Goal: Task Accomplishment & Management: Complete application form

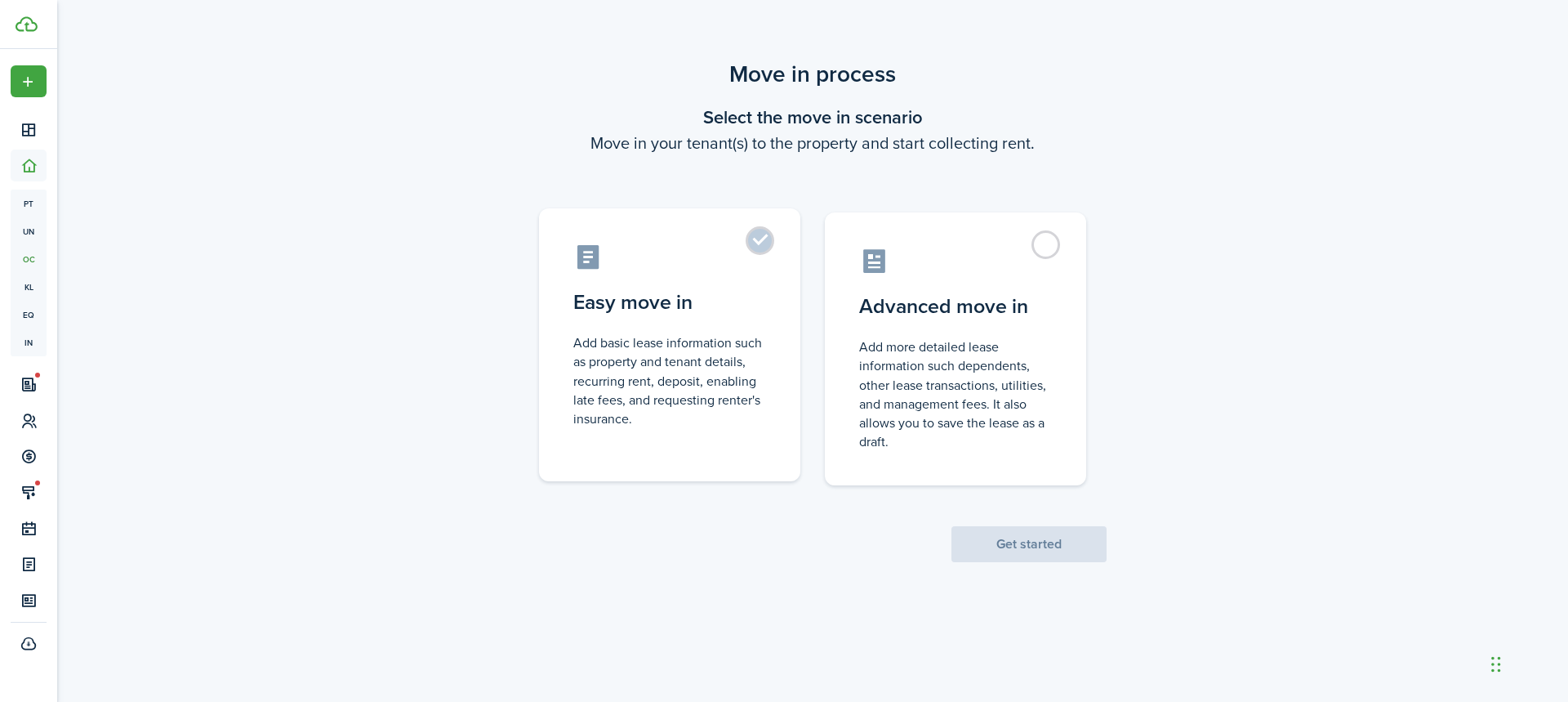
click at [642, 340] on control-radio-card-description "Add basic lease information such as property and tenant details, recurring rent…" at bounding box center [670, 380] width 193 height 95
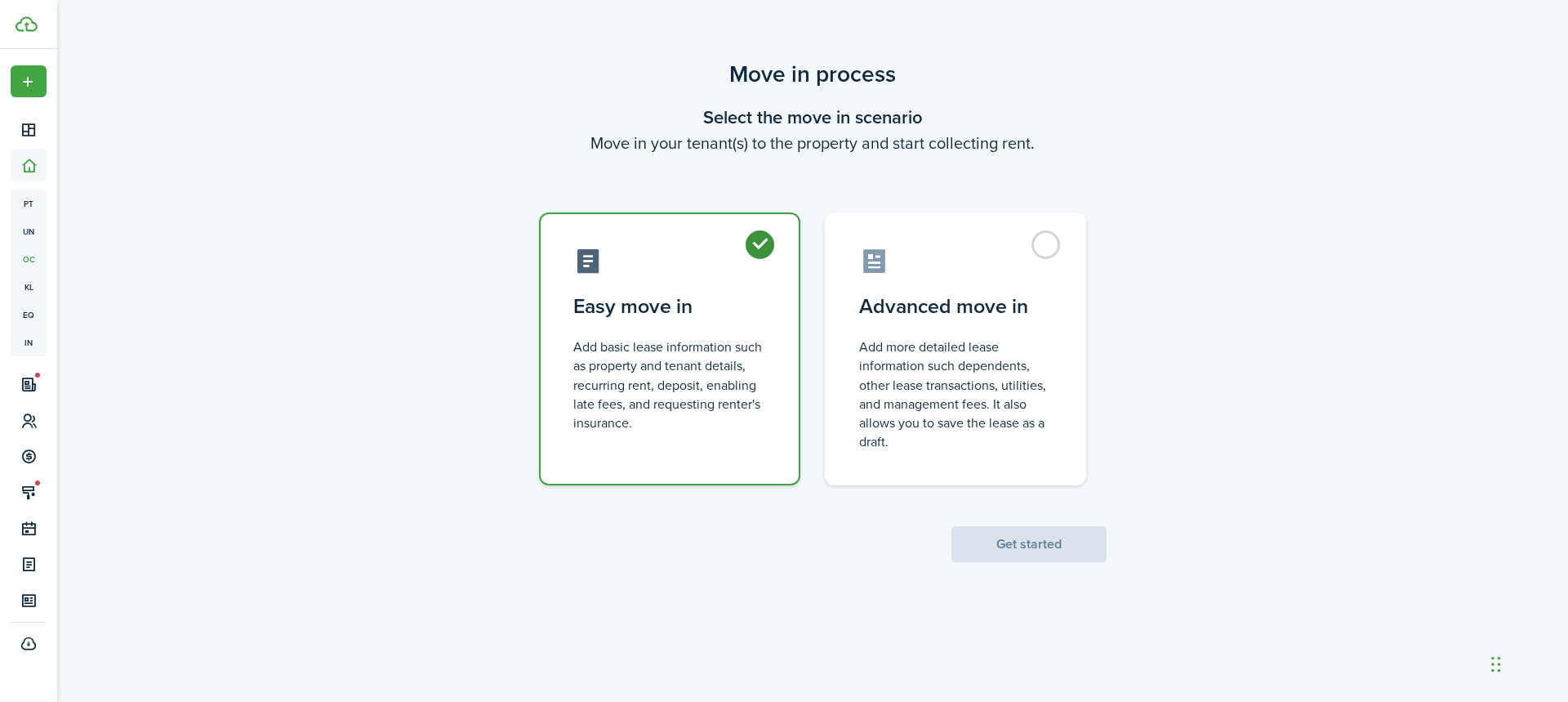
radio input "true"
click at [1028, 541] on button "Get started" at bounding box center [1029, 544] width 155 height 36
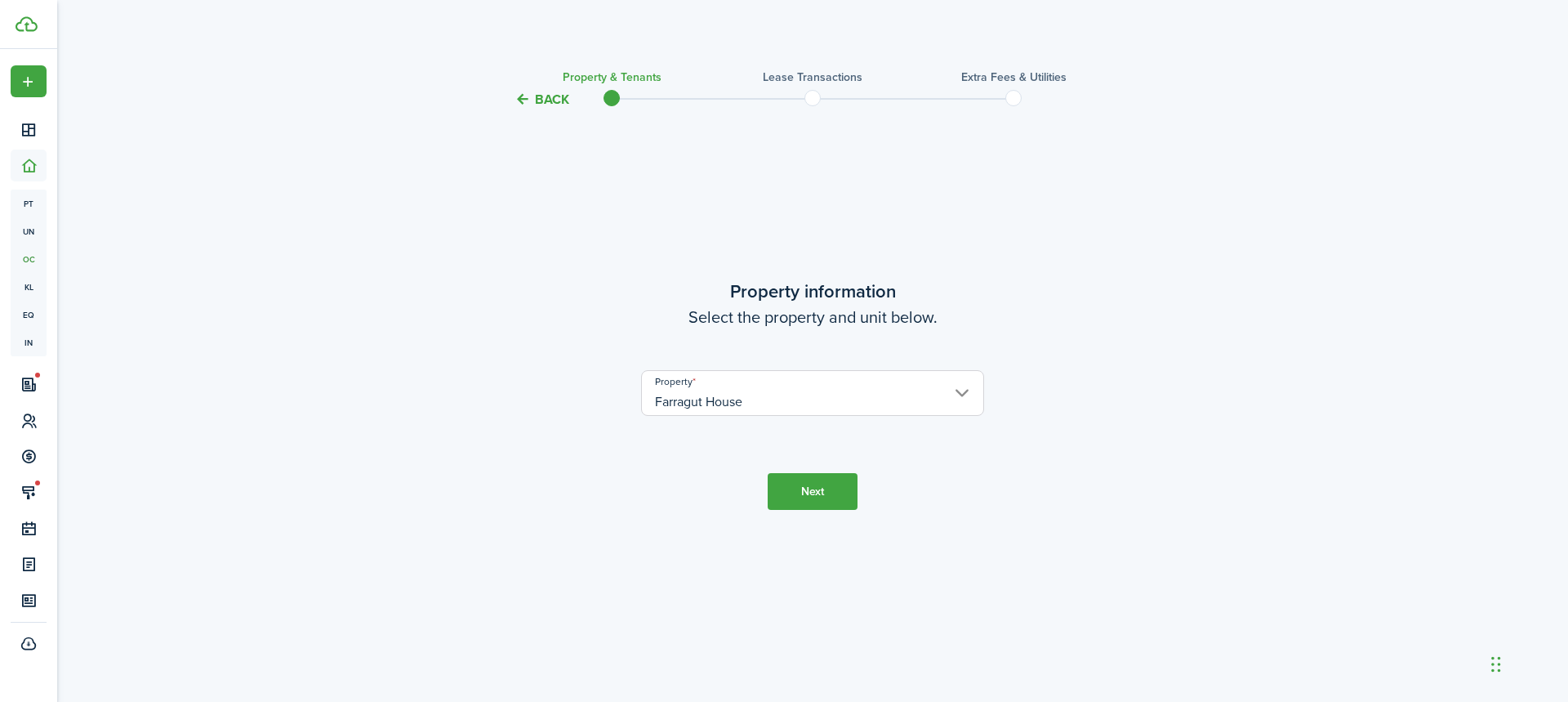
click at [836, 500] on button "Next" at bounding box center [812, 491] width 90 height 37
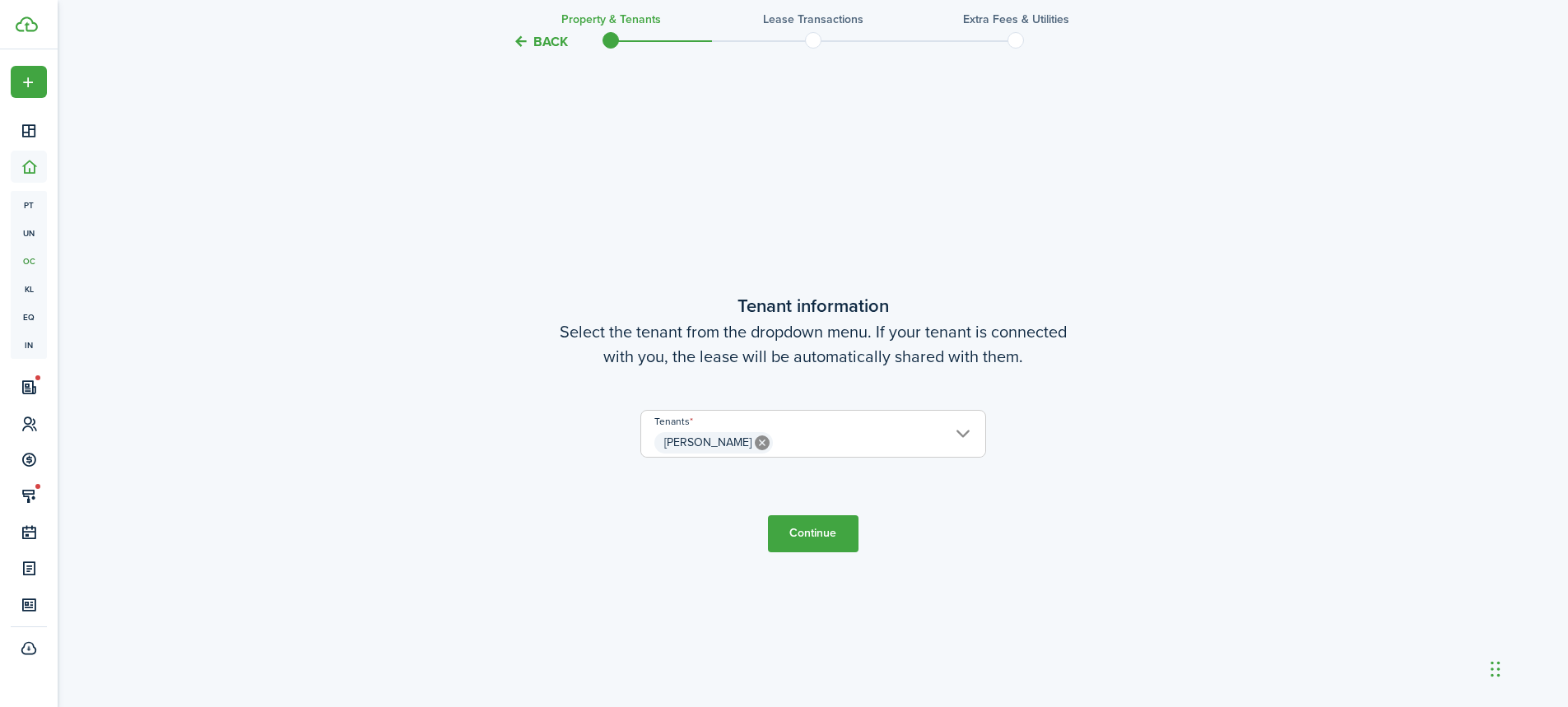
scroll to position [596, 0]
click at [856, 434] on span "[PERSON_NAME]" at bounding box center [813, 439] width 344 height 28
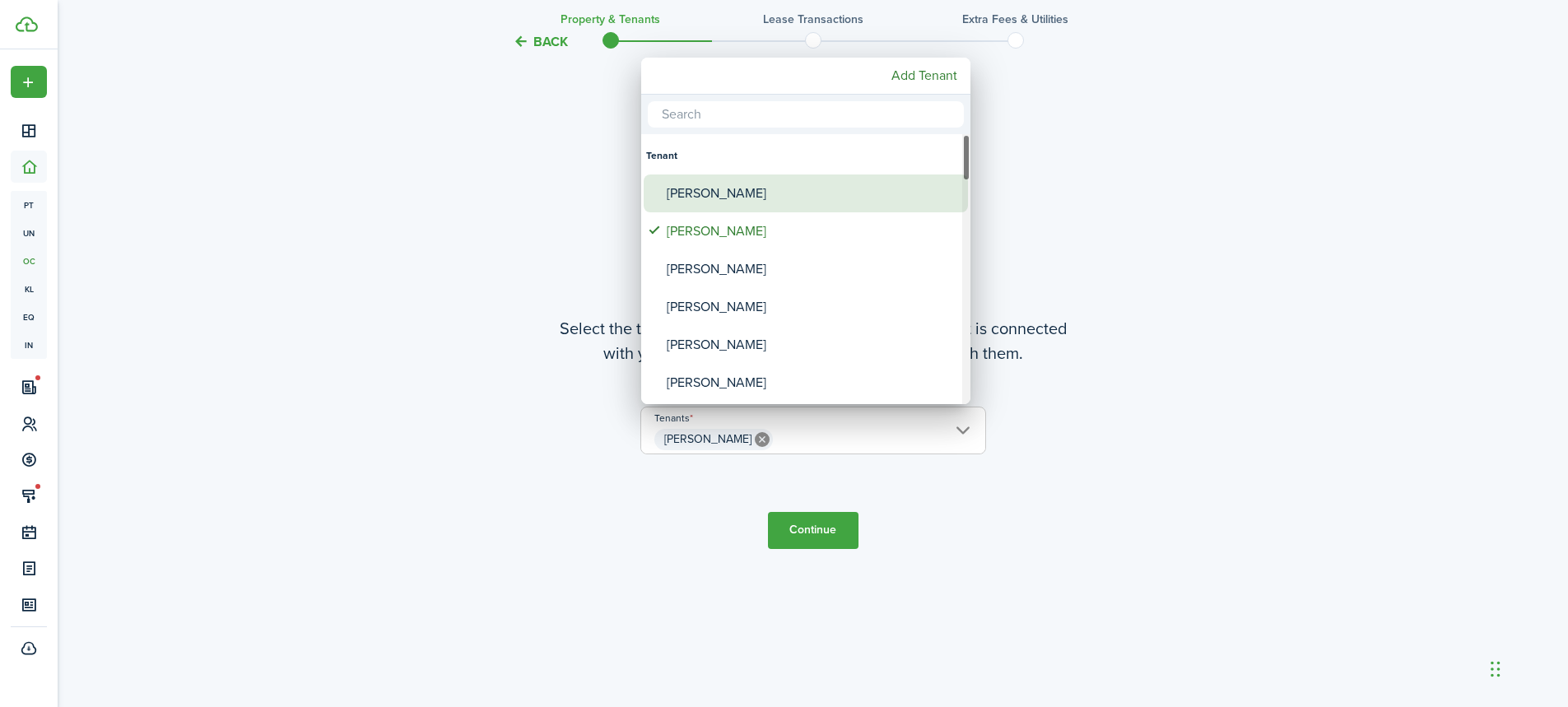
click at [746, 191] on div "[PERSON_NAME]" at bounding box center [813, 193] width 292 height 38
type input "[PERSON_NAME], [PERSON_NAME]"
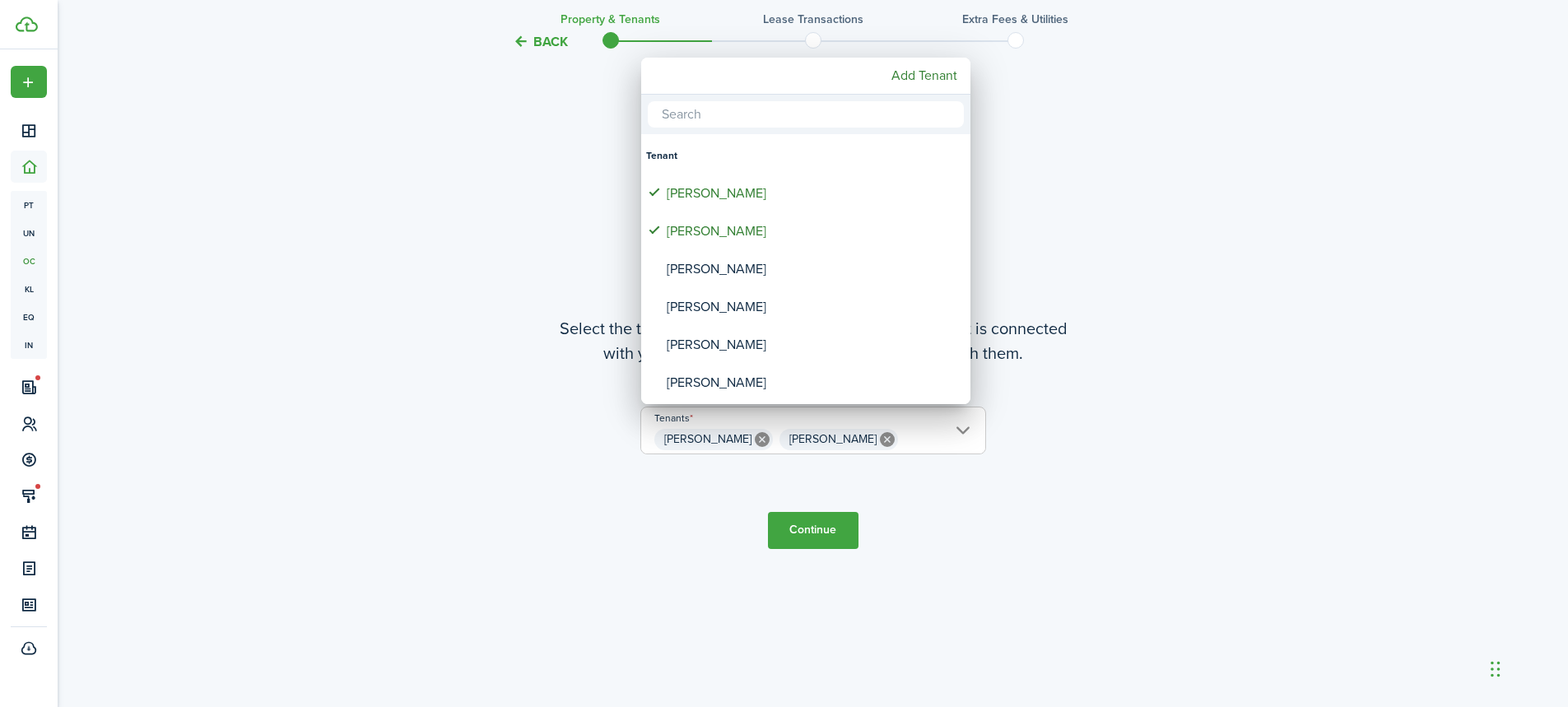
click at [1116, 370] on div at bounding box center [784, 354] width 1832 height 970
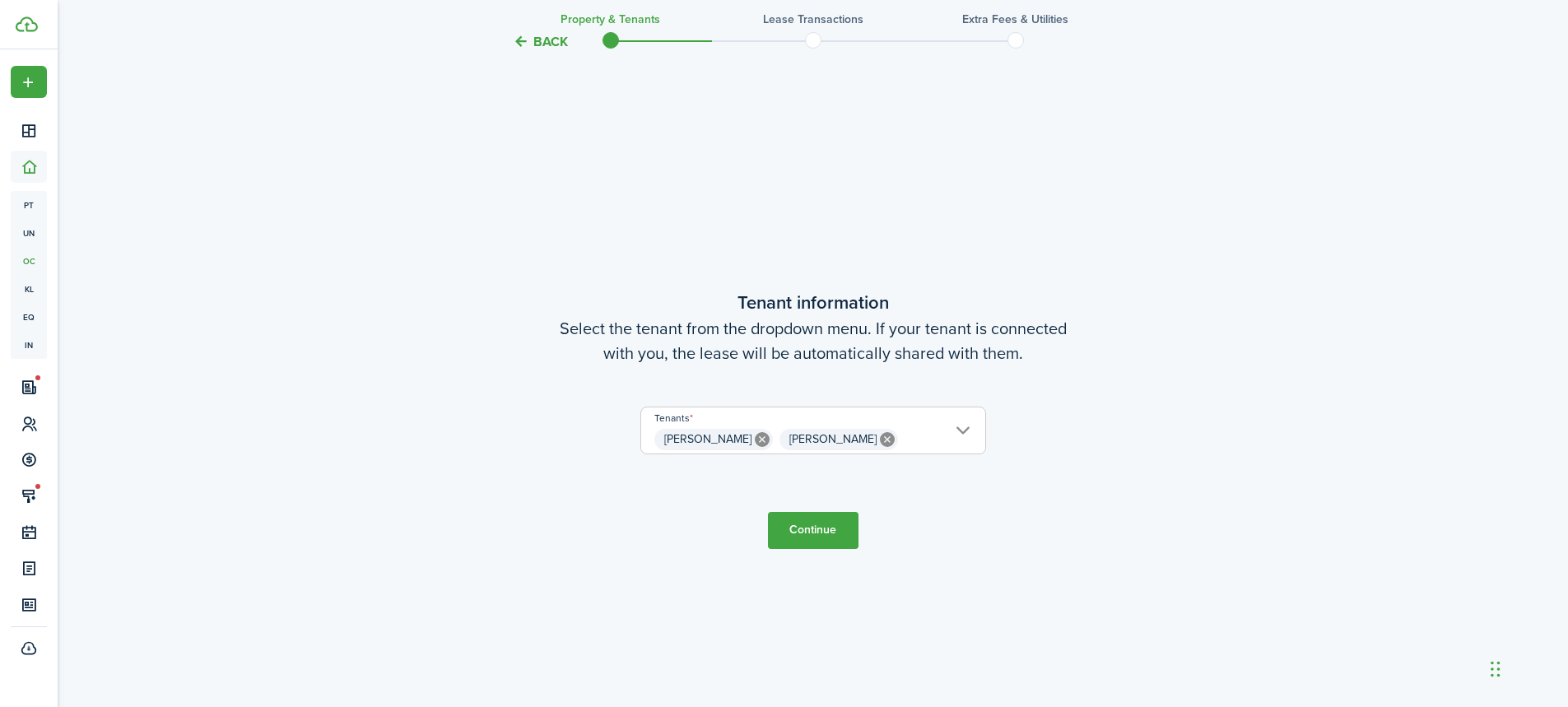
click at [963, 501] on tc-wizard-step "Tenant information Select the tenant from the dropdown menu. If your tenant is …" at bounding box center [813, 418] width 691 height 707
click at [805, 528] on button "Continue" at bounding box center [813, 530] width 91 height 37
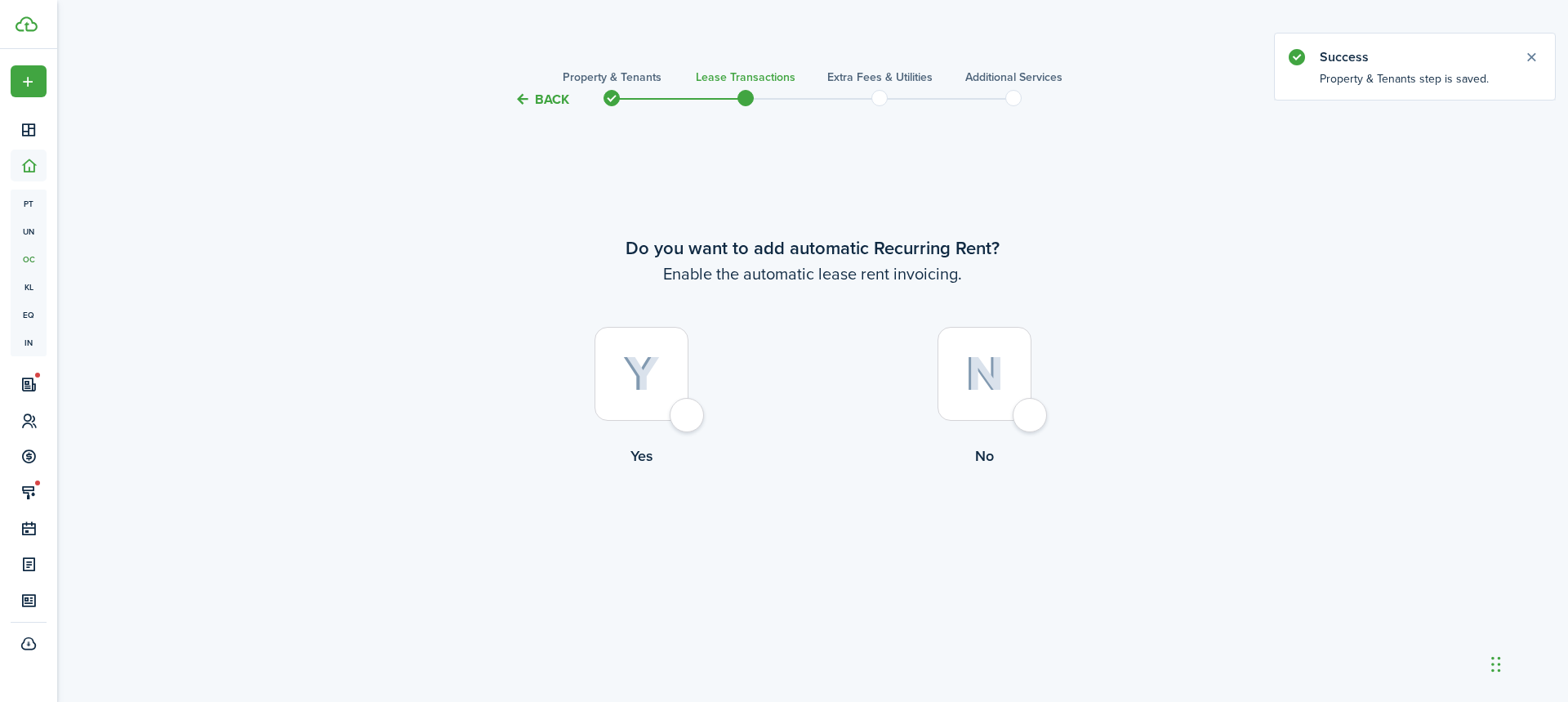
click at [666, 395] on div at bounding box center [641, 373] width 94 height 94
radio input "true"
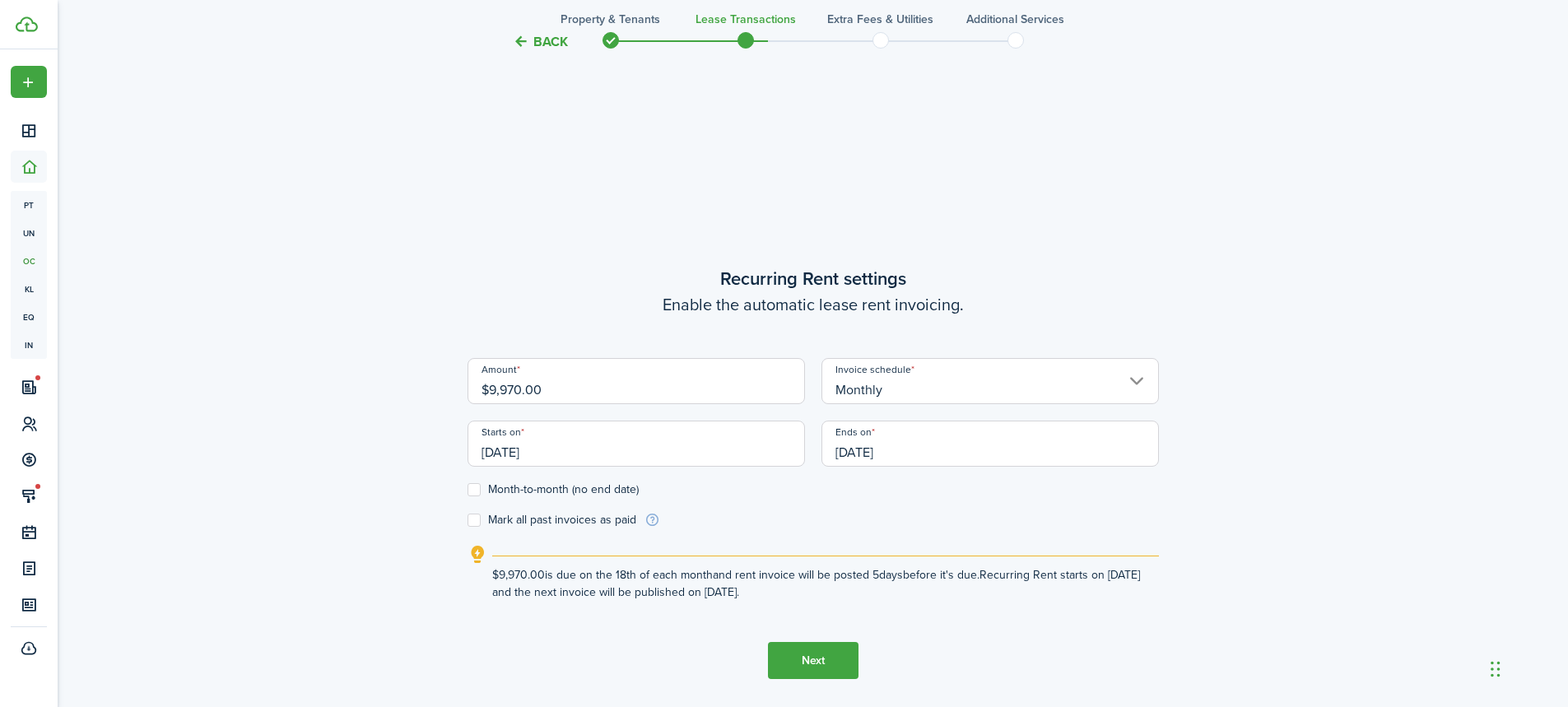
scroll to position [515, 0]
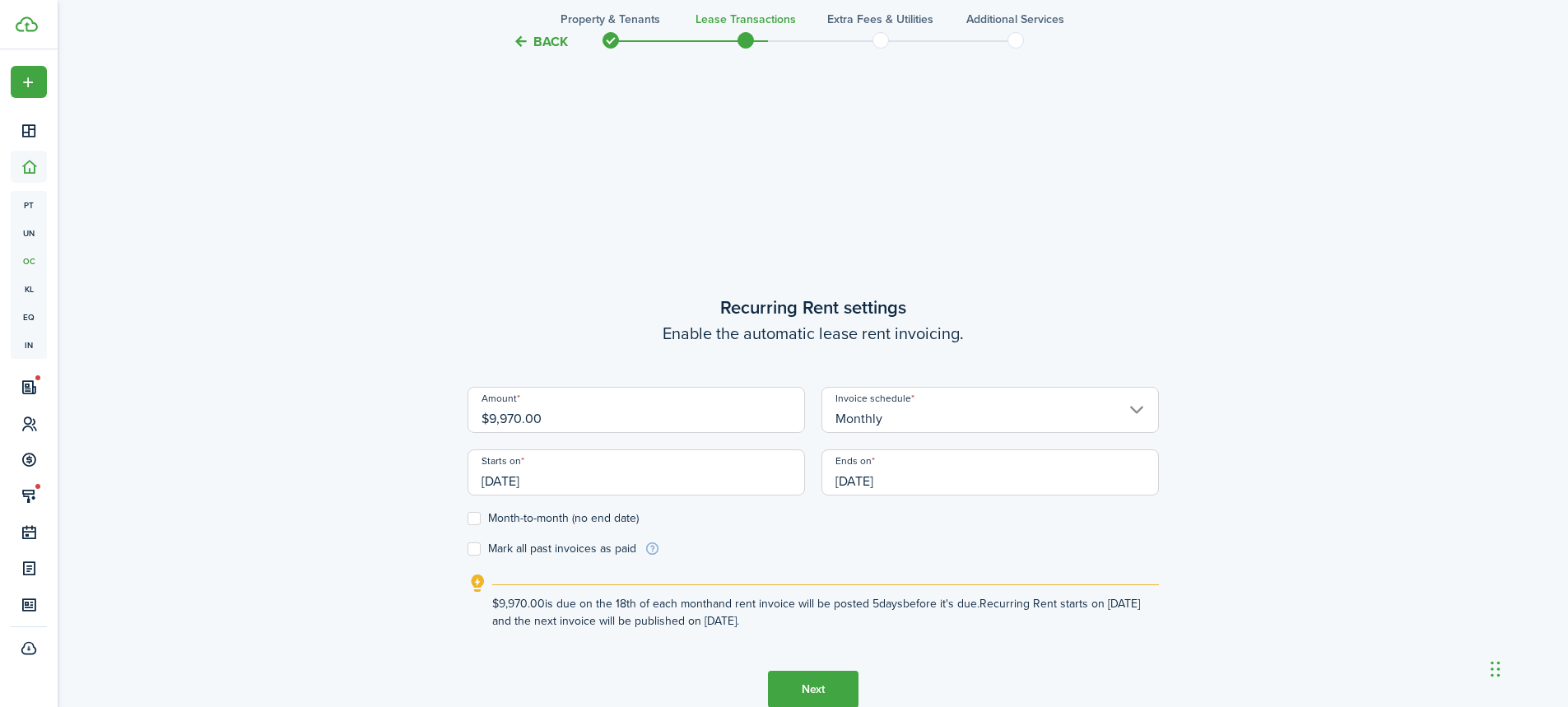
click at [564, 489] on input "[DATE]" at bounding box center [637, 473] width 337 height 46
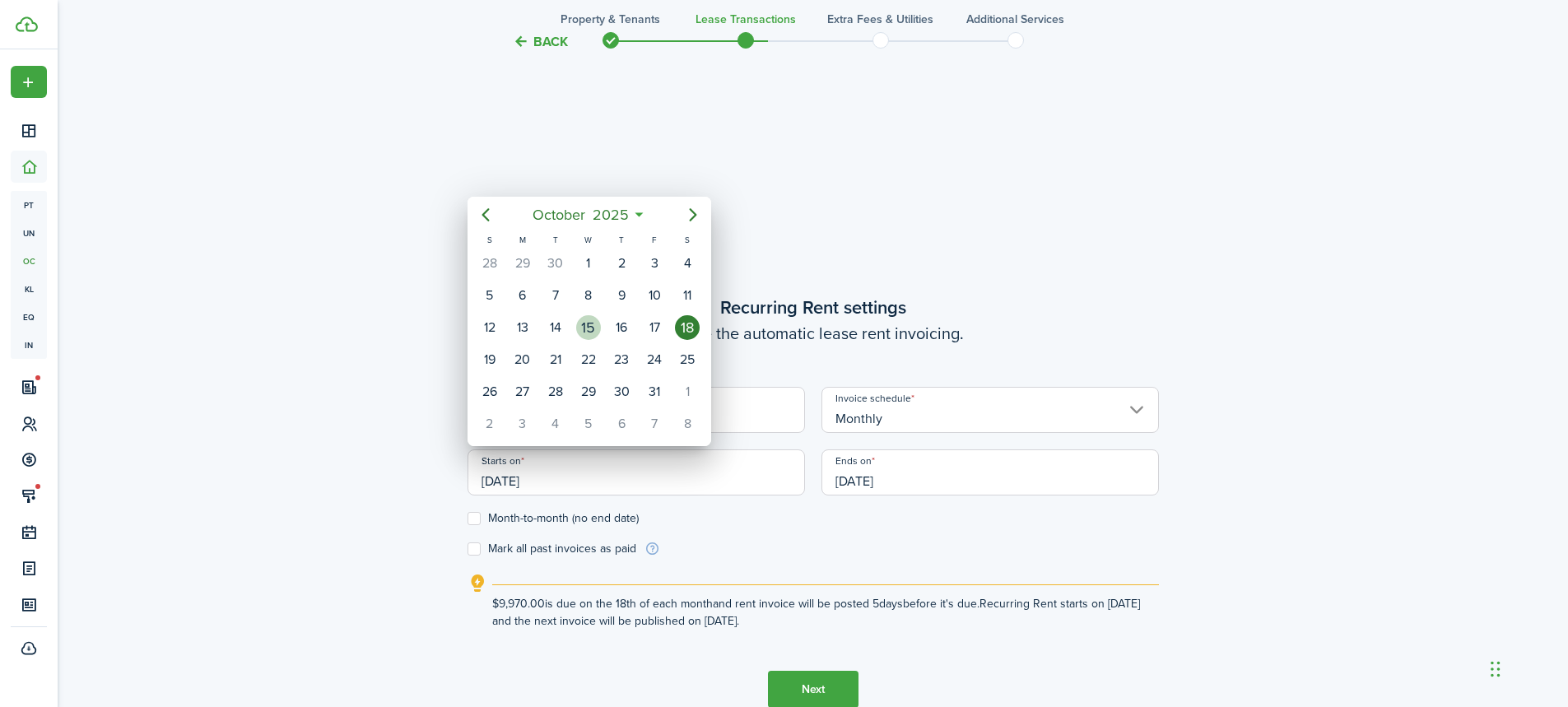
click at [588, 329] on div "15" at bounding box center [589, 328] width 25 height 25
type input "[DATE]"
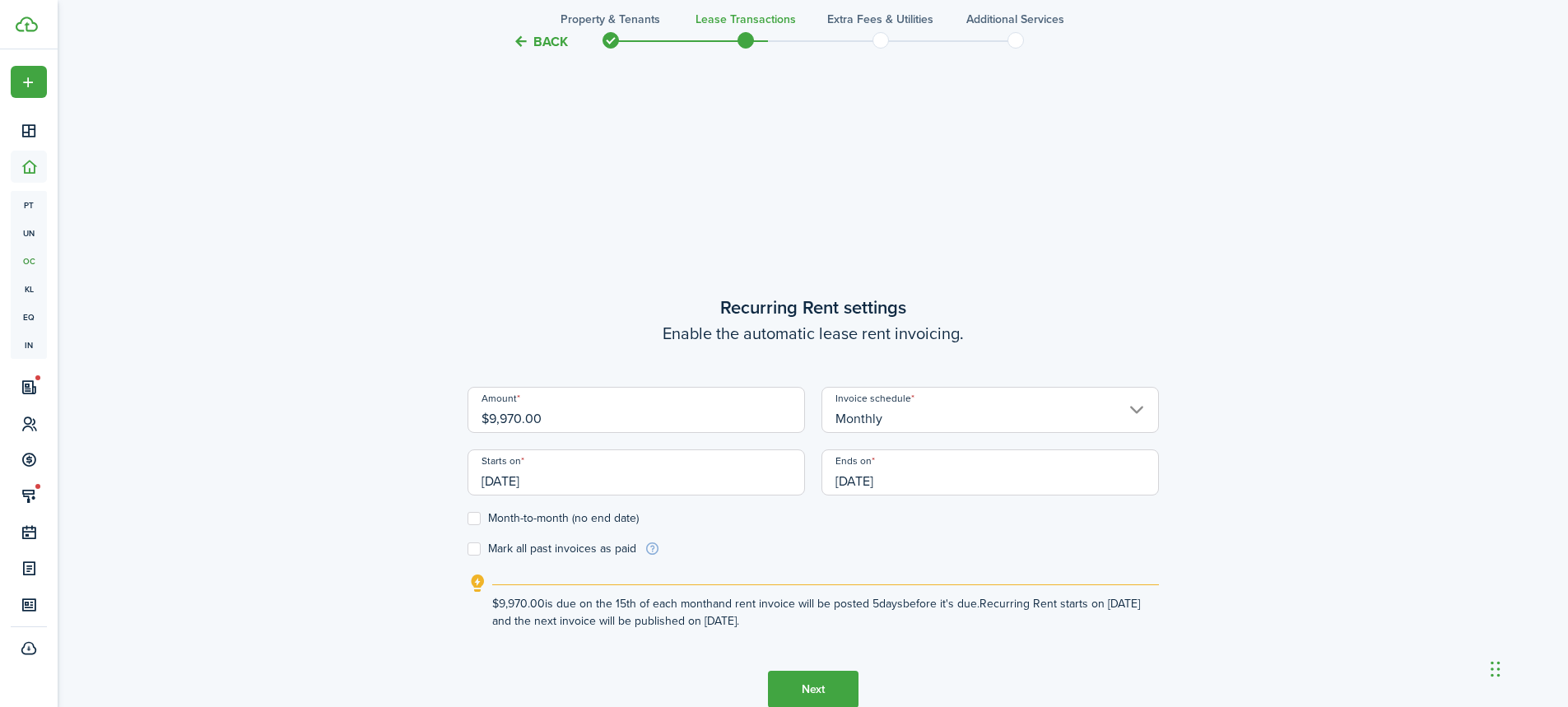
click at [839, 483] on input "[DATE]" at bounding box center [990, 473] width 337 height 46
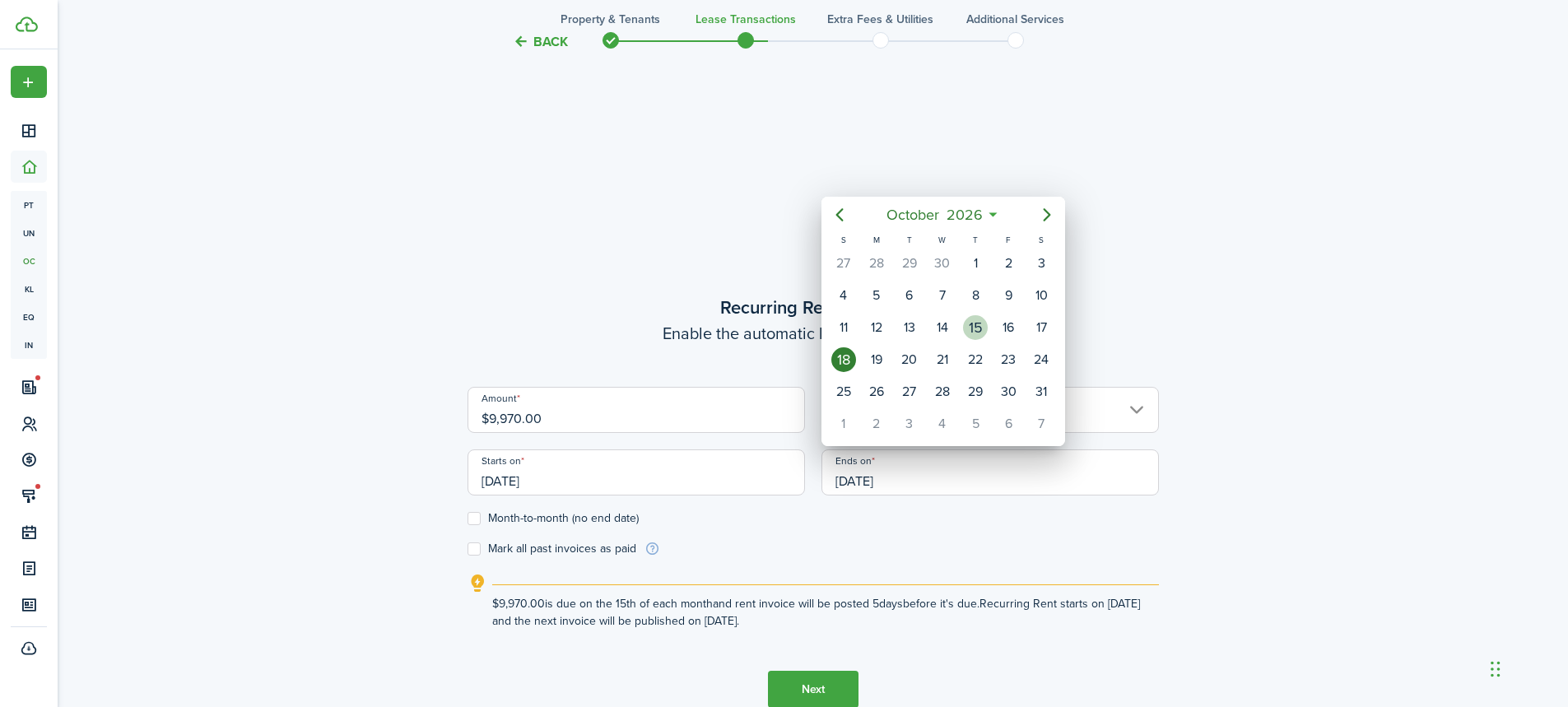
click at [974, 329] on div "15" at bounding box center [976, 328] width 25 height 25
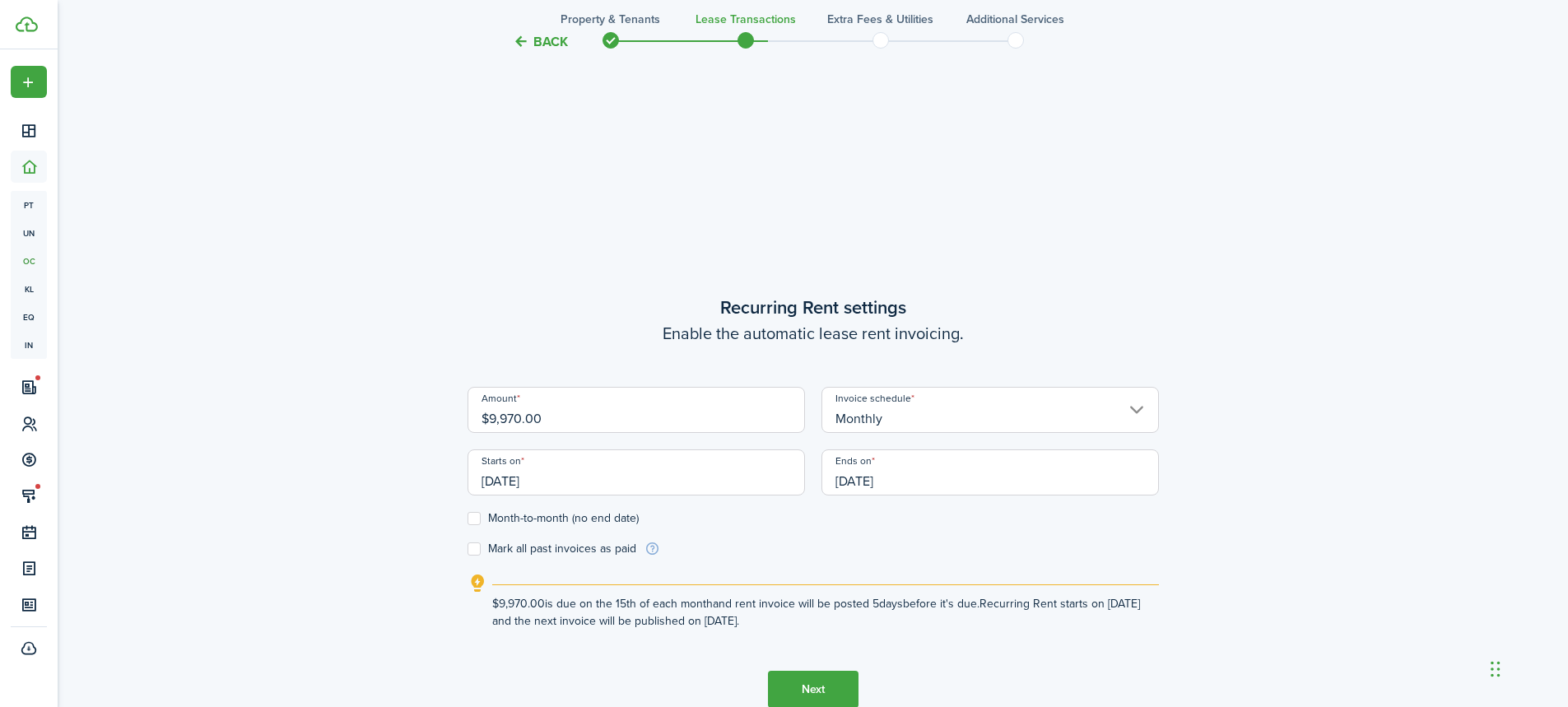
click at [1288, 295] on div "Back Property & Tenants Lease Transactions Extra fees & Utilities Additional Se…" at bounding box center [813, 199] width 955 height 1311
click at [886, 476] on input "[DATE]" at bounding box center [990, 473] width 337 height 46
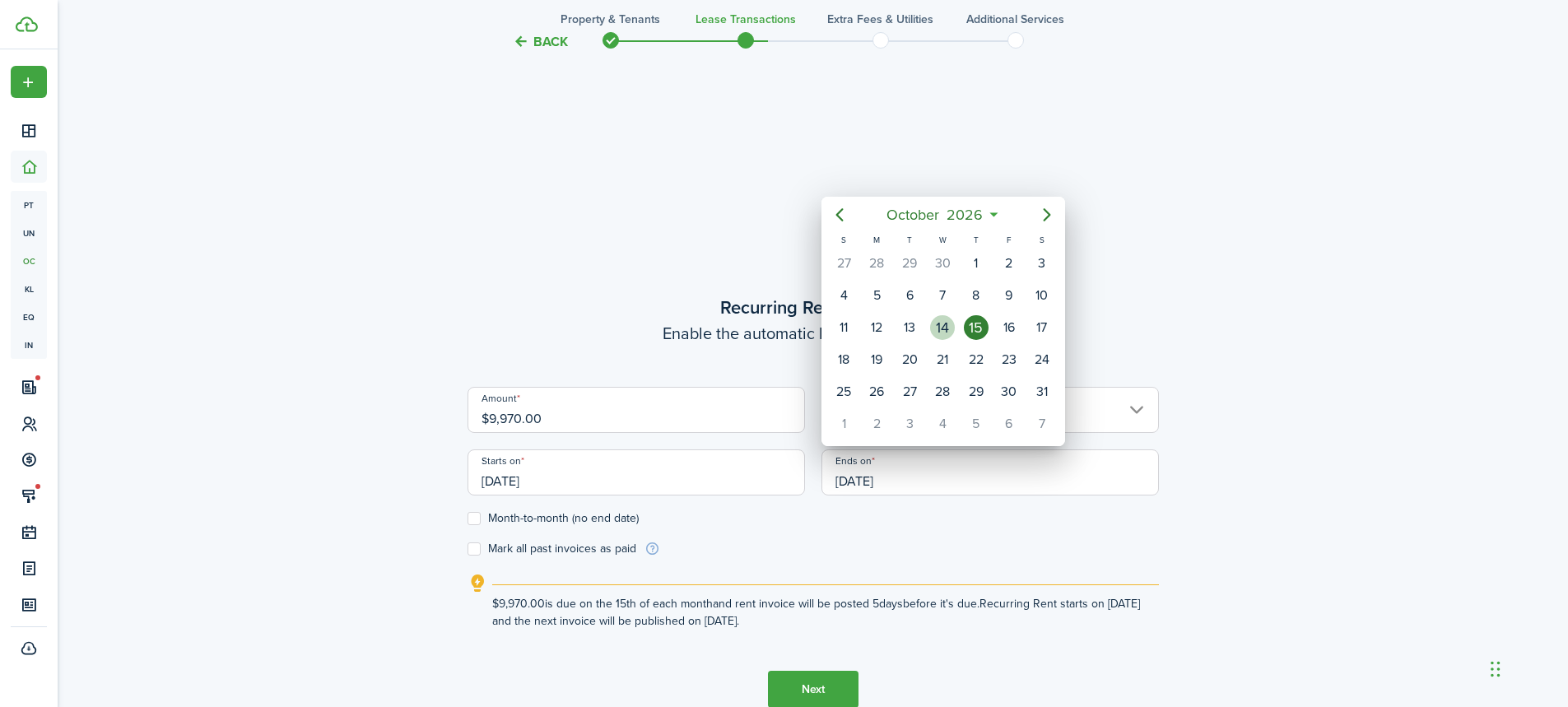
click at [946, 330] on div "14" at bounding box center [943, 328] width 25 height 25
type input "[DATE]"
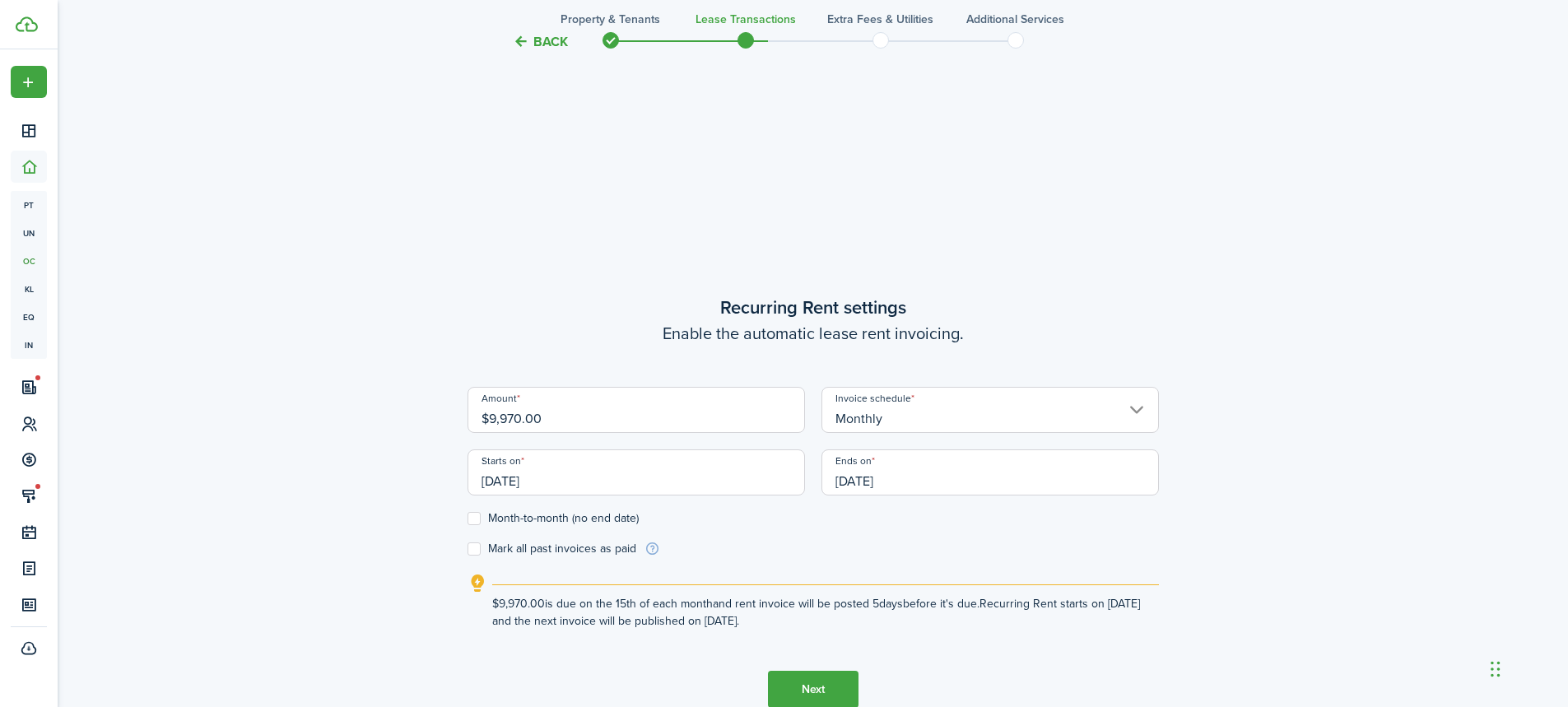
click at [1291, 287] on div "Back Property & Tenants Lease Transactions Extra fees & Utilities Additional Se…" at bounding box center [812, 198] width 1511 height 1327
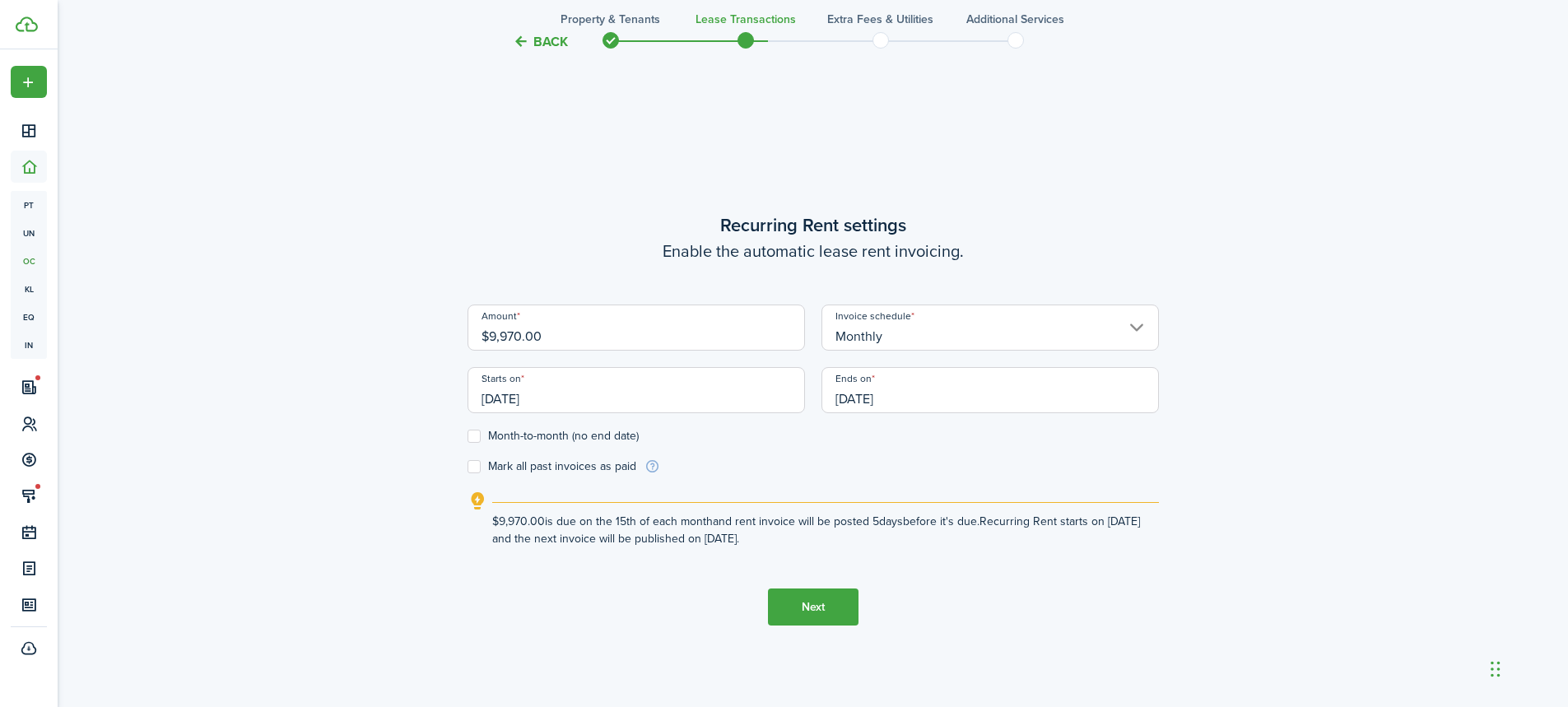
scroll to position [679, 0]
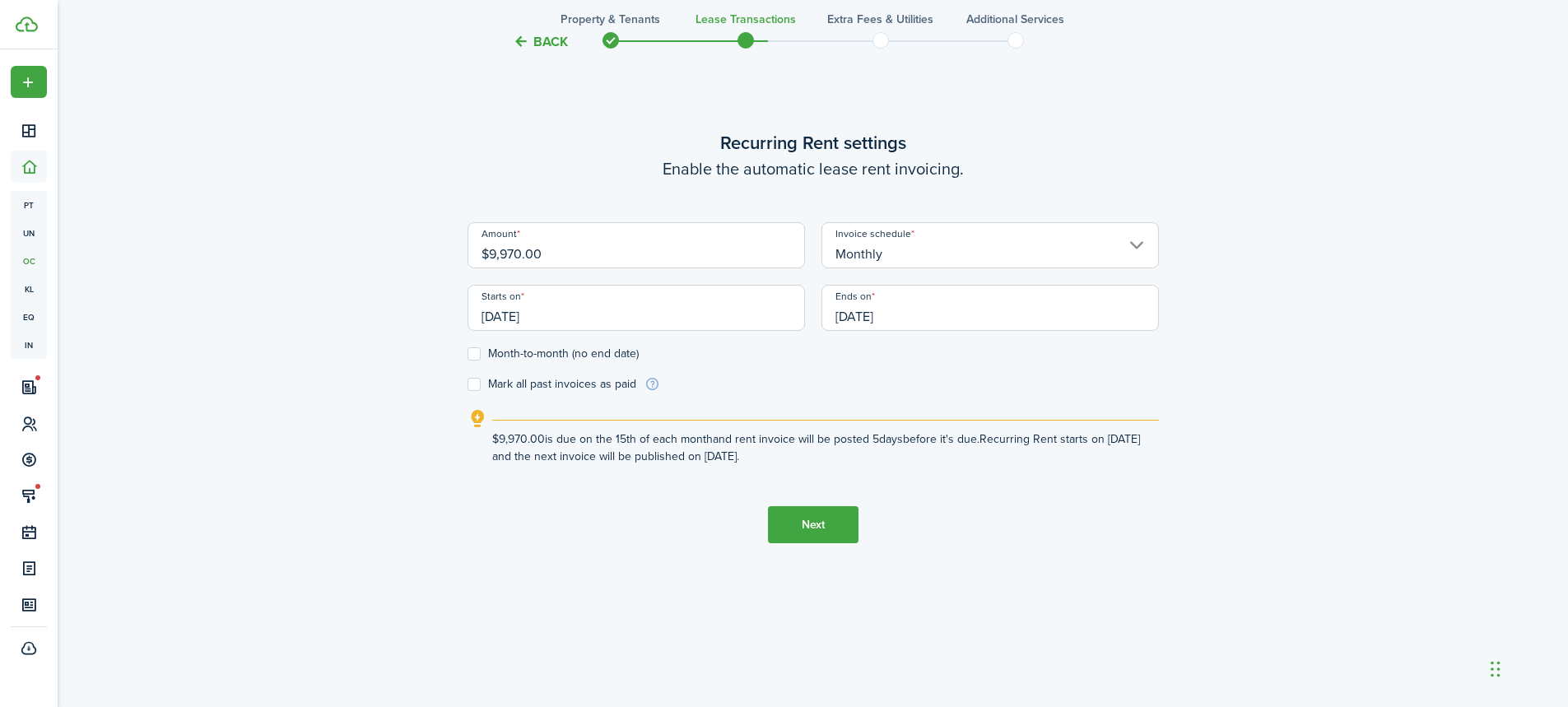
click at [629, 314] on input "[DATE]" at bounding box center [637, 308] width 337 height 46
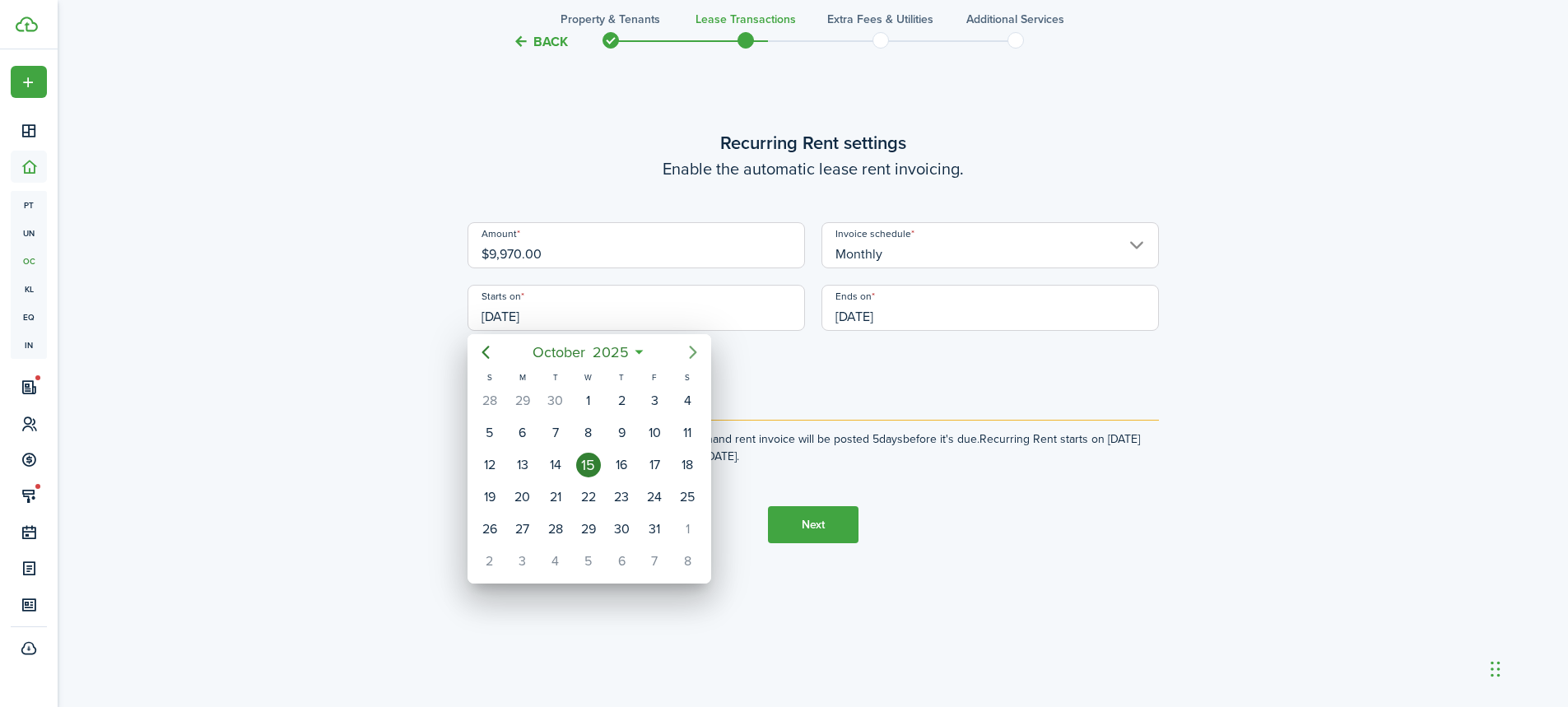
click at [693, 354] on icon "Next page" at bounding box center [693, 353] width 8 height 13
click at [689, 404] on div "1" at bounding box center [687, 401] width 25 height 25
type input "[DATE]"
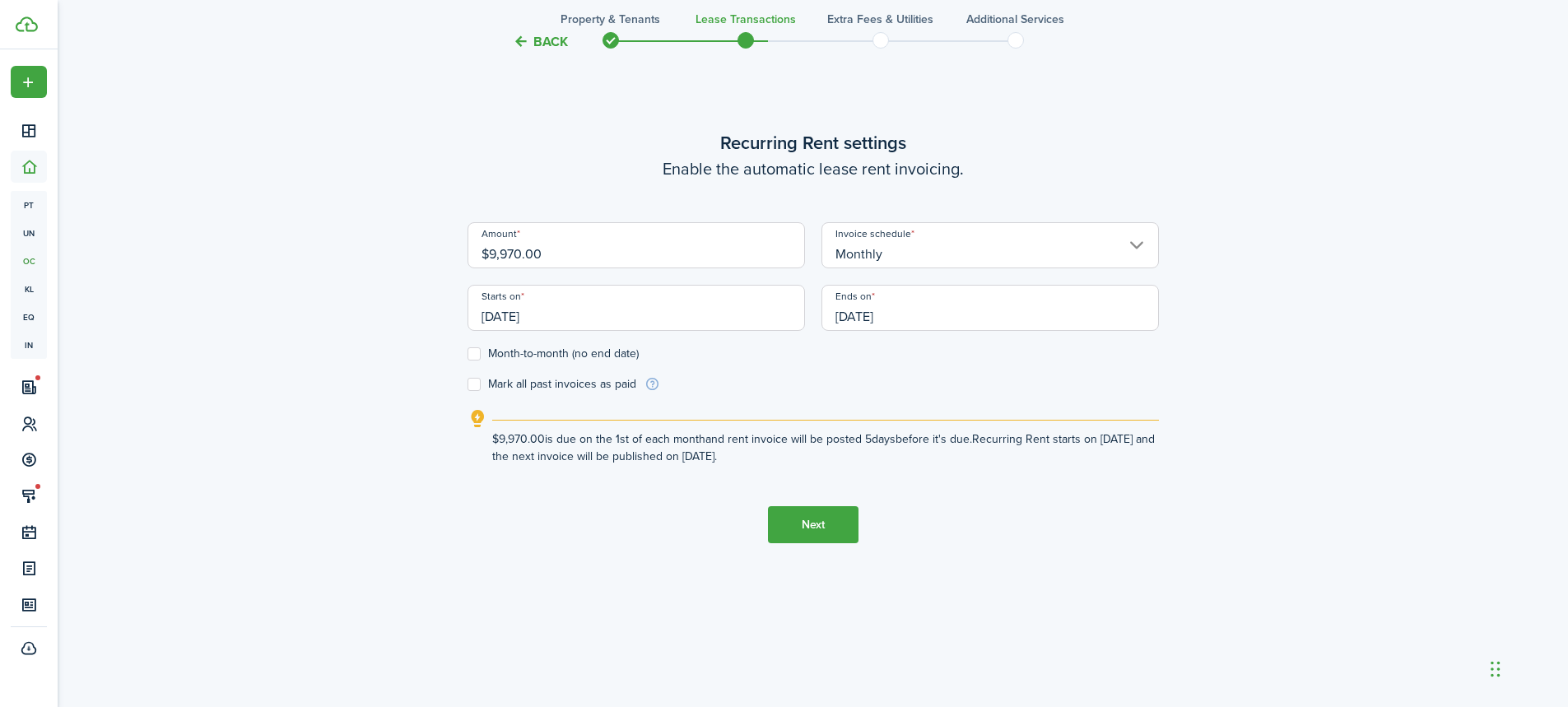
click at [1140, 305] on input "[DATE]" at bounding box center [990, 308] width 337 height 46
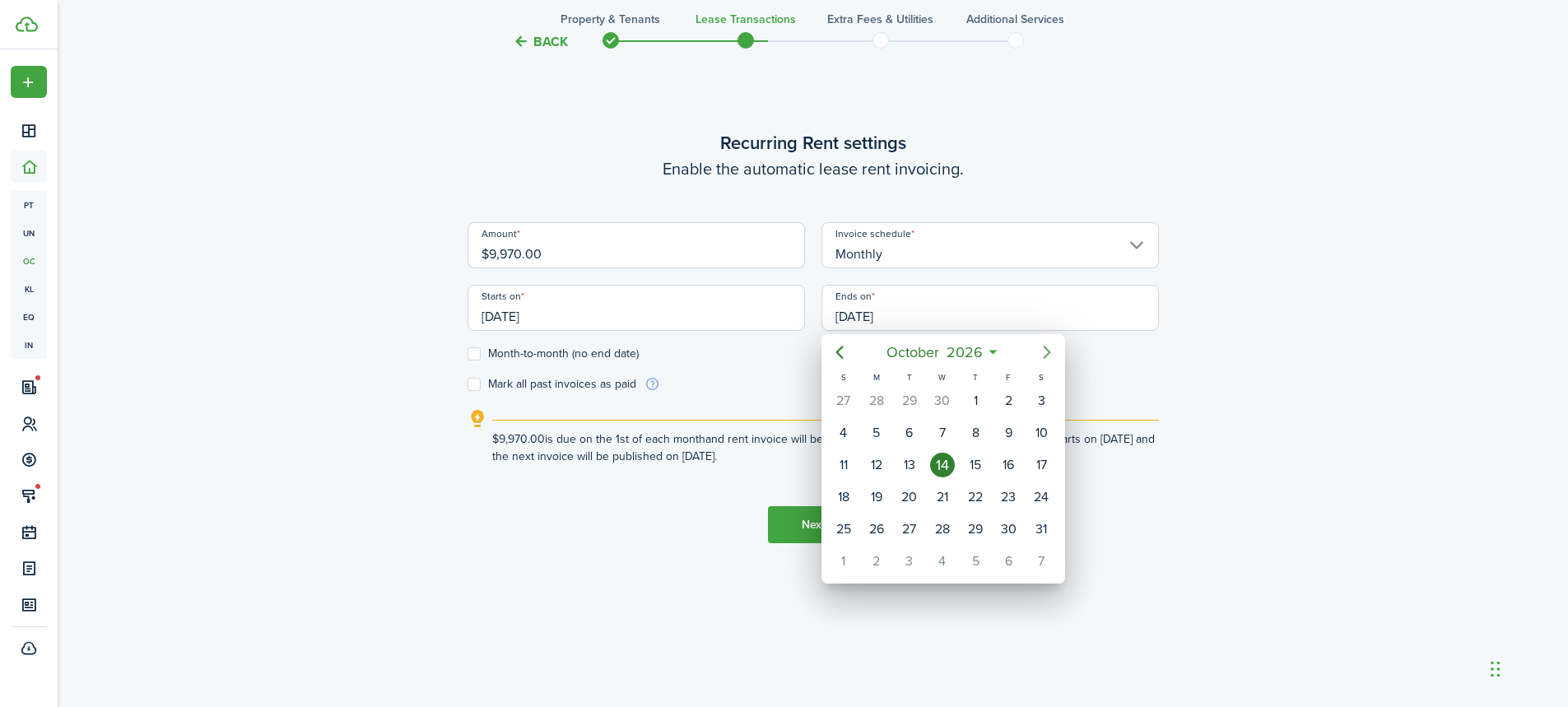
click at [1049, 352] on icon "Next page" at bounding box center [1047, 353] width 8 height 13
click at [837, 361] on icon "Previous page" at bounding box center [840, 352] width 20 height 20
click at [1040, 536] on div "31" at bounding box center [1042, 529] width 25 height 25
type input "[DATE]"
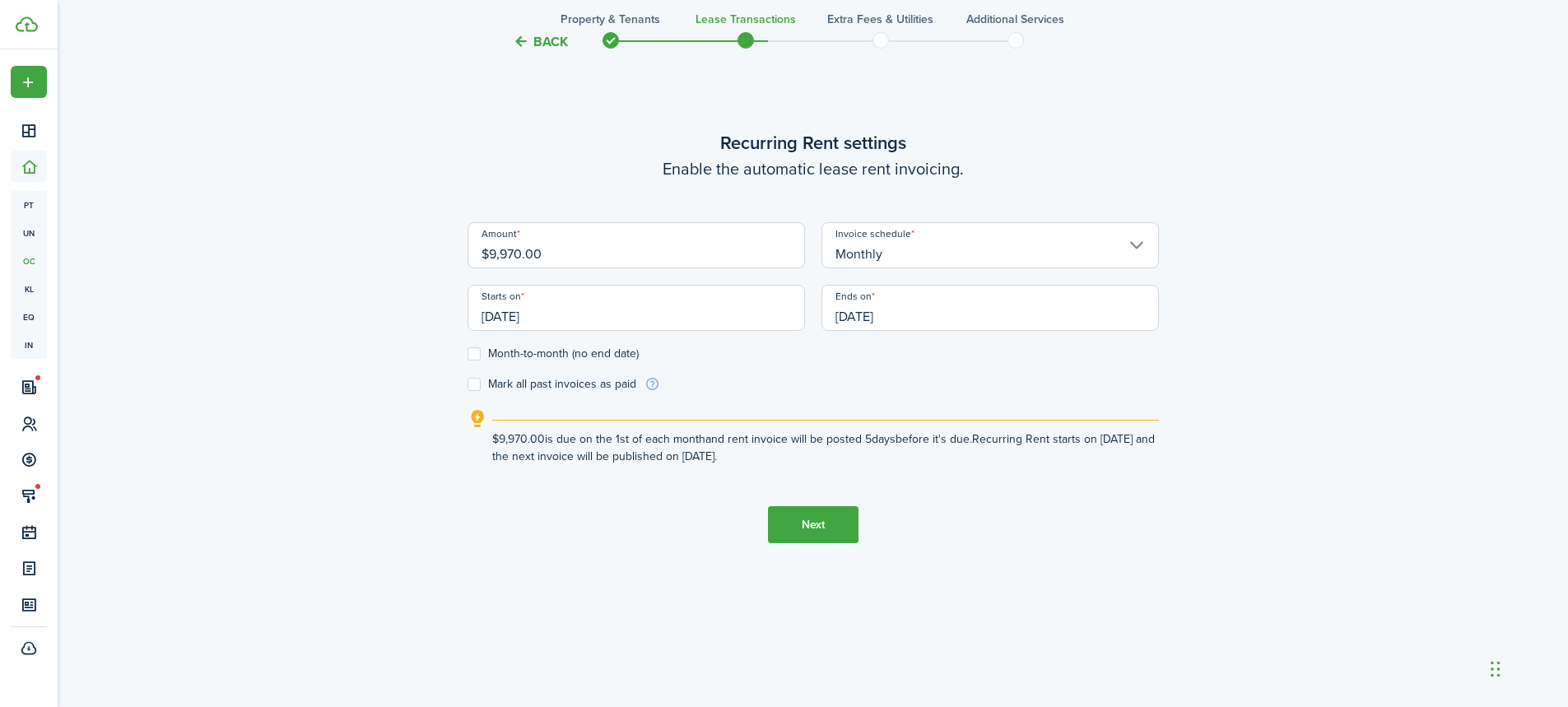
click at [1425, 292] on div "Back Property & Tenants Lease Transactions Extra fees & Utilities Additional Se…" at bounding box center [812, 33] width 1511 height 1327
click at [1375, 344] on div "Back Property & Tenants Lease Transactions Extra fees & Utilities Additional Se…" at bounding box center [812, 33] width 1511 height 1327
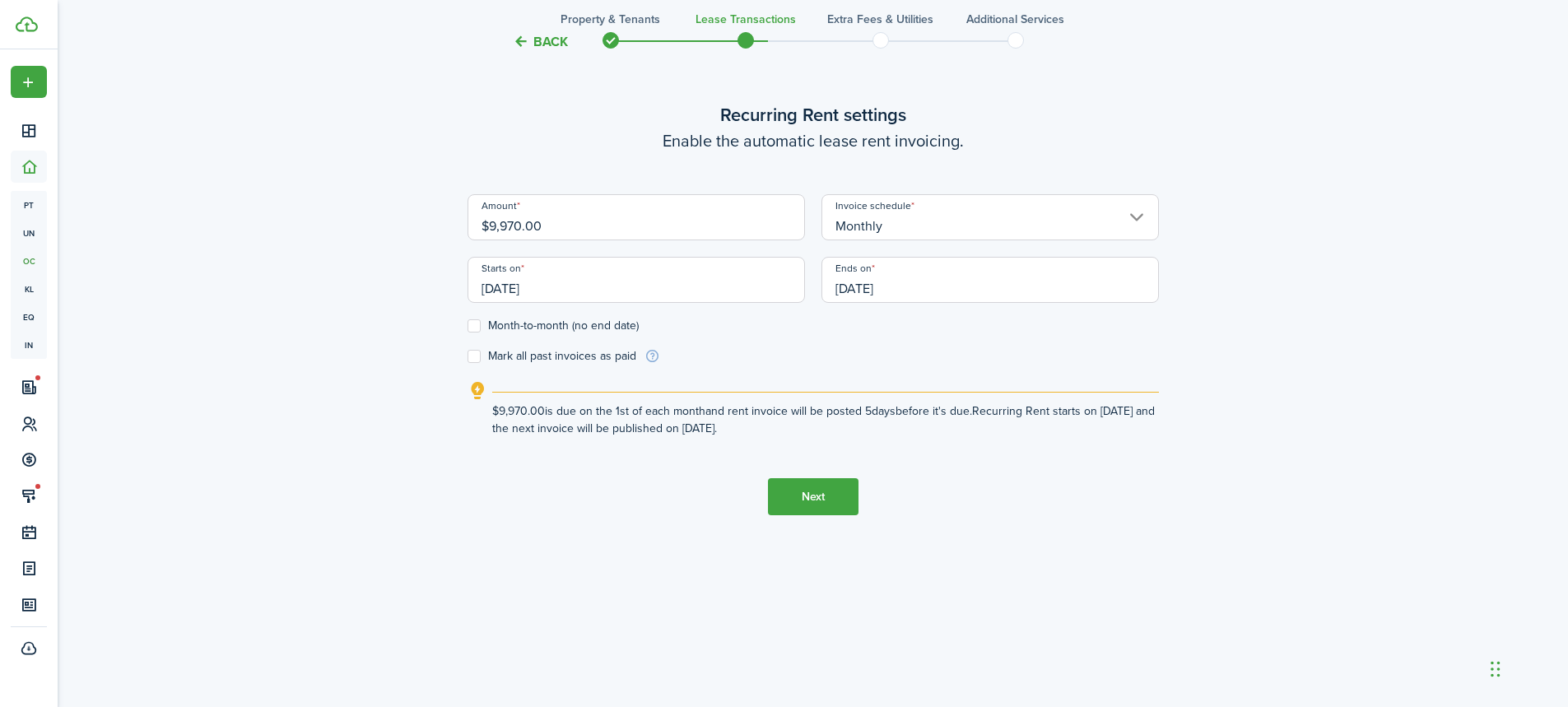
click at [837, 505] on button "Next" at bounding box center [813, 496] width 91 height 37
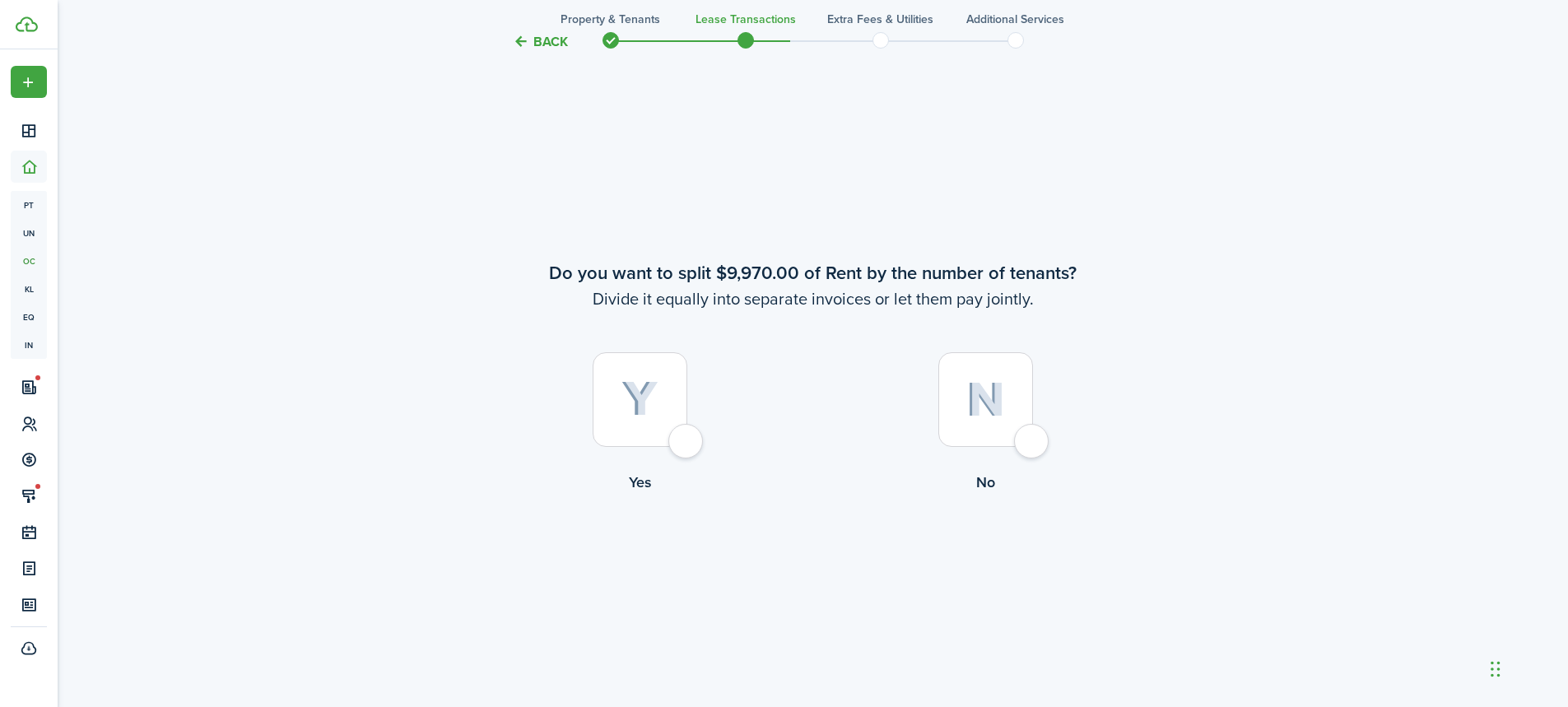
scroll to position [1303, 0]
click at [1006, 427] on div at bounding box center [986, 398] width 94 height 94
radio input "true"
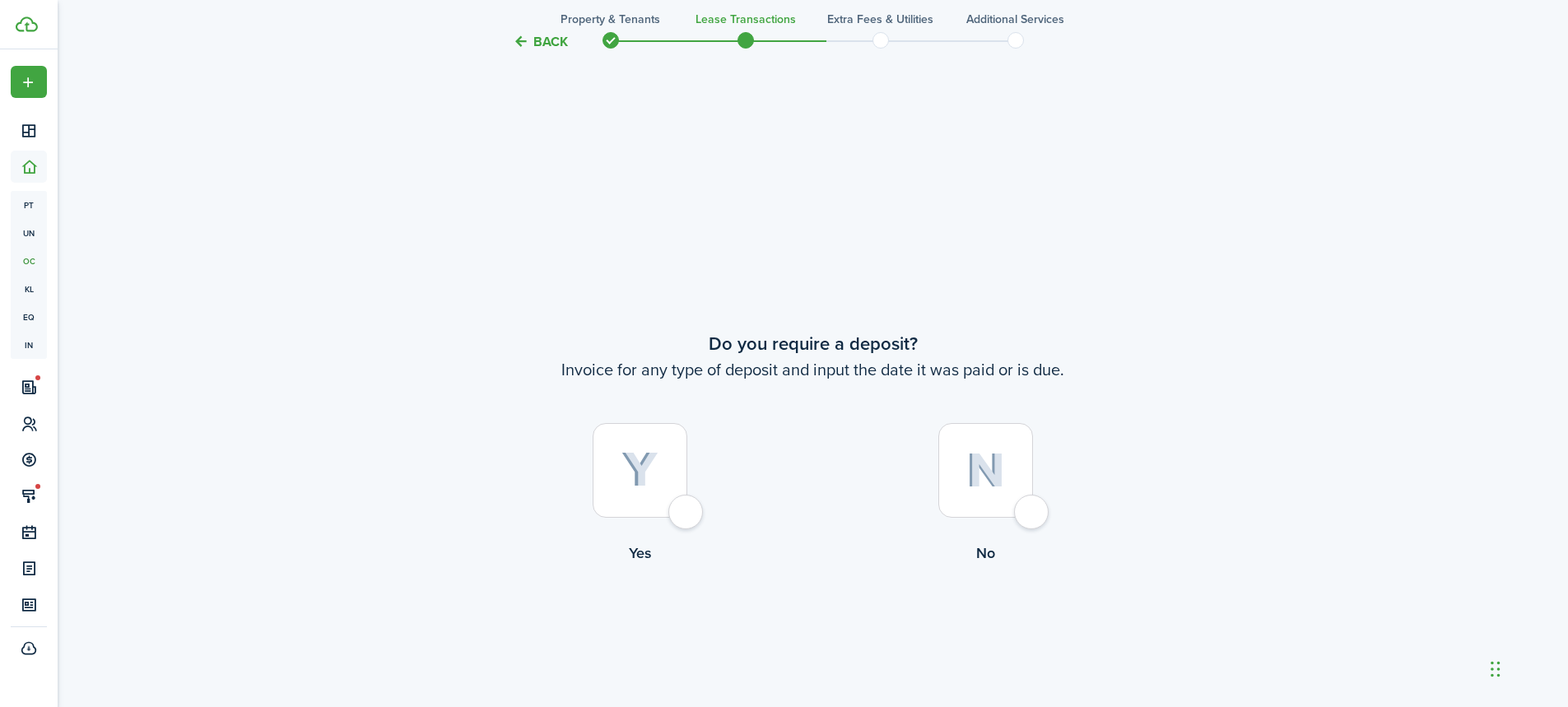
scroll to position [2092, 0]
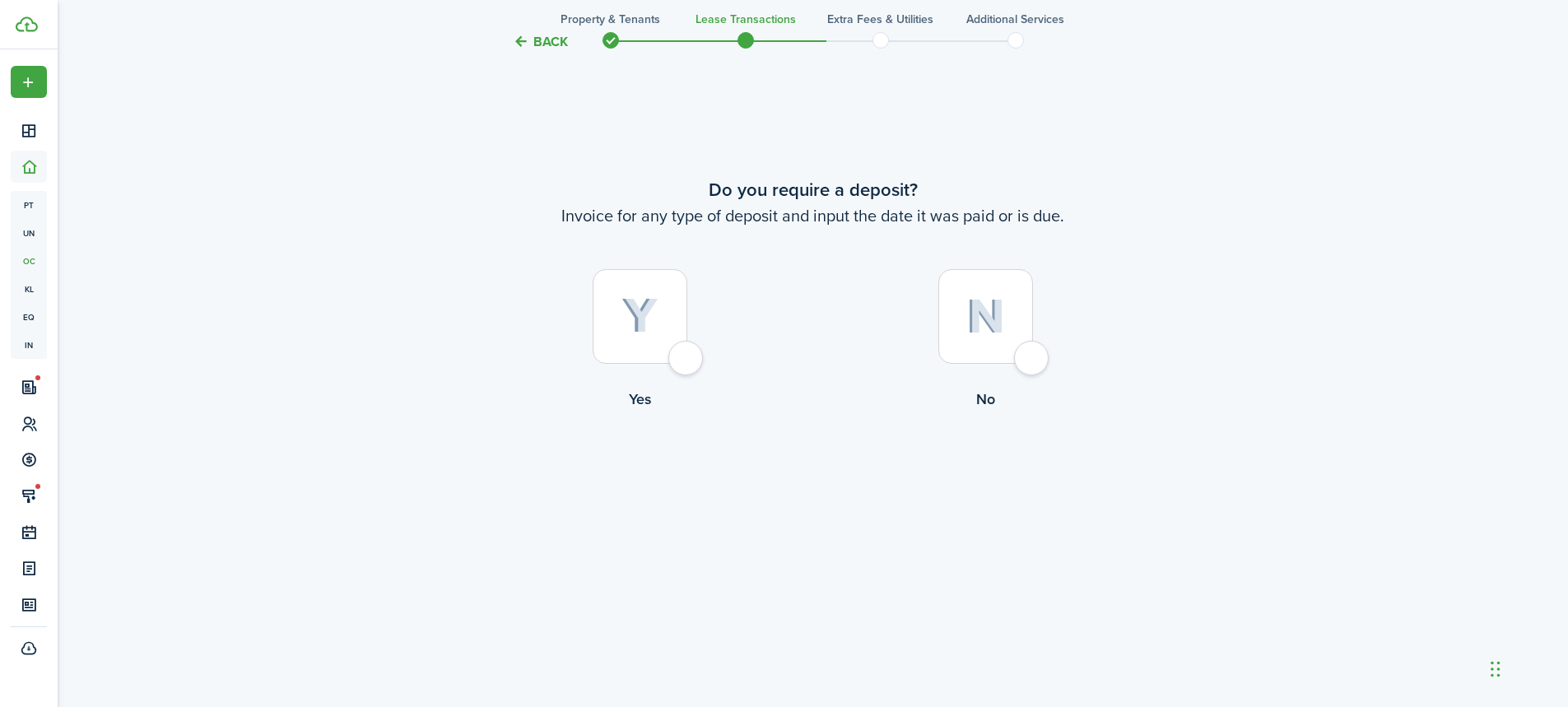
click at [662, 321] on div at bounding box center [640, 315] width 94 height 94
radio input "true"
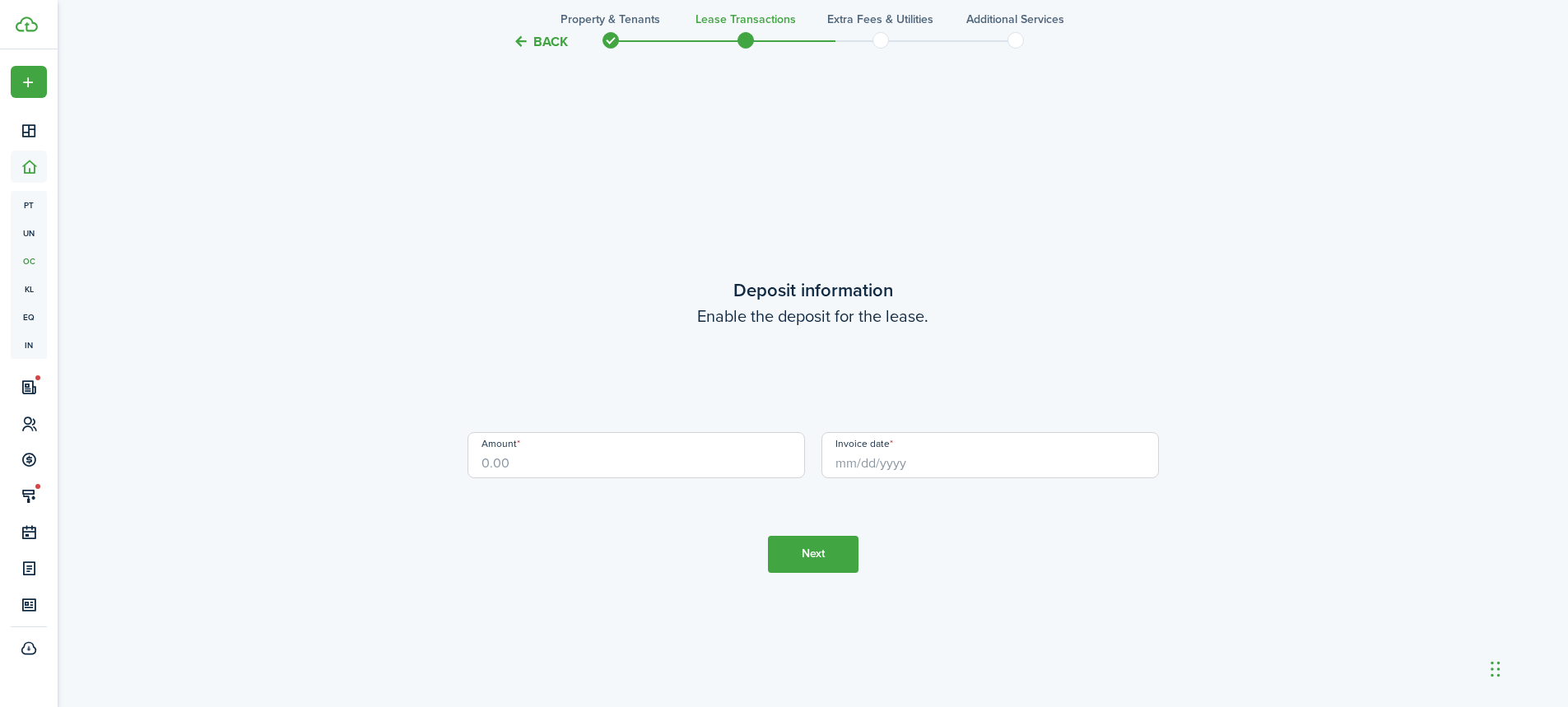
scroll to position [2717, 0]
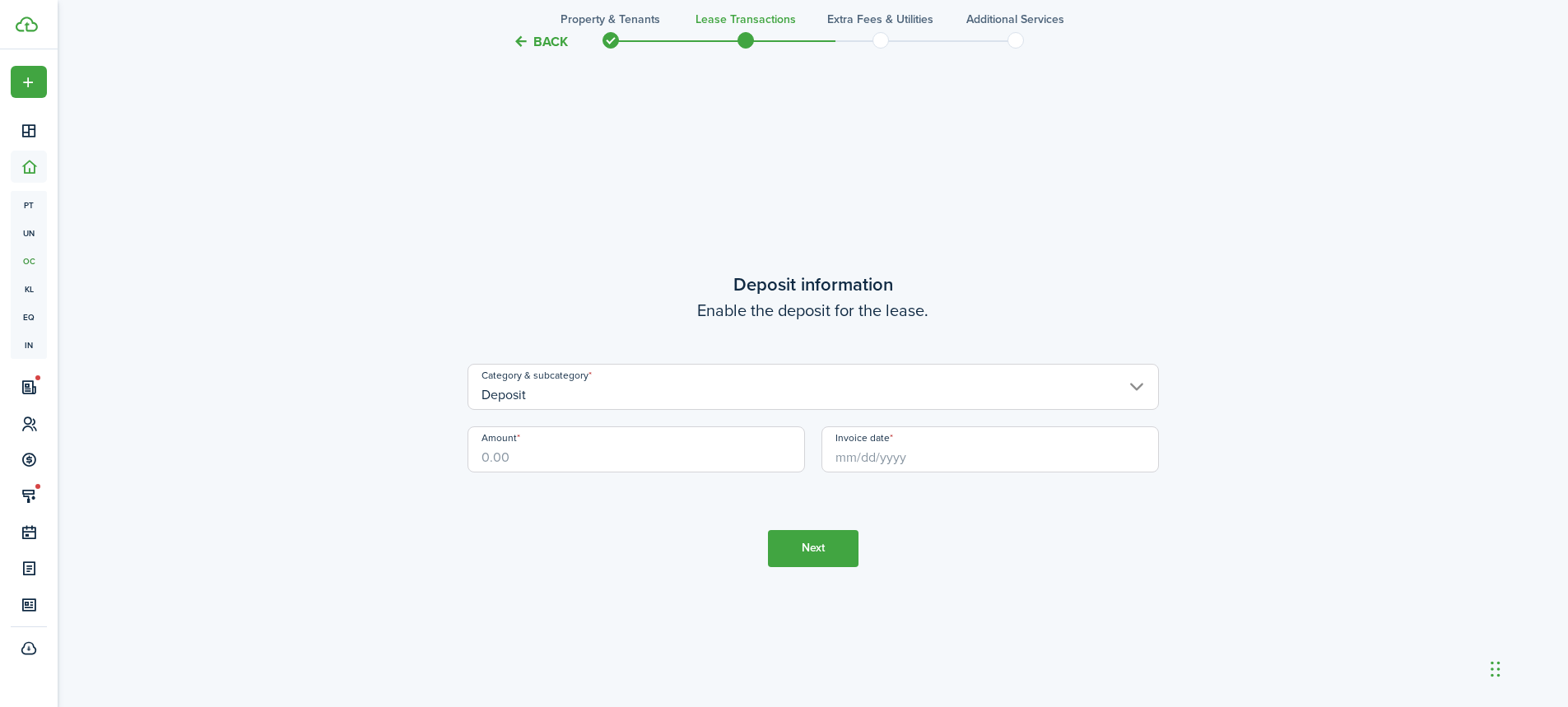
click at [614, 454] on input "Amount" at bounding box center [637, 449] width 337 height 46
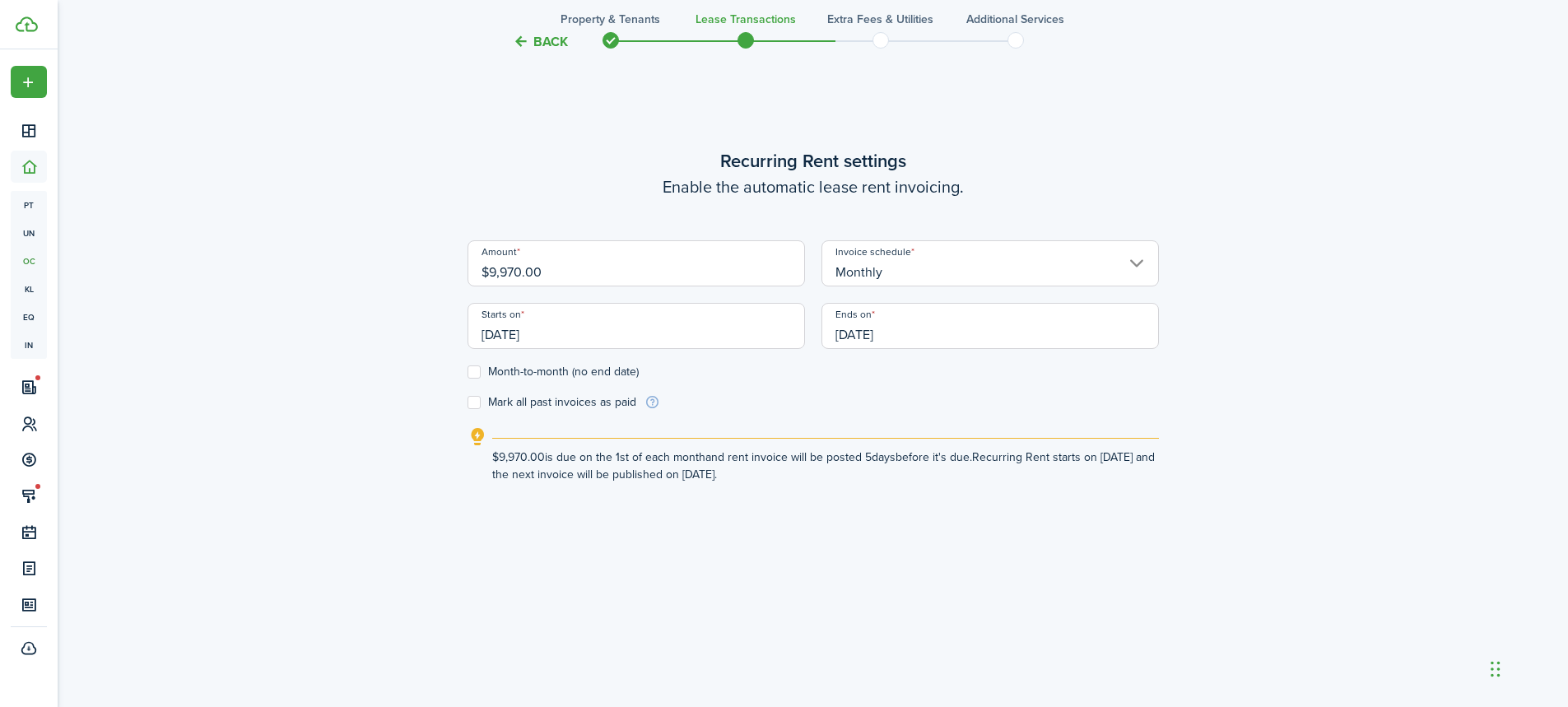
scroll to position [660, 0]
drag, startPoint x: 564, startPoint y: 264, endPoint x: 446, endPoint y: 253, distance: 118.5
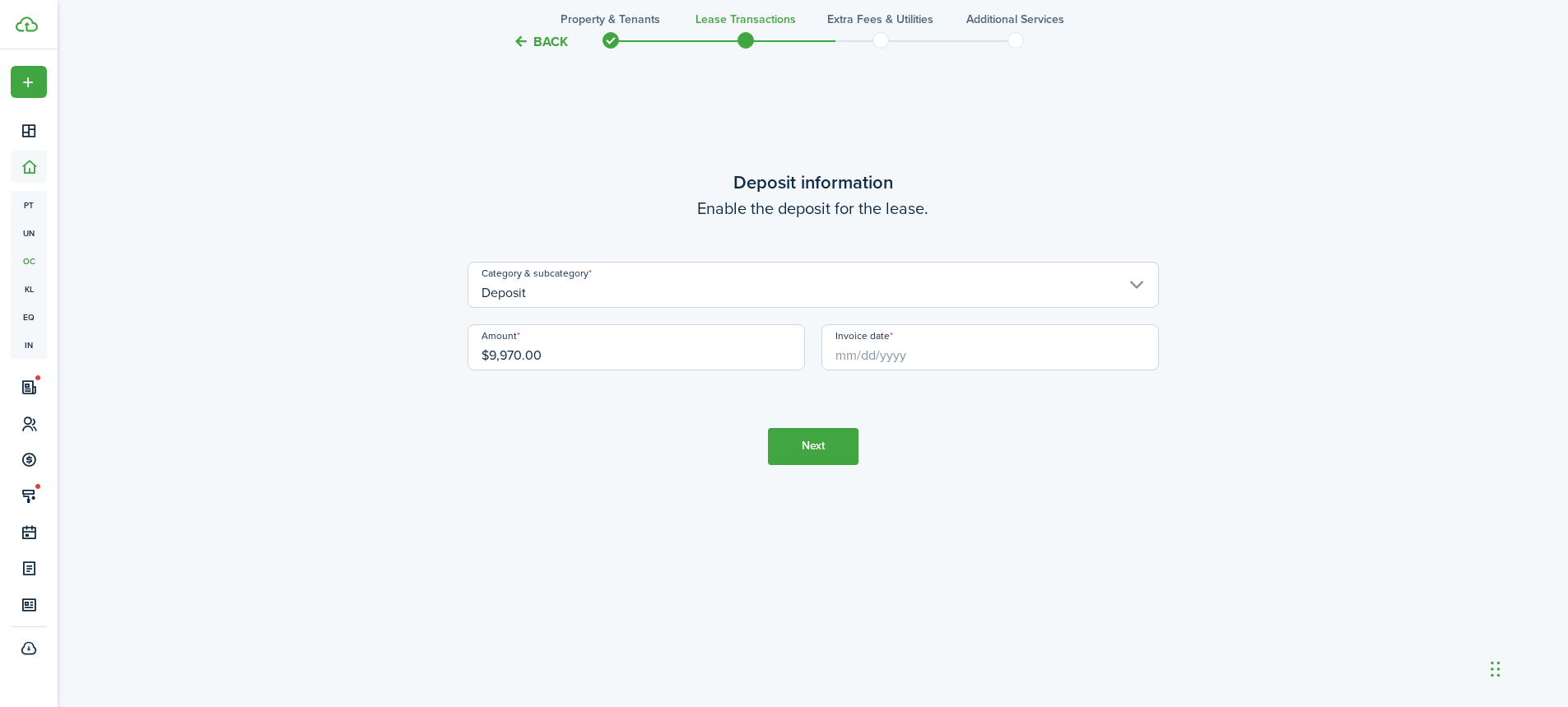
scroll to position [2828, 0]
drag, startPoint x: 589, startPoint y: 344, endPoint x: 350, endPoint y: 324, distance: 239.8
type input "$10,470.00"
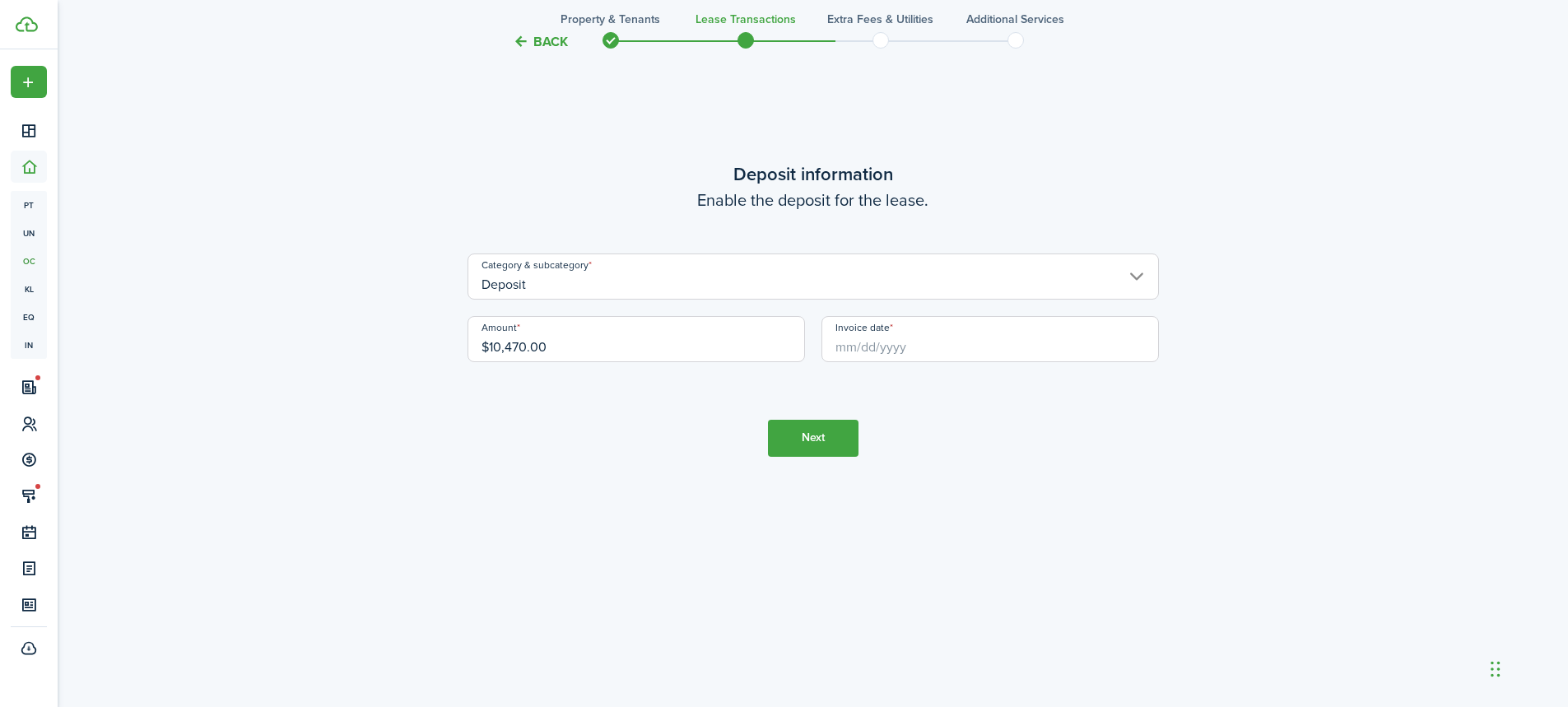
drag, startPoint x: 1398, startPoint y: 347, endPoint x: 1212, endPoint y: 371, distance: 187.5
click at [1131, 356] on input "Invoice date" at bounding box center [990, 339] width 337 height 46
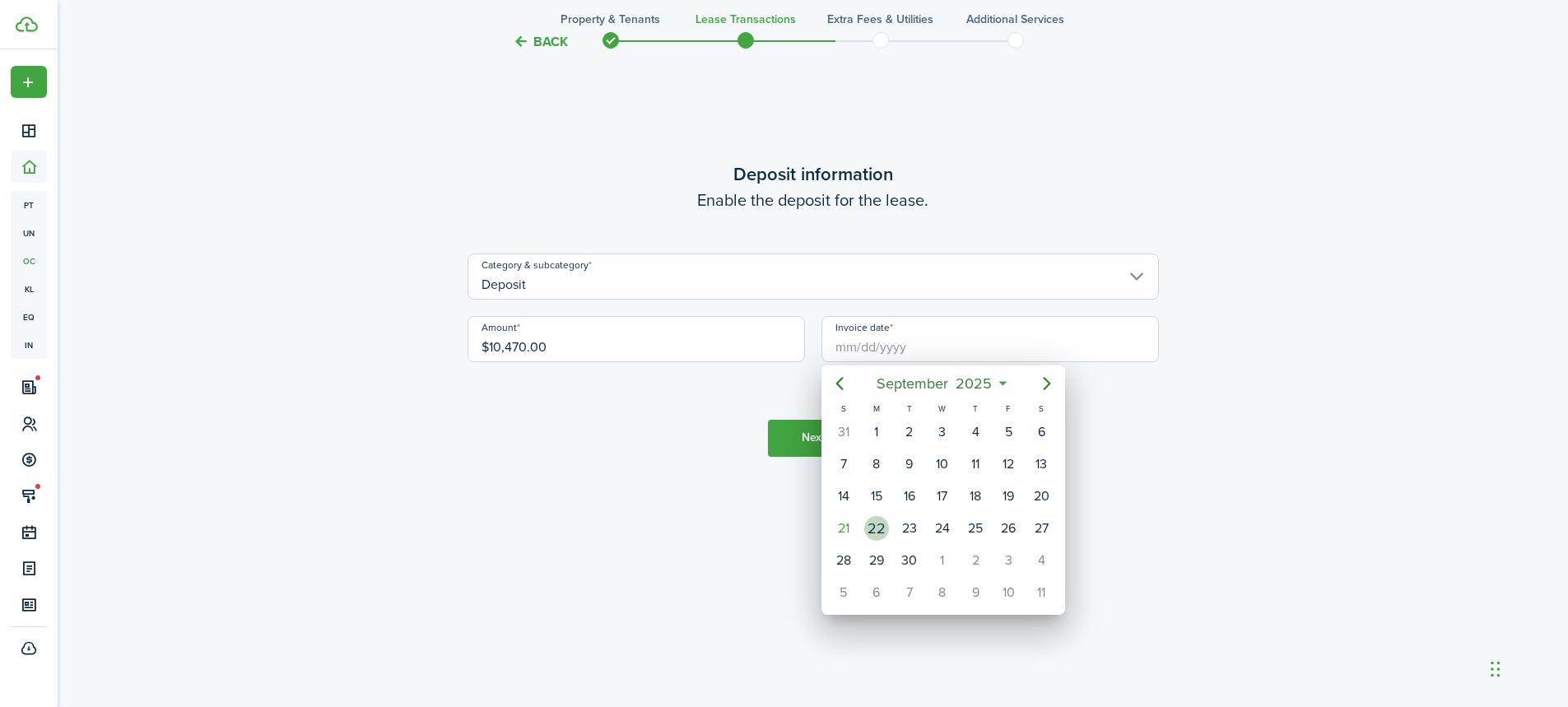
click at [870, 524] on div "22" at bounding box center [877, 529] width 25 height 25
type input "[DATE]"
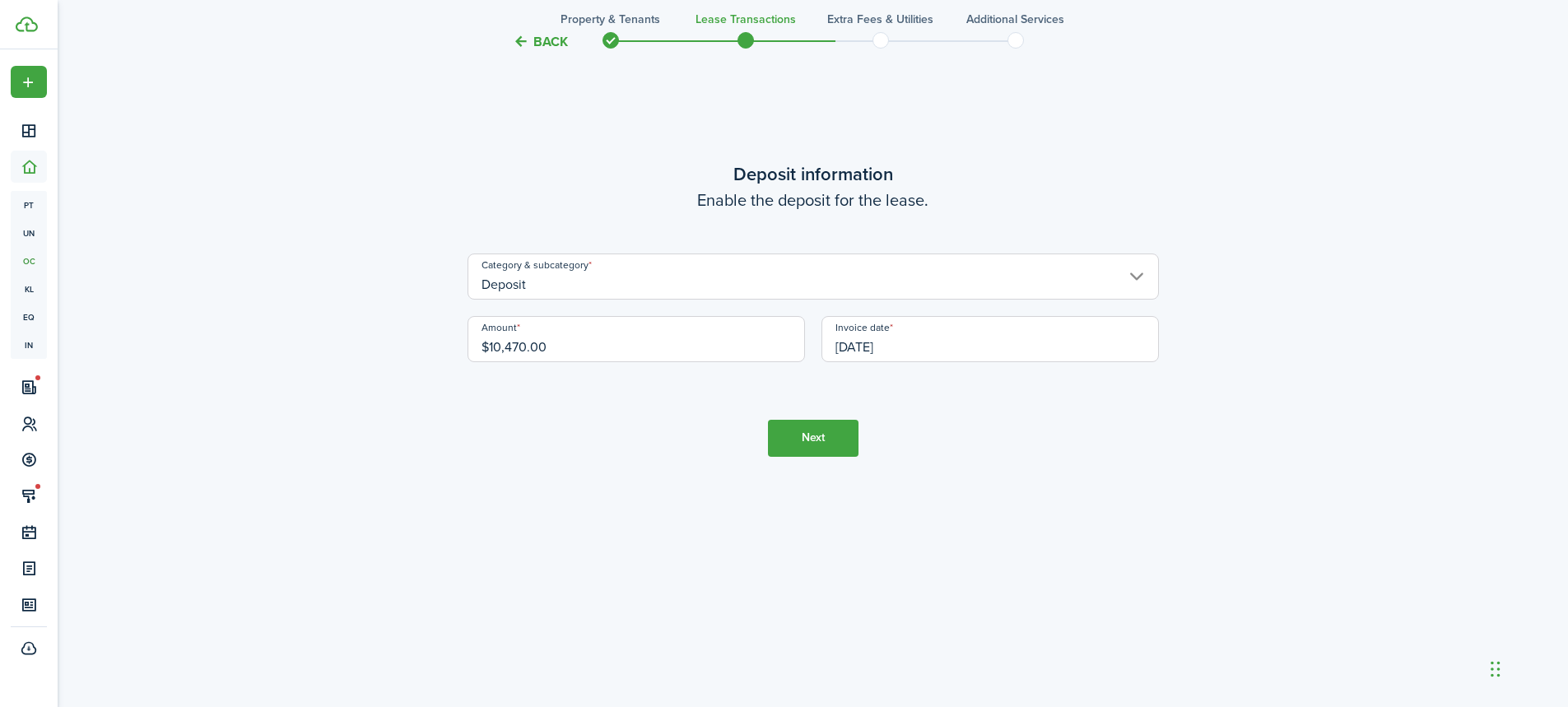
click at [1000, 433] on tc-wizard-step "Deposit information Enable the deposit for the lease. Category & subcategory De…" at bounding box center [813, 308] width 691 height 707
click at [1083, 330] on input "[DATE]" at bounding box center [990, 339] width 337 height 46
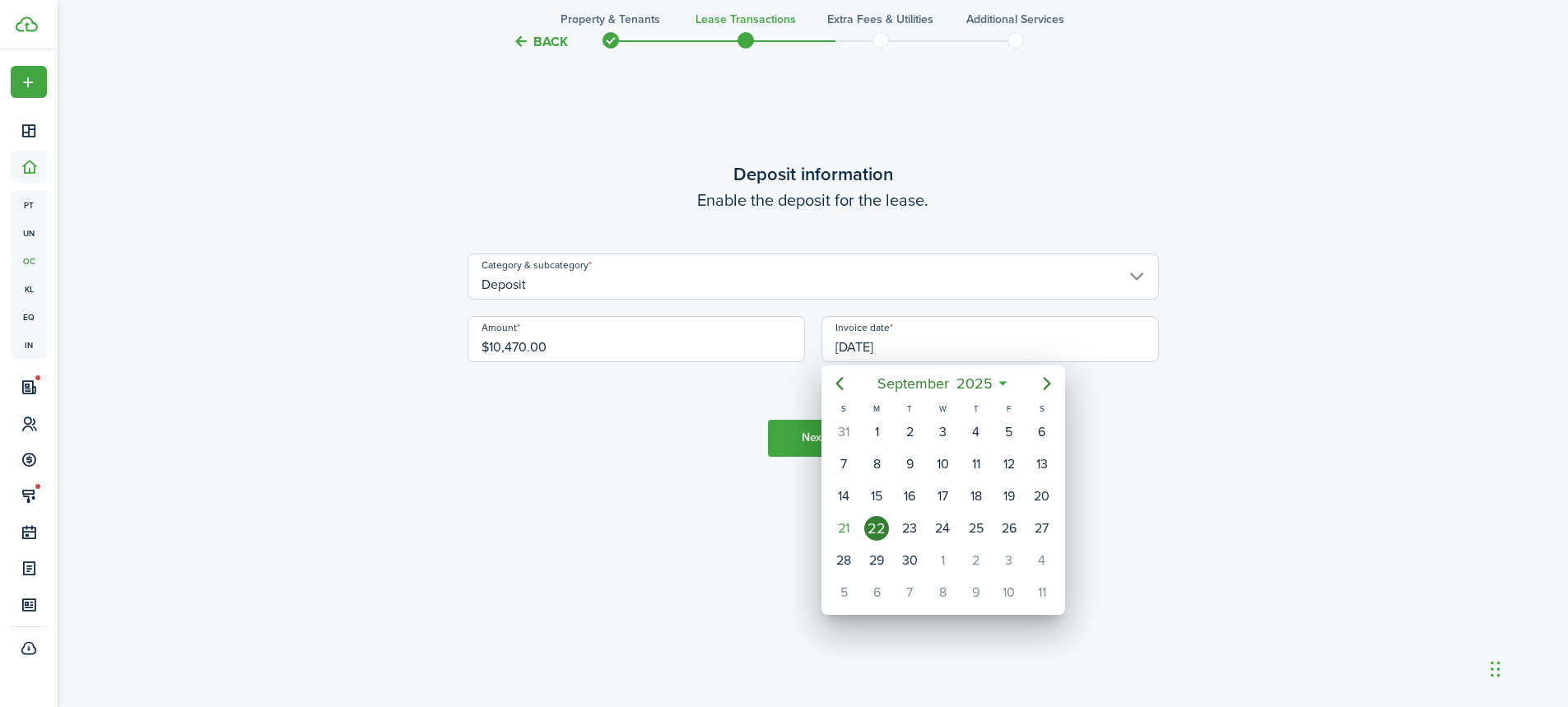
click at [1244, 324] on div at bounding box center [784, 354] width 1832 height 970
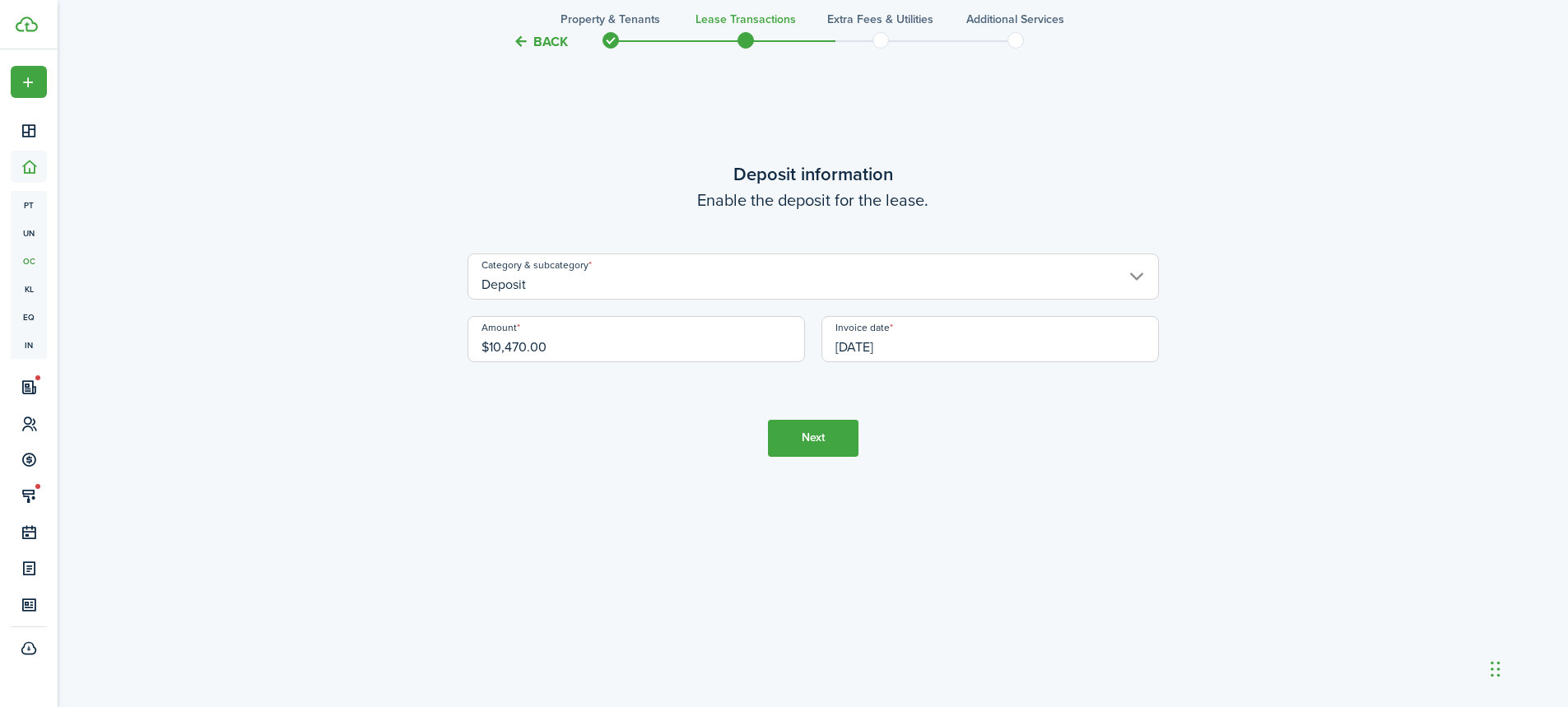
click at [818, 438] on button "Next" at bounding box center [813, 437] width 91 height 37
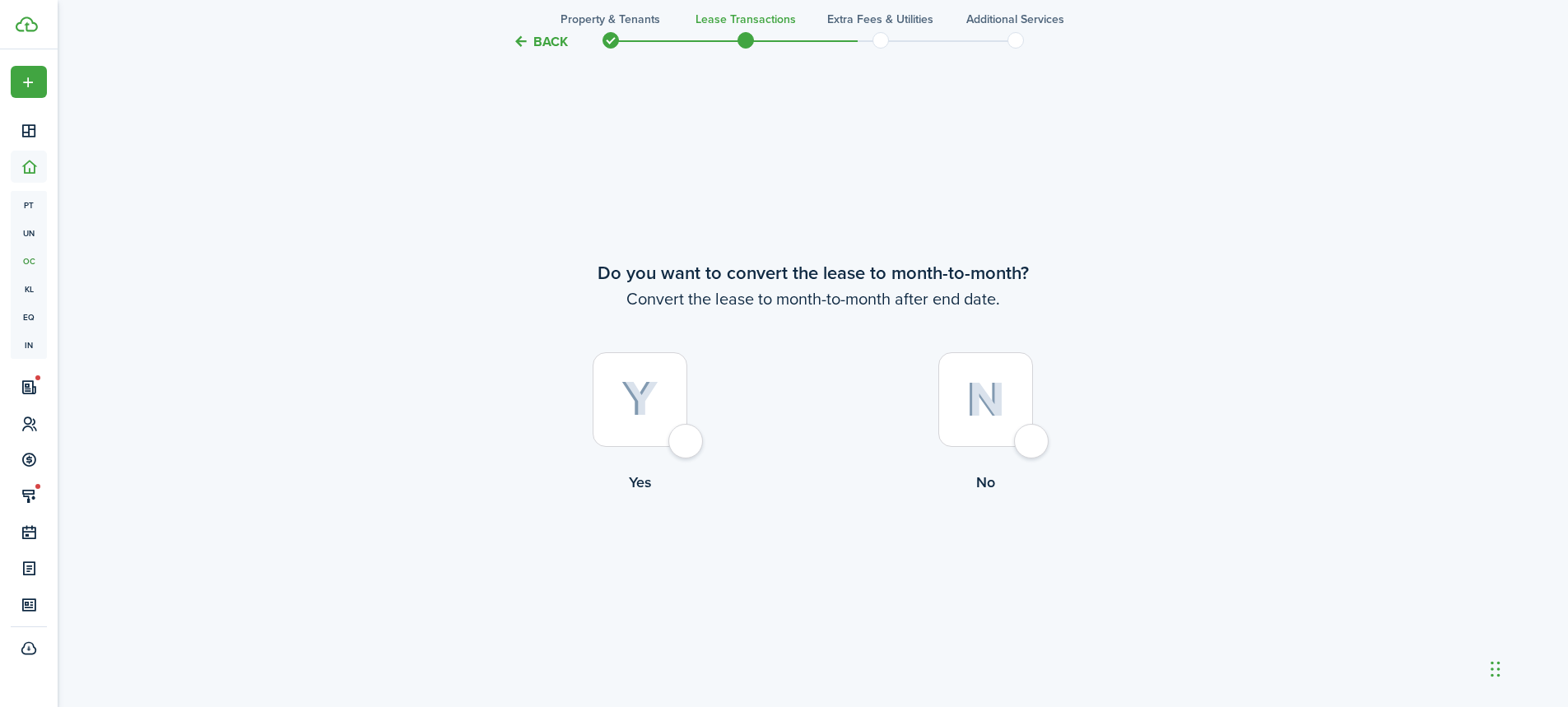
scroll to position [3424, 0]
click at [651, 391] on img at bounding box center [640, 398] width 37 height 36
radio input "true"
click at [825, 556] on button "Continue" at bounding box center [813, 559] width 91 height 37
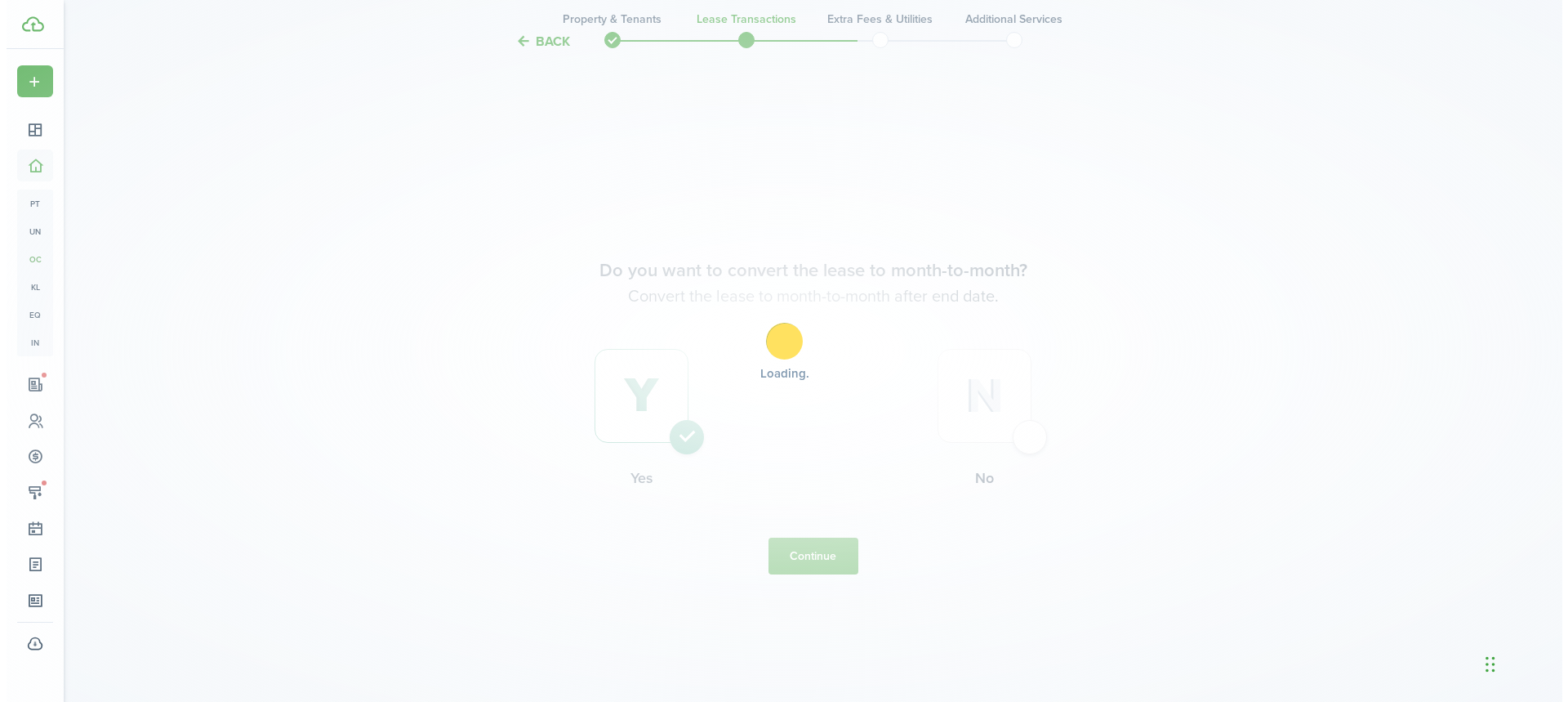
scroll to position [0, 0]
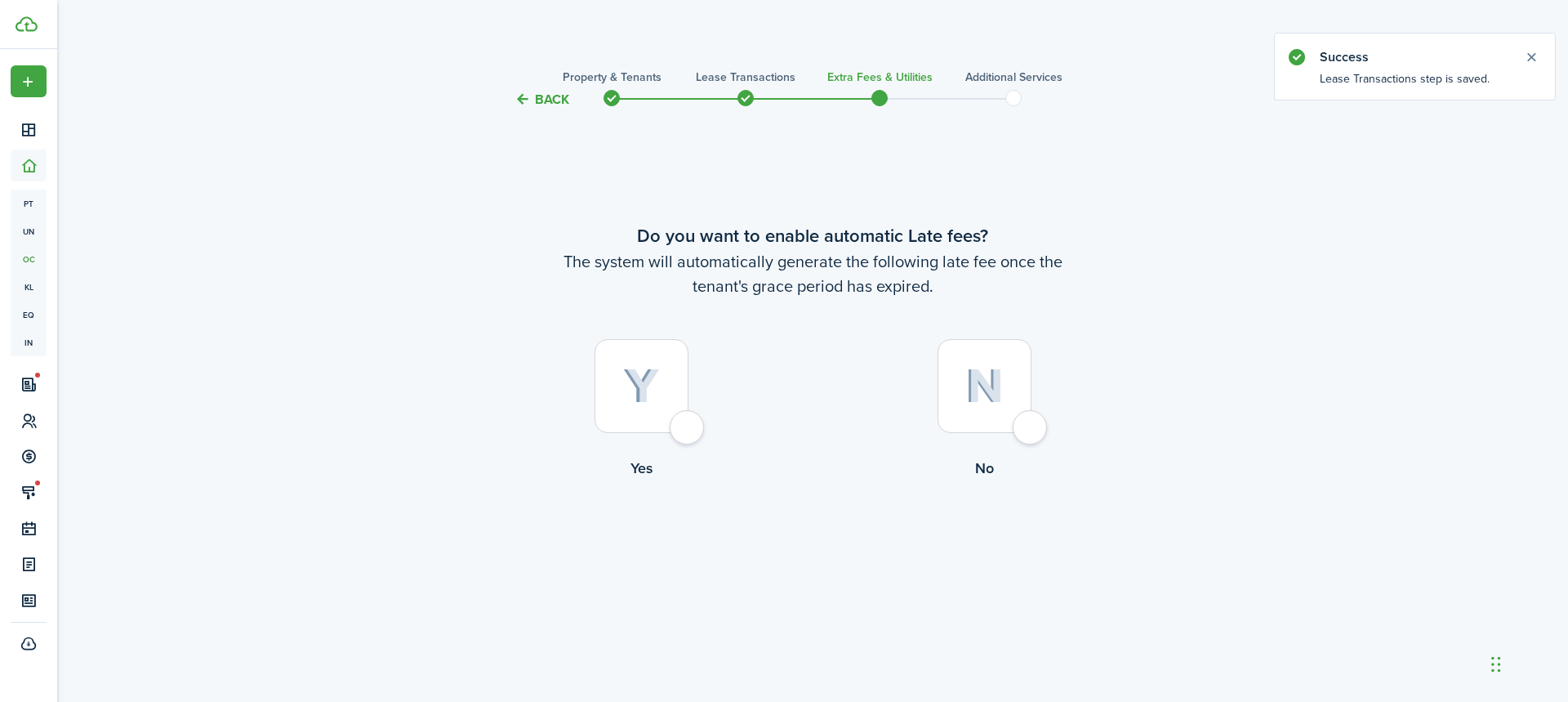
click at [674, 396] on div at bounding box center [641, 385] width 94 height 94
radio input "true"
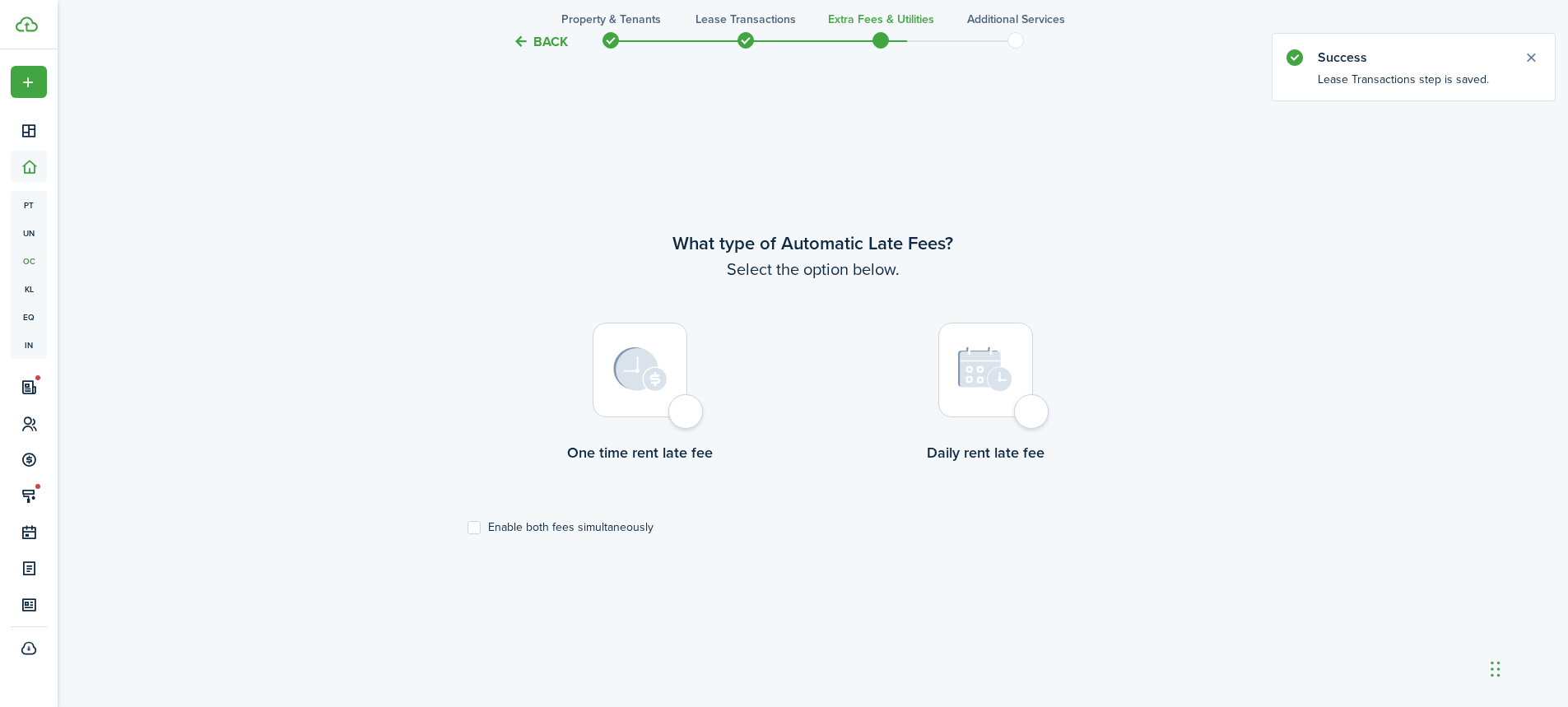
scroll to position [596, 0]
click at [638, 395] on div at bounding box center [640, 367] width 94 height 94
radio input "true"
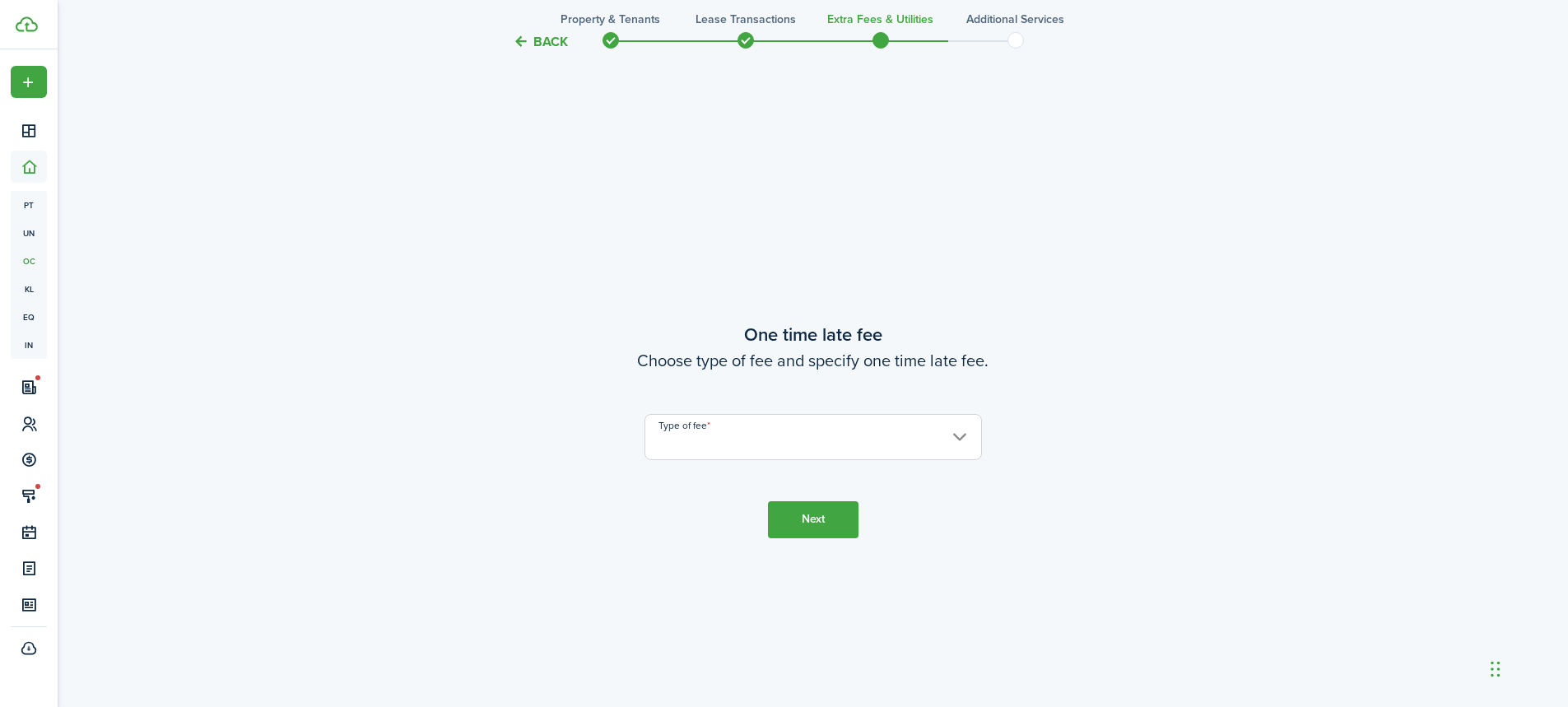
scroll to position [1303, 0]
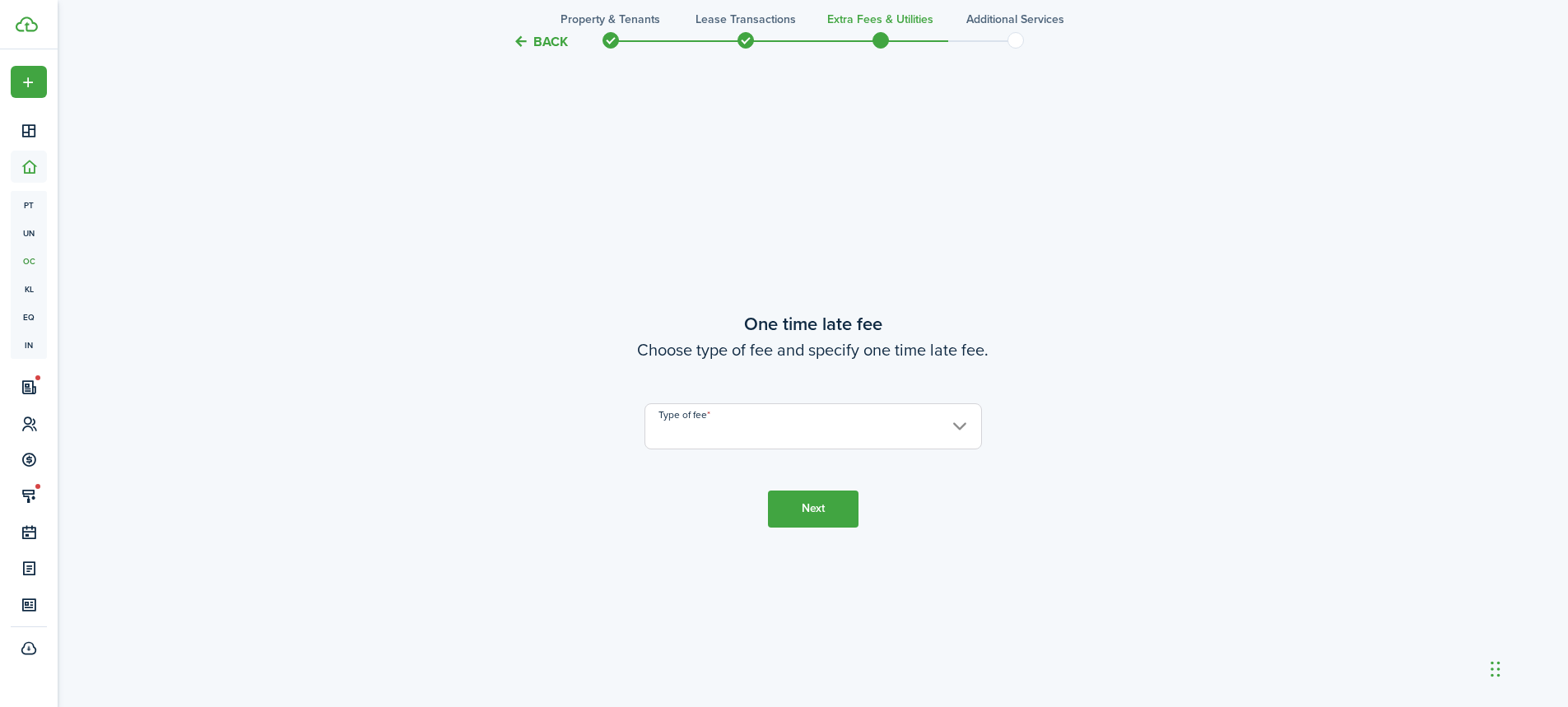
click at [810, 444] on input "Type of fee" at bounding box center [813, 426] width 337 height 46
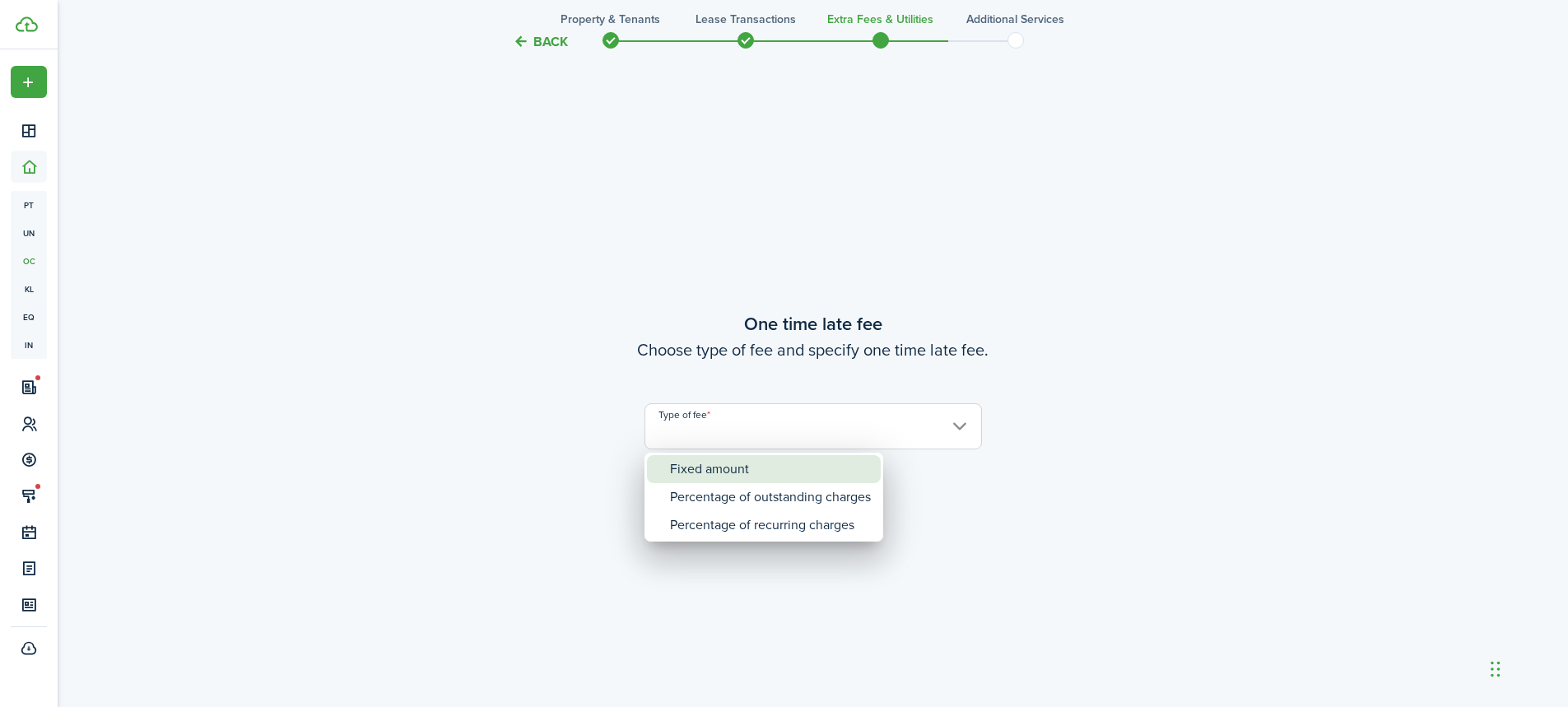
click at [777, 468] on div "Fixed amount" at bounding box center [770, 469] width 201 height 28
type input "Fixed amount"
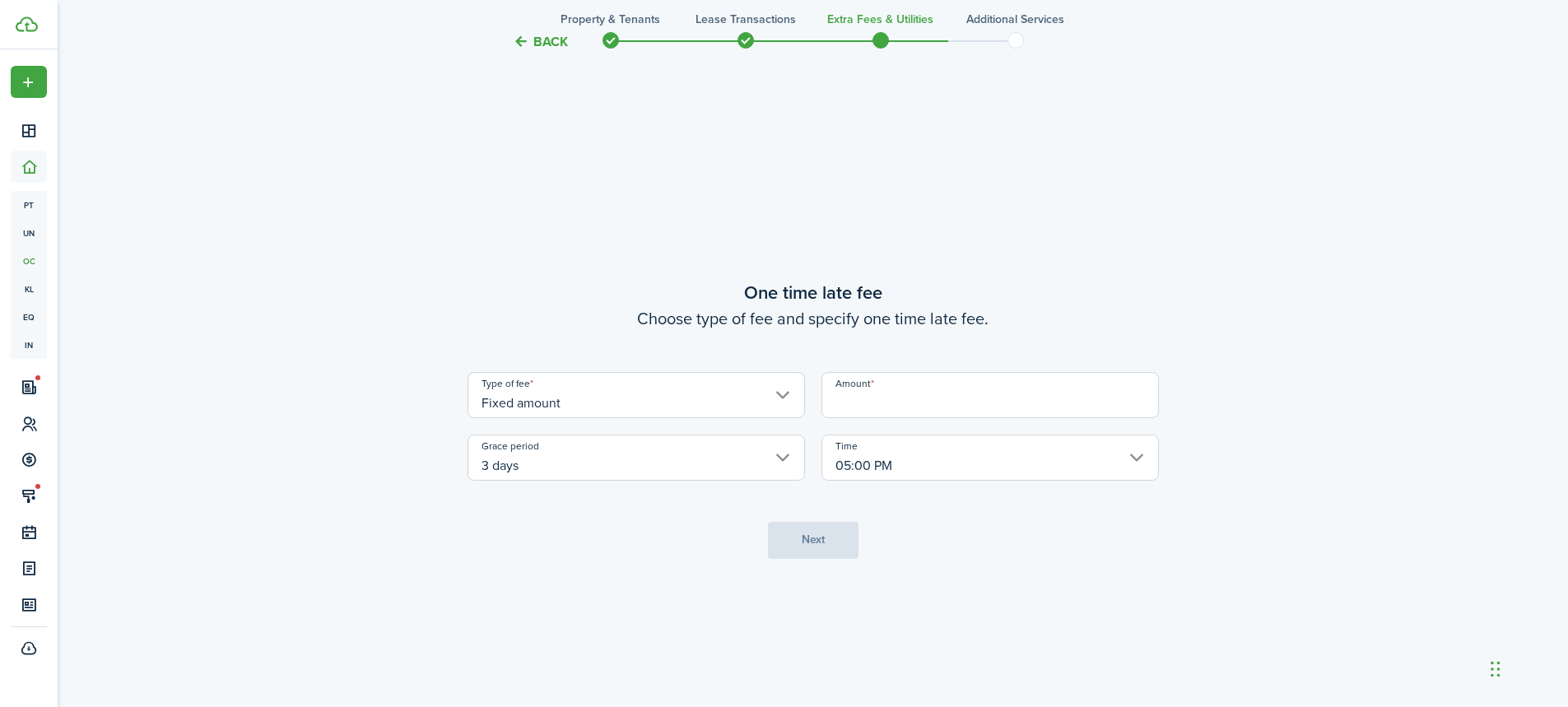
click at [864, 405] on input "Amount" at bounding box center [990, 394] width 337 height 46
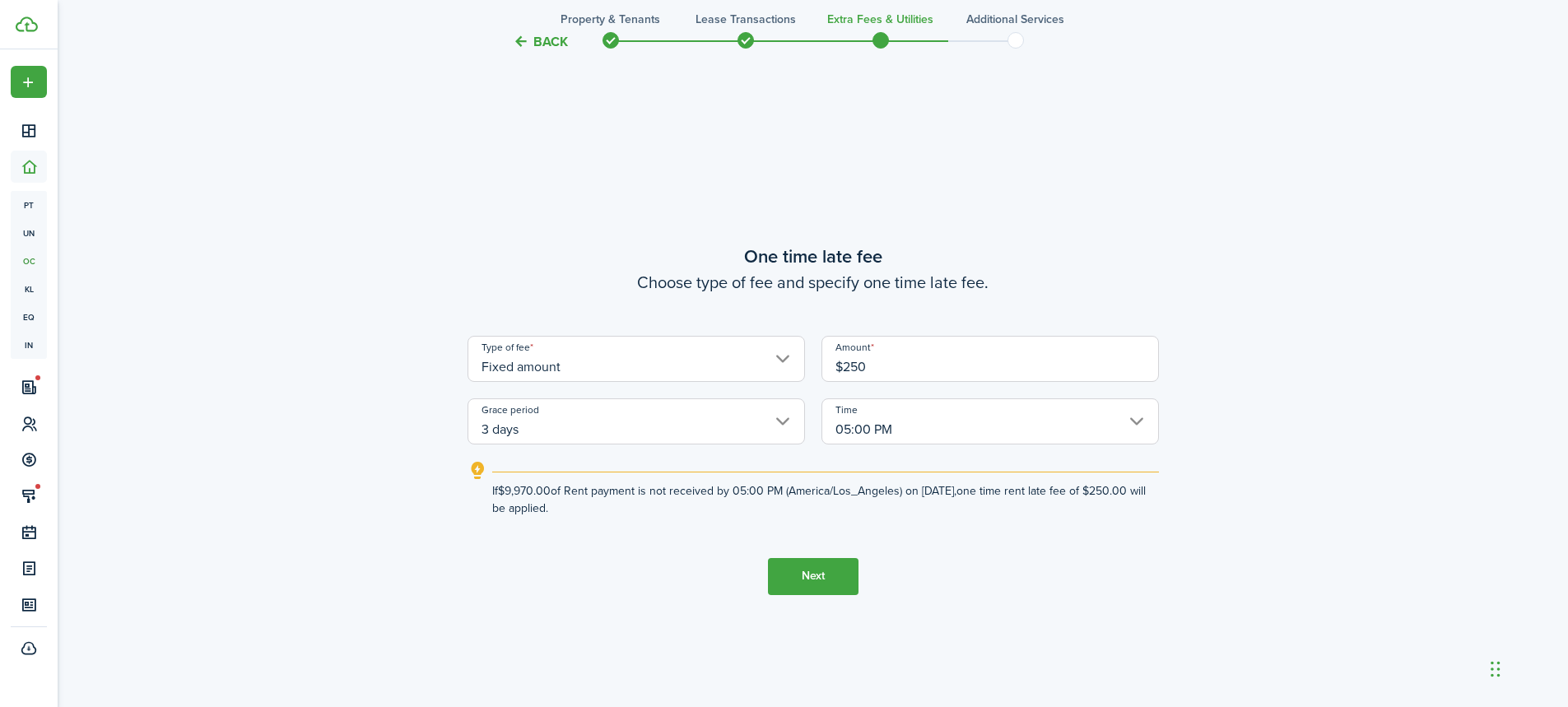
type input "$250.00"
click at [792, 416] on input "3 days" at bounding box center [637, 421] width 337 height 46
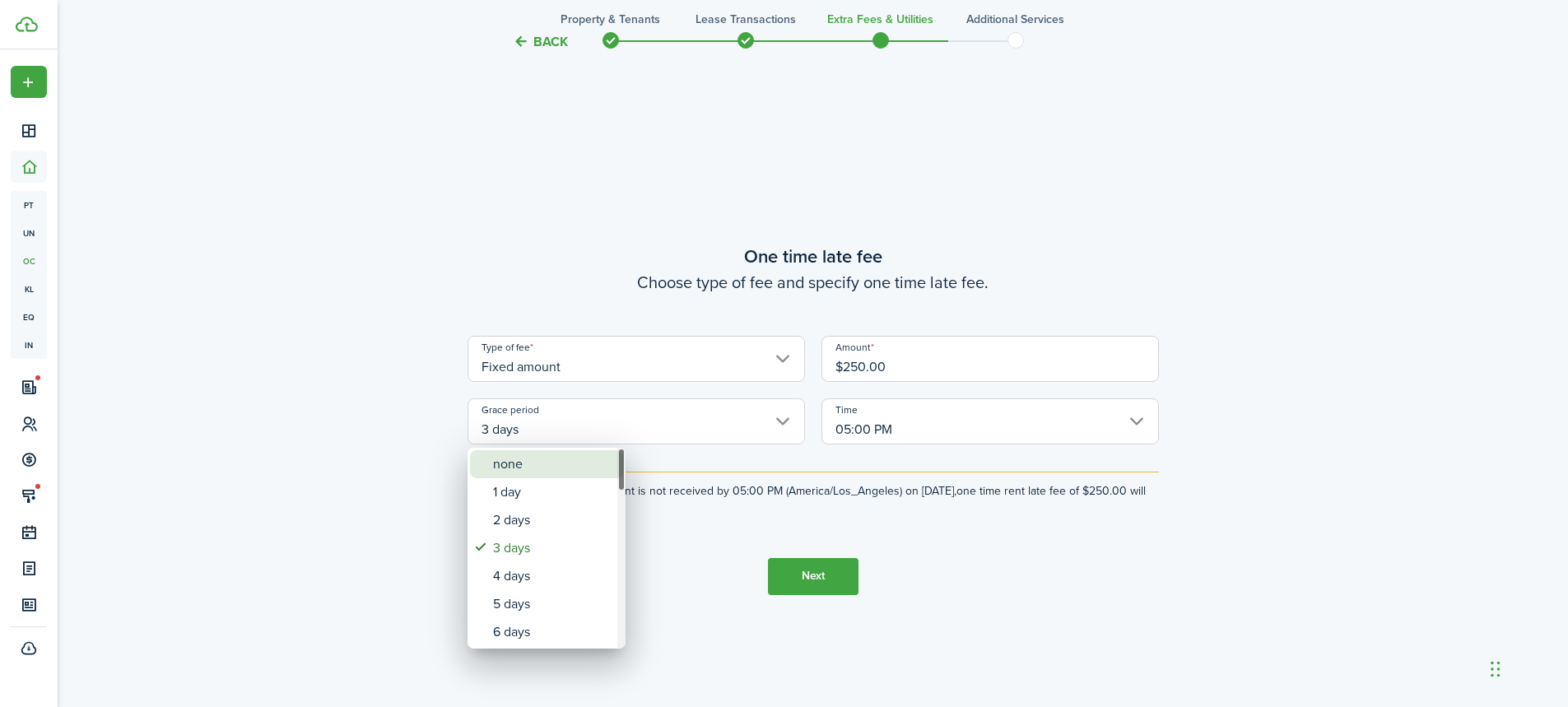
click at [514, 469] on div "none" at bounding box center [553, 463] width 120 height 28
type input "none"
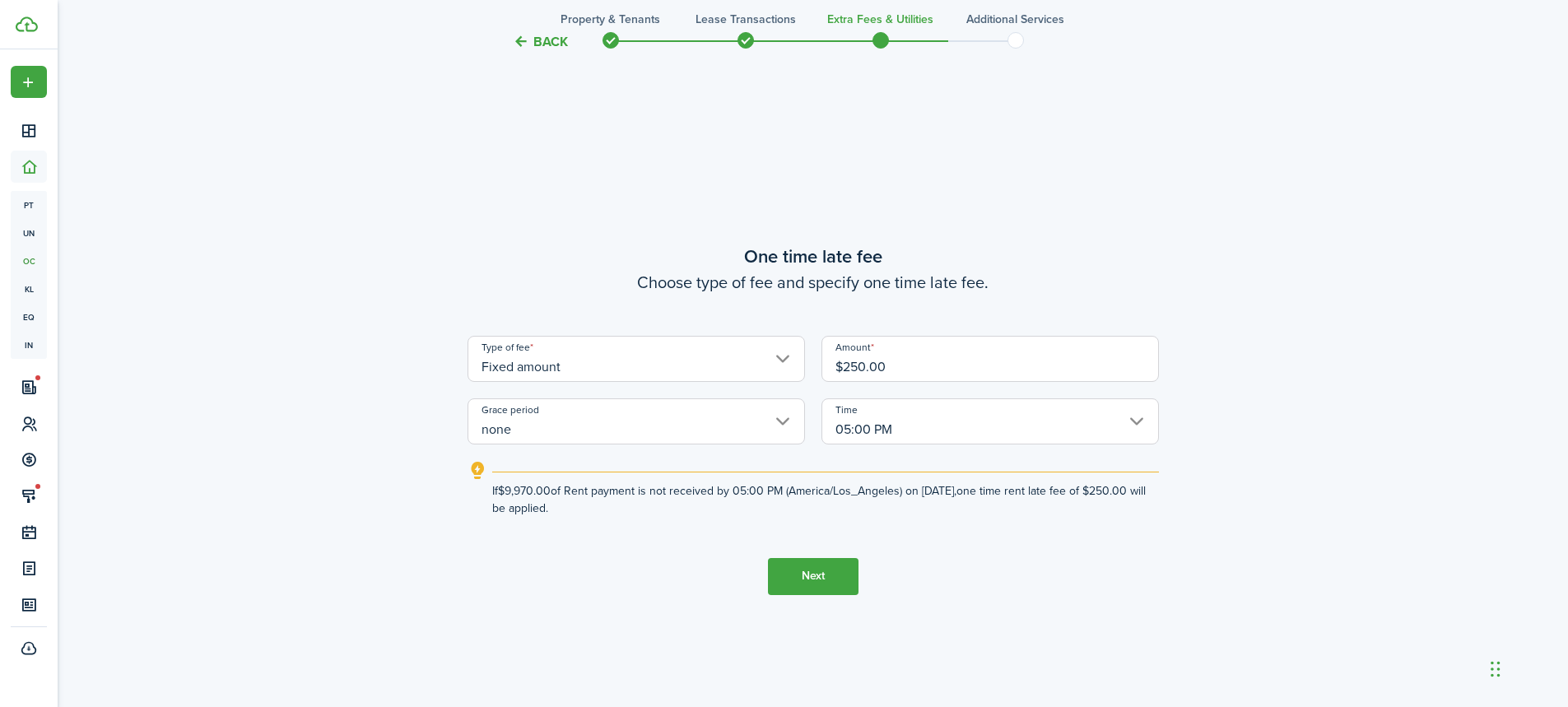
click at [836, 576] on button "Next" at bounding box center [813, 576] width 91 height 37
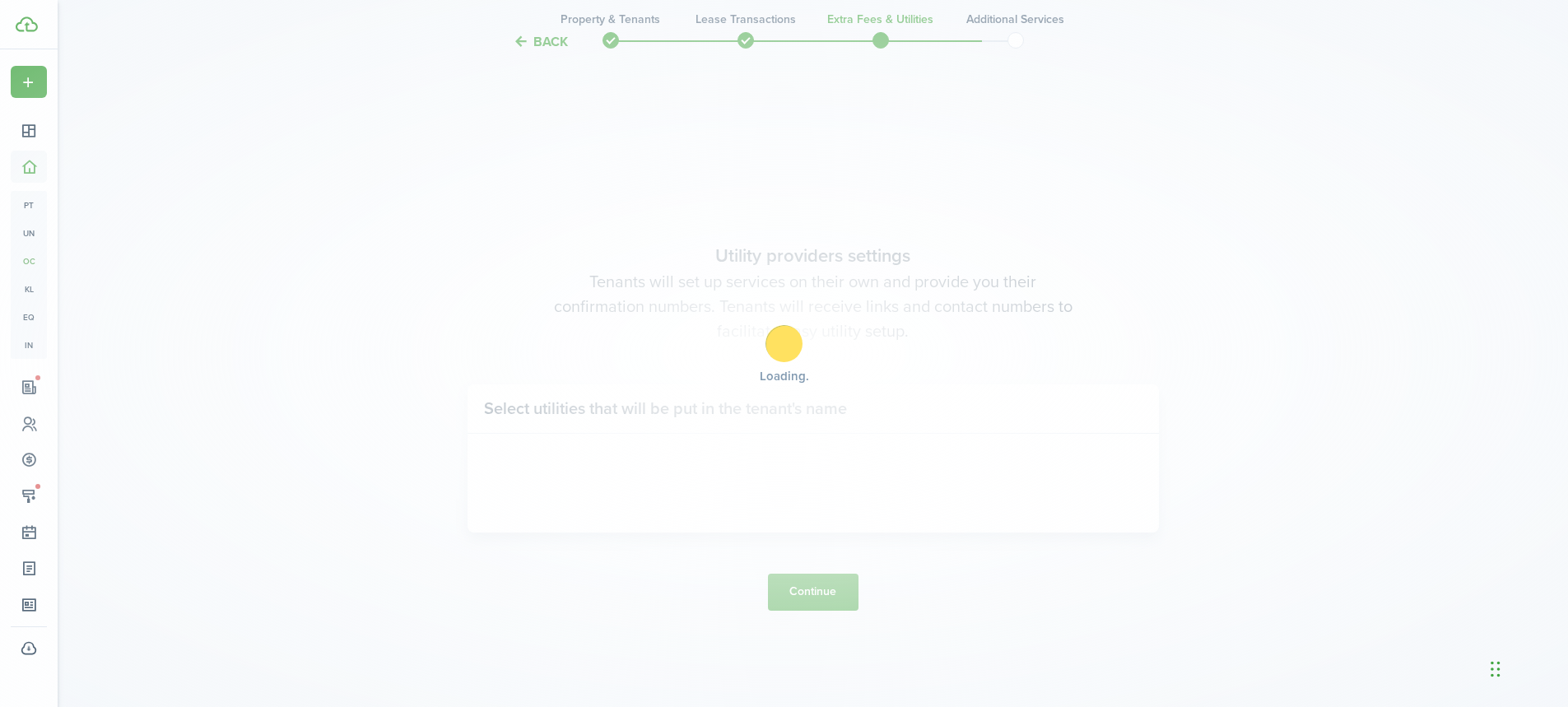
scroll to position [2010, 0]
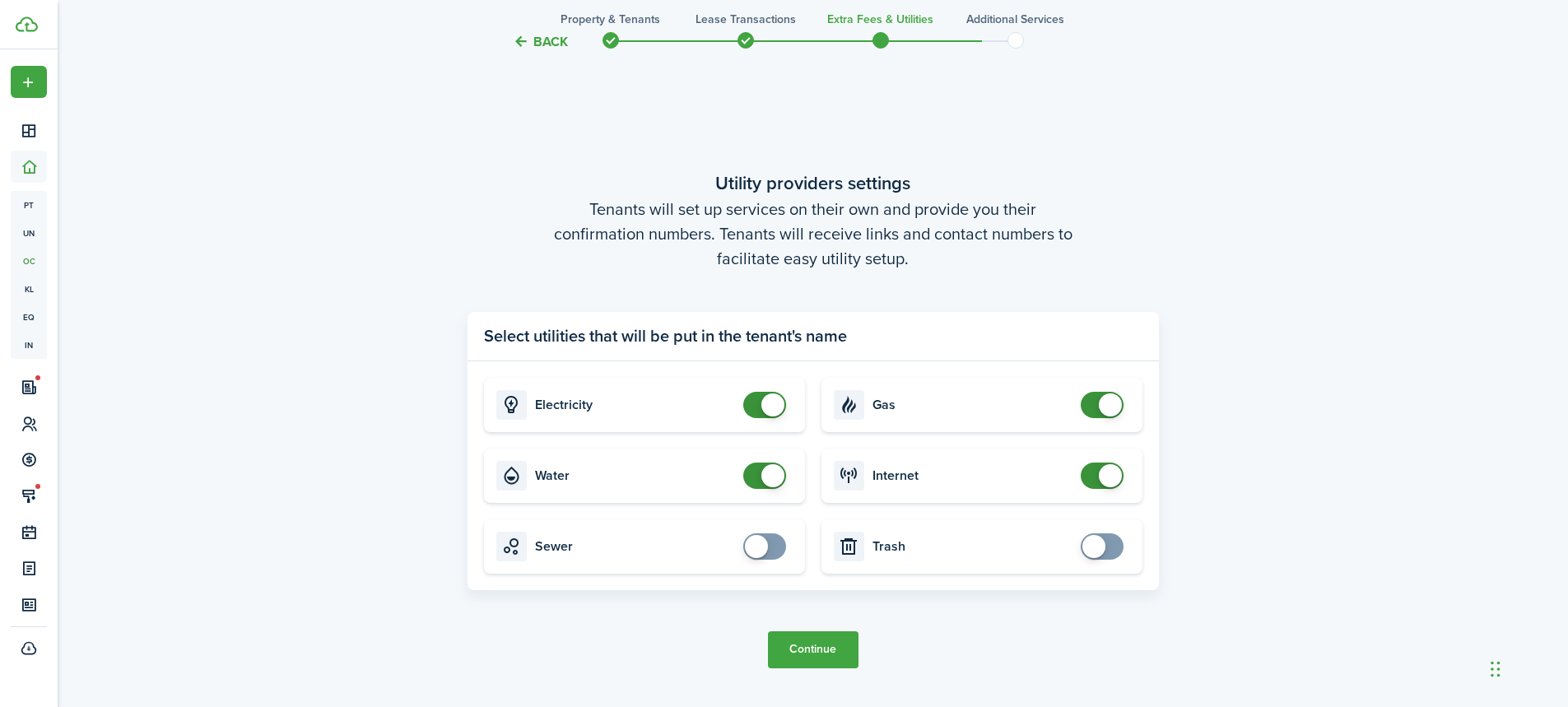
checkbox input "true"
click at [1110, 546] on span at bounding box center [1102, 547] width 16 height 27
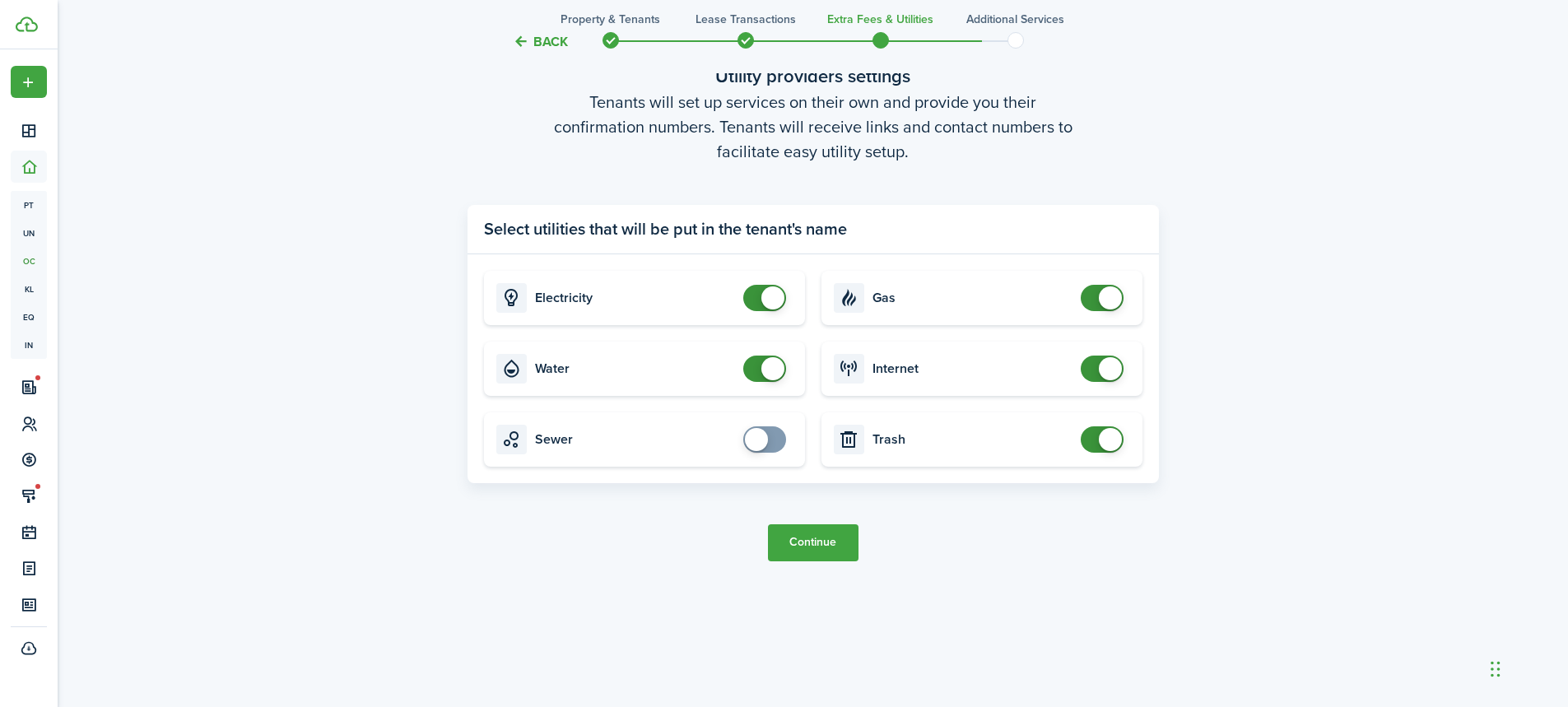
scroll to position [2121, 0]
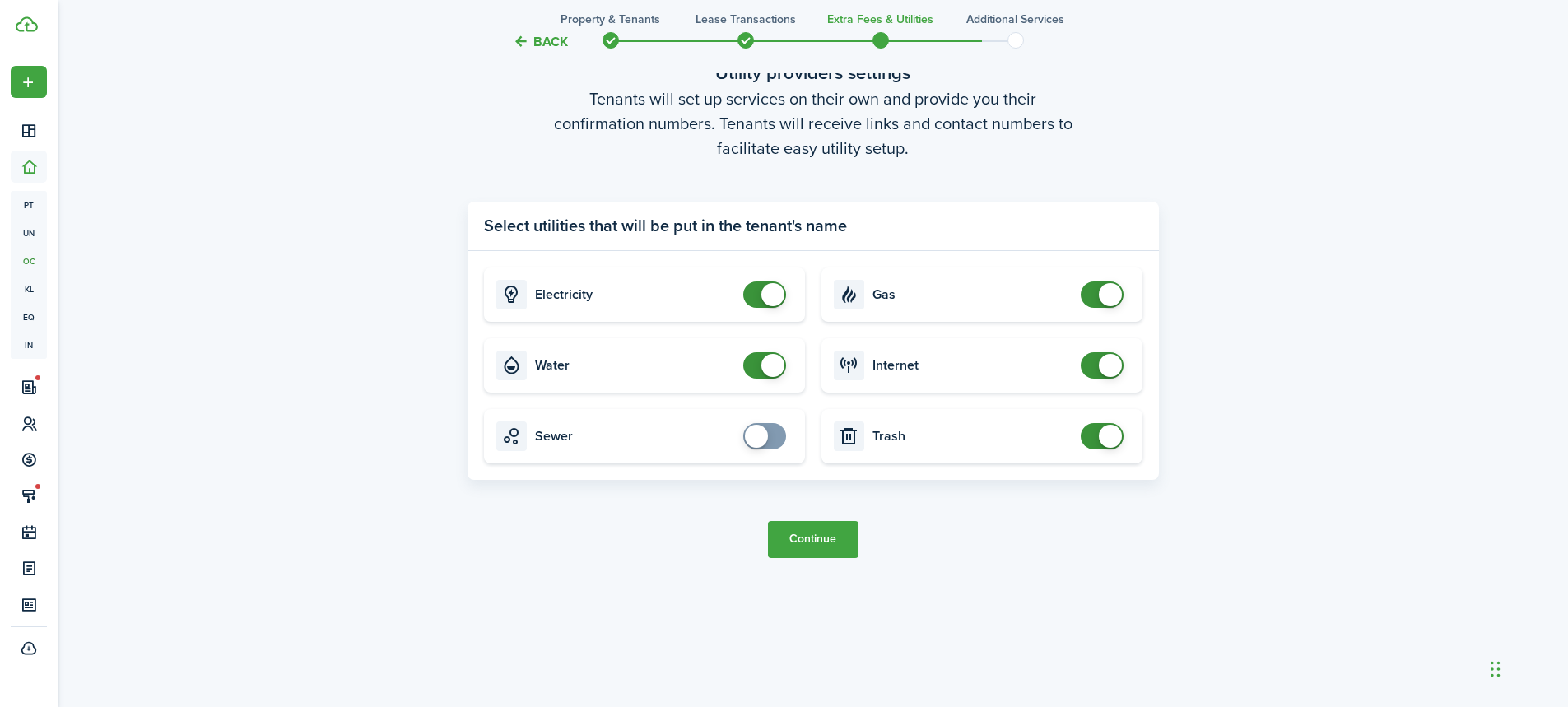
checkbox input "true"
click at [761, 437] on span at bounding box center [757, 436] width 23 height 23
click at [807, 501] on tc-wizard-step "Utility providers settings Tenants will set up services on their own and provid…" at bounding box center [813, 308] width 691 height 707
click at [831, 540] on button "Continue" at bounding box center [813, 539] width 91 height 37
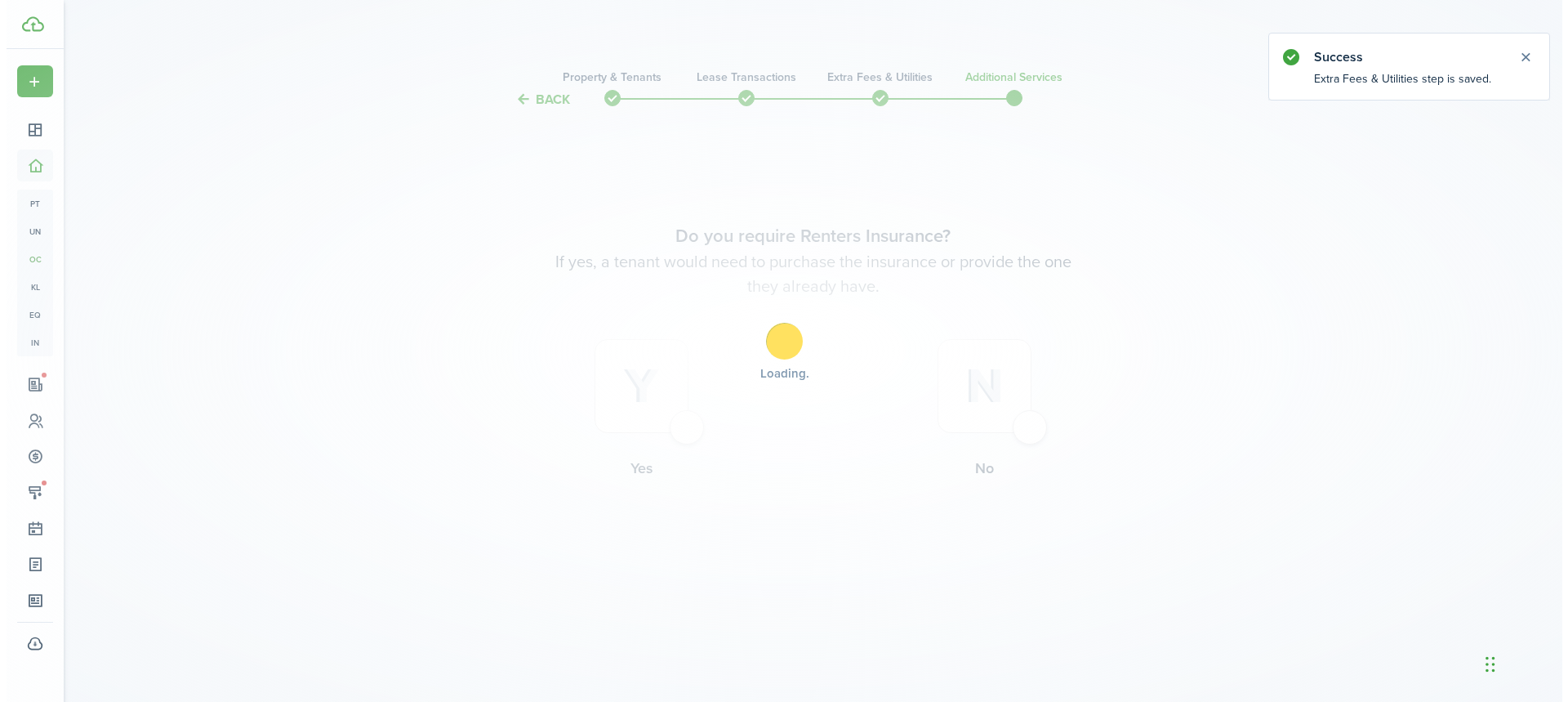
scroll to position [0, 0]
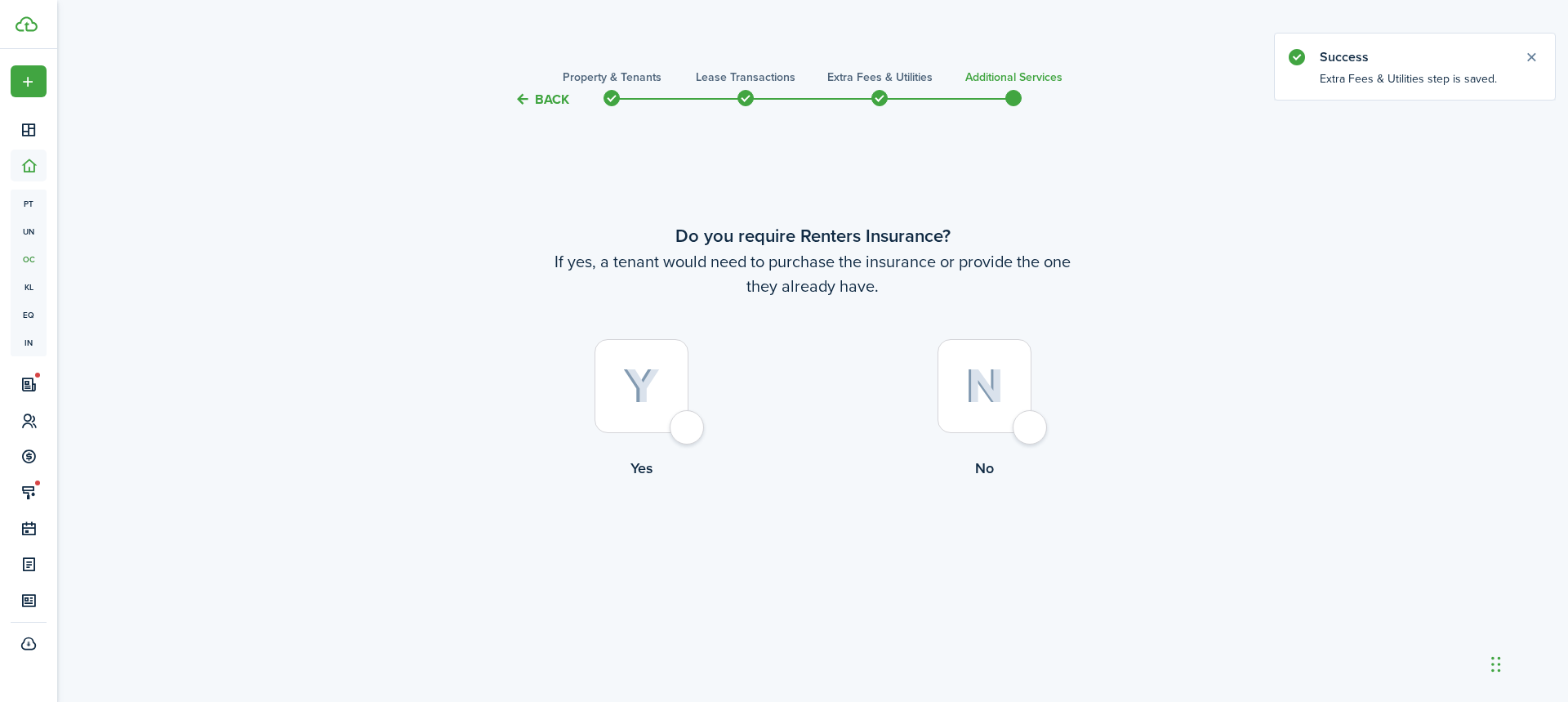
click at [670, 360] on div at bounding box center [641, 385] width 94 height 94
radio input "true"
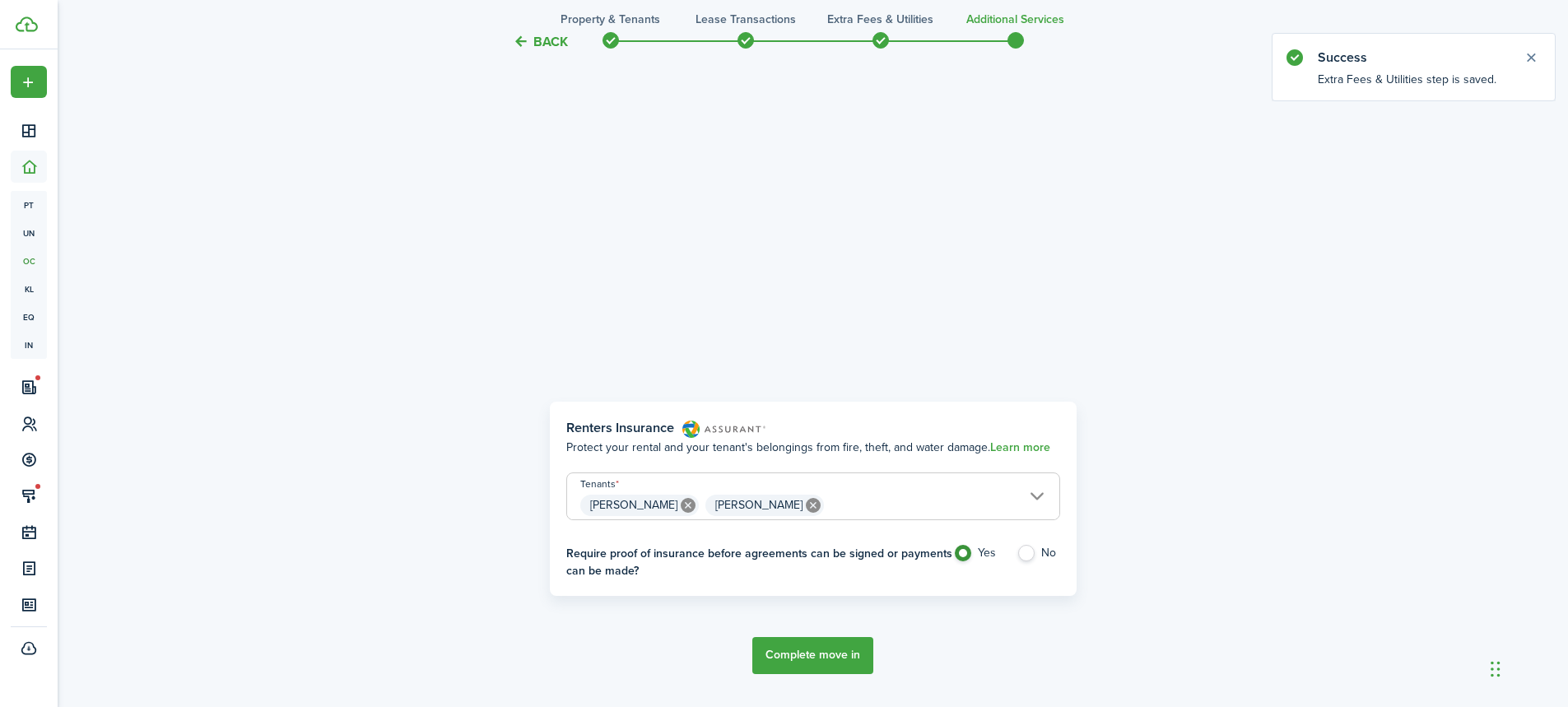
scroll to position [515, 0]
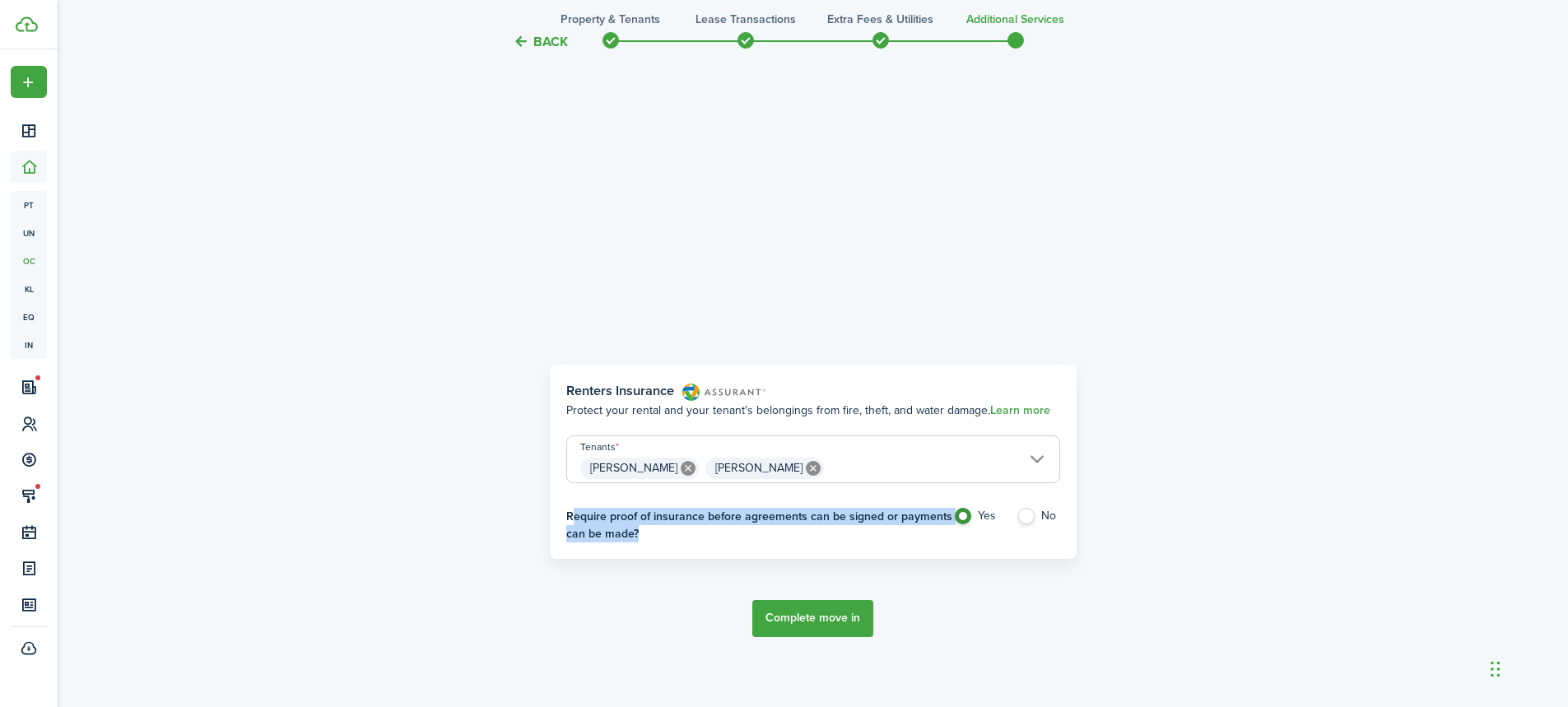
drag, startPoint x: 600, startPoint y: 516, endPoint x: 571, endPoint y: 513, distance: 29.2
click at [571, 513] on h4 "Require proof of insurance before agreements can be signed or payments can be m…" at bounding box center [760, 525] width 387 height 34
click at [886, 555] on panel-main-body "Renters Insurance Protect your rental and your tenant's belongings from fire, t…" at bounding box center [813, 462] width 527 height 194
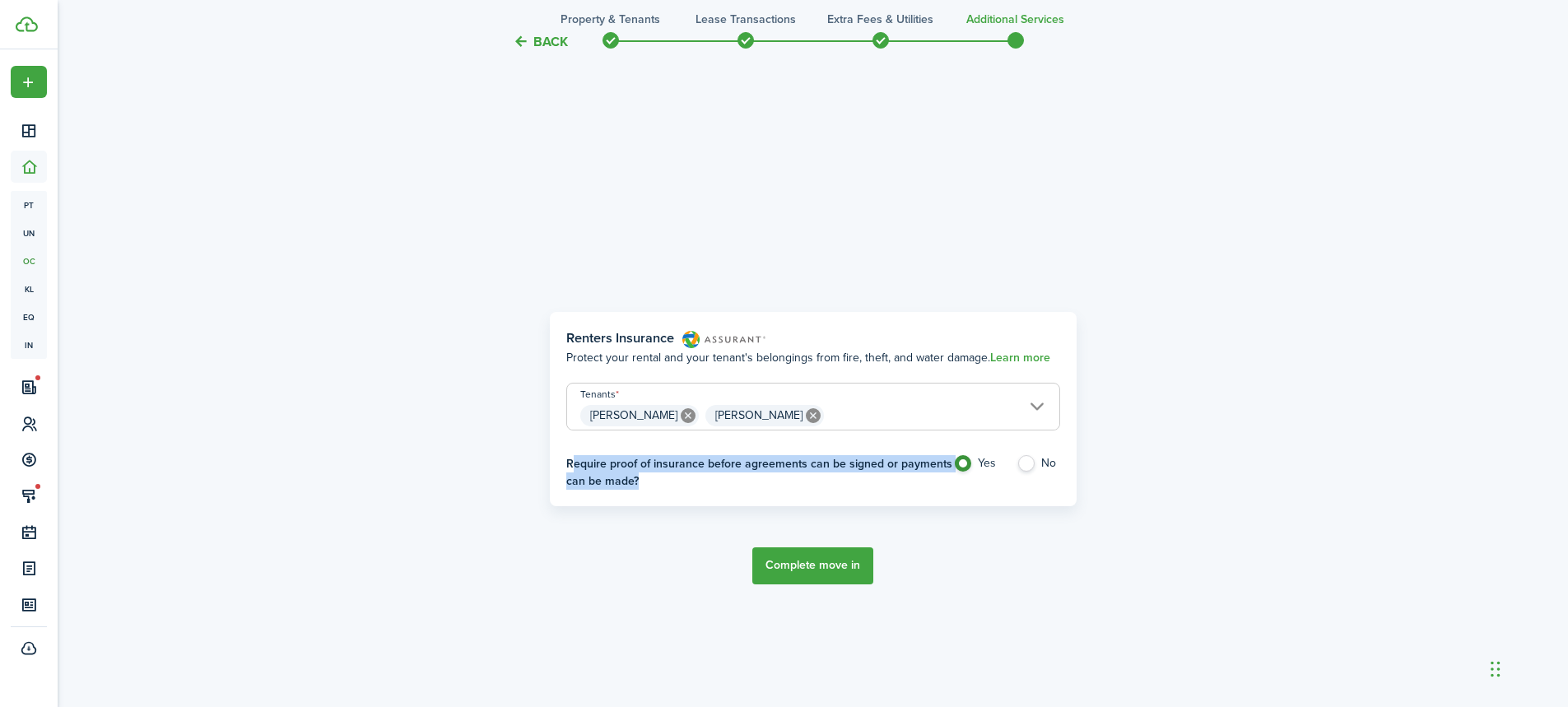
scroll to position [679, 0]
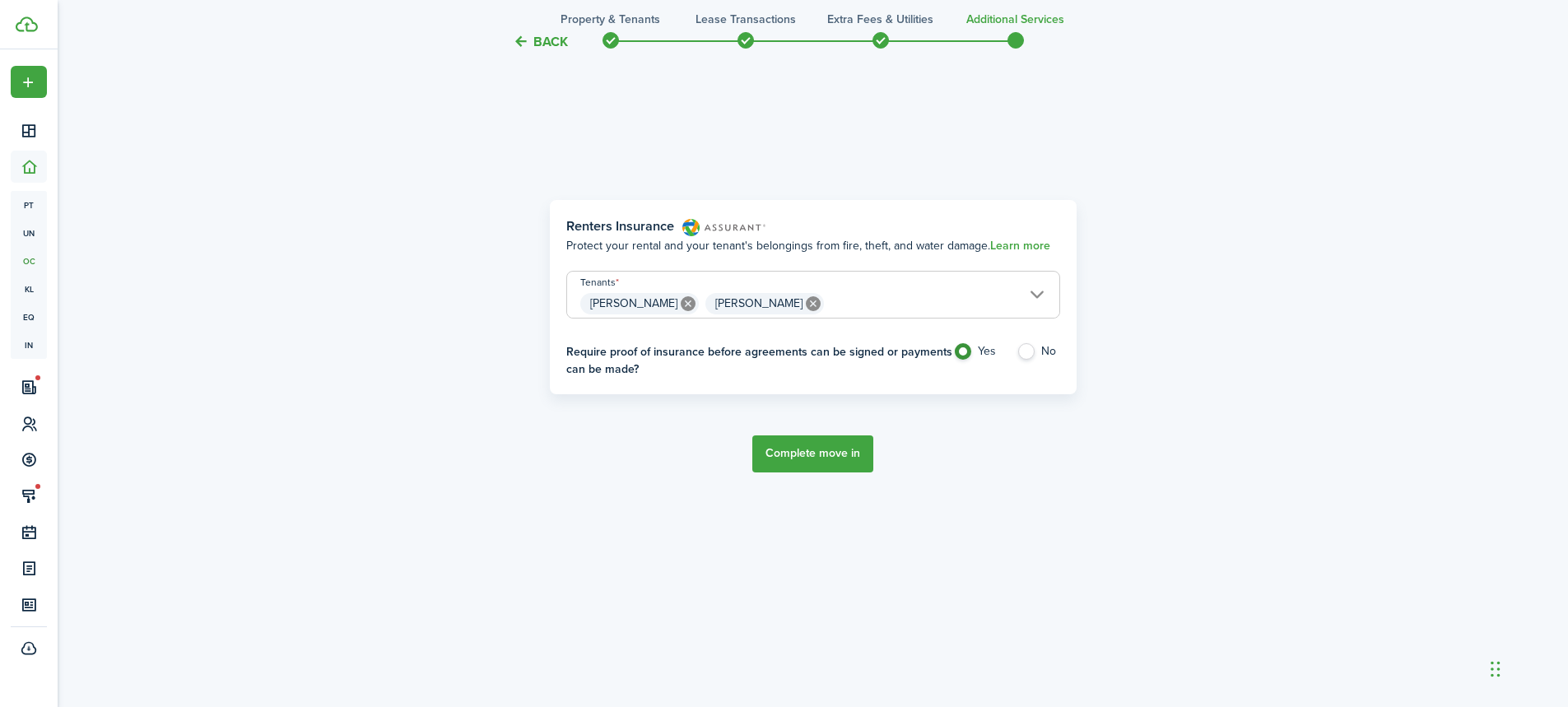
click at [1059, 457] on tc-wizard-step "Renters Insurance Protect your rental and your tenant's belongings from fire, t…" at bounding box center [813, 336] width 691 height 707
drag, startPoint x: 826, startPoint y: 474, endPoint x: 815, endPoint y: 465, distance: 14.2
click at [825, 469] on tc-wizard-step "Renters Insurance Protect your rental and your tenant's belongings from fire, t…" at bounding box center [813, 336] width 691 height 707
click at [798, 455] on button "Complete move in" at bounding box center [812, 454] width 121 height 37
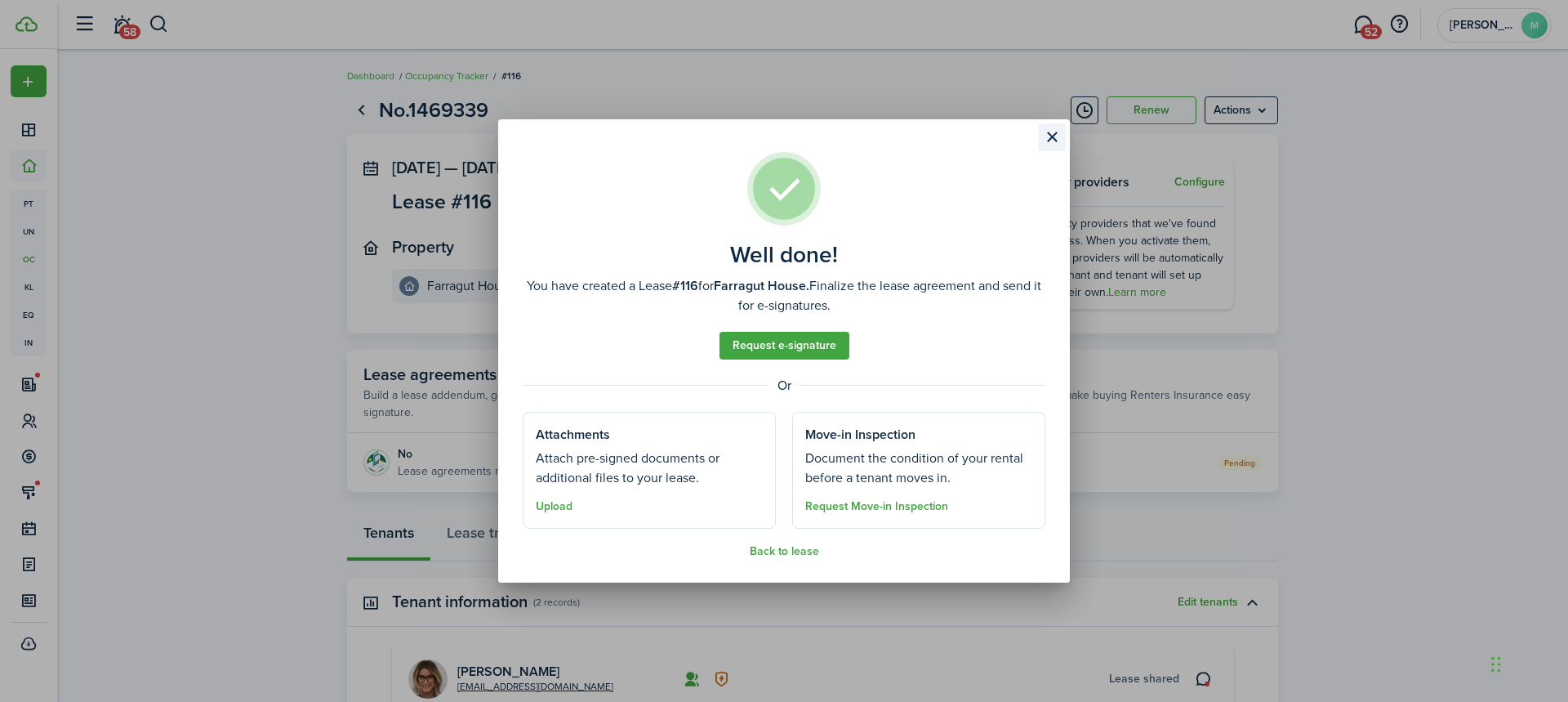
click at [1048, 134] on button "Close modal" at bounding box center [1052, 136] width 27 height 27
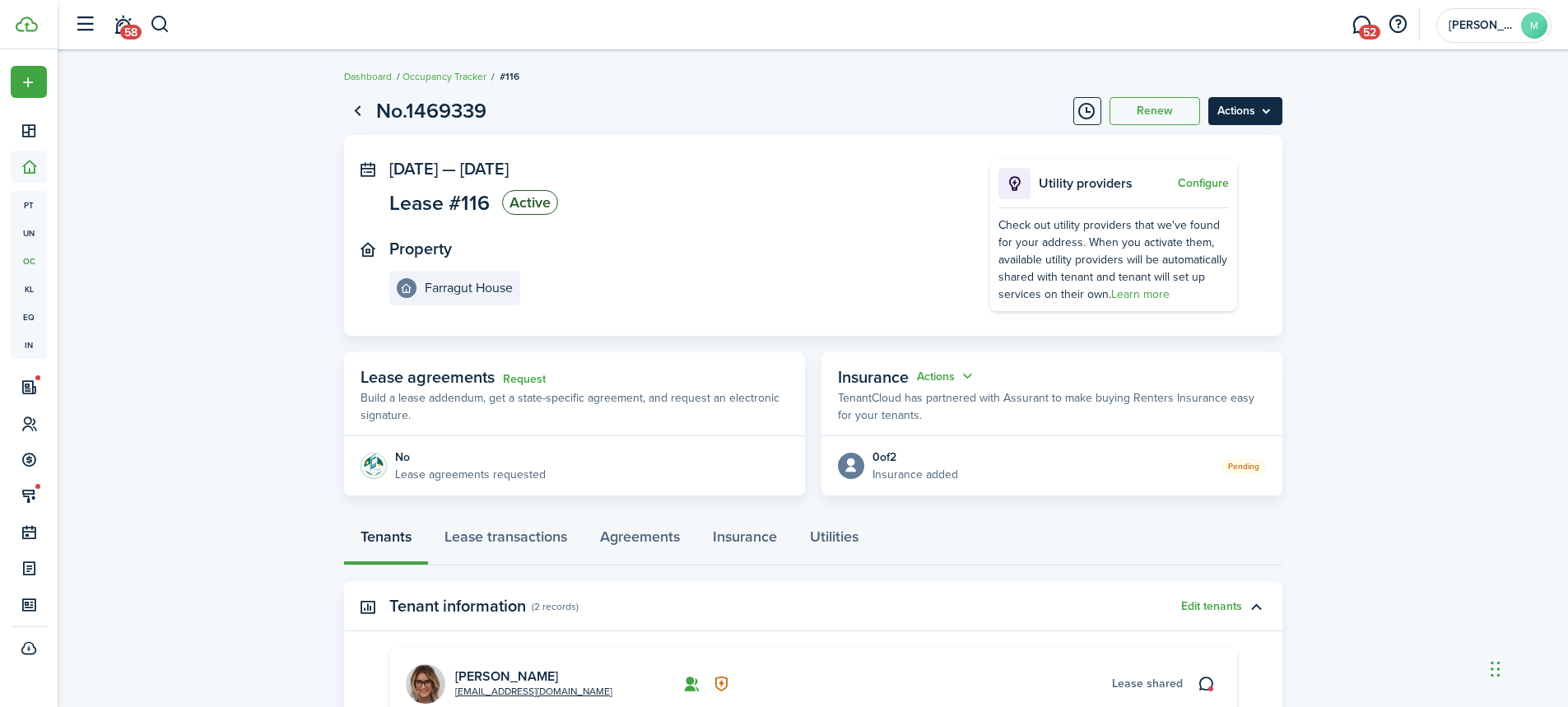
click at [1244, 115] on menu-btn "Actions" at bounding box center [1246, 111] width 74 height 28
drag, startPoint x: 1436, startPoint y: 173, endPoint x: 1130, endPoint y: 254, distance: 316.5
click at [1435, 173] on lease-view "No.1469339 Renew Actions [DATE] — [DATE] Lease #116 Active Property Farragut Ho…" at bounding box center [812, 608] width 1511 height 1041
click at [662, 546] on link "Agreements" at bounding box center [640, 541] width 112 height 50
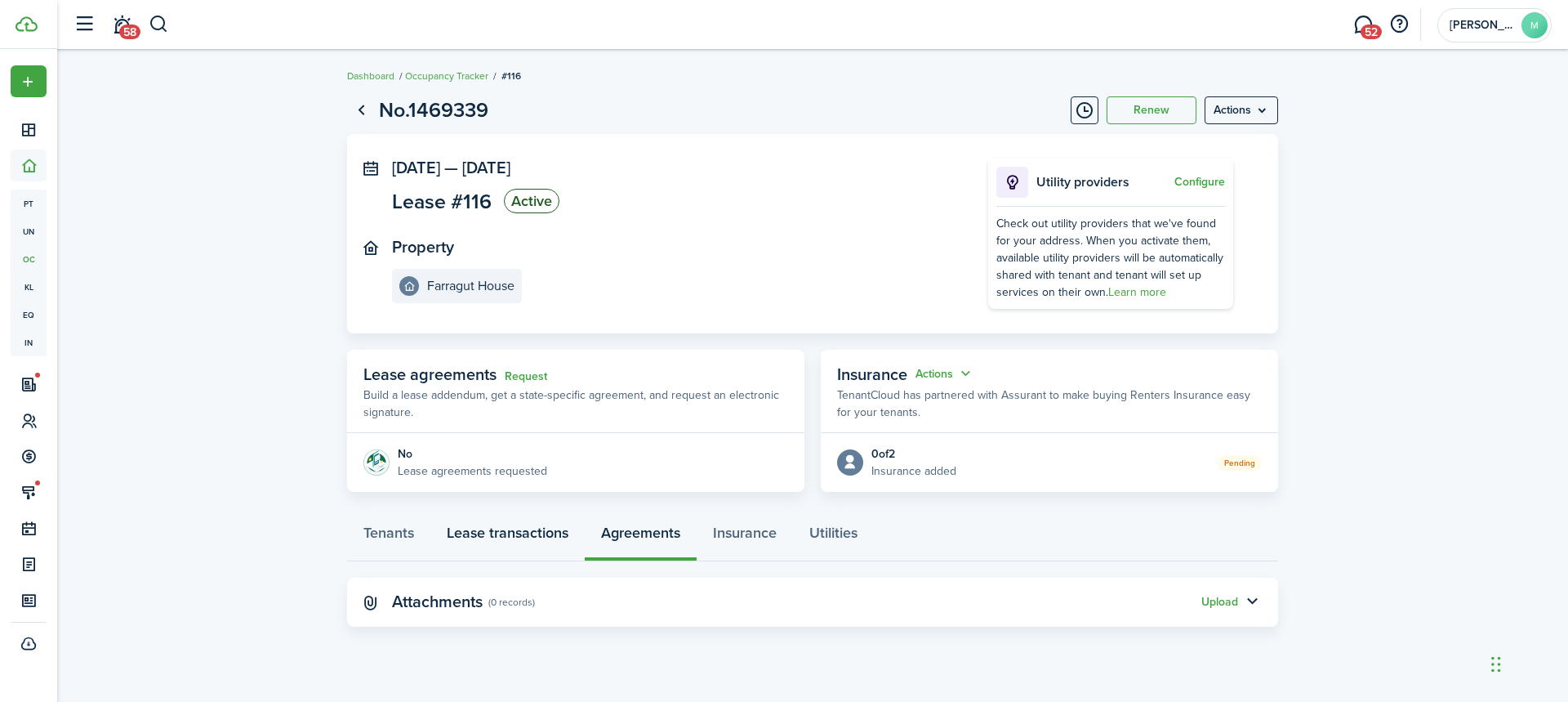
click at [455, 539] on link "Lease transactions" at bounding box center [507, 537] width 154 height 49
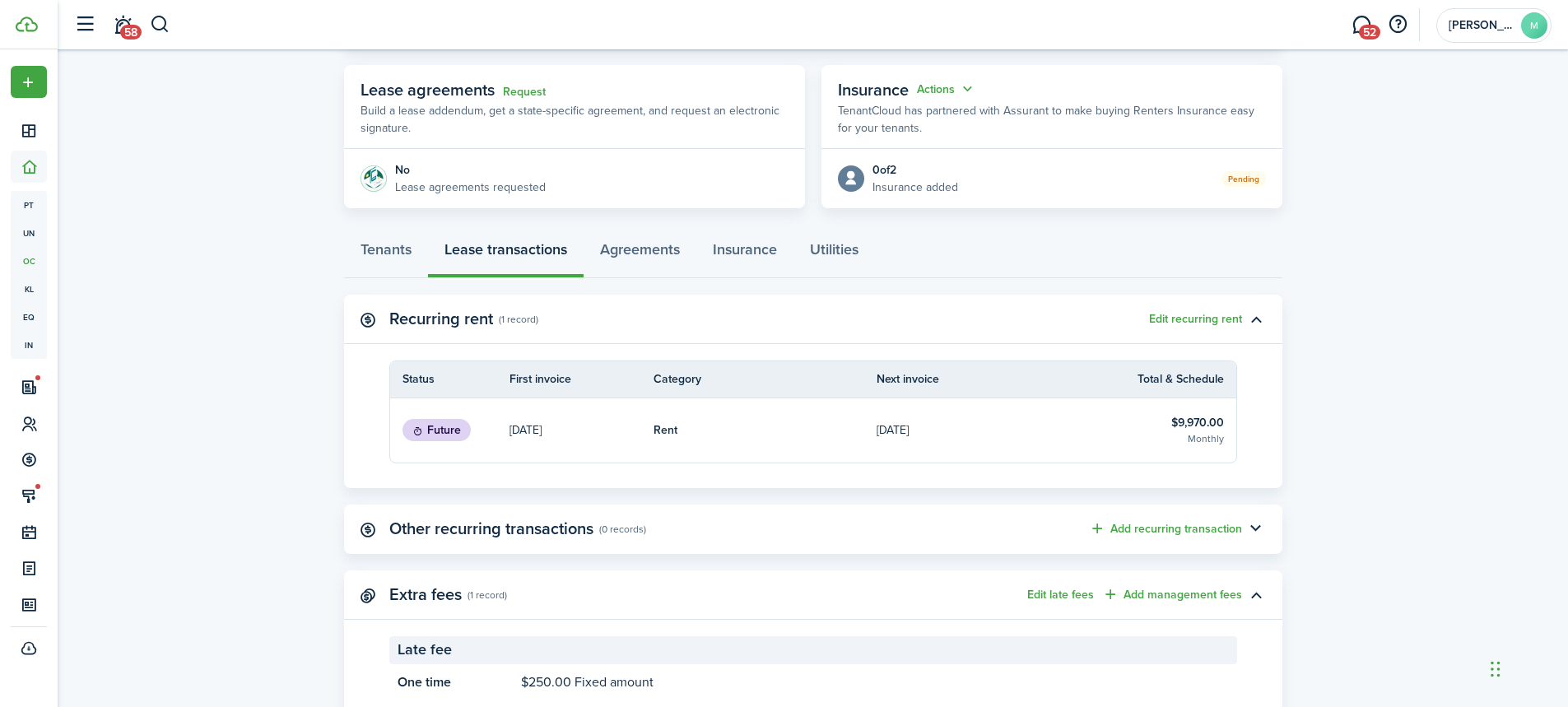
scroll to position [329, 0]
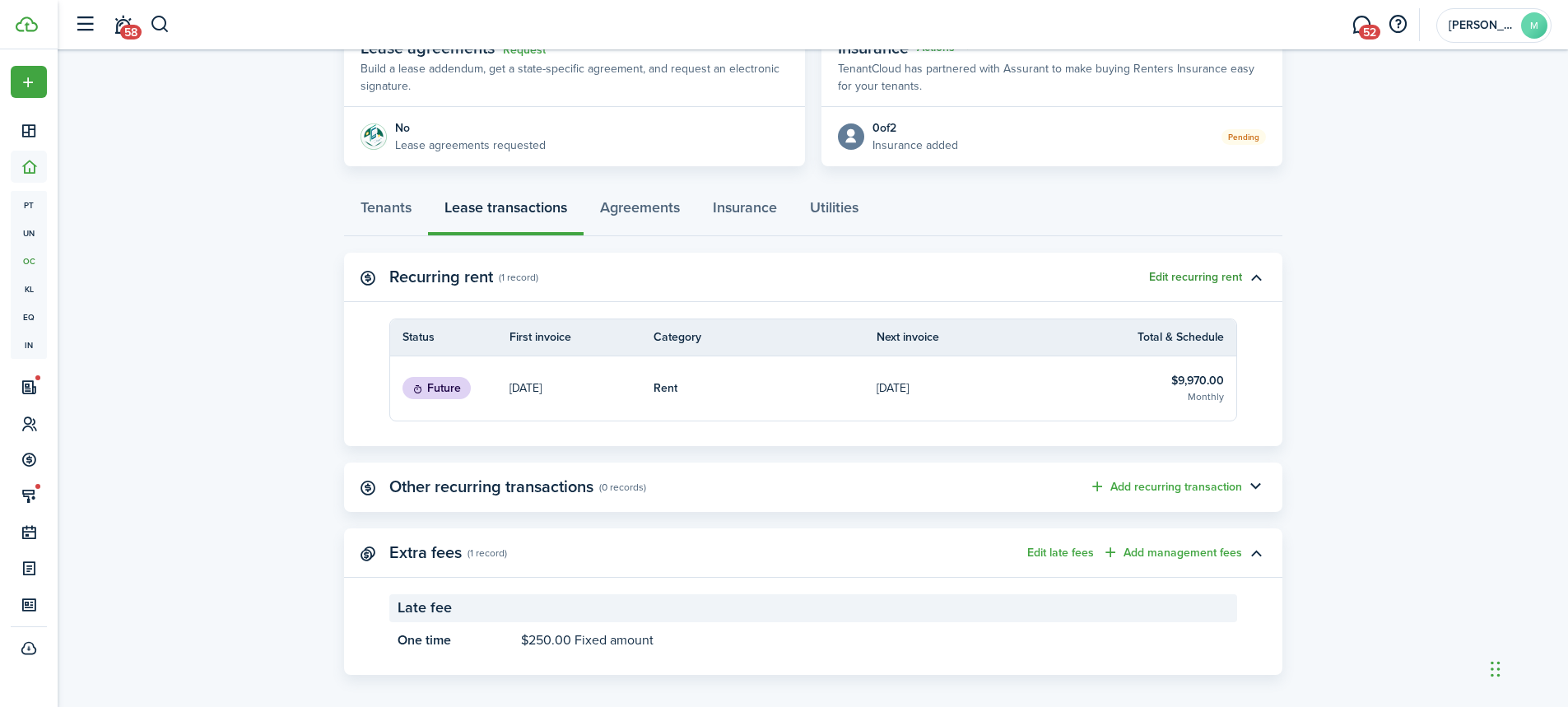
click at [1199, 278] on button "Edit recurring rent" at bounding box center [1196, 277] width 93 height 13
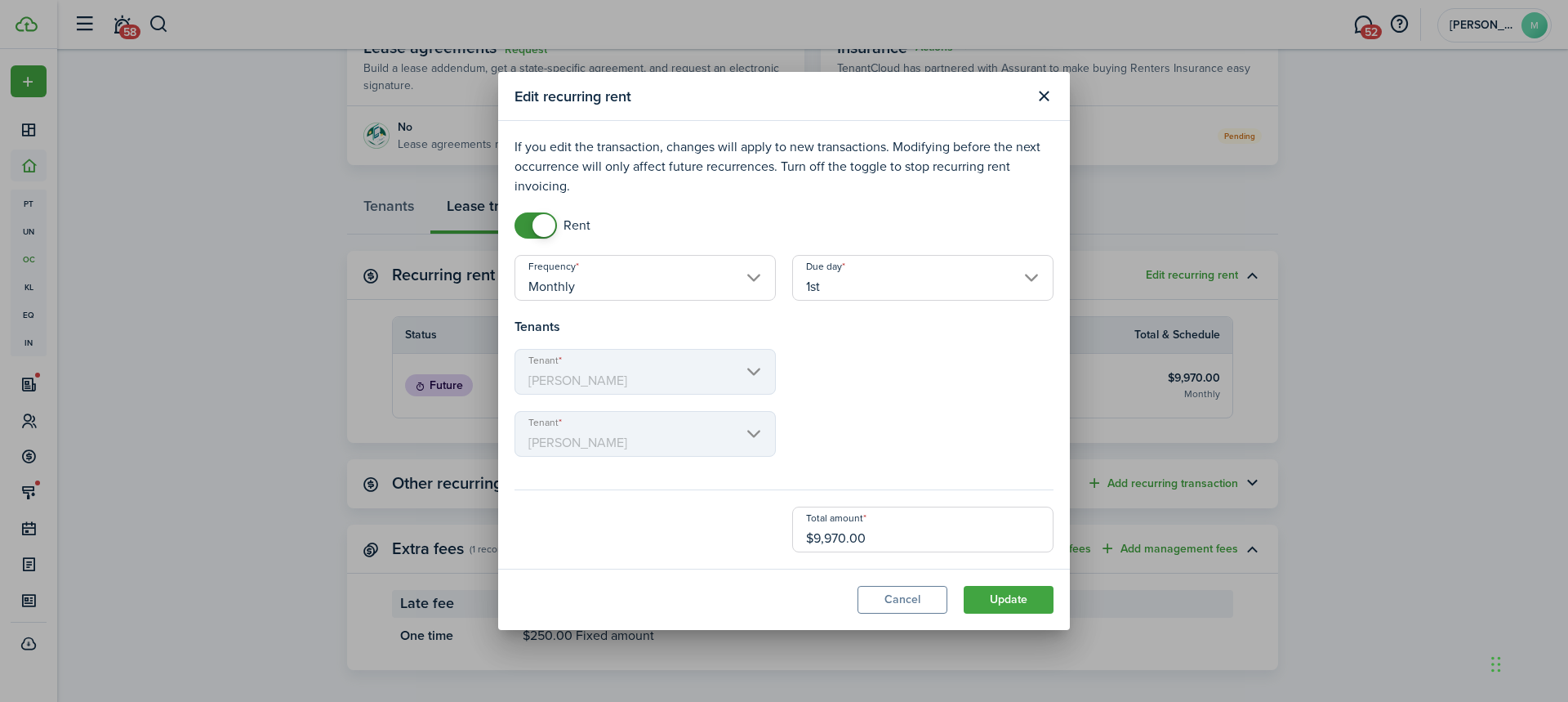
click at [824, 542] on input "$9,970.00" at bounding box center [923, 529] width 261 height 45
click at [829, 536] on input "$9,970.00" at bounding box center [923, 529] width 261 height 45
click at [967, 522] on input "$10,070.00" at bounding box center [923, 529] width 261 height 45
type input "$10,070.00"
click at [1002, 598] on button "Update" at bounding box center [1008, 599] width 90 height 27
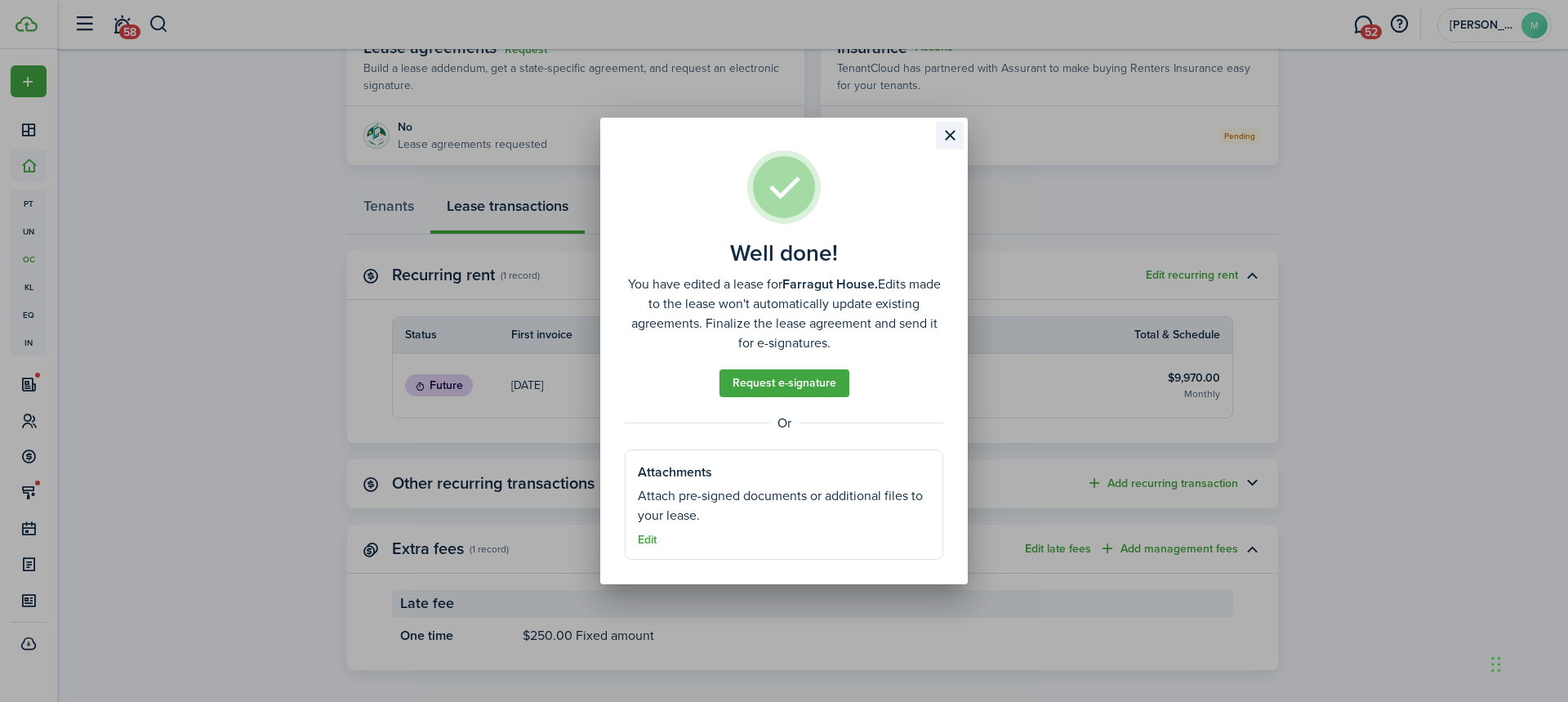
click at [944, 129] on button "Close modal" at bounding box center [950, 135] width 27 height 27
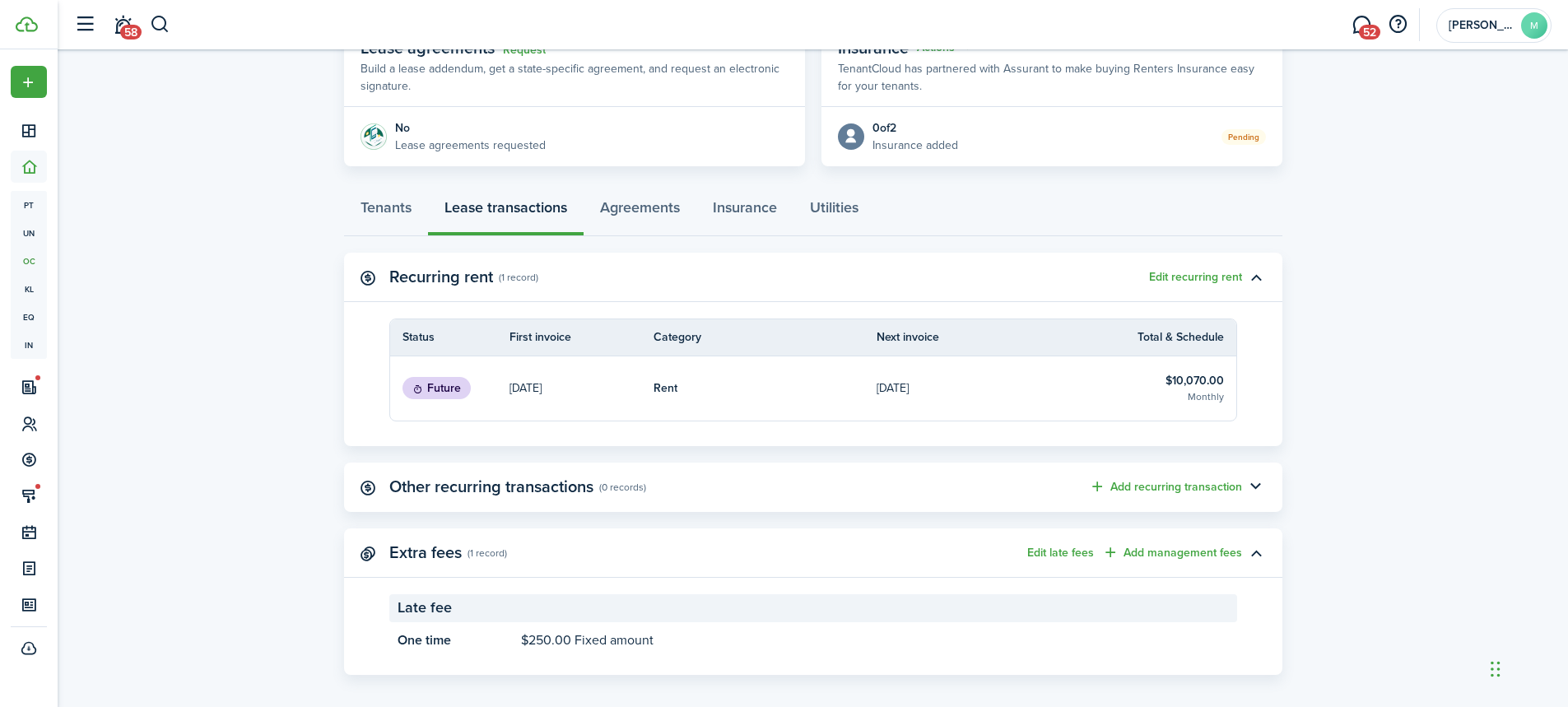
click at [1422, 276] on lease-view "No.1469339 Renew Actions [DATE] — [DATE] Lease #116 Active Property Farragut Ho…" at bounding box center [812, 220] width 1511 height 925
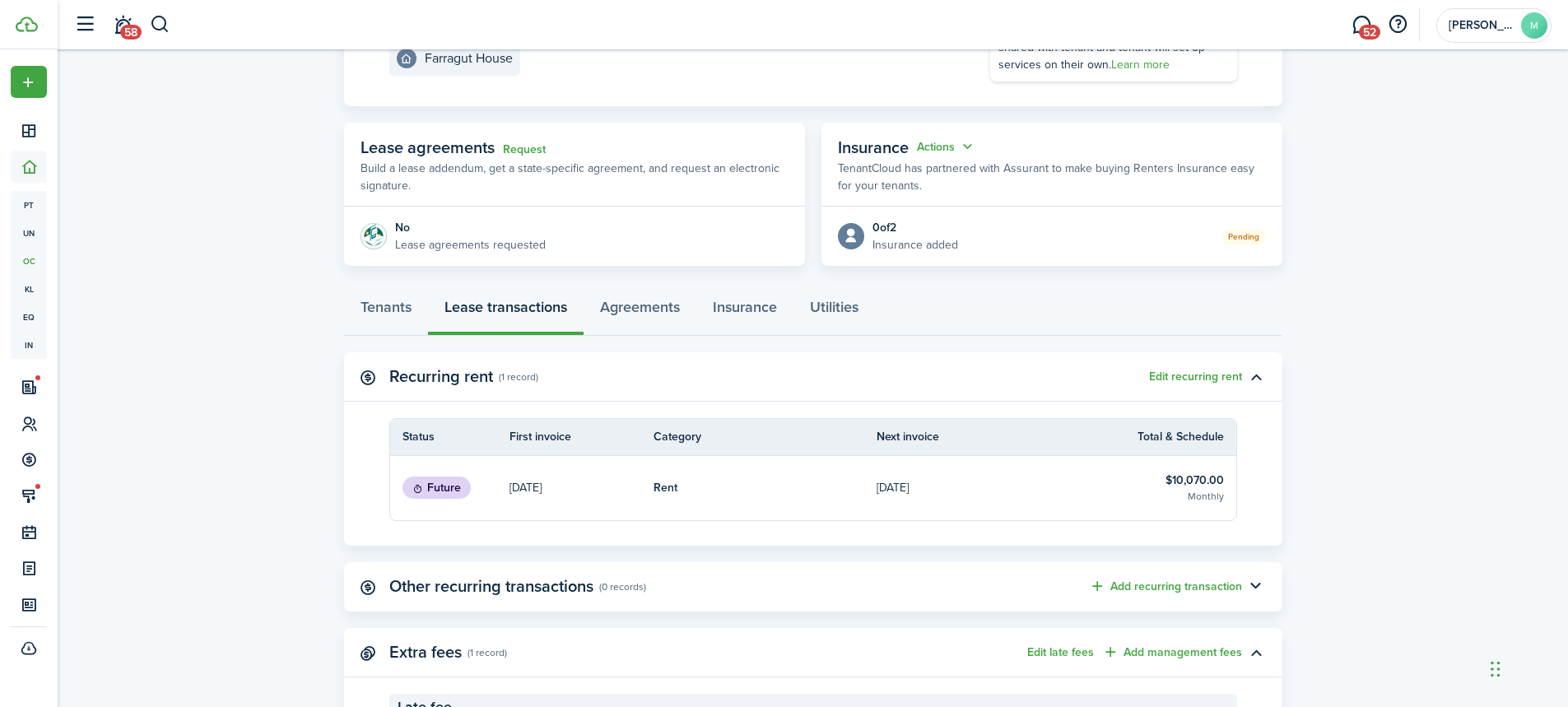
scroll to position [247, 0]
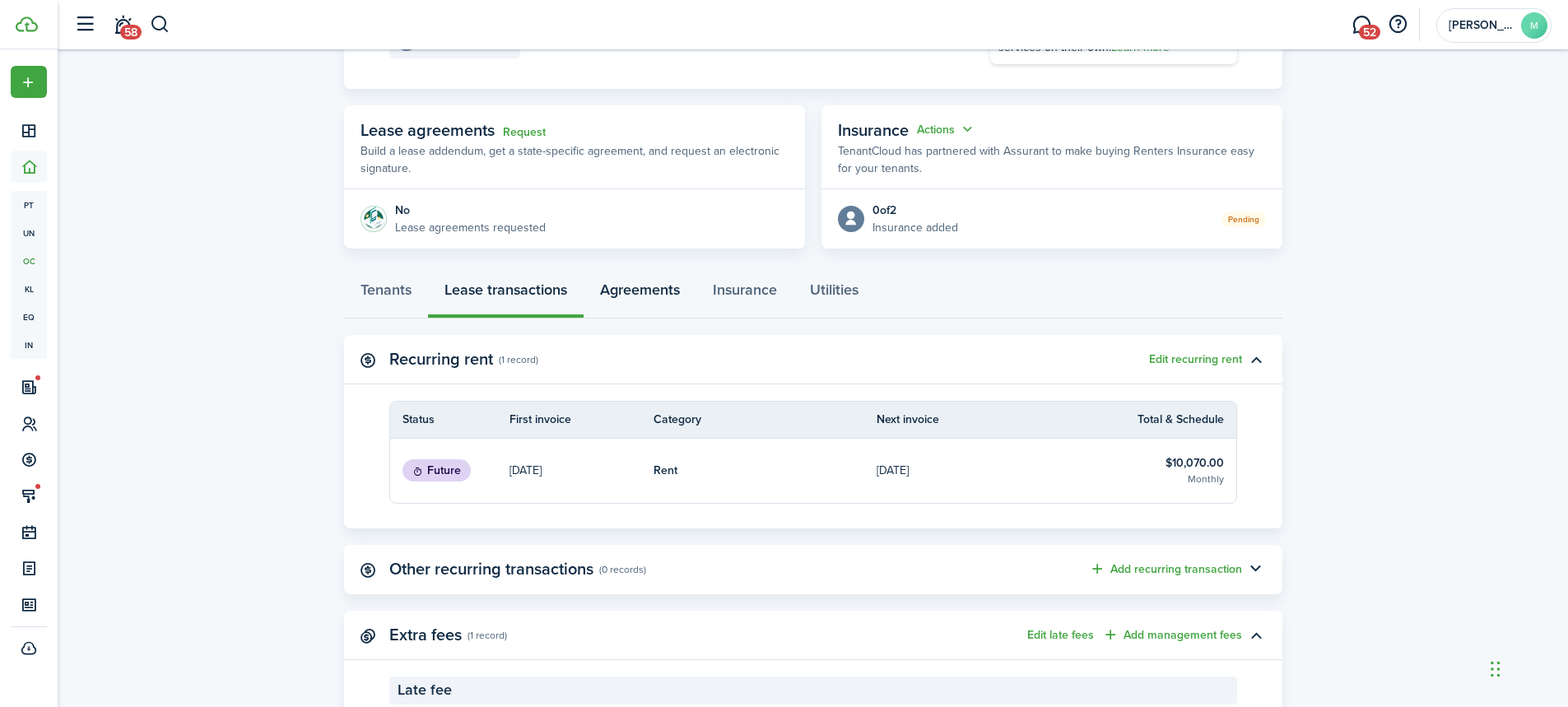
click at [620, 293] on link "Agreements" at bounding box center [640, 293] width 112 height 50
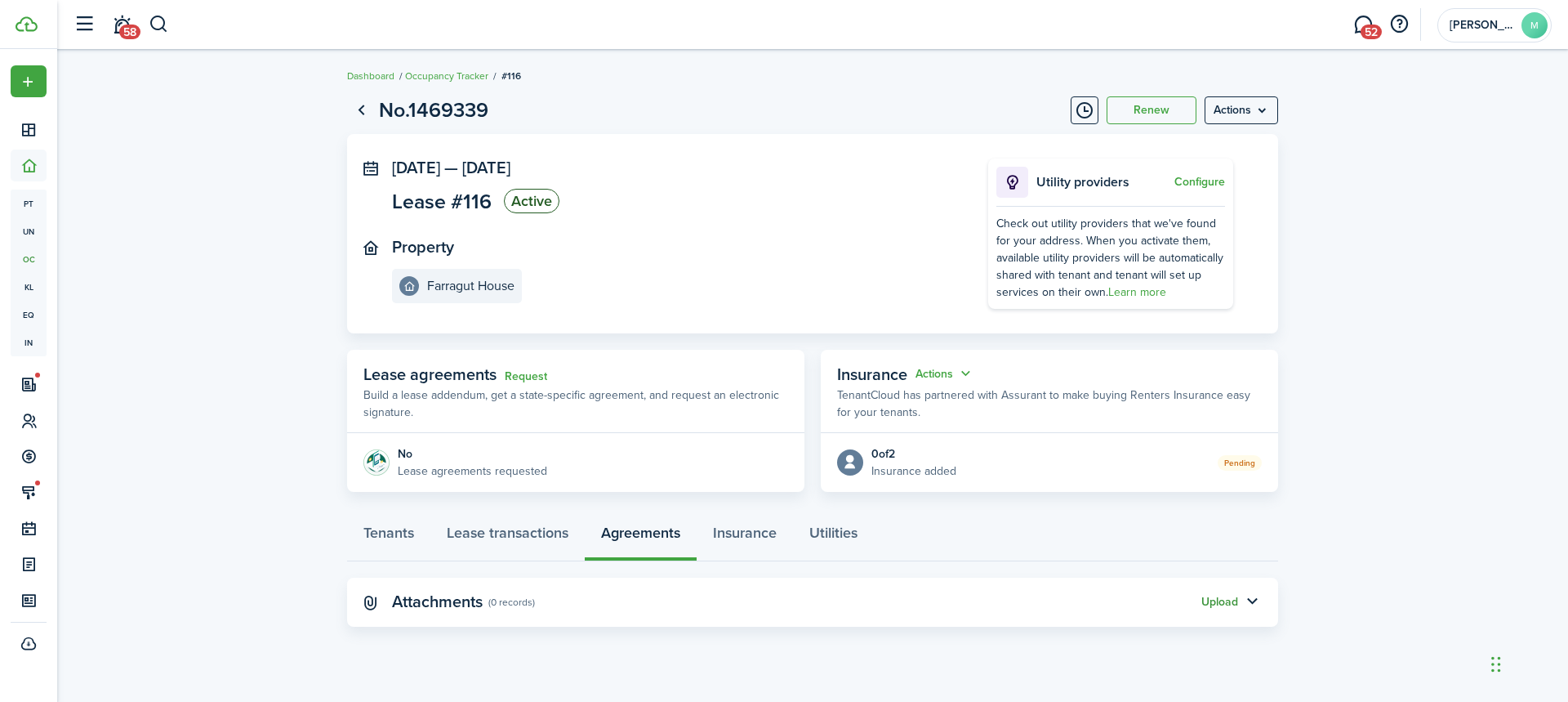
click at [1228, 605] on button "Upload" at bounding box center [1219, 603] width 37 height 13
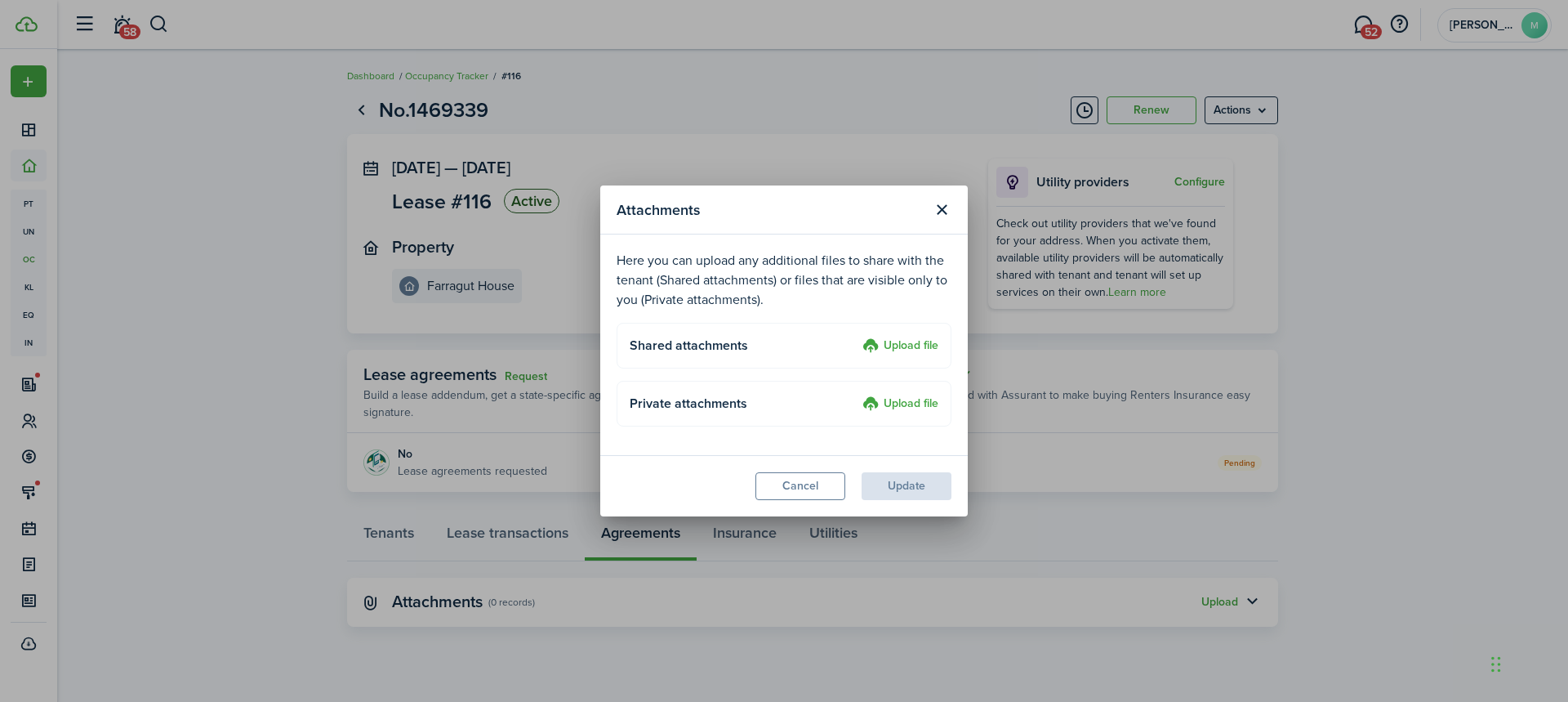
drag, startPoint x: 945, startPoint y: 213, endPoint x: 869, endPoint y: 254, distance: 86.4
click at [873, 212] on header "Attachments" at bounding box center [784, 210] width 368 height 49
click at [934, 203] on button "Close modal" at bounding box center [941, 209] width 27 height 27
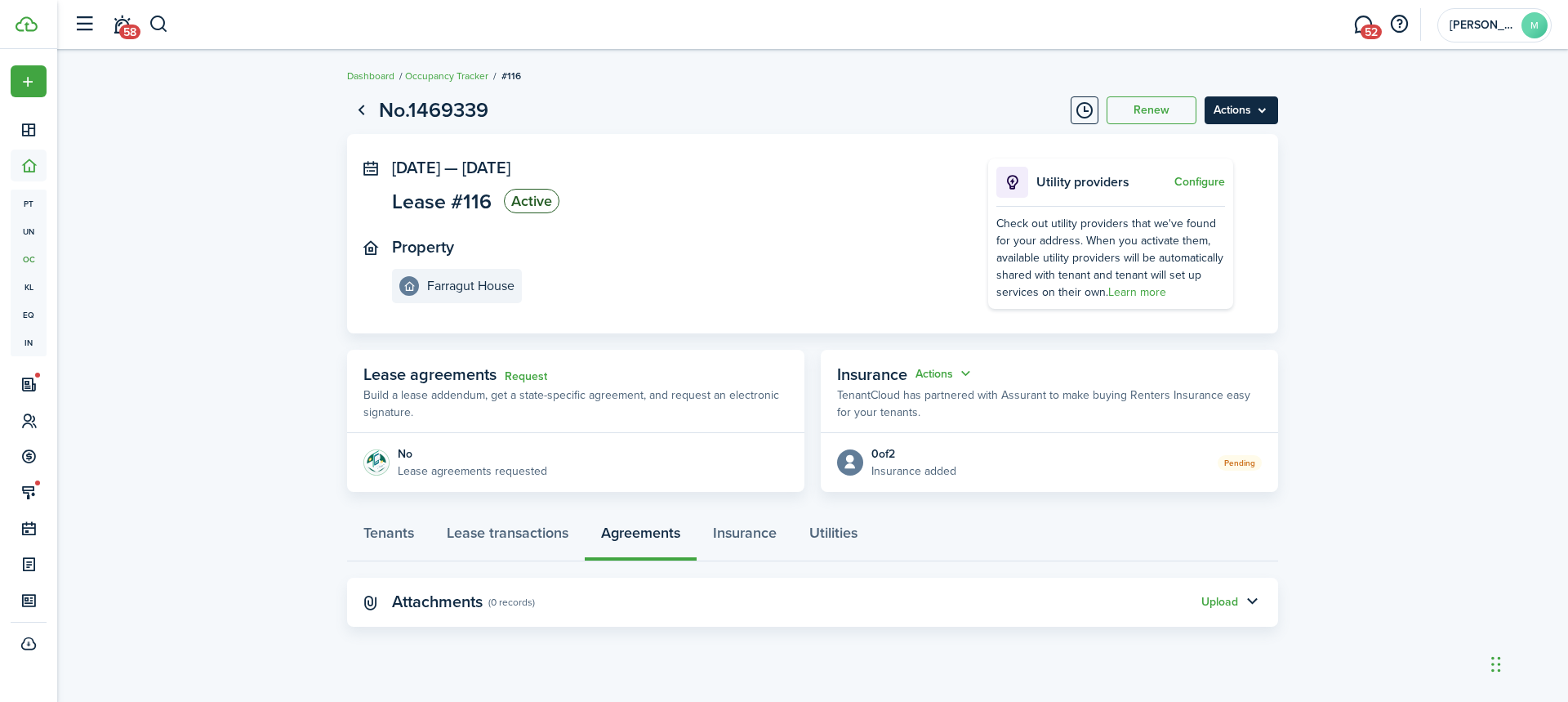
click at [1262, 103] on menu-btn "Actions" at bounding box center [1242, 110] width 74 height 27
click at [1205, 153] on button "Edit" at bounding box center [1207, 146] width 143 height 27
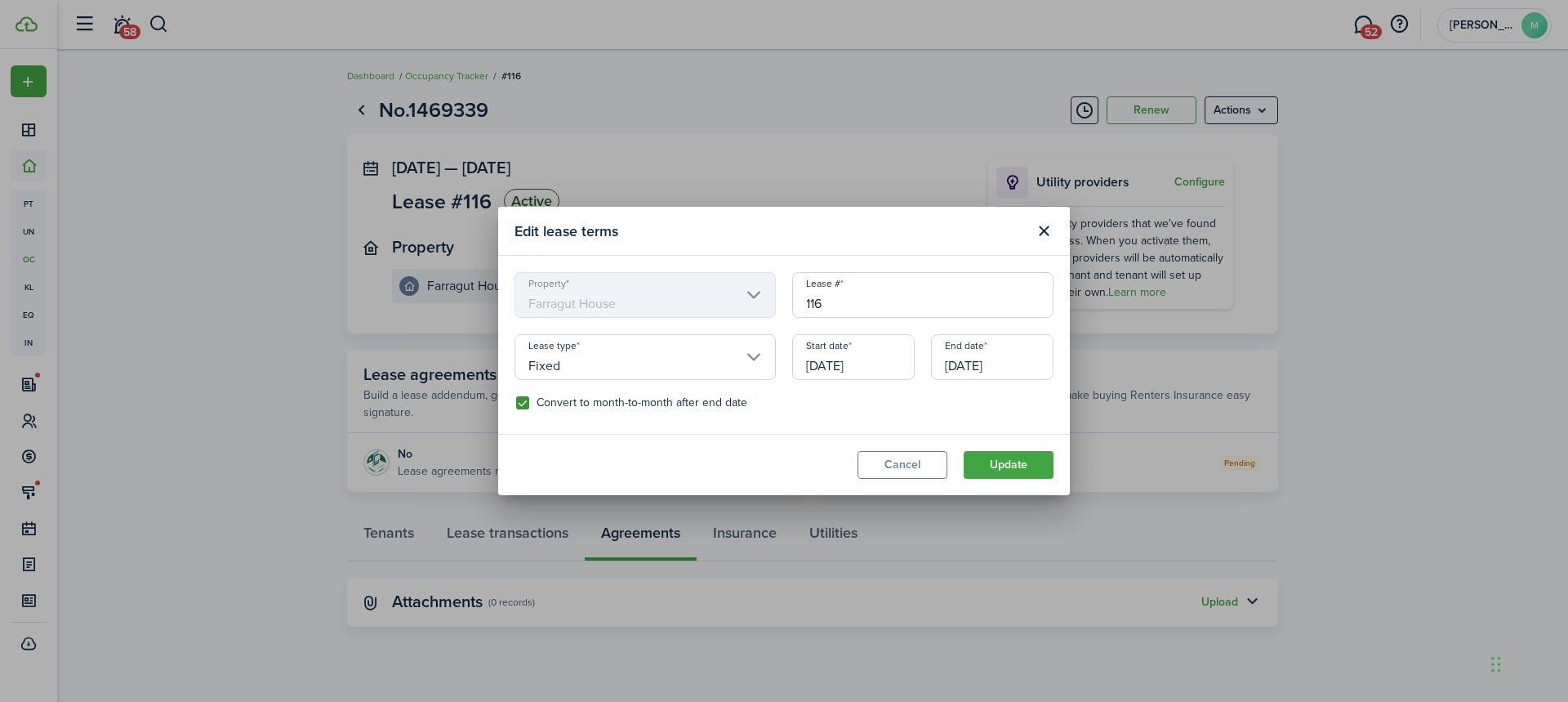
click at [753, 289] on mbsc-scroller "Property [GEOGRAPHIC_DATA]" at bounding box center [645, 295] width 261 height 45
click at [1046, 228] on button "Close modal" at bounding box center [1043, 231] width 27 height 27
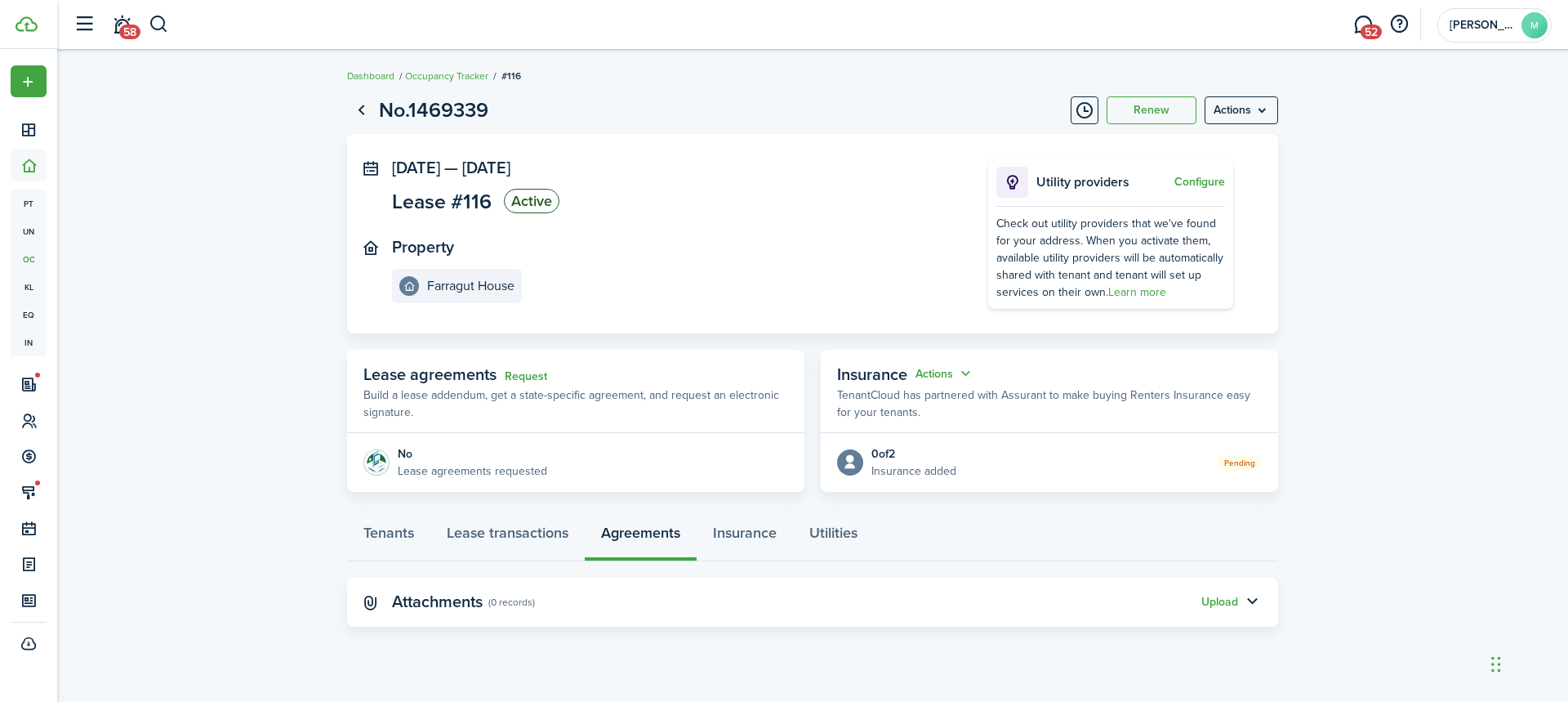
click at [645, 534] on div "Tenants Lease transactions Agreements Insurance Utilities" at bounding box center [812, 537] width 932 height 49
click at [536, 519] on link "Lease transactions" at bounding box center [507, 537] width 154 height 49
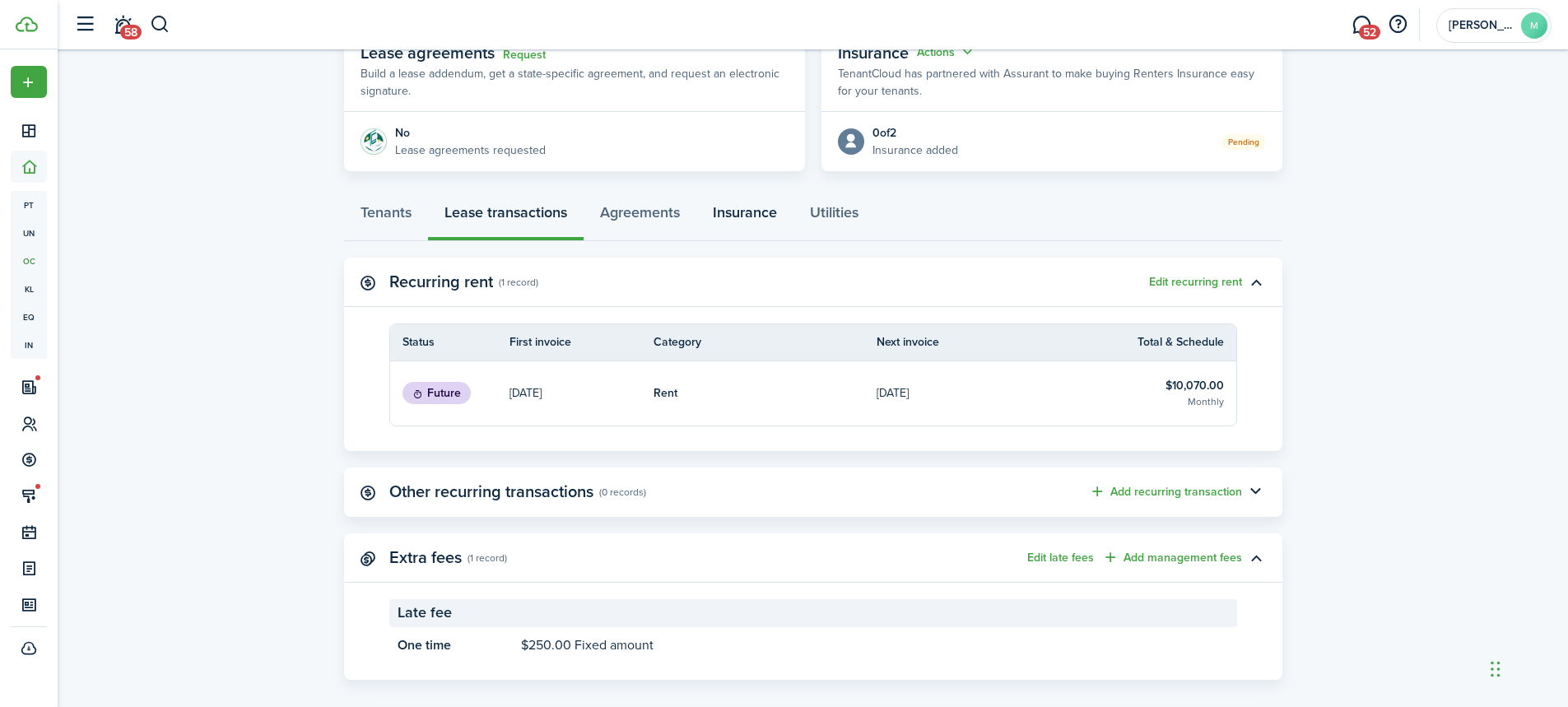
scroll to position [342, 0]
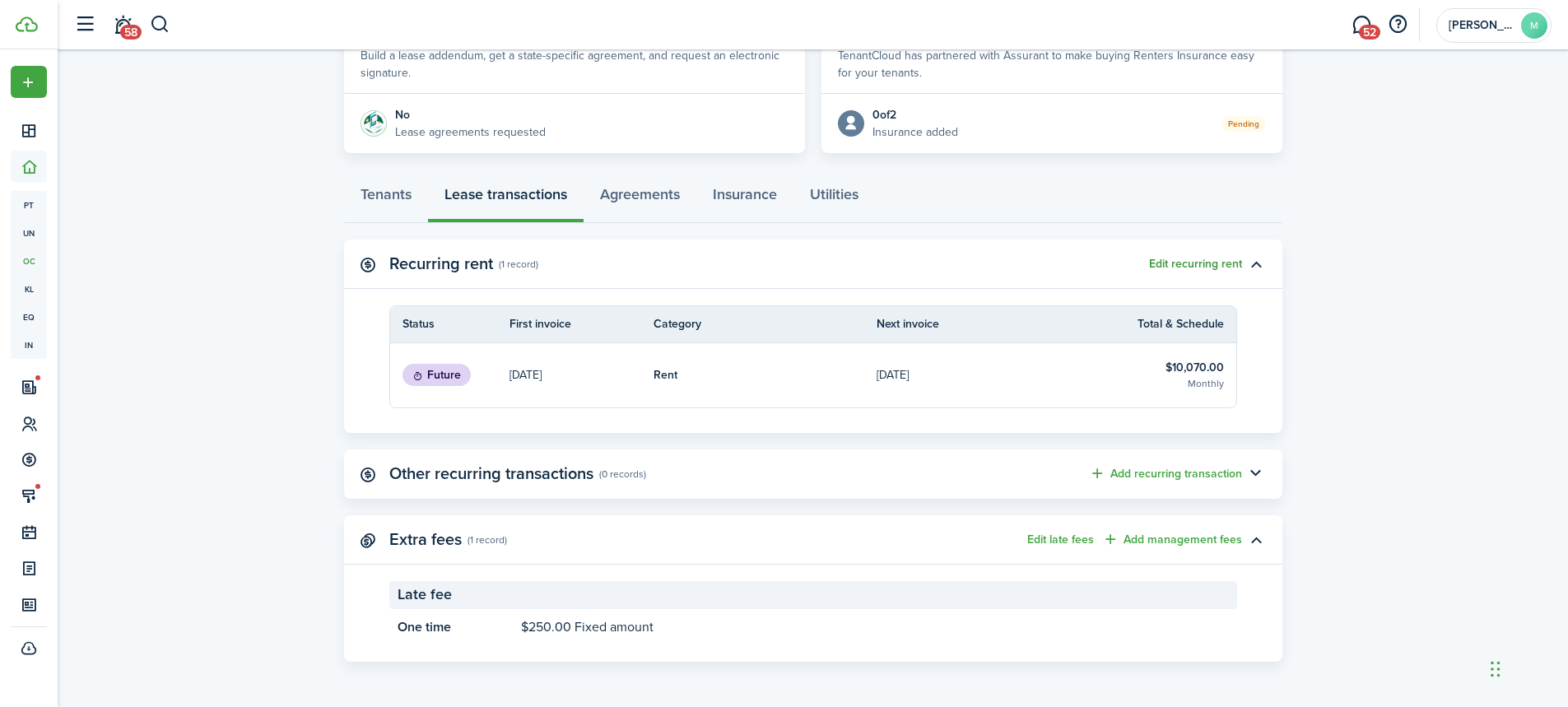
click at [1207, 257] on button "Edit recurring rent" at bounding box center [1196, 264] width 93 height 13
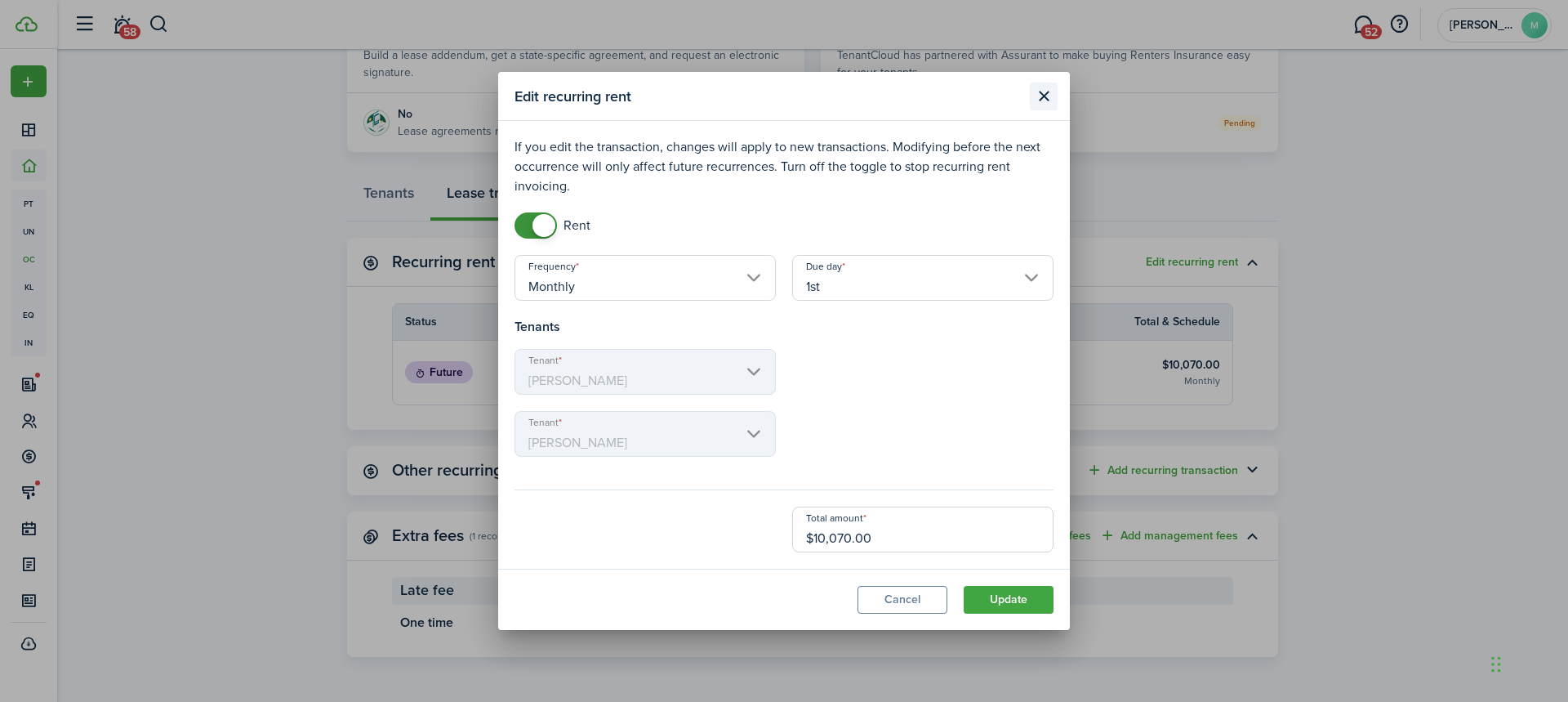
click at [1037, 105] on button "Close modal" at bounding box center [1043, 96] width 27 height 27
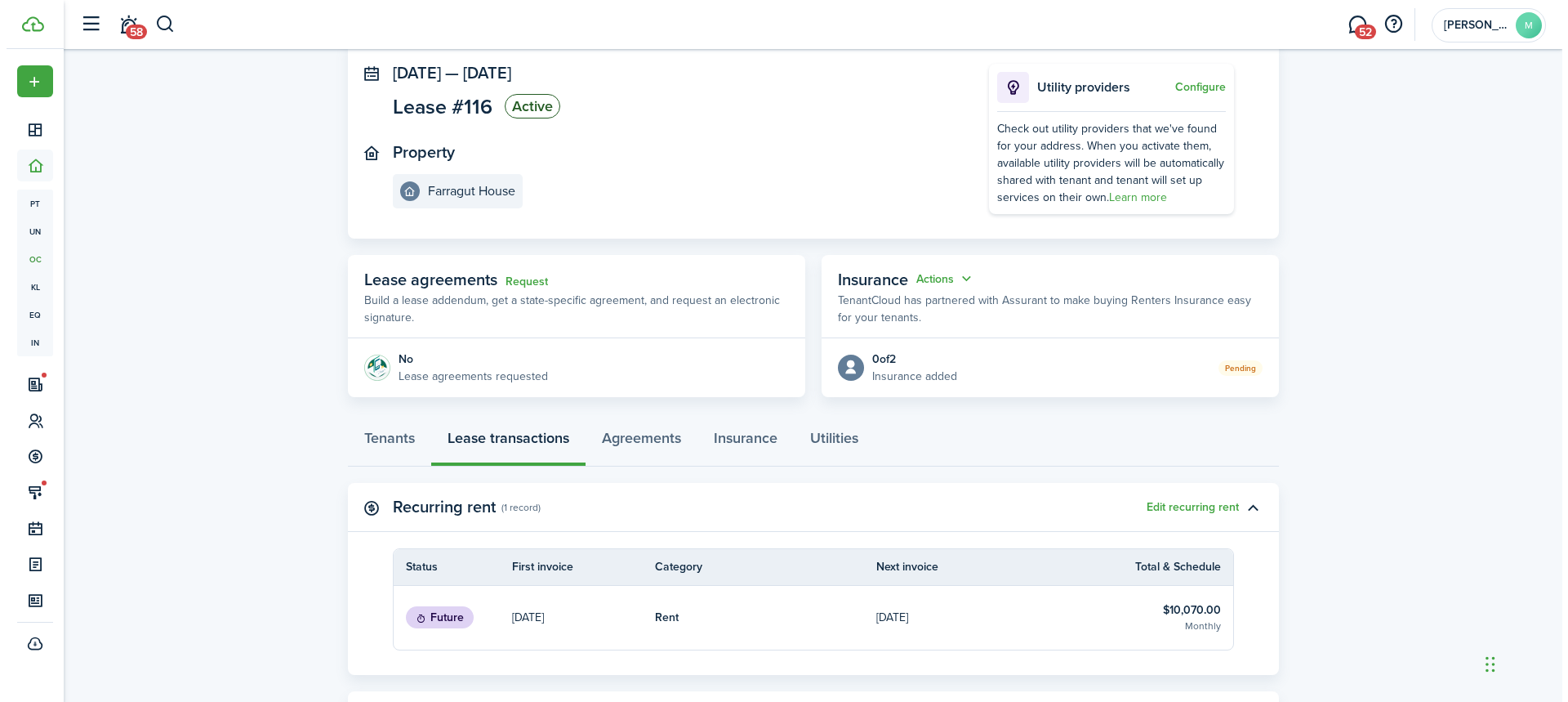
scroll to position [13, 0]
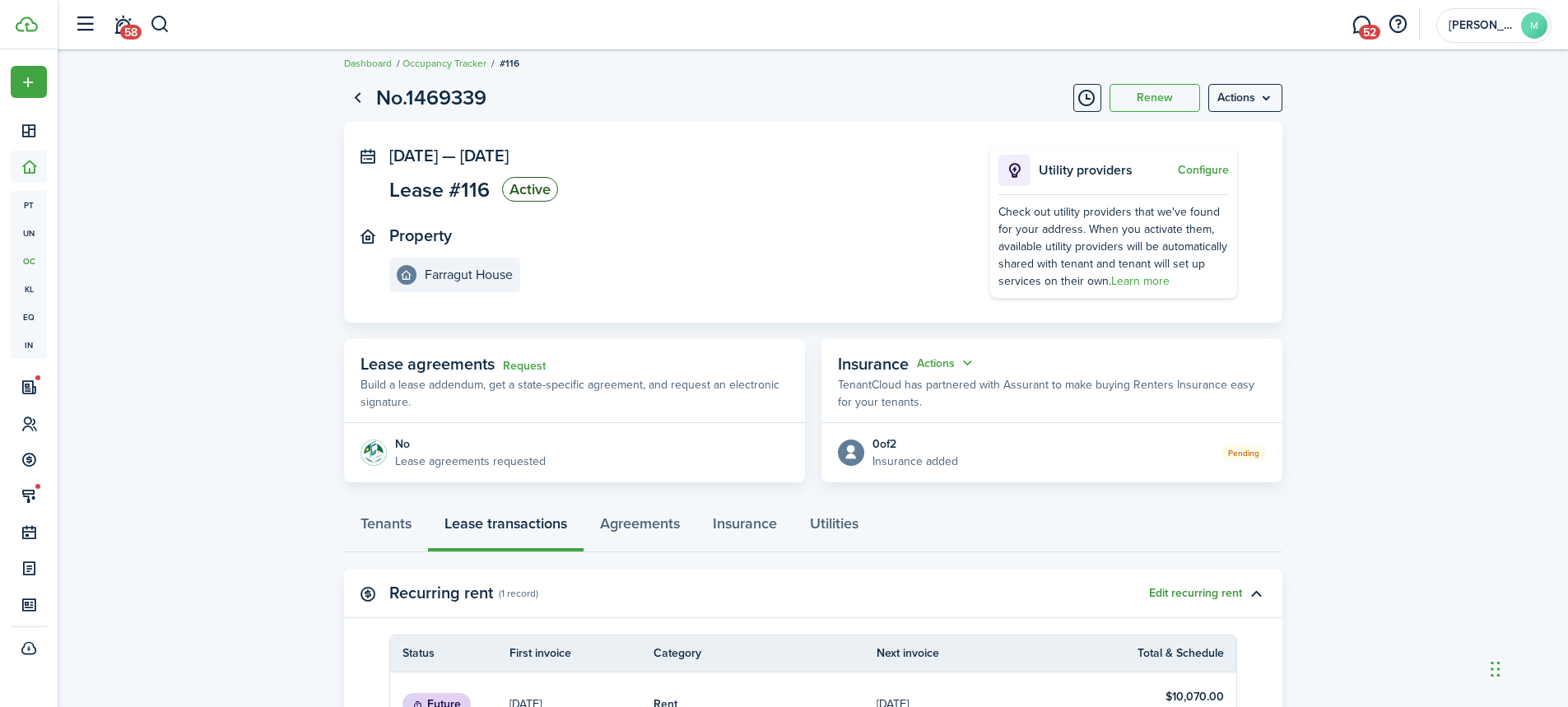
click at [1184, 594] on button "Edit recurring rent" at bounding box center [1196, 594] width 93 height 13
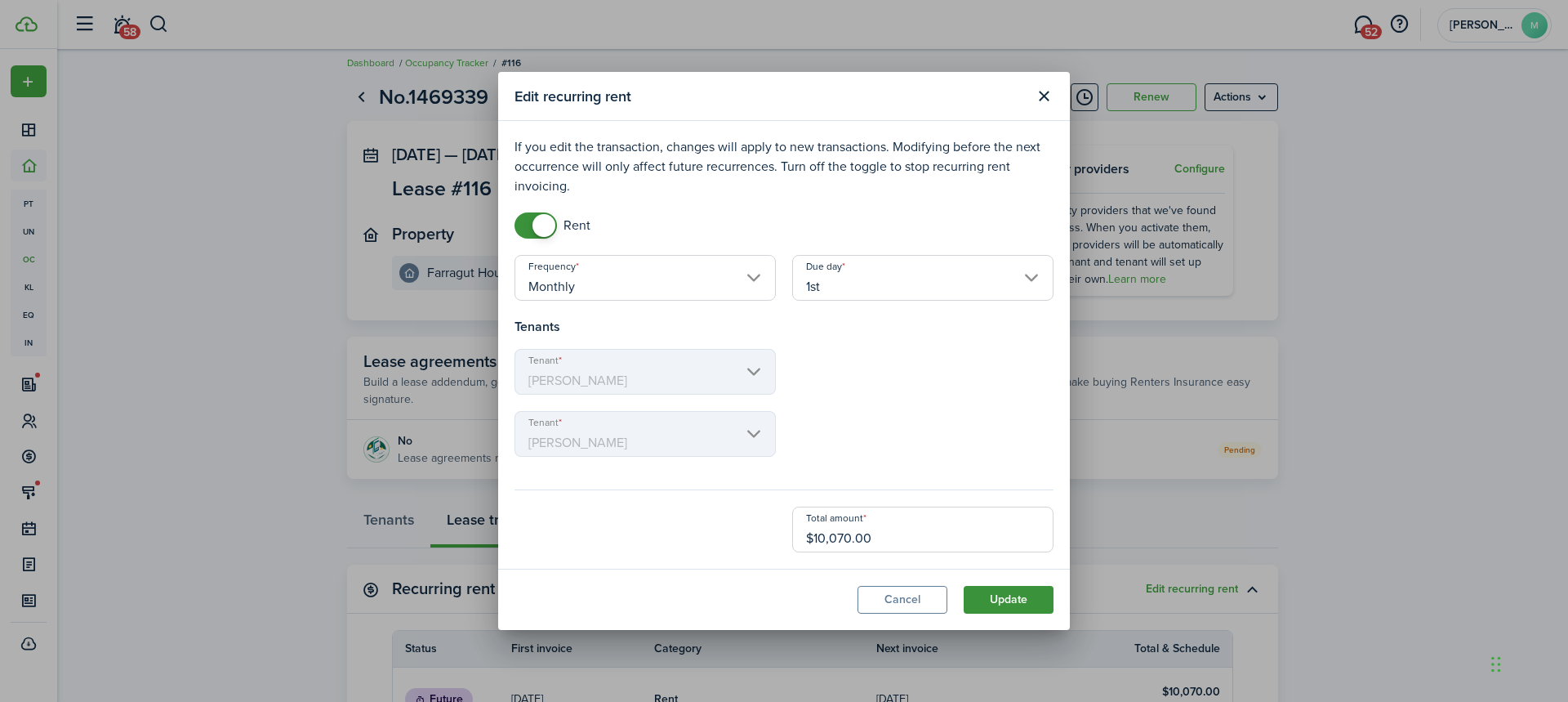
click at [992, 595] on button "Update" at bounding box center [1008, 599] width 90 height 27
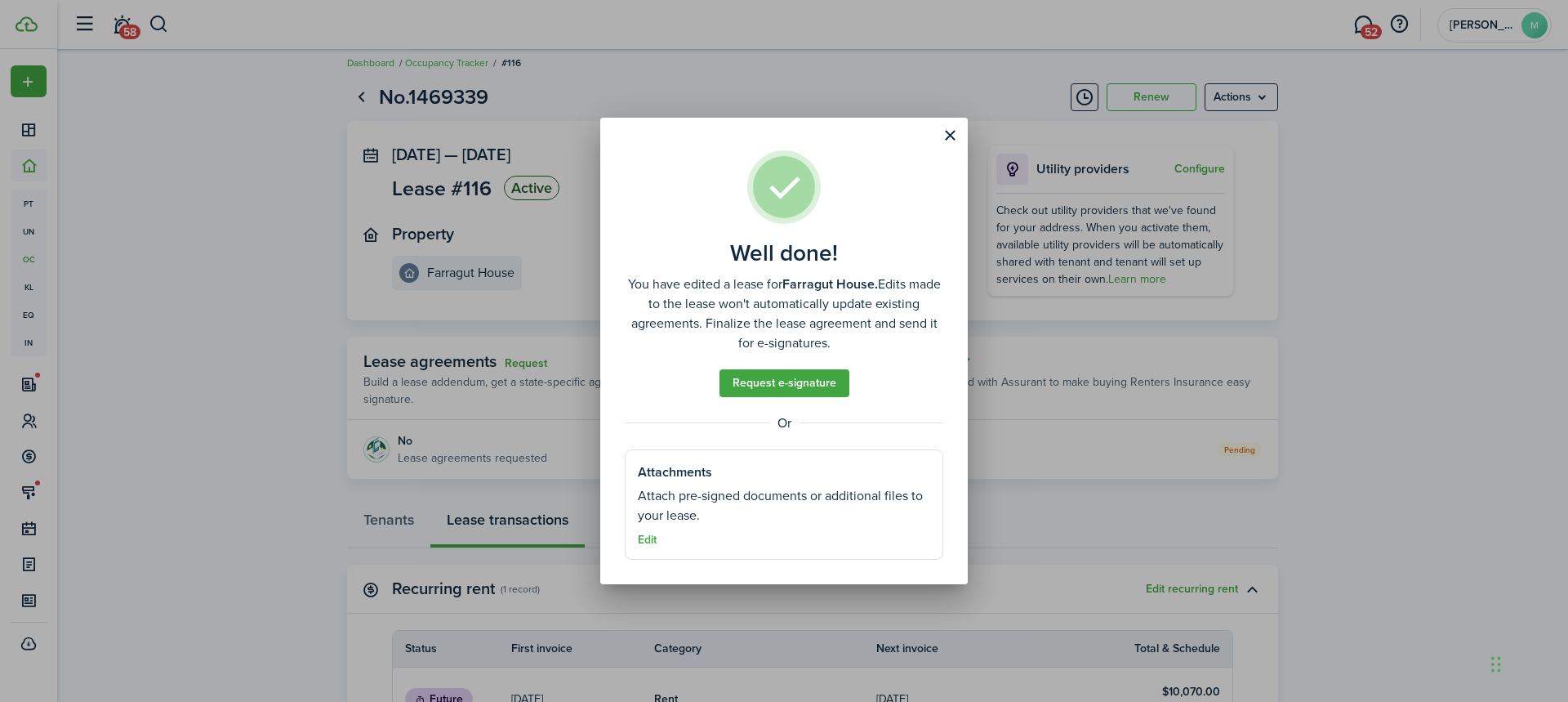
click at [917, 360] on assembled-view "Well done! You have edited a lease for [GEOGRAPHIC_DATA]. Edits made to the lea…" at bounding box center [784, 355] width 319 height 409
click at [830, 389] on link "Request e-signature" at bounding box center [784, 382] width 130 height 27
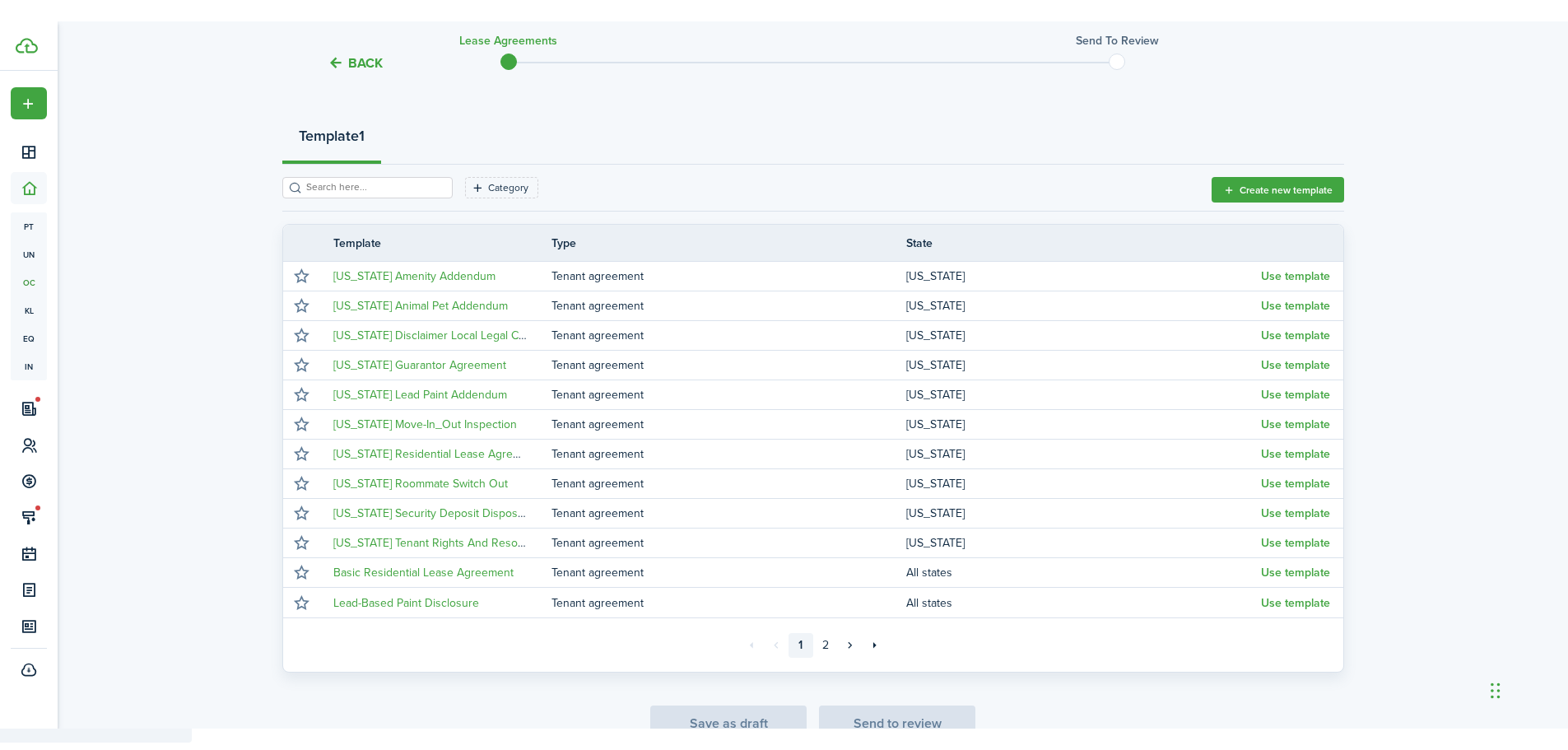
scroll to position [165, 0]
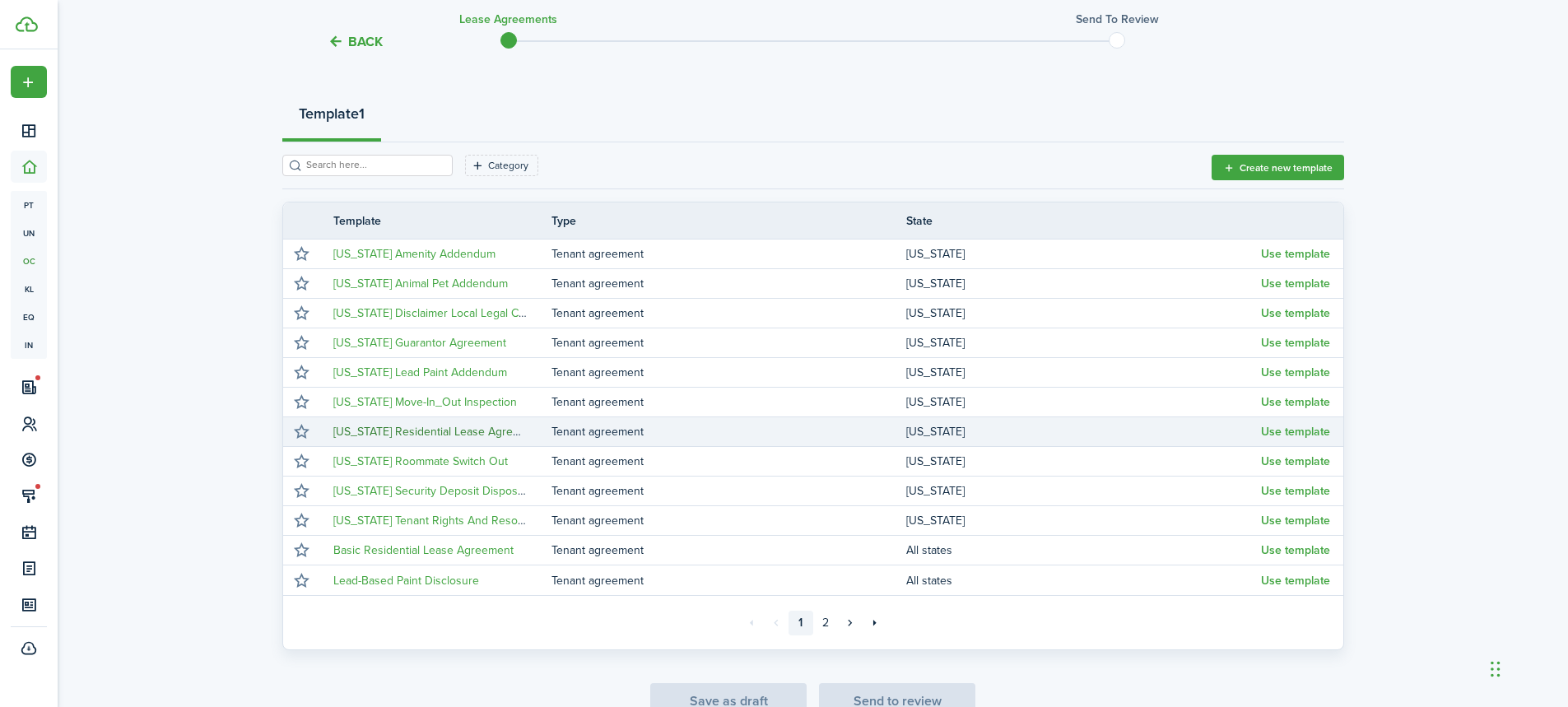
click at [525, 433] on link "[US_STATE] Residential Lease Agreement" at bounding box center [439, 432] width 212 height 17
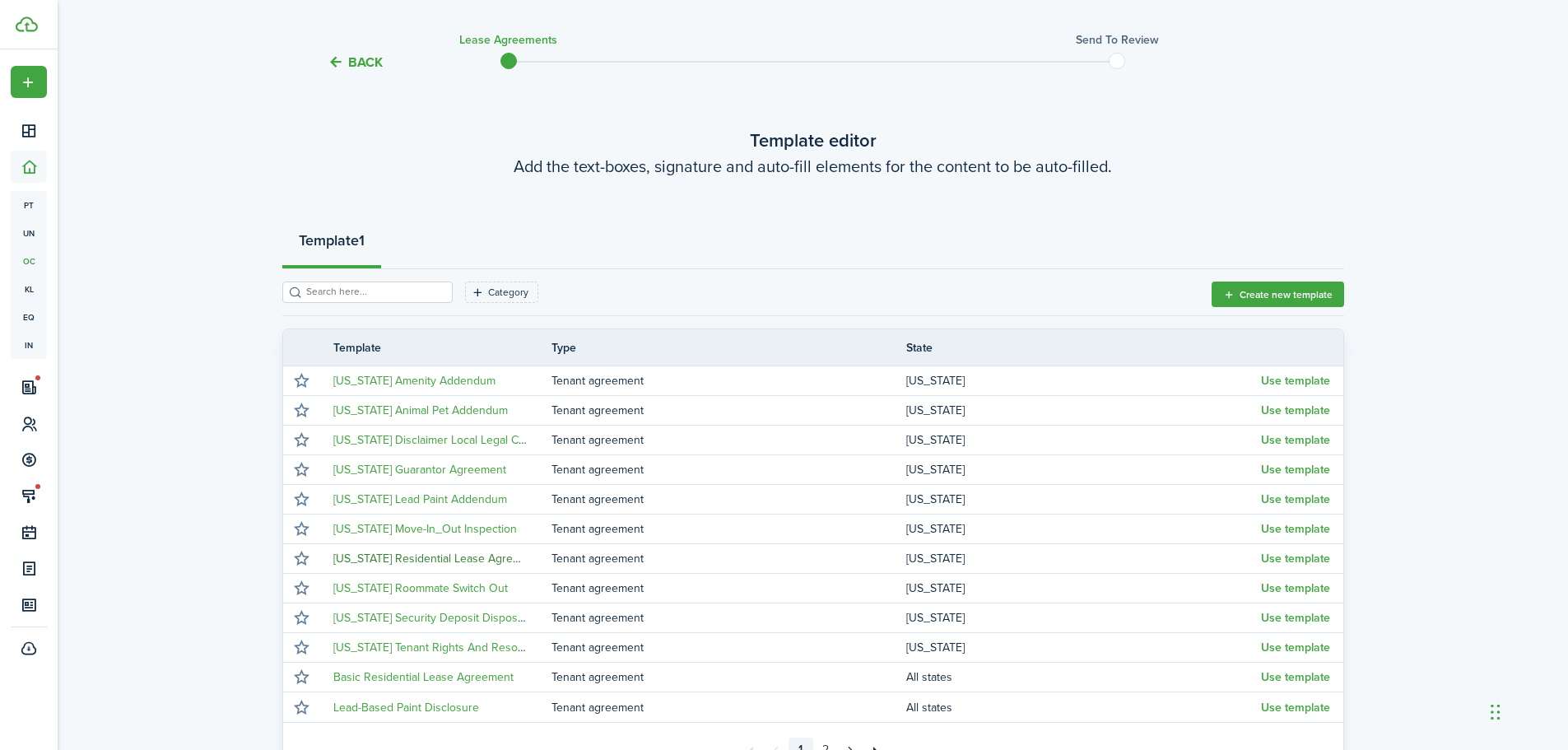
scroll to position [0, 0]
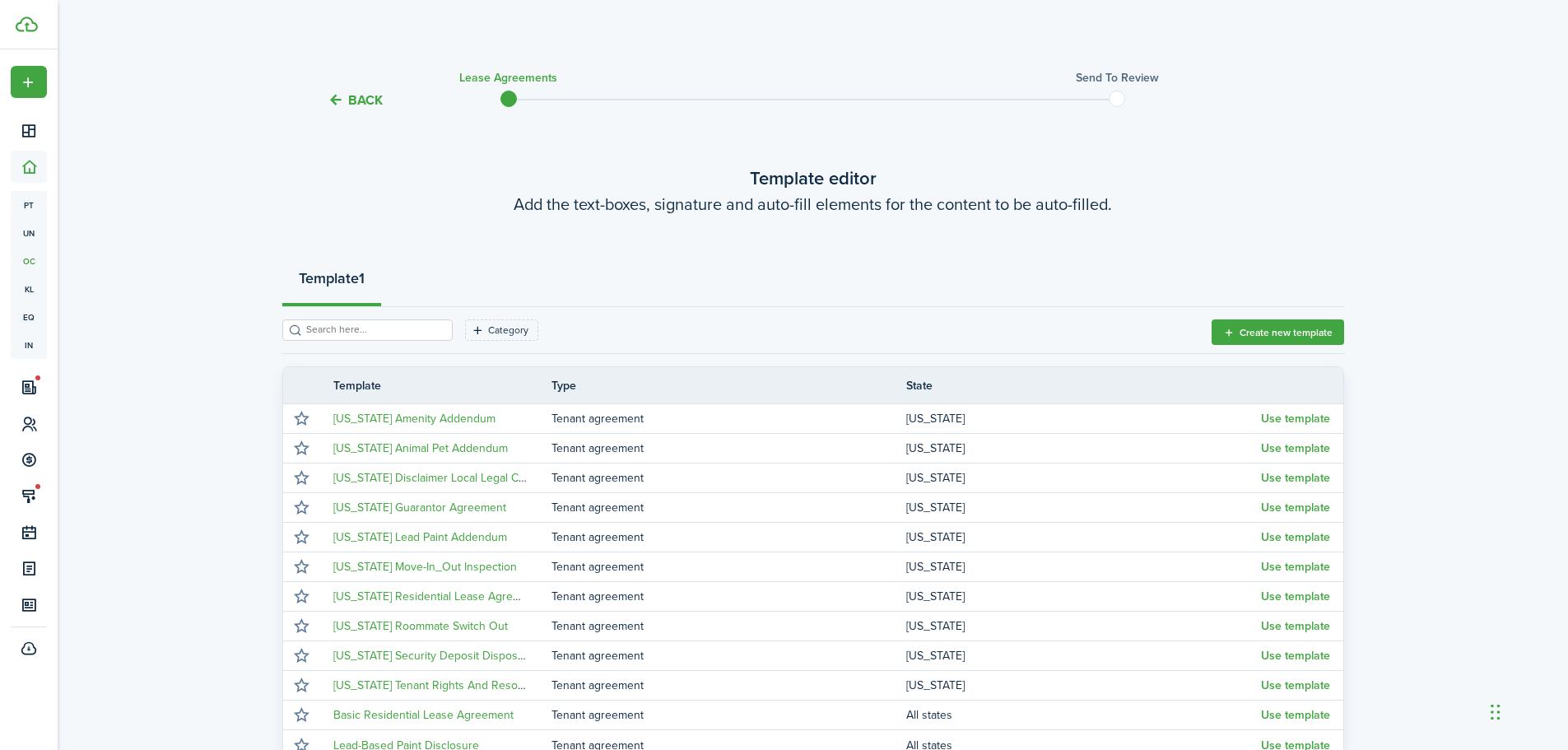
click at [380, 90] on tc-wizard-header "Back Lease Agreements Send to review" at bounding box center [813, 94] width 1087 height 74
click at [367, 90] on tc-wizard-header "Back Lease Agreements Send to review" at bounding box center [813, 94] width 1087 height 74
click at [365, 99] on button "Back" at bounding box center [356, 100] width 55 height 17
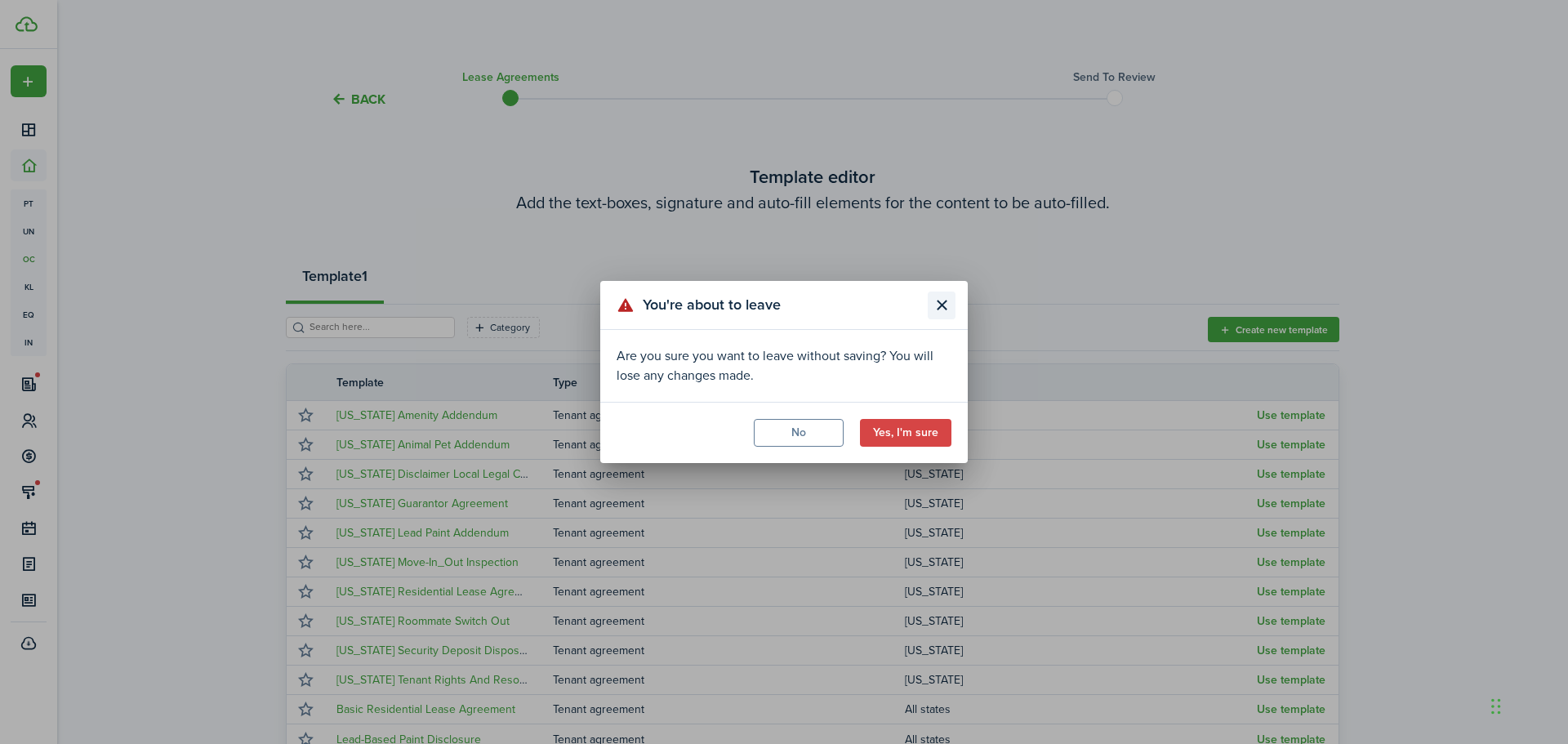
click at [943, 304] on button "Close modal" at bounding box center [941, 304] width 27 height 27
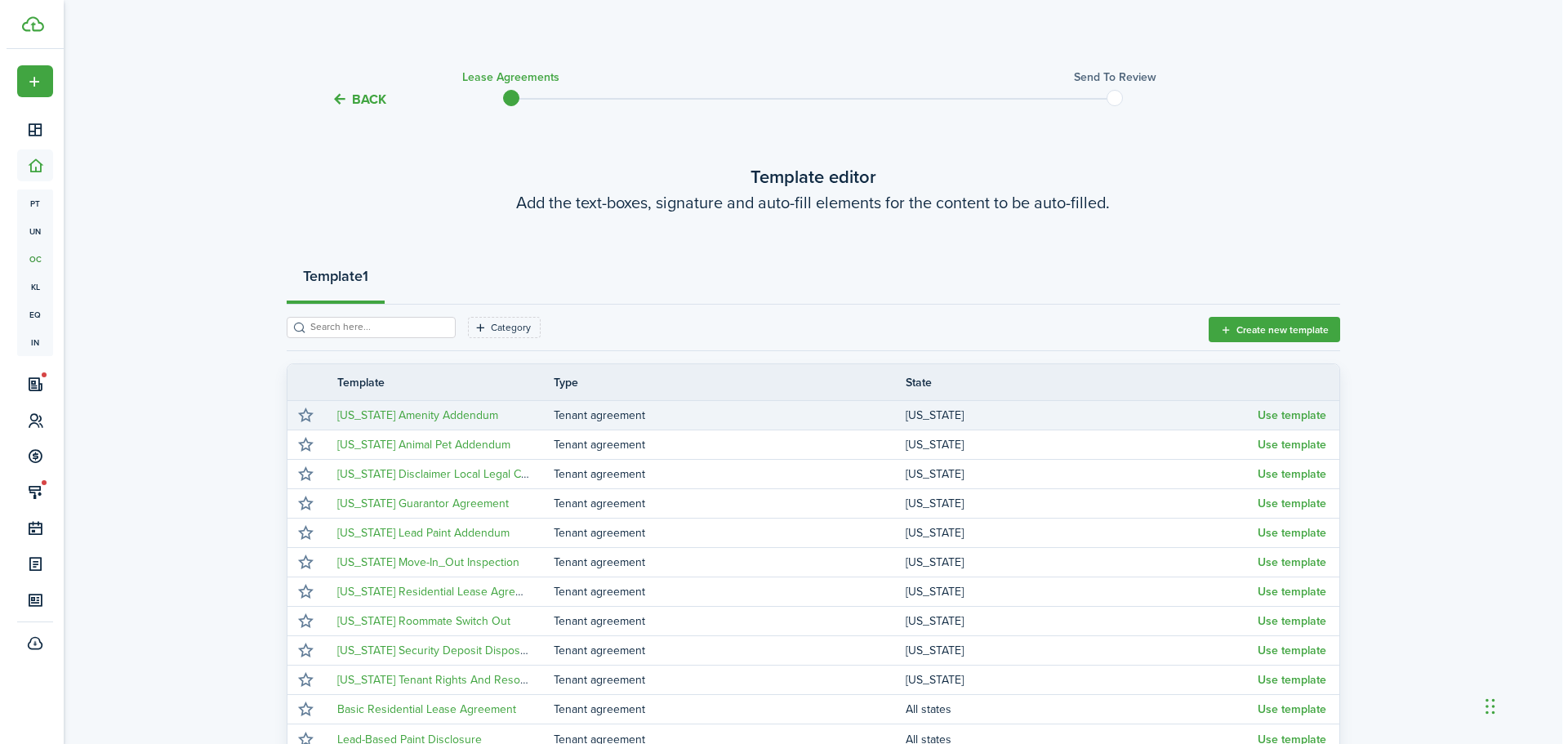
scroll to position [211, 0]
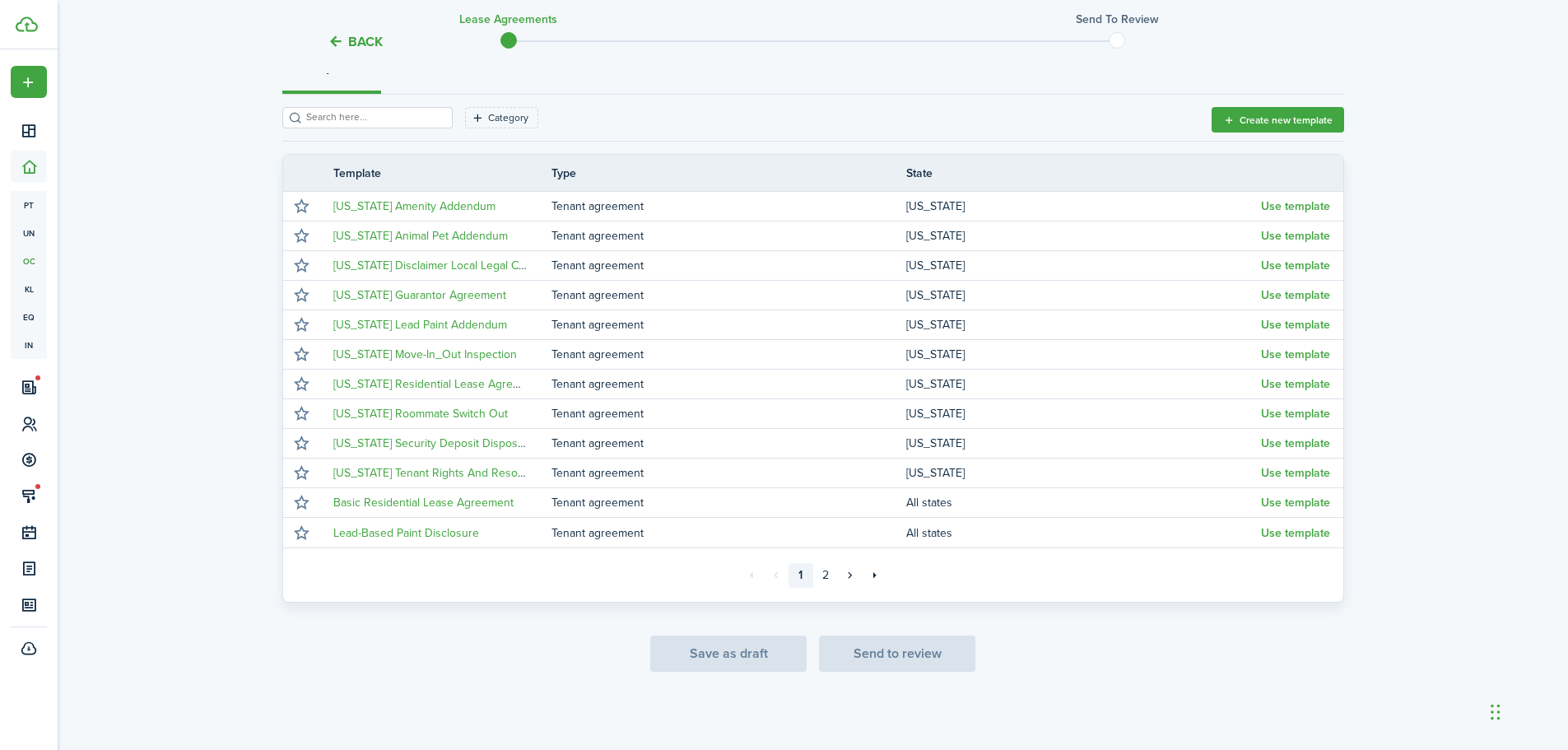
click at [377, 29] on tc-wizard-header "Back Lease Agreements Send to review" at bounding box center [813, 36] width 1087 height 74
click at [376, 30] on tc-wizard-header "Back Lease Agreements Send to review" at bounding box center [813, 36] width 1087 height 74
click at [365, 39] on button "Back" at bounding box center [356, 42] width 55 height 17
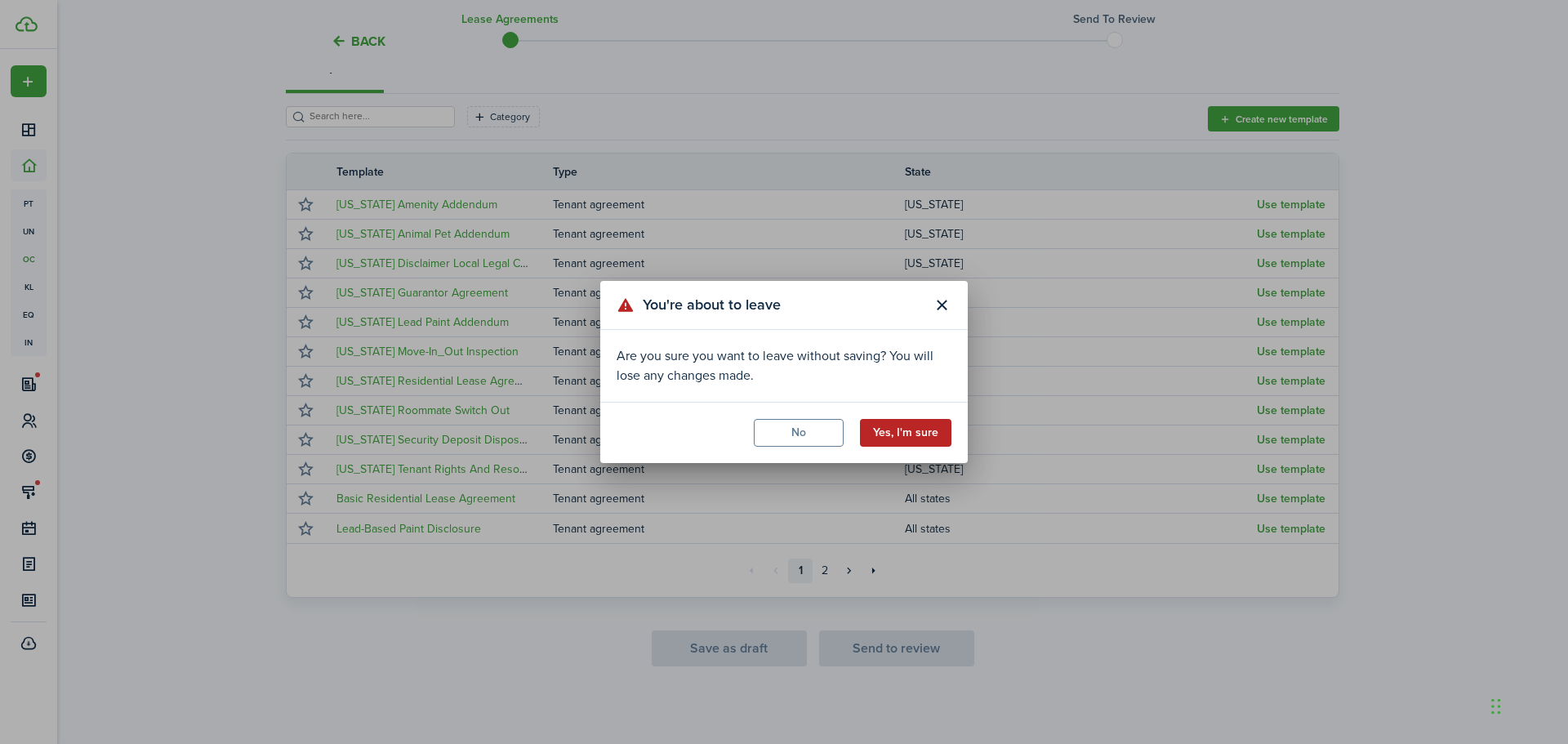
click at [904, 441] on button "Yes, I'm sure" at bounding box center [905, 432] width 92 height 27
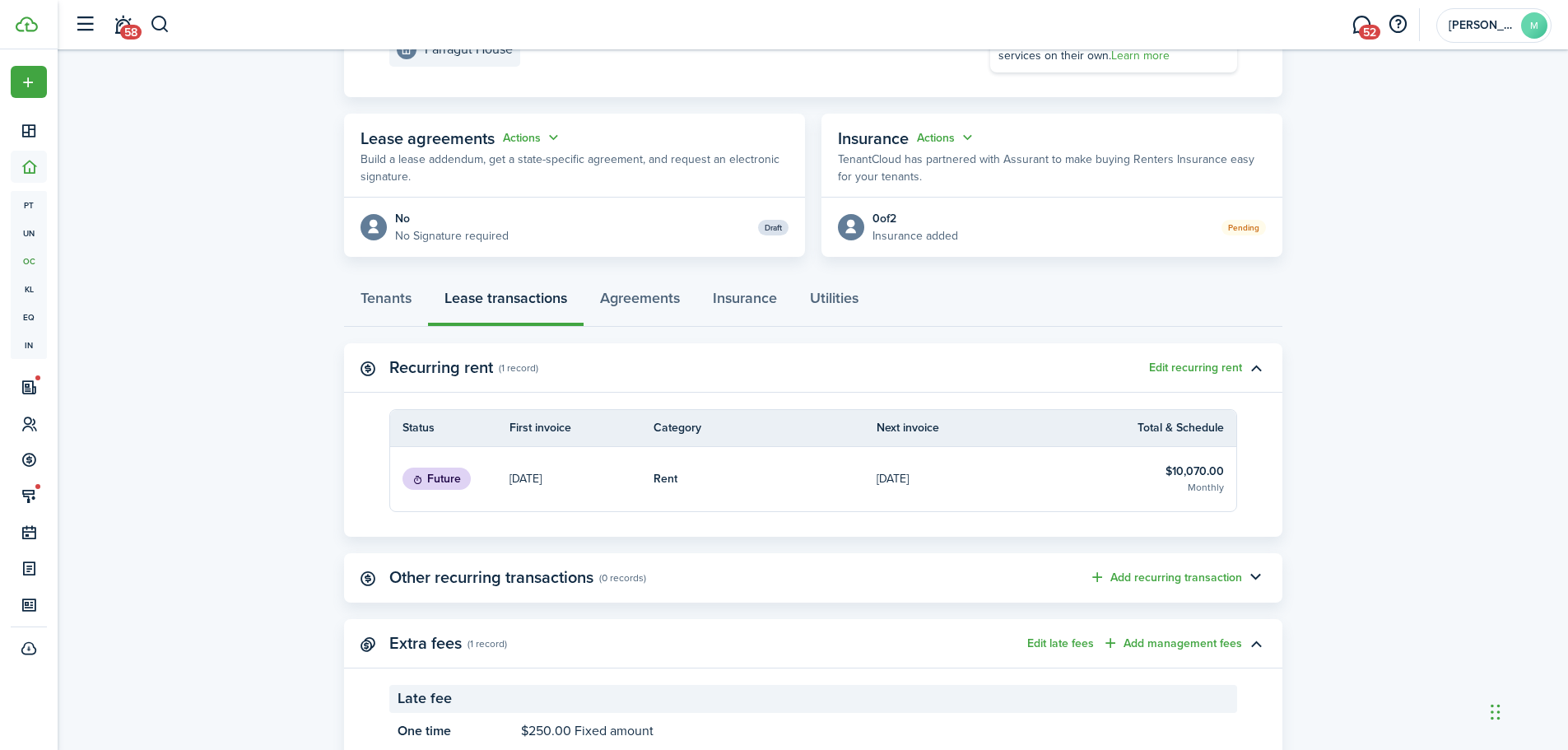
scroll to position [247, 0]
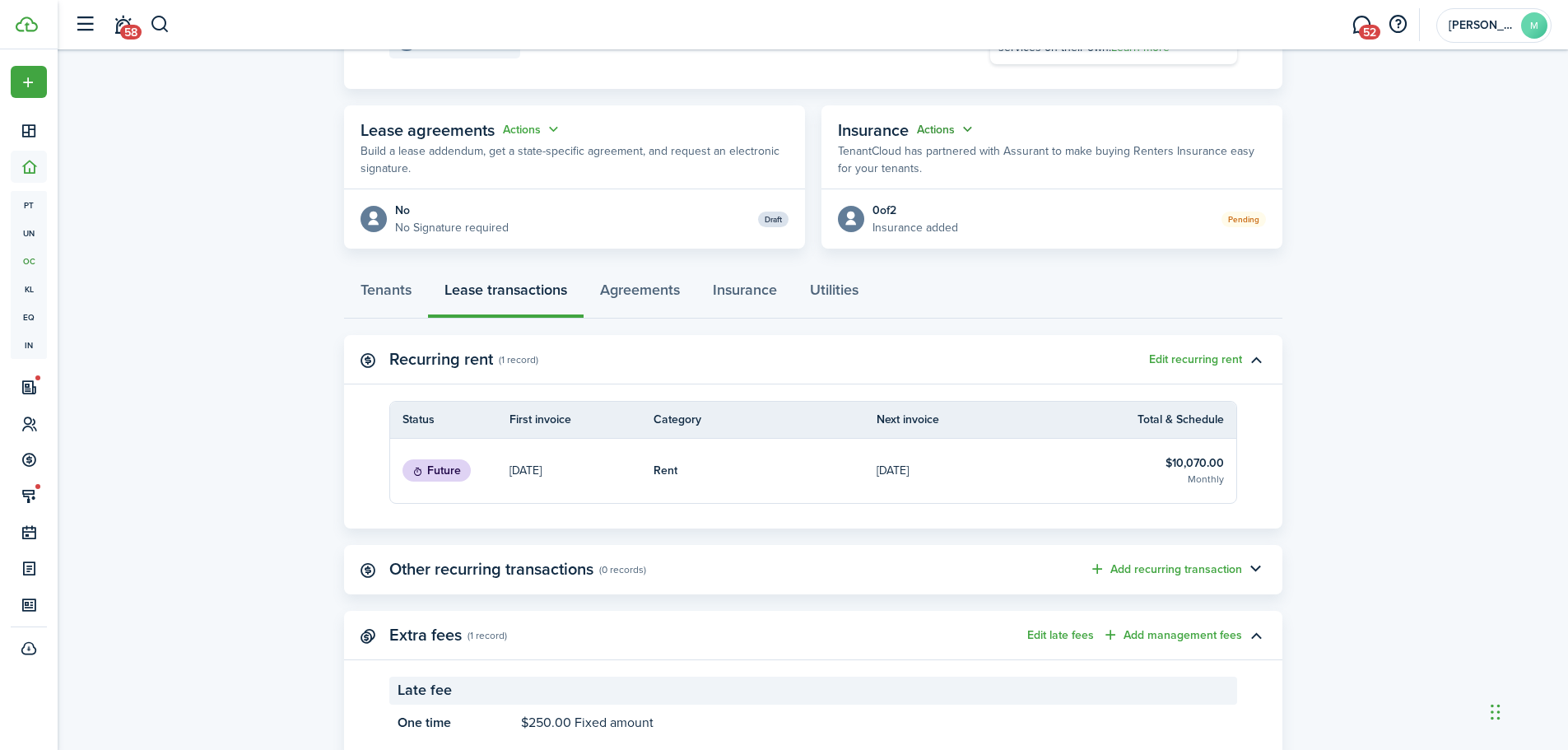
click at [965, 130] on button "Actions" at bounding box center [947, 130] width 59 height 19
click at [1197, 166] on p "TenantCloud has partnered with Assurant to make buying Renters Insurance easy f…" at bounding box center [1051, 159] width 428 height 34
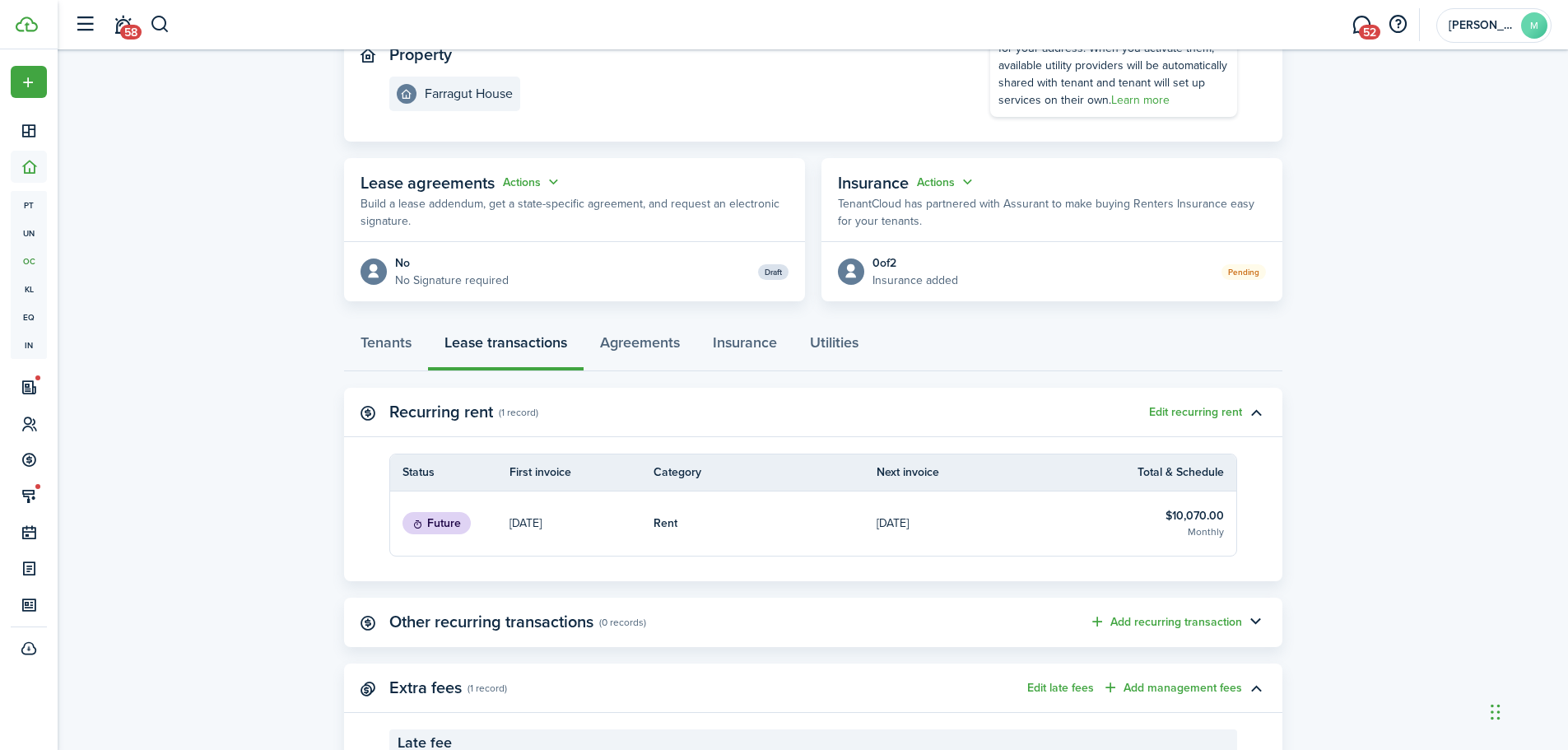
scroll to position [299, 0]
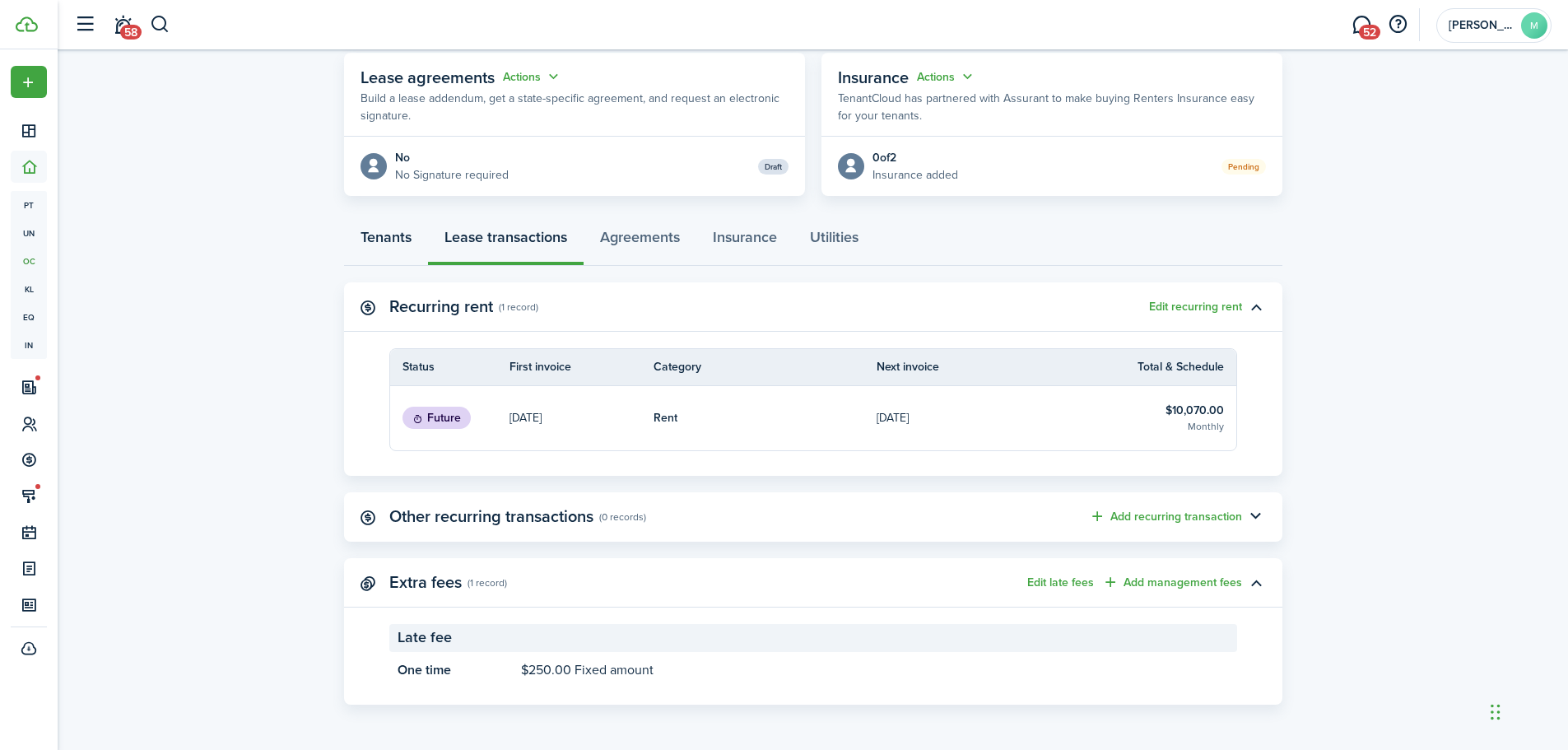
click at [380, 247] on link "Tenants" at bounding box center [386, 241] width 84 height 50
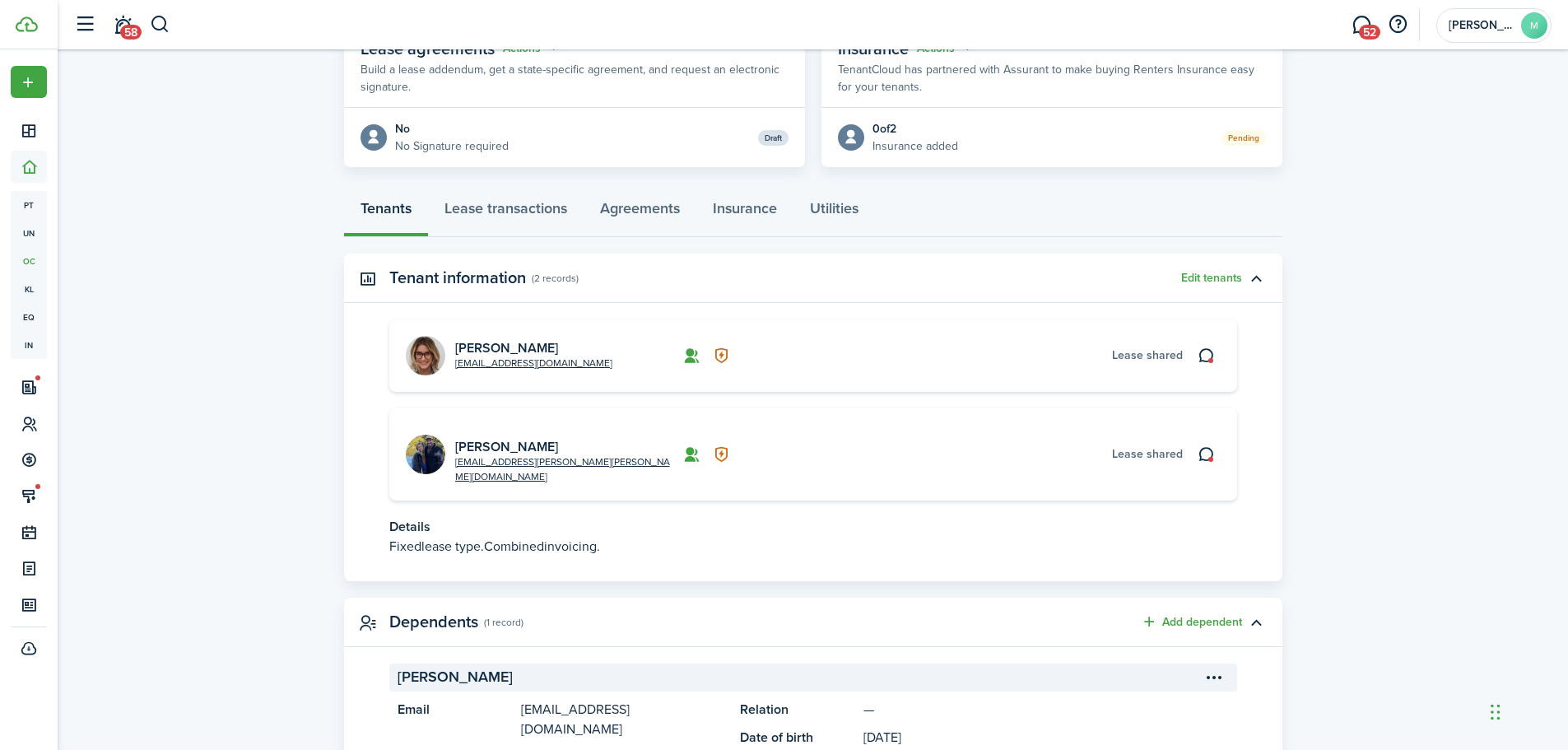
scroll to position [329, 0]
drag, startPoint x: 572, startPoint y: 362, endPoint x: 450, endPoint y: 362, distance: 122.0
click at [450, 362] on card "[EMAIL_ADDRESS][DOMAIN_NAME] [PERSON_NAME] shared" at bounding box center [814, 355] width 848 height 72
copy link "[EMAIL_ADDRESS][DOMAIN_NAME]"
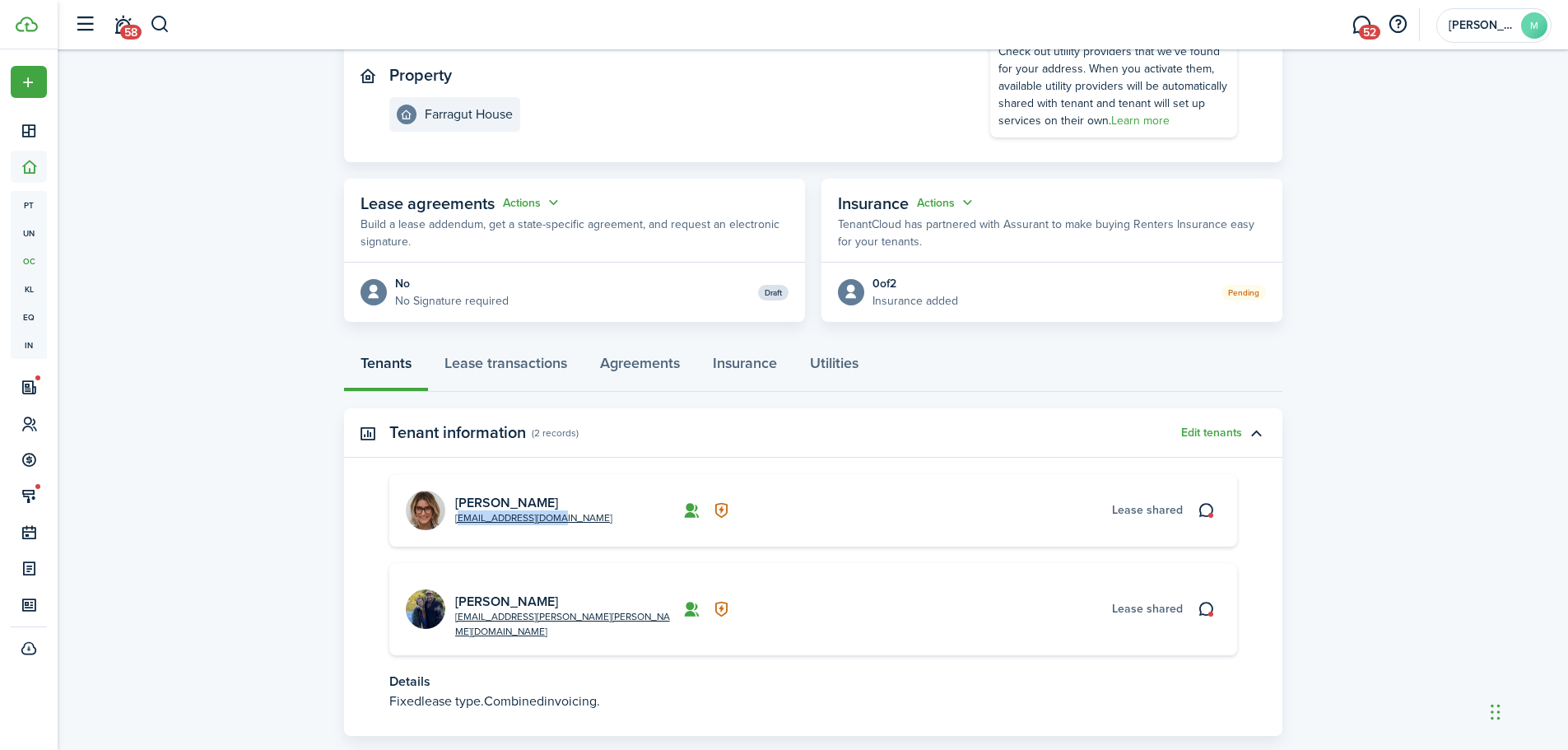
scroll to position [0, 0]
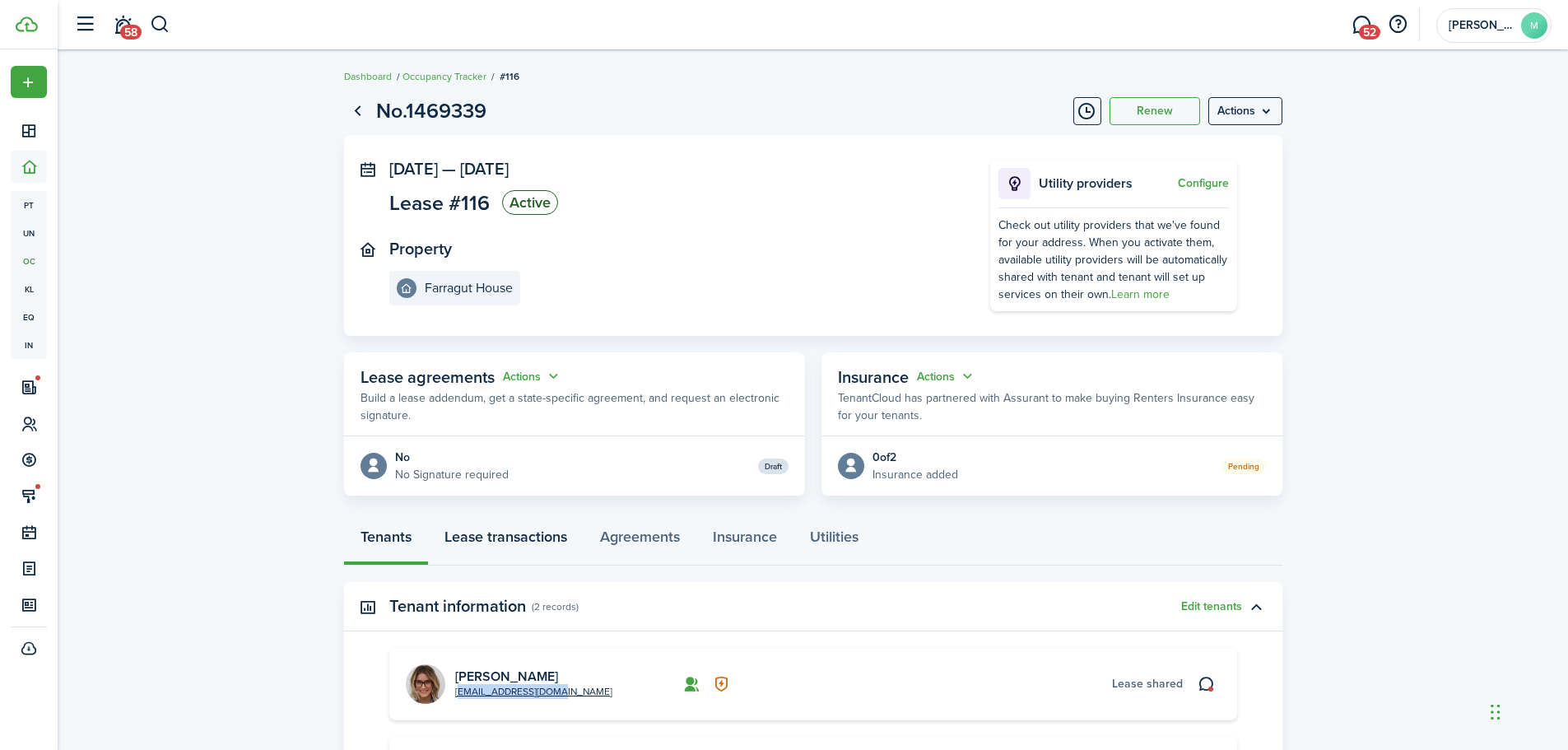
click at [567, 539] on link "Lease transactions" at bounding box center [505, 541] width 155 height 50
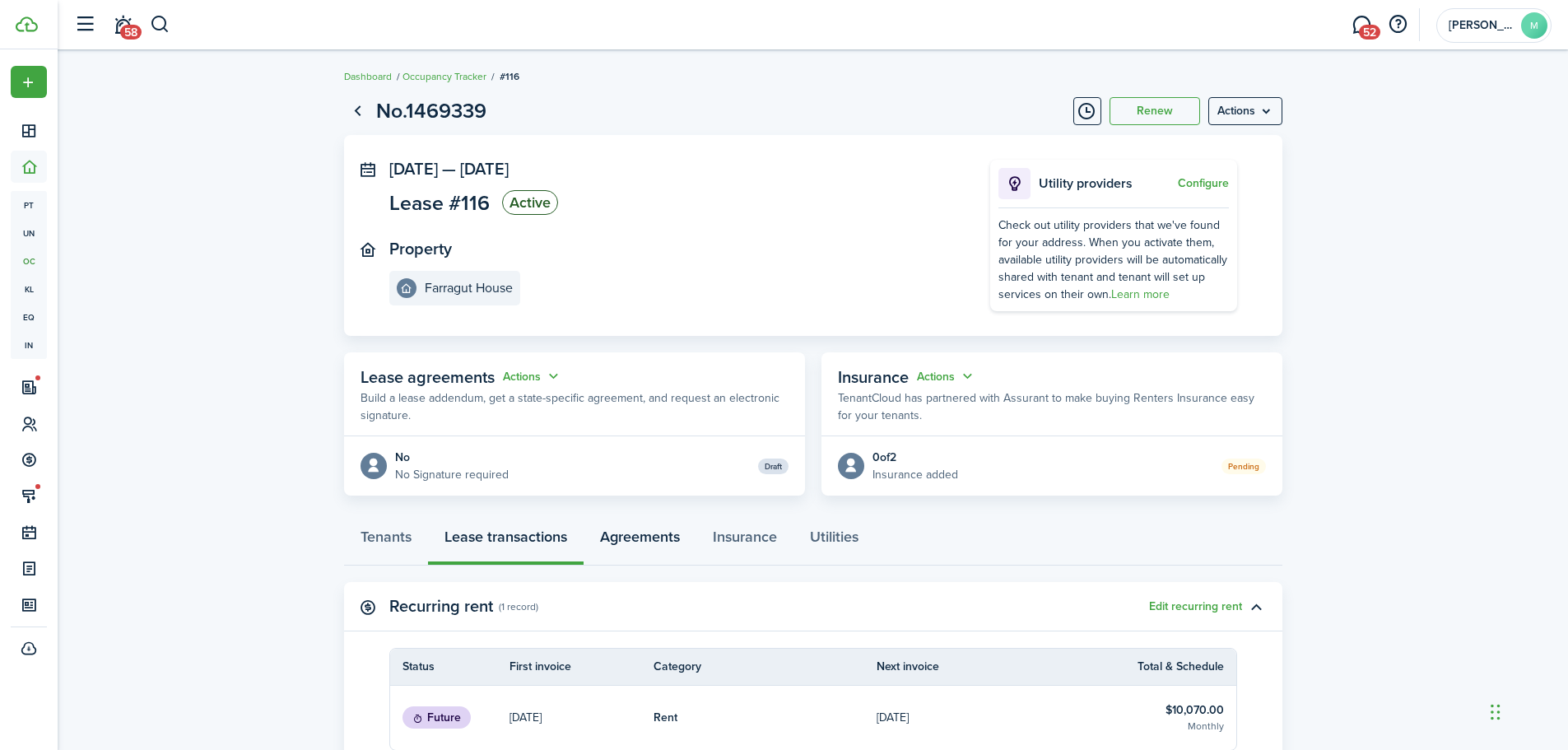
click at [619, 542] on link "Agreements" at bounding box center [640, 541] width 112 height 50
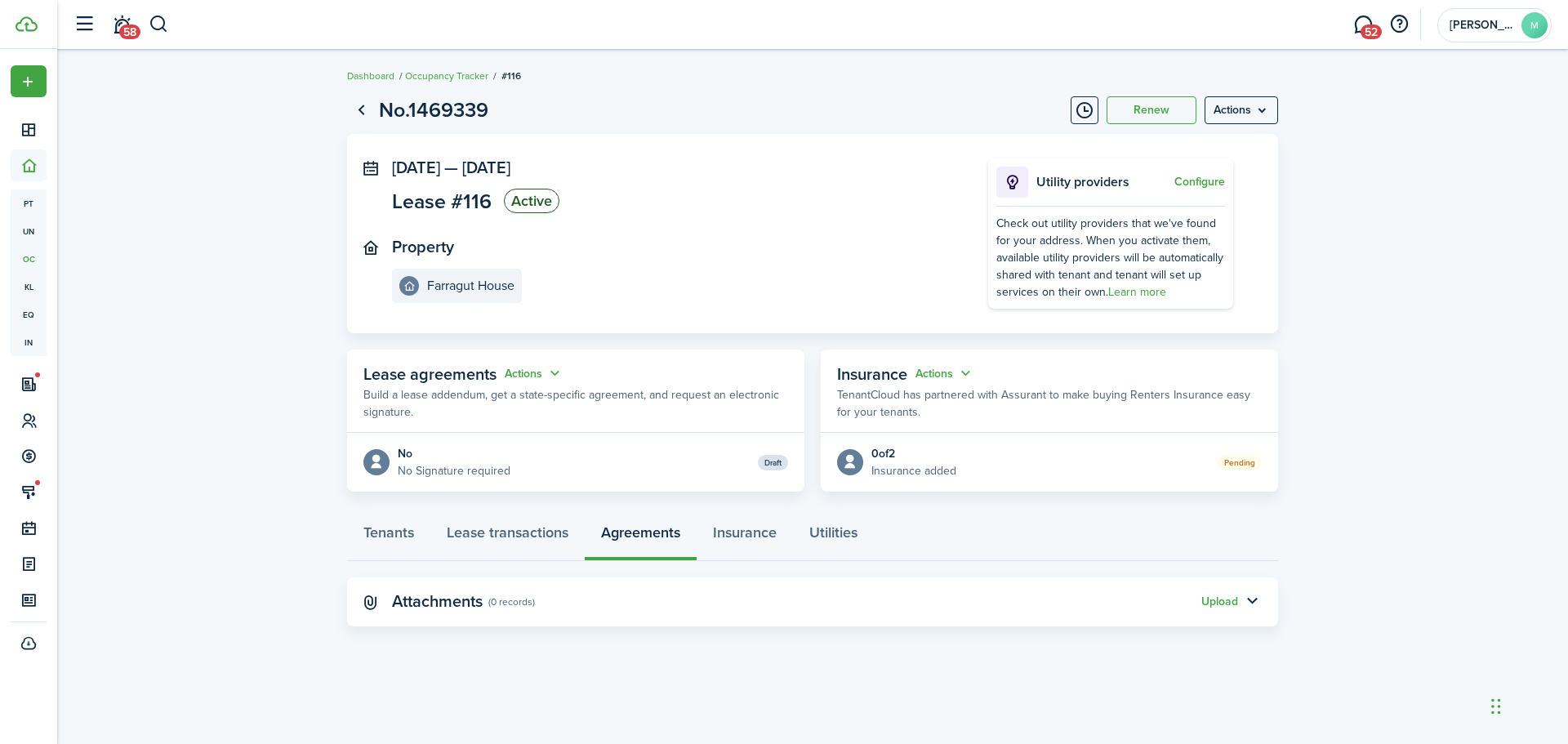
click at [1219, 588] on panel-main-header "Attachments (0 records) Upload" at bounding box center [812, 602] width 932 height 49
click at [1226, 591] on panel-main-header "Attachments (0 records) Upload" at bounding box center [812, 602] width 932 height 49
click at [1228, 594] on div "Upload" at bounding box center [1219, 601] width 37 height 17
click at [1247, 608] on button "button" at bounding box center [1251, 601] width 27 height 27
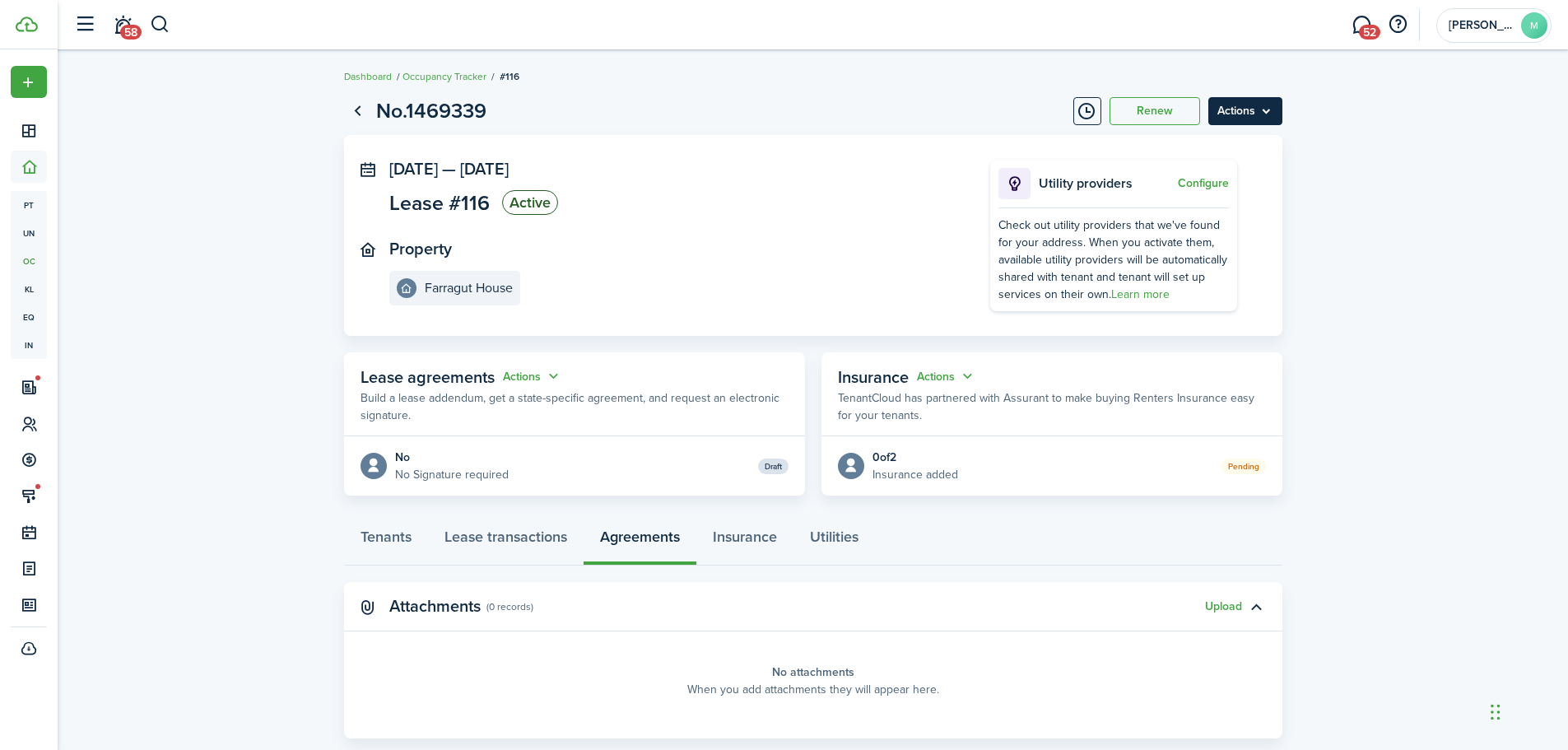
click at [1234, 93] on page-view-layout "No.1469339 Renew Actions [DATE] — [DATE] Lease #116 Active Property Farragut Ho…" at bounding box center [813, 417] width 955 height 659
click at [385, 550] on link "Tenants" at bounding box center [386, 541] width 84 height 50
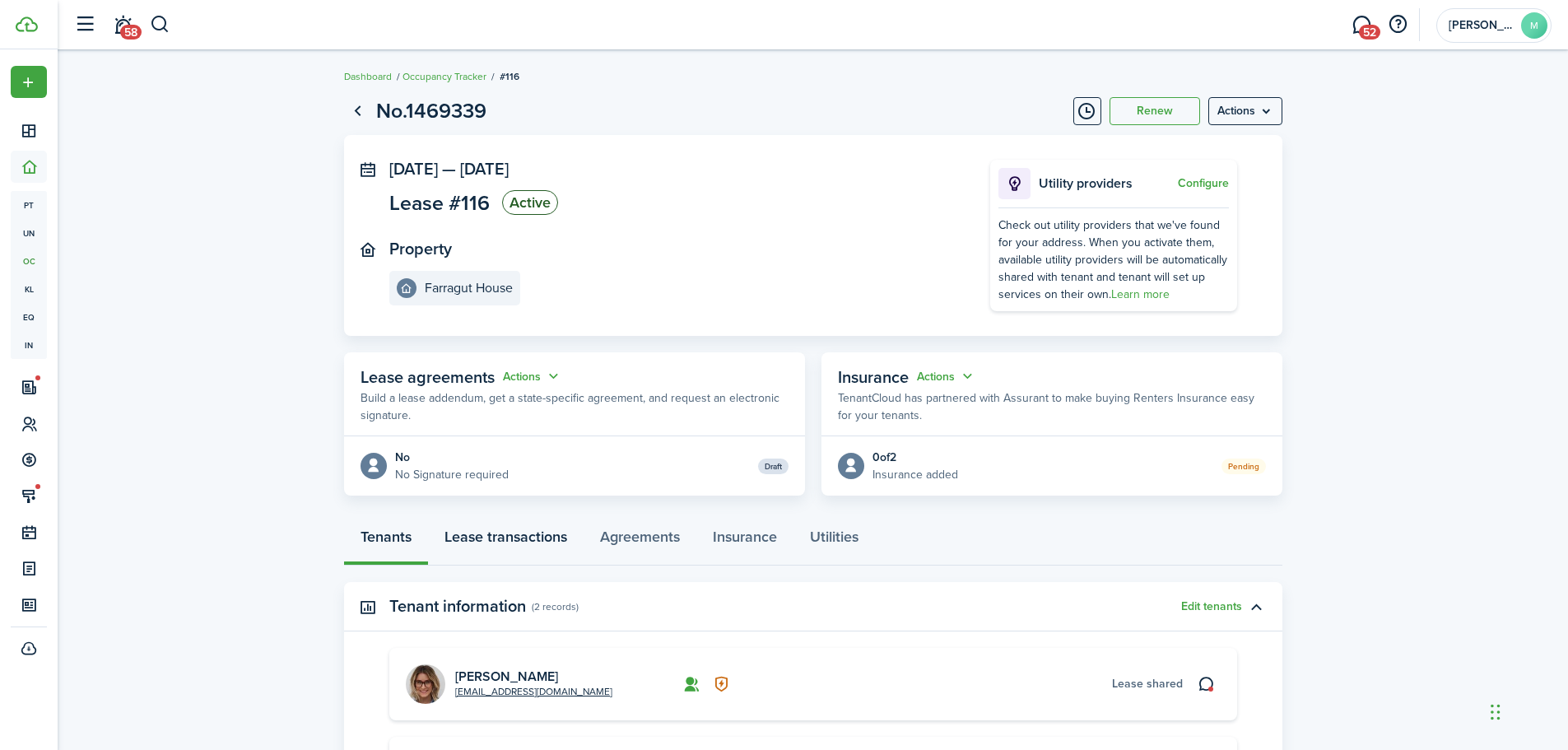
click at [468, 542] on link "Lease transactions" at bounding box center [505, 541] width 155 height 50
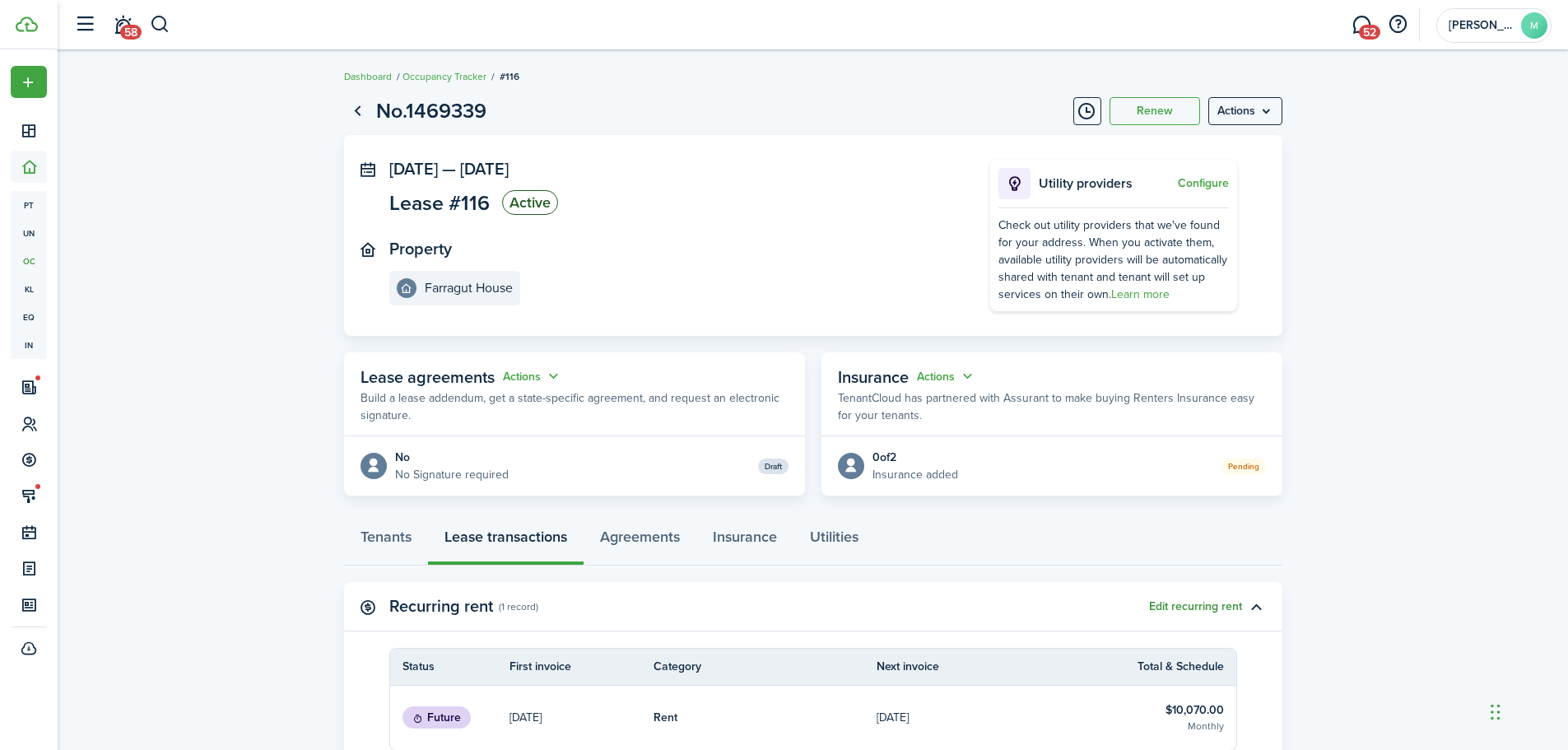
click at [1232, 612] on button "Edit recurring rent" at bounding box center [1196, 607] width 93 height 13
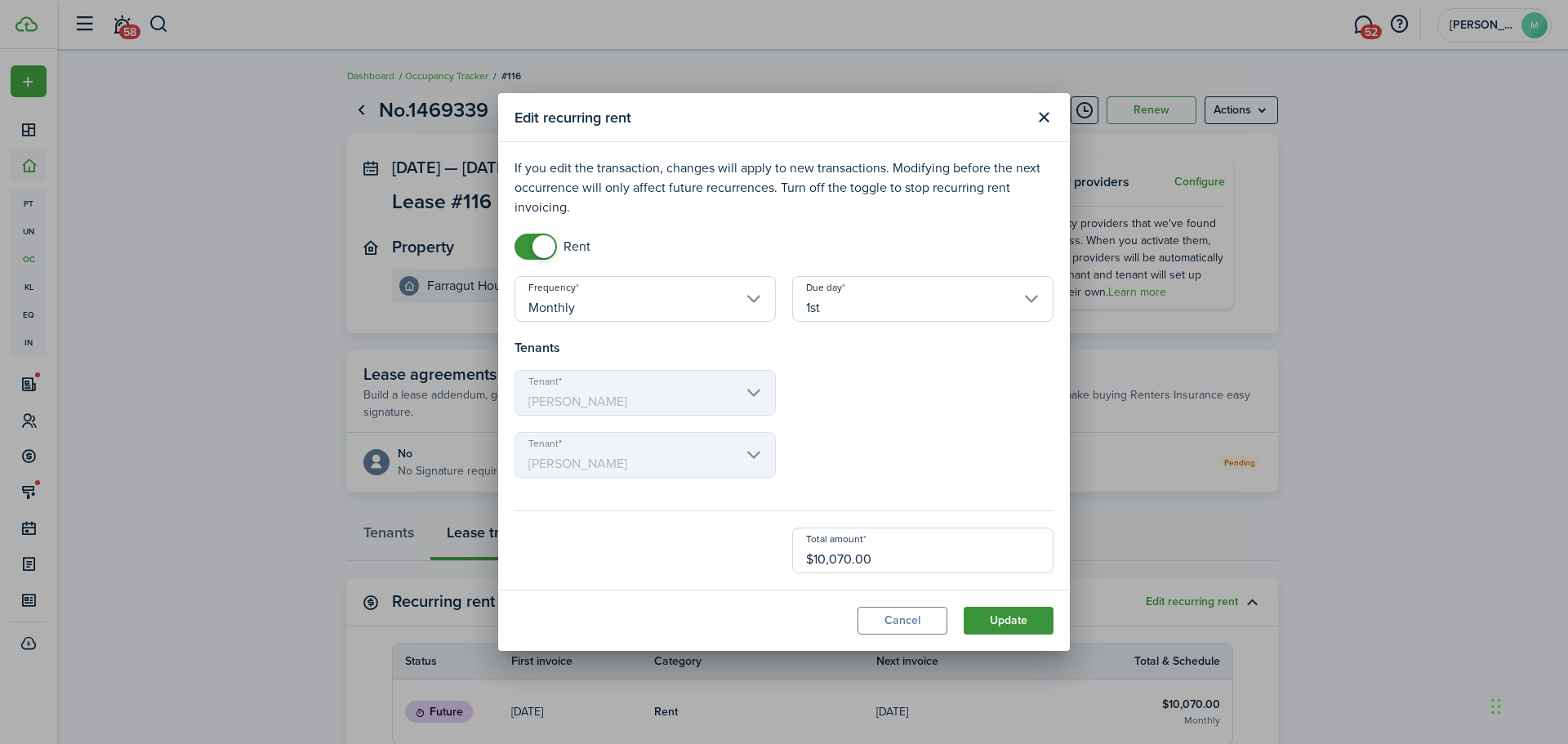
click at [984, 632] on button "Update" at bounding box center [1008, 620] width 90 height 27
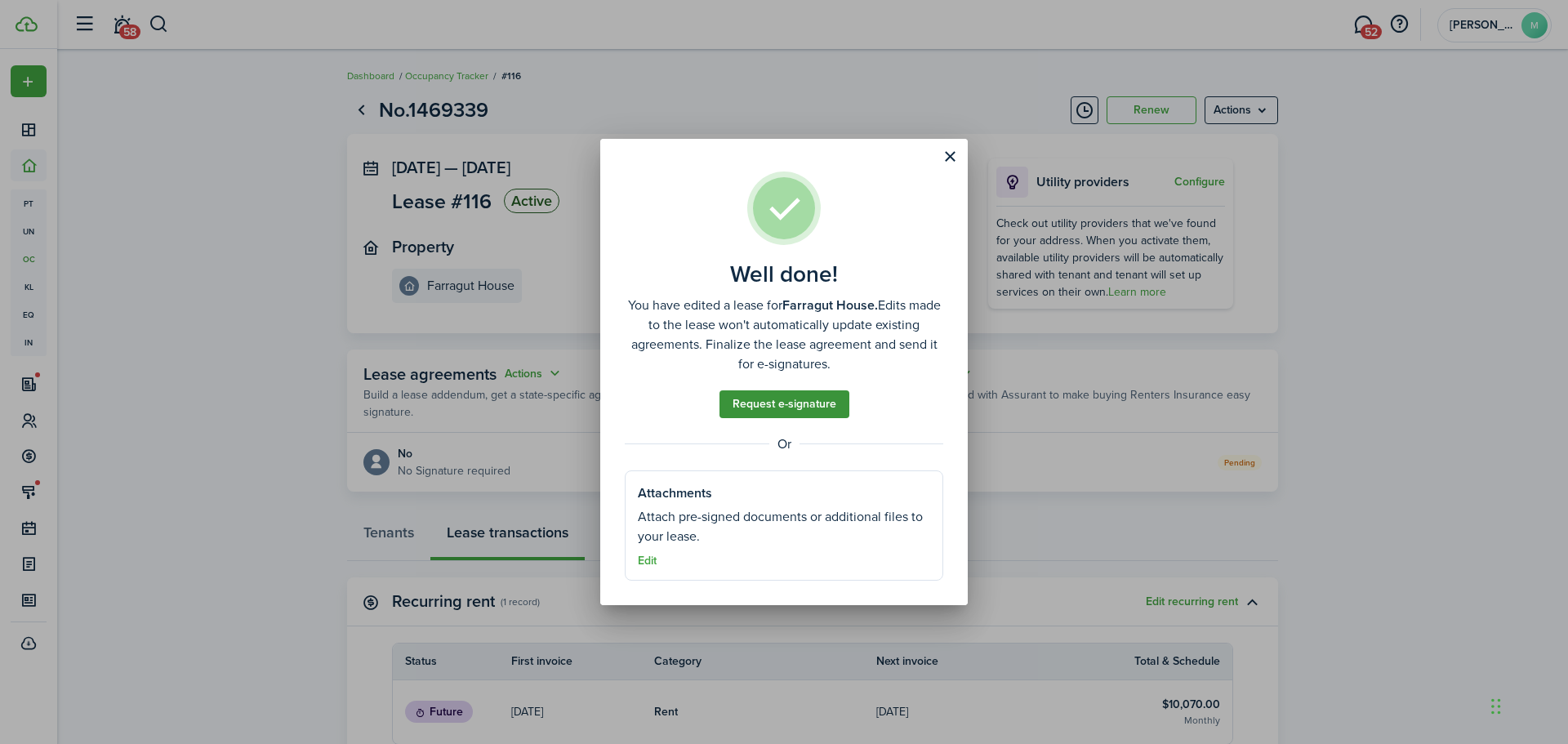
click at [795, 398] on link "Request e-signature" at bounding box center [784, 404] width 130 height 27
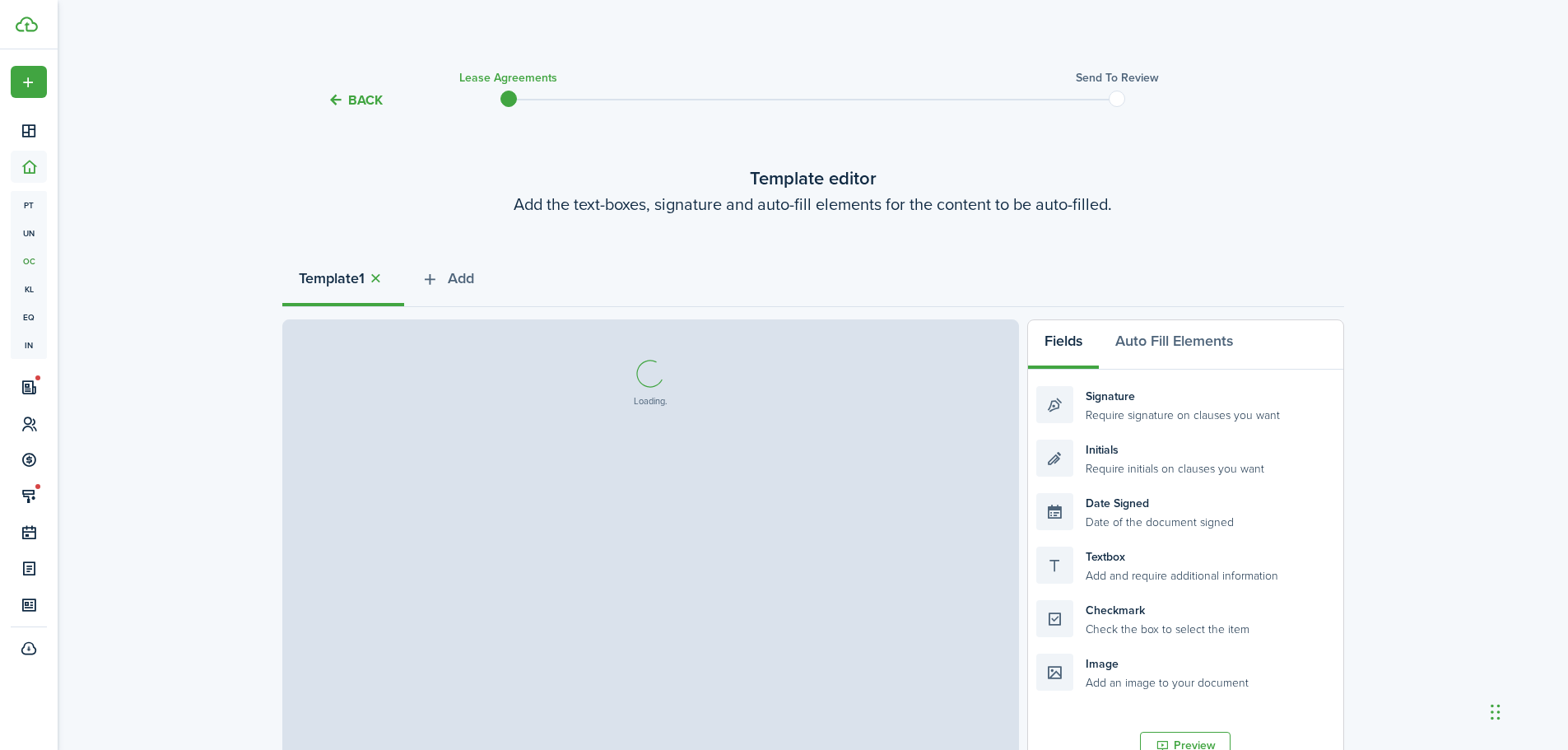
select select "fit"
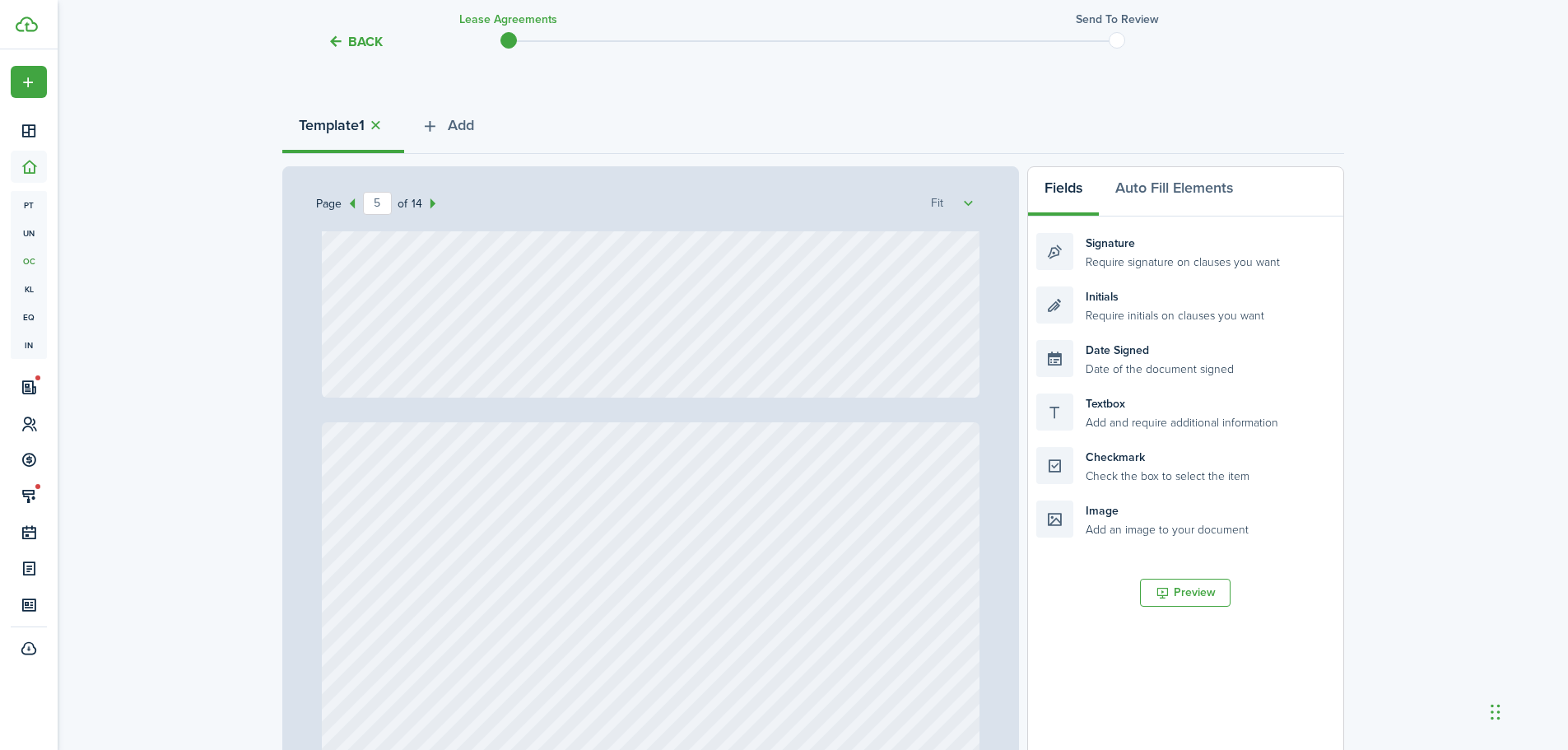
scroll to position [3704, 0]
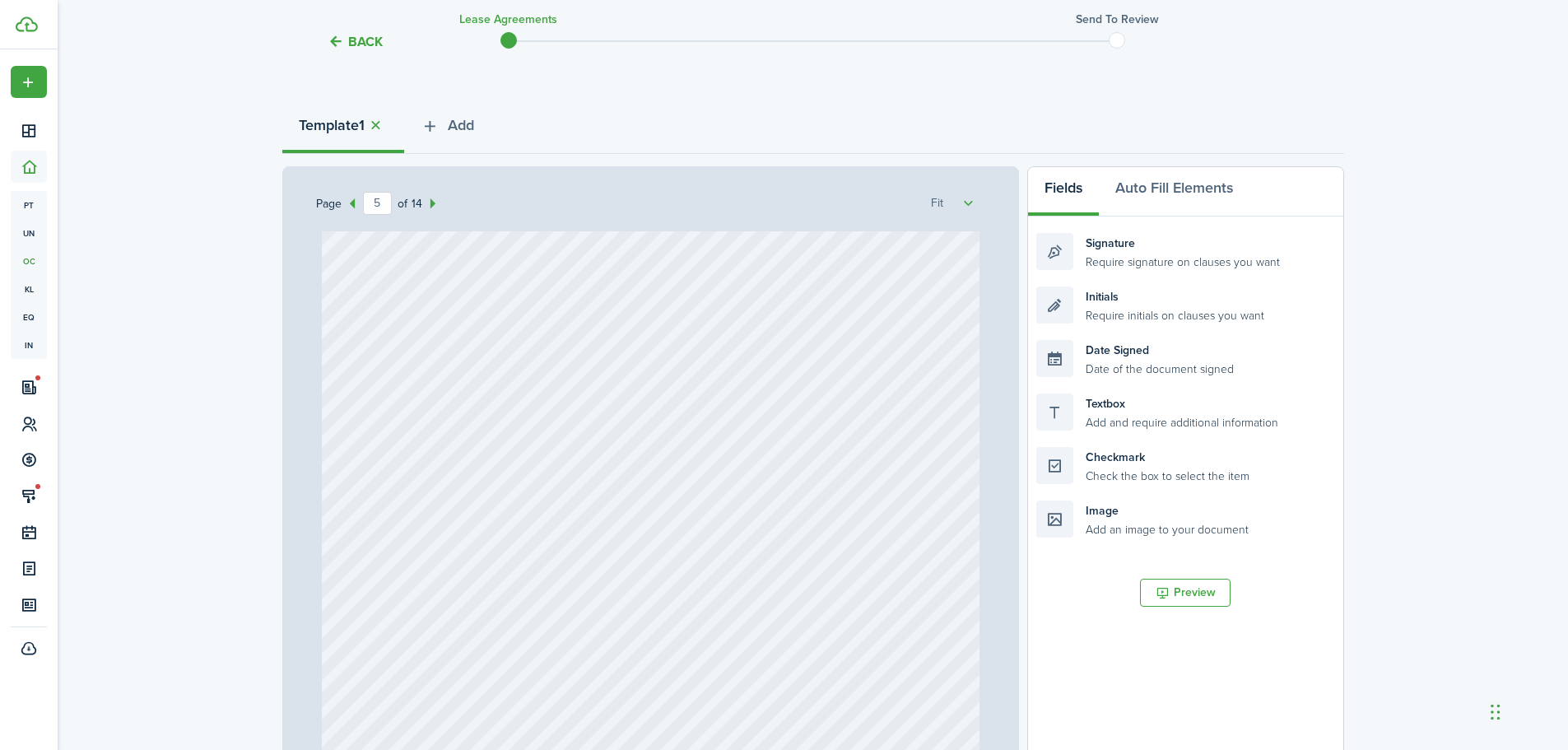
drag, startPoint x: 970, startPoint y: 425, endPoint x: 978, endPoint y: 448, distance: 24.4
click at [978, 448] on div "Text Text Text $10,070 Text Text [DATE] [STREET_ADDRESS] No information [DATE] …" at bounding box center [651, 519] width 670 height 577
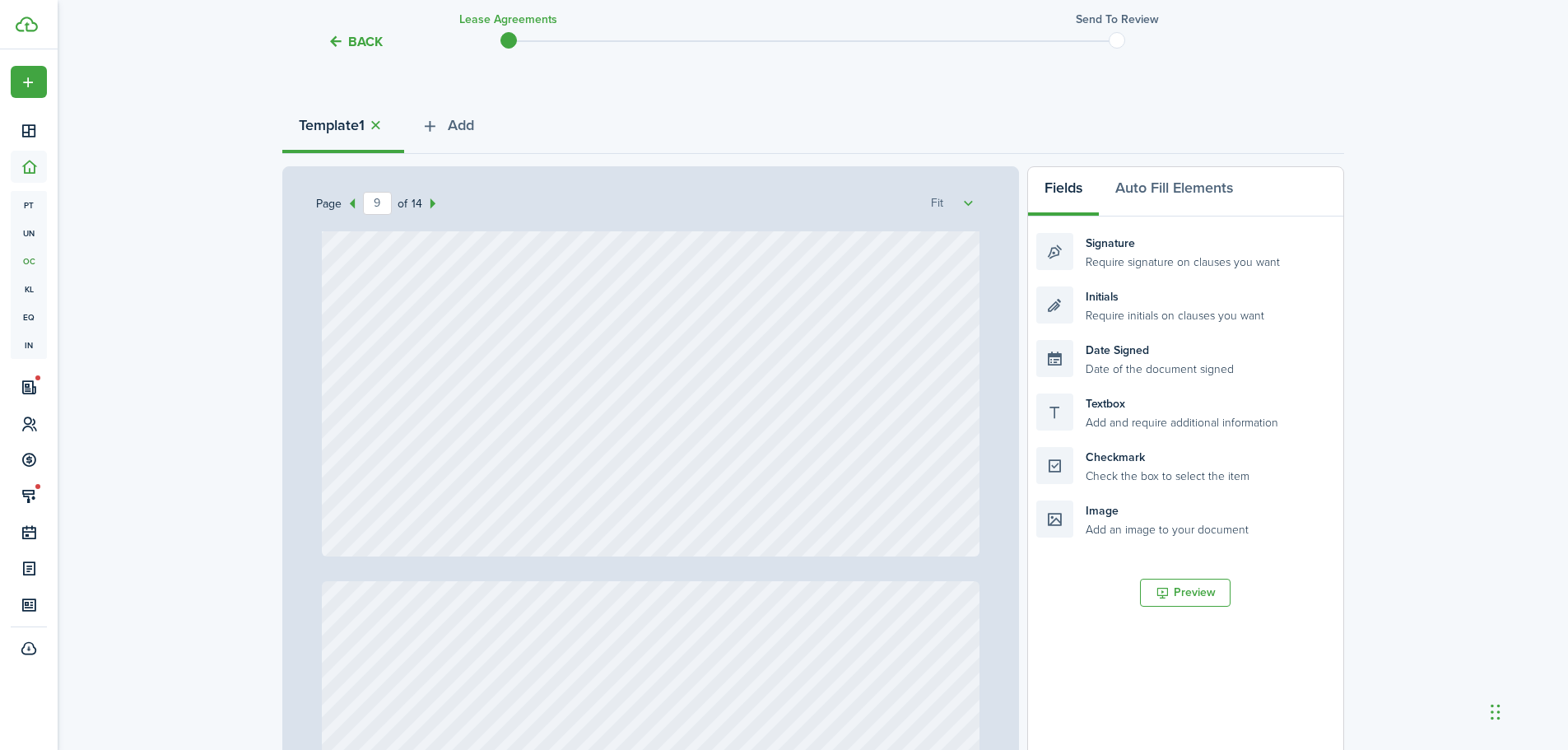
scroll to position [7178, 0]
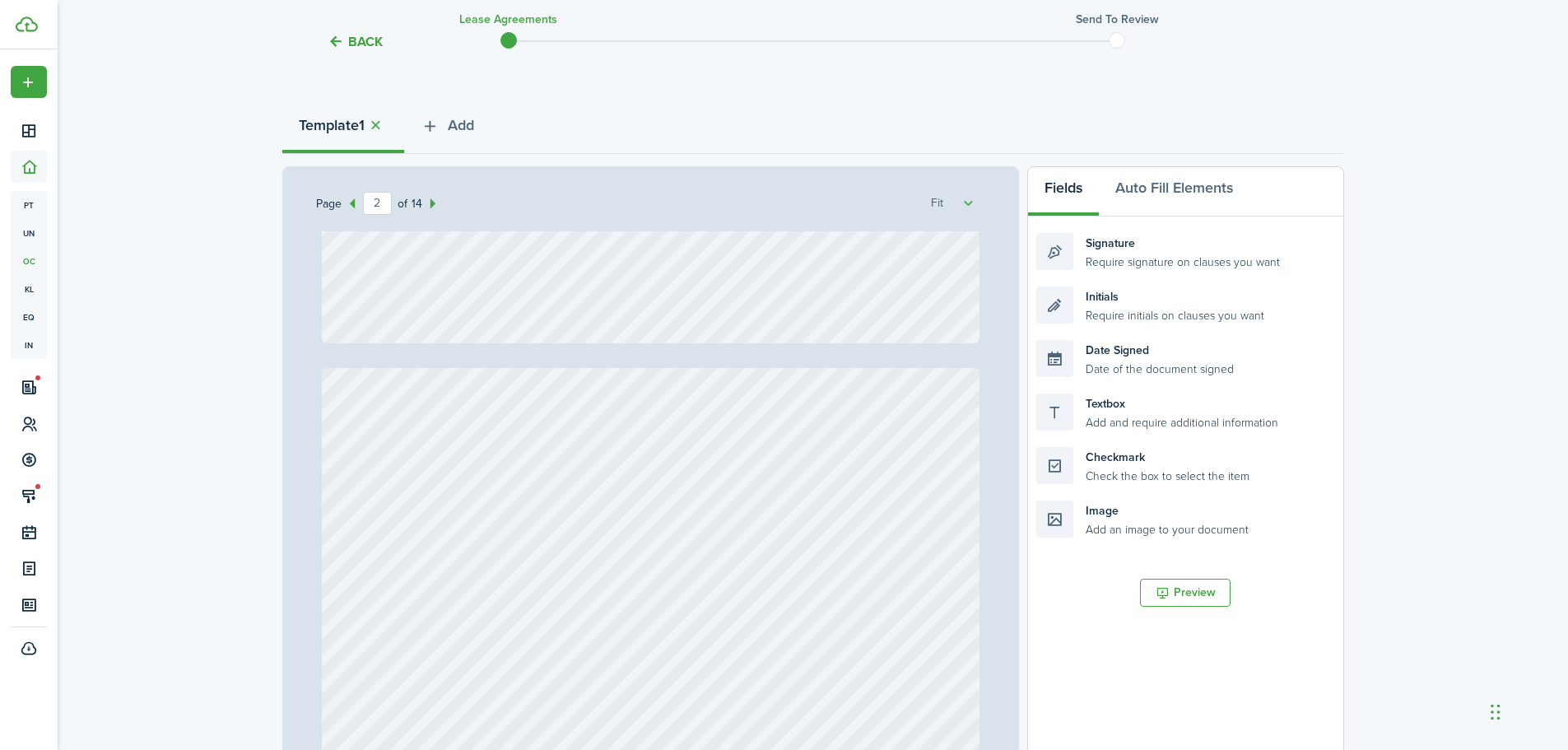
type input "1"
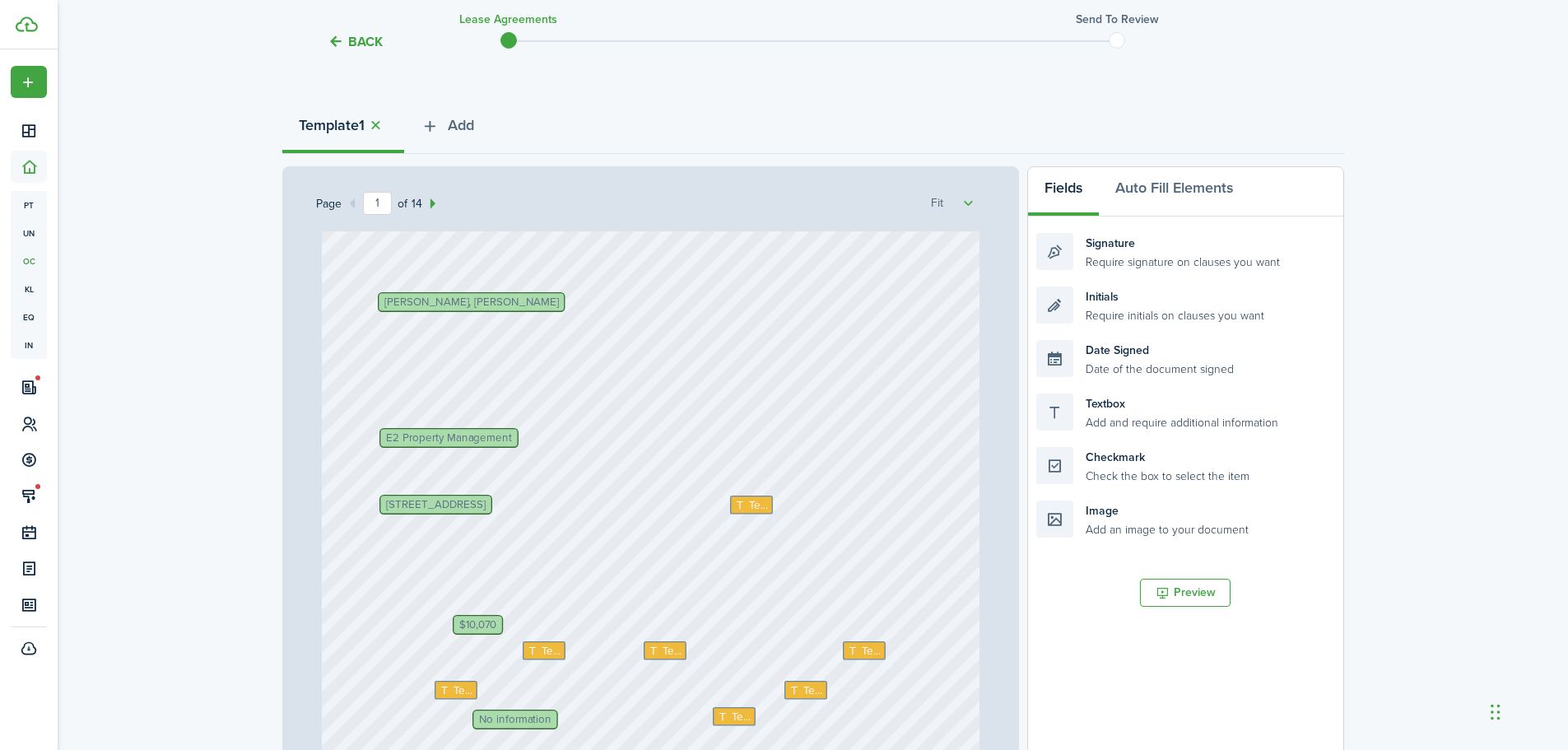
scroll to position [494, 0]
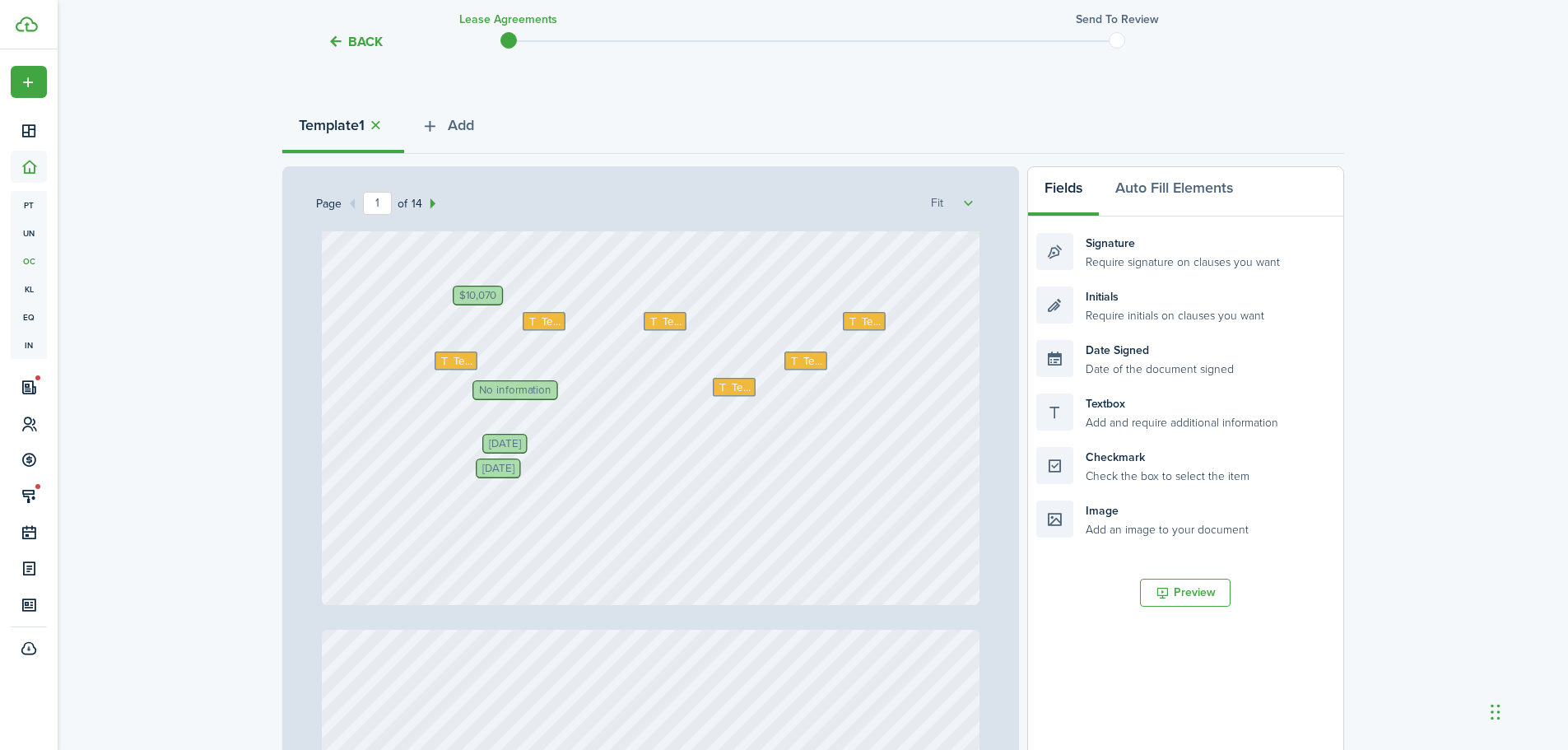
click at [521, 442] on span "[DATE]" at bounding box center [505, 443] width 32 height 10
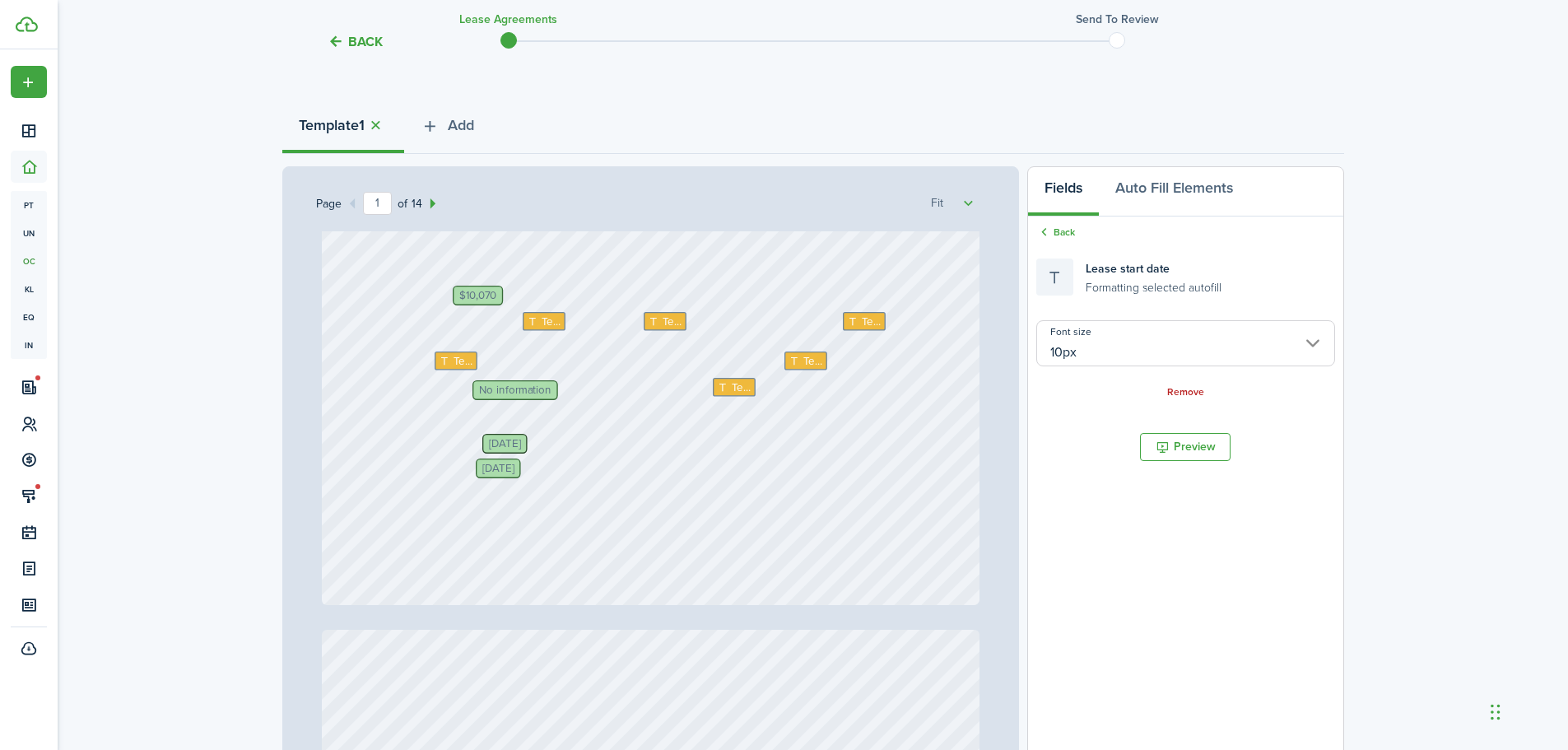
click at [1114, 335] on input "10px" at bounding box center [1185, 343] width 298 height 46
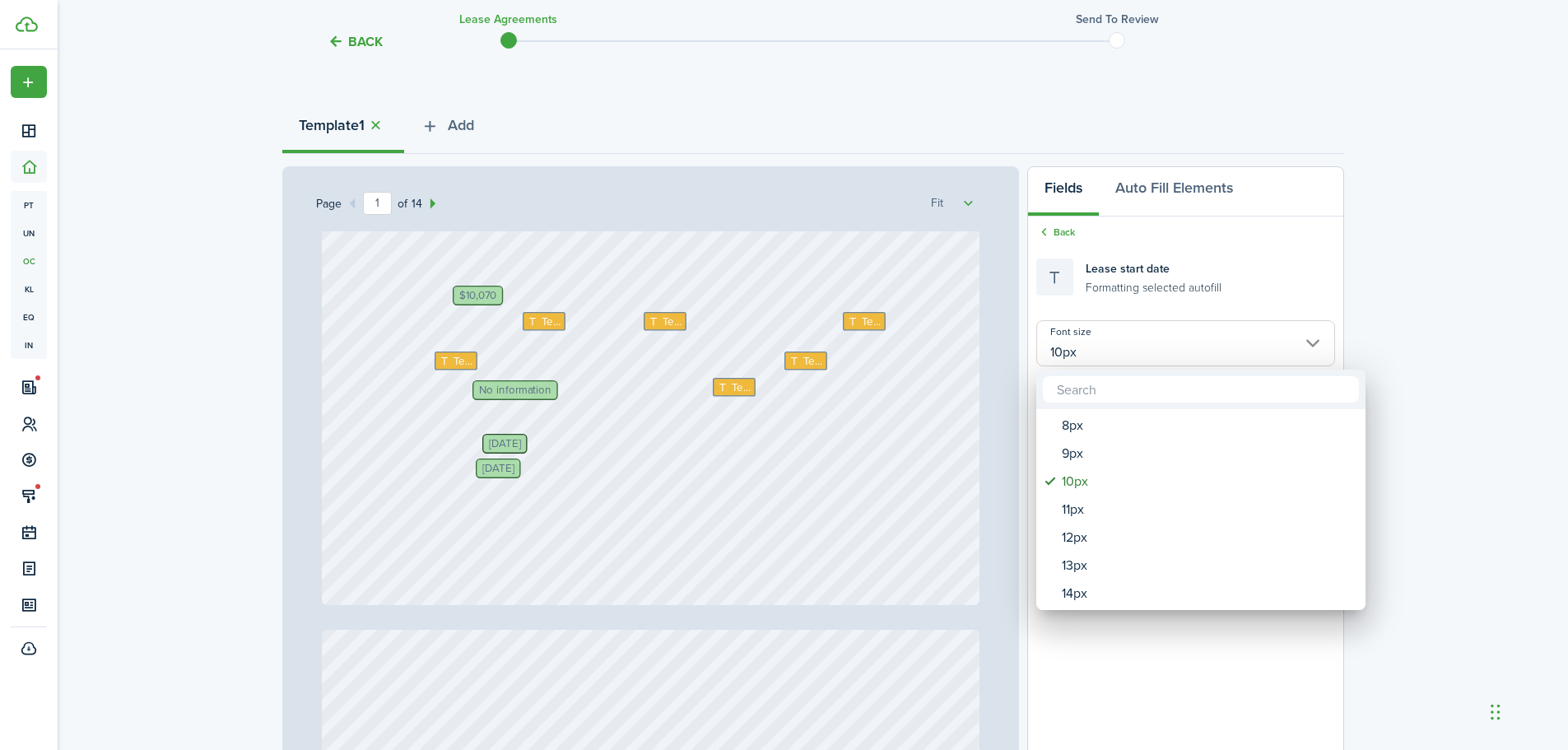
click at [1131, 298] on div at bounding box center [784, 375] width 1832 height 1013
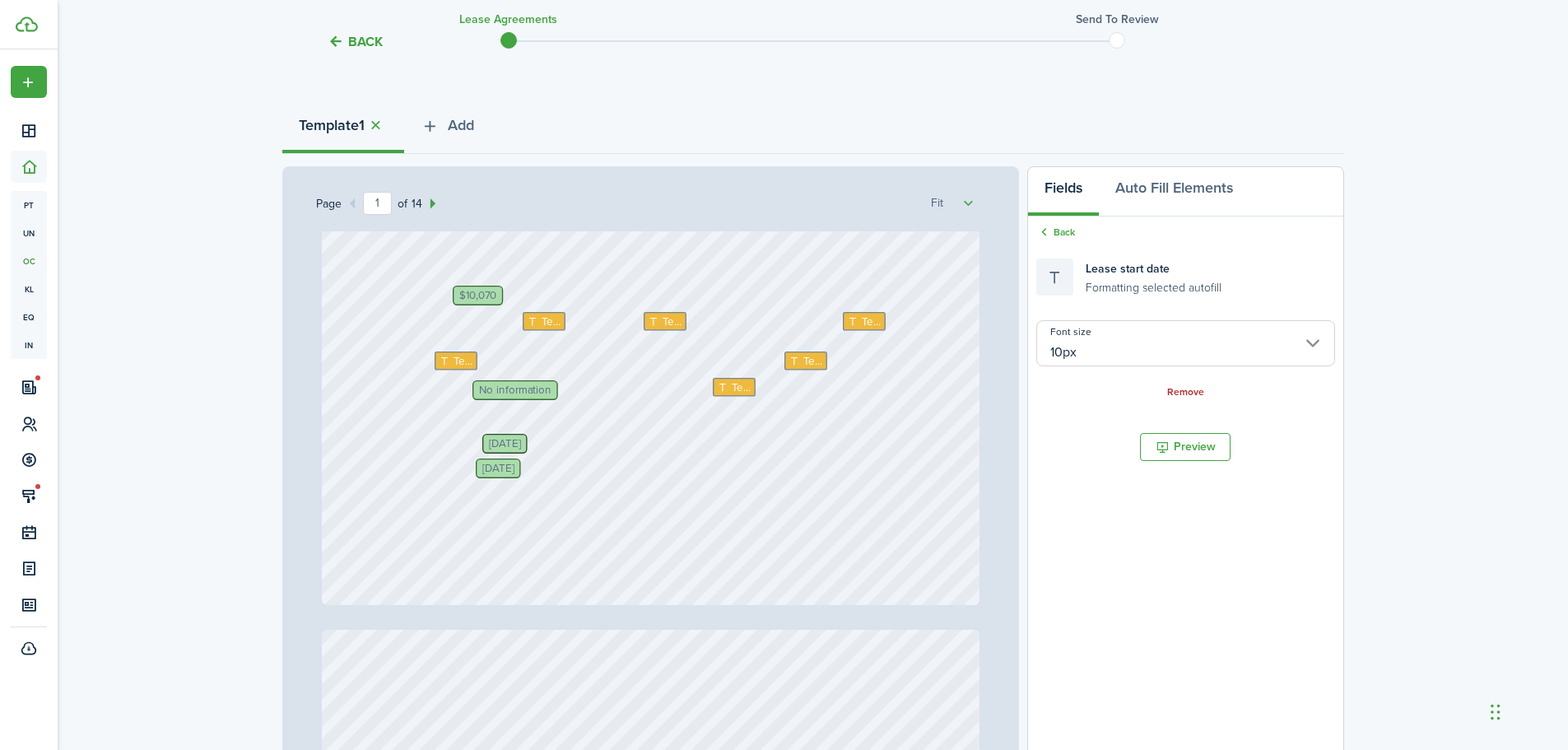
click at [502, 439] on span "[DATE]" at bounding box center [505, 443] width 32 height 10
drag, startPoint x: 502, startPoint y: 438, endPoint x: 487, endPoint y: 444, distance: 16.2
click at [489, 444] on span "[DATE]" at bounding box center [505, 443] width 32 height 10
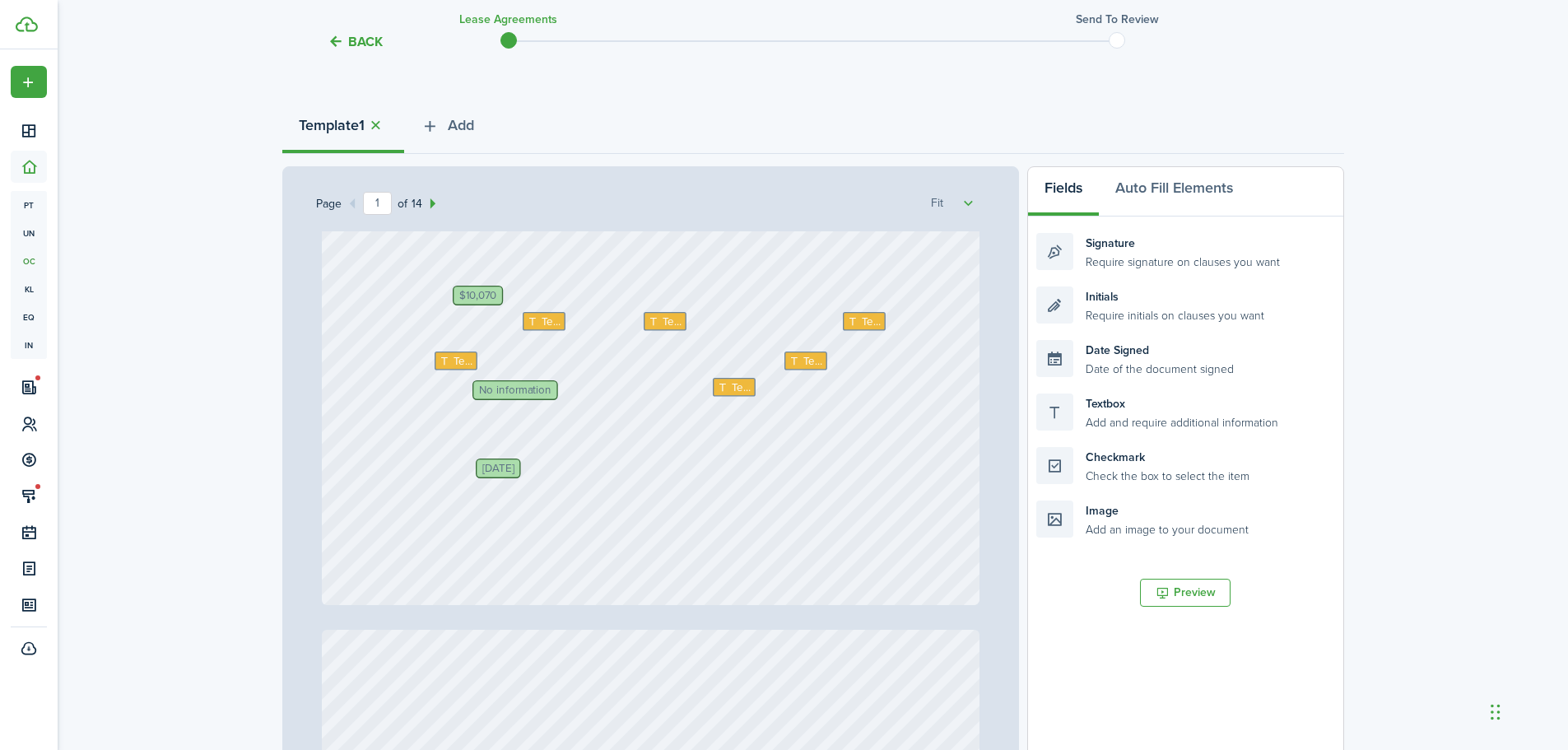
click at [522, 443] on div "Text Text Text $10,070 Text Text [STREET_ADDRESS] No information [DATE] E2 Prop…" at bounding box center [651, 170] width 658 height 866
click at [499, 450] on div "Text Text Text $10,070 Text Text [STREET_ADDRESS] No information [DATE] E2 Prop…" at bounding box center [651, 170] width 658 height 866
click at [1121, 411] on div "Textbox Add and require additional information" at bounding box center [1185, 412] width 298 height 37
click at [488, 437] on div "Text Text Text $10,070 Text Text [STREET_ADDRESS] No information [DATE] E2 Prop…" at bounding box center [651, 170] width 658 height 866
click at [1130, 397] on div "Textbox Add and require additional information" at bounding box center [1185, 412] width 298 height 37
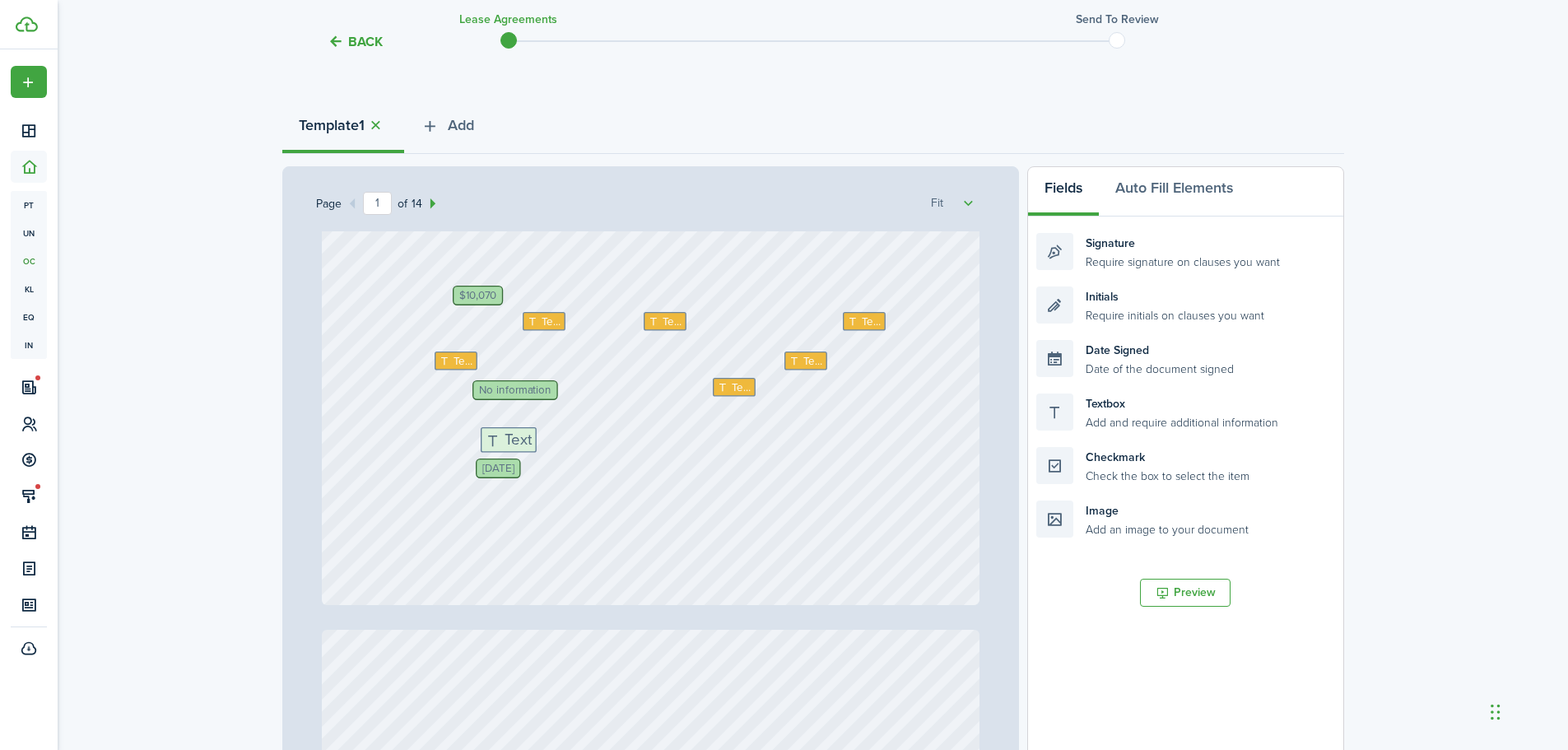
drag, startPoint x: 1095, startPoint y: 412, endPoint x: 540, endPoint y: 445, distance: 556.0
click at [540, 445] on div "Page 1 of 14 50% 75% 100% 150% 200% Fit Text Text Text $10,070 Text Text [STREE…" at bounding box center [813, 507] width 1062 height 683
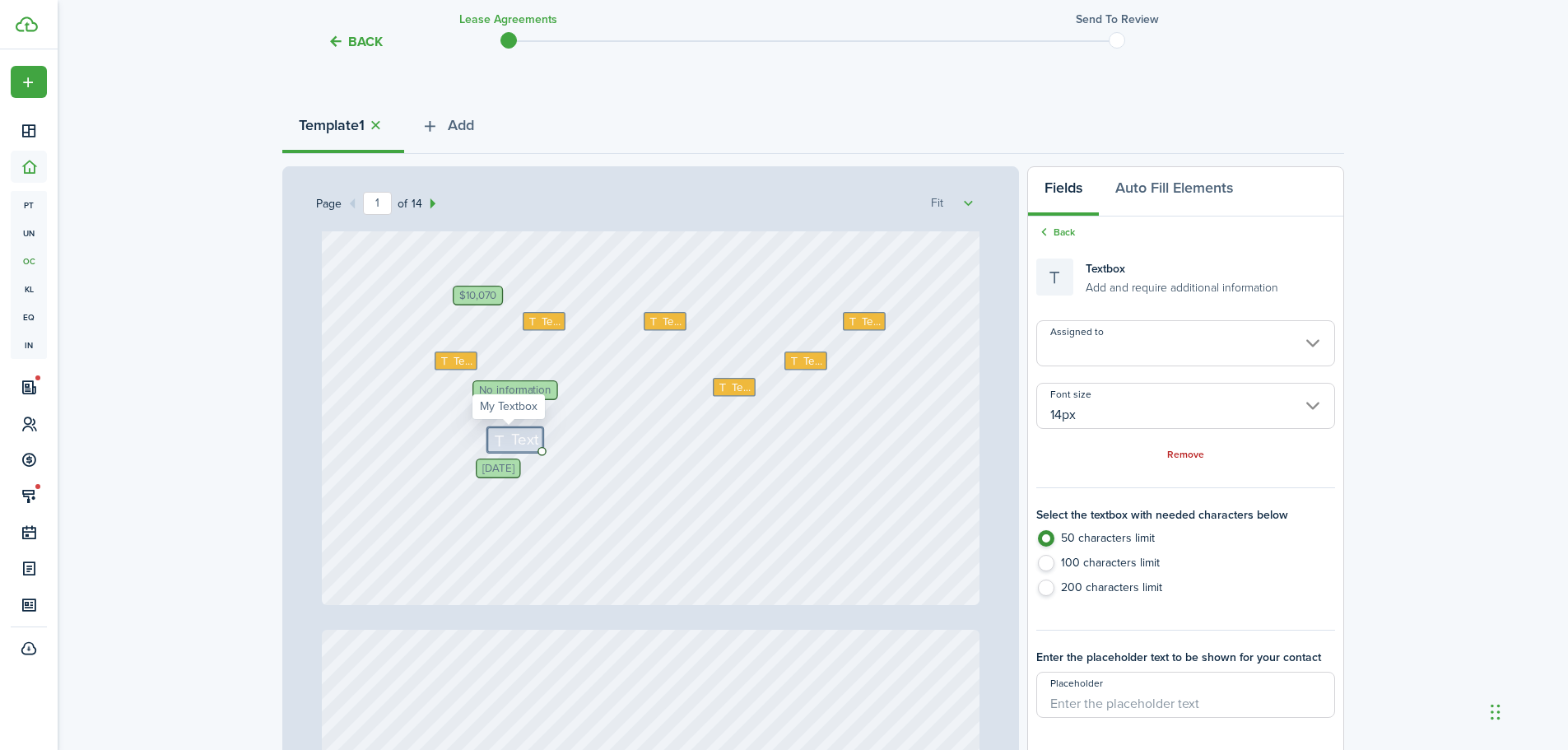
click at [495, 436] on icon at bounding box center [501, 439] width 20 height 15
click at [496, 436] on textarea at bounding box center [583, 439] width 191 height 23
click at [743, 442] on div "Text Text Text $10,070 Text Text [STREET_ADDRESS] No information [DATE] E2 Prop…" at bounding box center [651, 170] width 658 height 866
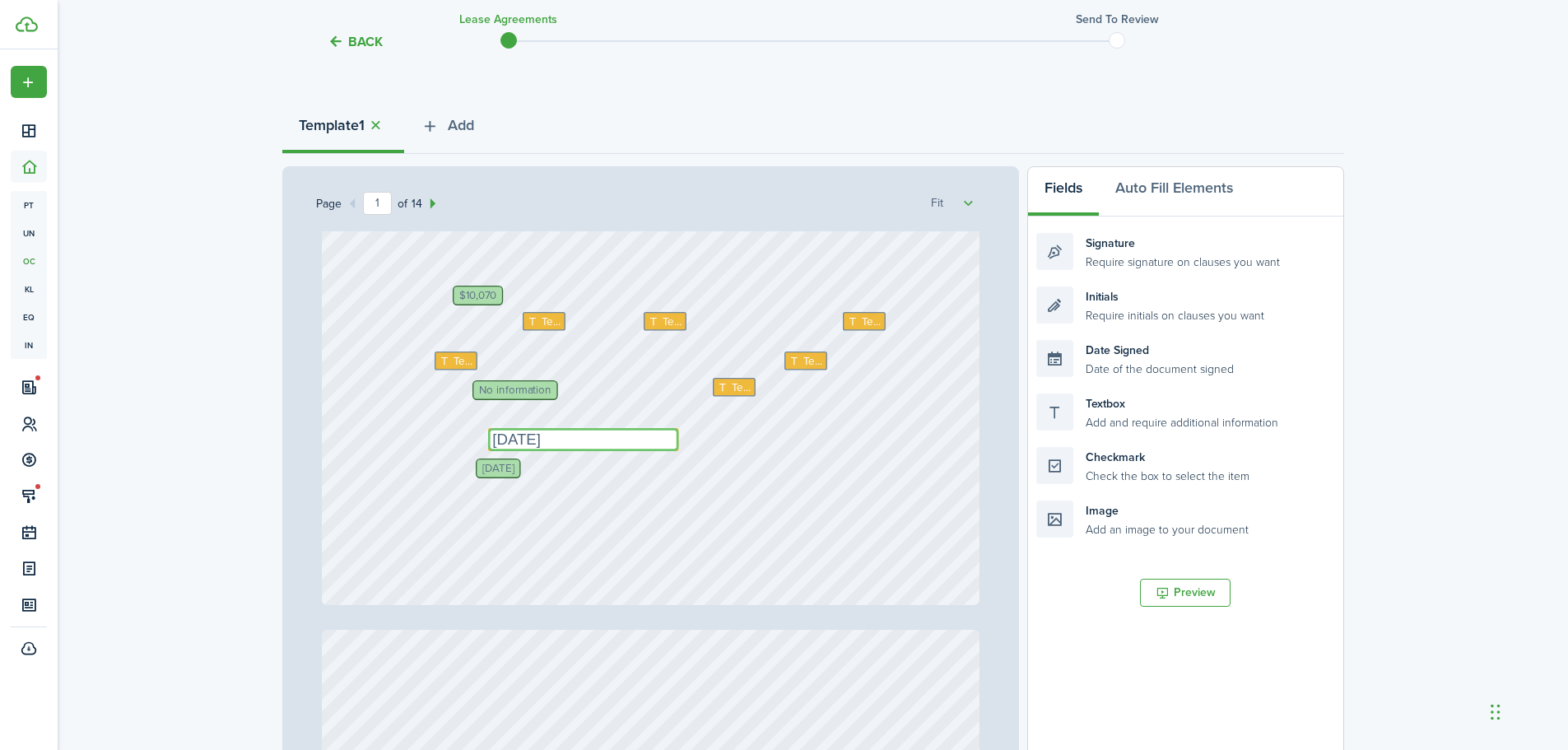
click at [566, 432] on textarea "[DATE]" at bounding box center [583, 439] width 191 height 23
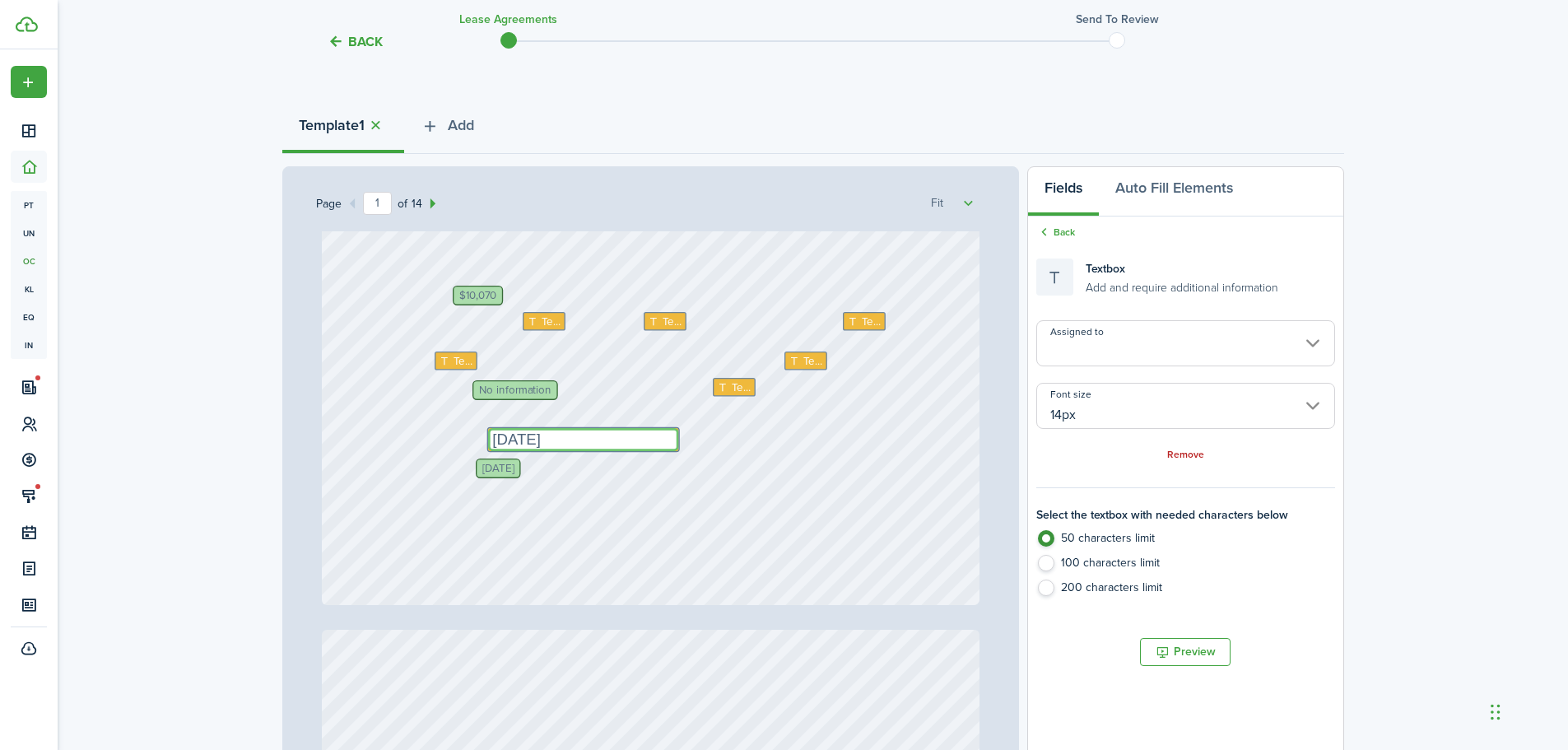
click at [579, 433] on textarea "[DATE]" at bounding box center [583, 439] width 191 height 23
click at [637, 458] on div "Text Text Text $10,070 Text Text [STREET_ADDRESS] No information [DATE] E2 Prop…" at bounding box center [651, 170] width 658 height 866
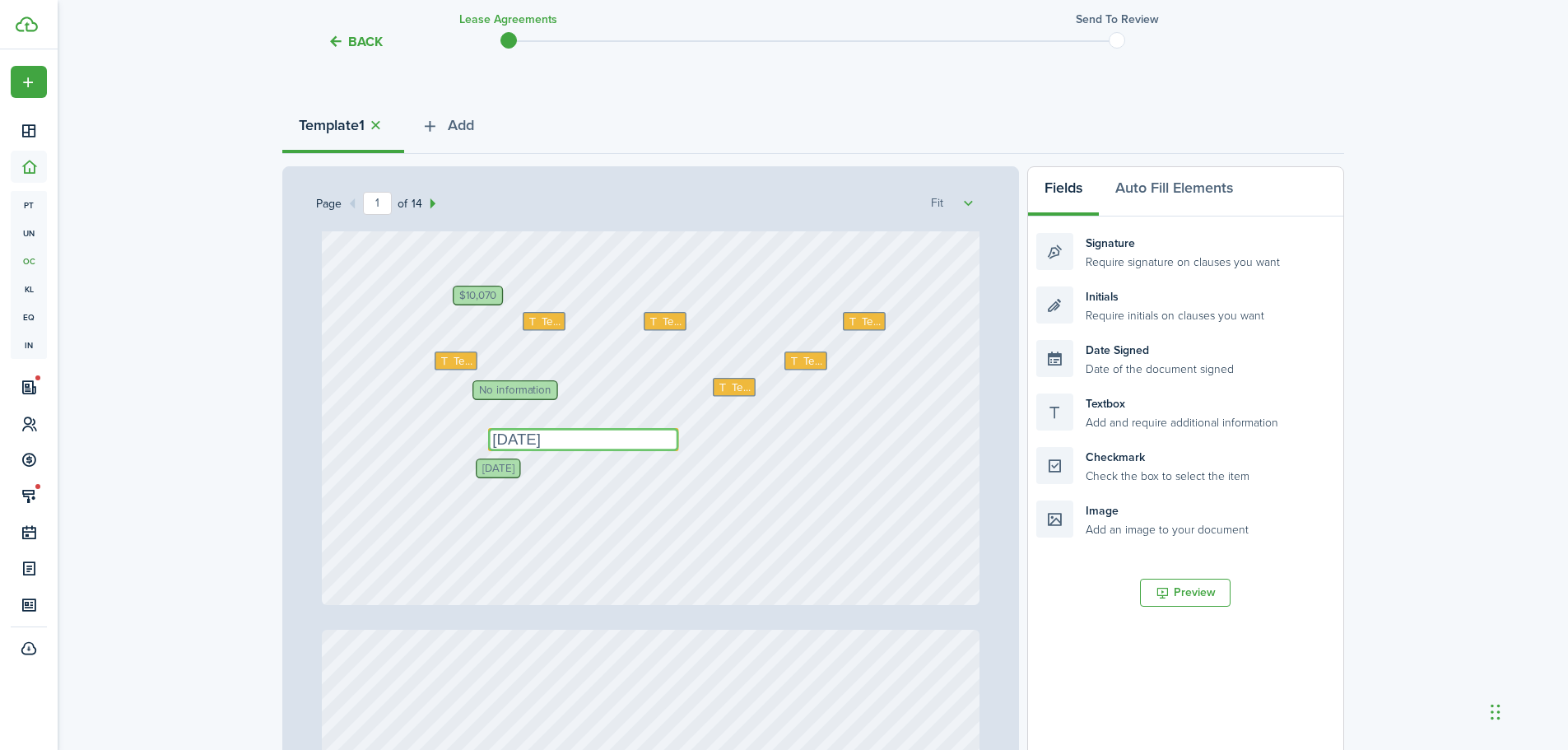
click at [530, 437] on textarea "[DATE]" at bounding box center [583, 439] width 191 height 23
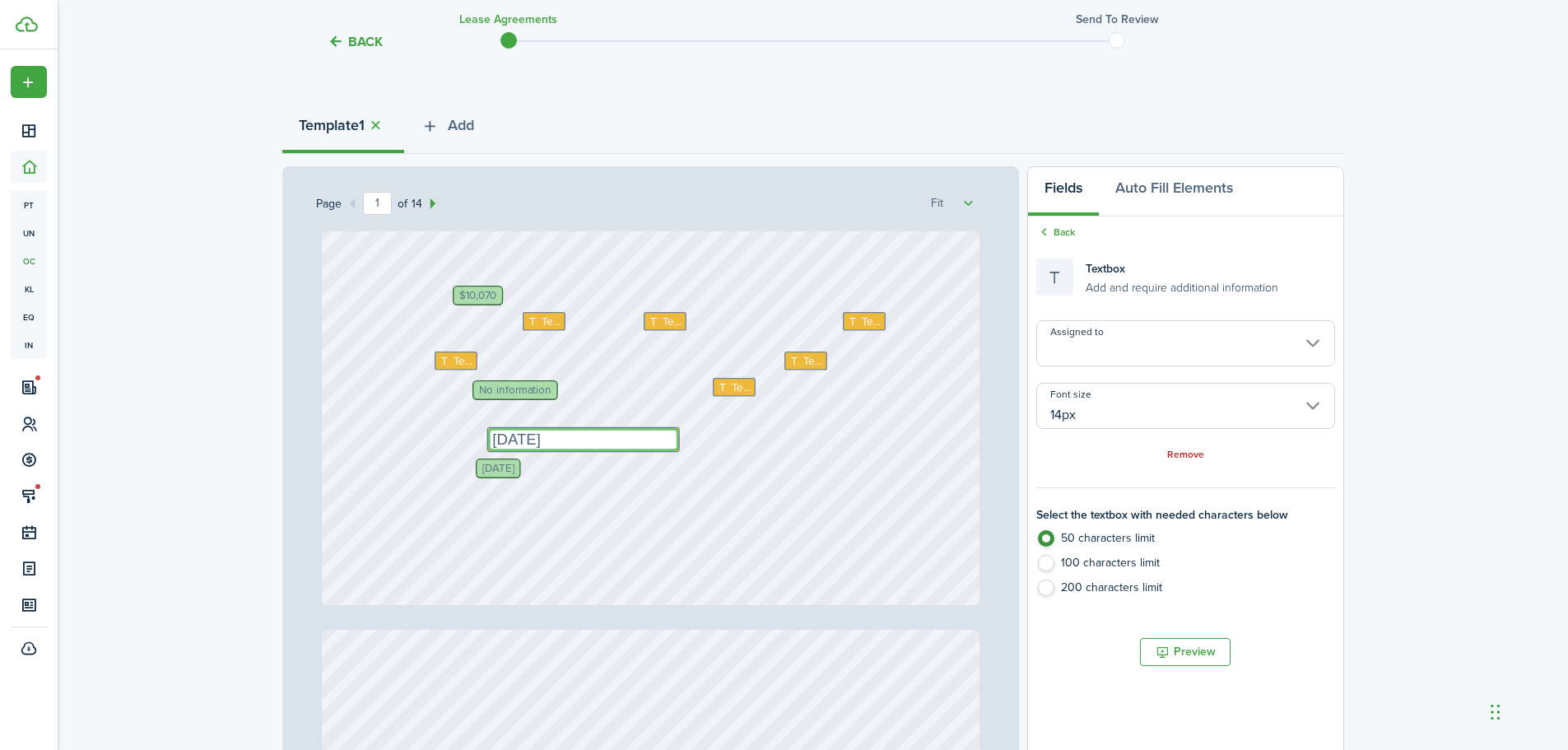
click at [540, 439] on textarea "[DATE]" at bounding box center [583, 439] width 191 height 23
type textarea "[DATE]"
click at [764, 469] on div "Text Text Text $10,070 Text Text [STREET_ADDRESS] No information [DATE] E2 Prop…" at bounding box center [651, 170] width 658 height 866
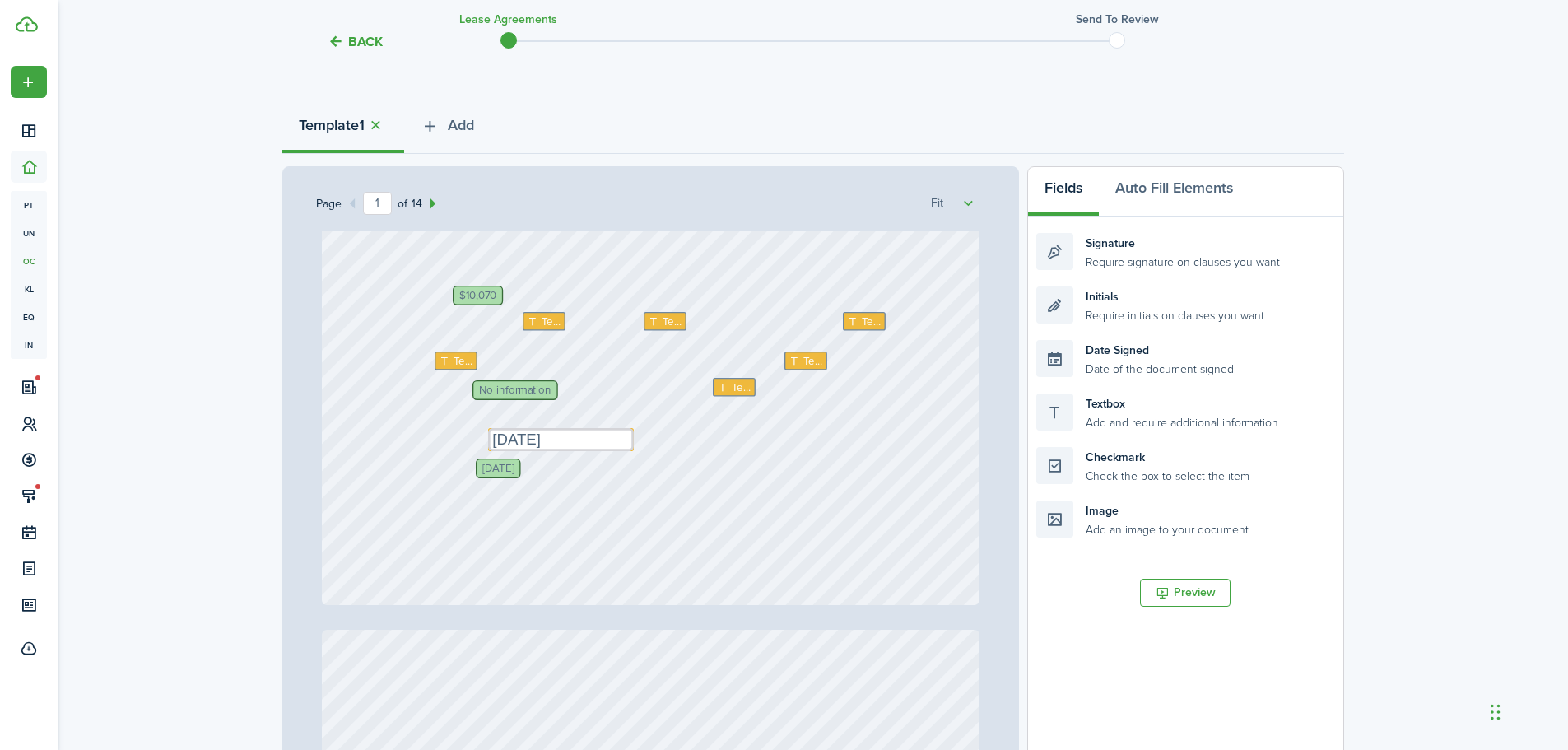
click at [515, 470] on span "[DATE]" at bounding box center [499, 467] width 32 height 10
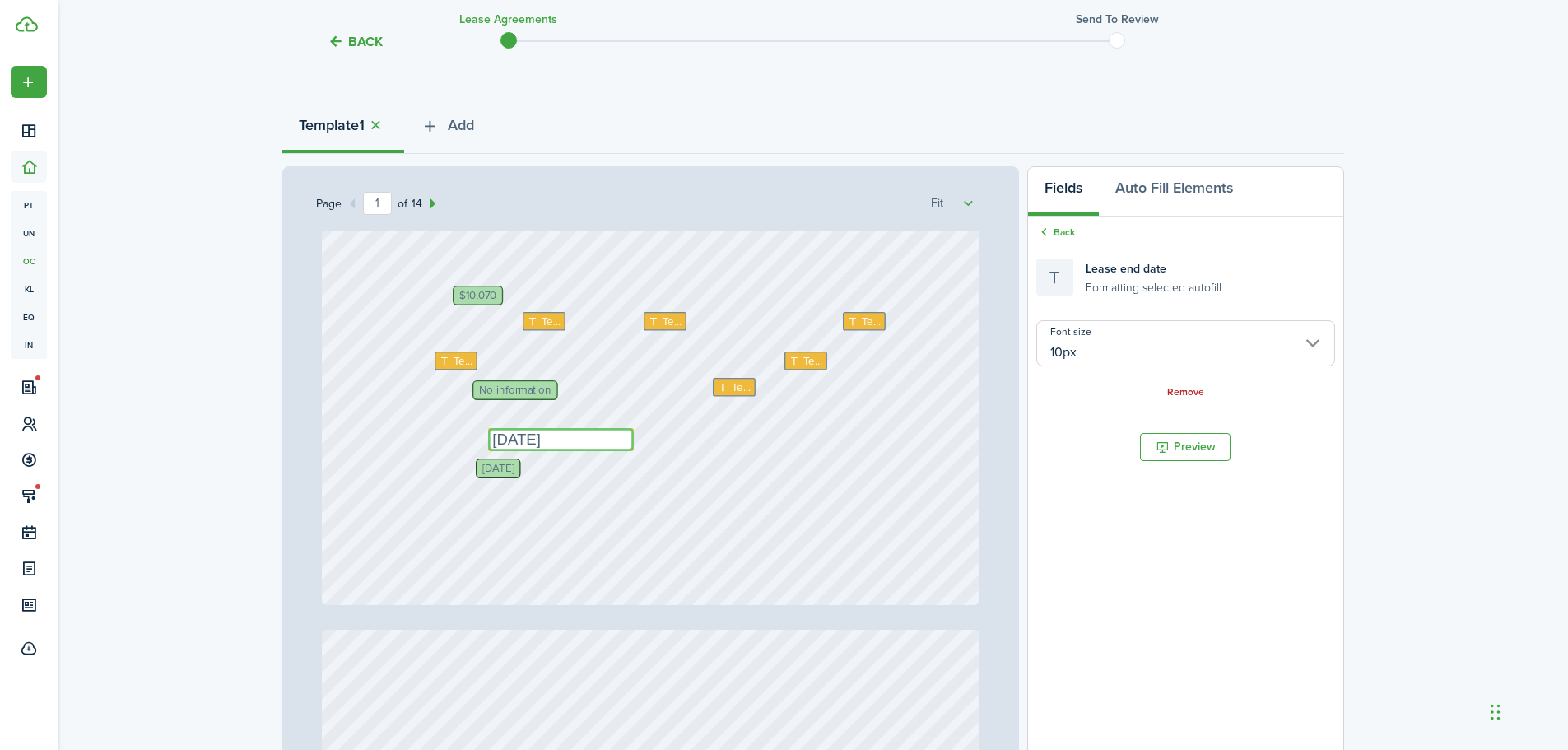
click at [544, 437] on textarea "[DATE]" at bounding box center [560, 439] width 146 height 23
type input "14px"
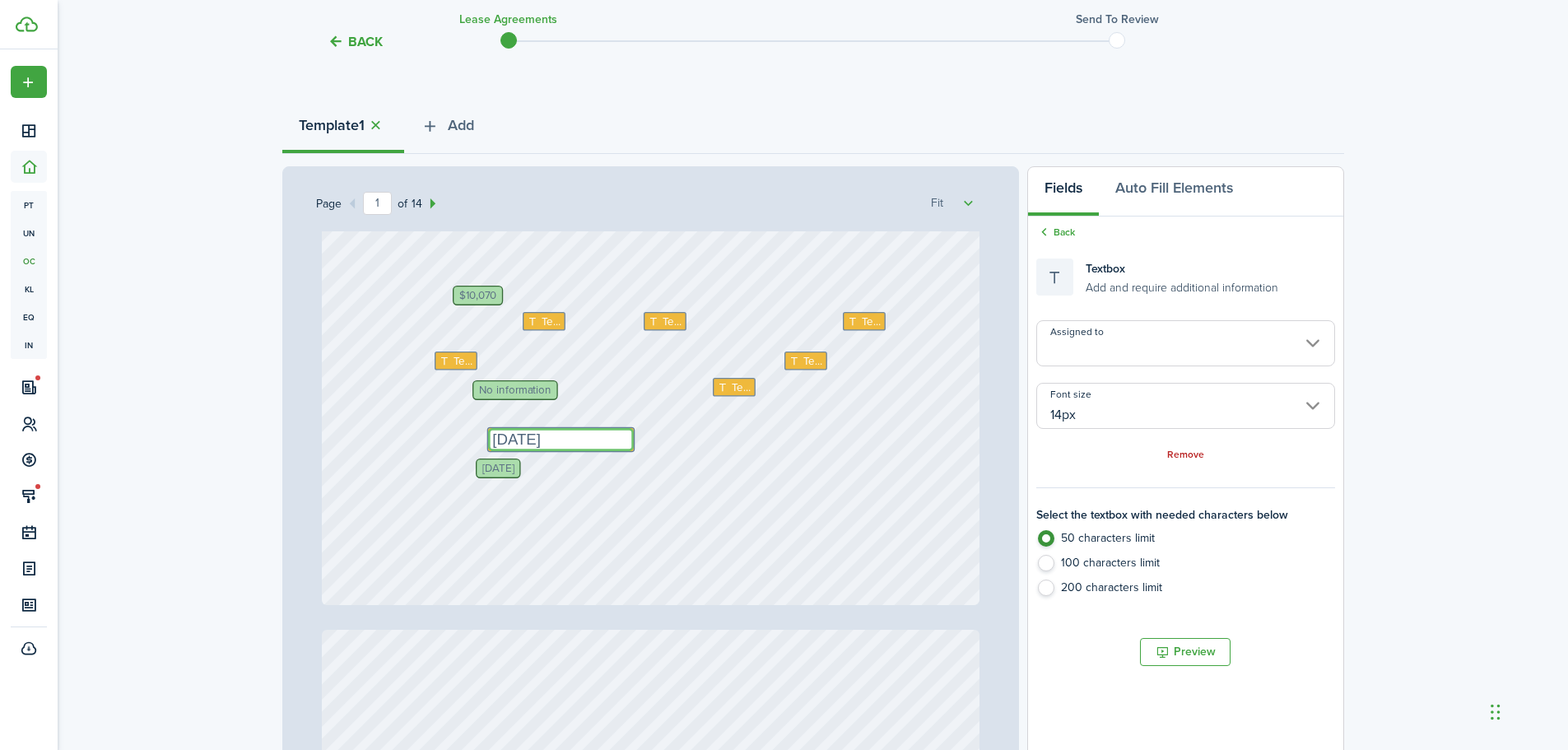
click at [540, 437] on textarea "[DATE]" at bounding box center [560, 439] width 146 height 23
type textarea "[DATE]"
click at [653, 444] on div "Text Text Text $10,070 Text Text [STREET_ADDRESS] No information [DATE] E2 Prop…" at bounding box center [651, 170] width 658 height 866
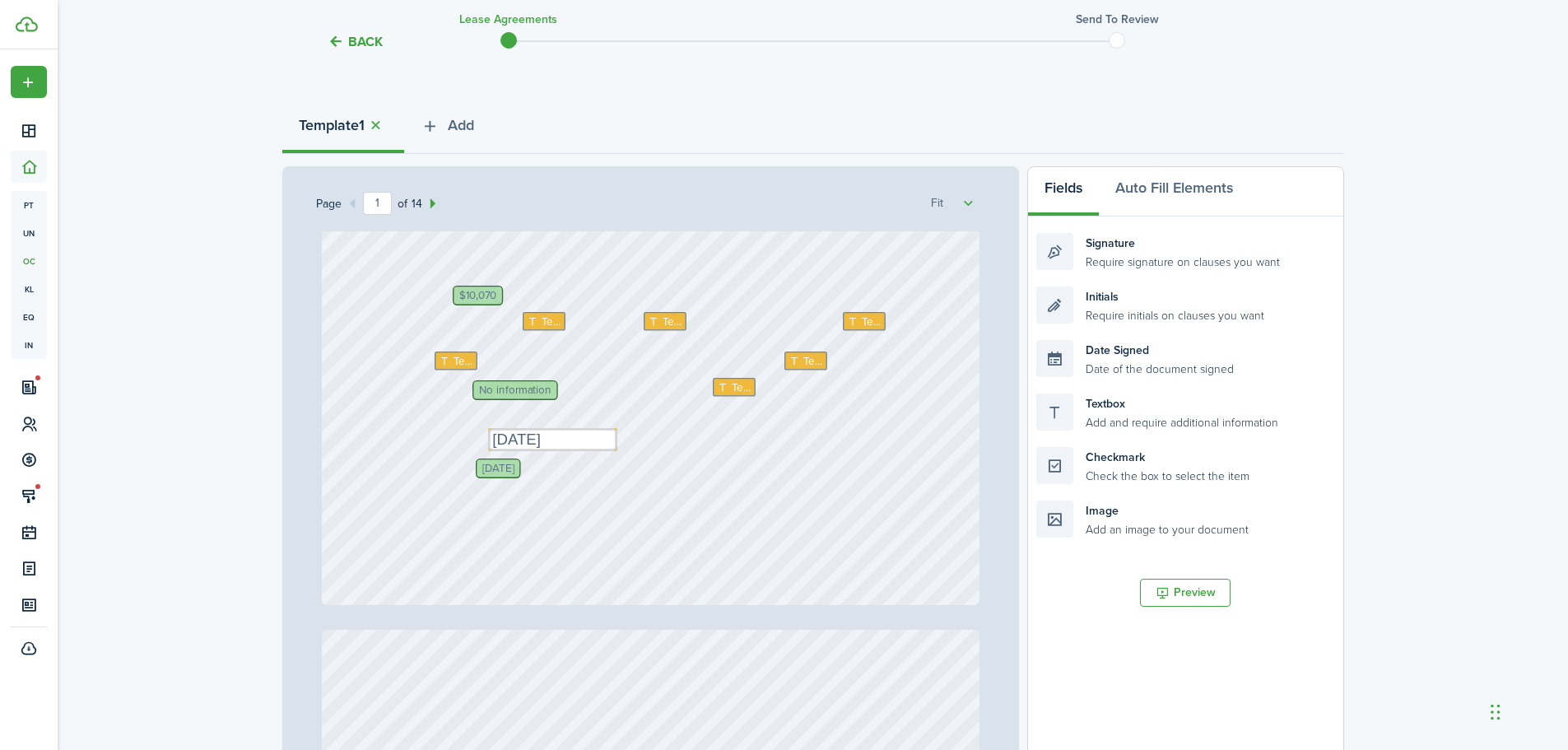
click at [515, 468] on span "[DATE]" at bounding box center [499, 467] width 32 height 10
click at [1113, 426] on div "Textbox Add and require additional information" at bounding box center [1185, 412] width 298 height 37
drag, startPoint x: 1085, startPoint y: 418, endPoint x: 529, endPoint y: 482, distance: 559.7
click at [529, 482] on div "Page 1 of 14 50% 75% 100% 150% 200% Fit Text Text Text $10,070 Text Text [STREE…" at bounding box center [813, 507] width 1062 height 683
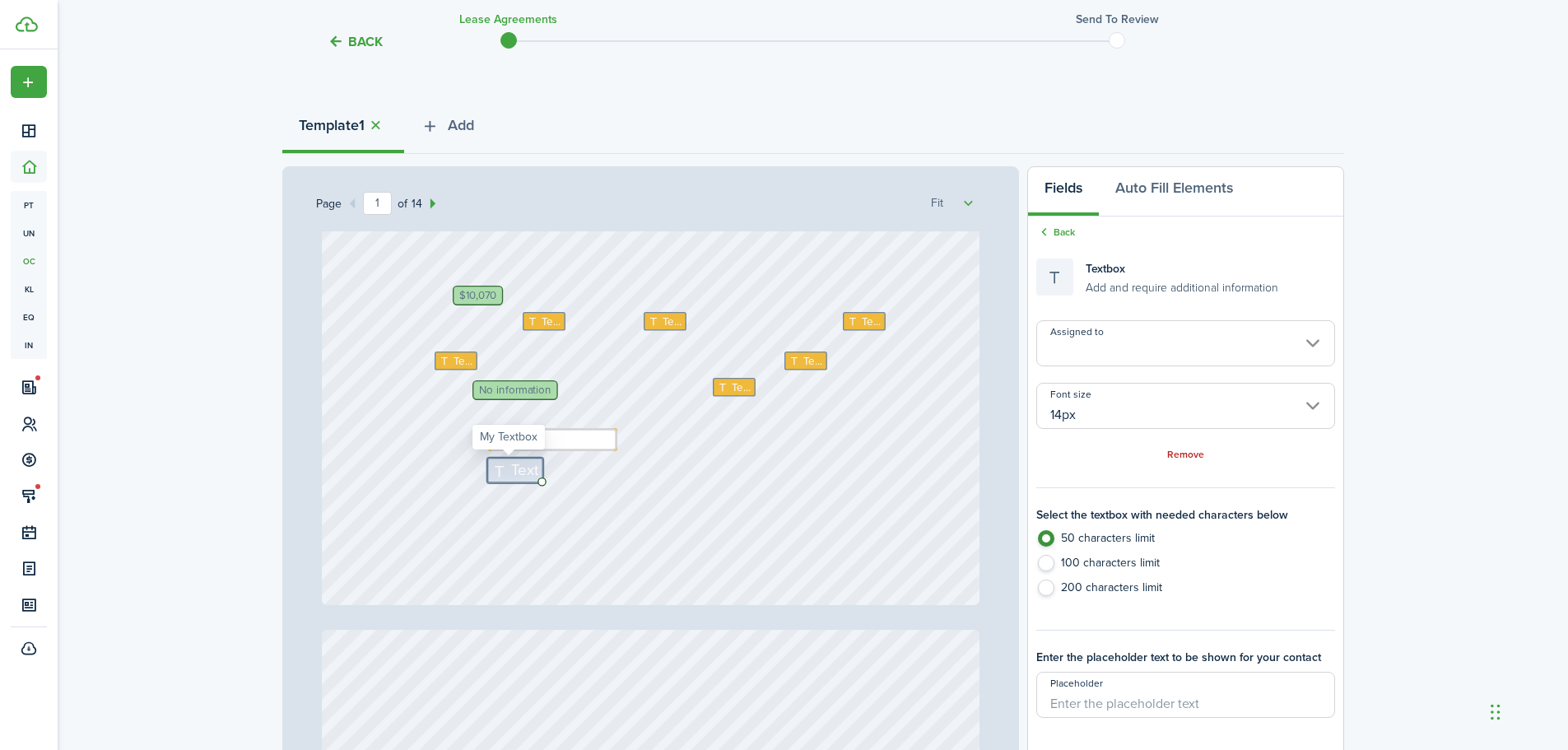
click at [511, 476] on span "Text" at bounding box center [524, 470] width 28 height 23
type textarea "[DATE]"
click at [816, 457] on div "Text Text Text $10,070 Text Text [STREET_ADDRESS] No information E2 Property Ma…" at bounding box center [651, 170] width 658 height 866
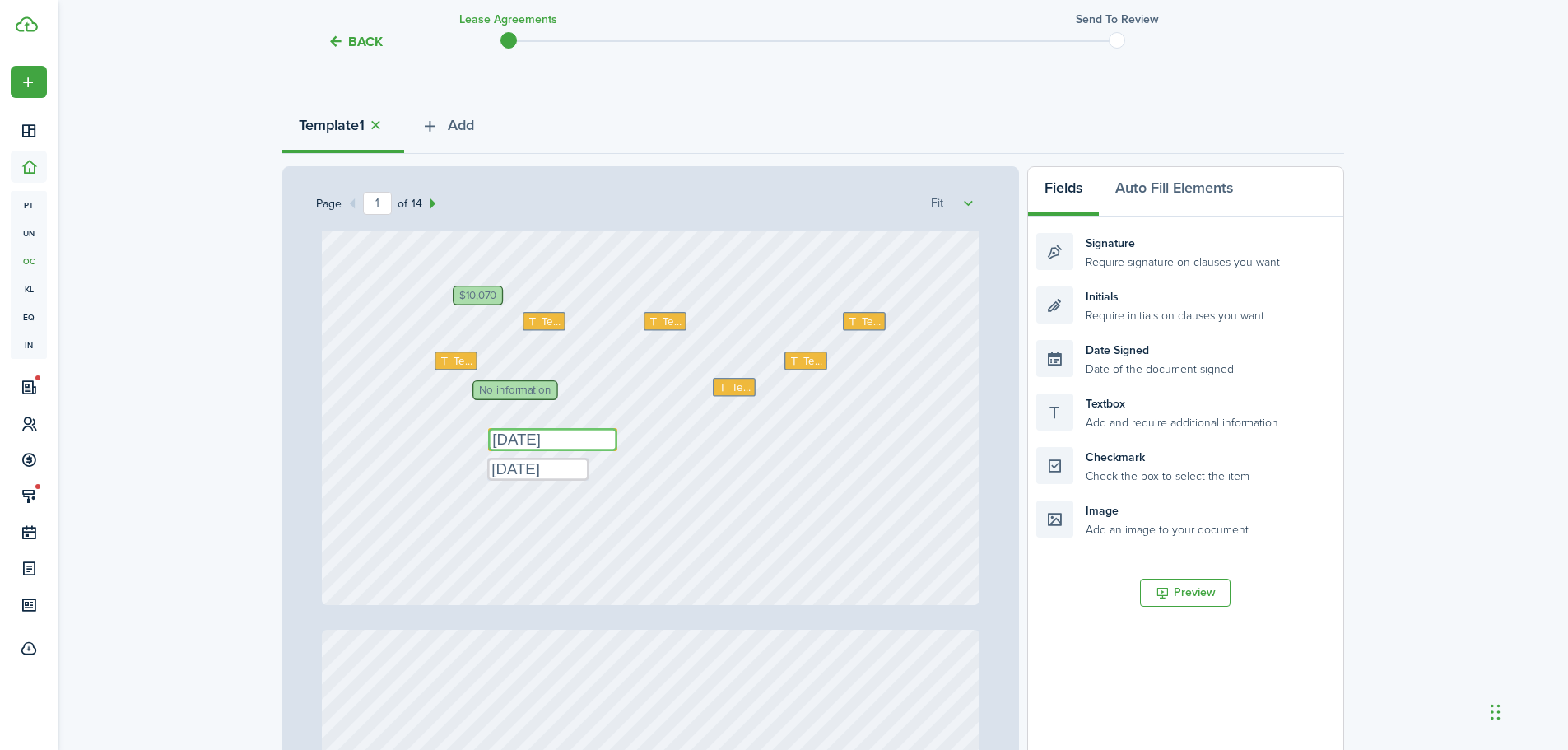
click at [603, 430] on textarea "[DATE]" at bounding box center [553, 439] width 130 height 23
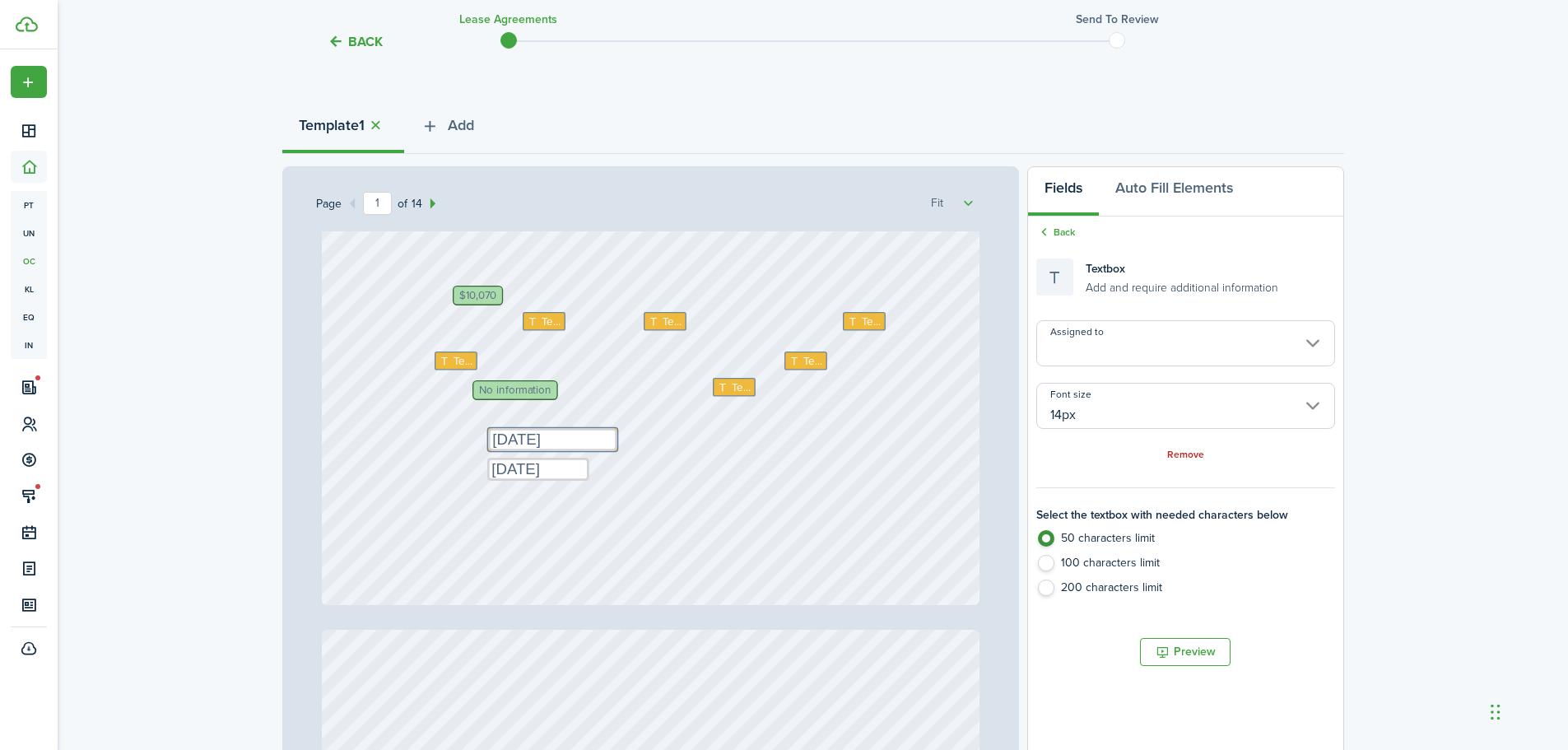
click at [617, 436] on div "Text Text Text $10,070 Text Text [STREET_ADDRESS] No information E2 Property Ma…" at bounding box center [651, 170] width 658 height 866
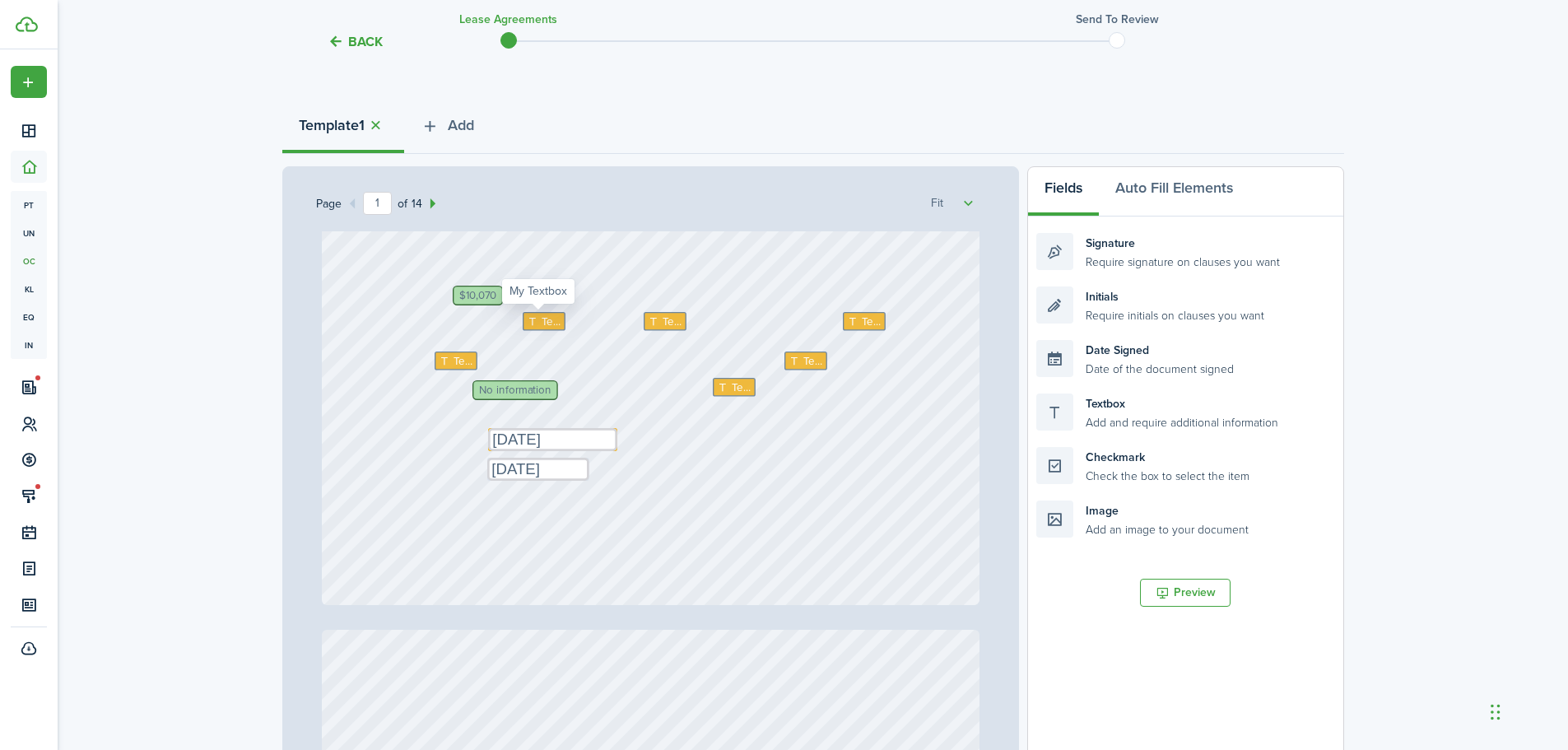
click at [541, 317] on span "Text" at bounding box center [551, 320] width 20 height 16
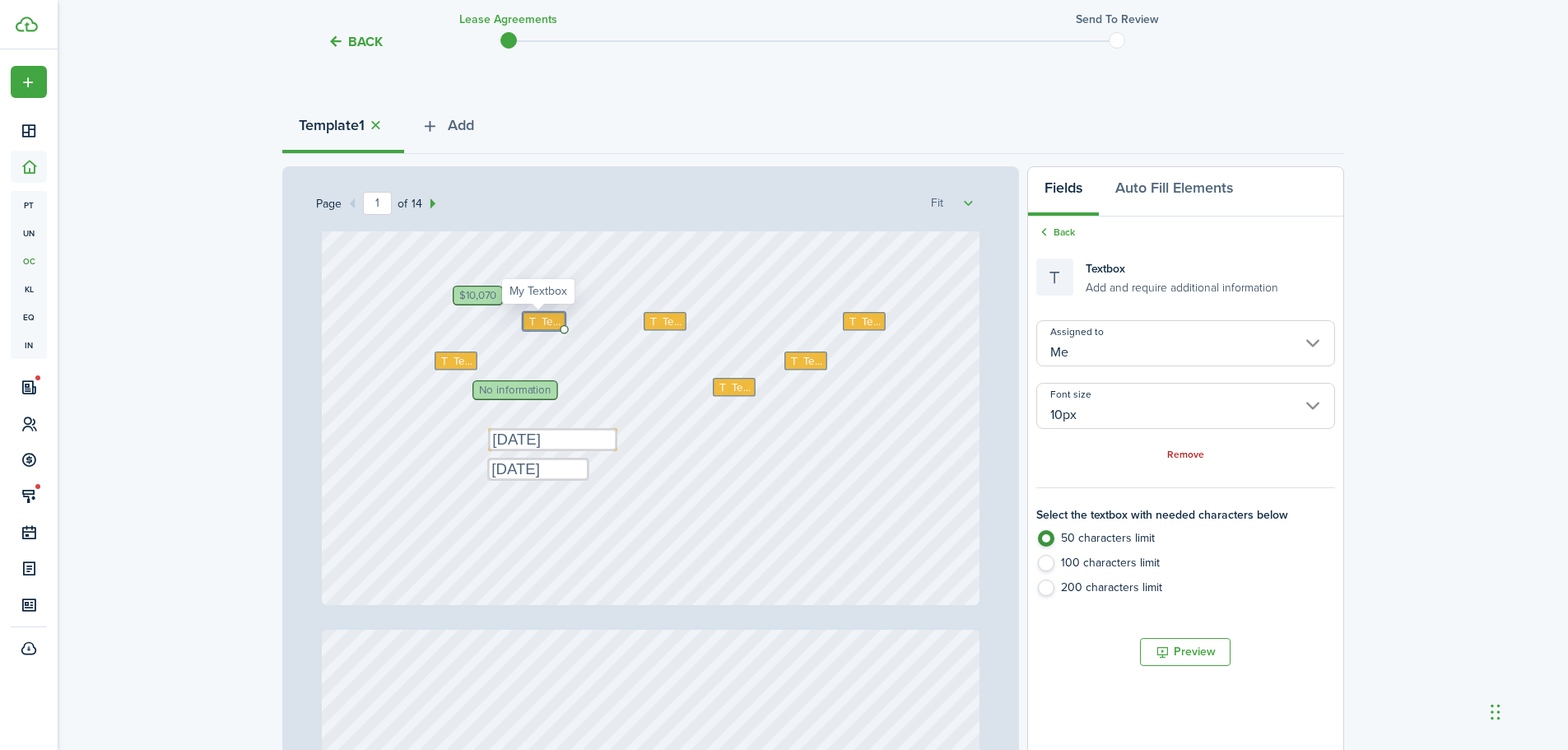
click at [541, 317] on span "Text" at bounding box center [551, 320] width 20 height 16
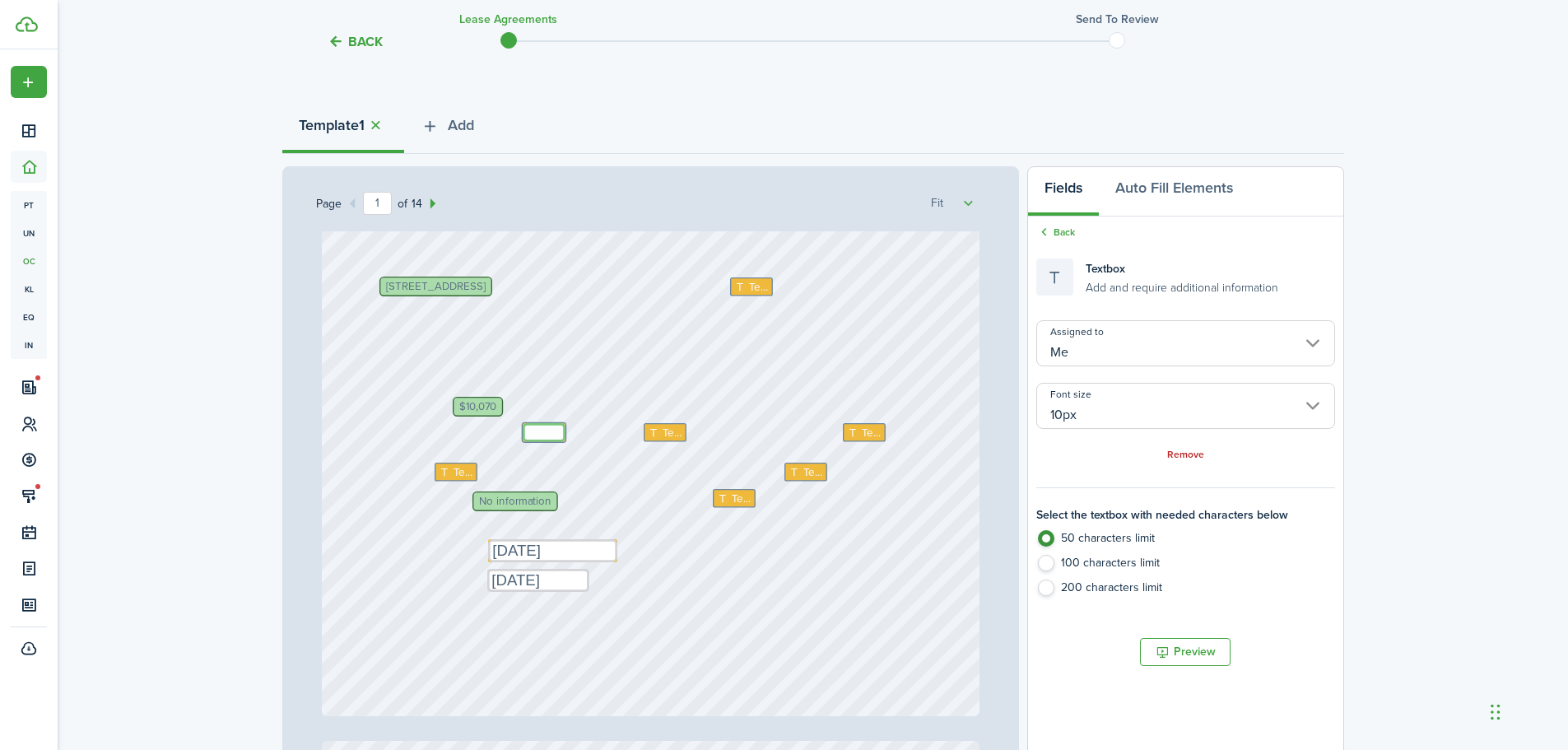
scroll to position [412, 0]
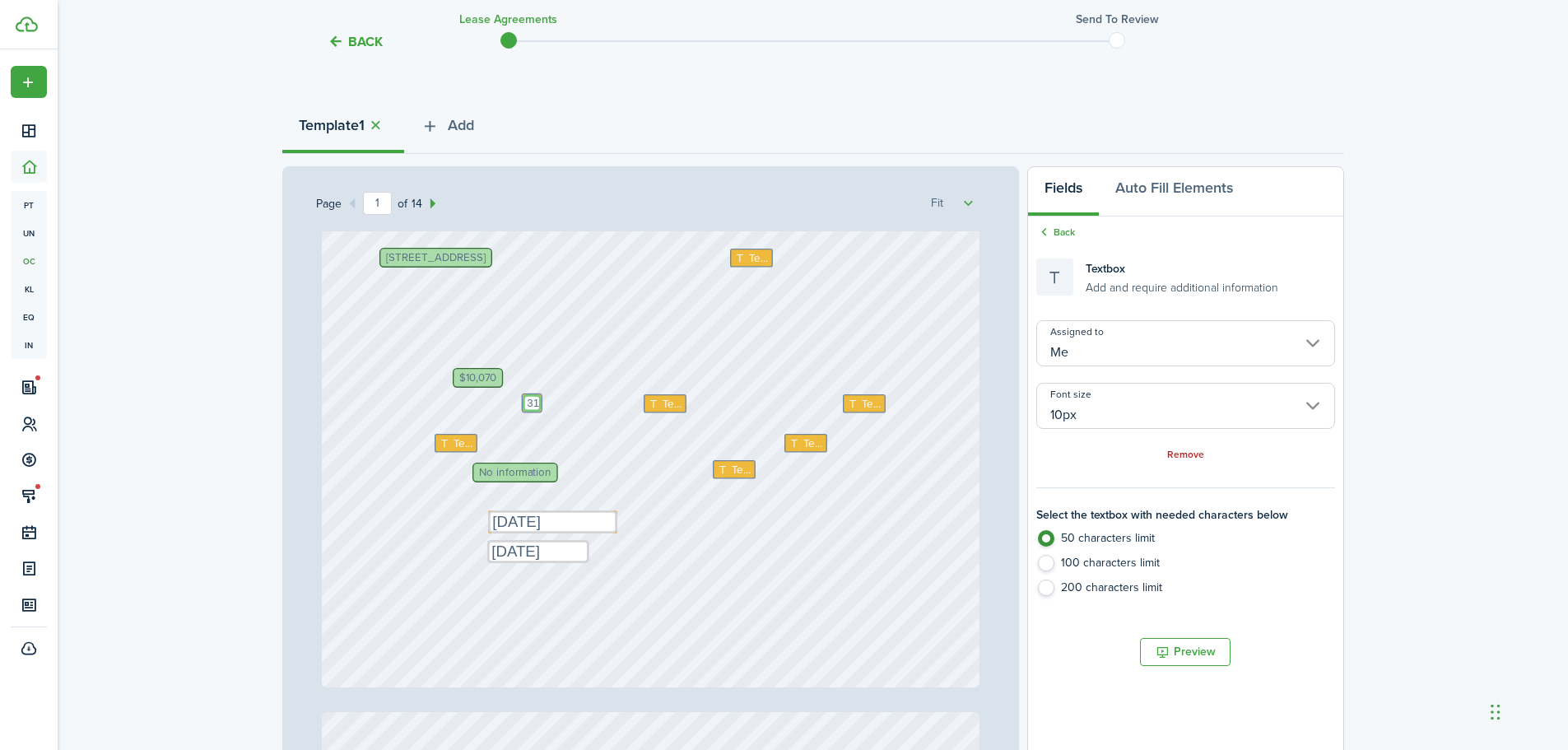
type textarea "3"
type textarea "1"
click at [555, 397] on textarea "[DATE]" at bounding box center [556, 403] width 67 height 17
type textarea "[DATE]"
click at [650, 398] on icon at bounding box center [655, 403] width 14 height 10
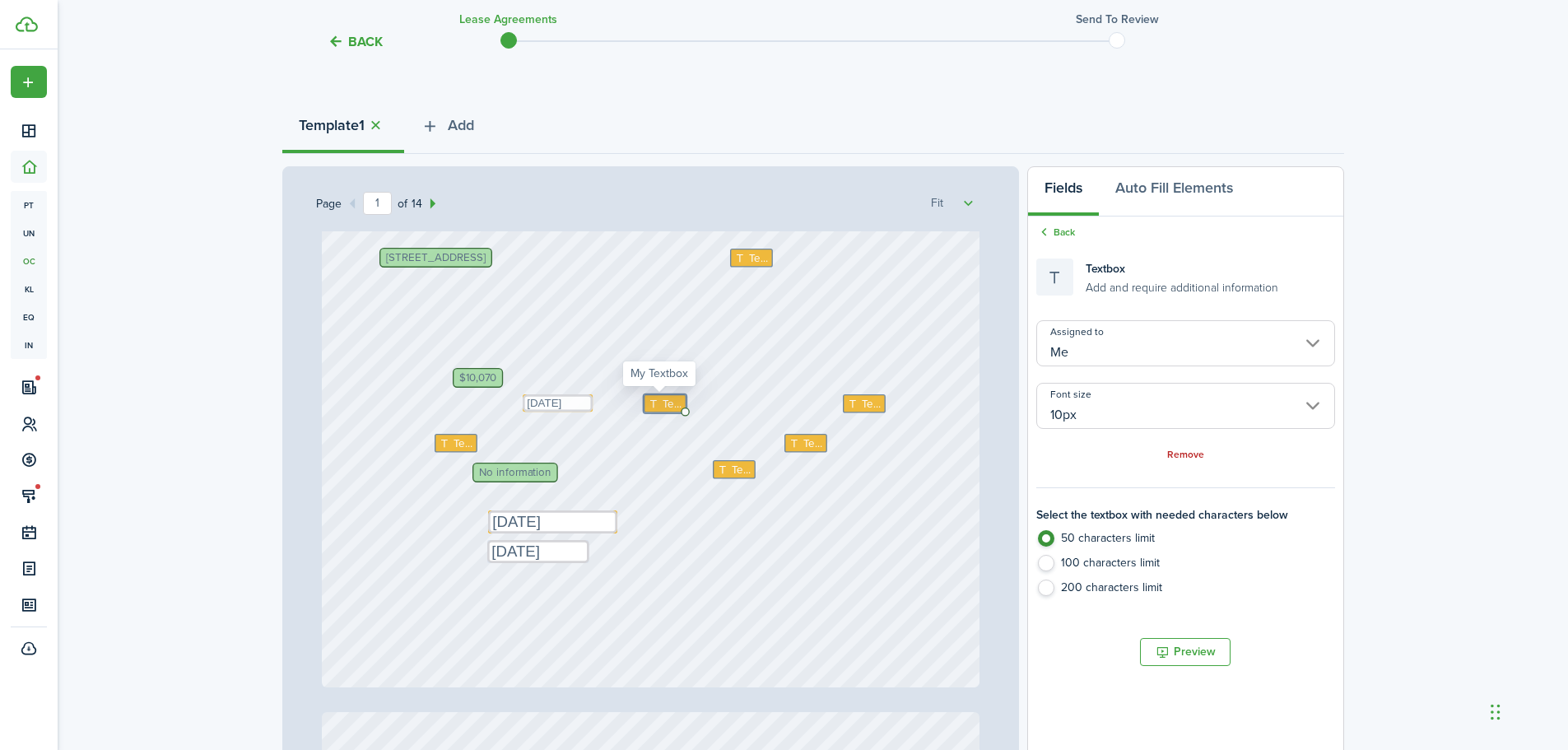
click at [678, 404] on div "Text" at bounding box center [664, 404] width 43 height 19
click at [668, 409] on span "Text" at bounding box center [671, 403] width 20 height 16
click at [662, 404] on span "Text" at bounding box center [671, 403] width 20 height 16
click at [661, 404] on textarea at bounding box center [664, 404] width 43 height 19
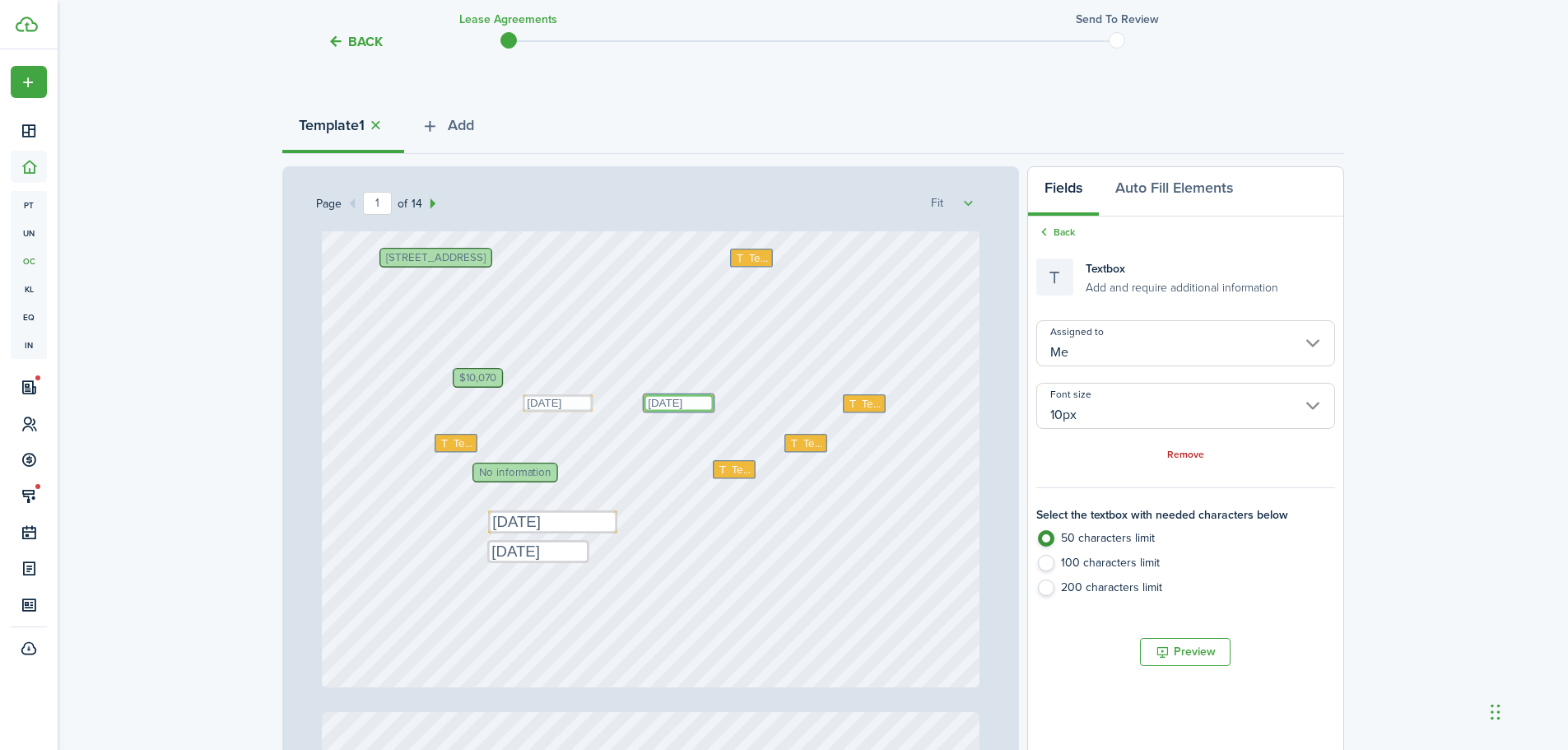
type textarea "[DATE]"
click at [938, 368] on div "Text [DATE] Text Text $10,070 Text Text [DATE] [STREET_ADDRESS] No information …" at bounding box center [651, 253] width 658 height 866
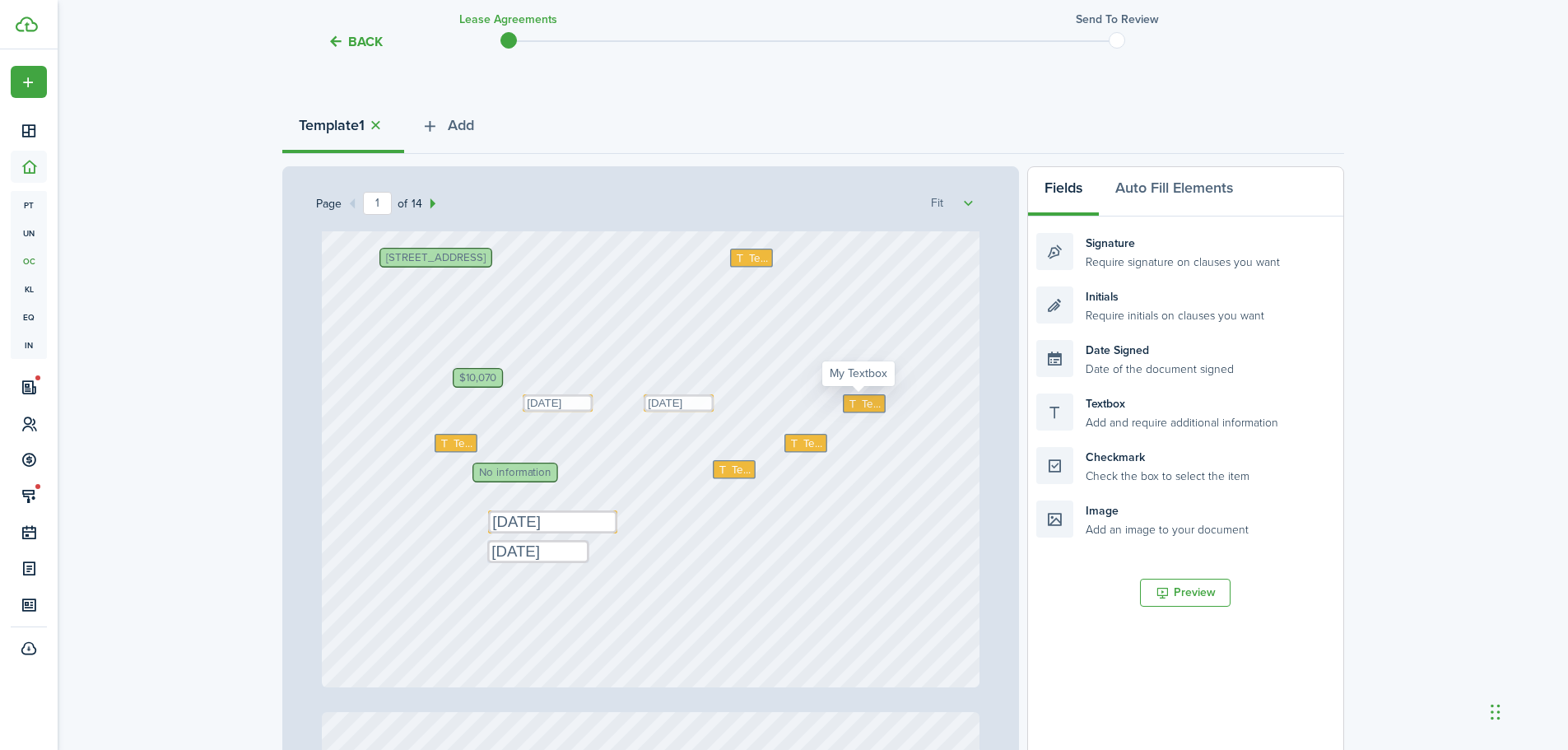
click at [862, 404] on span "Text" at bounding box center [871, 403] width 20 height 16
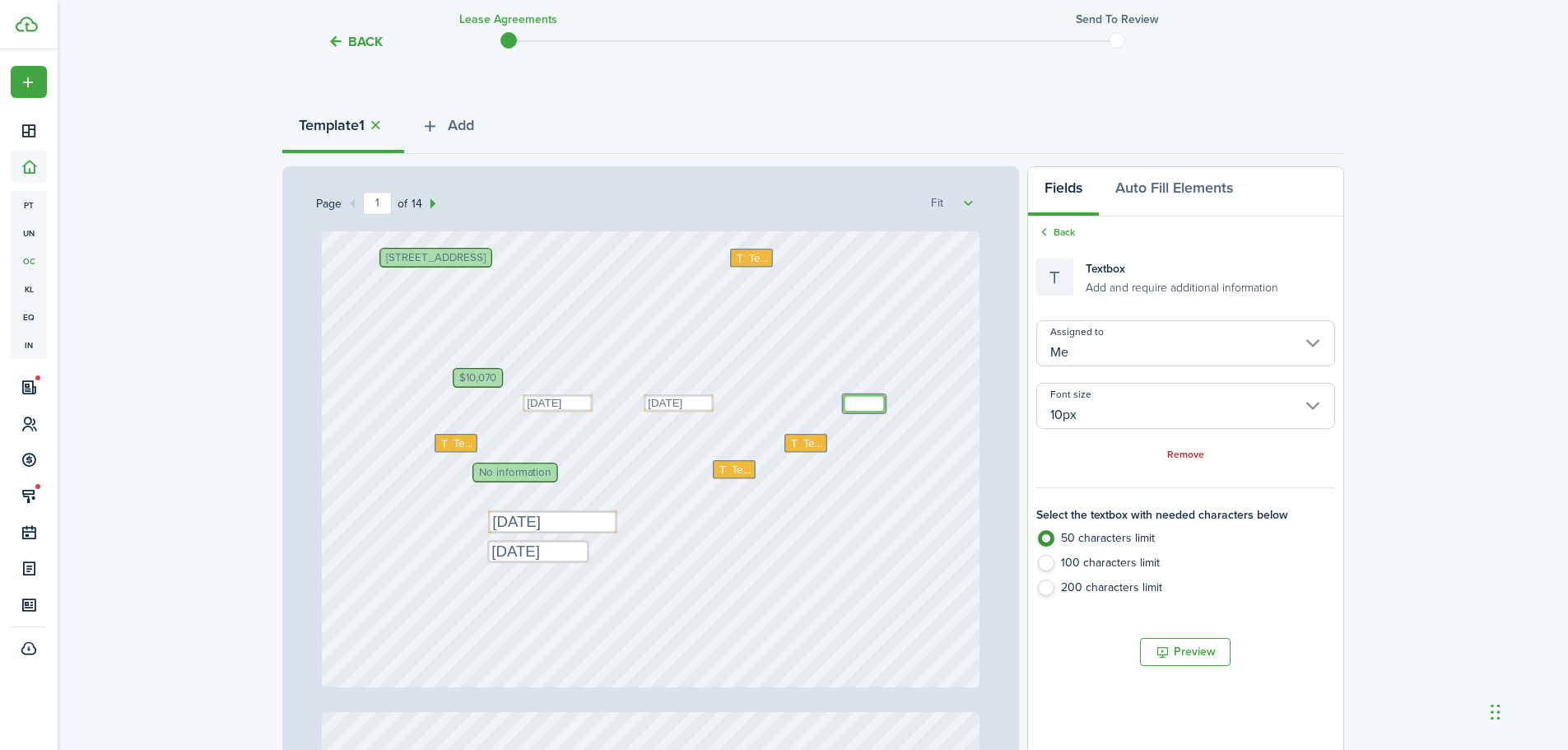
type textarea "5"
type textarea "5,522"
click at [944, 403] on div "Text [DATE] Text Text $10,070 Text 5,522 Text [DATE] [STREET_ADDRESS] No inform…" at bounding box center [651, 253] width 658 height 866
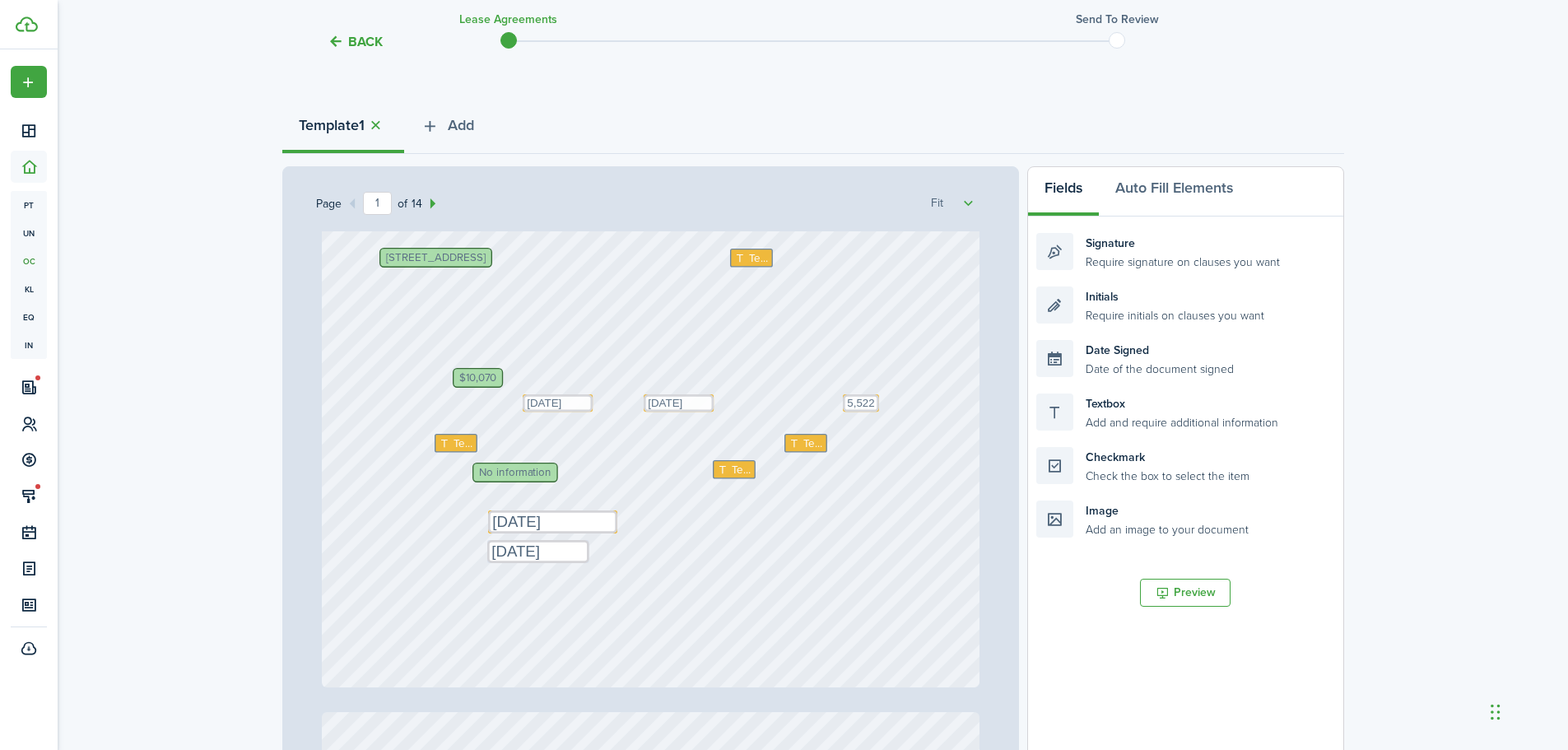
click at [767, 322] on div "Text [DATE] Text Text $10,070 Text 5,522 Text [DATE] [STREET_ADDRESS] No inform…" at bounding box center [651, 253] width 658 height 866
click at [460, 441] on span "Text" at bounding box center [462, 442] width 20 height 16
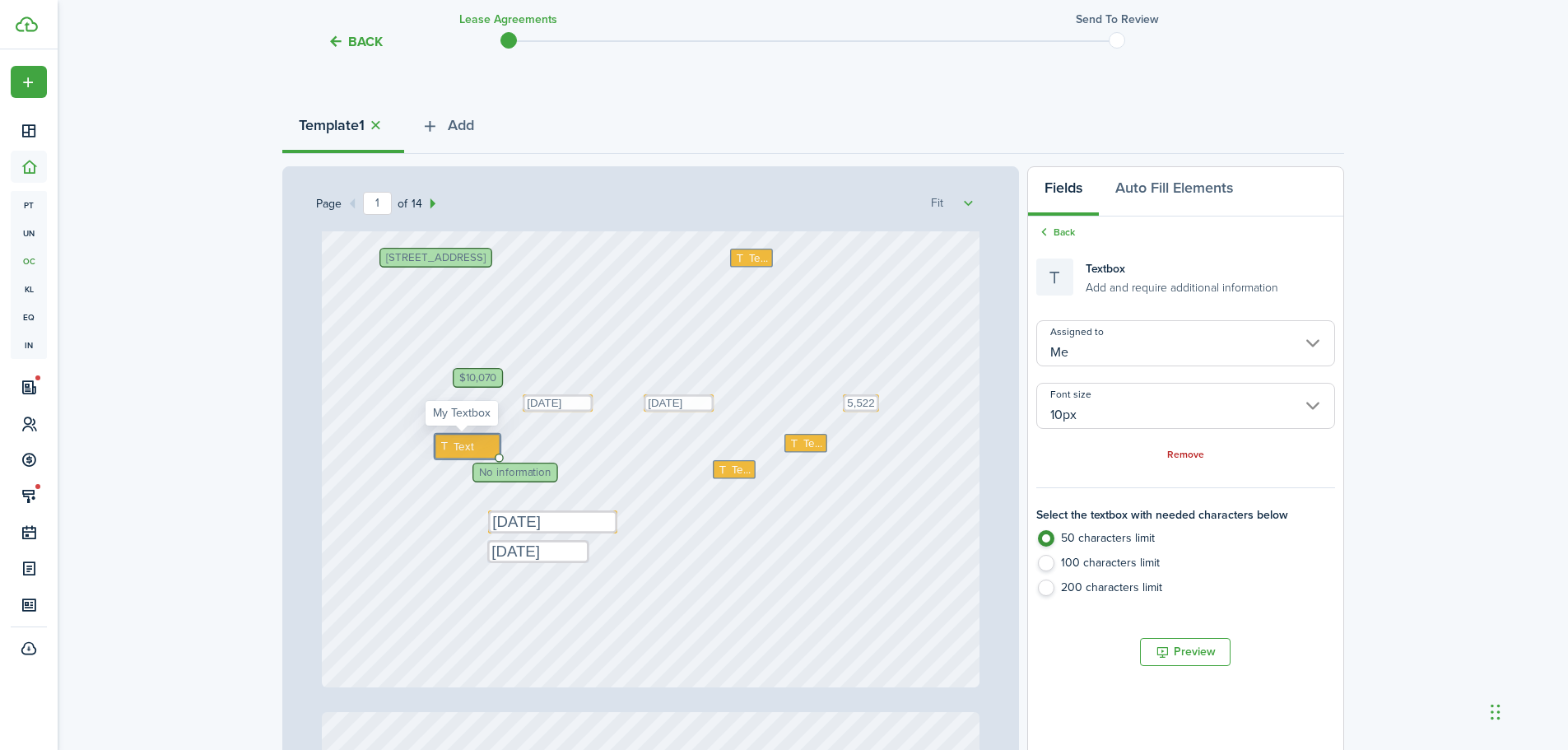
click at [460, 441] on span "Text" at bounding box center [463, 445] width 21 height 16
click at [453, 441] on span "Text" at bounding box center [463, 445] width 21 height 16
type textarea "250"
click at [570, 440] on div "Text [DATE] Text Text $10,070 Text 5,522 Text [DATE] [STREET_ADDRESS] No inform…" at bounding box center [651, 253] width 658 height 866
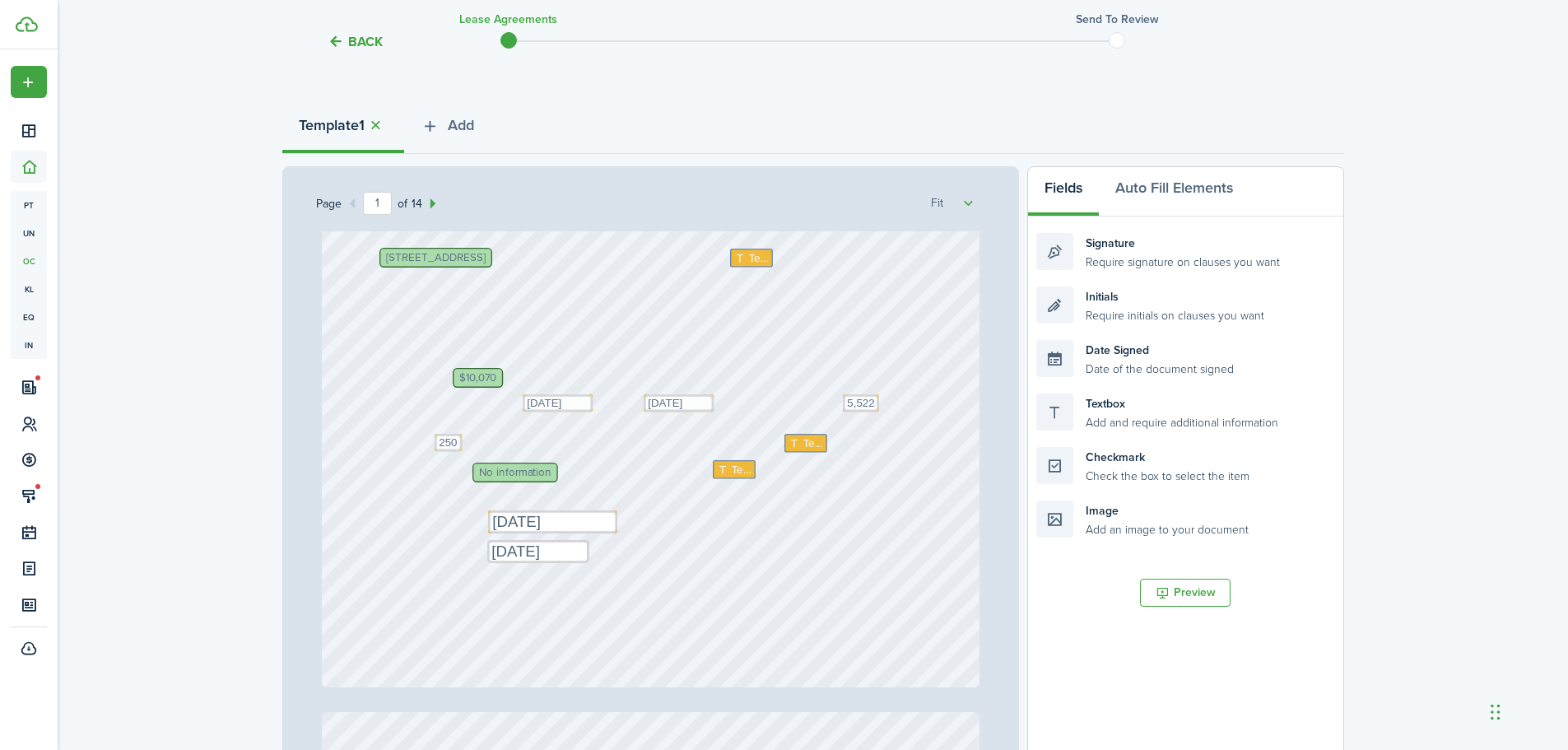
click at [809, 427] on div "Text [DATE] Text Text $10,070 Text 5,522 Text [DATE] [STREET_ADDRESS] No inform…" at bounding box center [651, 253] width 658 height 866
click at [804, 447] on span "Text" at bounding box center [813, 442] width 20 height 16
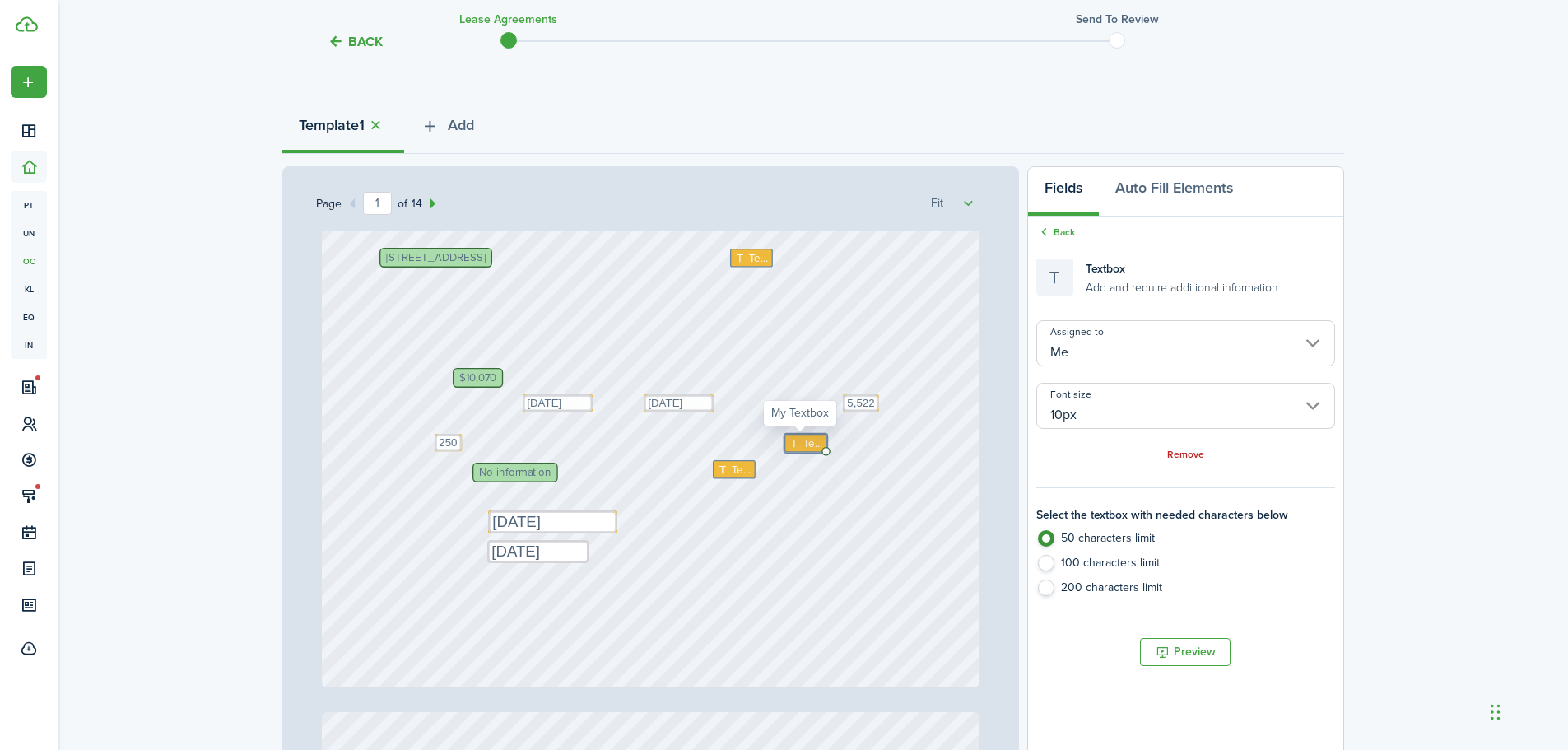
click at [804, 447] on span "Text" at bounding box center [813, 442] width 20 height 16
type textarea "1st of each month"
click at [923, 379] on div "Text [DATE] Text Text 1st of each month $10,070 Text 5,522 Text [DATE] [STREET_…" at bounding box center [651, 253] width 658 height 866
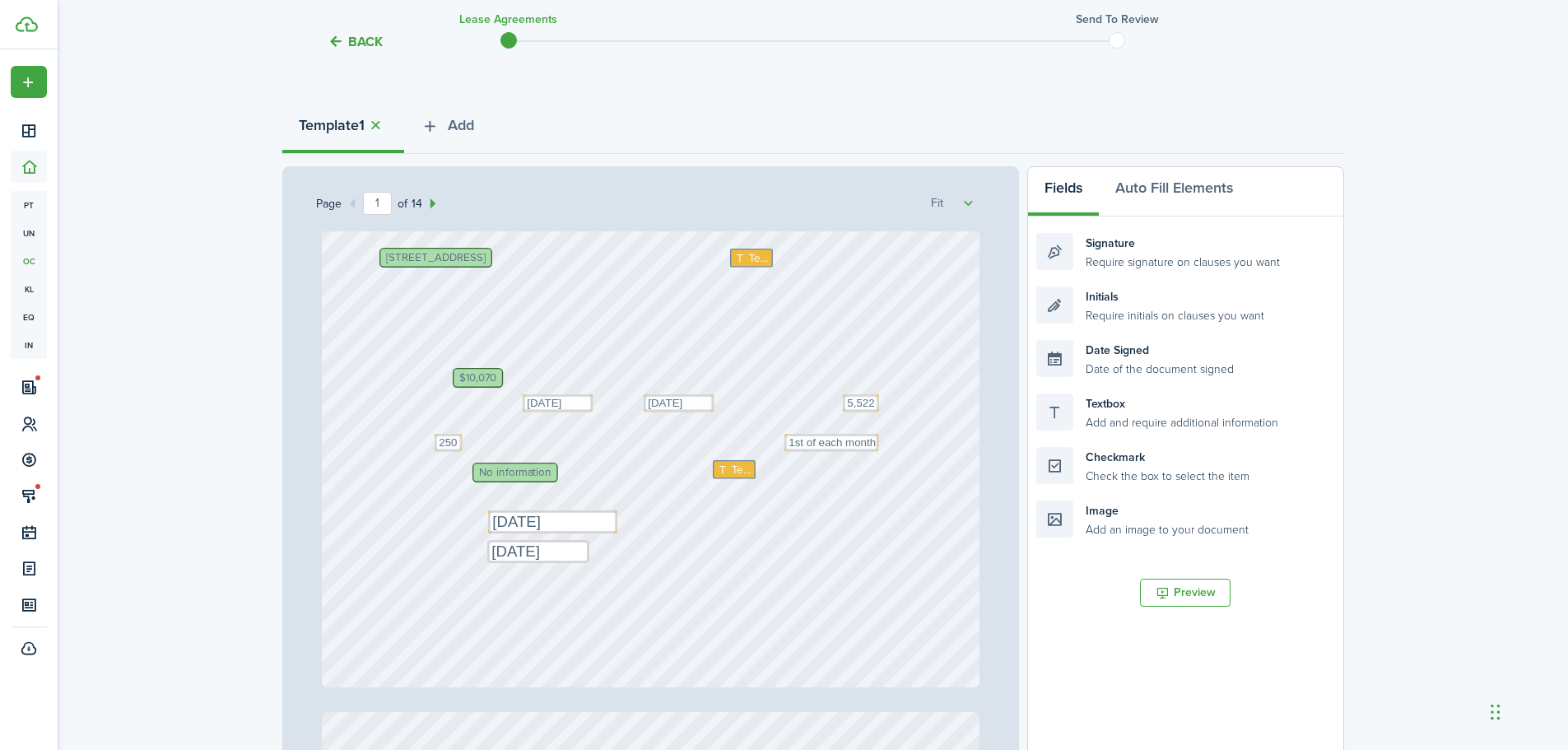
click at [486, 474] on span "No information" at bounding box center [516, 472] width 72 height 10
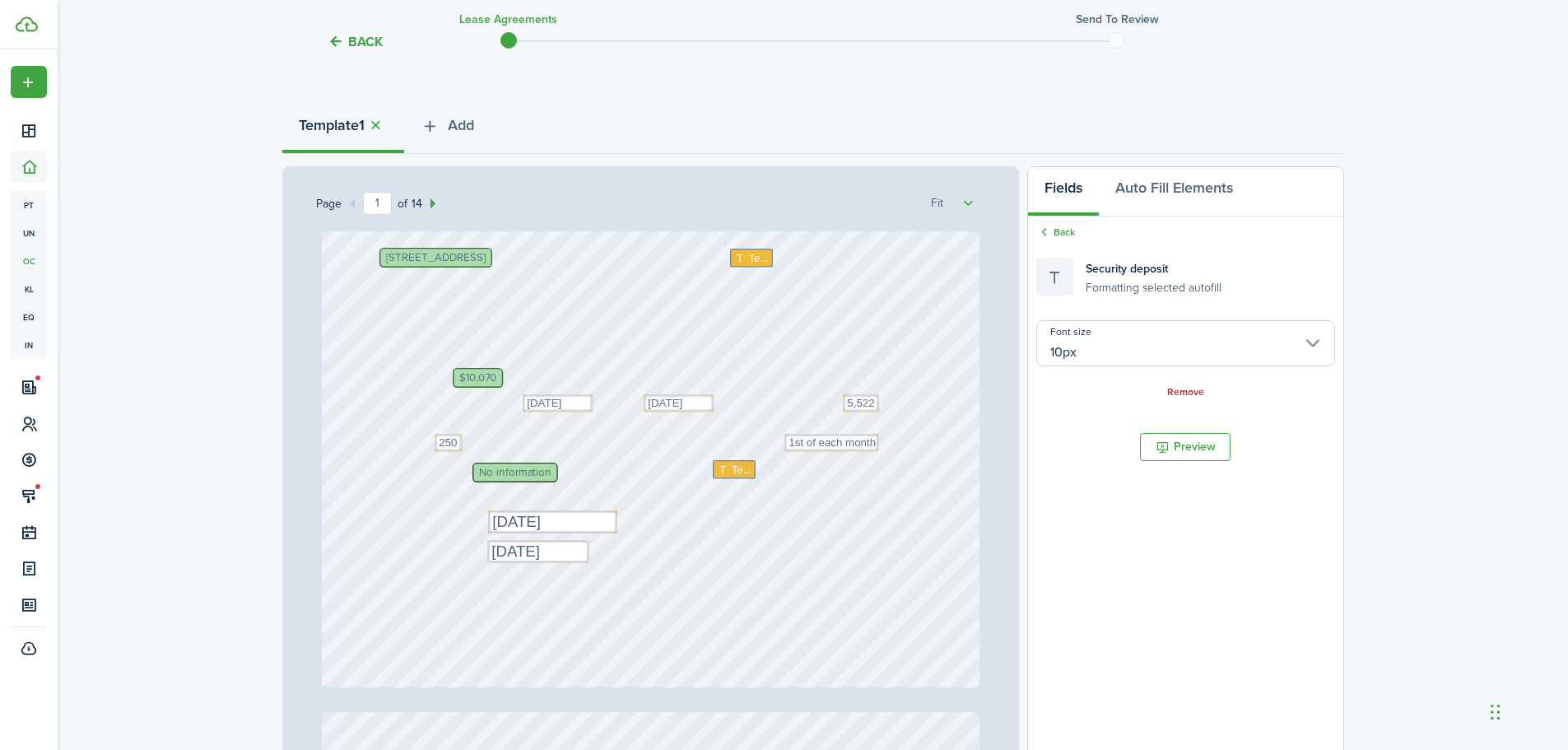
click at [486, 474] on span "No information" at bounding box center [516, 472] width 72 height 10
click at [508, 473] on span "No information" at bounding box center [516, 472] width 72 height 10
click at [527, 474] on span "No information" at bounding box center [516, 472] width 72 height 10
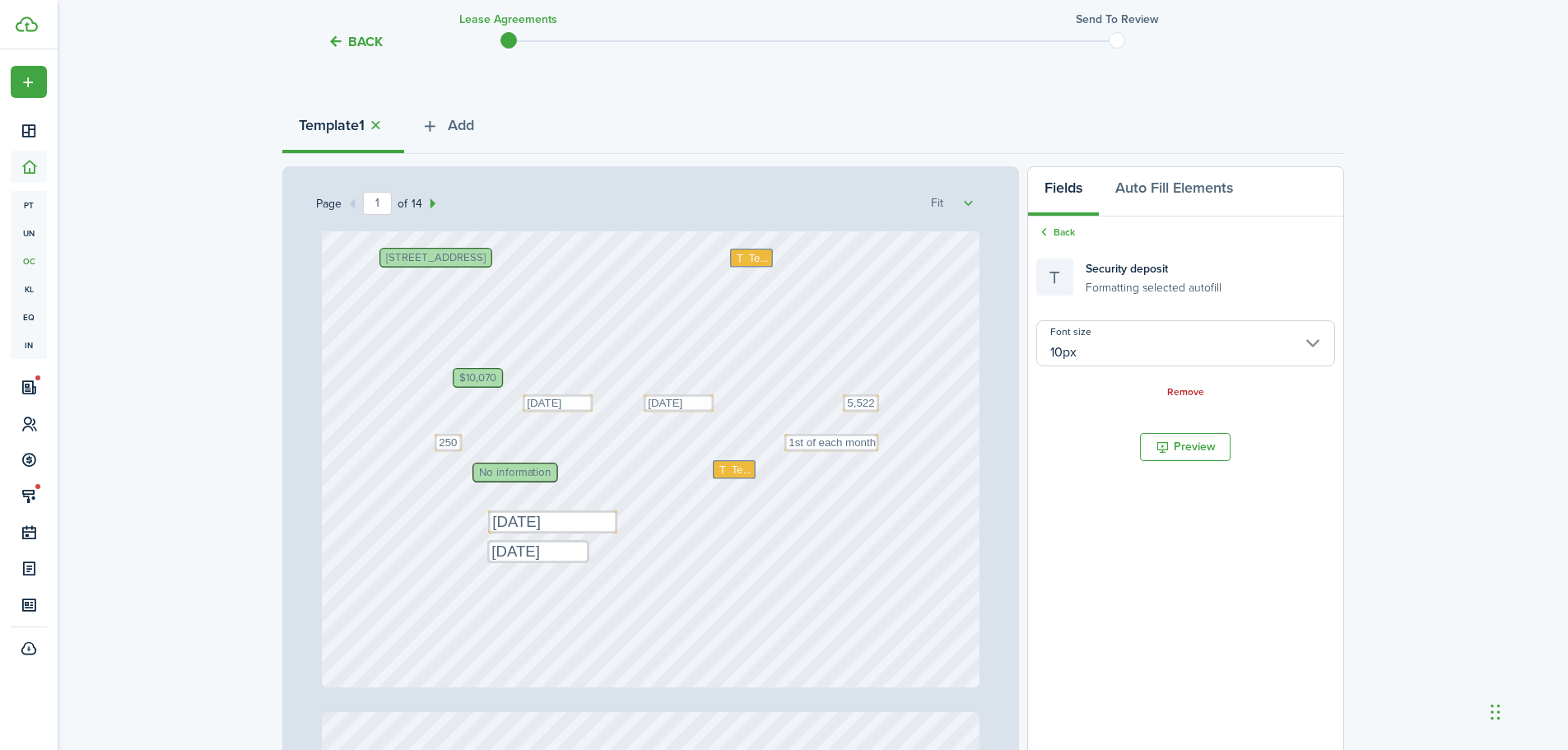
click at [527, 473] on span "No information" at bounding box center [516, 472] width 72 height 10
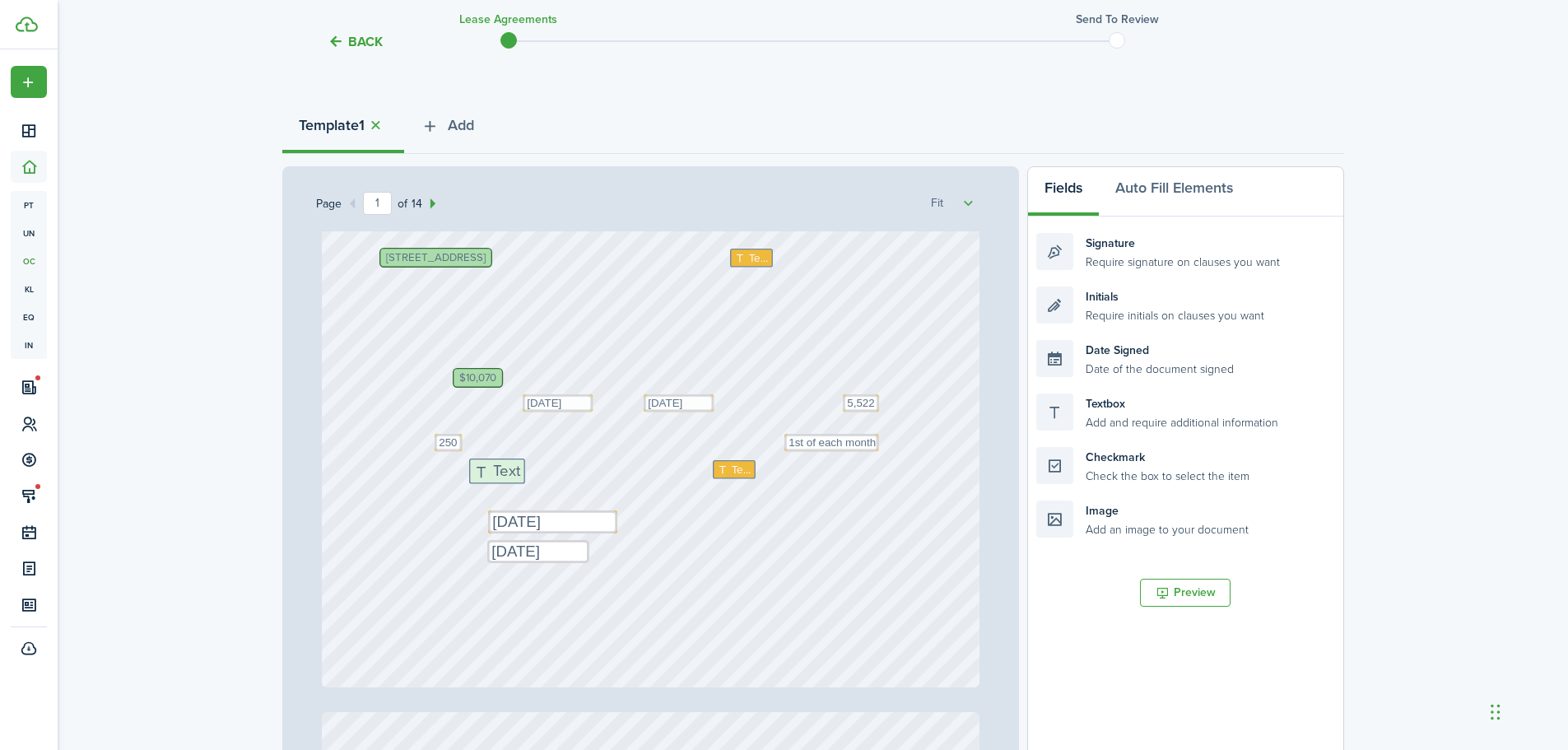
drag, startPoint x: 1097, startPoint y: 408, endPoint x: 531, endPoint y: 471, distance: 569.5
click at [531, 471] on div "Page 1 of 14 50% 75% 100% 150% 200% Fit Text [DATE] Text Text 1st of each month…" at bounding box center [813, 507] width 1062 height 683
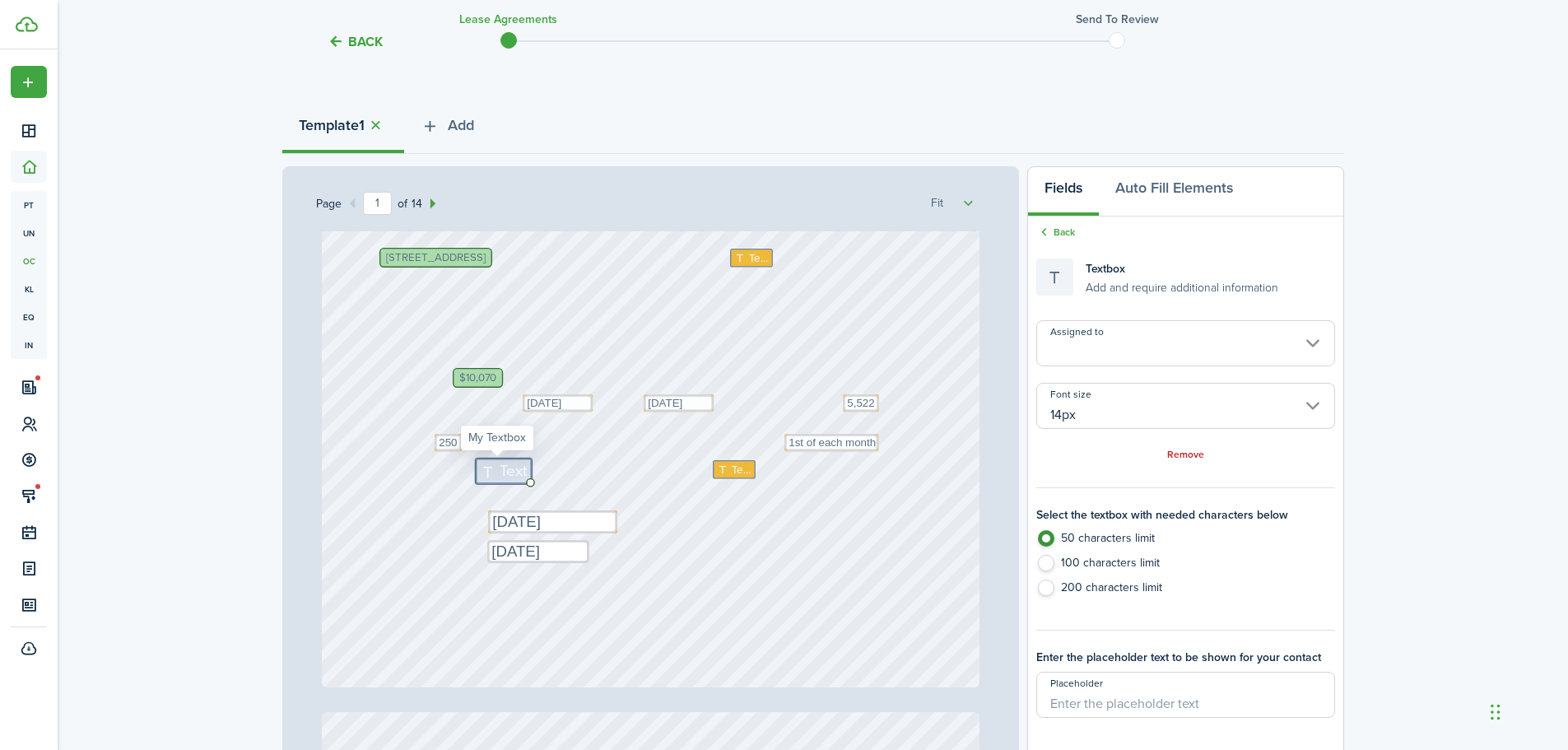
click at [507, 466] on span "Text" at bounding box center [513, 471] width 28 height 23
click at [1086, 414] on input "14px" at bounding box center [1185, 406] width 298 height 46
type textarea "10470"
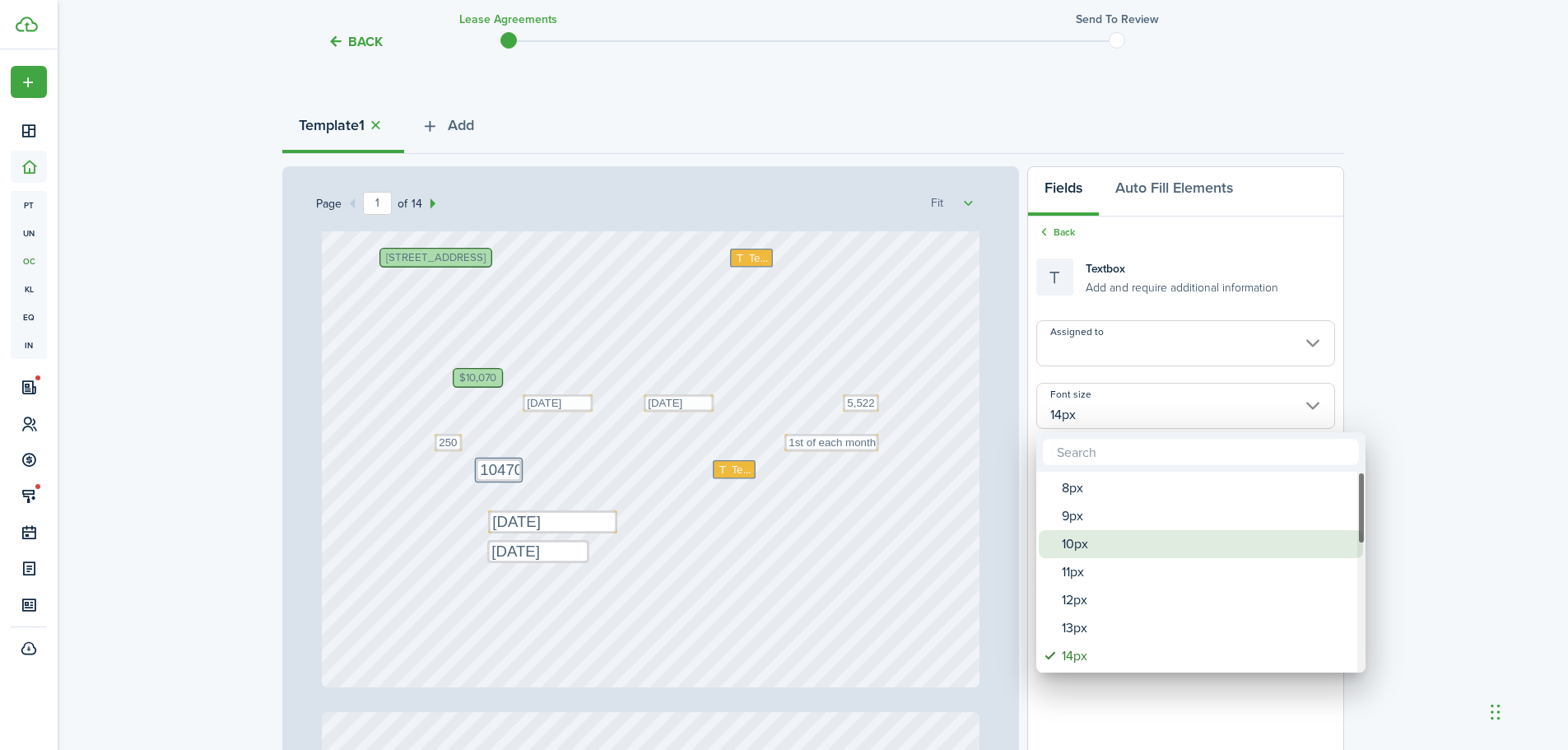
click at [1079, 554] on div "10px" at bounding box center [1208, 543] width 292 height 28
type input "10px"
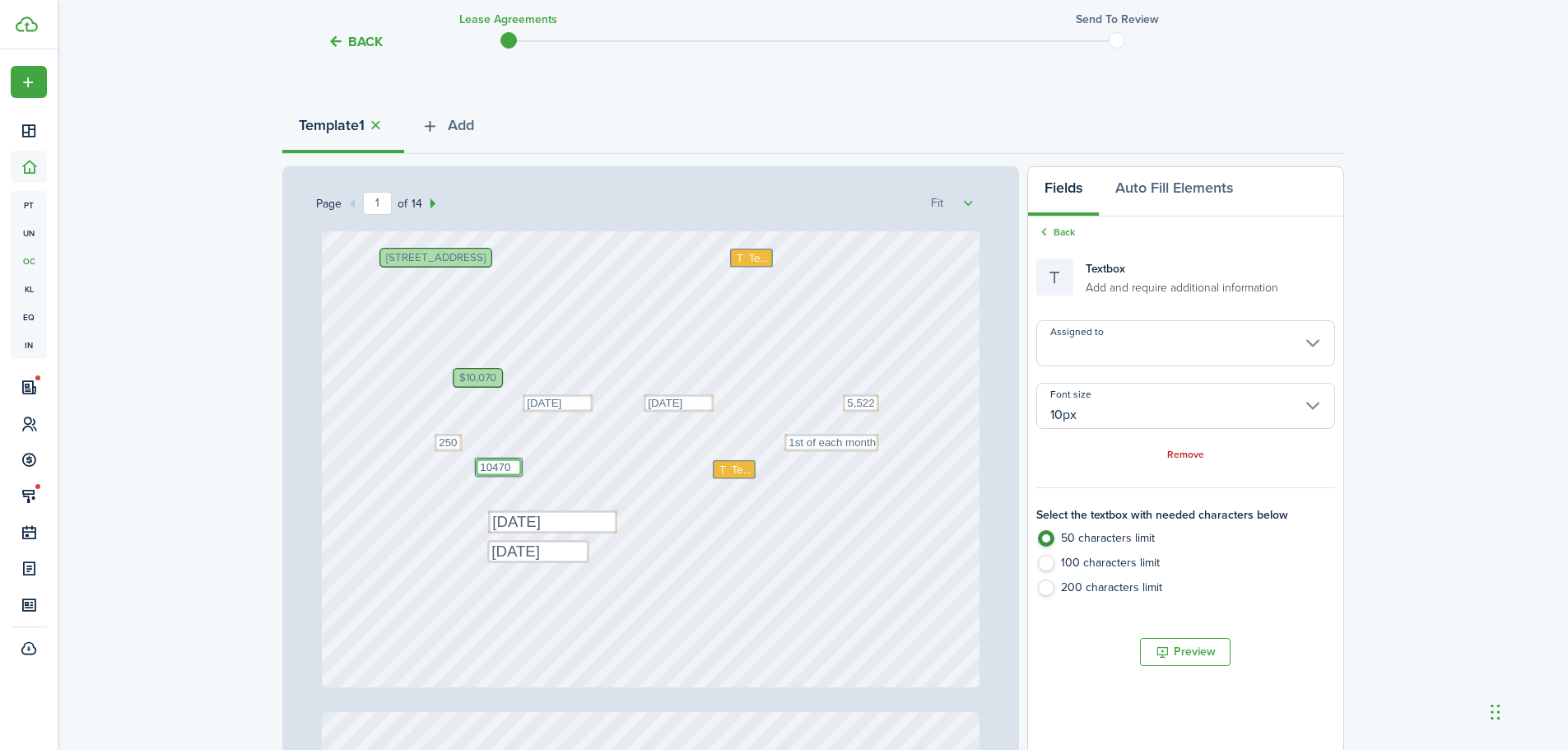
click at [504, 462] on textarea "10470" at bounding box center [499, 467] width 46 height 17
click at [478, 469] on textarea "10470" at bounding box center [494, 473] width 46 height 17
click at [507, 471] on textarea "10,470" at bounding box center [494, 473] width 46 height 17
click at [500, 469] on textarea "10,470 (includes $500 pet deposit)" at bounding box center [525, 473] width 109 height 17
click at [531, 458] on div "Text [DATE] Text Text 1st of each month $10,070 Text 5,522 Text [DATE] [STREET_…" at bounding box center [651, 253] width 658 height 866
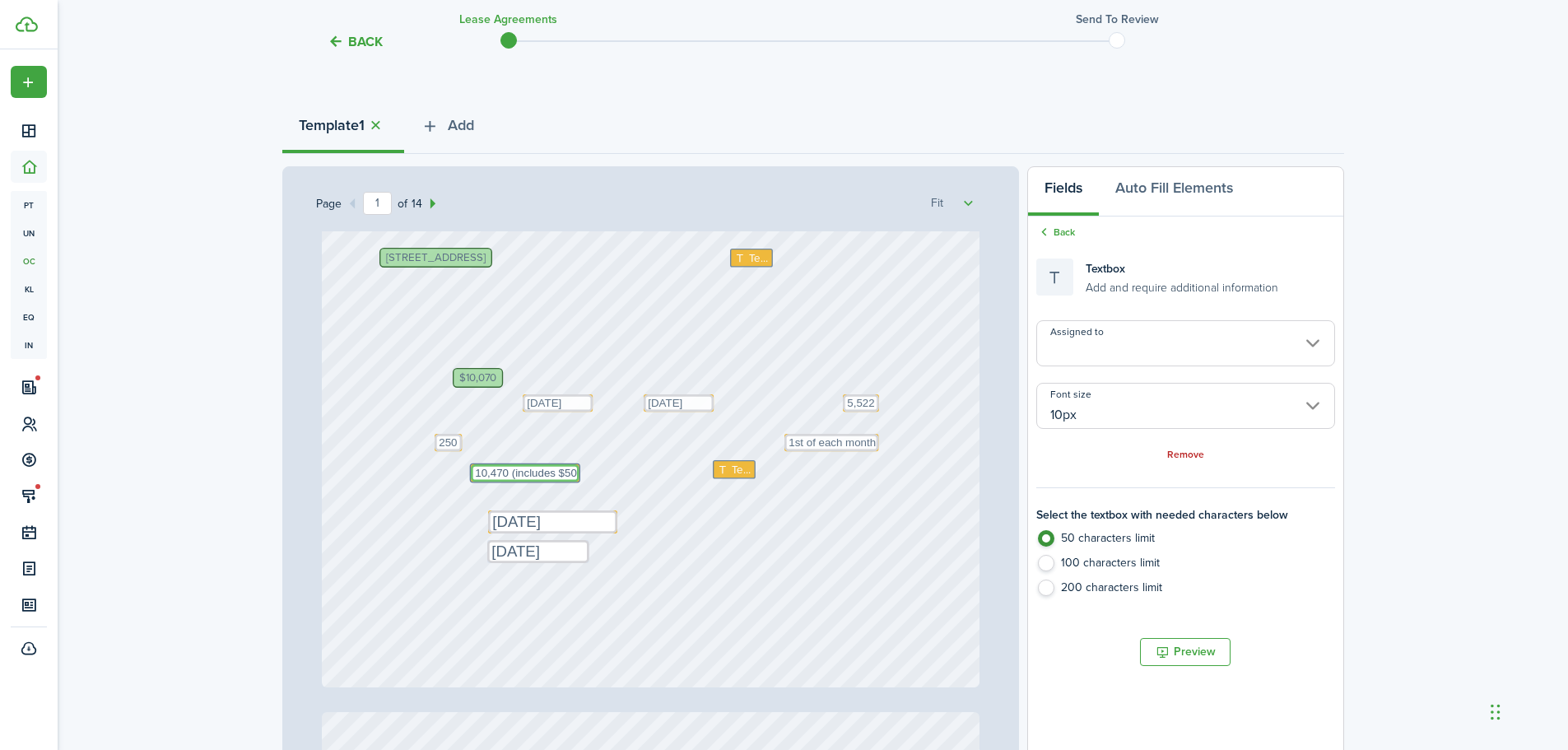
click at [496, 470] on textarea "10,470 (includes $500 pet deposit)" at bounding box center [525, 473] width 109 height 17
click at [499, 472] on textarea "10,470 (includes $500 pet deposit)" at bounding box center [525, 473] width 109 height 17
click at [502, 472] on textarea "10,470 (includes $500 pet deposit)" at bounding box center [525, 473] width 109 height 17
type textarea "10,470 (includes $500 pet deposit)"
click at [811, 469] on div "Text [DATE] Text Text 1st of each month $10,070 Text 5,522 Text [DATE] [STREET_…" at bounding box center [651, 253] width 658 height 866
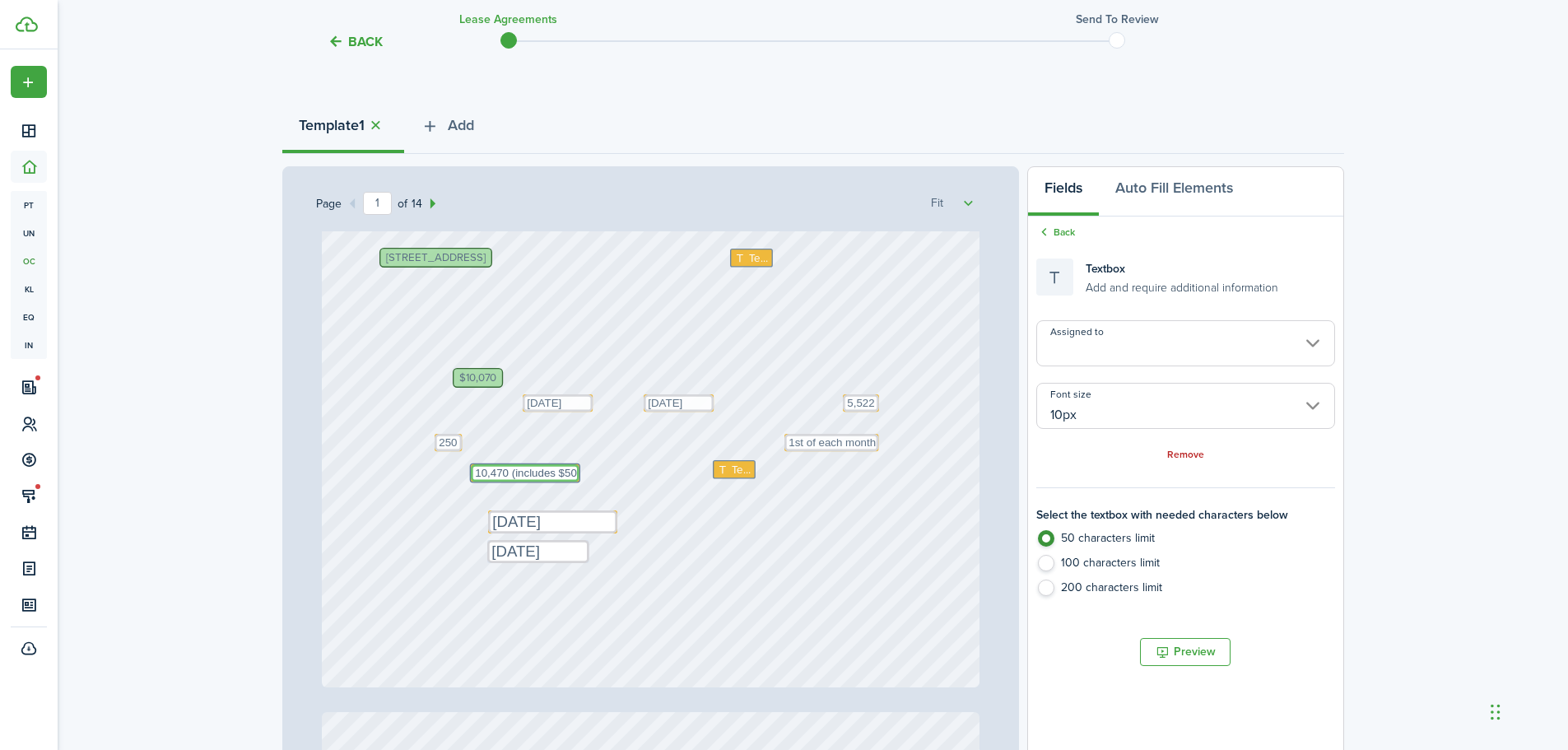
click at [532, 459] on div "Text [DATE] Text Text 1st of each month $10,070 Text 5,522 Text [DATE] [STREET_…" at bounding box center [651, 253] width 658 height 866
click at [535, 465] on textarea "10,470 (includes $500 pet deposit)" at bounding box center [525, 473] width 109 height 17
click at [580, 480] on textarea "10,470 (includes $500 pet deposit)" at bounding box center [525, 473] width 109 height 17
click at [580, 477] on textarea "10,470 (includes $500 pet deposit)" at bounding box center [525, 473] width 109 height 17
click at [577, 465] on textarea "10,470 (includes $500 pet deposit)" at bounding box center [525, 473] width 109 height 17
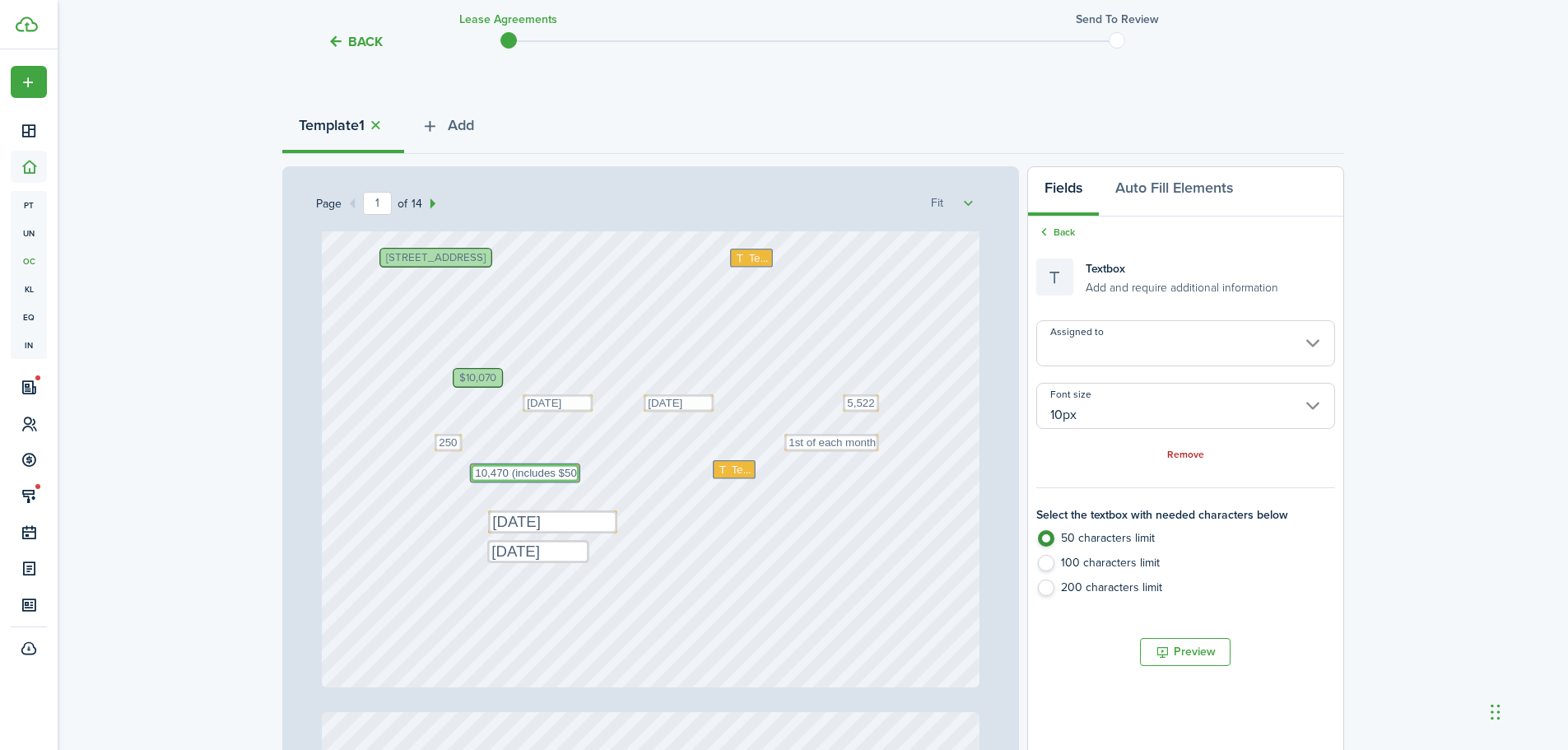
click at [474, 481] on textarea "10,470 (includes $500 pet deposit)" at bounding box center [525, 473] width 109 height 17
click at [460, 480] on div "Text [DATE] Text Text 1st of each month $10,070 Text 5,522 Text [DATE] [STREET_…" at bounding box center [651, 253] width 658 height 866
click at [488, 510] on textarea "10,470 (includes $500 pet deposit)" at bounding box center [553, 521] width 130 height 23
drag, startPoint x: 600, startPoint y: 462, endPoint x: 638, endPoint y: 466, distance: 38.2
click at [638, 466] on div "Text [DATE] Text Text 1st of each month $10,070 Text 5,522 Text [DATE] [STREET_…" at bounding box center [651, 253] width 658 height 866
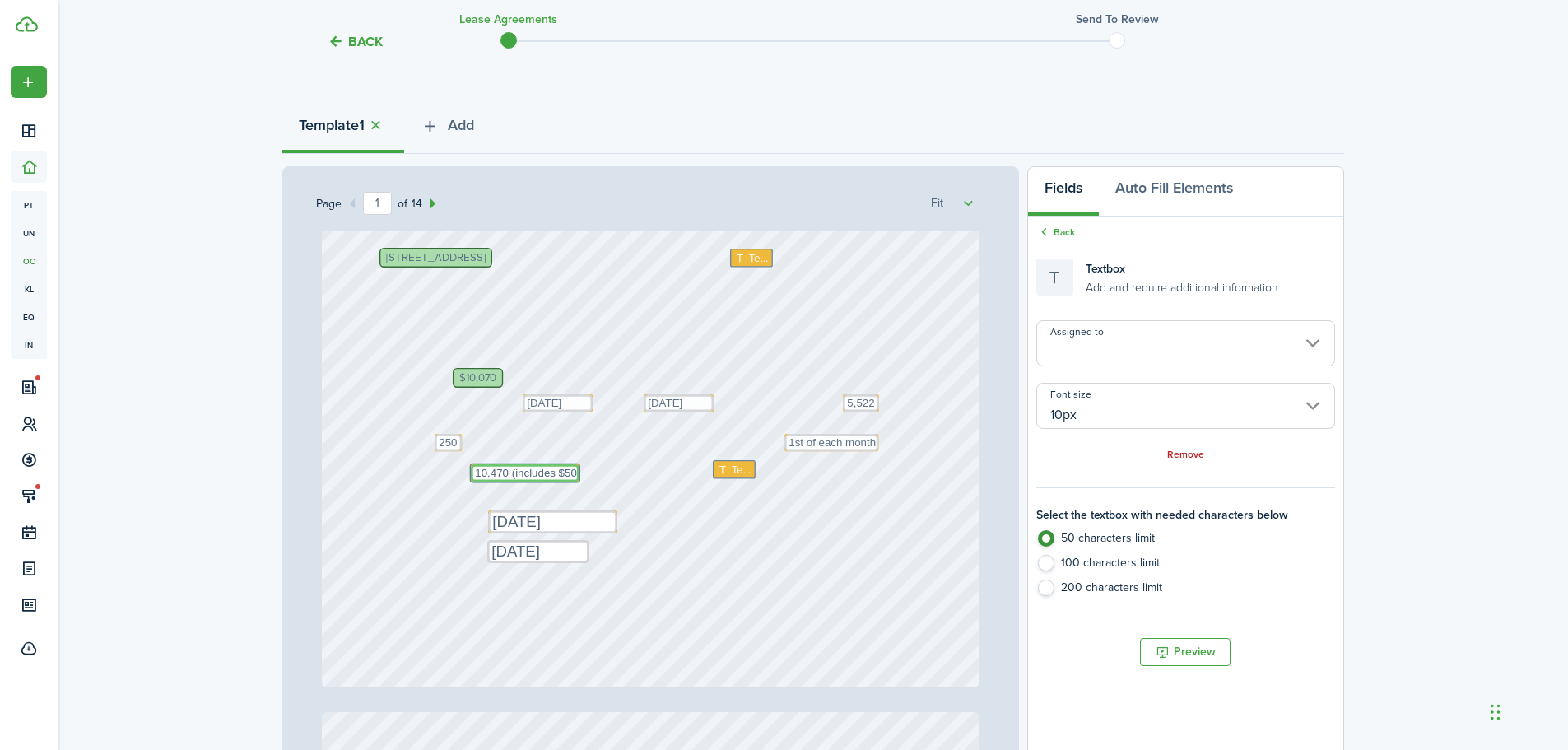
click at [618, 510] on textarea "10,470 (includes $500 pet deposit)" at bounding box center [553, 521] width 130 height 23
click at [1083, 414] on input "10px" at bounding box center [1185, 406] width 298 height 46
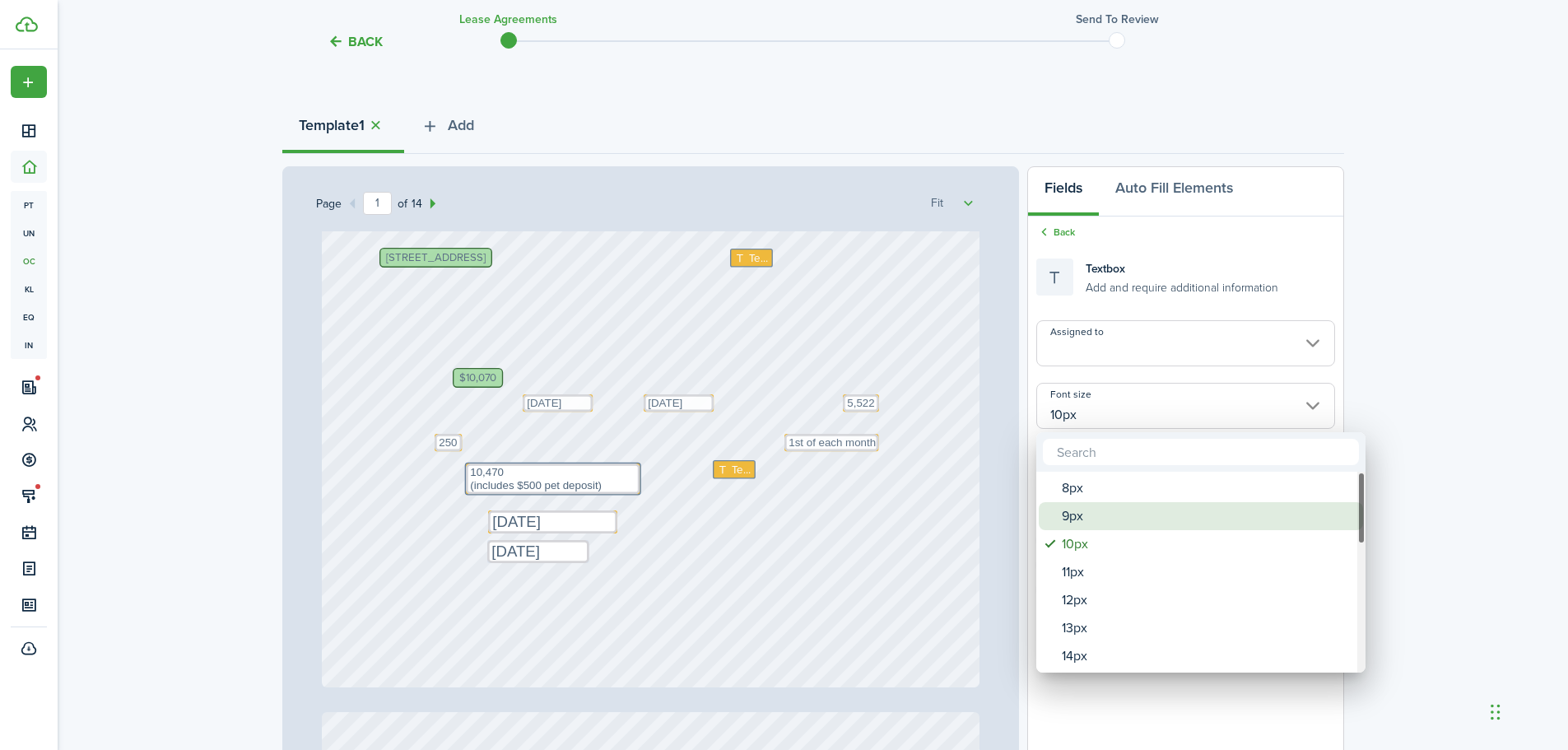
click at [1072, 486] on div "8px" at bounding box center [1208, 487] width 292 height 28
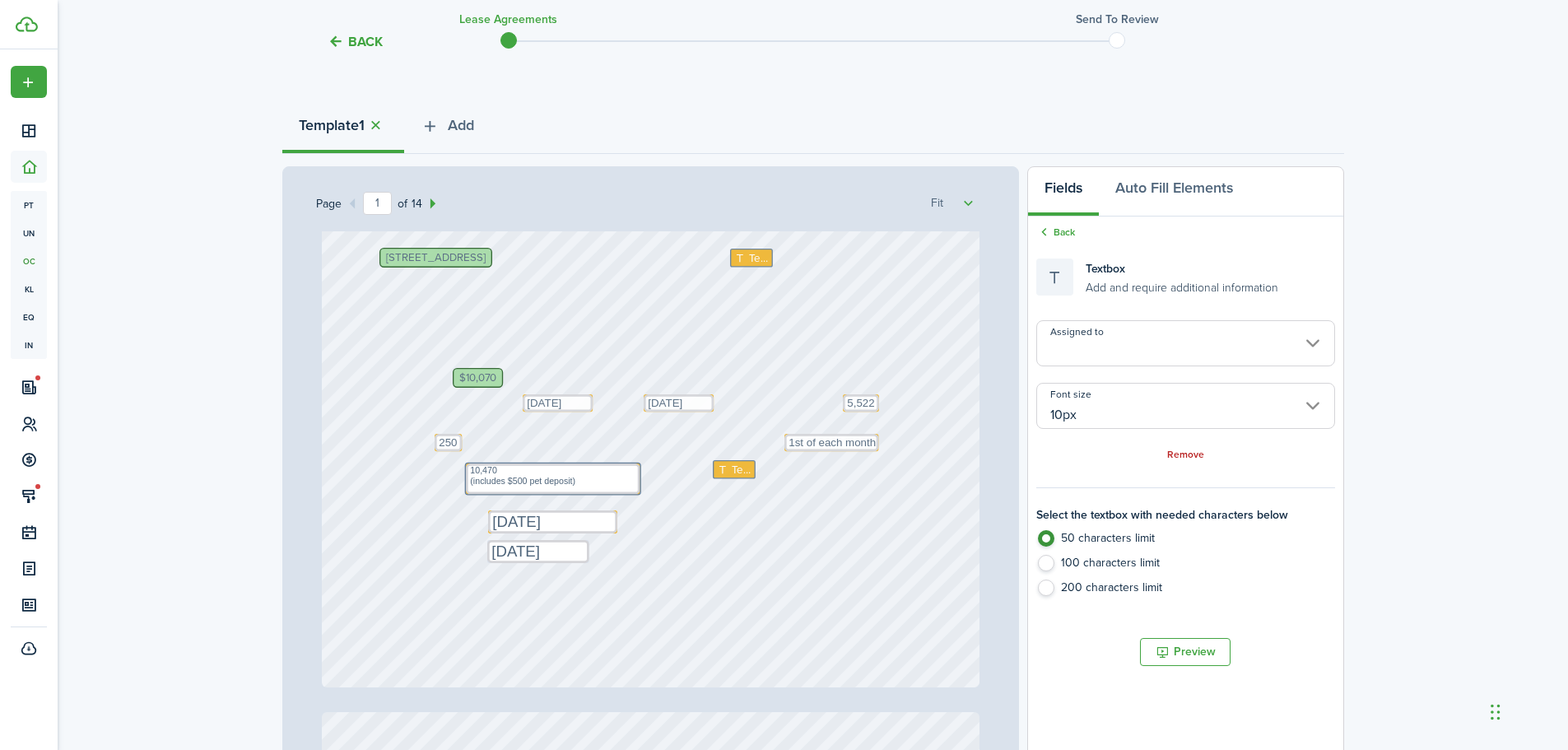
type input "8px"
click at [619, 468] on textarea "10,470 (includes $500 pet deposit)" at bounding box center [553, 478] width 173 height 30
click at [630, 473] on textarea "10,470 (includes $500 pet deposit)" at bounding box center [553, 478] width 173 height 30
click at [468, 480] on textarea "10,470 (includes $500 pet deposit)" at bounding box center [553, 478] width 173 height 30
click at [633, 467] on textarea "10,470 (includes $500 pet deposit)" at bounding box center [553, 471] width 173 height 15
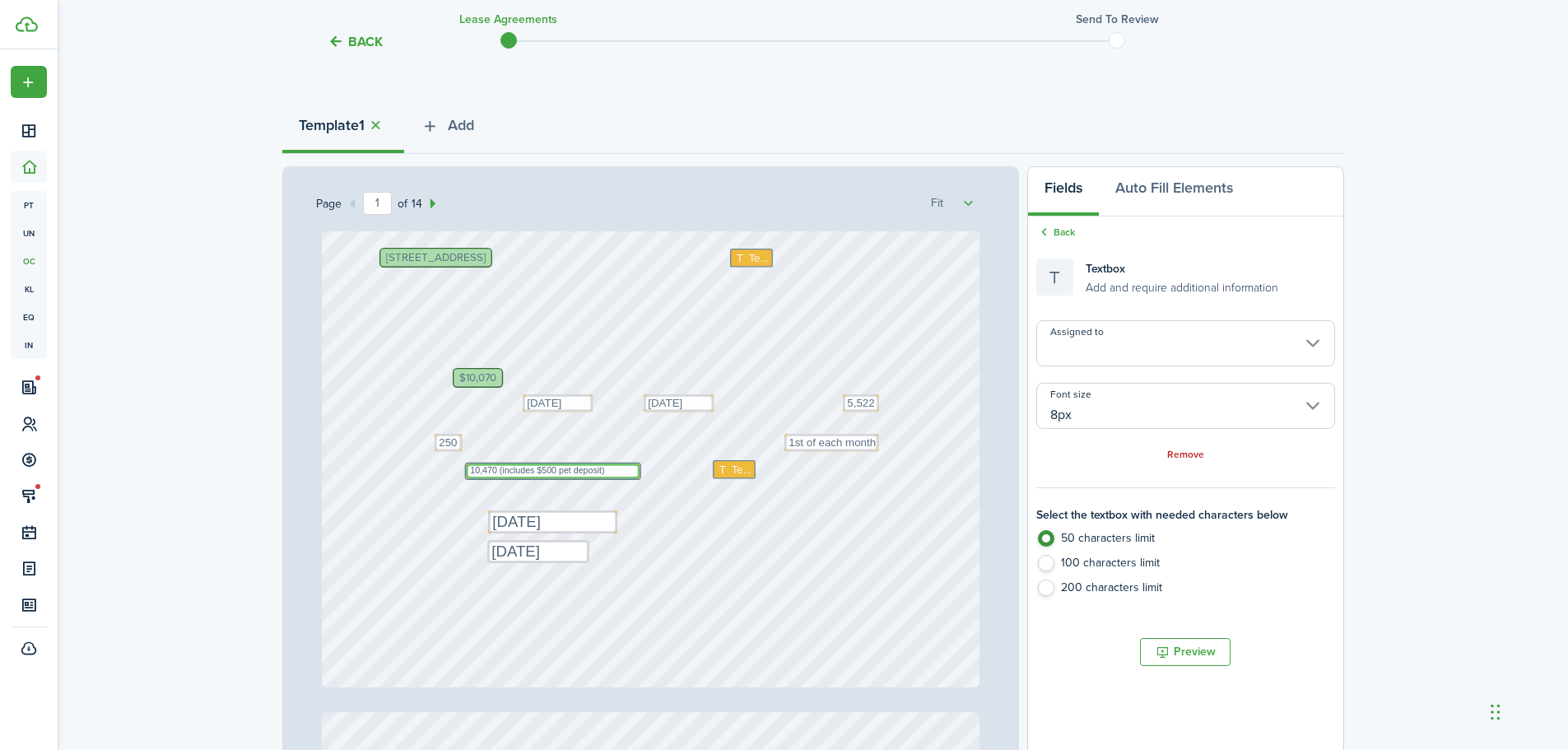
type textarea "10,470 (includes $500 pet deposit)"
drag, startPoint x: 633, startPoint y: 468, endPoint x: 631, endPoint y: 476, distance: 8.2
click at [627, 482] on div "Text [DATE] Text Text 1st of each month $10,070 Text 5,522 Text [DATE] [STREET_…" at bounding box center [651, 253] width 658 height 866
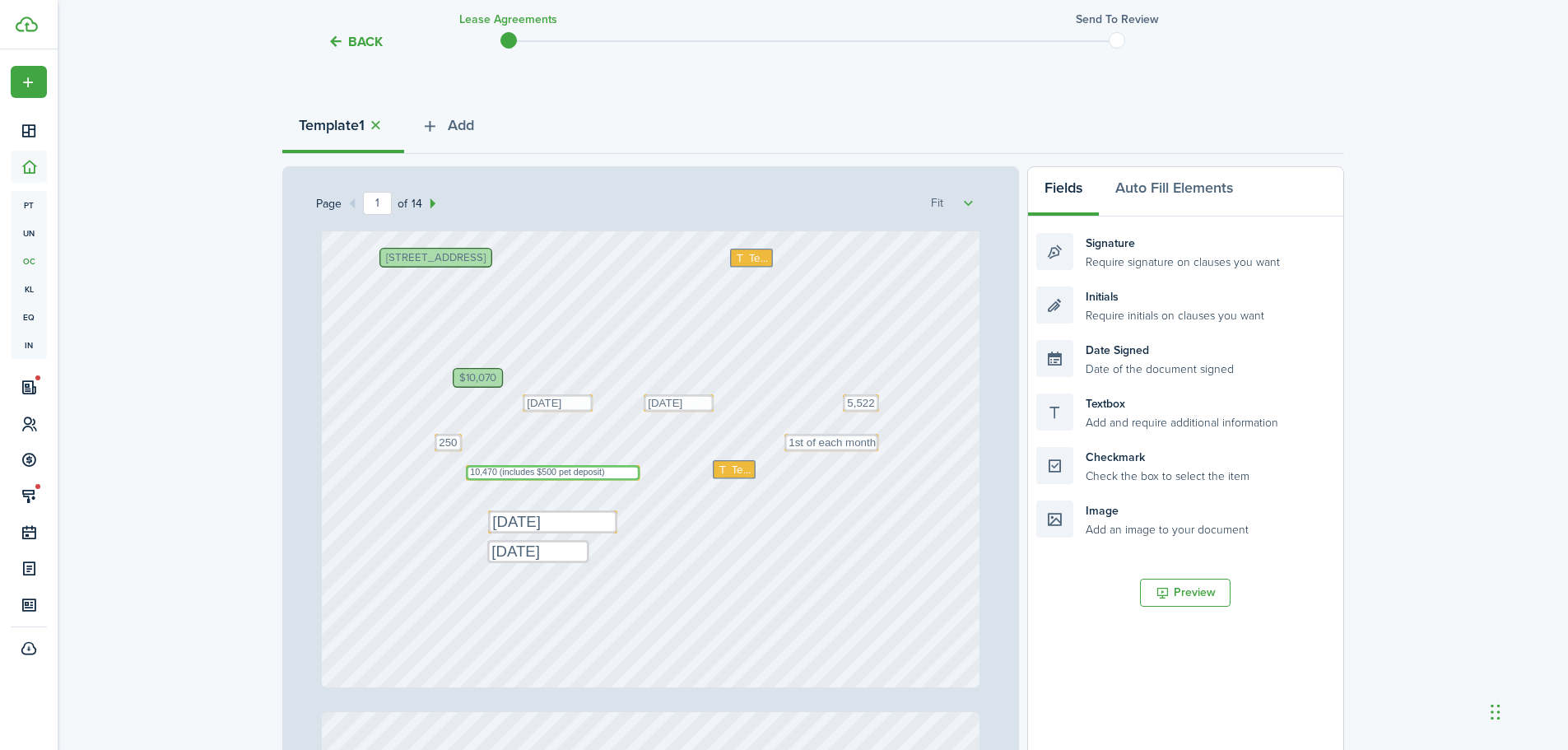
click at [607, 472] on textarea "10,470 (includes $500 pet deposit)" at bounding box center [553, 473] width 173 height 15
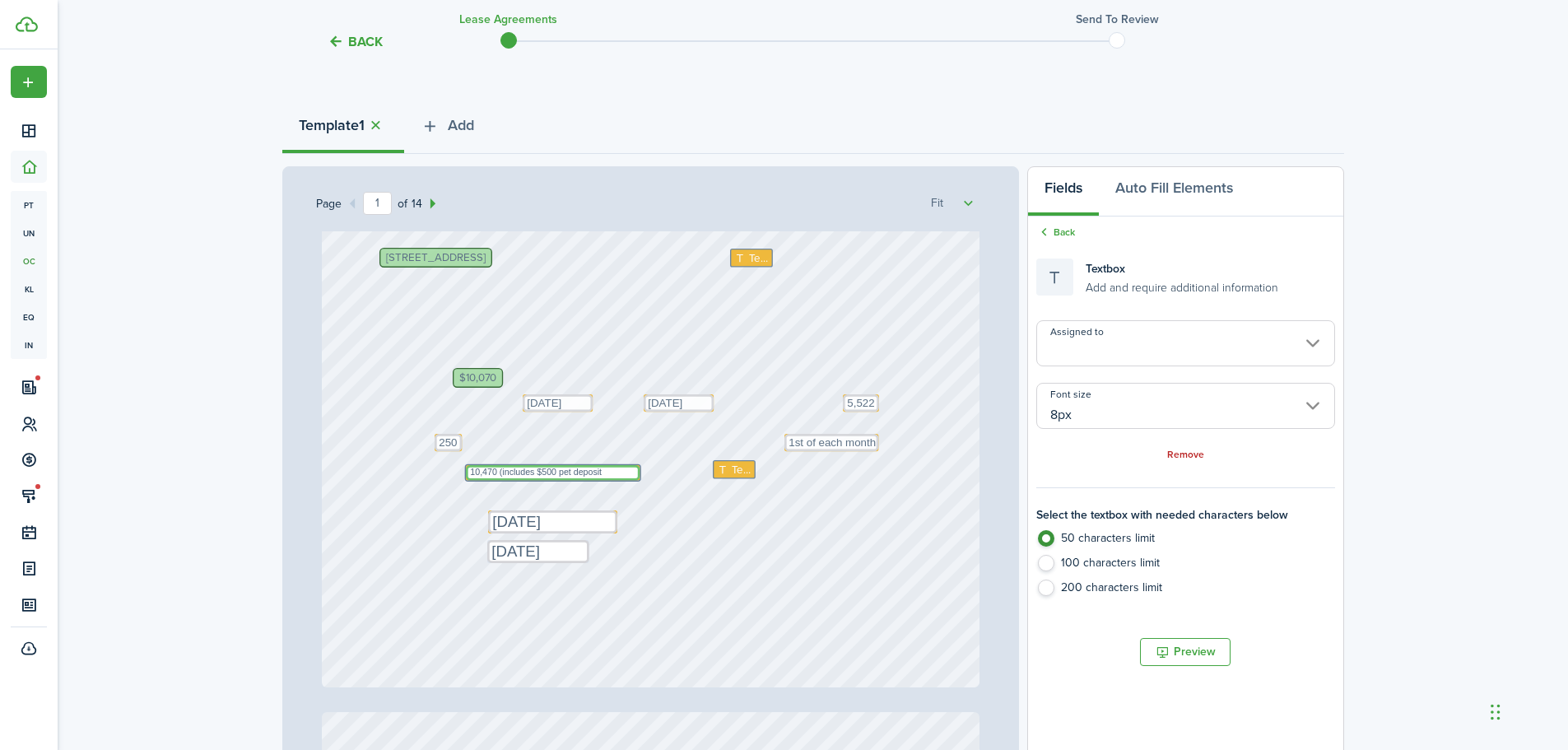
type textarea "10,470 (includes $500 pet deposit"
click at [458, 475] on div "Text [DATE] Text Text 1st of each month $10,070 Text 5,522 Text [DATE] [STREET_…" at bounding box center [651, 253] width 658 height 866
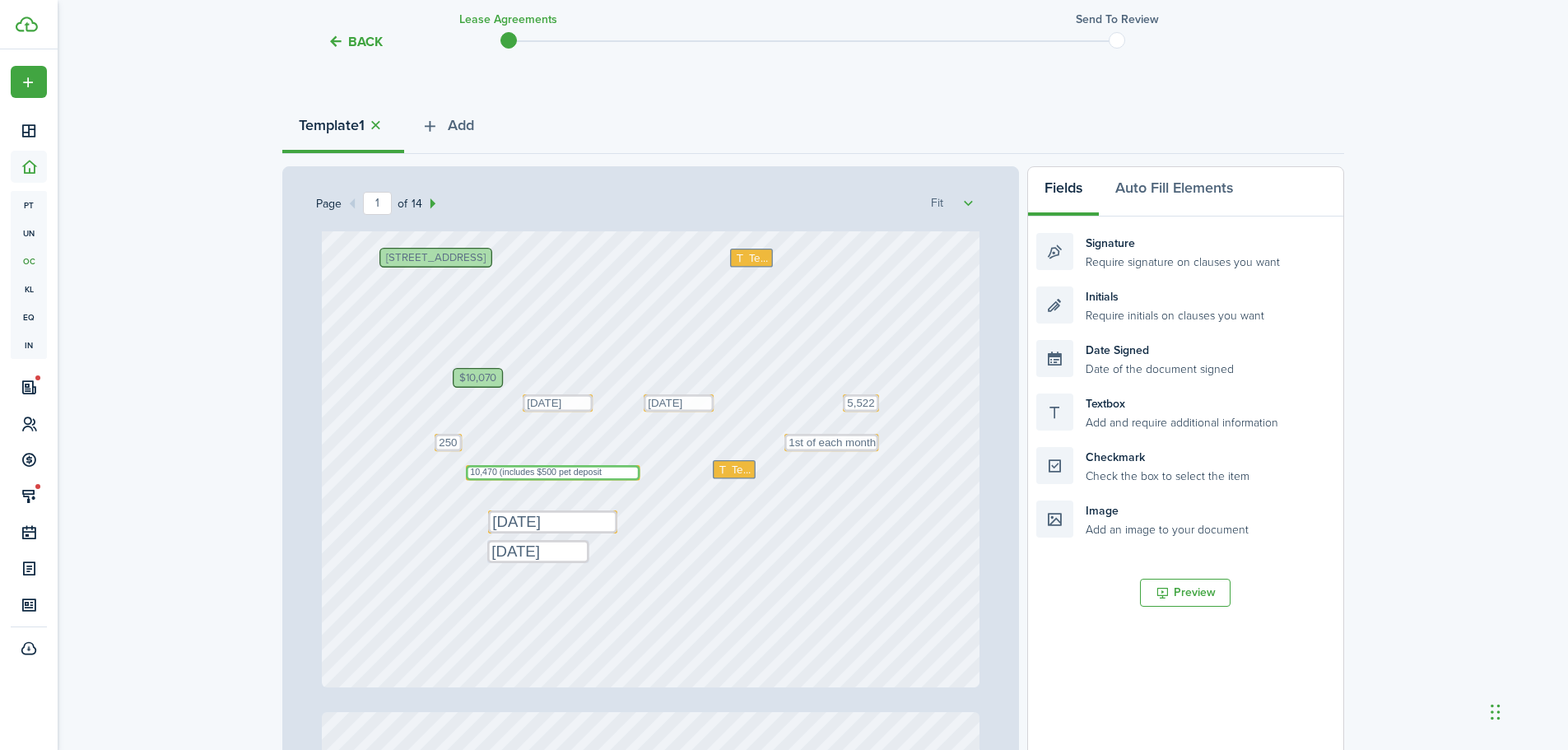
click at [466, 472] on textarea "10,470 (includes $500 pet deposit" at bounding box center [553, 473] width 173 height 15
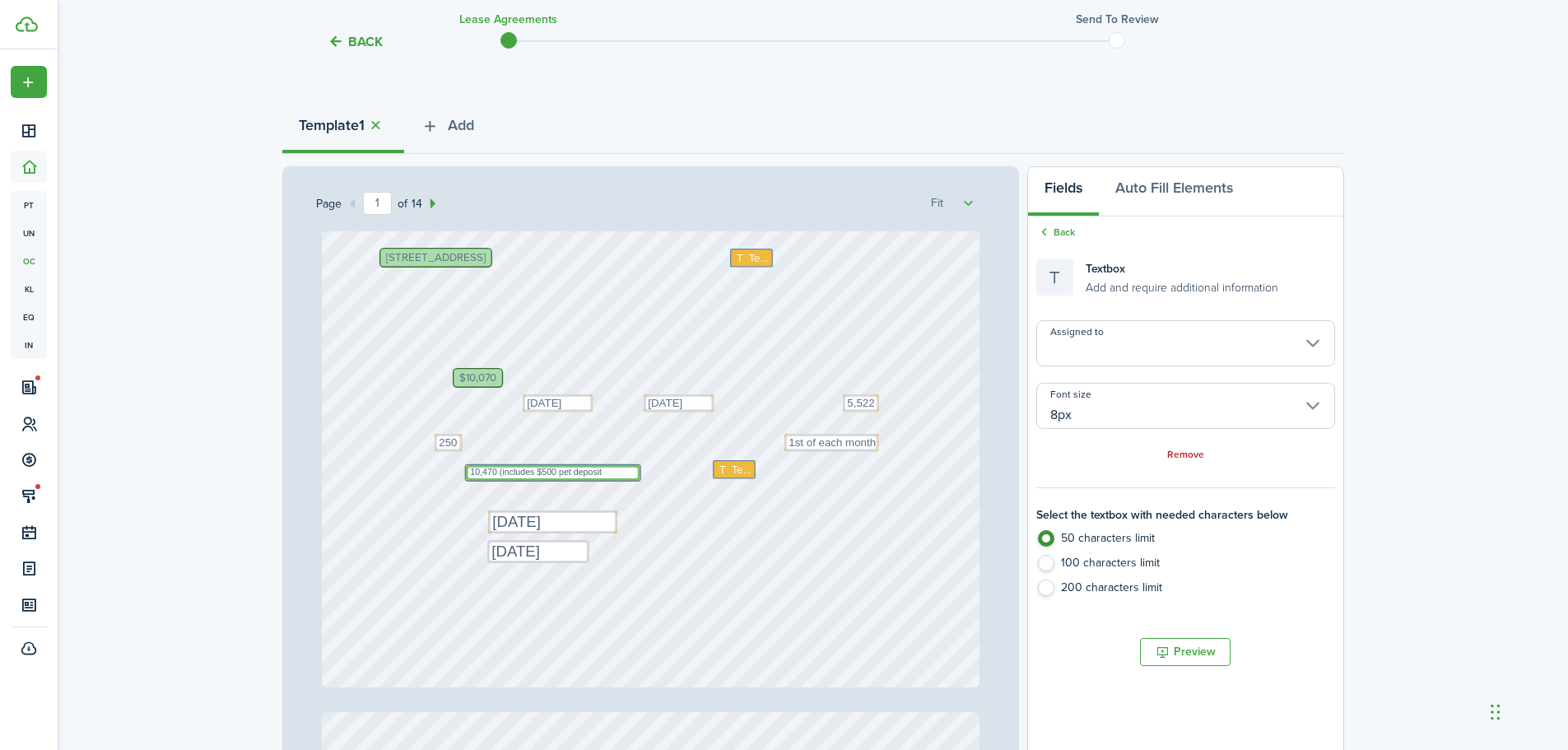
click at [466, 470] on textarea "10,470 (includes $500 pet deposit" at bounding box center [553, 473] width 173 height 15
click at [466, 469] on textarea "10,470 (includes $500 pet deposit" at bounding box center [553, 473] width 173 height 15
click at [456, 467] on div "Text [DATE] Text Text 1st of each month $10,070 Text 5,522 Text [DATE] [STREET_…" at bounding box center [651, 253] width 658 height 866
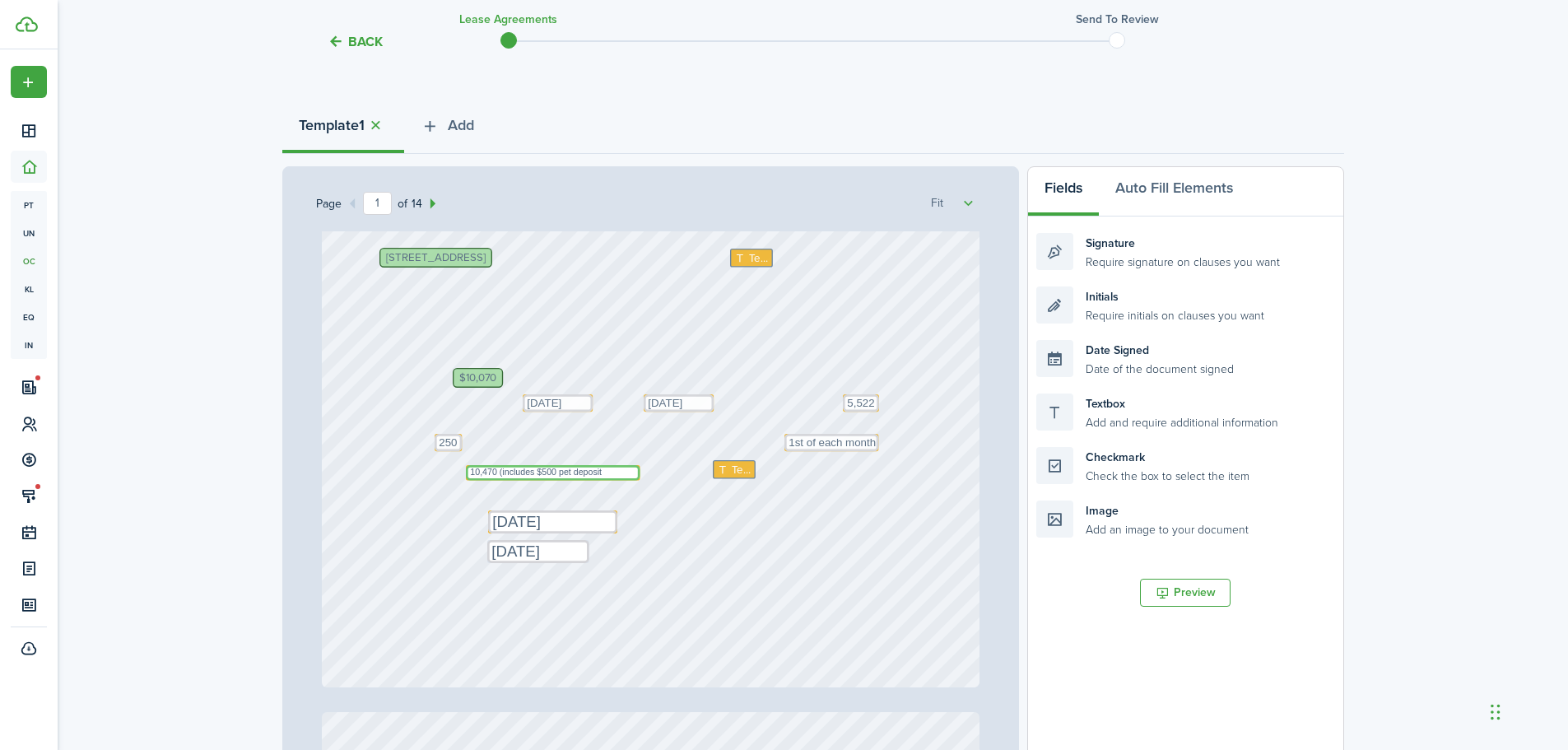
click at [466, 468] on textarea "10,470 (includes $500 pet deposit" at bounding box center [553, 473] width 173 height 15
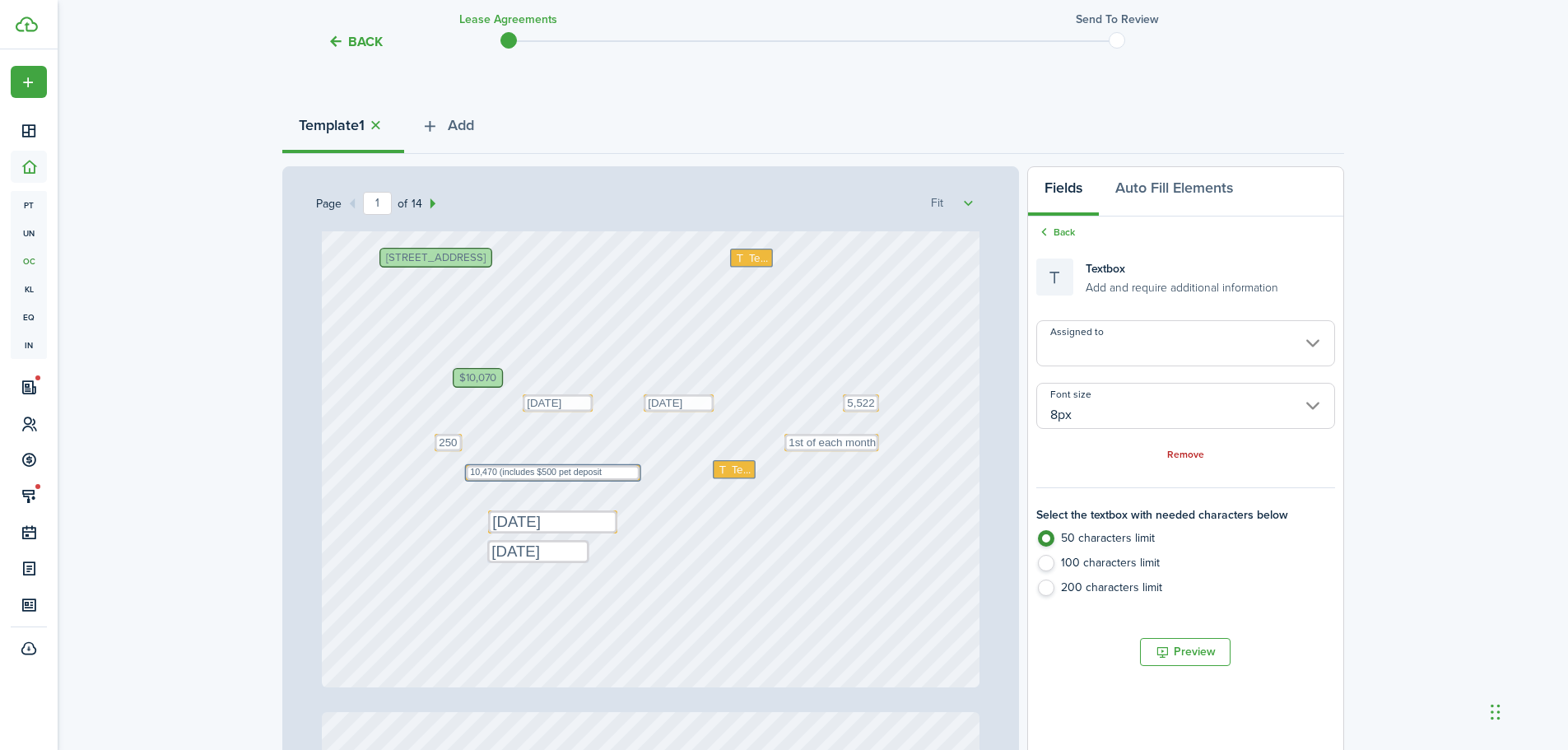
click at [484, 463] on div "Text [DATE] Text Text 1st of each month $10,070 Text 5,522 Text [DATE] [STREET_…" at bounding box center [651, 253] width 658 height 866
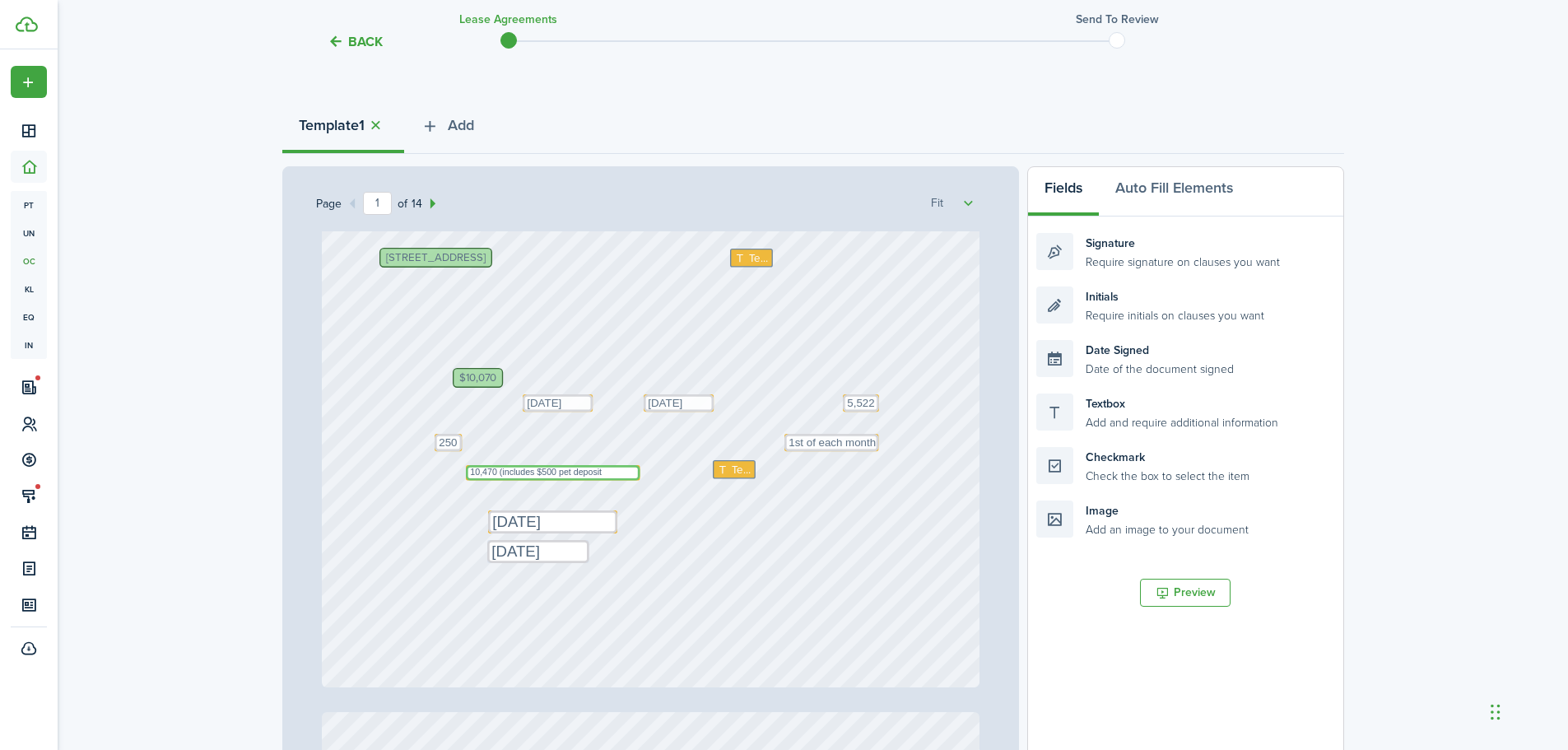
click at [497, 466] on textarea "10,470 (includes $500 pet deposit" at bounding box center [553, 473] width 173 height 15
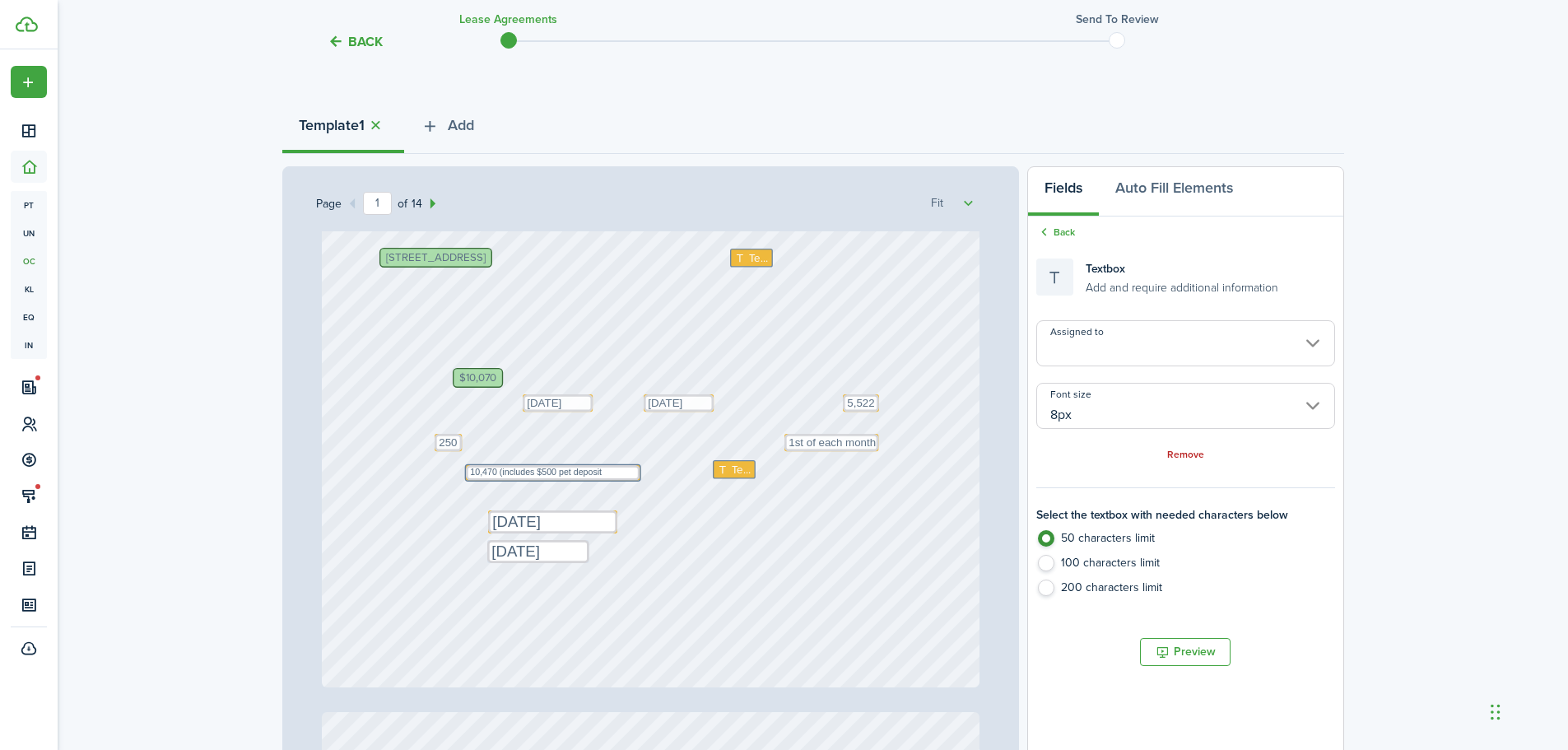
click at [631, 480] on div "Text 10,470 (includes $500 pet deposit" at bounding box center [553, 473] width 173 height 15
click at [623, 470] on textarea "10,470 (includes $500 pet deposit" at bounding box center [553, 473] width 173 height 15
click at [1179, 440] on div "Assigned to Font size 8px Remove" at bounding box center [1185, 391] width 298 height 142
click at [1183, 450] on link "Remove" at bounding box center [1186, 456] width 37 height 11
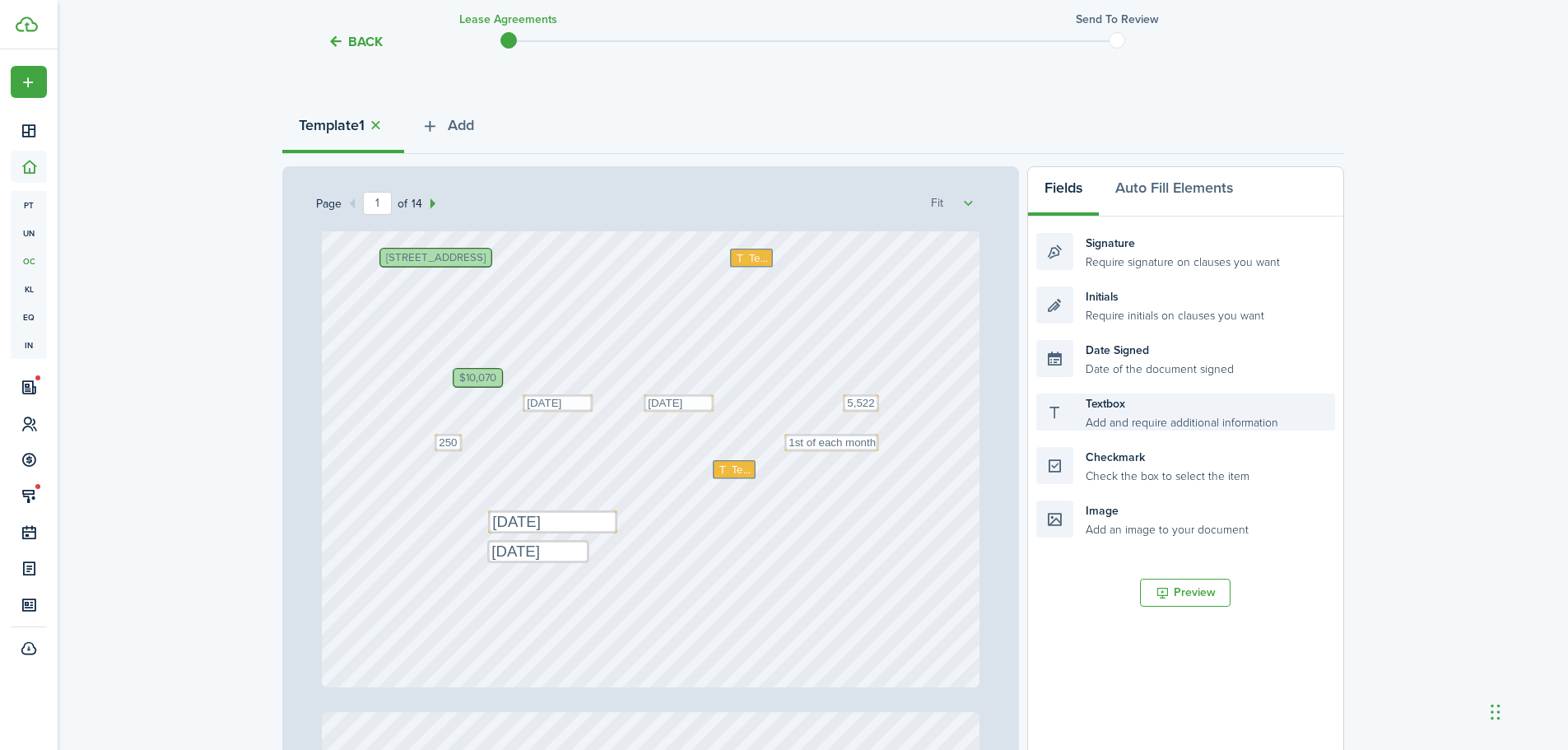
click at [1053, 417] on div "Textbox Add and require additional information" at bounding box center [1185, 412] width 298 height 37
drag, startPoint x: 1049, startPoint y: 412, endPoint x: 478, endPoint y: 478, distance: 574.8
click at [478, 478] on div "Page 1 of 14 50% 75% 100% 150% 200% Fit Text [DATE] Text Text 1st of each month…" at bounding box center [813, 507] width 1062 height 683
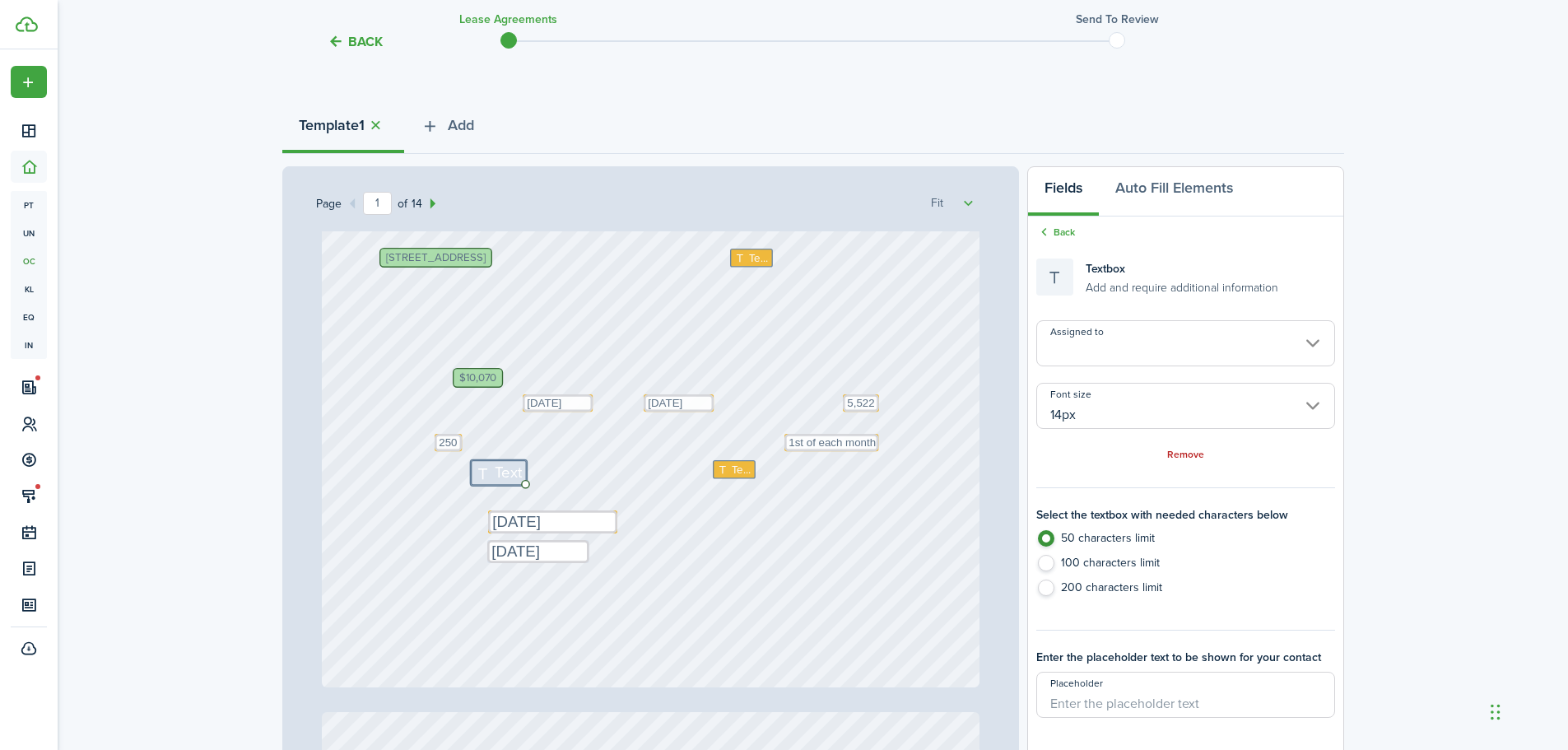
click at [1120, 415] on input "14px" at bounding box center [1185, 406] width 298 height 46
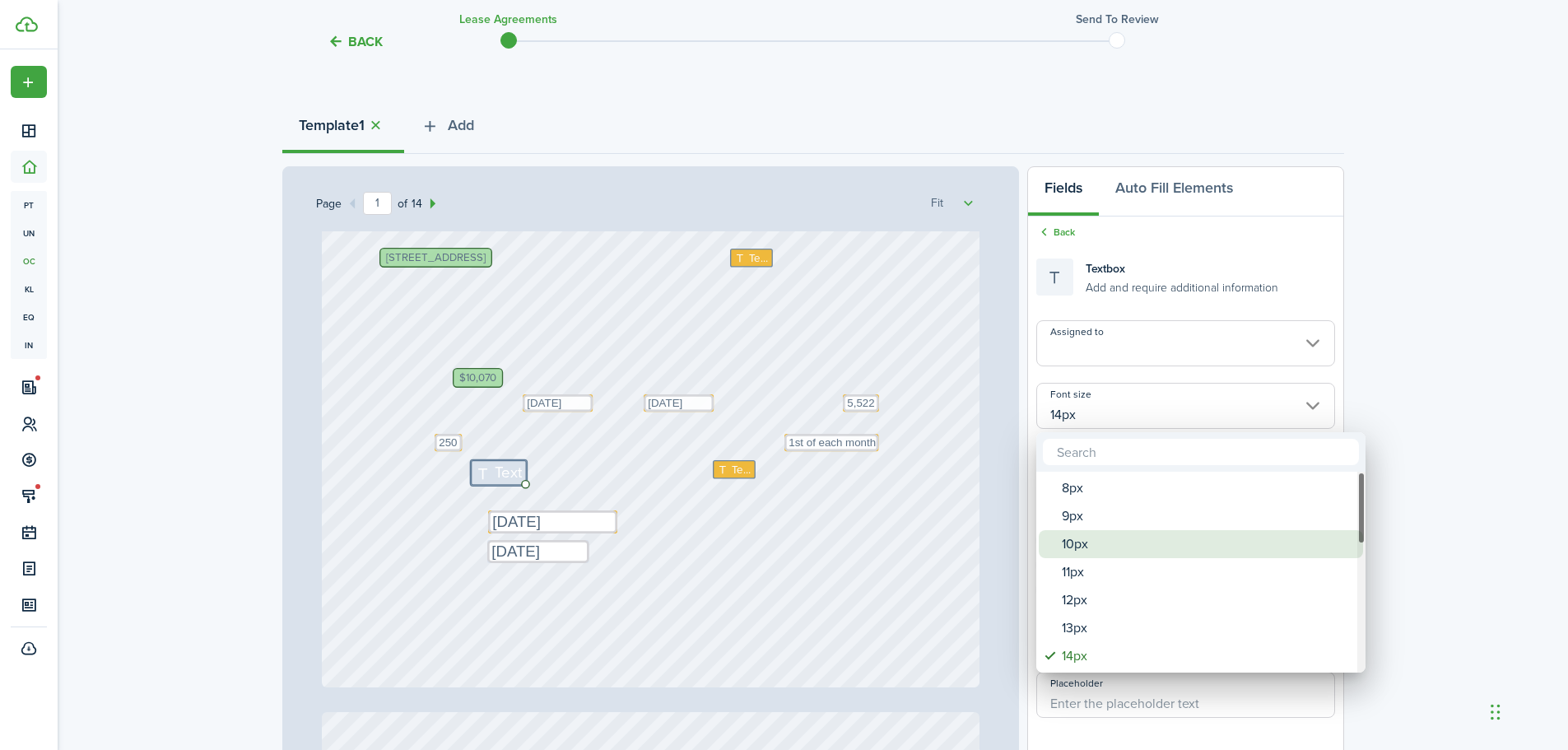
click at [1112, 535] on div "10px" at bounding box center [1208, 543] width 292 height 28
type input "10px"
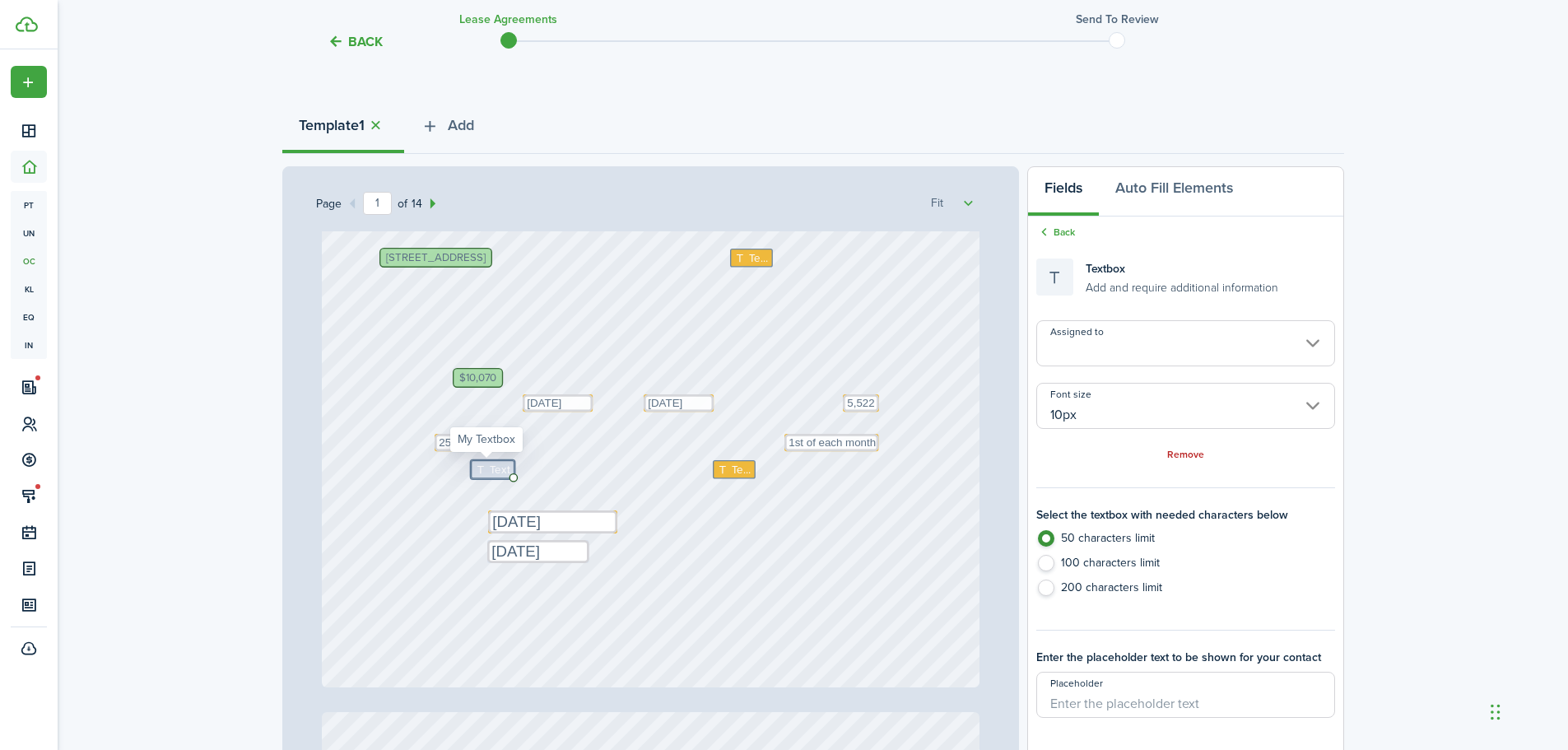
click at [492, 468] on span "Text" at bounding box center [500, 469] width 21 height 16
click at [0, 0] on textarea at bounding box center [0, 0] width 0 height 0
type textarea "$10,470"
drag, startPoint x: 510, startPoint y: 476, endPoint x: 510, endPoint y: 418, distance: 58.0
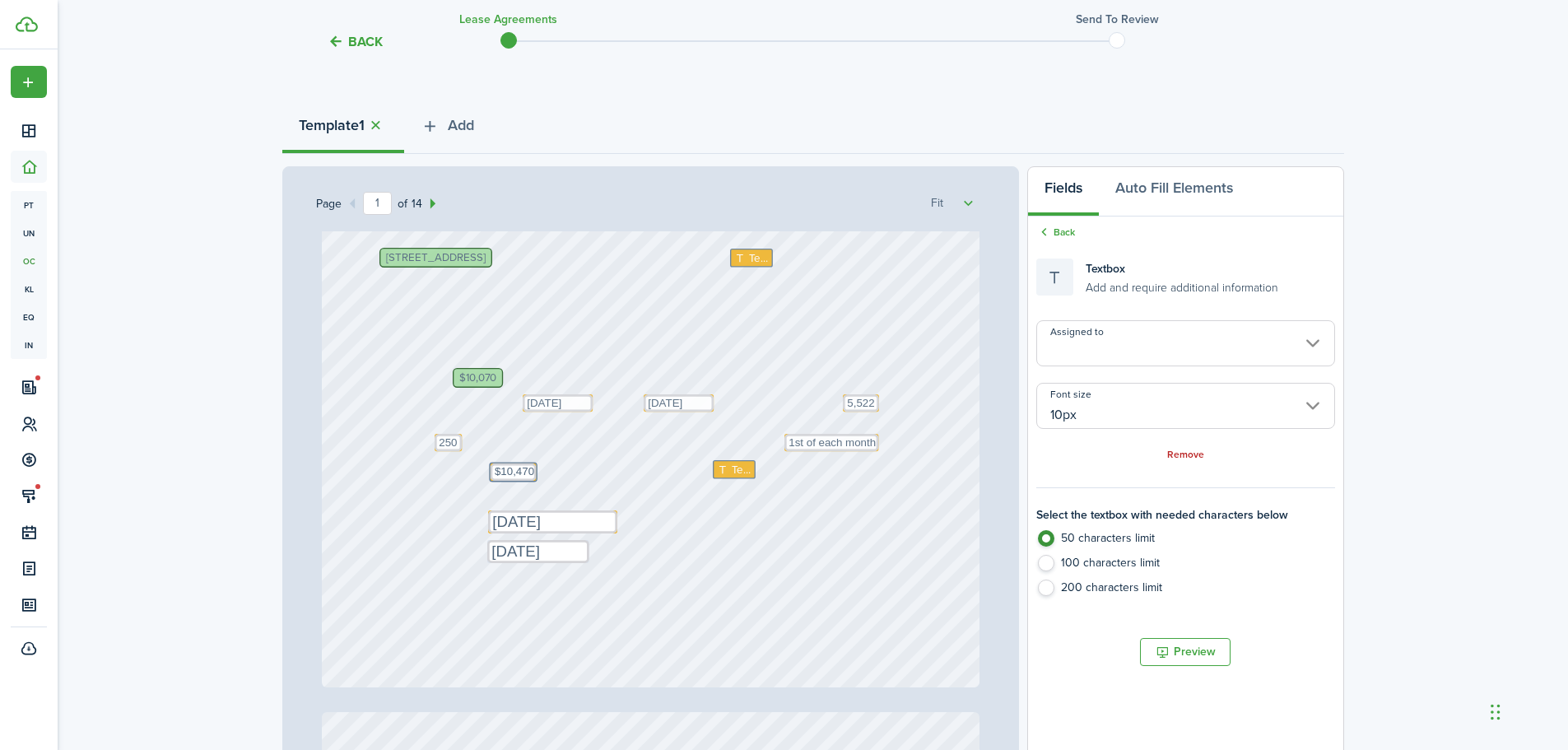
click at [510, 418] on div "Text [DATE] Text Text 1st of each month $10,070 Text 5,522 Text [DATE] [STREET_…" at bounding box center [651, 253] width 658 height 866
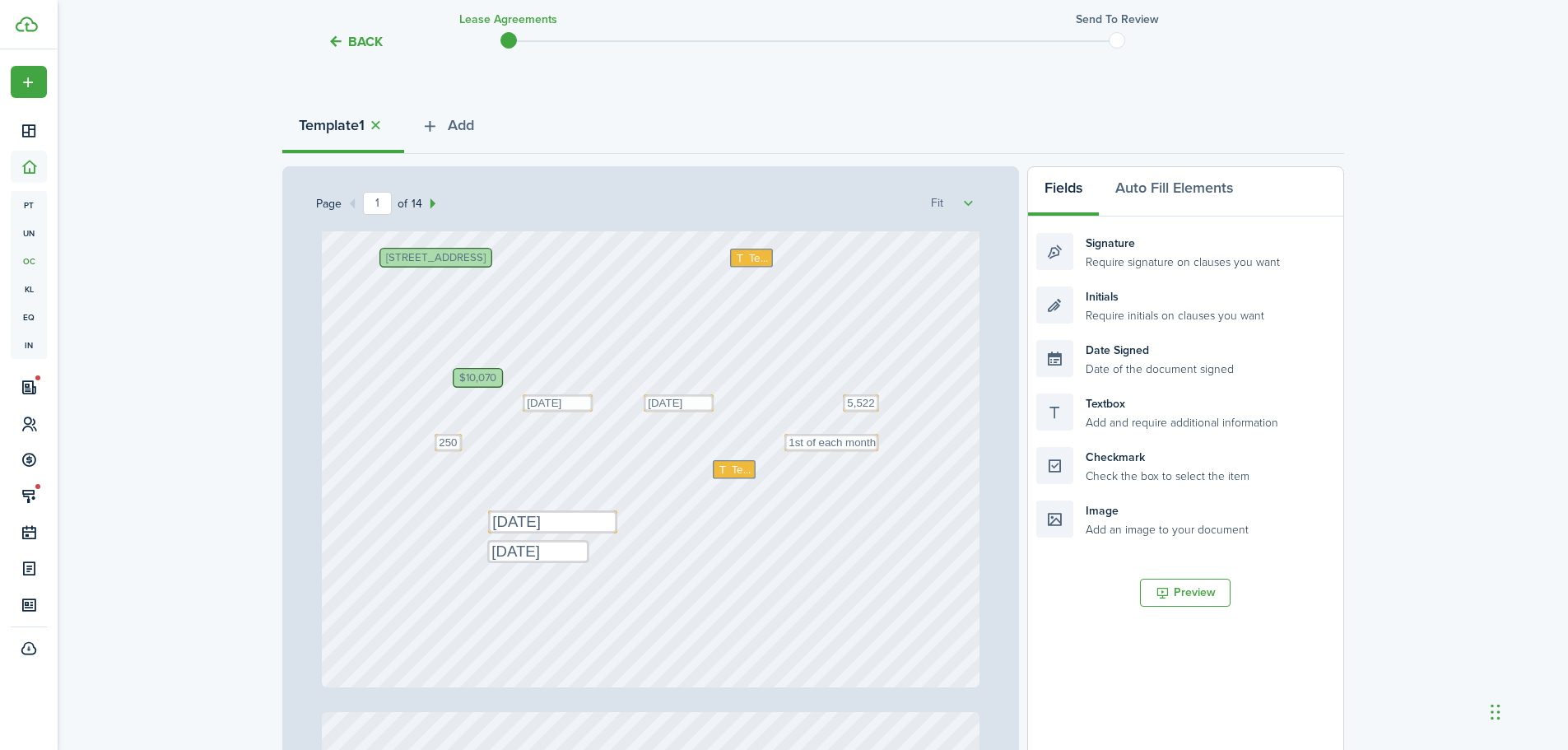
click at [522, 468] on div "Text [DATE] Text Text 1st of each month $10,070 Text 5,522 Text [DATE] [STREET_…" at bounding box center [651, 253] width 658 height 866
click at [526, 474] on div "Text [DATE] Text Text 1st of each month $10,070 Text 5,522 Text [DATE] [STREET_…" at bounding box center [651, 253] width 658 height 866
click at [520, 487] on div "Text [DATE] Text Text 1st of each month $10,070 Text 5,522 Text [DATE] [STREET_…" at bounding box center [651, 253] width 658 height 866
click at [496, 469] on div "Text [DATE] Text Text 1st of each month $10,070 Text 5,522 Text [DATE] [STREET_…" at bounding box center [651, 253] width 658 height 866
type textarea "1st of each mont"
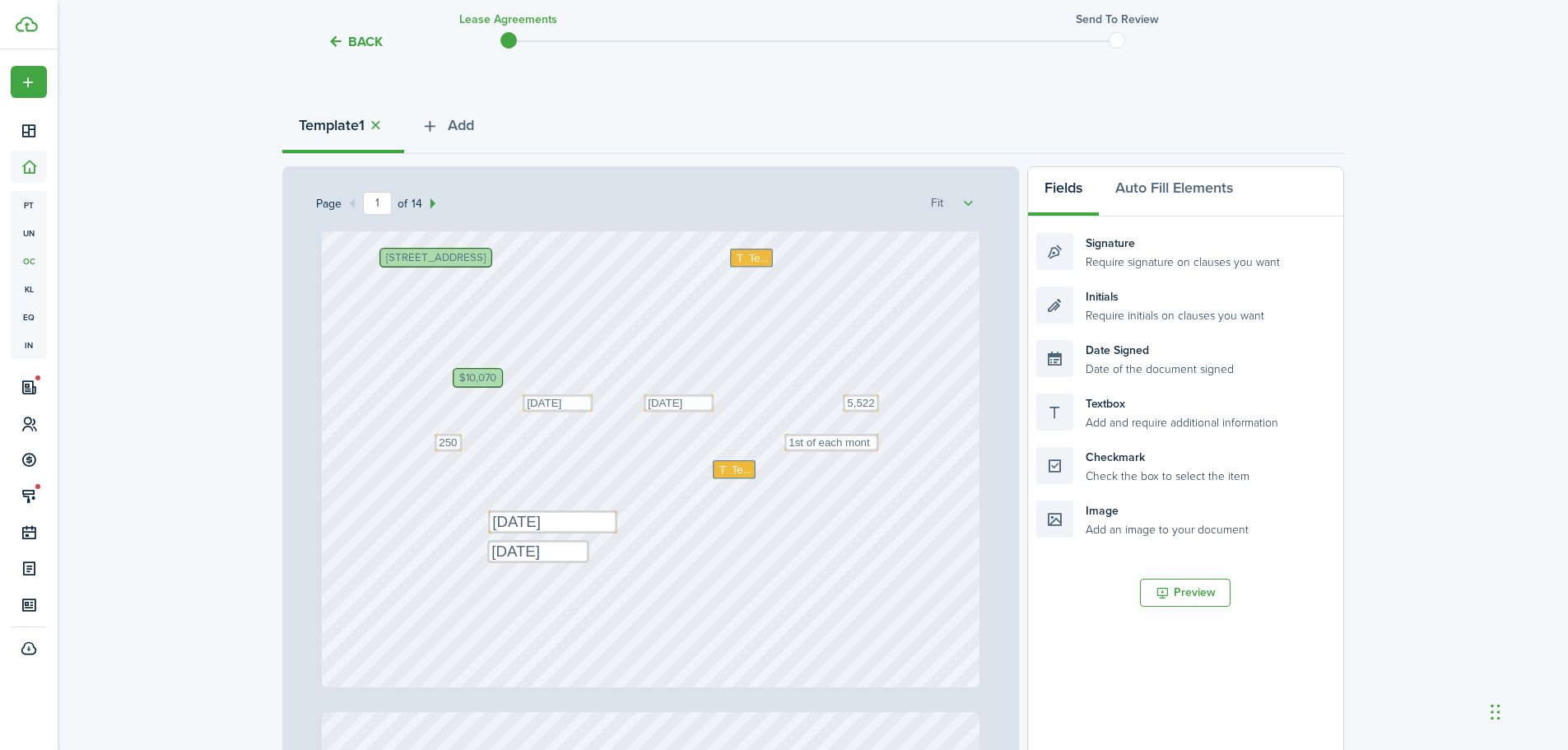
click at [586, 467] on div "Text [DATE] Text Text 1st of each mont $10,070 Text 5,522 Text [DATE] [STREET_A…" at bounding box center [651, 253] width 658 height 866
drag, startPoint x: 1040, startPoint y: 414, endPoint x: 487, endPoint y: 481, distance: 557.0
click at [487, 481] on div "Page 1 of 14 50% 75% 100% 150% 200% Fit Text [DATE] Text Text 1st of each mont …" at bounding box center [813, 507] width 1062 height 683
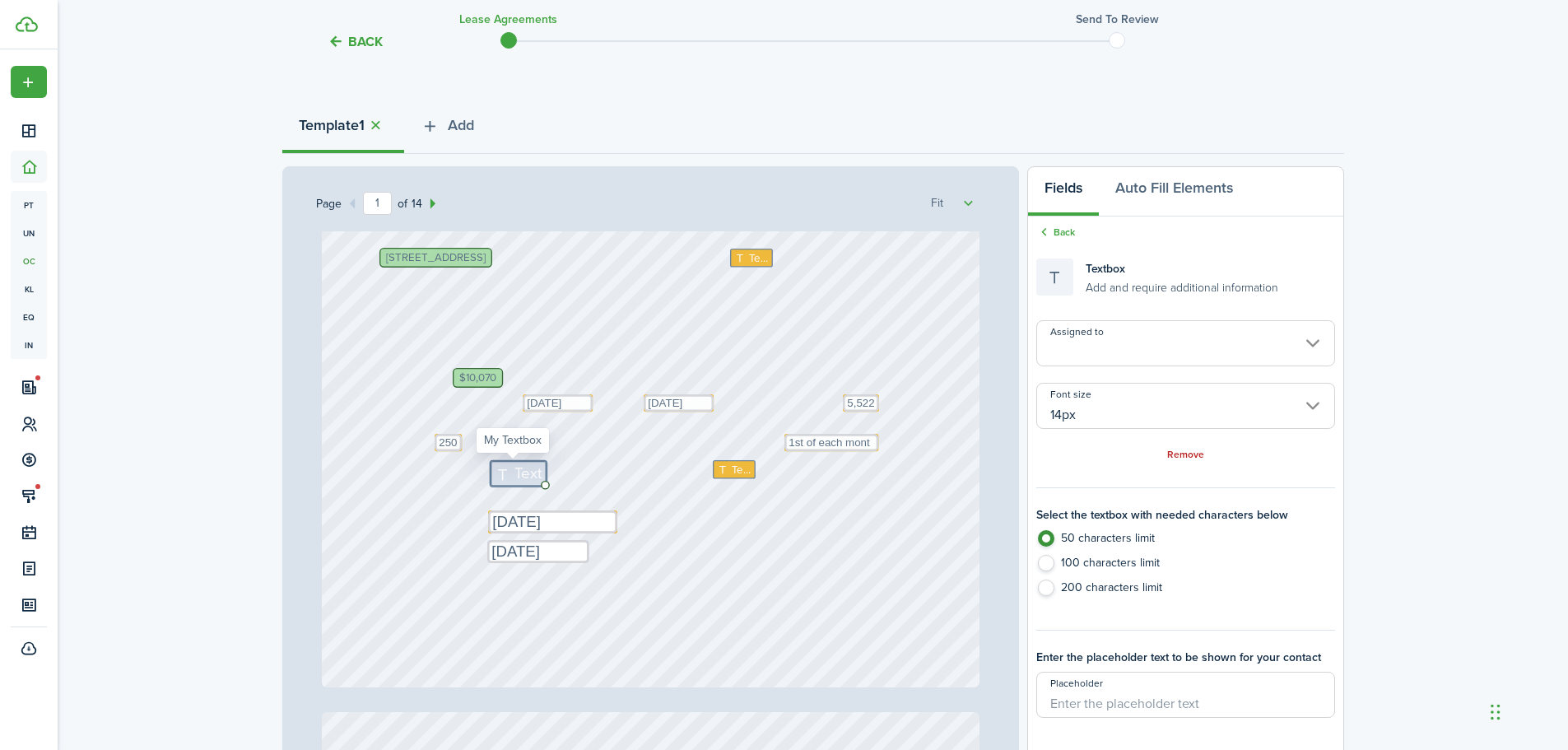
click at [517, 477] on span "Text" at bounding box center [528, 474] width 28 height 23
click at [517, 477] on textarea at bounding box center [586, 473] width 191 height 23
type textarea "$10,47"
click at [559, 474] on div "Text [DATE] Text Text 1st of each mont $10,070 Text 5,522 Text [DATE] [STREET_A…" at bounding box center [651, 253] width 658 height 866
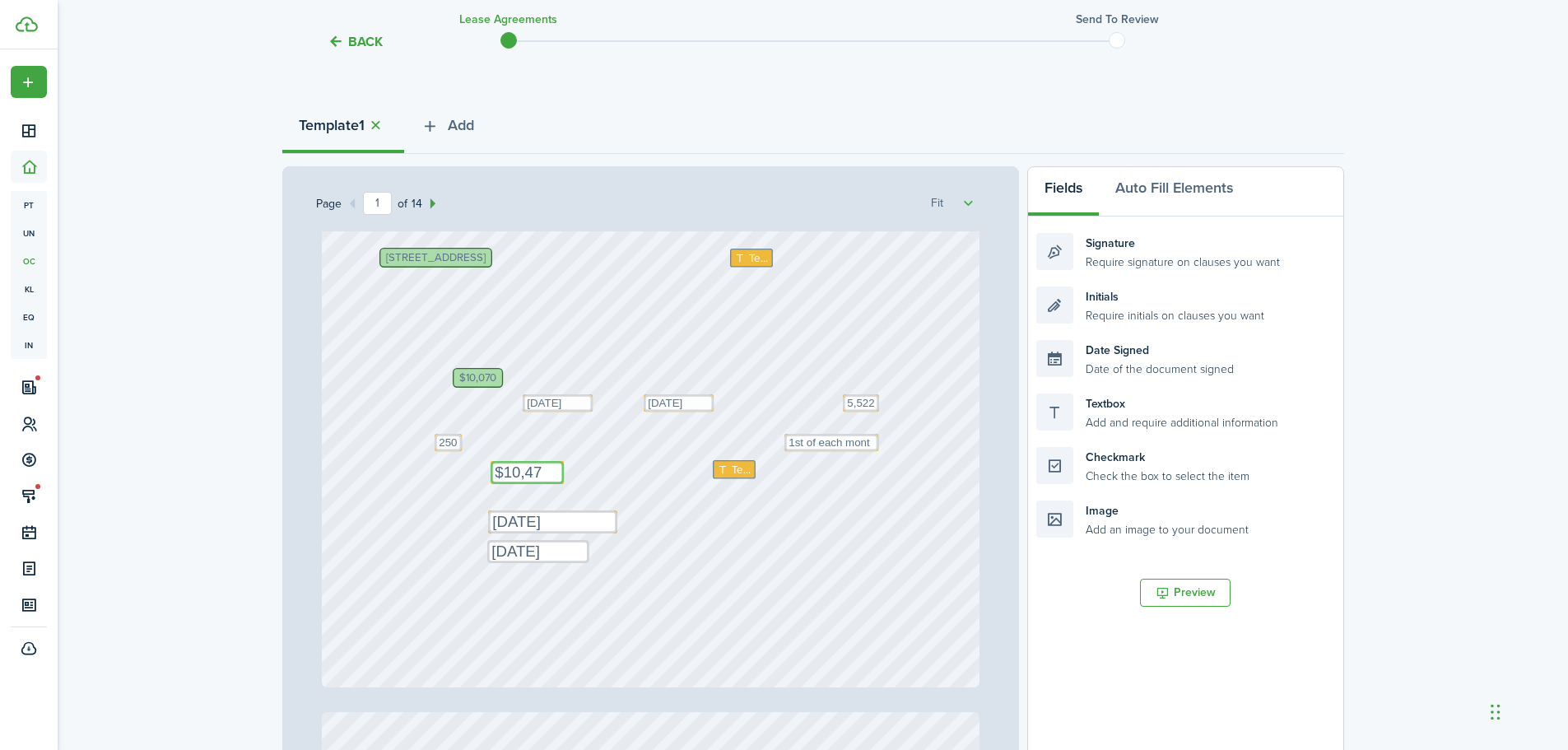
click at [553, 469] on textarea "$10,47" at bounding box center [527, 473] width 73 height 23
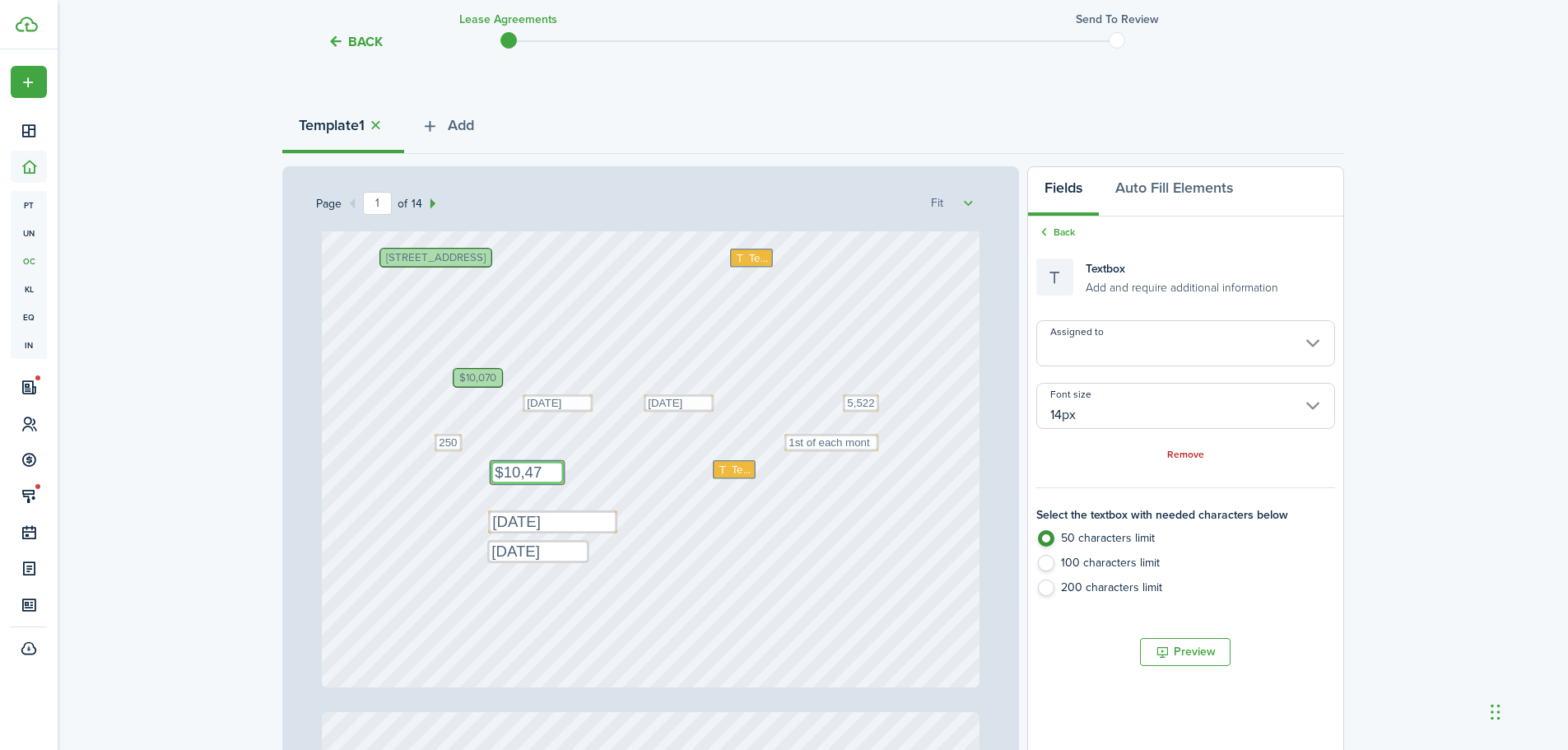
click at [1195, 428] on input "14px" at bounding box center [1185, 406] width 298 height 46
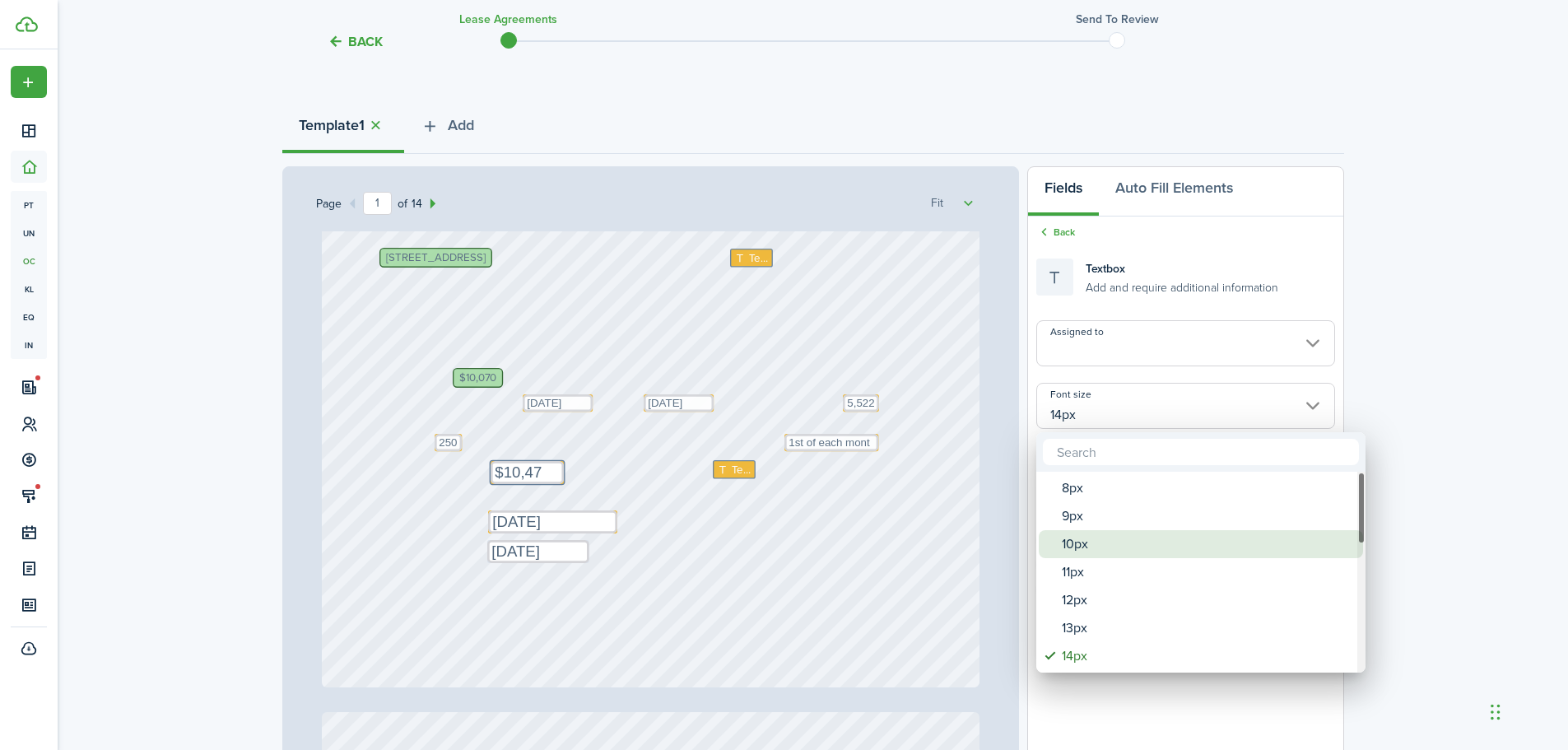
click at [1119, 546] on div "10px" at bounding box center [1208, 543] width 292 height 28
type input "10px"
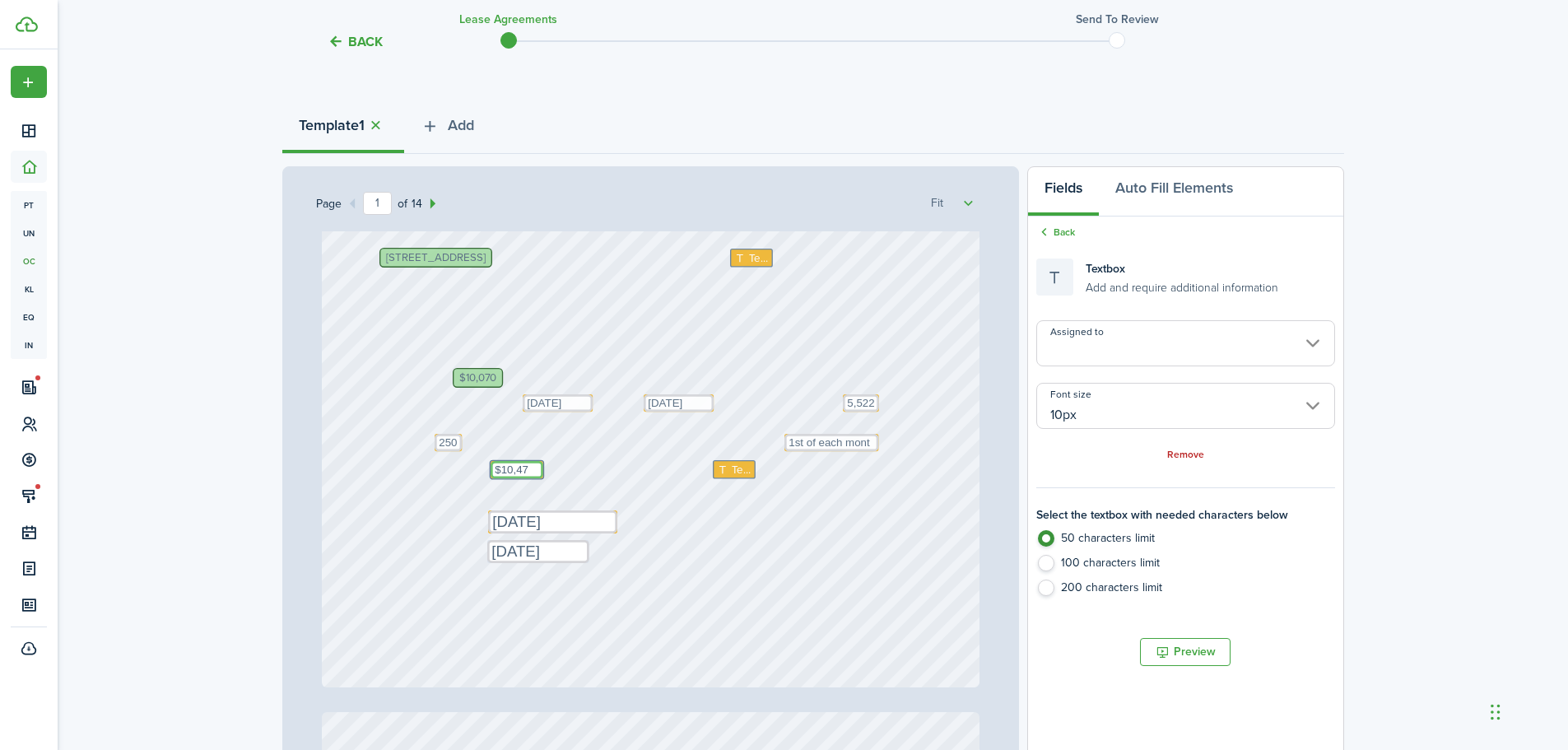
click at [521, 471] on textarea "$10,47" at bounding box center [517, 470] width 52 height 17
type textarea "$10,470 (1 month rent + $500 pet deposit)"
click at [722, 476] on div "Text" at bounding box center [734, 470] width 43 height 19
type input "Me"
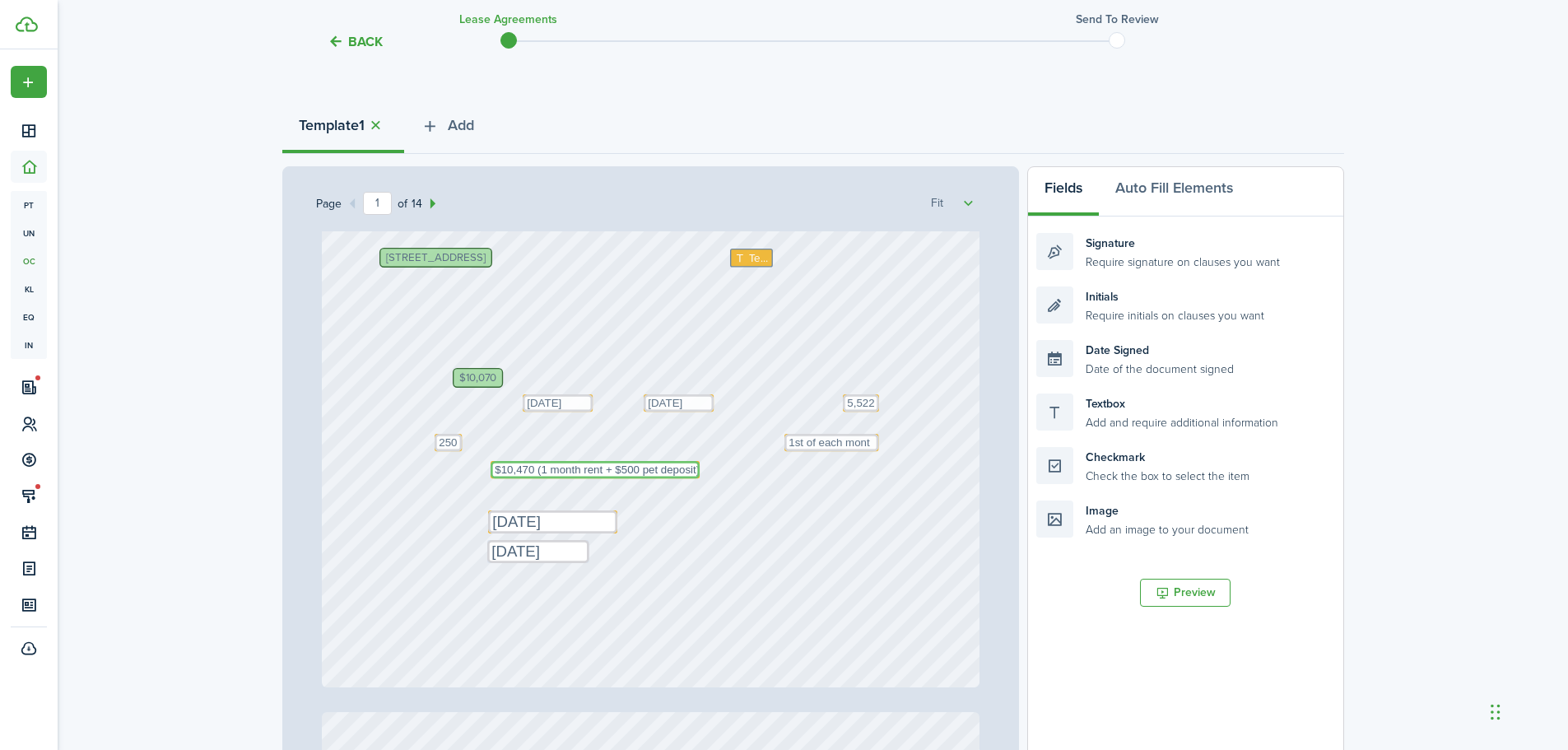
click at [690, 465] on textarea "$10,470 (1 month rent + $500 pet deposit)" at bounding box center [595, 470] width 209 height 17
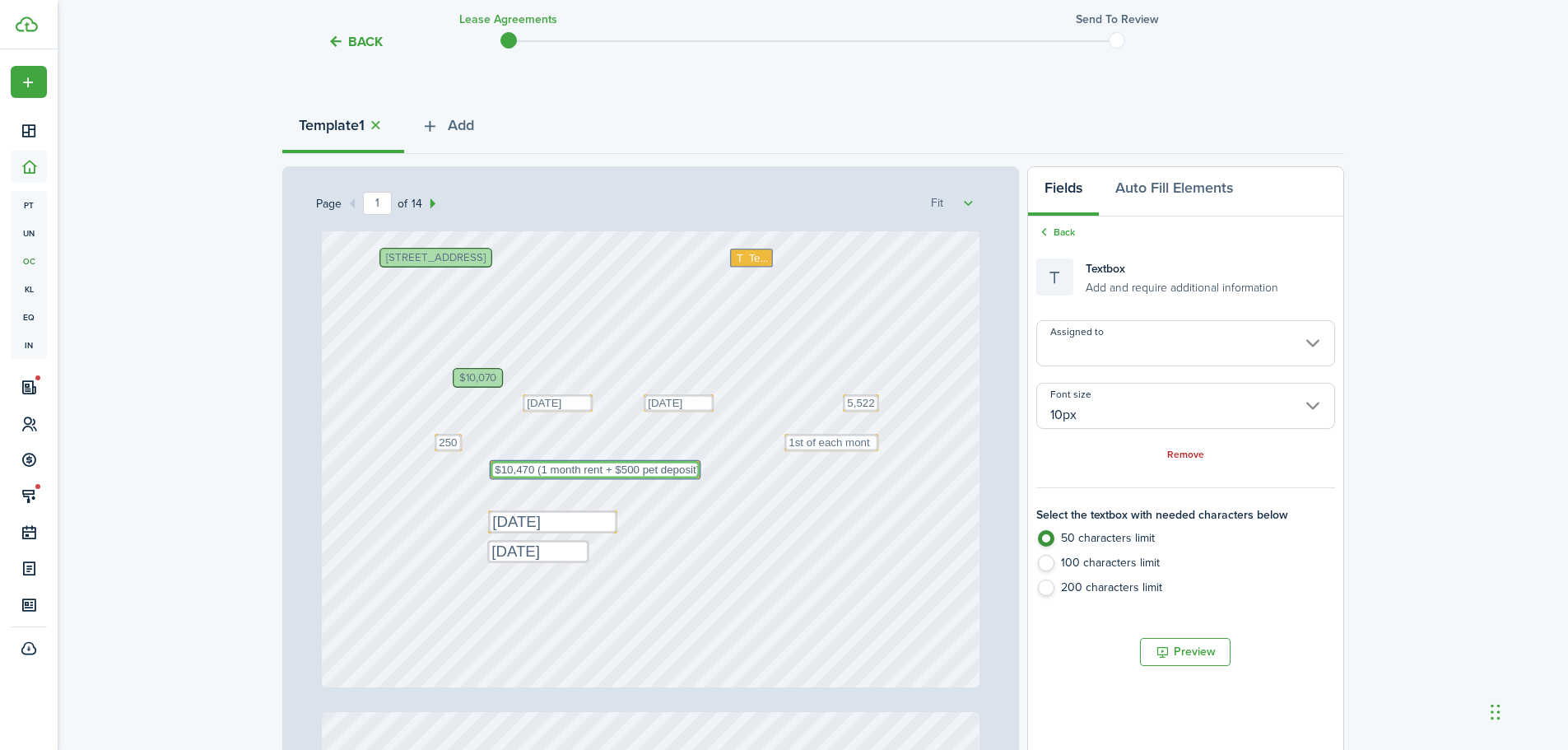
click at [691, 476] on textarea "$10,470 (1 month rent + $500 pet deposit)" at bounding box center [595, 470] width 209 height 17
drag, startPoint x: 703, startPoint y: 478, endPoint x: 721, endPoint y: 425, distance: 56.0
click at [721, 425] on div "Text [DATE] Text Text 1st of each mont $10,070 Text 5,522 Text [DATE] [STREET_A…" at bounding box center [651, 253] width 658 height 866
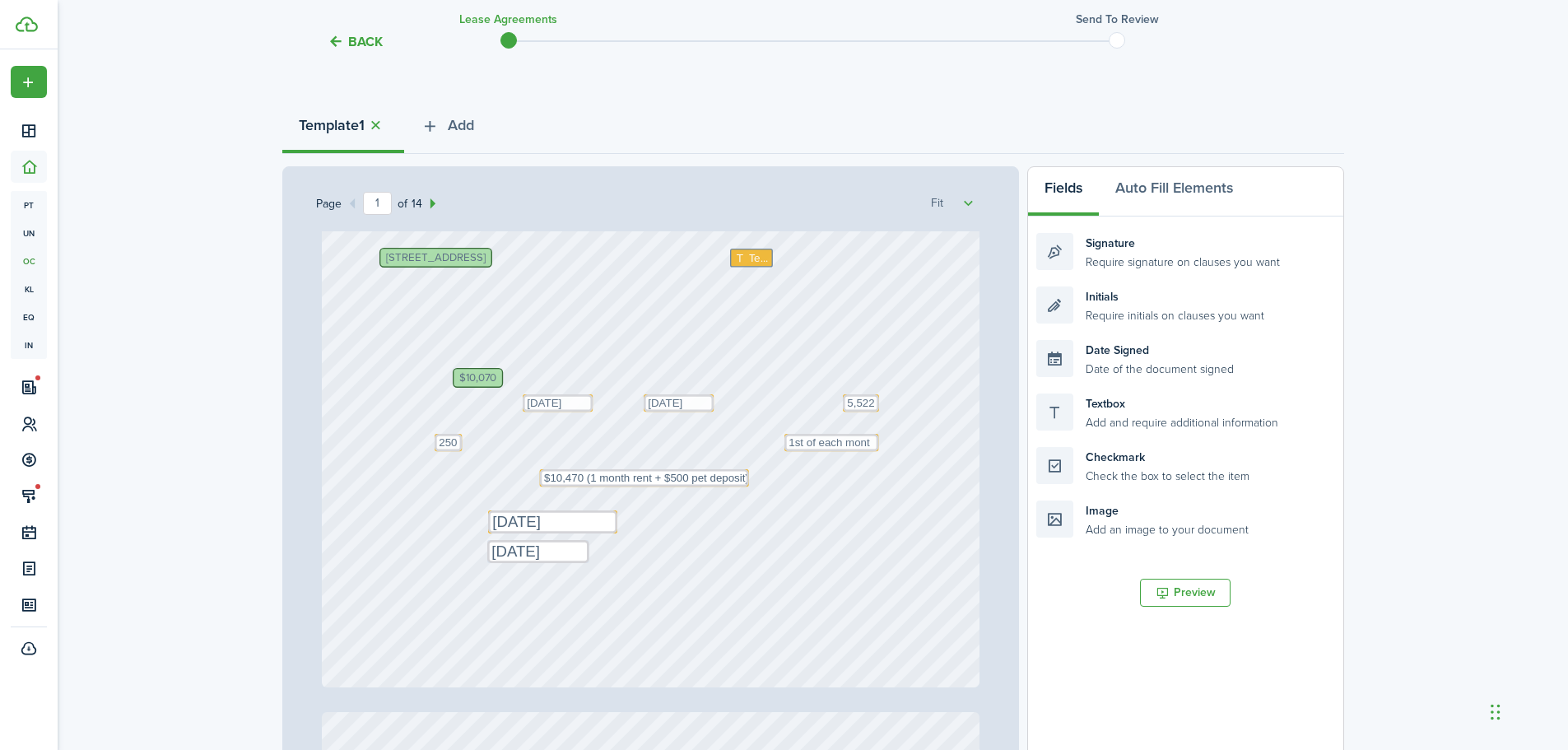
click at [897, 517] on div "Text [DATE] Text Text 1st of each mont $10,070 Text 5,522 Text [DATE] [STREET_A…" at bounding box center [651, 253] width 658 height 866
click at [740, 474] on textarea "$10,470 (1 month rent + $500 pet deposit)" at bounding box center [644, 477] width 209 height 17
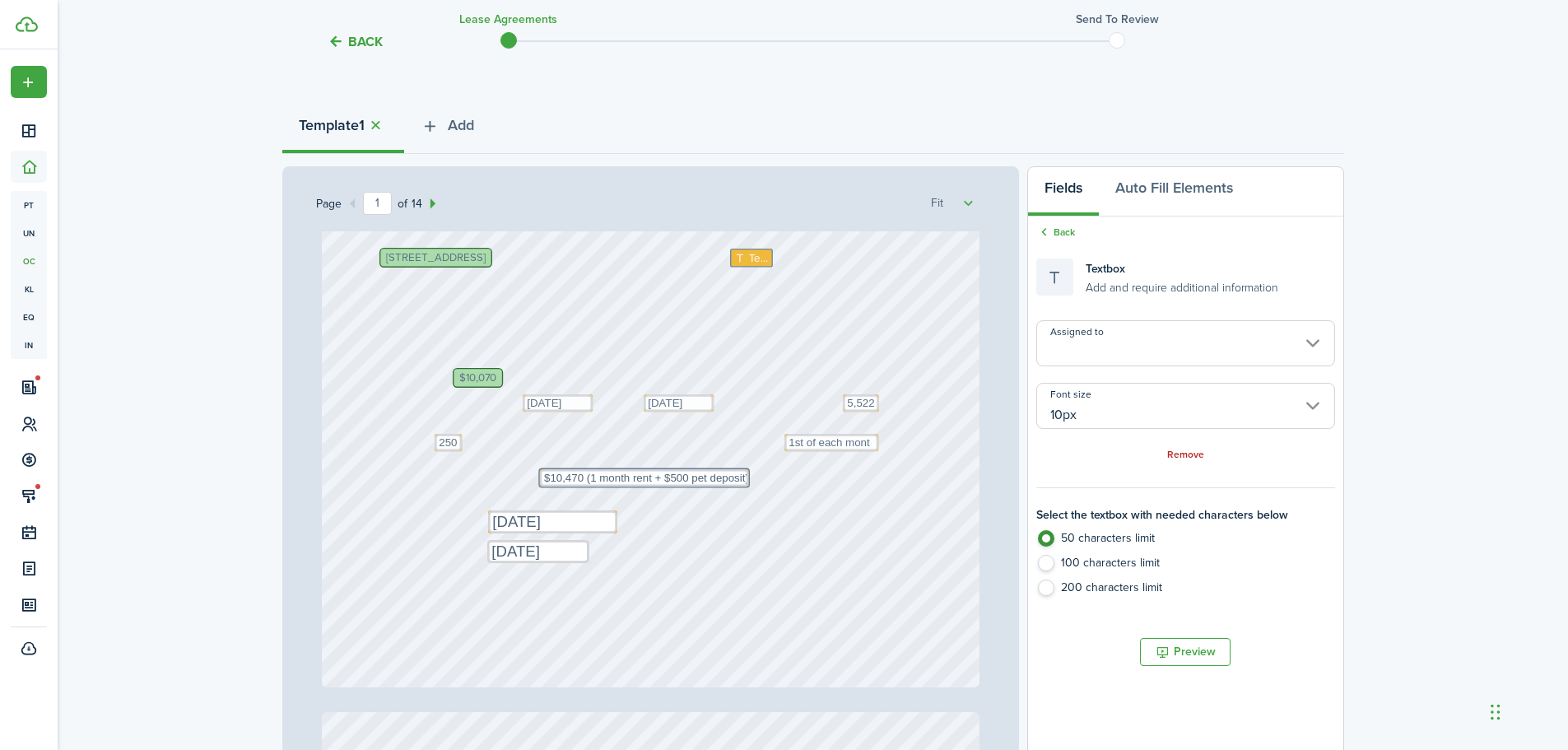
click at [743, 485] on div "Text $10,470 (1 month rent + $500 pet deposit)" at bounding box center [644, 477] width 209 height 17
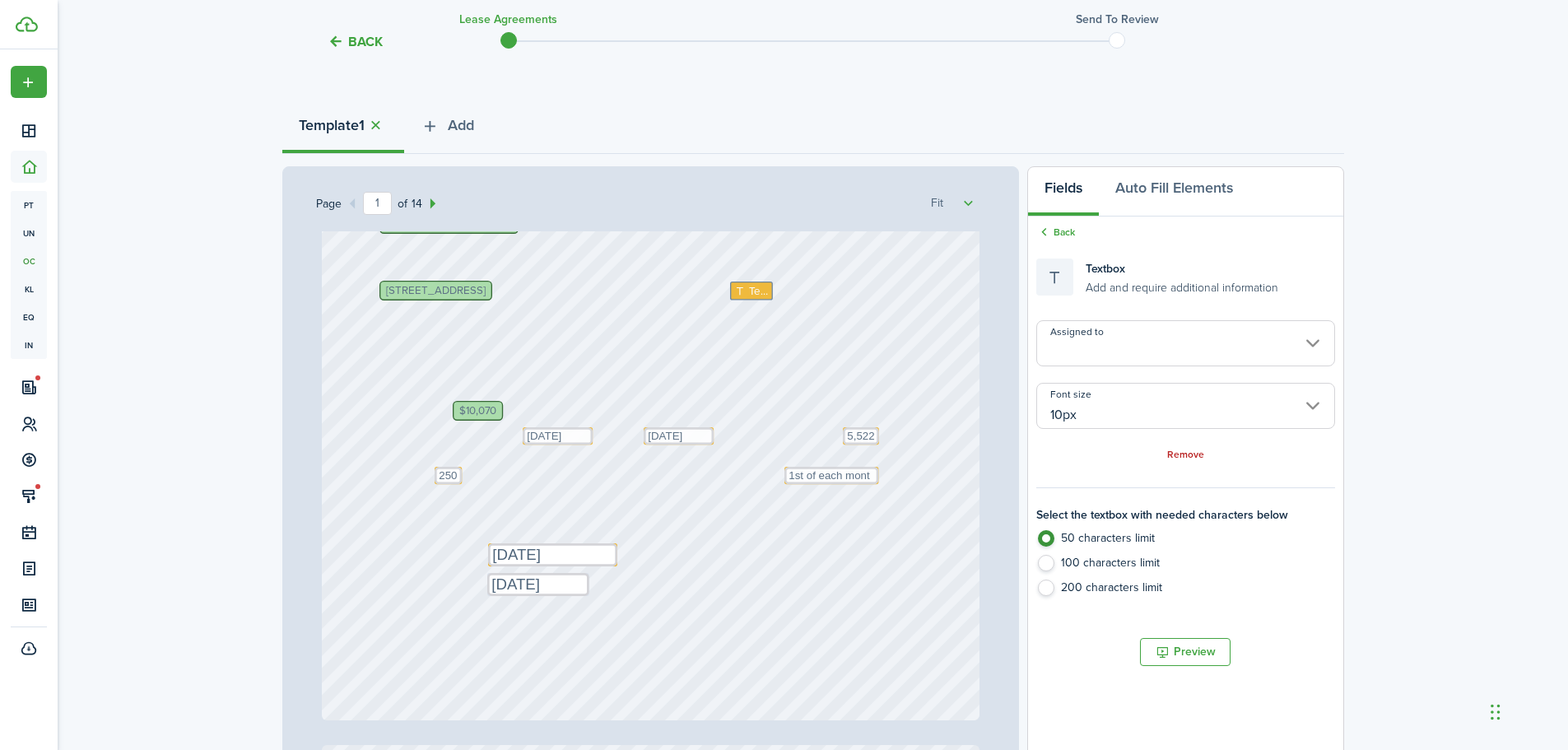
drag, startPoint x: 742, startPoint y: 518, endPoint x: 675, endPoint y: 531, distance: 68.2
click at [656, 494] on div "Text [DATE] Text Text 1st of each mont $10,070 Text 5,522 Text [DATE] [STREET_A…" at bounding box center [651, 519] width 670 height 577
drag, startPoint x: 690, startPoint y: 528, endPoint x: 751, endPoint y: 515, distance: 62.4
click at [690, 527] on div "Text $10,470 (1 month rent + $500 pet deposit)" at bounding box center [645, 285] width 658 height 866
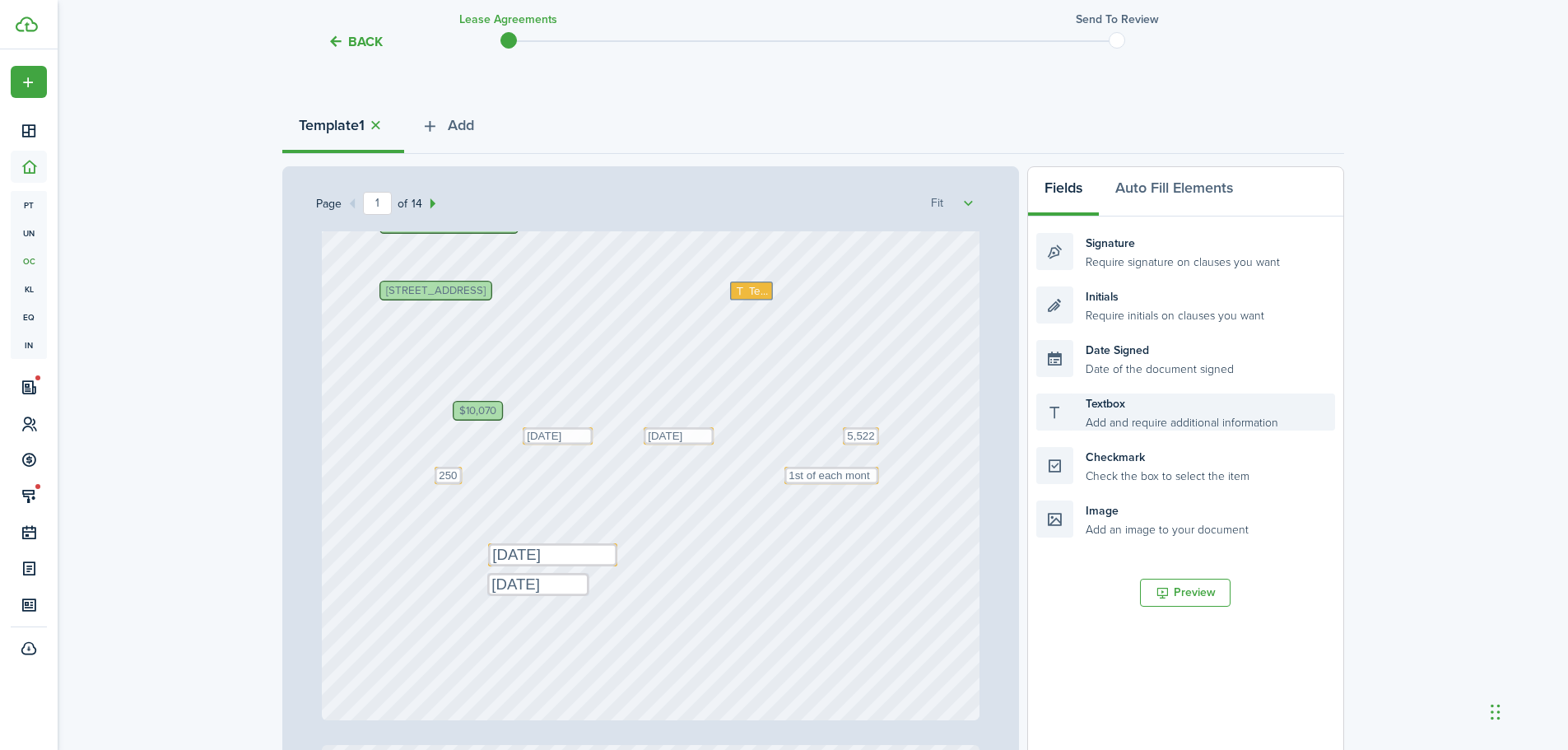
click at [1113, 397] on div "Textbox Add and require additional information" at bounding box center [1185, 412] width 298 height 37
click at [1118, 401] on div "Textbox Add and require additional information" at bounding box center [1185, 412] width 298 height 37
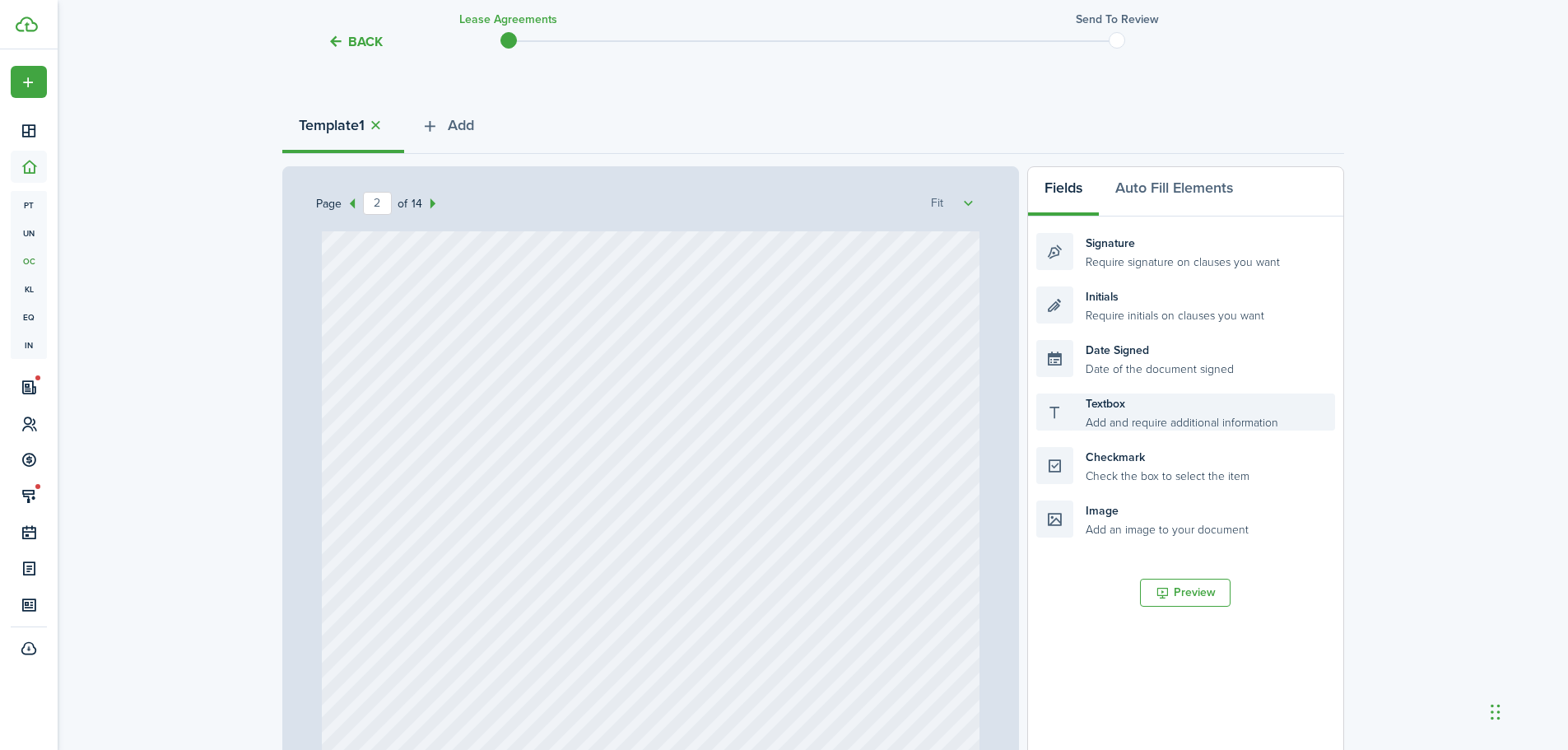
type input "1"
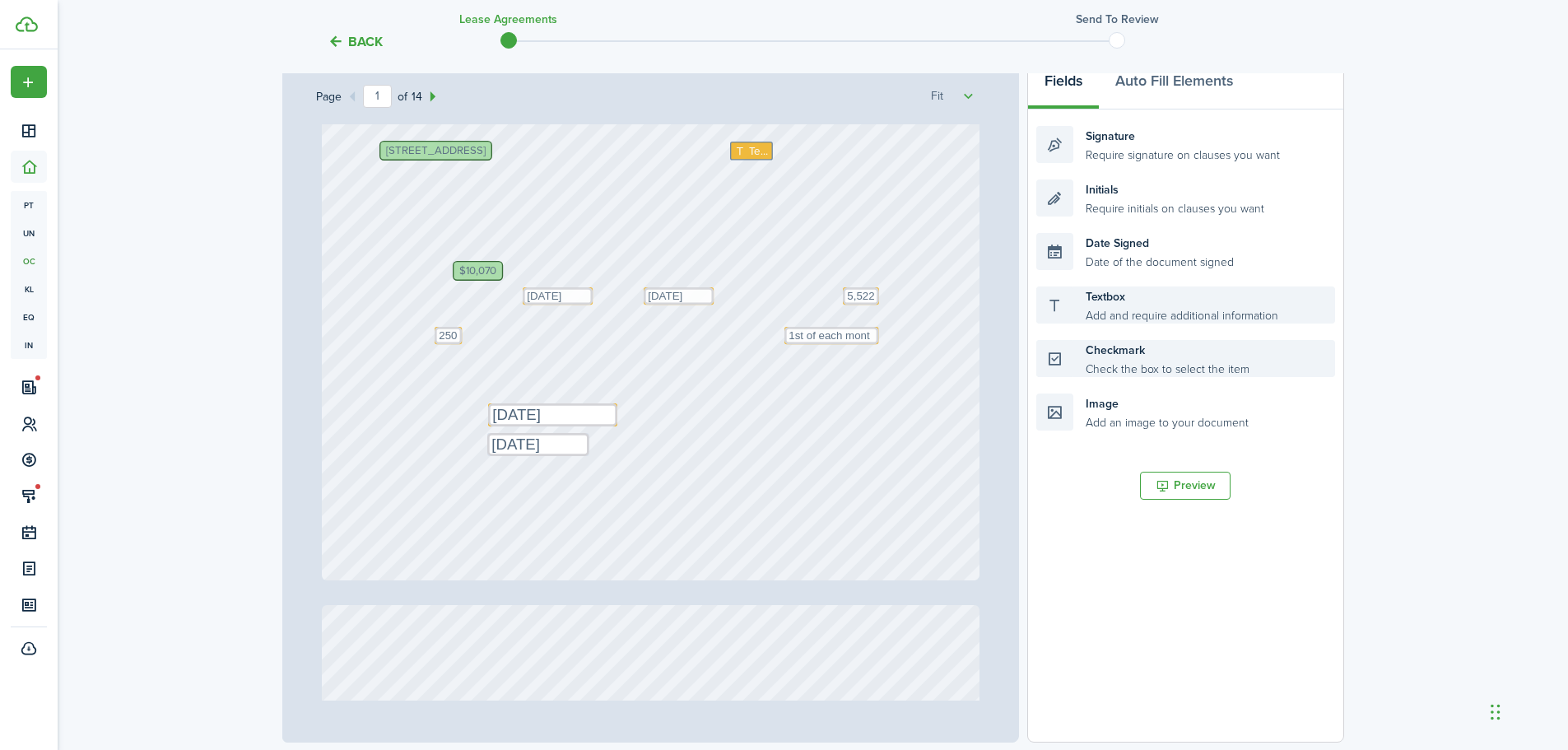
scroll to position [235, 0]
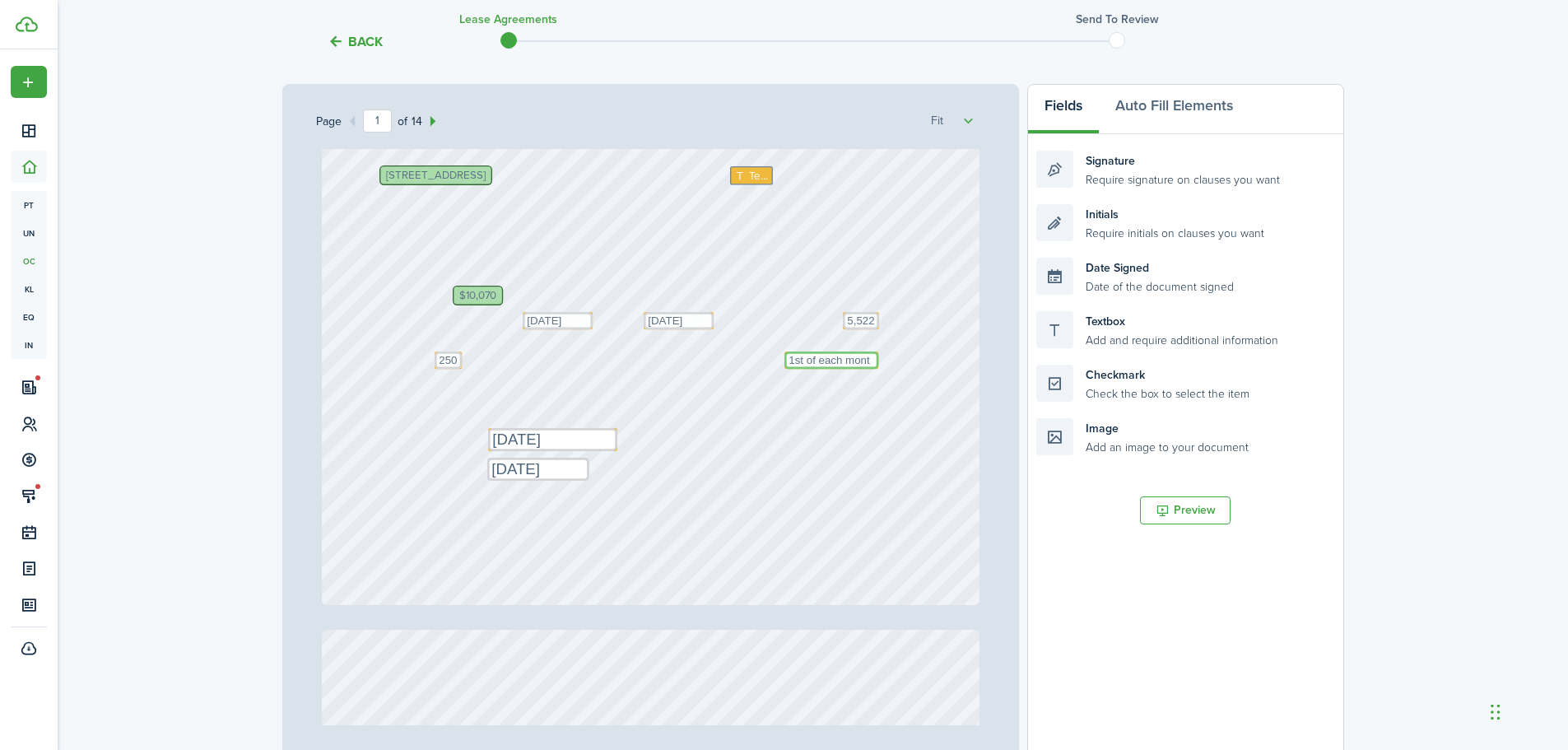
click at [863, 358] on textarea "1st of each mont" at bounding box center [831, 360] width 93 height 17
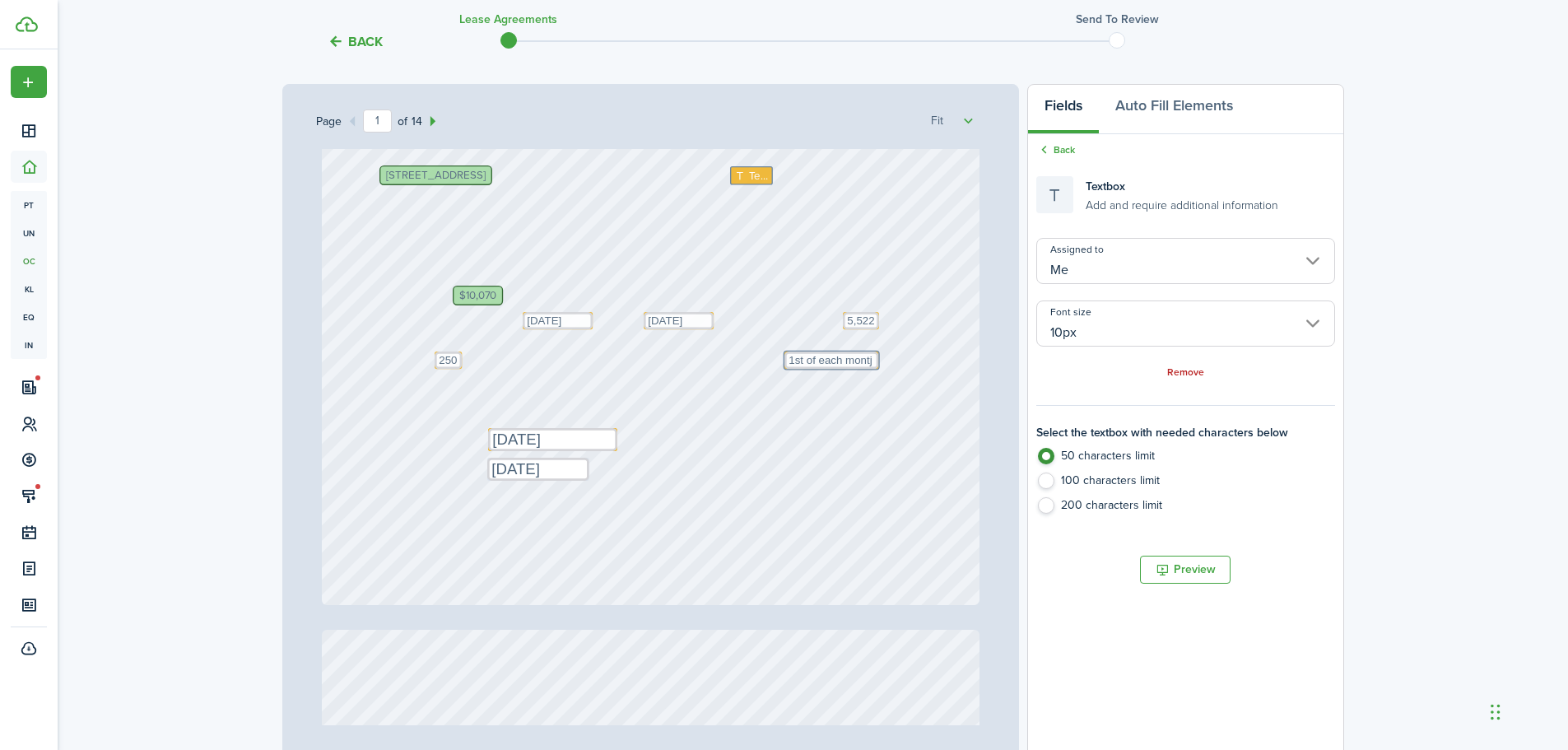
click at [1439, 310] on div "Back Lease Agreements Send to review Template editor Add the text-boxes, signat…" at bounding box center [812, 345] width 1511 height 1047
click at [865, 365] on textarea "1st of each montj" at bounding box center [831, 360] width 93 height 17
type textarea "1st of each month"
click at [1308, 180] on div "Textbox Add and require additional information" at bounding box center [1185, 194] width 298 height 53
click at [1070, 106] on button "Fields" at bounding box center [1064, 110] width 71 height 50
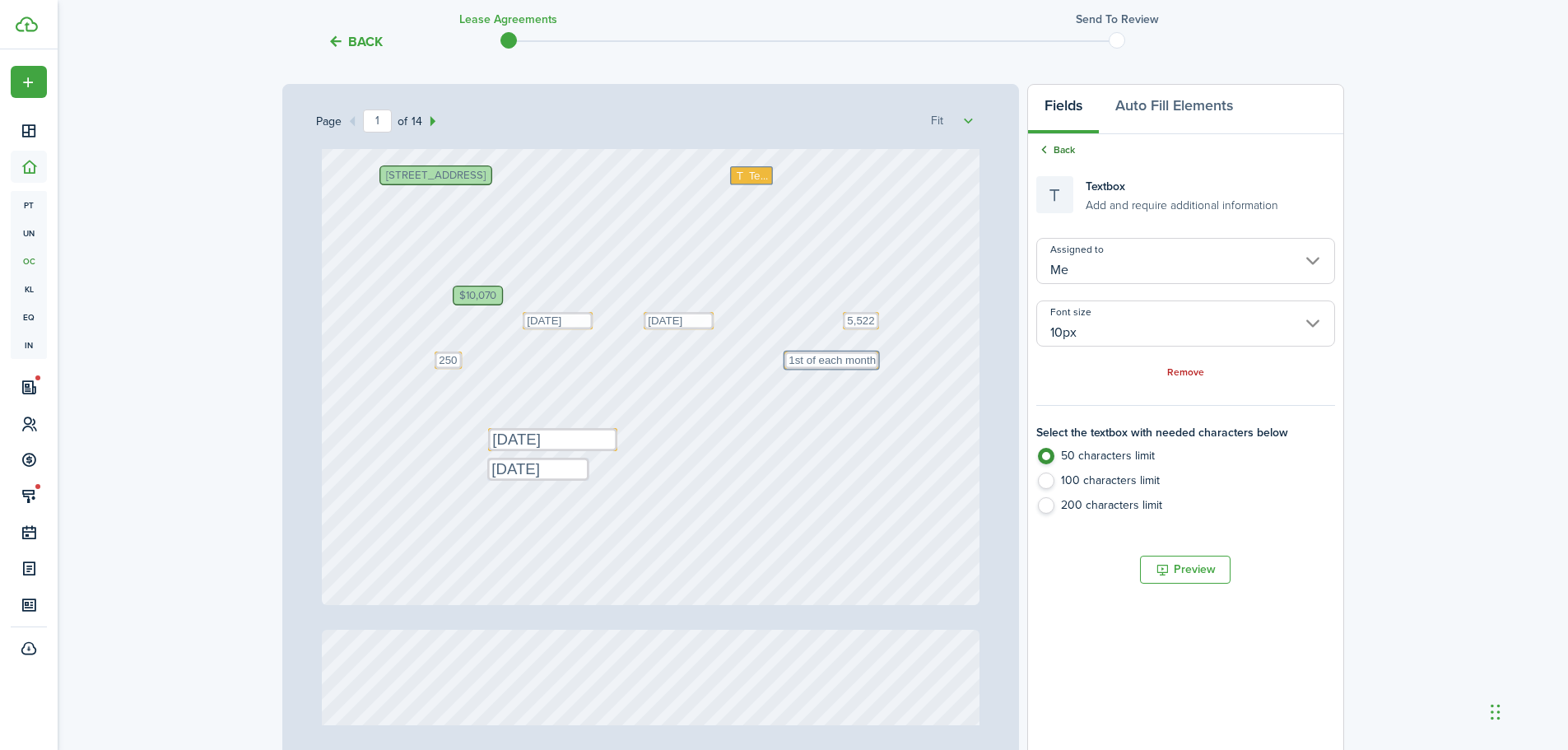
click at [1049, 150] on icon at bounding box center [1044, 150] width 15 height 15
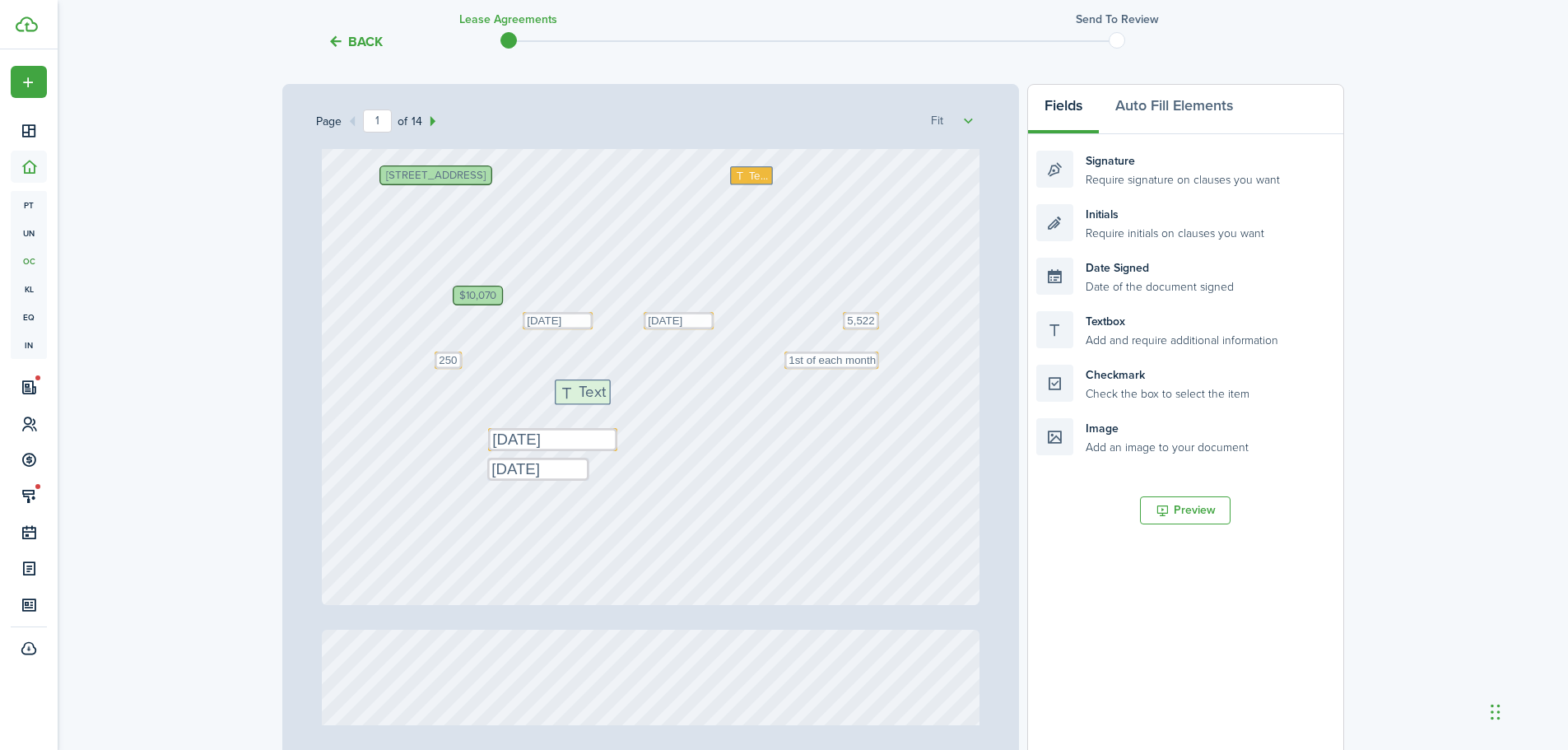
drag, startPoint x: 1054, startPoint y: 331, endPoint x: 572, endPoint y: 399, distance: 486.8
click at [572, 399] on div "Page 1 of 14 50% 75% 100% 150% 200% Fit Text [DATE] Text Text 1st of each month…" at bounding box center [813, 425] width 1062 height 683
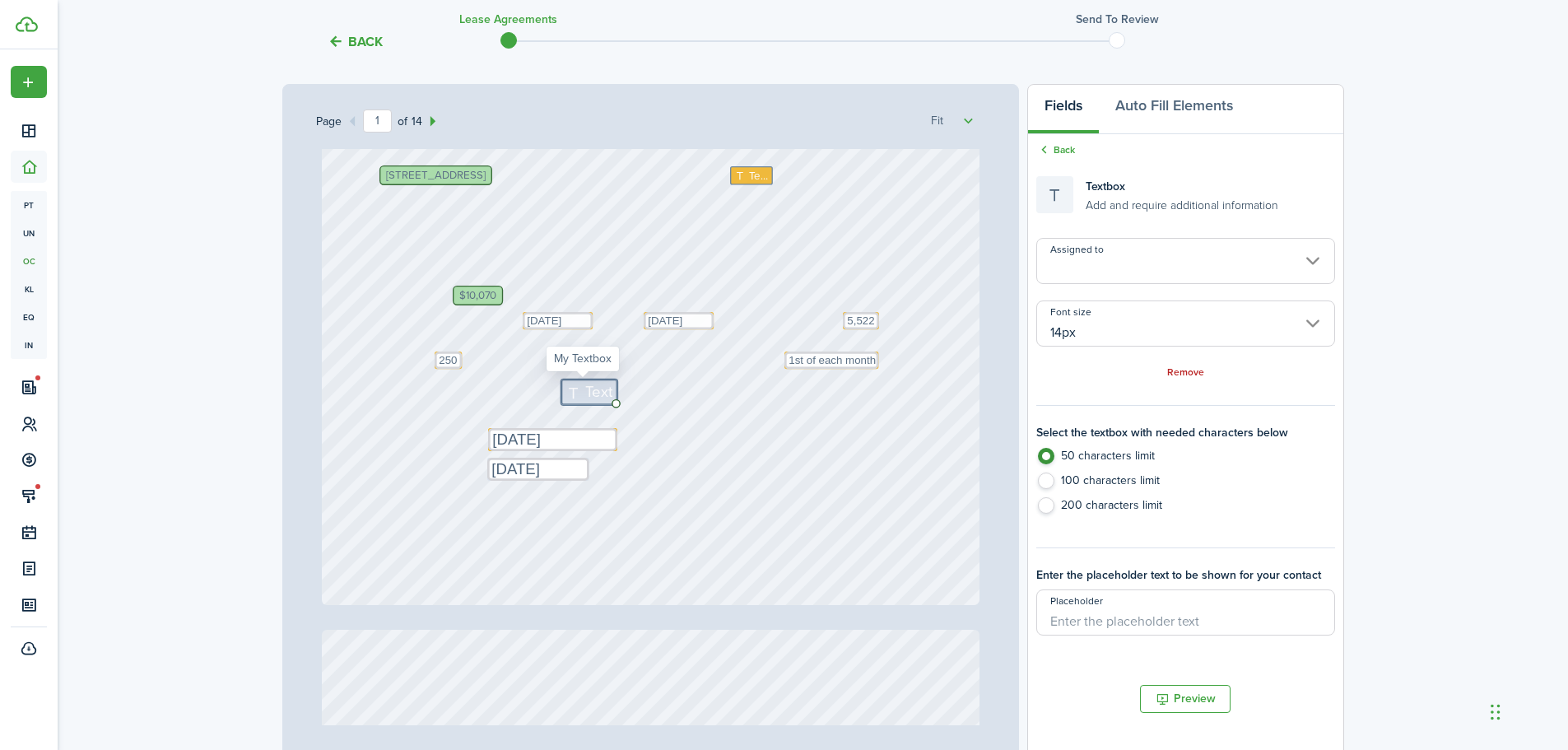
click at [569, 395] on icon at bounding box center [575, 392] width 20 height 15
click at [1078, 329] on input "14px" at bounding box center [1185, 323] width 298 height 46
type textarea "$10,470"
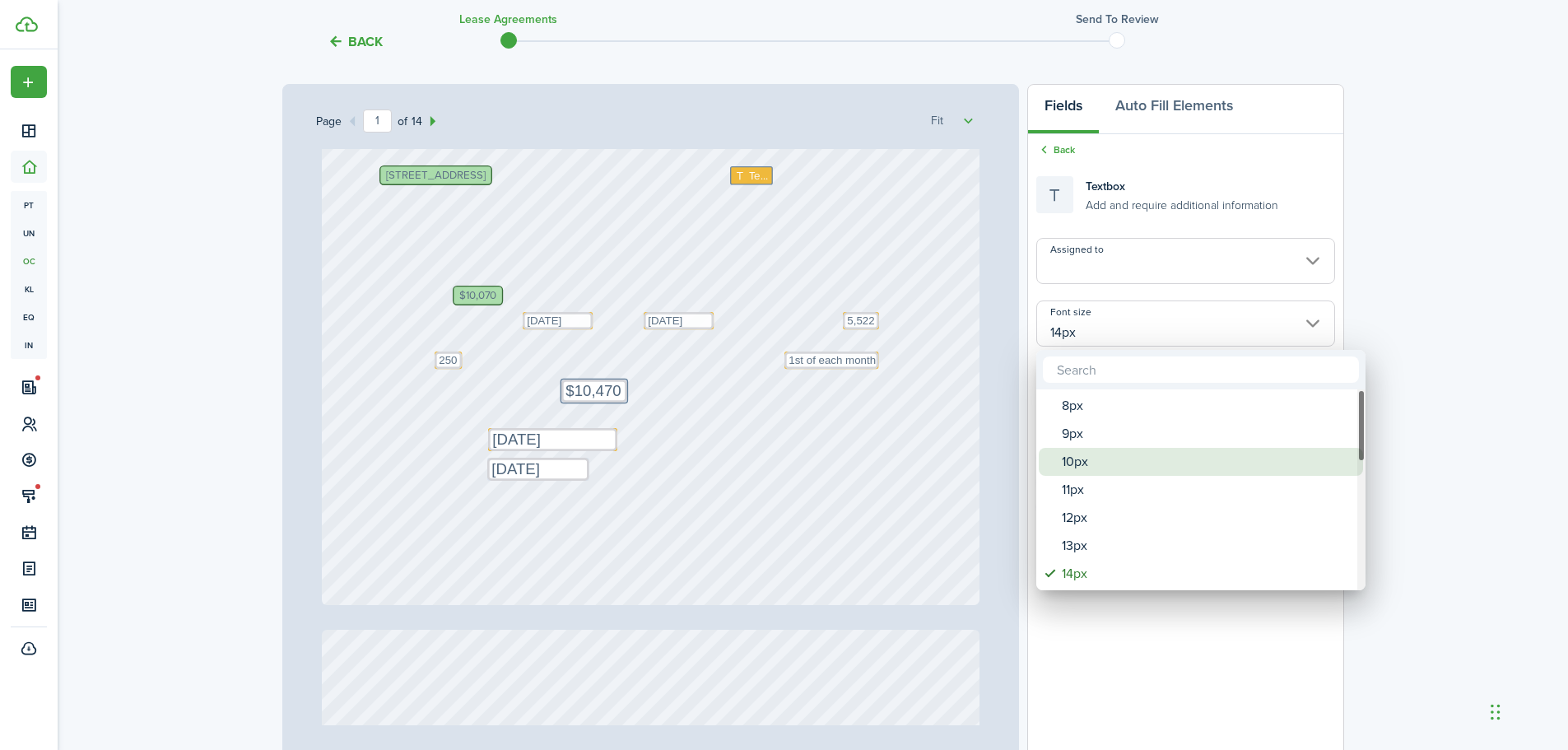
click at [1102, 456] on div "10px" at bounding box center [1208, 461] width 292 height 28
type input "10px"
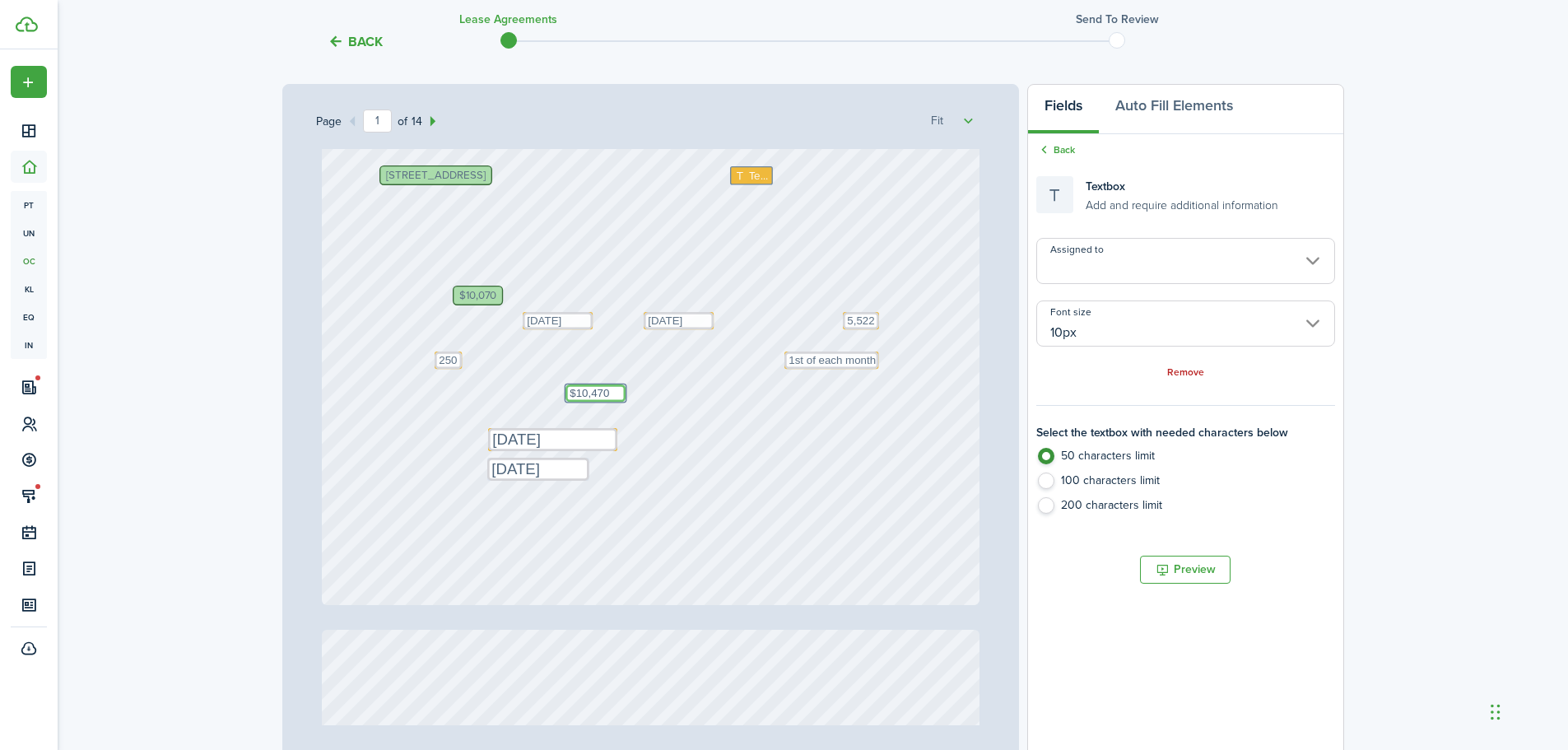
click at [600, 395] on textarea "$10,470" at bounding box center [595, 393] width 60 height 17
type textarea "$10,470 (1 month's rent + $500 pet deposit)"
click at [837, 417] on div "Text [DATE] Text Text 1st of each month $10,070 Text 5,522 Text [DATE] [STREET_…" at bounding box center [651, 170] width 658 height 866
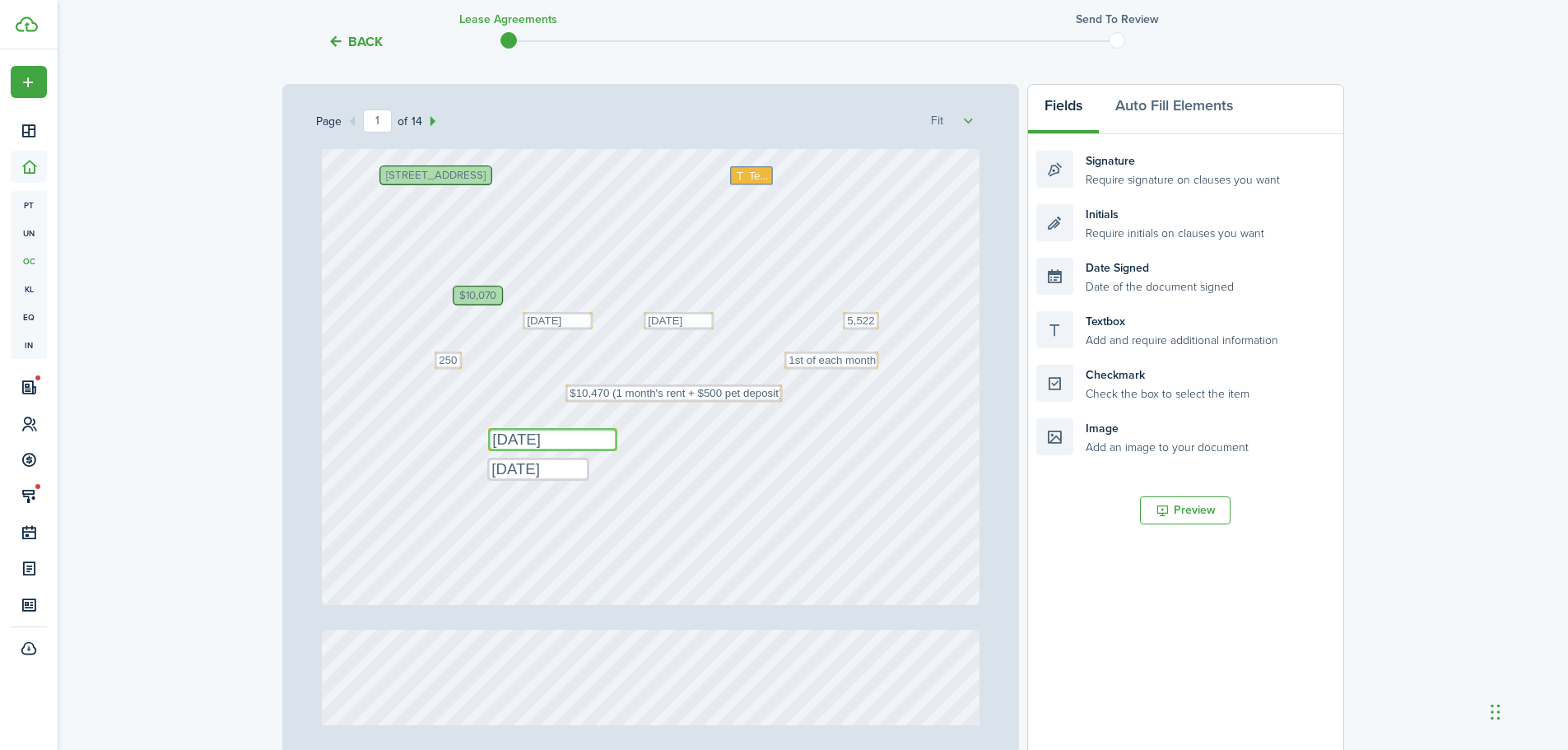
click at [601, 434] on textarea "[DATE]" at bounding box center [553, 439] width 130 height 23
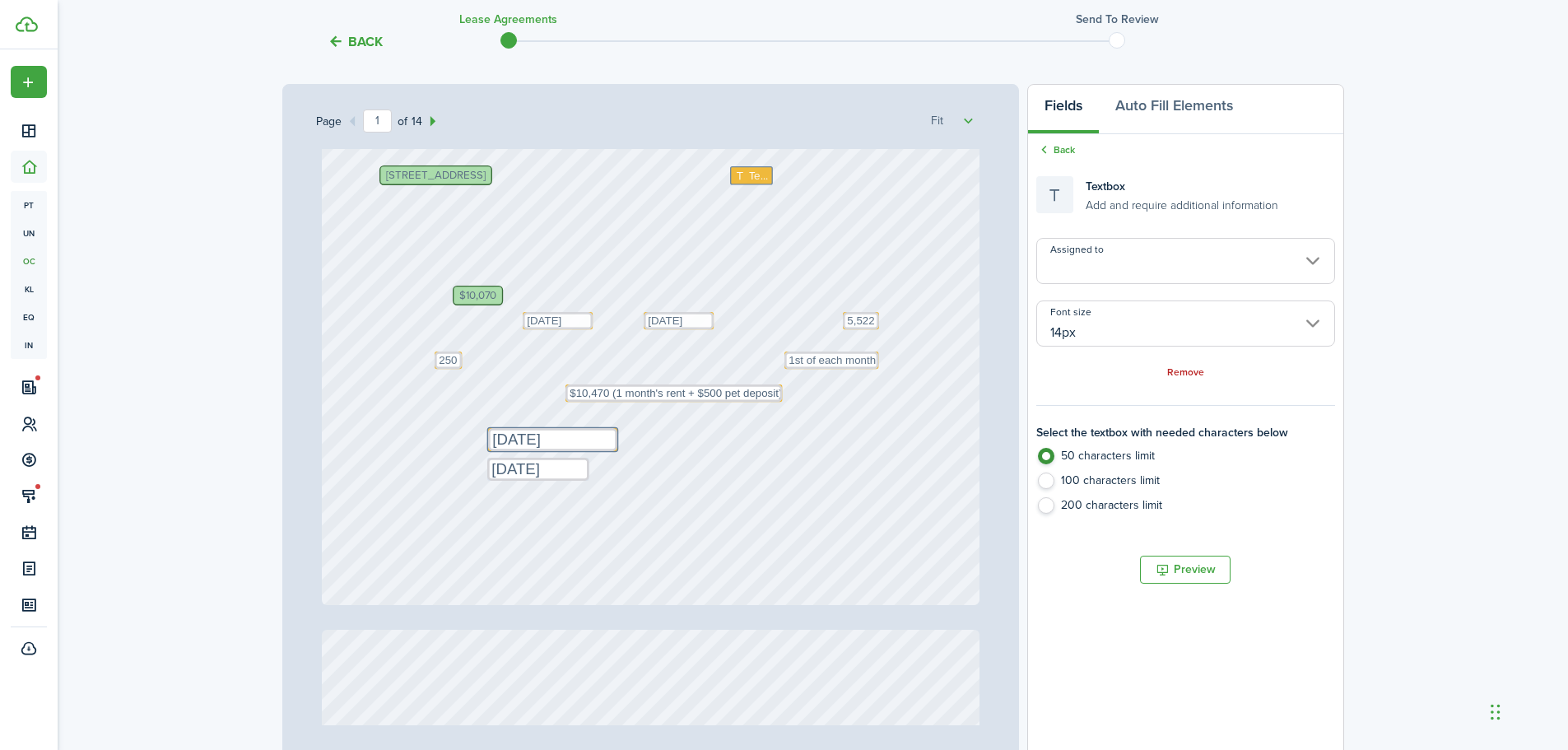
click at [1169, 358] on div "Assigned to Font size 14px Remove" at bounding box center [1185, 309] width 298 height 142
click at [1142, 318] on input "14px" at bounding box center [1185, 323] width 298 height 46
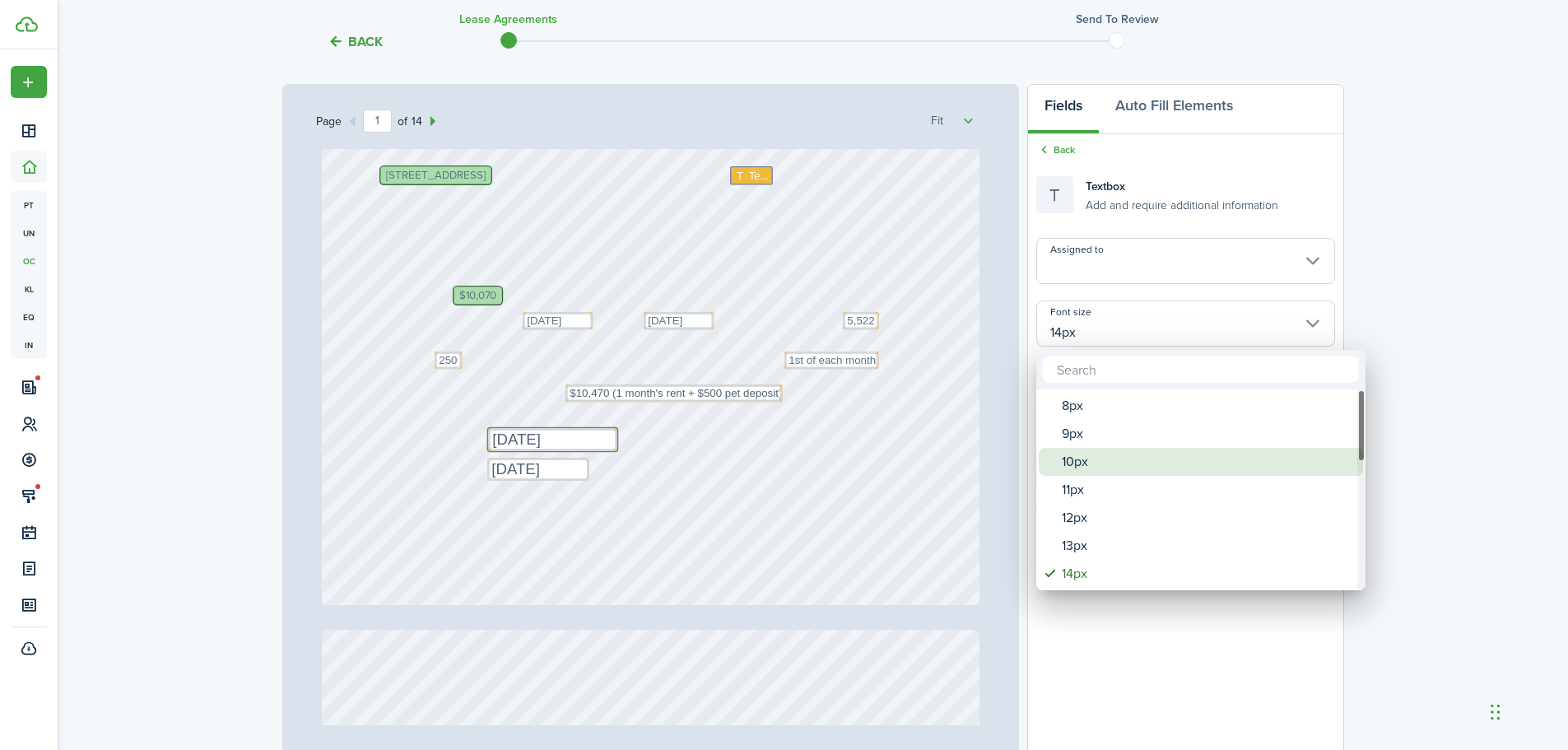
click at [1102, 465] on div "10px" at bounding box center [1208, 461] width 292 height 28
type input "10px"
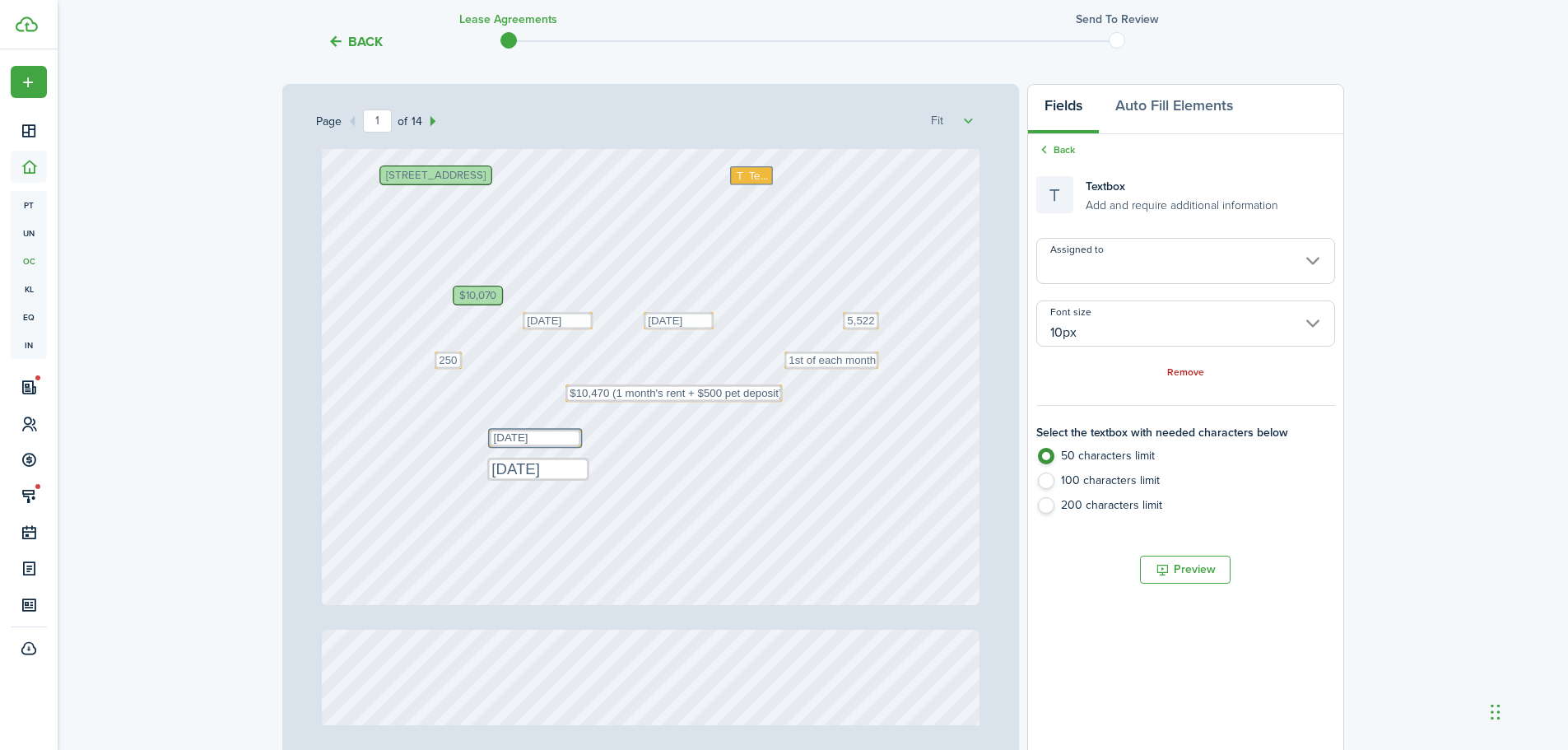
drag, startPoint x: 573, startPoint y: 444, endPoint x: 553, endPoint y: 379, distance: 68.0
click at [553, 379] on div "Text [DATE] Text Text 1st of each month $10,070 Text 5,522 Text [DATE] [STREET_…" at bounding box center [651, 170] width 658 height 866
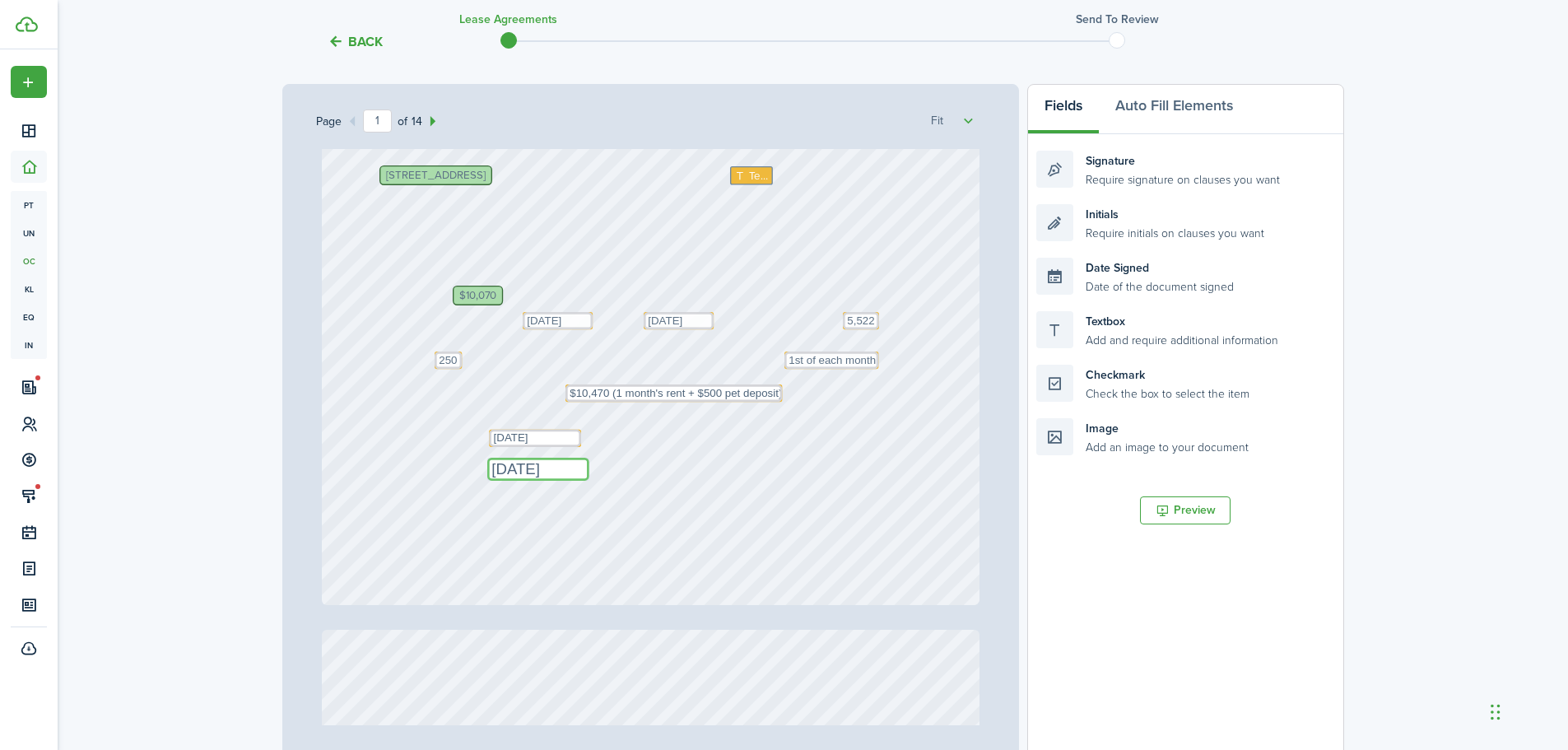
click at [569, 459] on textarea "[DATE]" at bounding box center [538, 469] width 102 height 23
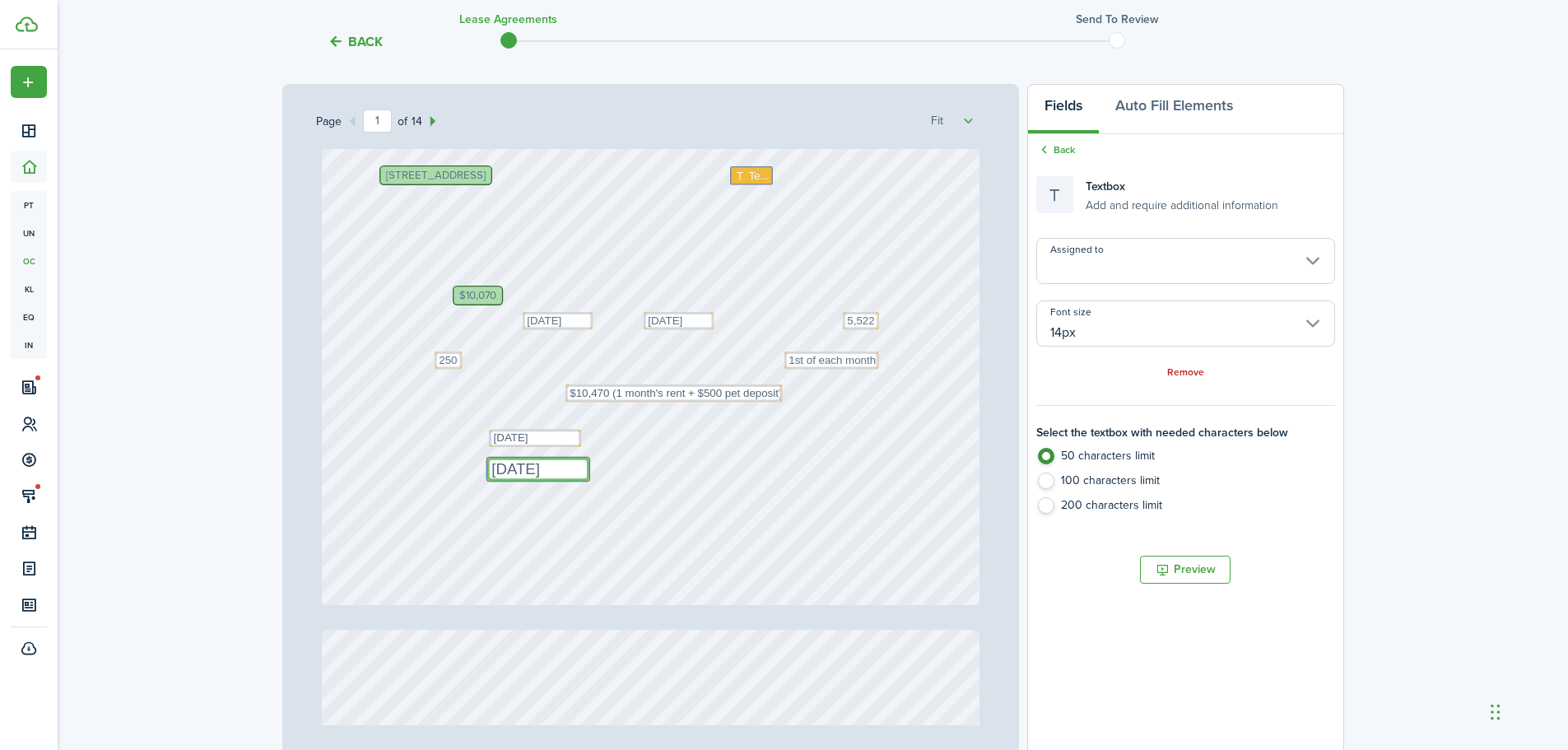
click at [578, 460] on textarea "[DATE]" at bounding box center [538, 469] width 102 height 23
click at [1074, 332] on input "14px" at bounding box center [1185, 323] width 298 height 46
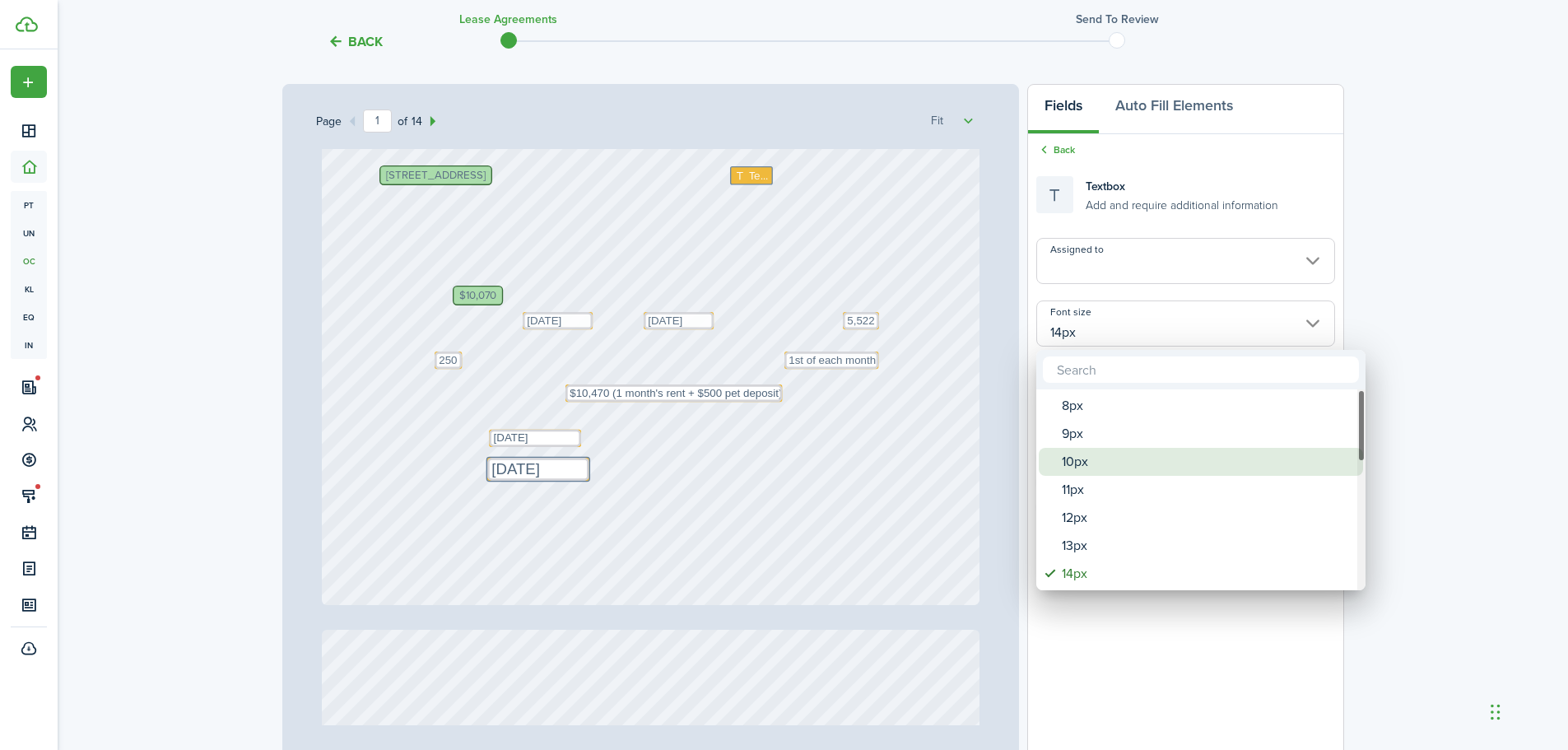
click at [1117, 460] on div "10px" at bounding box center [1208, 461] width 292 height 28
type input "10px"
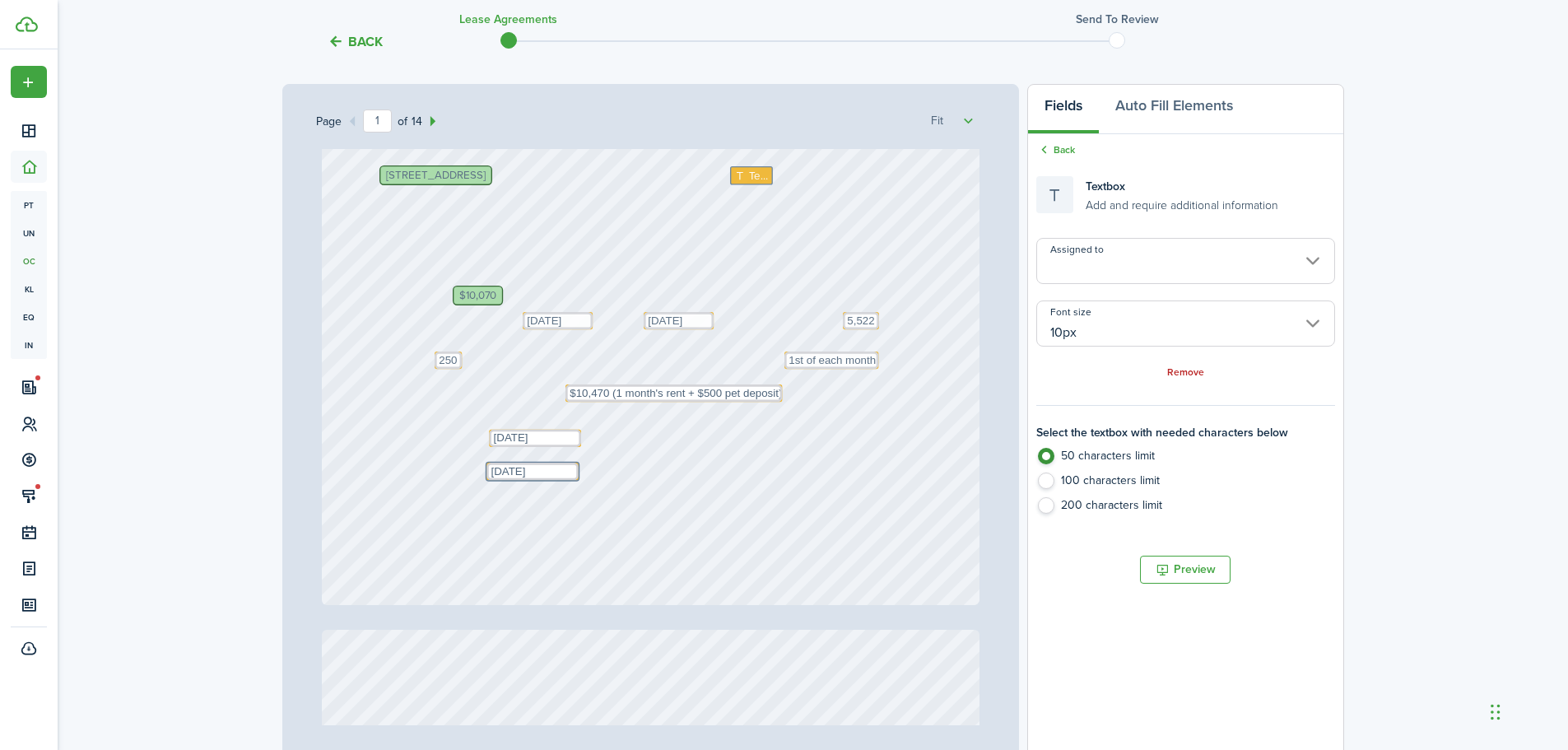
drag, startPoint x: 572, startPoint y: 474, endPoint x: 551, endPoint y: 411, distance: 66.4
click at [551, 411] on div "Text [DATE] Text Text 1st of each month $10,070 Text 5,522 Text [DATE] [STREET_…" at bounding box center [651, 170] width 658 height 866
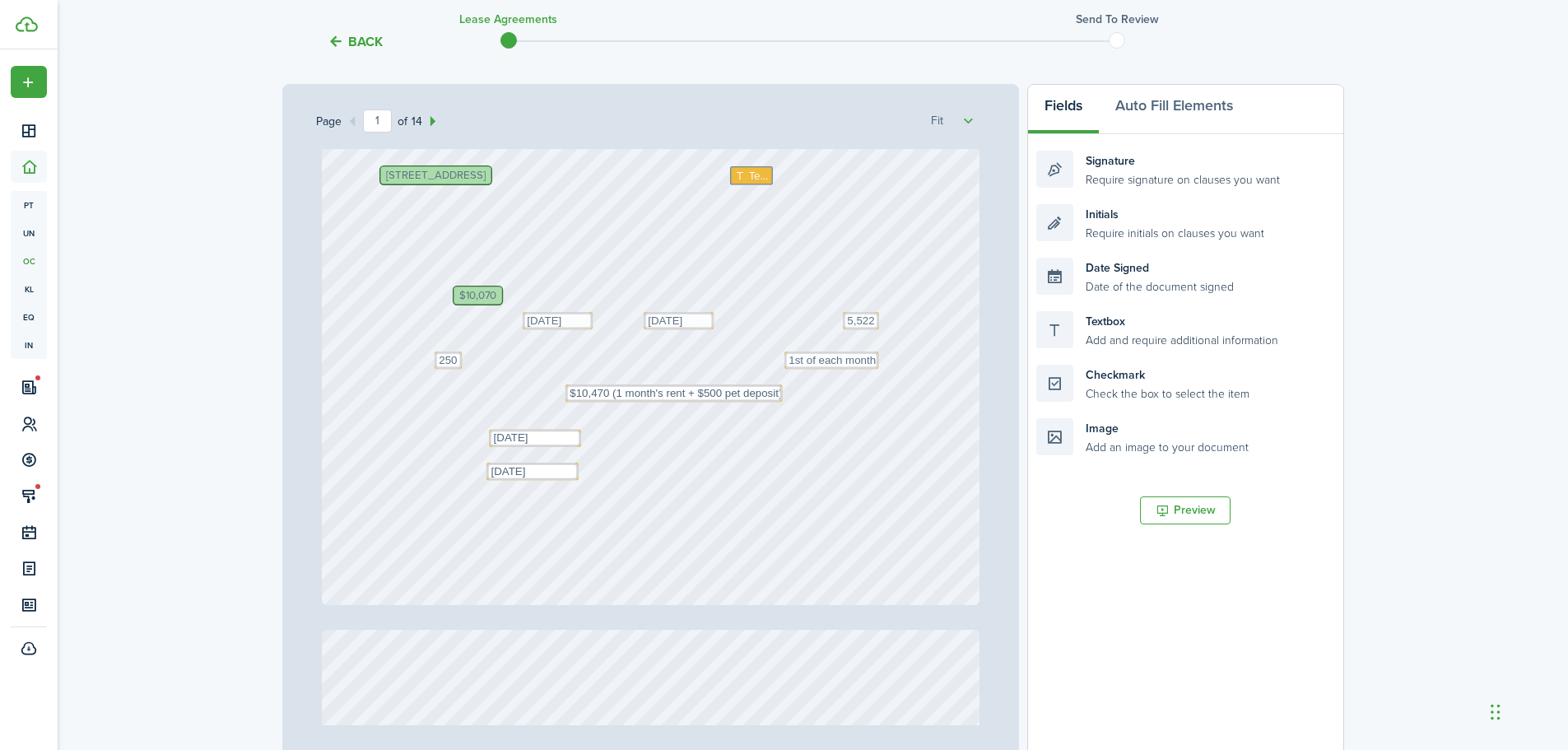
click at [834, 475] on div "Text [DATE] Text Text 1st of each month $10,070 Text 5,522 Text [DATE] [STREET_…" at bounding box center [651, 170] width 658 height 866
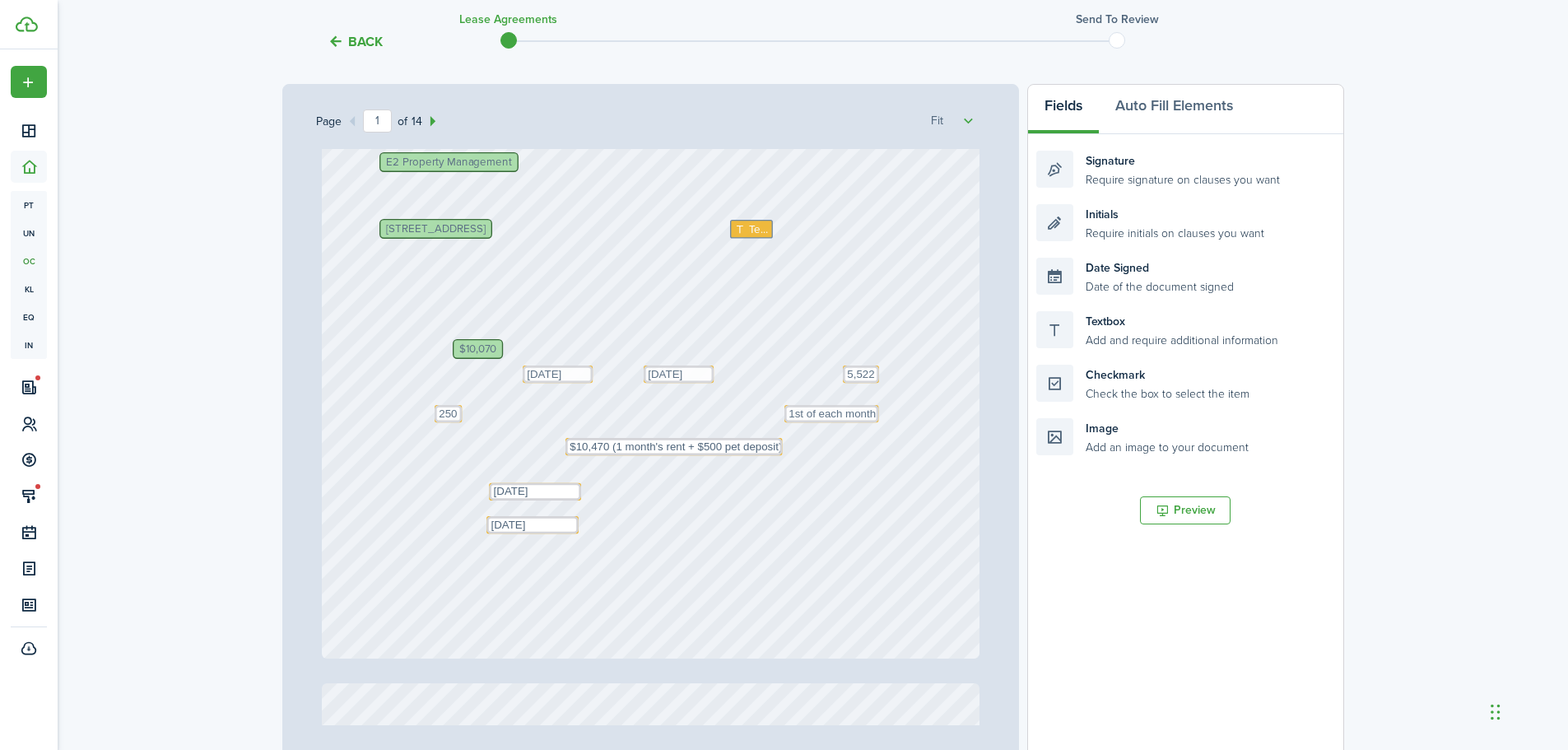
scroll to position [329, 0]
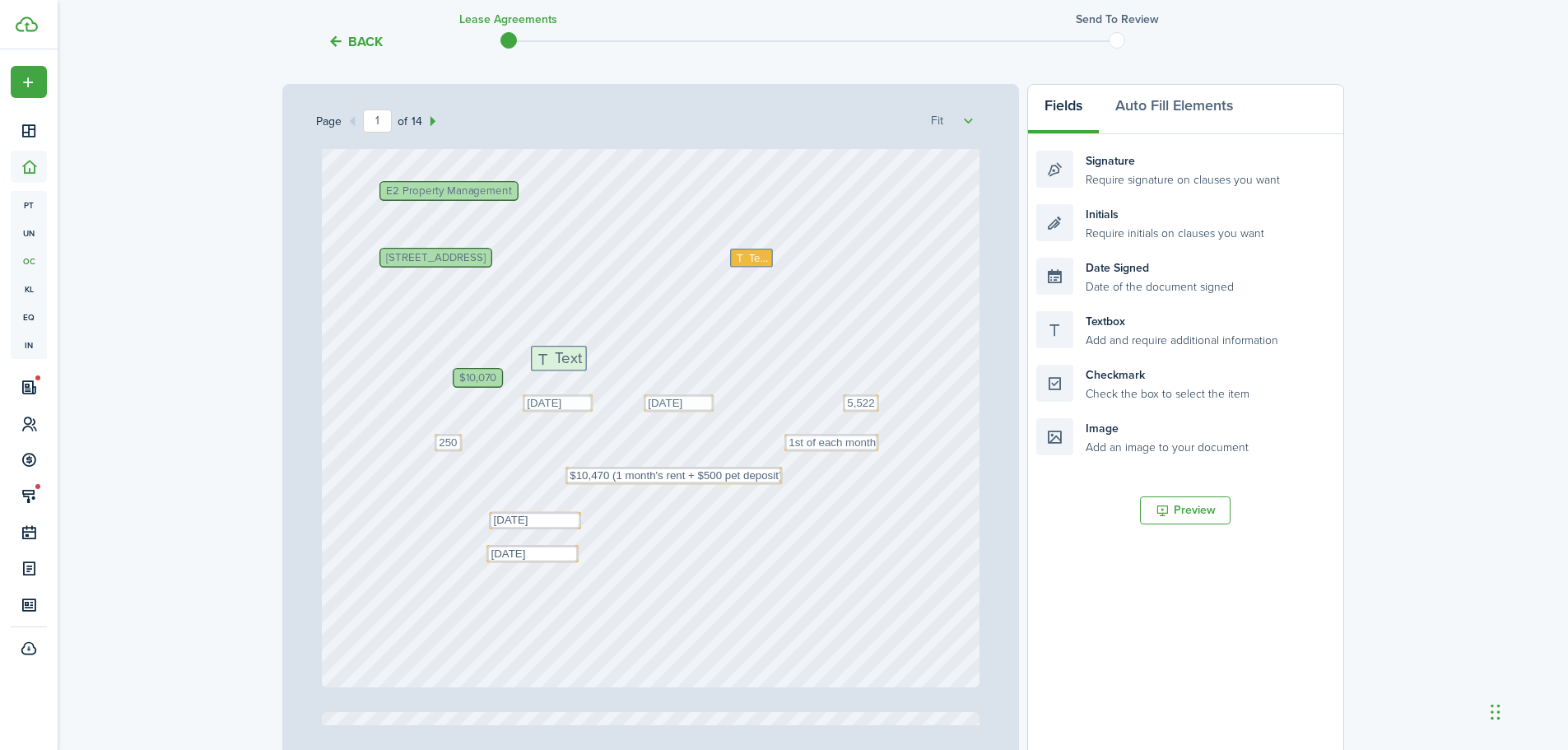
drag, startPoint x: 1060, startPoint y: 324, endPoint x: 555, endPoint y: 359, distance: 506.2
click at [555, 359] on div "Page 1 of 14 50% 75% 100% 150% 200% Fit Text [DATE] Text Text 1st of each month…" at bounding box center [813, 425] width 1062 height 683
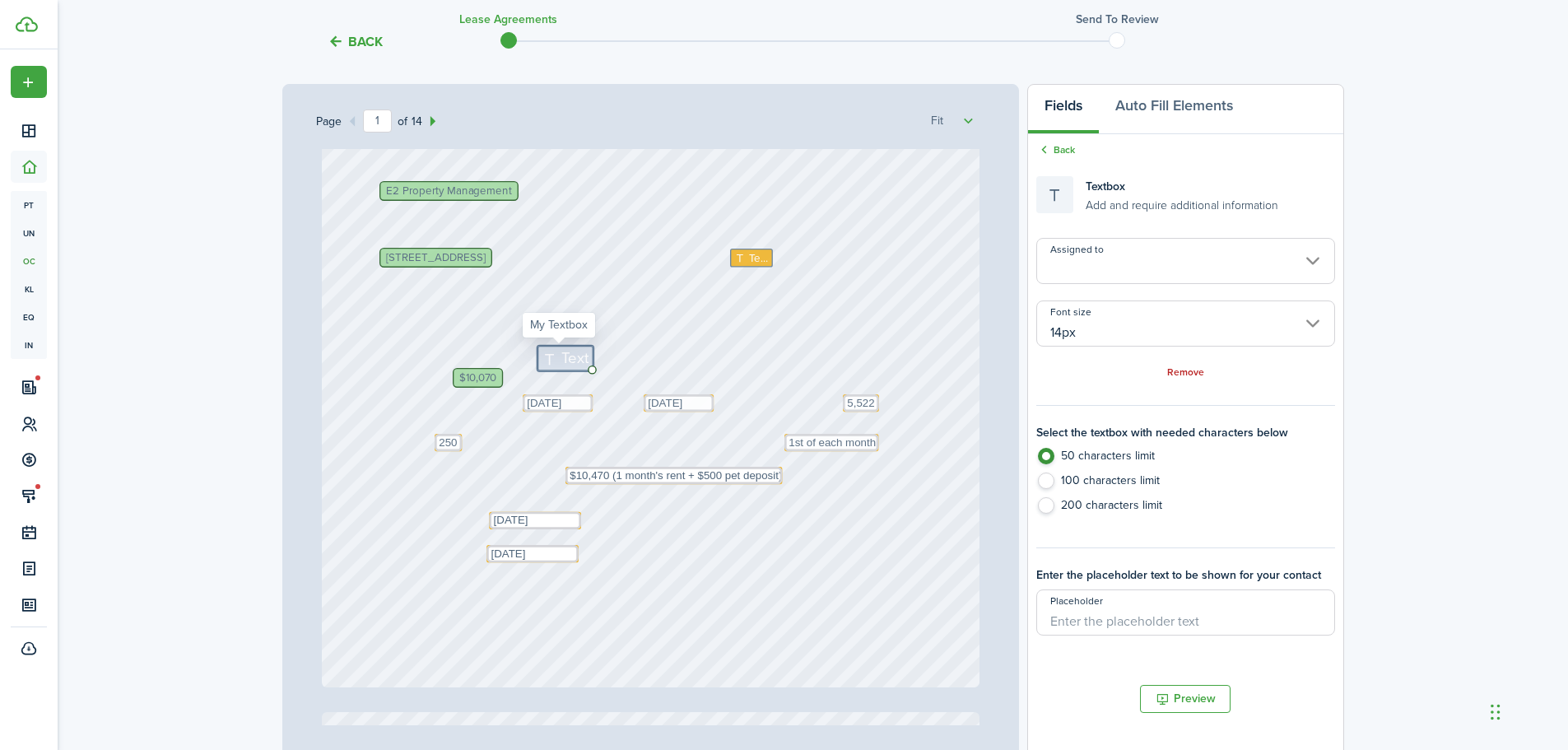
click at [561, 361] on span "Text" at bounding box center [575, 358] width 28 height 23
click at [0, 0] on textarea at bounding box center [0, 0] width 0 height 0
click at [1119, 326] on input "14px" at bounding box center [1185, 323] width 298 height 46
type textarea "All Paymen"
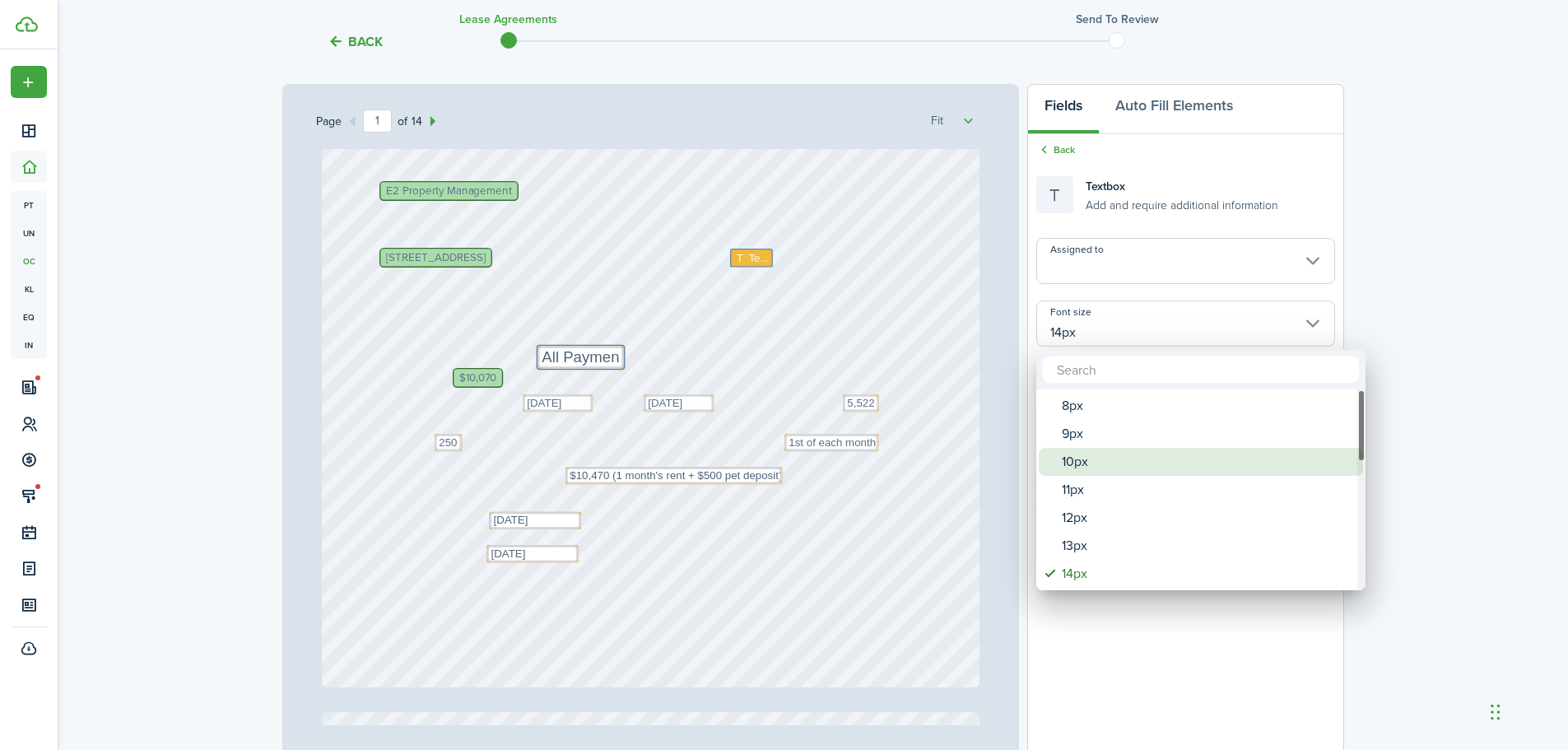
click at [1090, 458] on div "10px" at bounding box center [1208, 461] width 292 height 28
type input "10px"
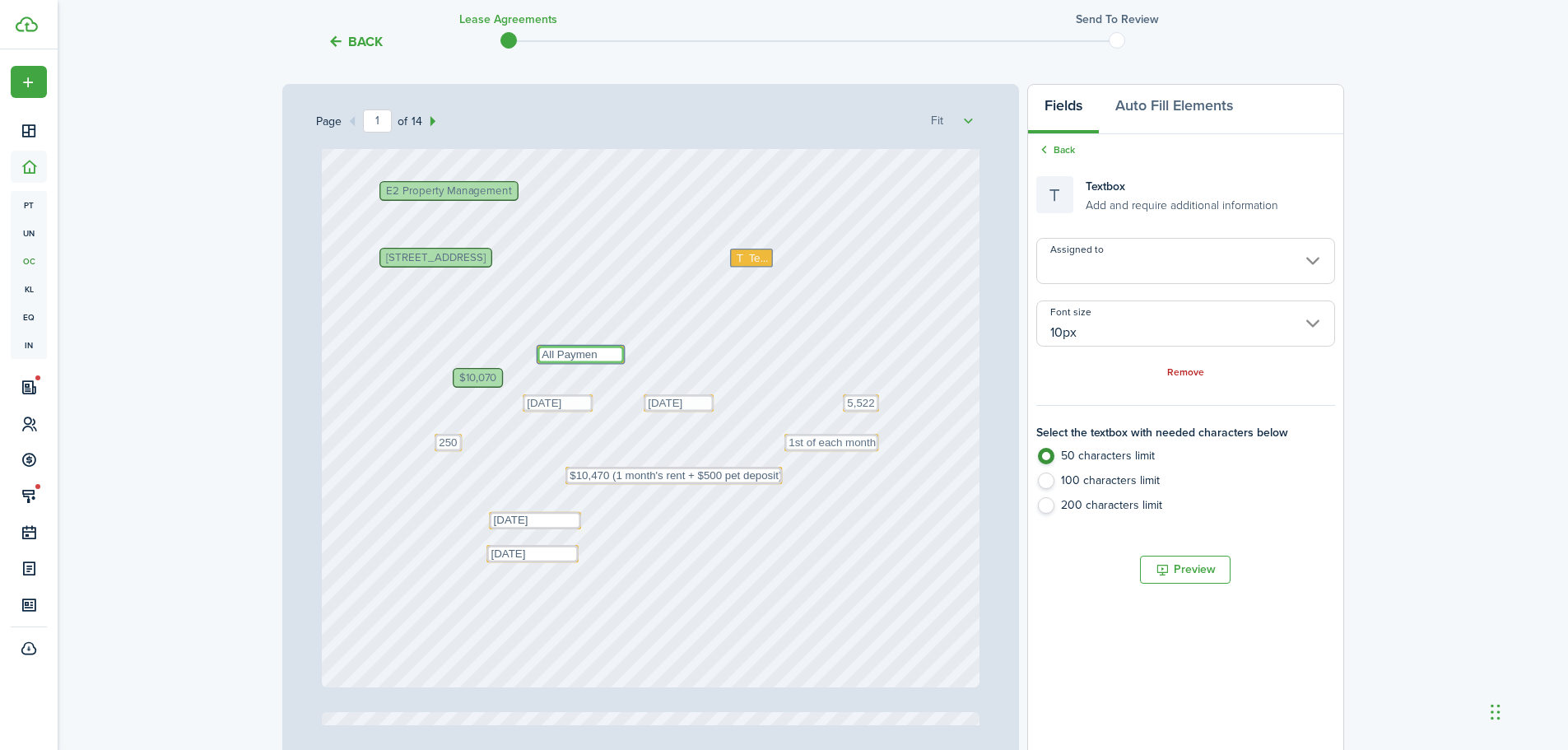
click at [613, 354] on textarea "All Paymen" at bounding box center [580, 355] width 87 height 17
type textarea "All Payments shall be made to"
click at [734, 251] on div "Text" at bounding box center [751, 258] width 43 height 19
type input "Me"
click at [749, 256] on span "Text" at bounding box center [759, 258] width 20 height 16
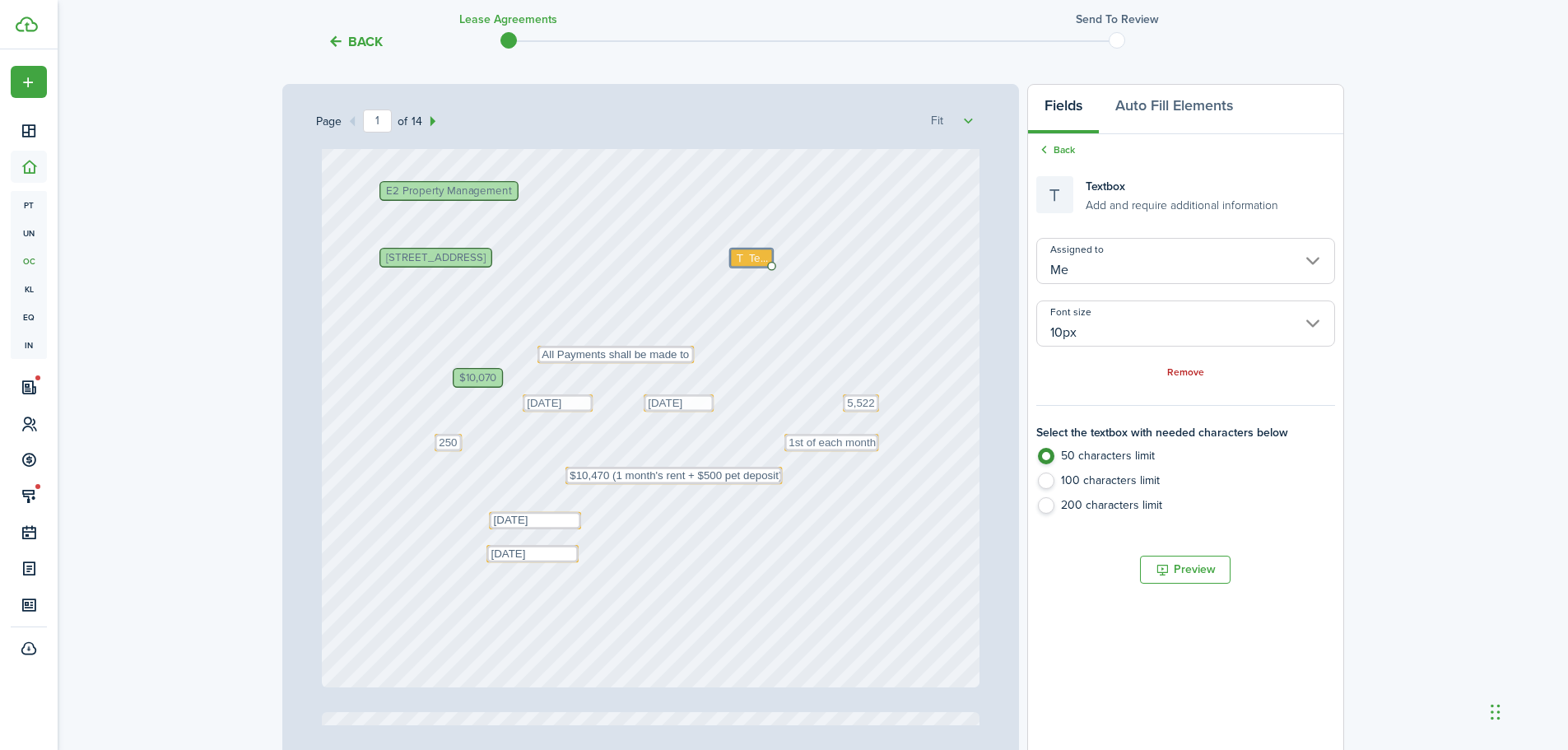
click at [486, 259] on span "[STREET_ADDRESS]" at bounding box center [436, 257] width 100 height 10
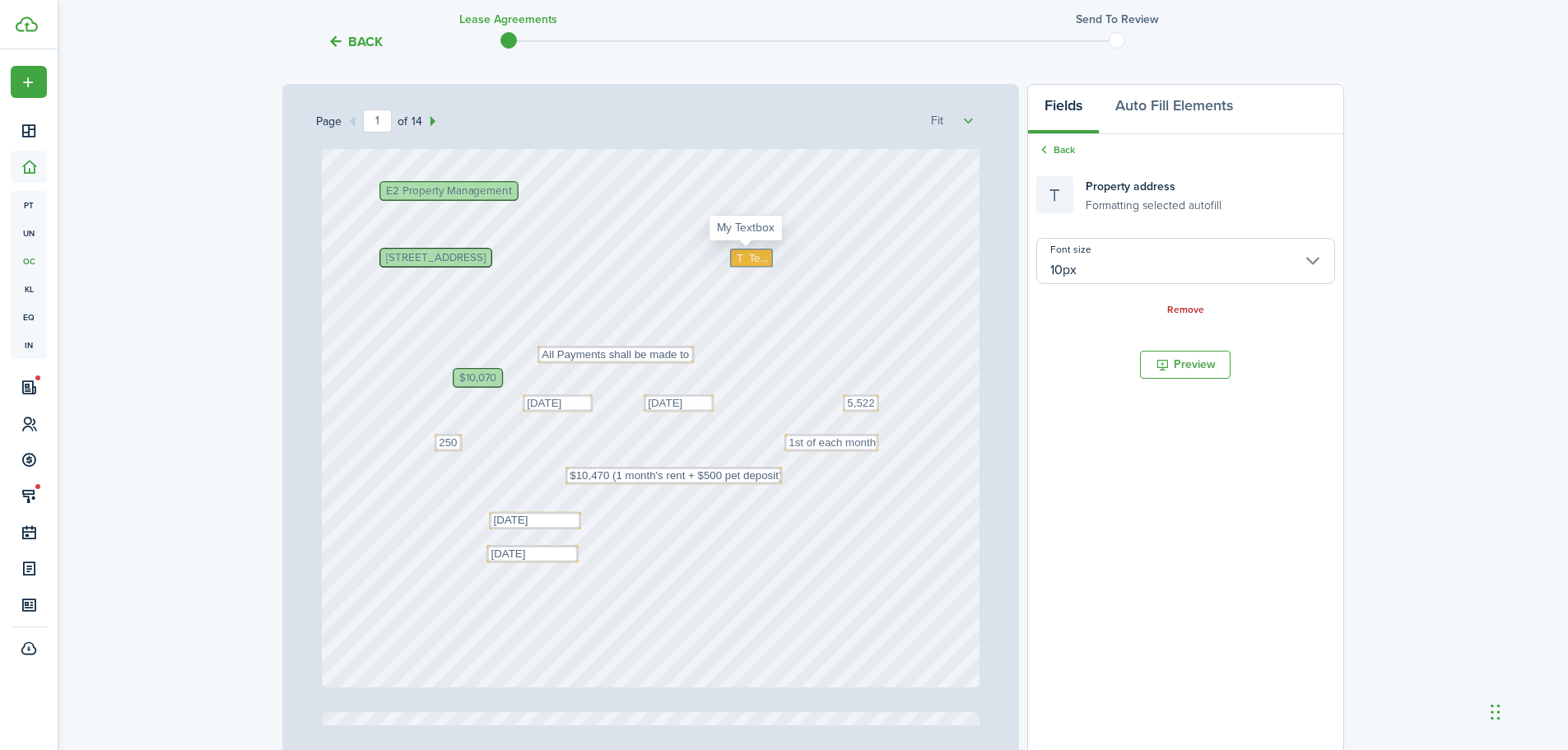
click at [735, 253] on icon at bounding box center [742, 257] width 14 height 10
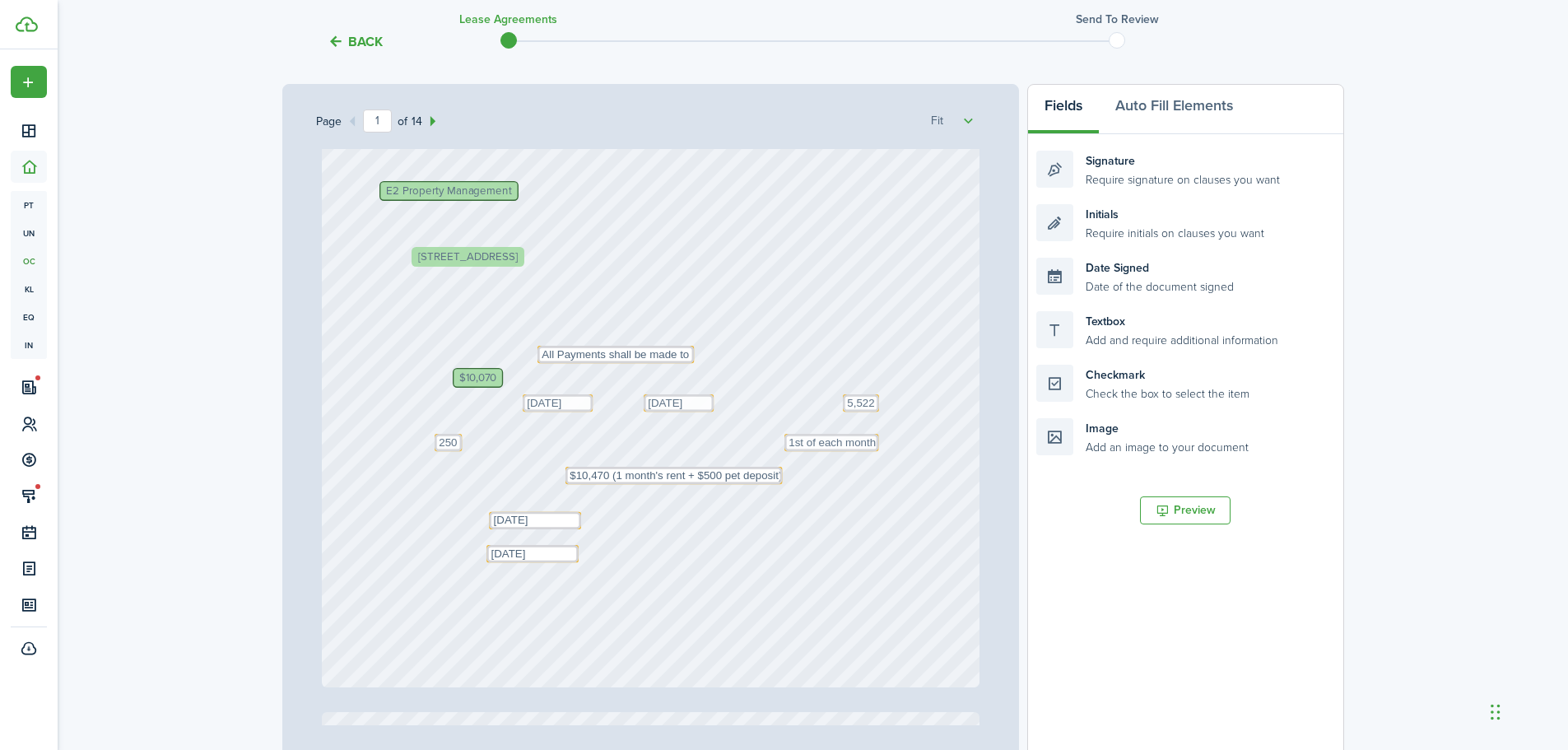
drag, startPoint x: 594, startPoint y: 252, endPoint x: 631, endPoint y: 251, distance: 37.0
click at [756, 261] on div "Text [DATE] Text 1st of each month $10,070 Text 5,522 Text [DATE] E2 Property M…" at bounding box center [651, 253] width 658 height 866
drag, startPoint x: 1051, startPoint y: 319, endPoint x: 766, endPoint y: 252, distance: 292.8
click at [766, 252] on div "Page 1 of 14 50% 75% 100% 150% 200% Fit Text [DATE] Text 1st of each month $10,…" at bounding box center [813, 425] width 1062 height 683
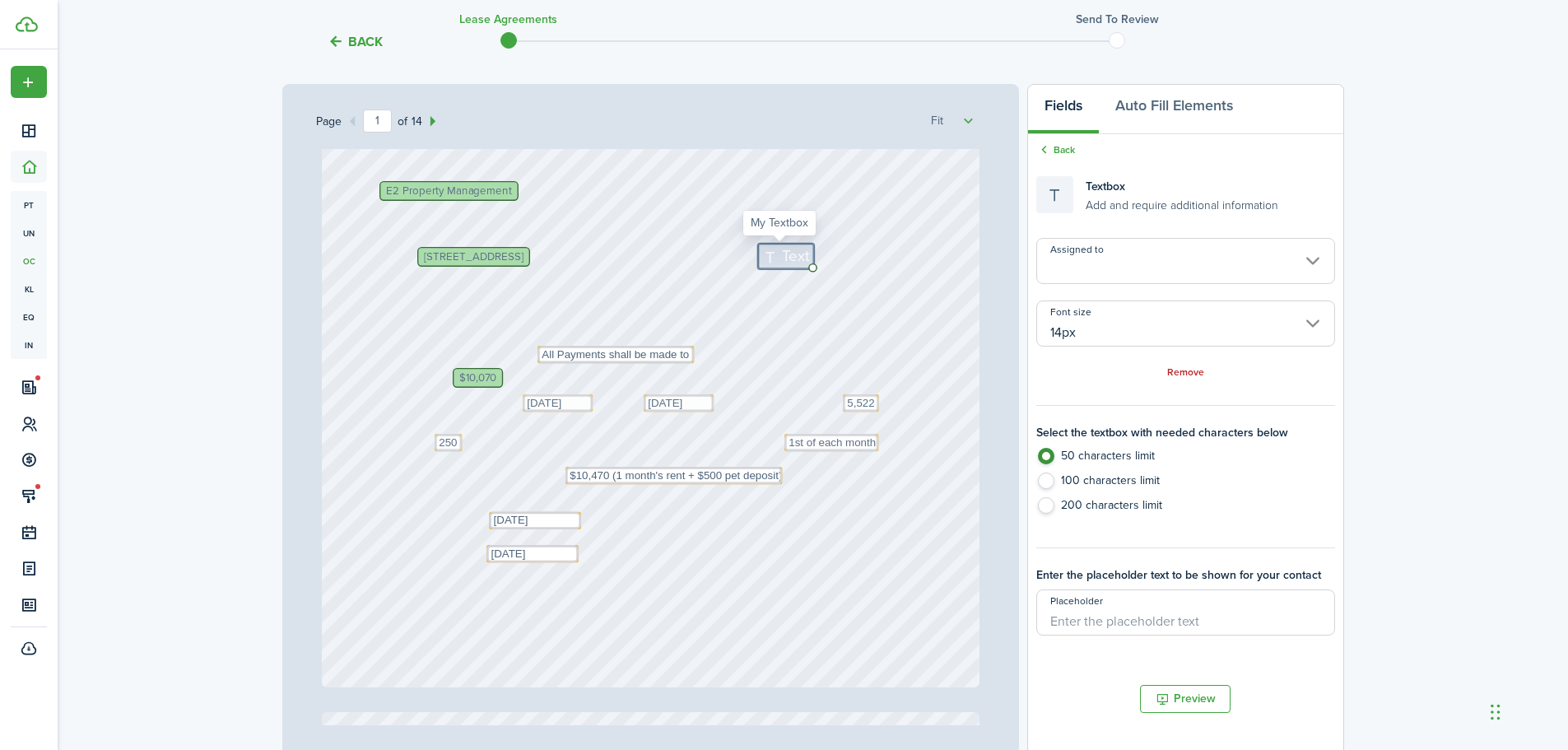
click at [783, 256] on span "Text" at bounding box center [796, 256] width 28 height 23
click at [827, 248] on textarea "[GEOGRAPHIC_DATA]" at bounding box center [804, 255] width 92 height 23
click at [841, 245] on textarea "[GEOGRAPHIC_DATA]" at bounding box center [804, 255] width 92 height 23
click at [1114, 326] on input "14px" at bounding box center [1185, 323] width 298 height 46
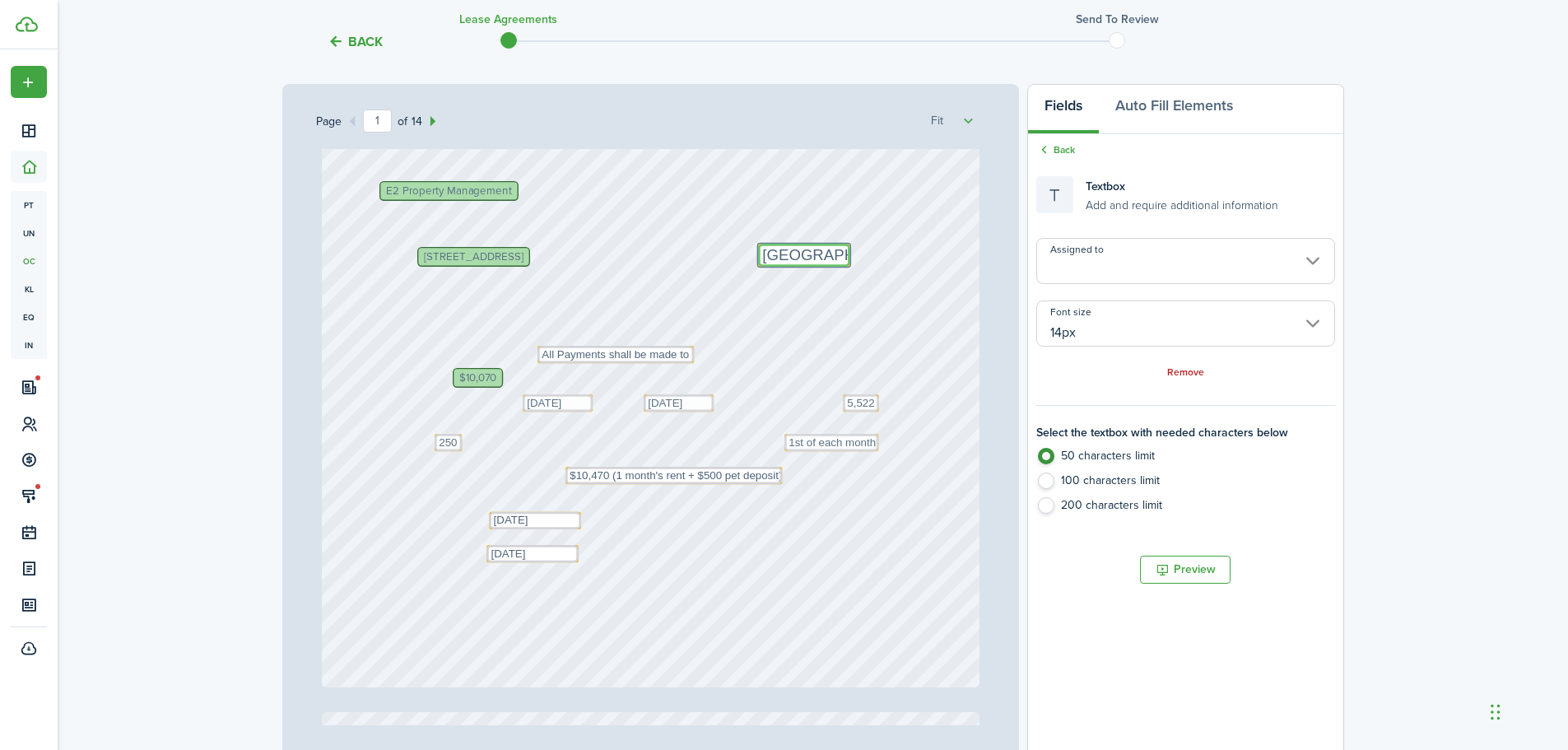
type textarea "[GEOGRAPHIC_DATA]"
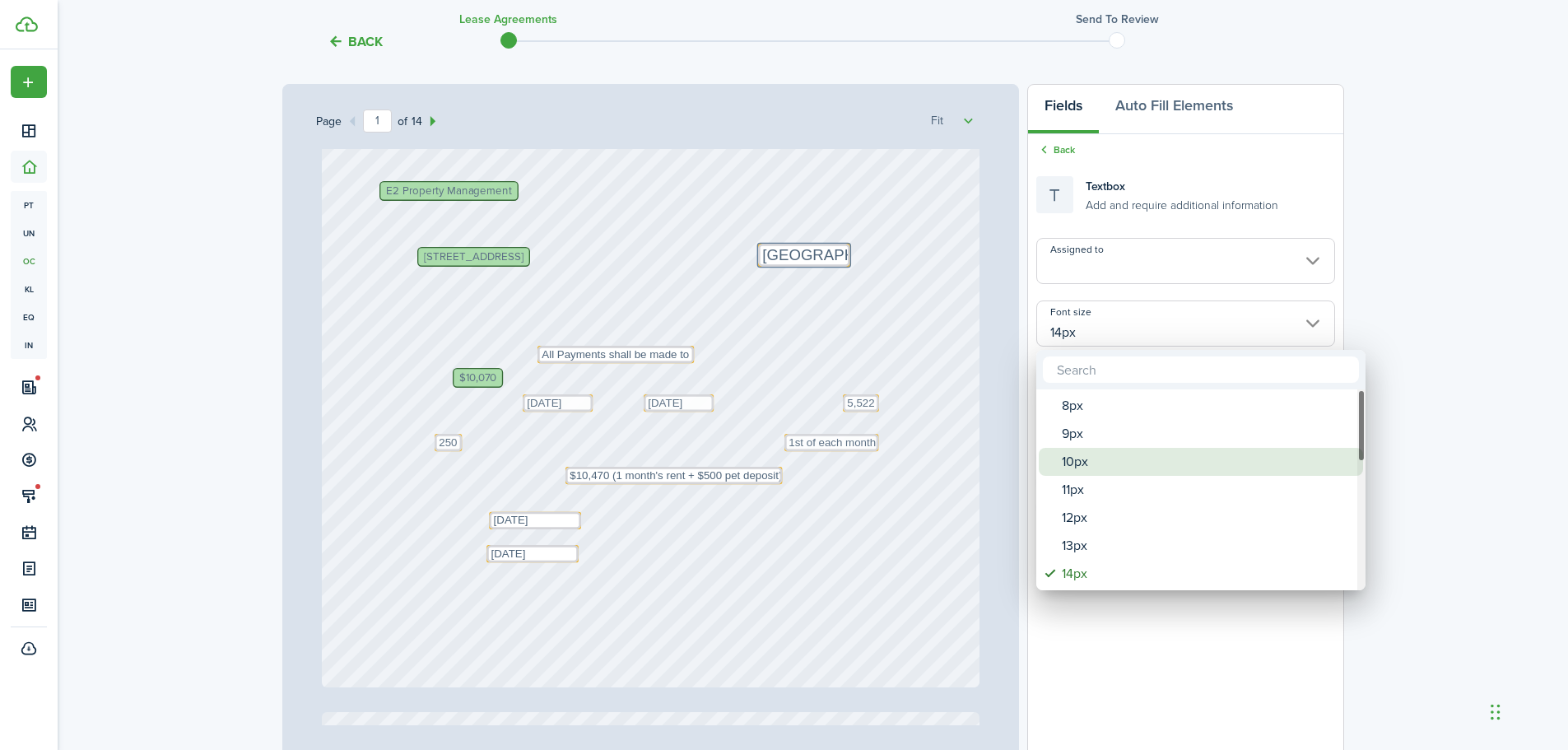
click at [1111, 471] on div "10px" at bounding box center [1208, 461] width 292 height 28
type input "10px"
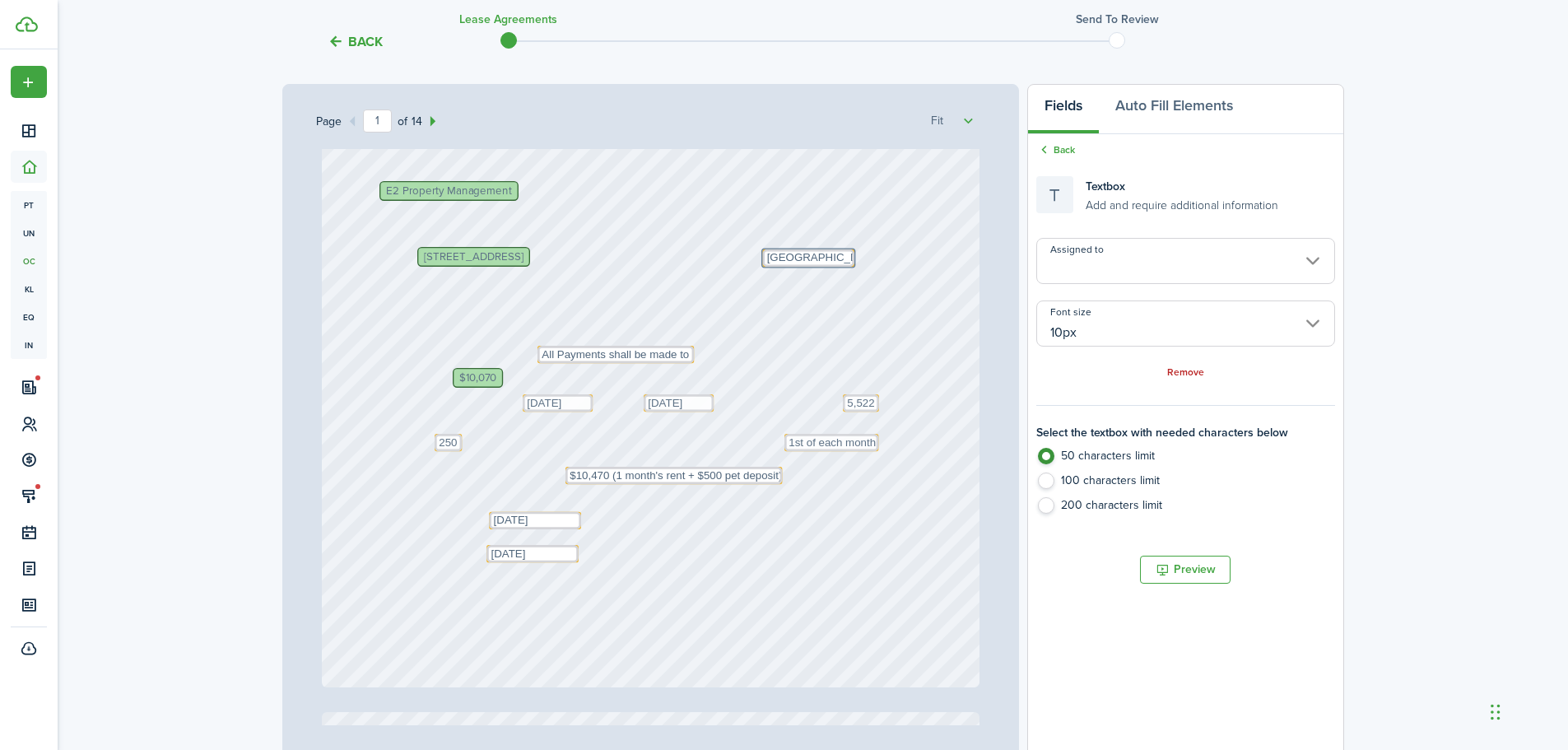
drag, startPoint x: 843, startPoint y: 259, endPoint x: 793, endPoint y: 225, distance: 60.5
click at [793, 225] on div "Text [DATE] Text 1st of each month $10,070 Text 5,522 Text [DATE] E2 Property M…" at bounding box center [651, 253] width 658 height 866
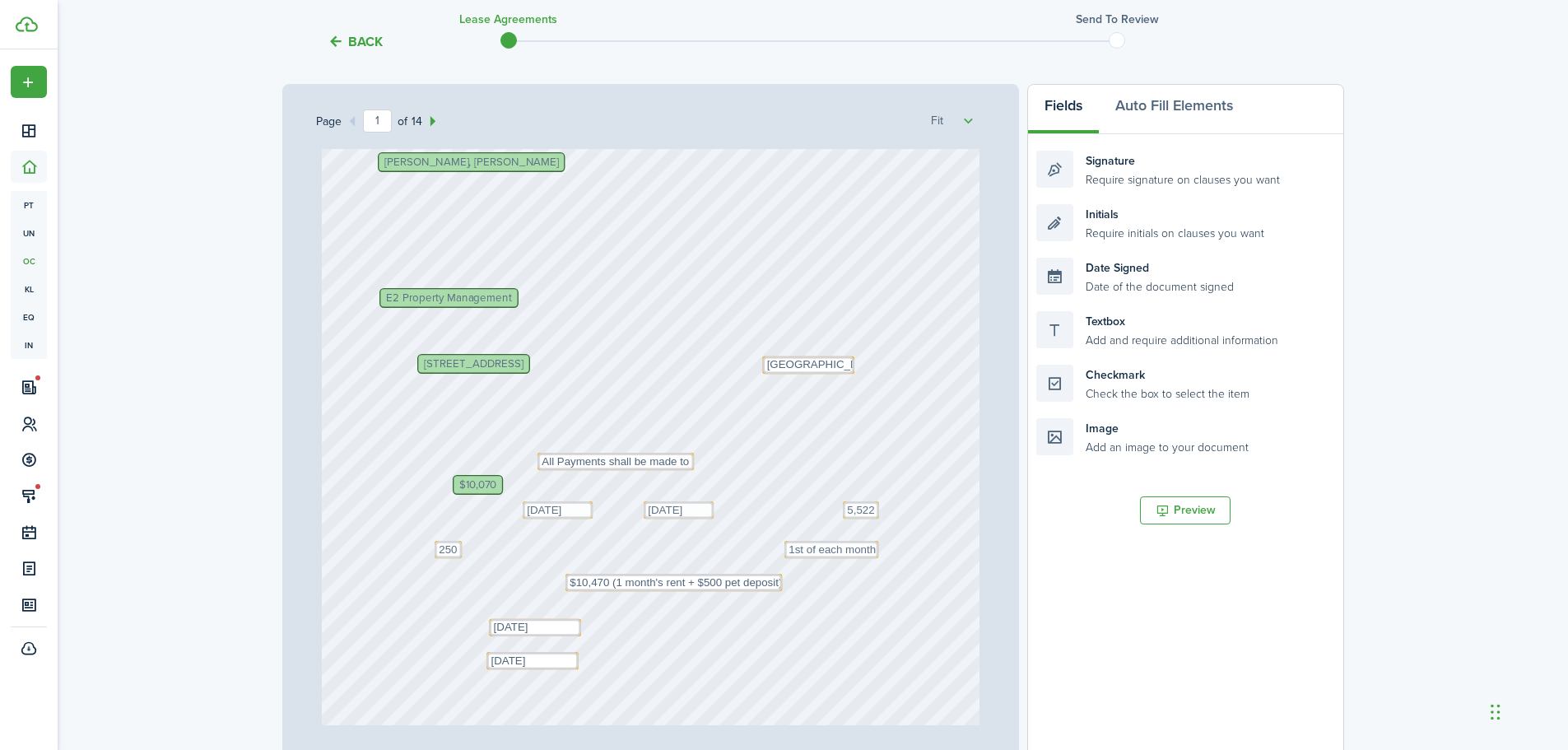
scroll to position [247, 0]
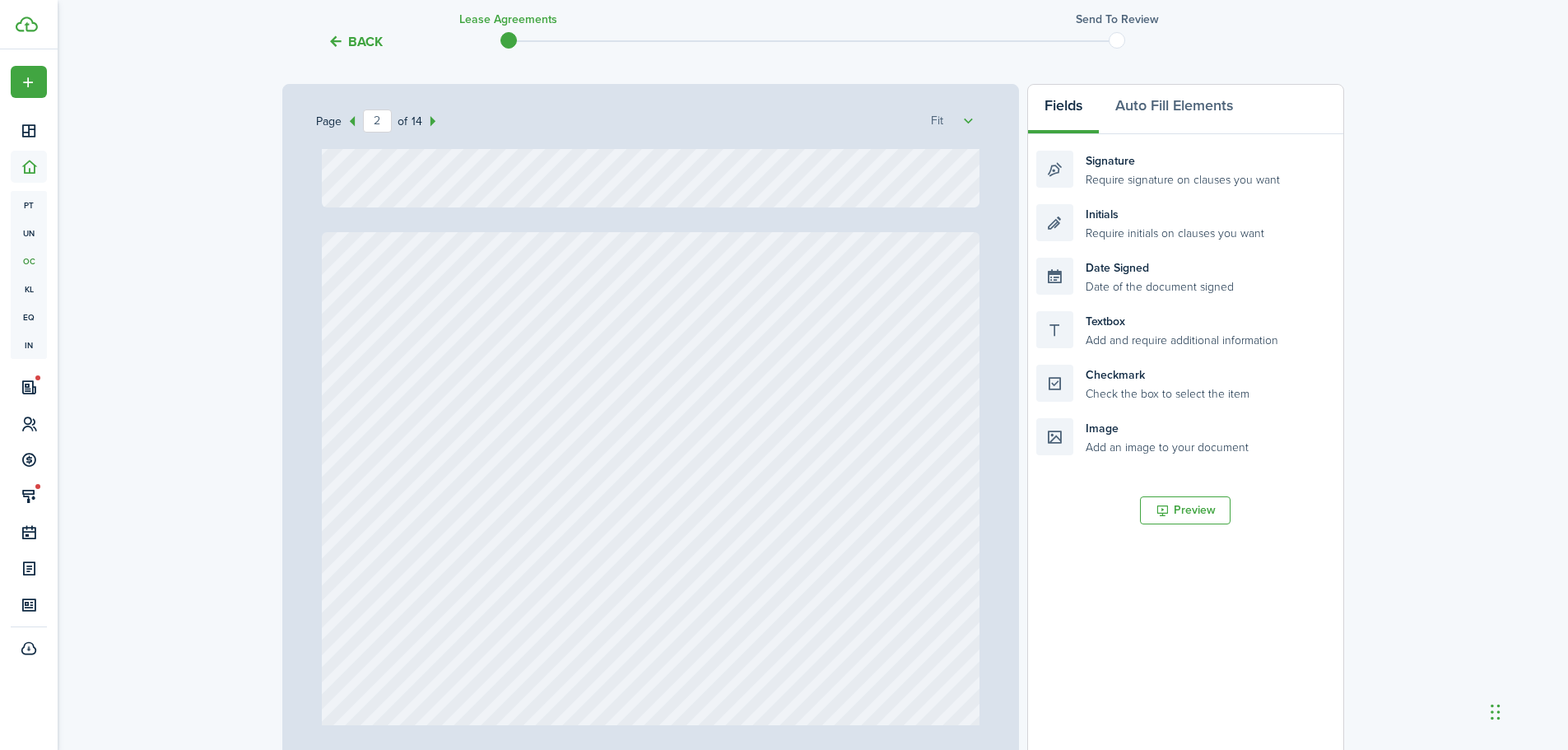
type input "1"
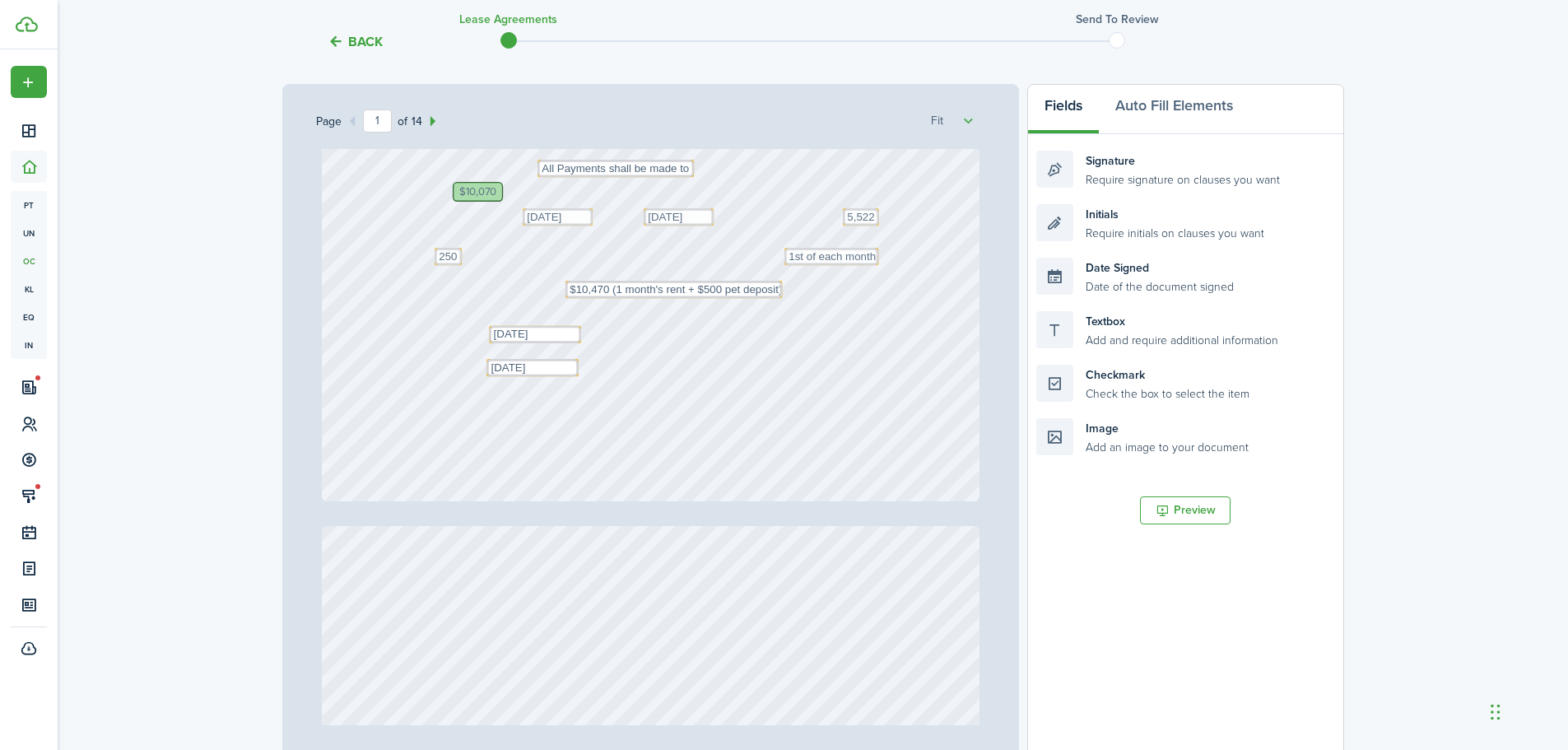
scroll to position [412, 0]
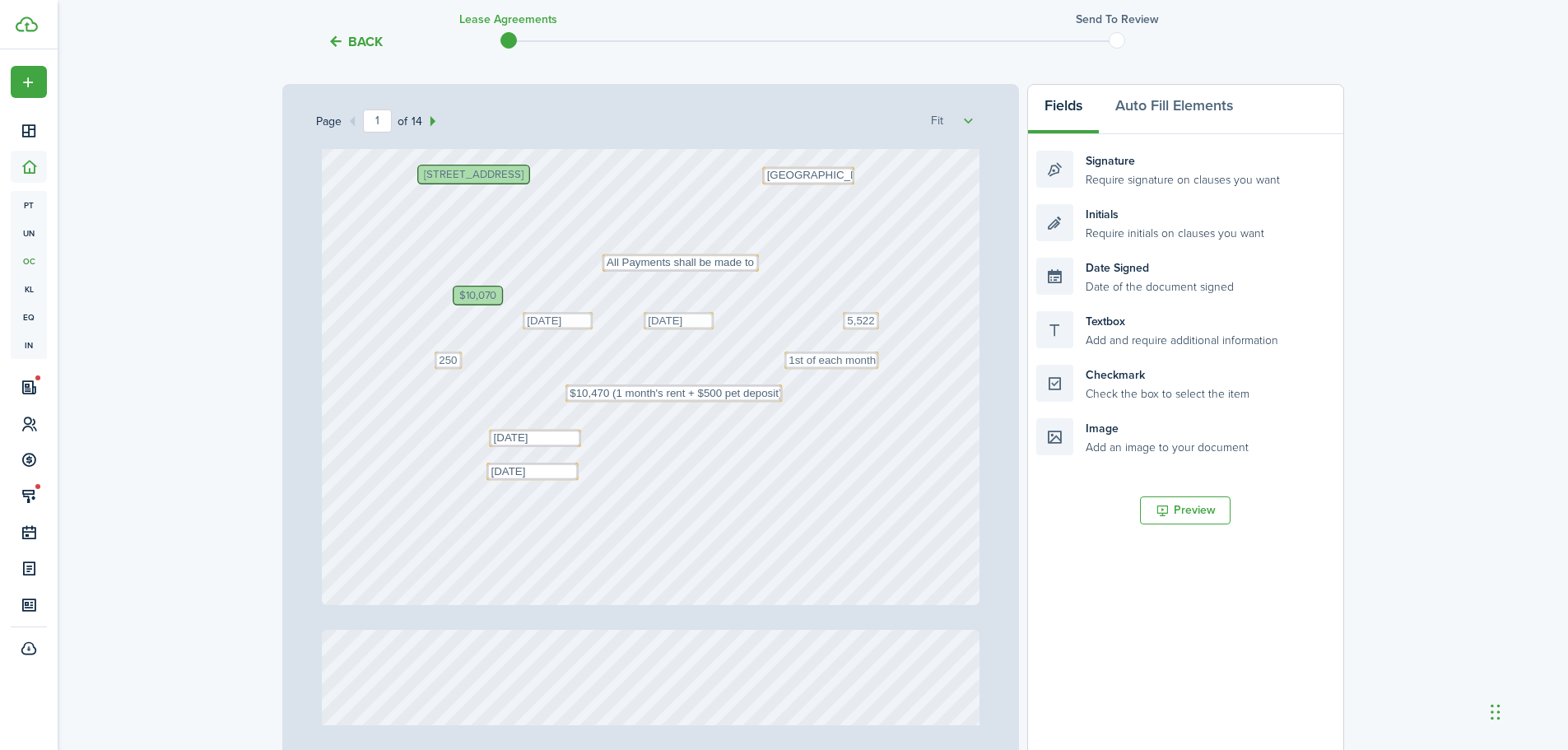
drag, startPoint x: 685, startPoint y: 281, endPoint x: 724, endPoint y: 222, distance: 70.7
click at [724, 222] on div "Text [DATE] Text 1st of each month $10,070 Text 5,522 Text [DATE] E2 Property M…" at bounding box center [651, 170] width 658 height 866
click at [494, 294] on div "$10,070" at bounding box center [478, 295] width 51 height 20
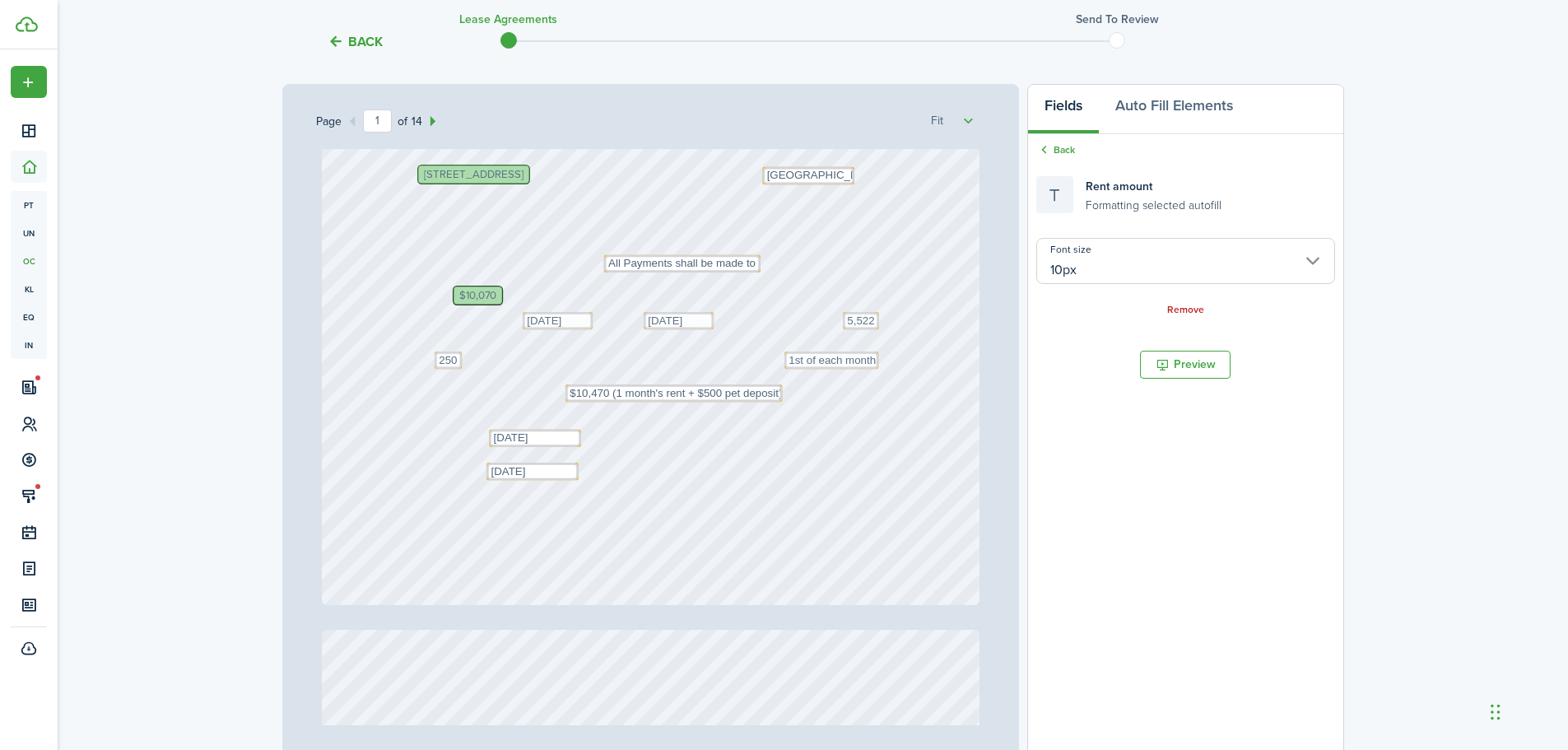
click at [494, 294] on div "$10,070" at bounding box center [478, 295] width 51 height 20
click at [1102, 189] on span "Rent amount" at bounding box center [1119, 187] width 67 height 17
click at [1175, 311] on link "Remove" at bounding box center [1186, 311] width 37 height 11
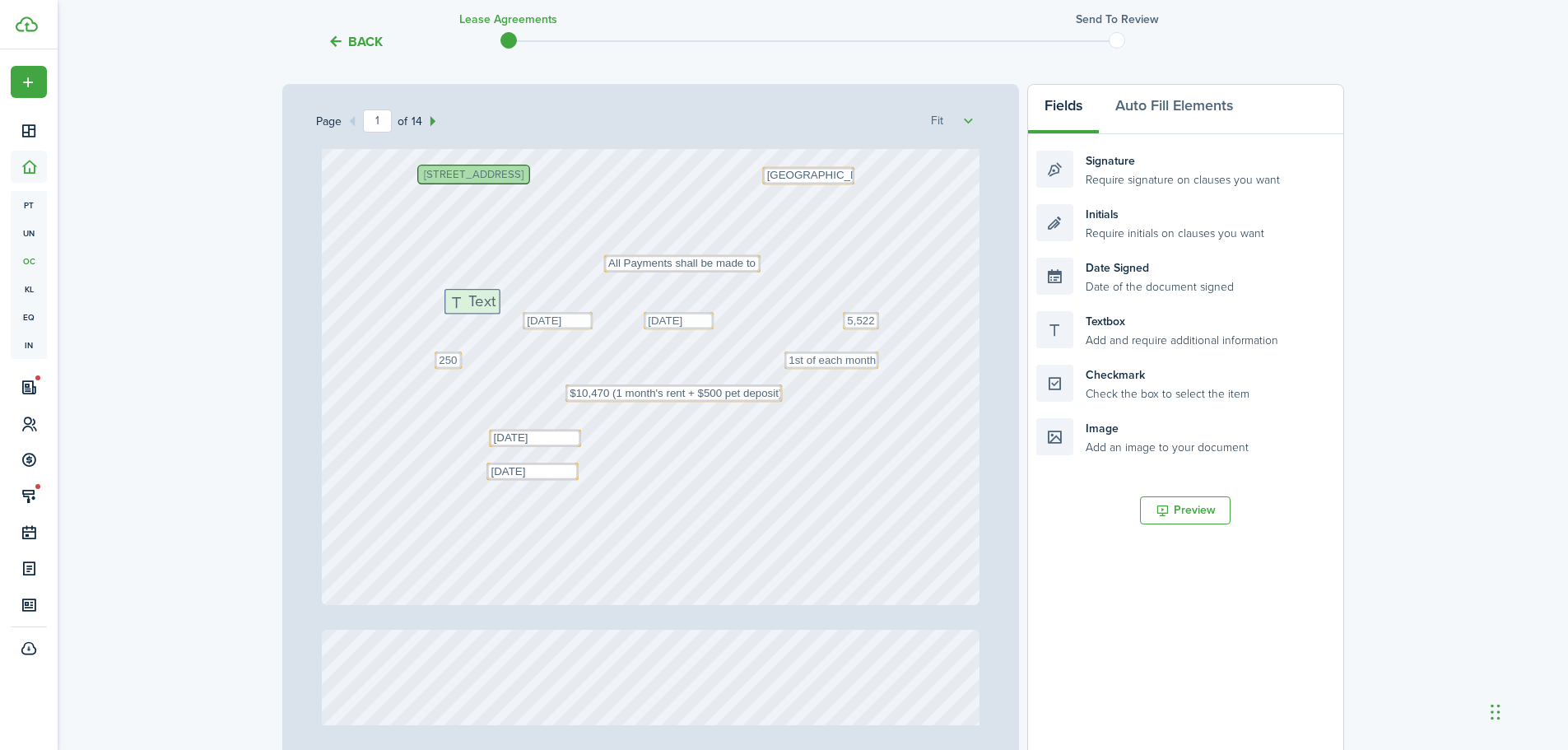
drag, startPoint x: 1064, startPoint y: 324, endPoint x: 472, endPoint y: 302, distance: 592.4
click at [472, 302] on div "Page 1 of 14 50% 75% 100% 150% 200% Fit Text [DATE] Text 1st of each month Text…" at bounding box center [813, 425] width 1062 height 683
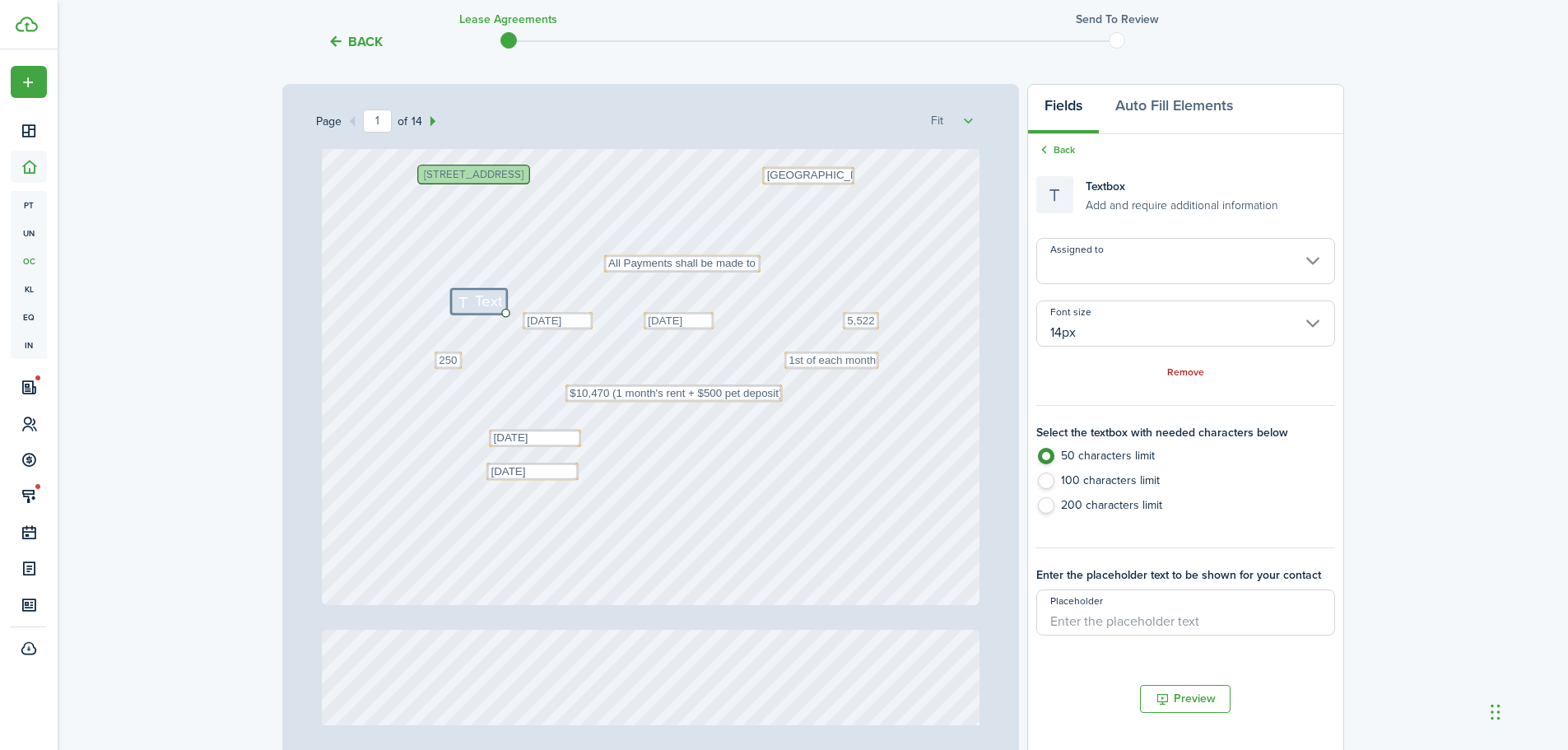
click at [1089, 328] on input "14px" at bounding box center [1185, 323] width 298 height 46
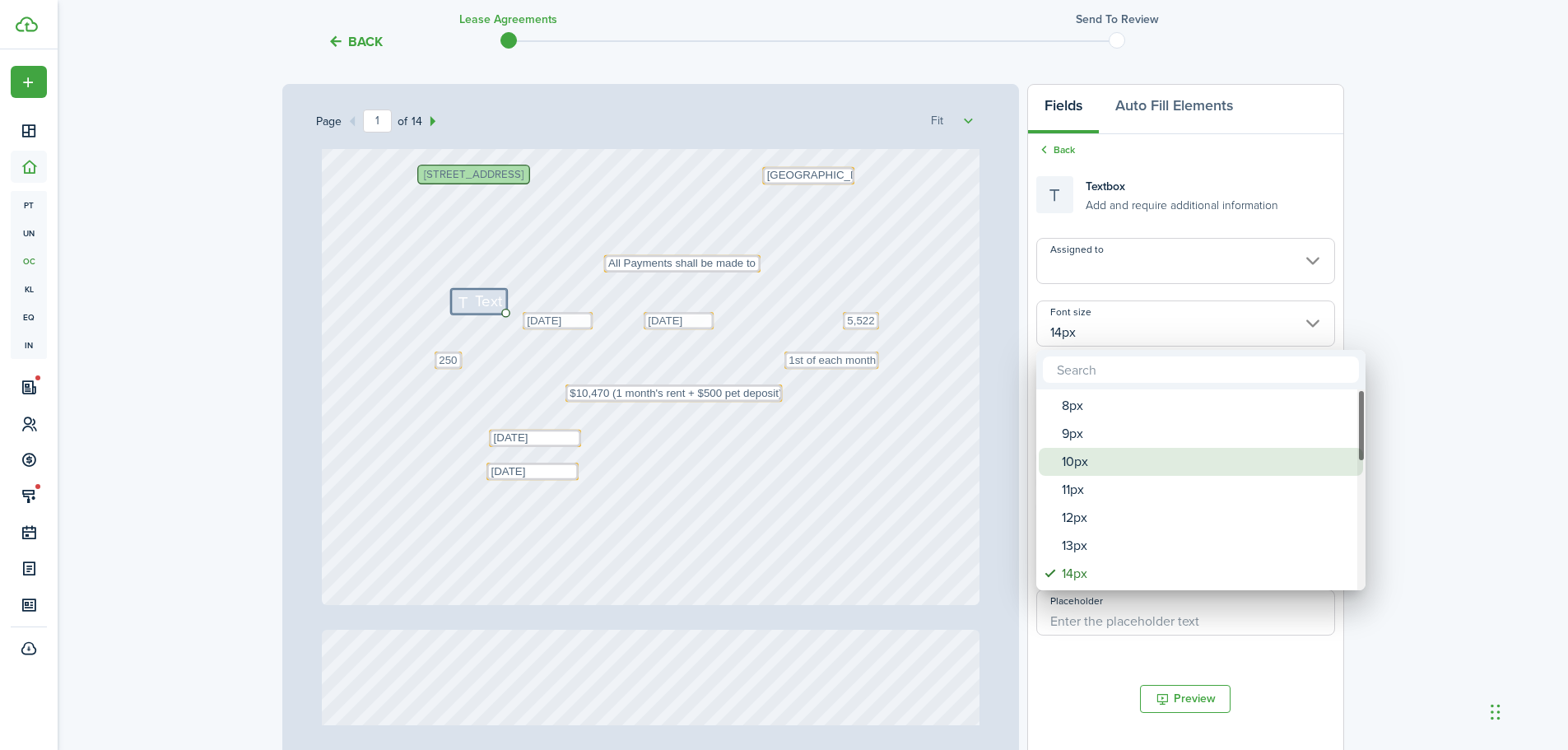
click at [1097, 462] on div "10px" at bounding box center [1208, 461] width 292 height 28
type input "10px"
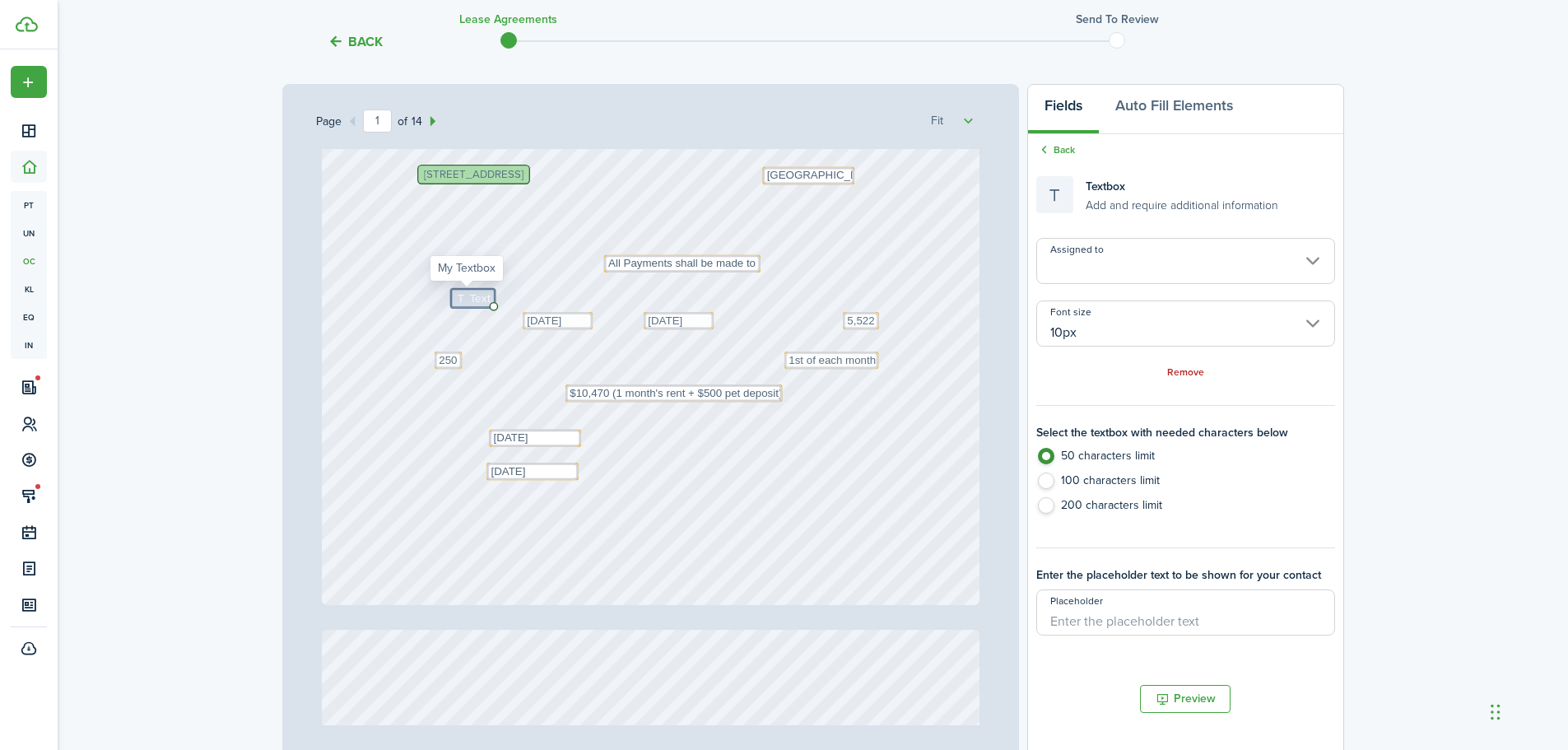
click at [460, 295] on icon at bounding box center [462, 297] width 14 height 10
click at [470, 299] on span "Text" at bounding box center [480, 297] width 21 height 16
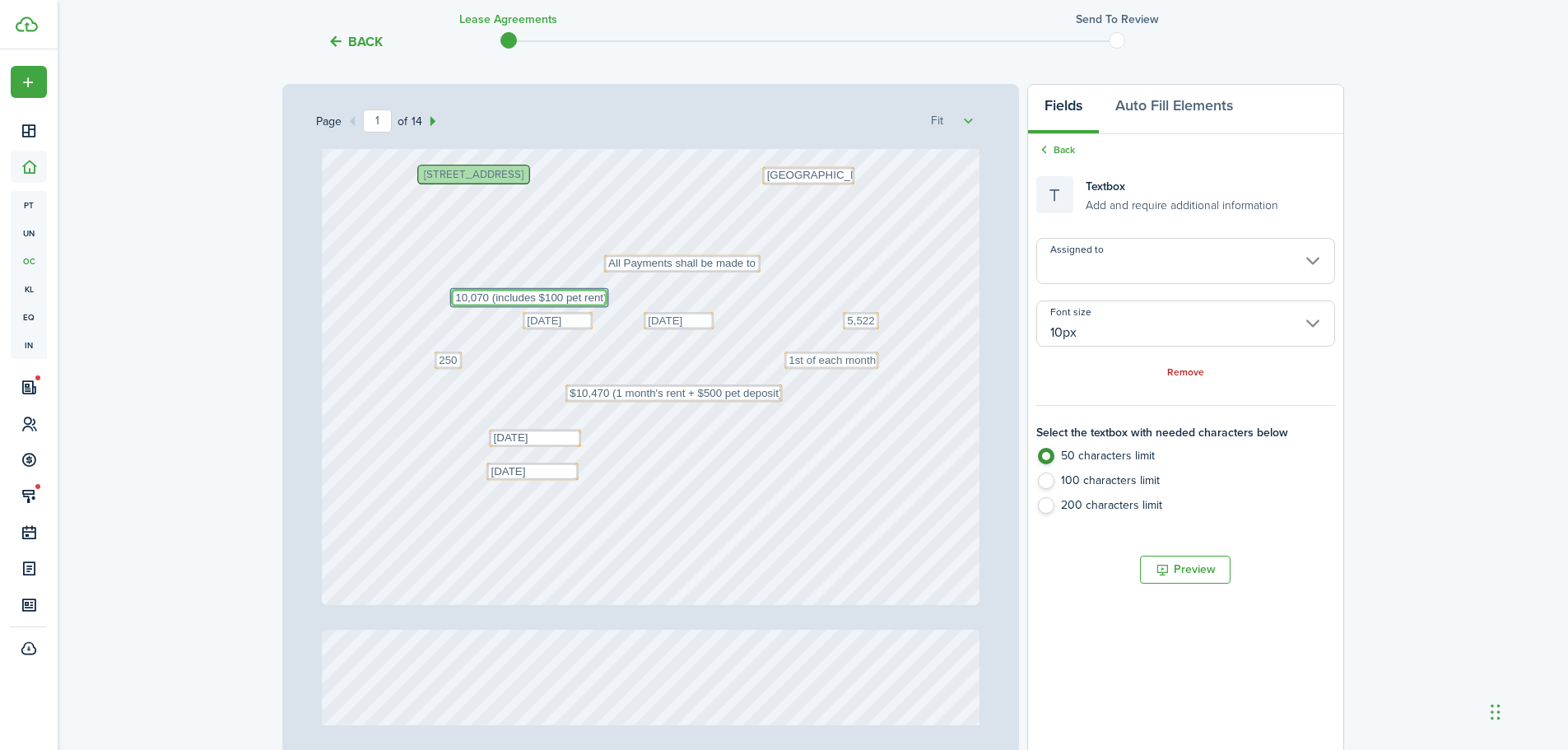
type textarea "10,070 (includes $100 pet rent)"
click at [887, 281] on div "Text [DATE] Text 1st of each month Text 5,522 Text [DATE] E2 Property Managemen…" at bounding box center [651, 170] width 658 height 866
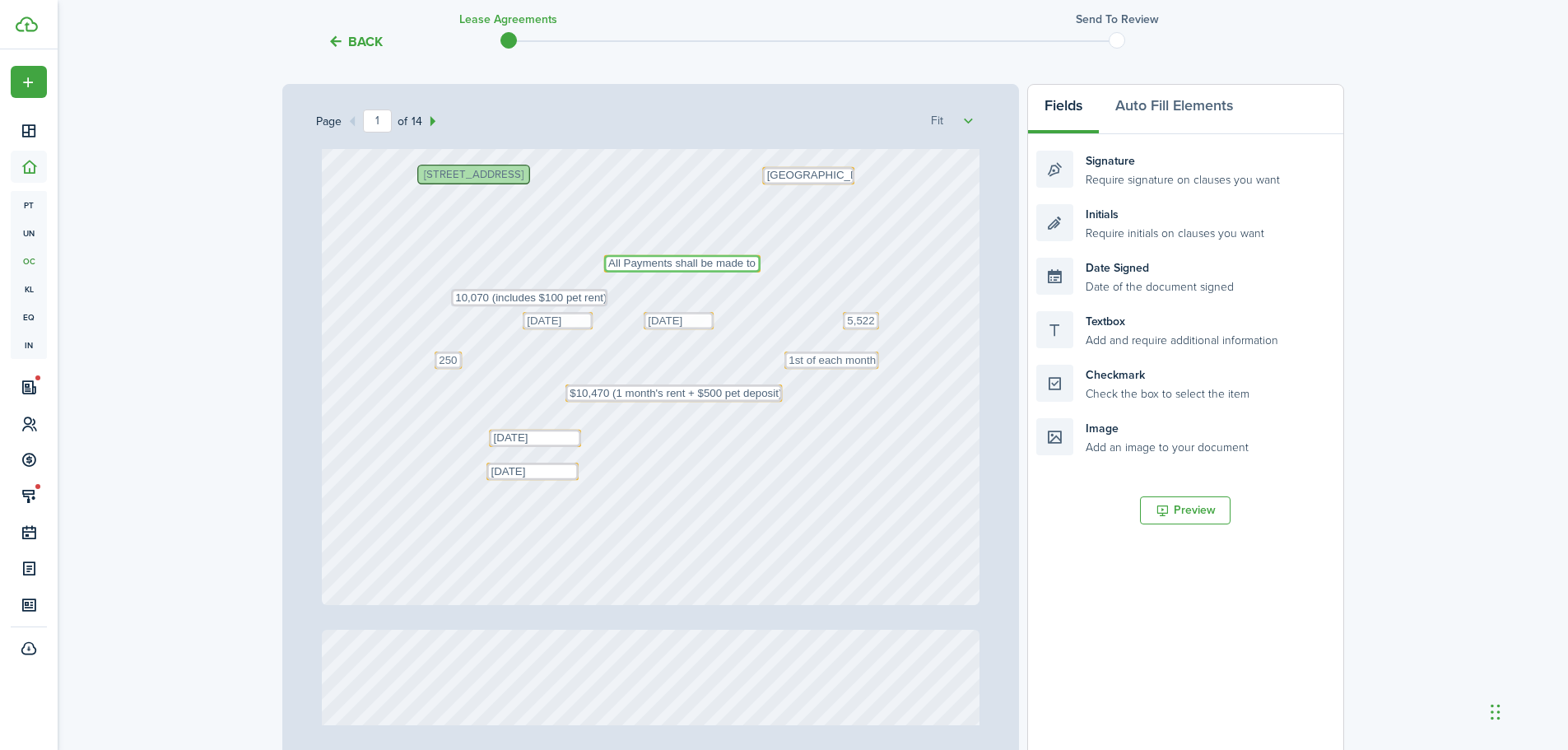
click at [743, 262] on textarea "All Payments shall be made to" at bounding box center [682, 264] width 156 height 17
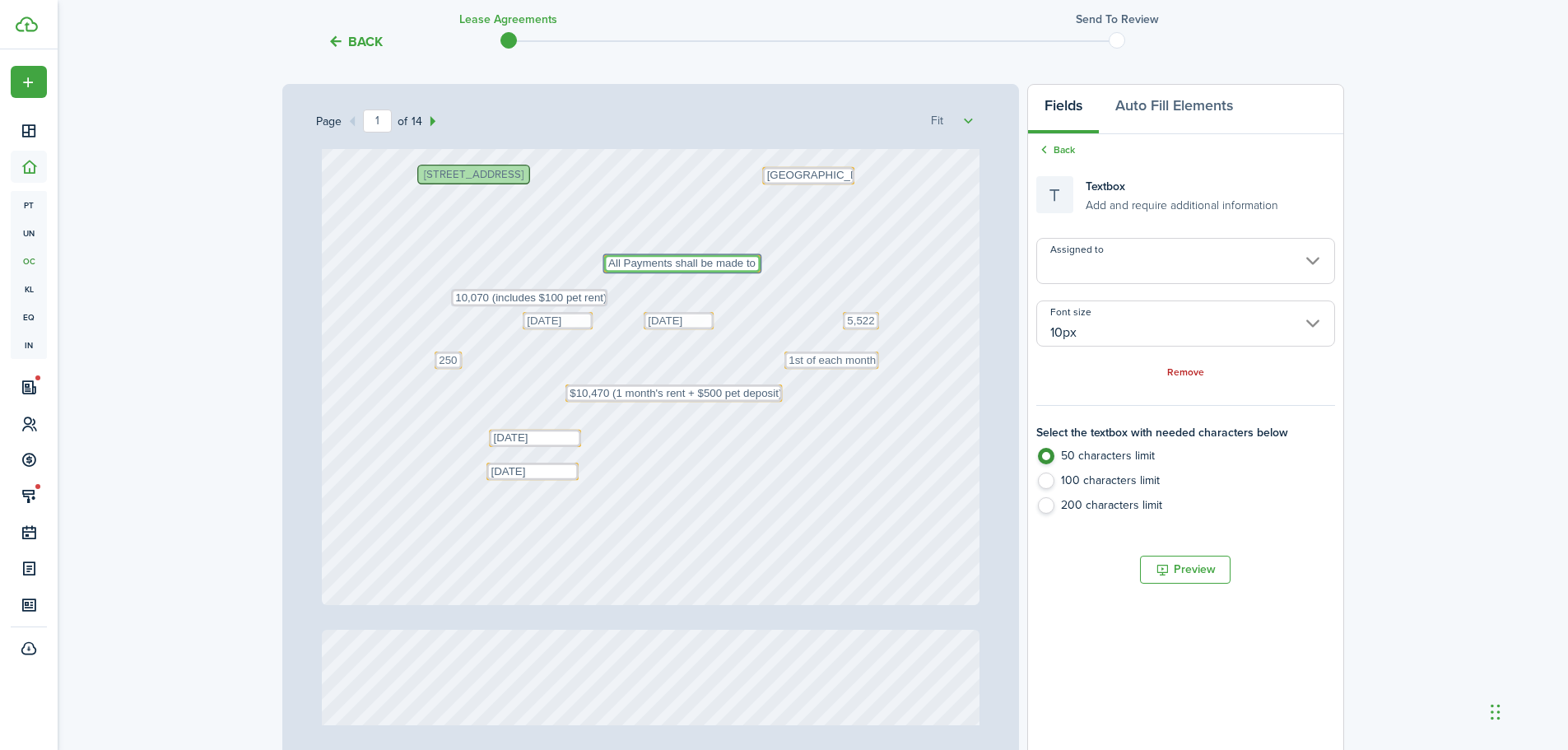
click at [746, 262] on textarea "All Payments shall be made to" at bounding box center [682, 264] width 156 height 17
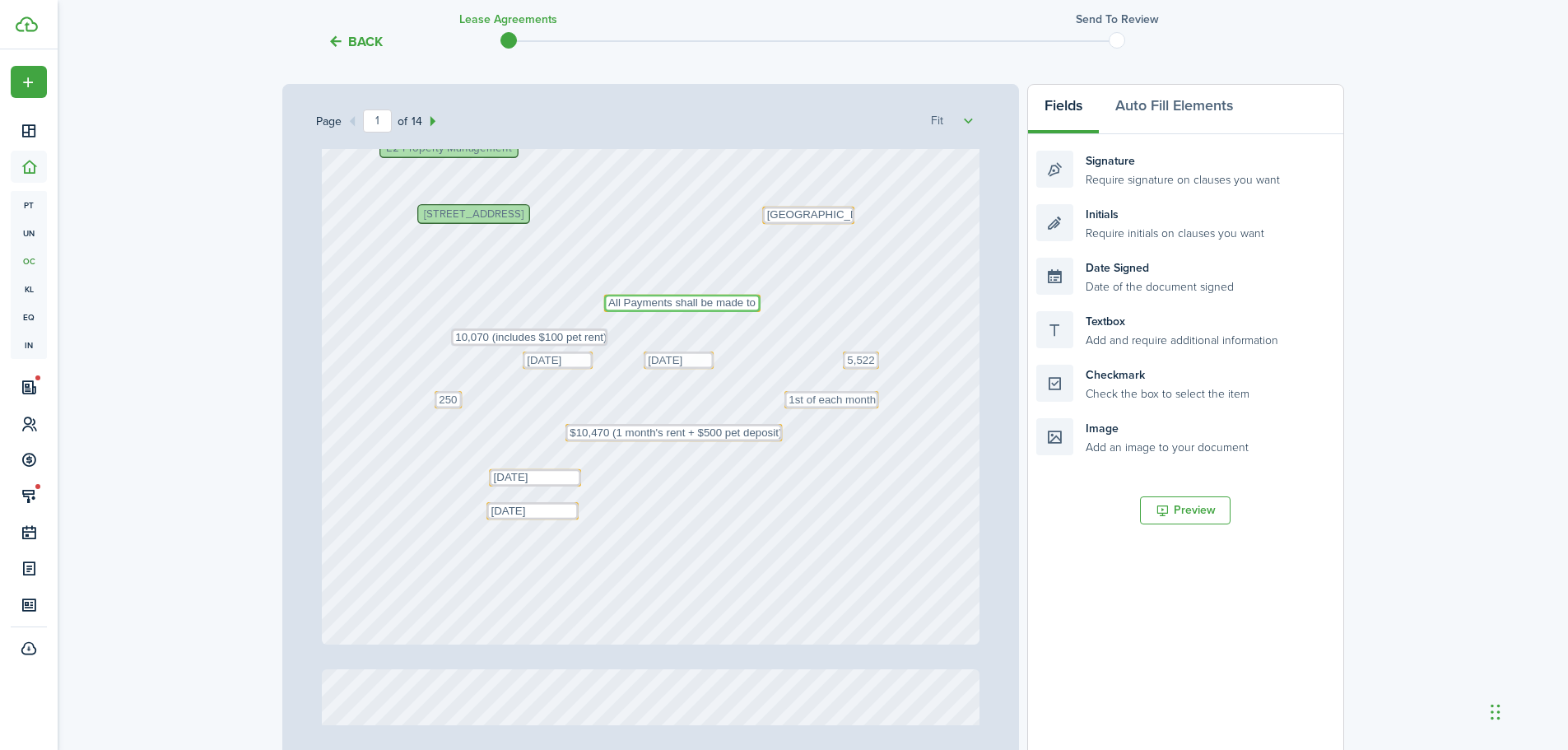
scroll to position [329, 0]
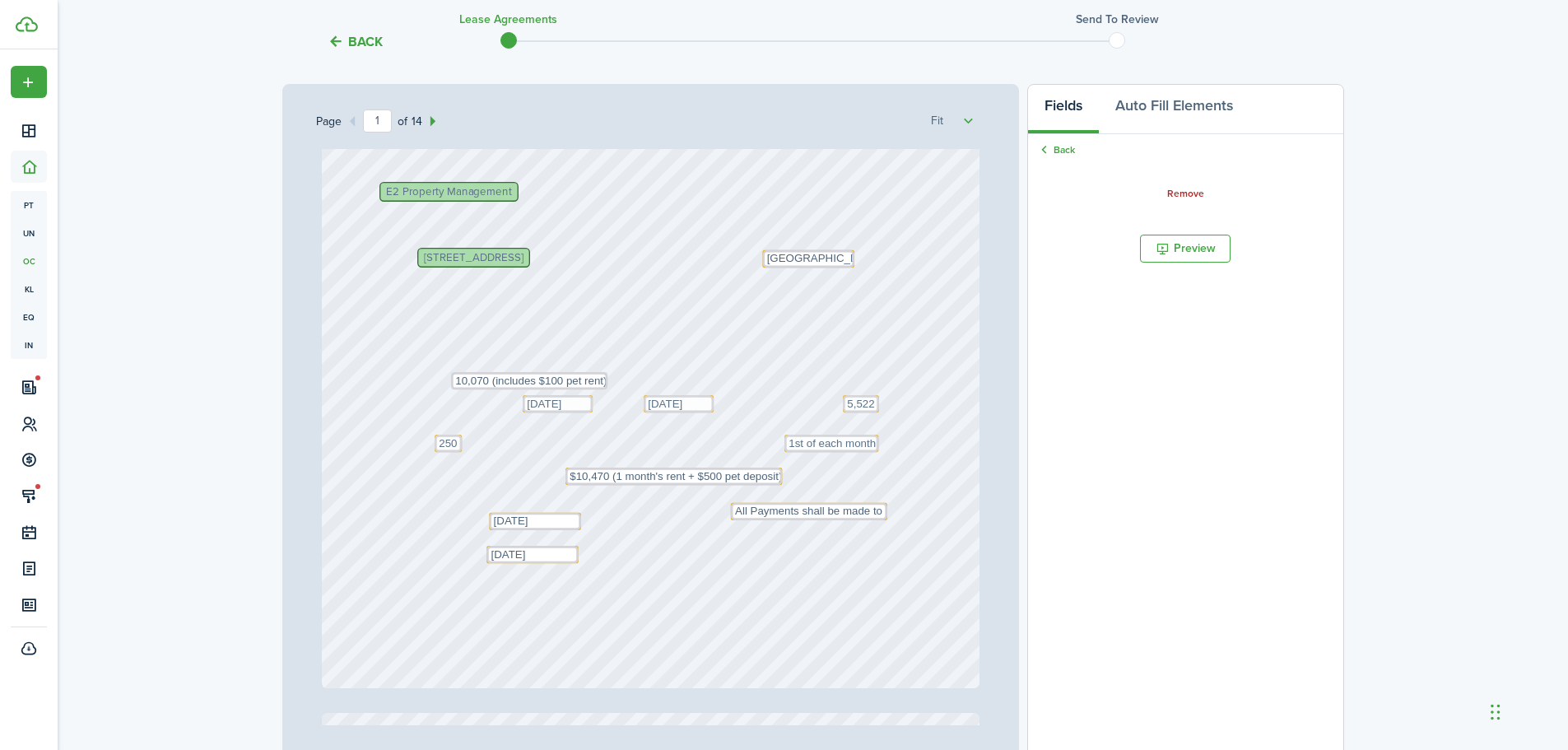
drag, startPoint x: 598, startPoint y: 355, endPoint x: 724, endPoint y: 519, distance: 206.8
click at [731, 519] on div "Text All Payments shall be made to" at bounding box center [809, 512] width 156 height 17
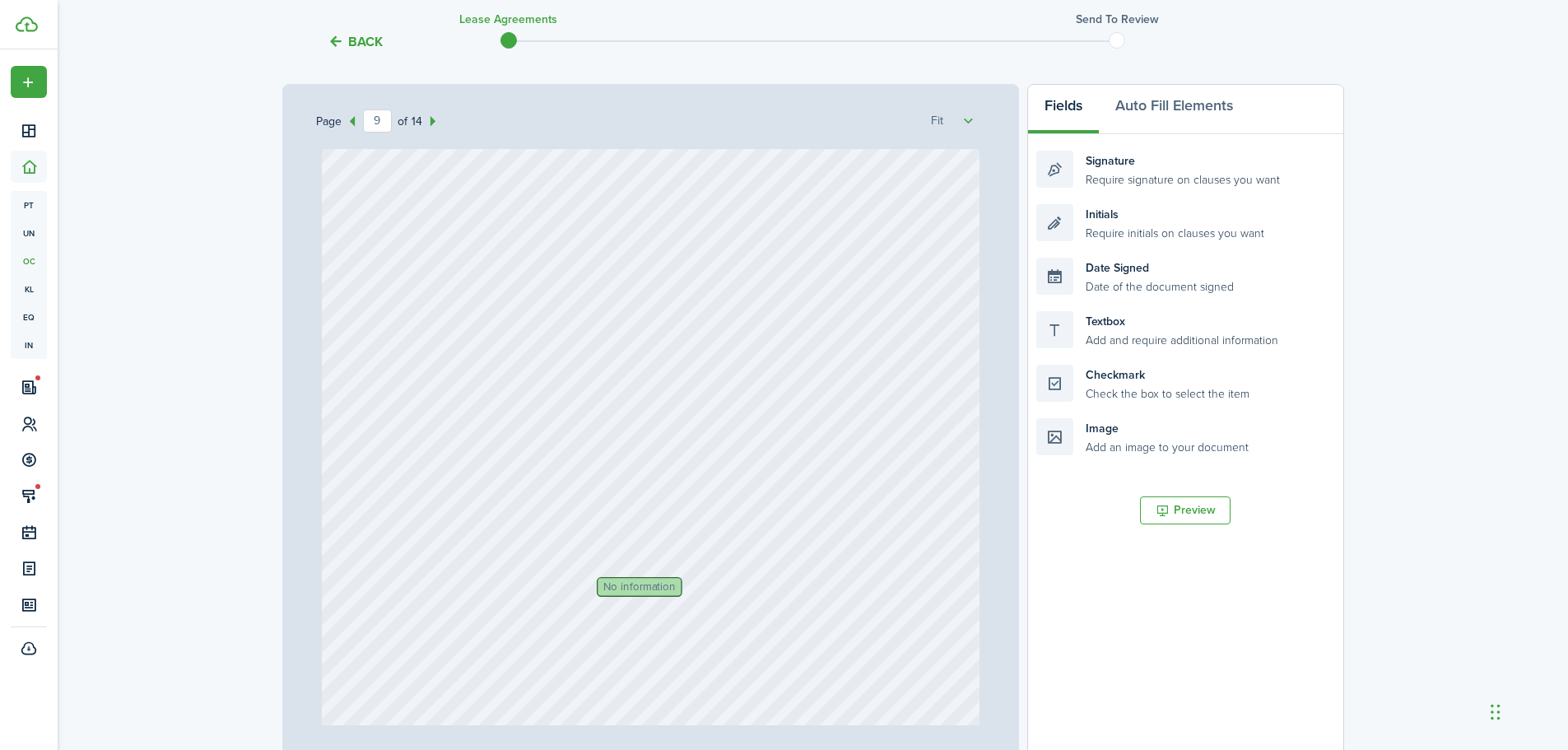
scroll to position [7153, 0]
click at [638, 569] on span "No information" at bounding box center [640, 567] width 72 height 10
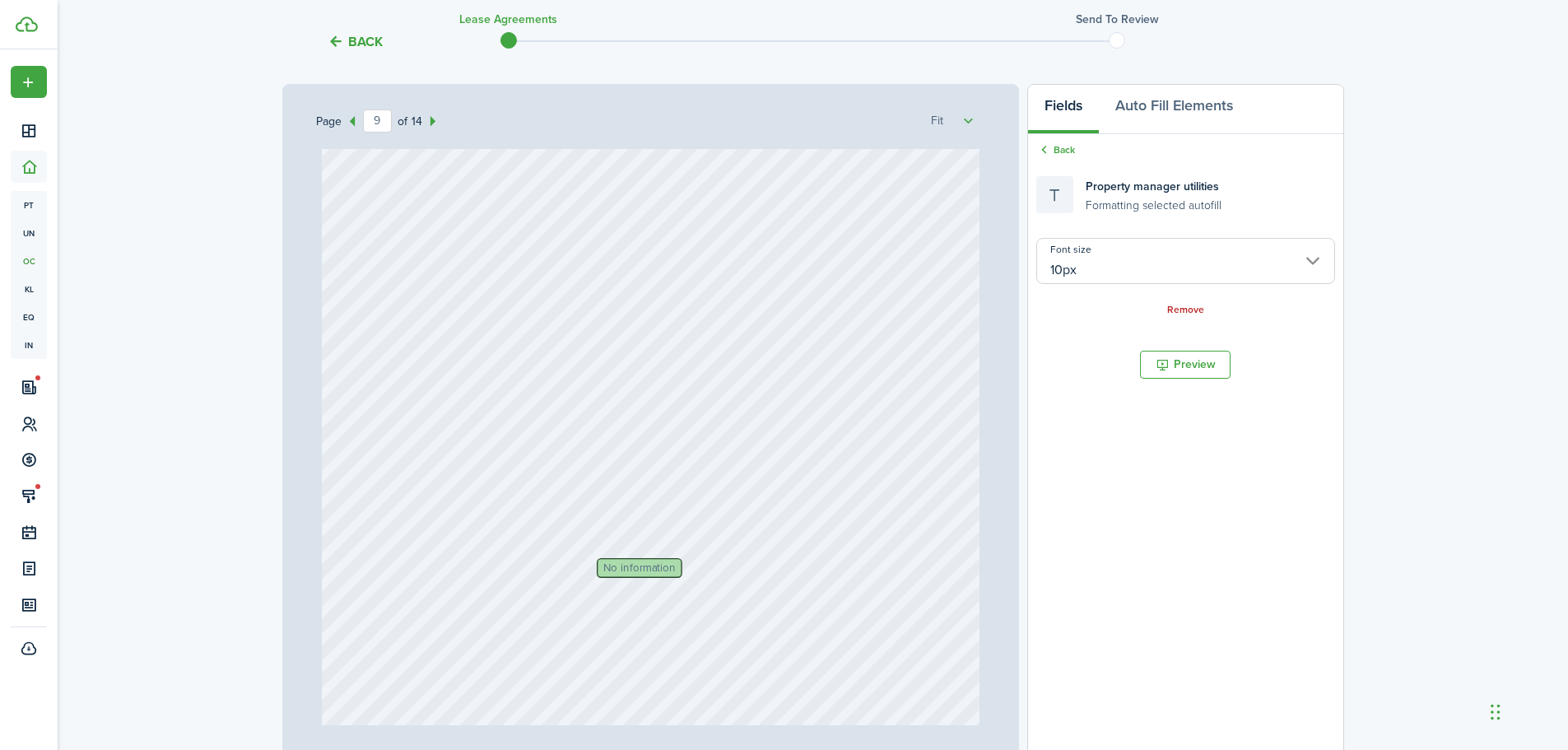
click at [1181, 313] on link "Remove" at bounding box center [1186, 311] width 37 height 11
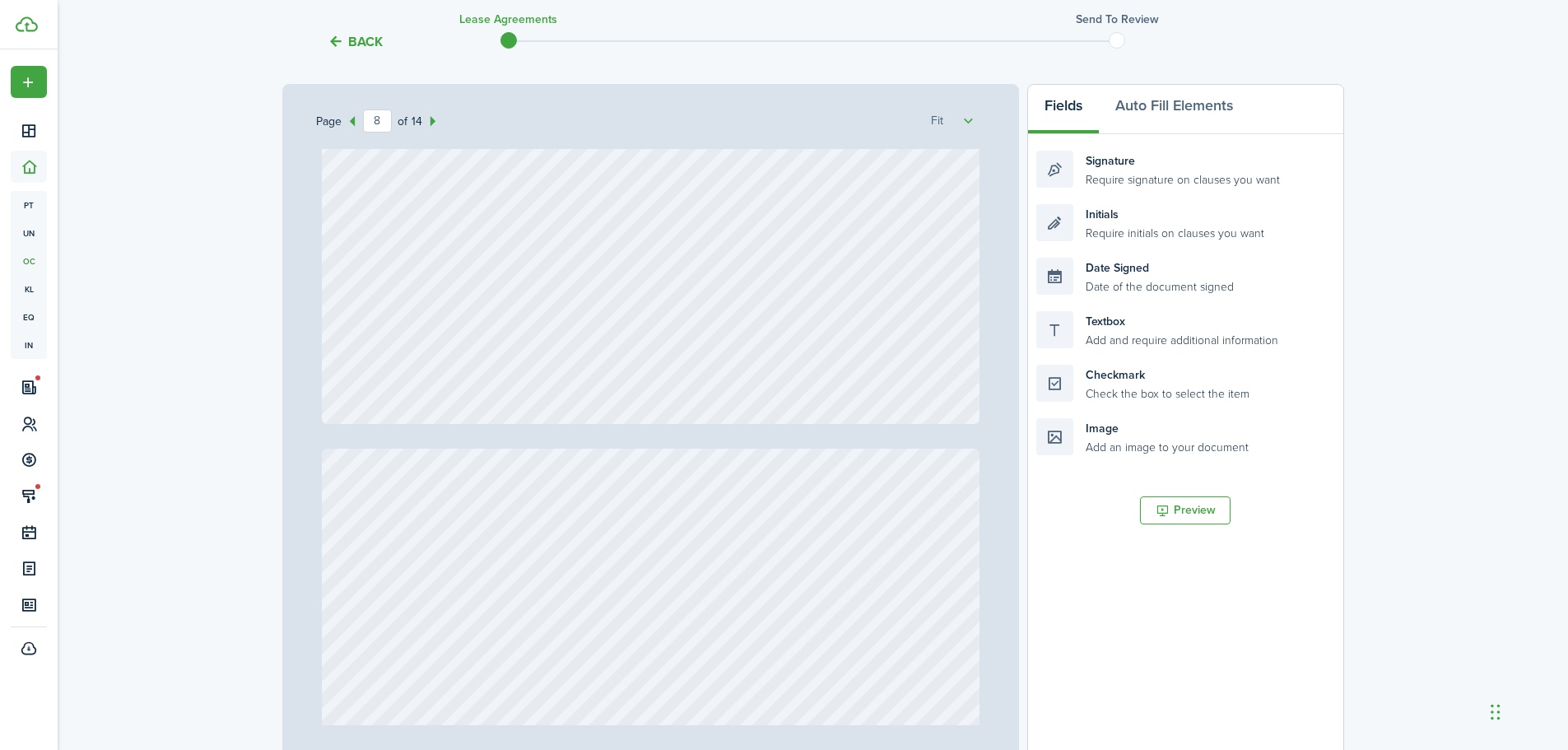
type input "9"
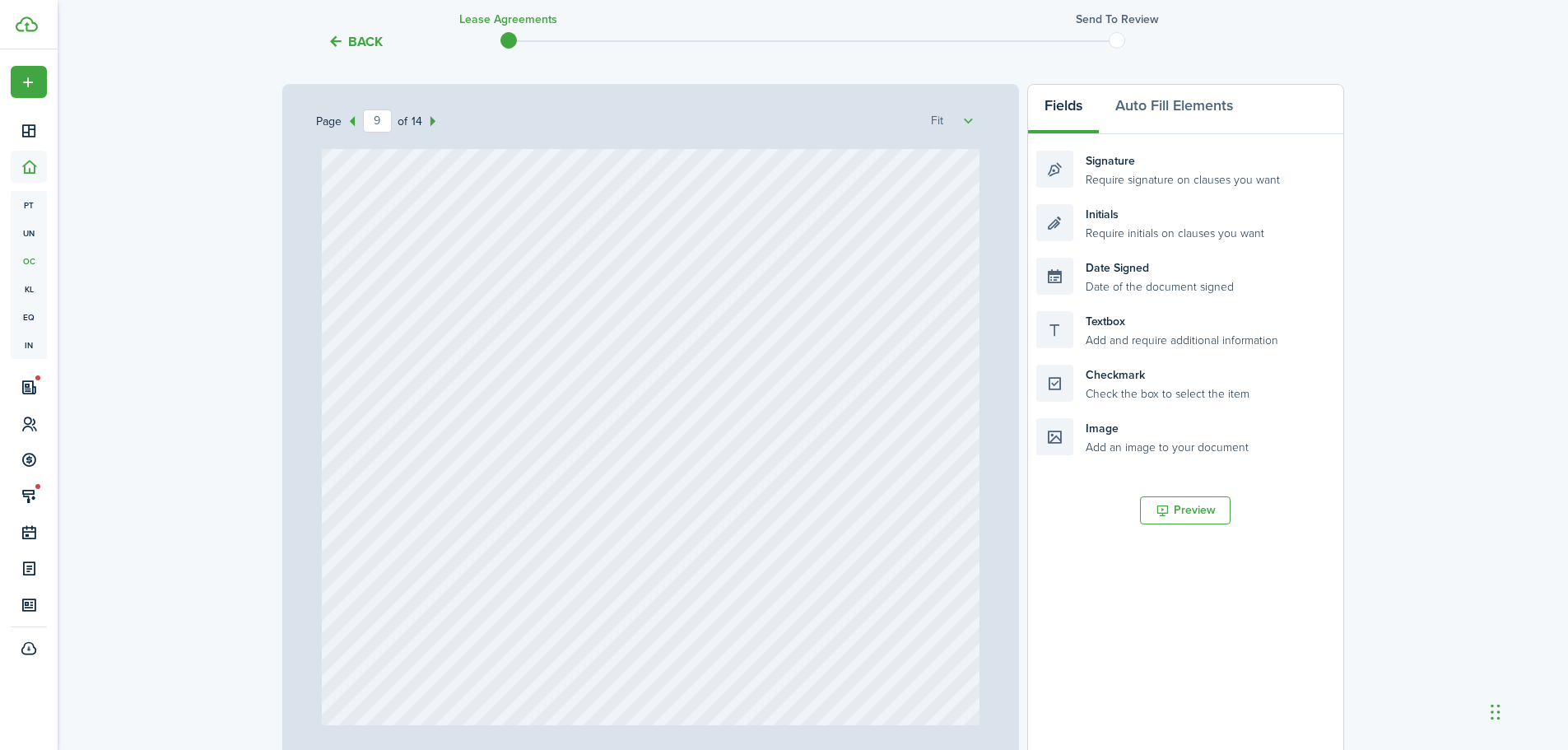
scroll to position [7304, 0]
drag, startPoint x: 983, startPoint y: 340, endPoint x: 627, endPoint y: 423, distance: 365.5
click at [627, 423] on div "Page 9 of 14 50% 75% 100% 150% 200% Fit Text [DATE] Text 1st of each month Text…" at bounding box center [813, 425] width 1062 height 683
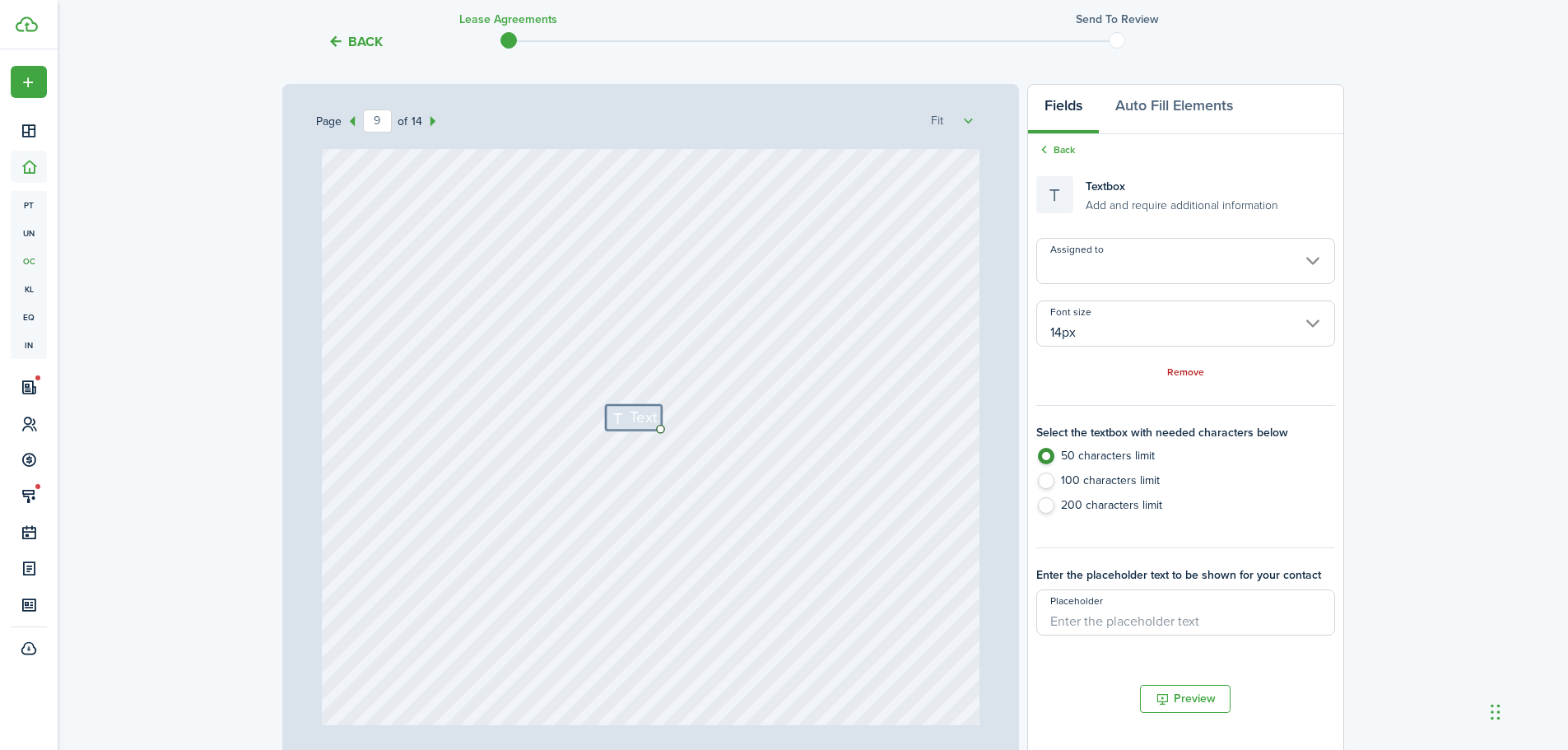
click at [1125, 335] on input "14px" at bounding box center [1185, 323] width 298 height 46
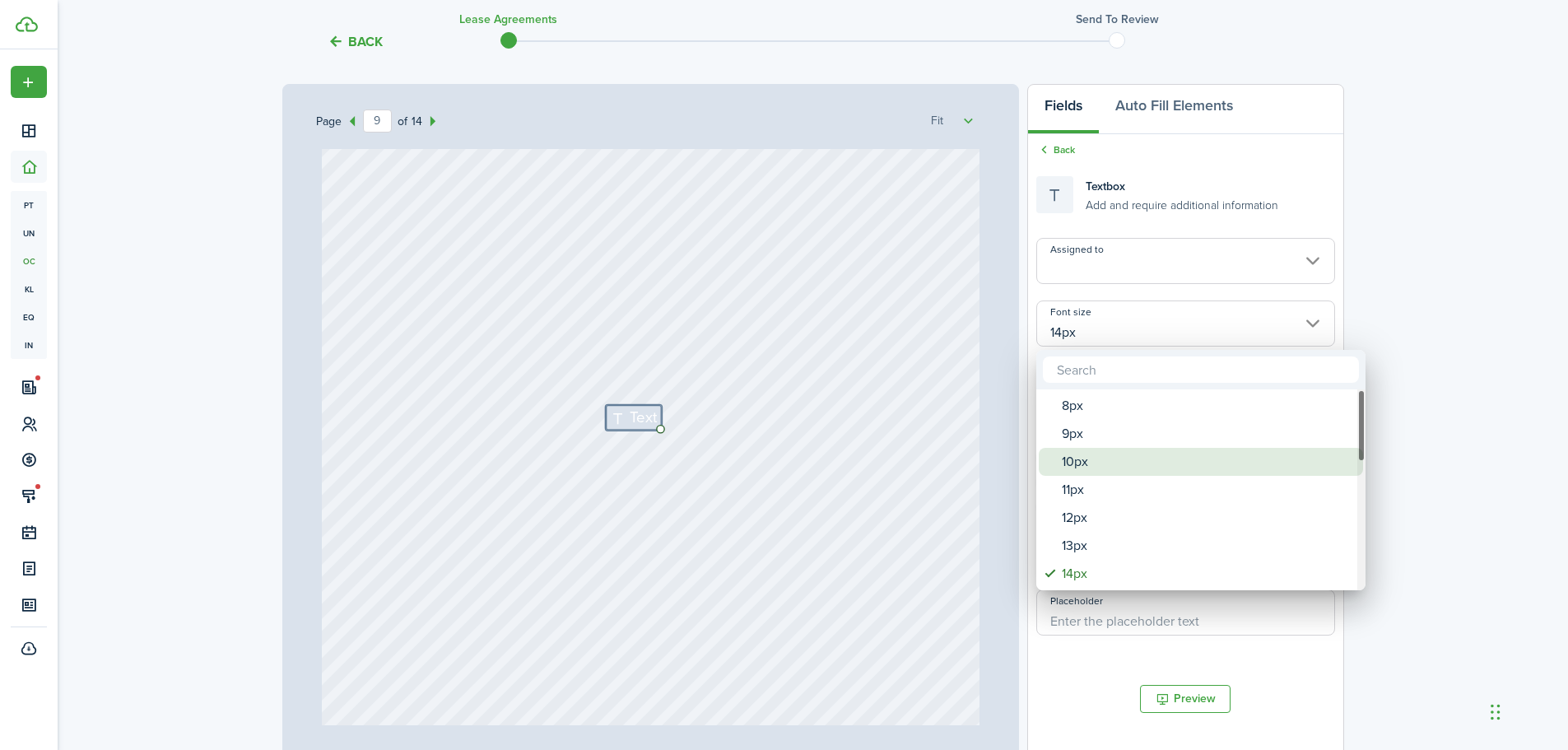
click at [1099, 470] on div "10px" at bounding box center [1208, 461] width 292 height 28
type input "10px"
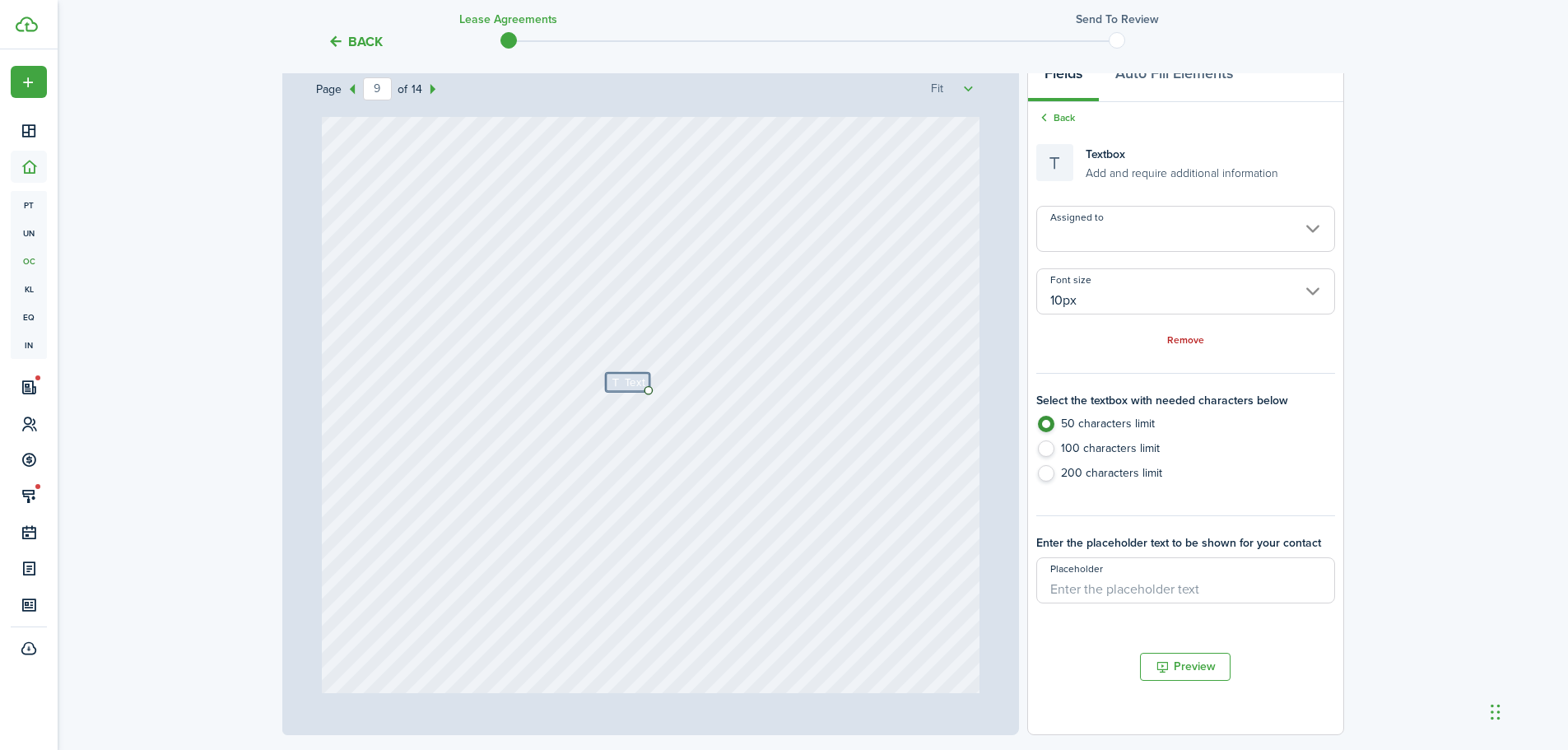
scroll to position [269, 0]
click at [613, 390] on div "Text" at bounding box center [628, 381] width 44 height 19
click at [613, 385] on icon at bounding box center [617, 380] width 14 height 10
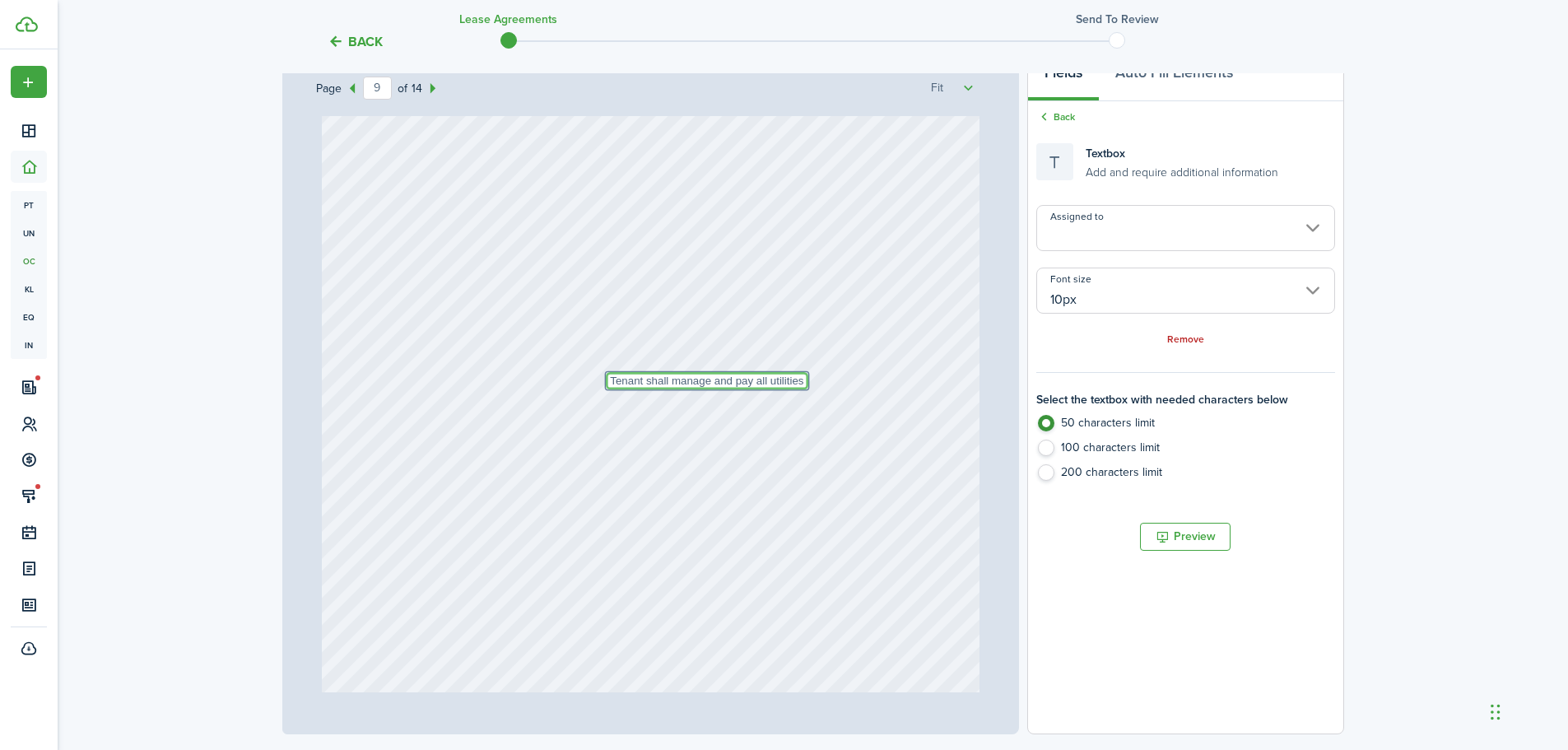
click at [607, 385] on textarea "Tenant shall manage and pay all utilities" at bounding box center [707, 380] width 202 height 17
type textarea "Tenant shall manage and pay all utilities"
click at [656, 410] on div "Text Tenant shall manage and pay all utilities" at bounding box center [651, 378] width 658 height 866
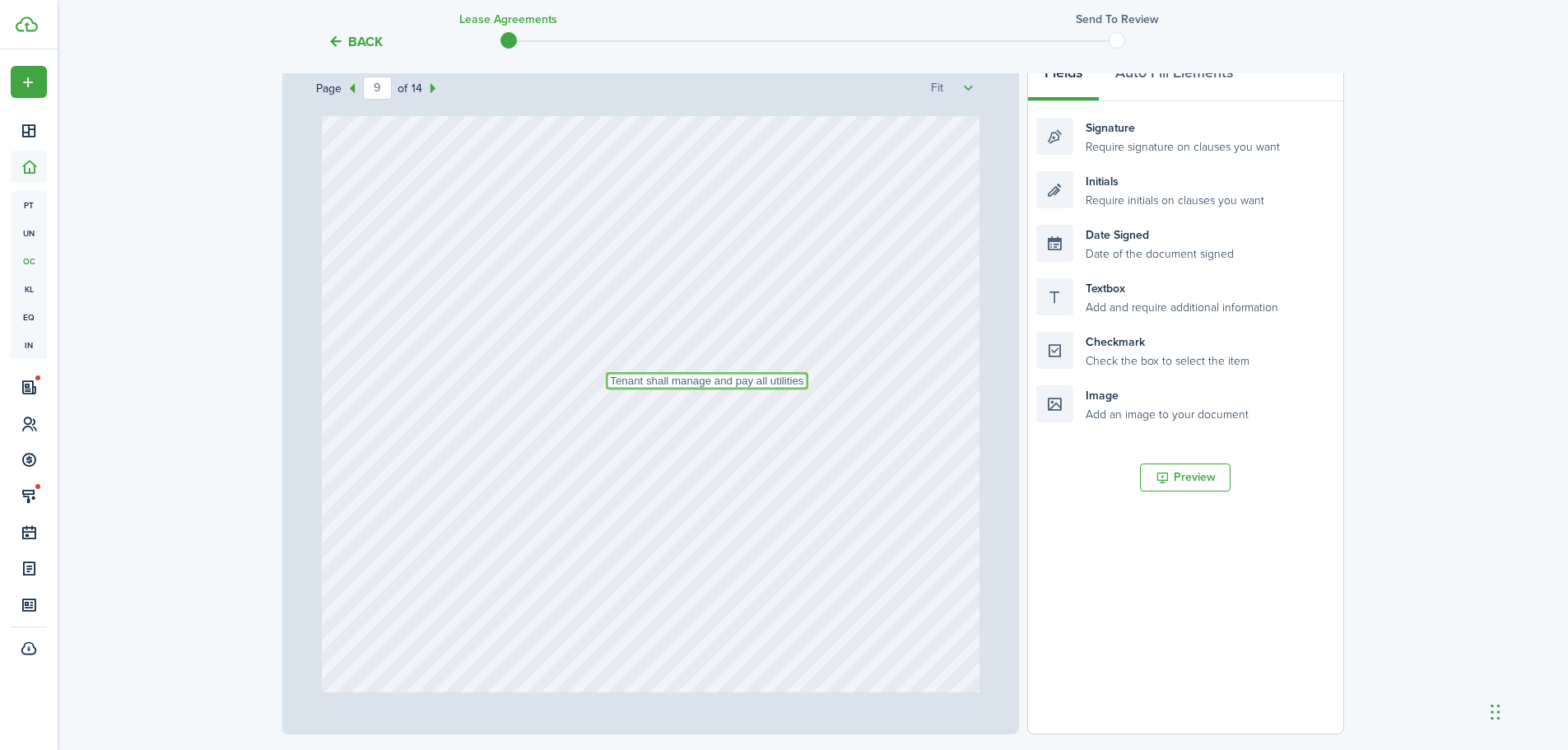
click at [769, 373] on textarea "Tenant shall manage and pay all utilities" at bounding box center [707, 380] width 202 height 17
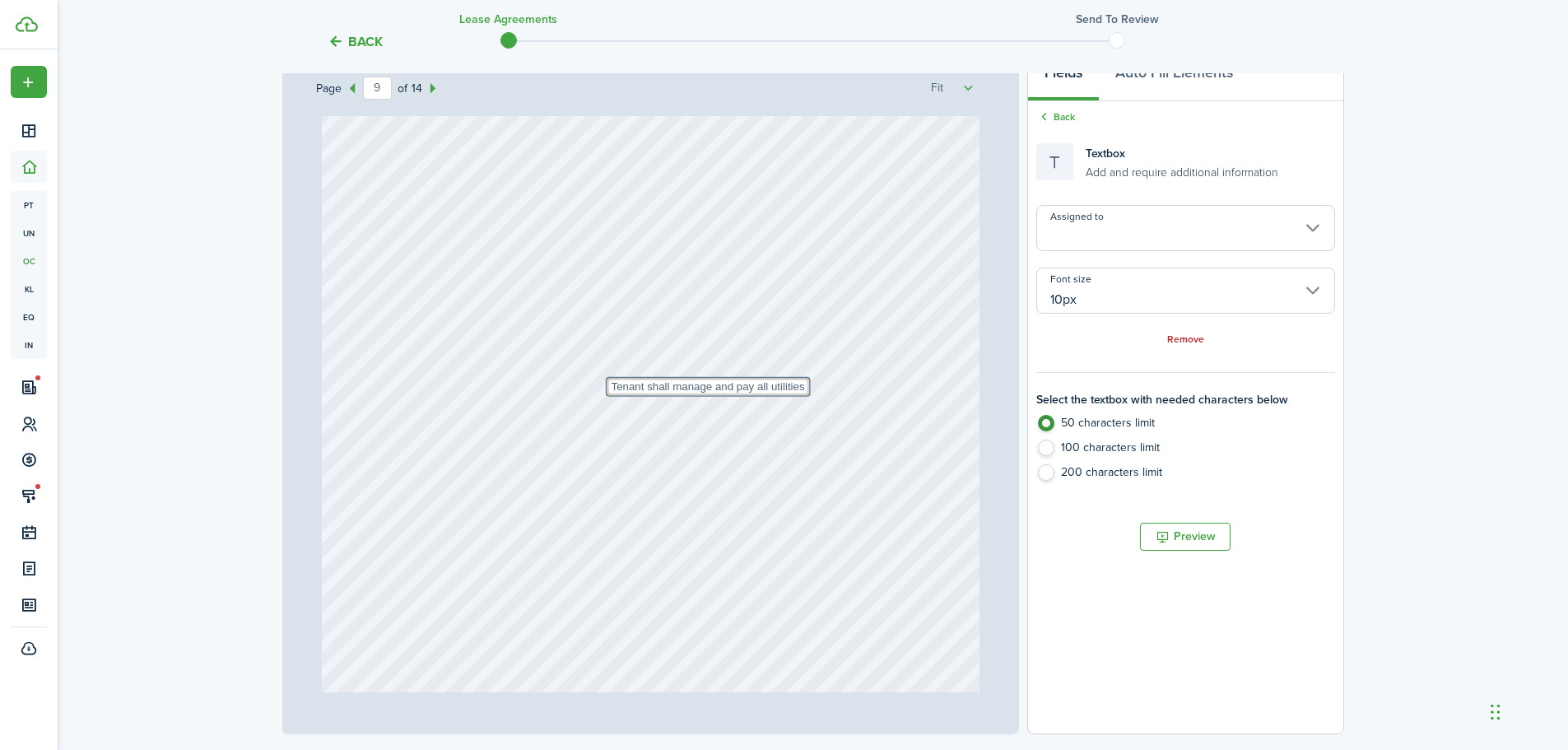
drag, startPoint x: 804, startPoint y: 393, endPoint x: 768, endPoint y: 353, distance: 53.8
click at [768, 353] on div "Text Tenant shall manage and pay all utilities" at bounding box center [651, 378] width 658 height 866
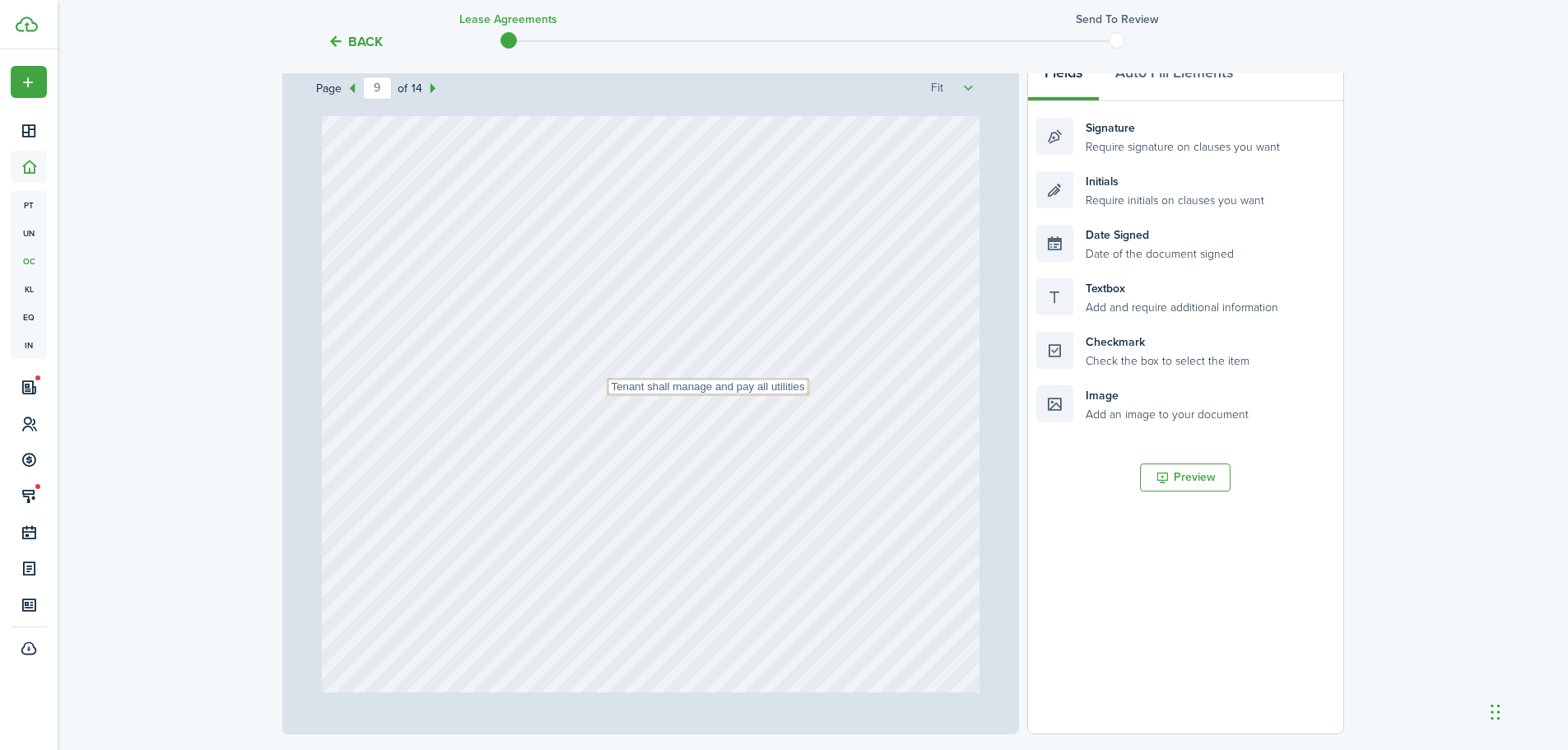
click at [735, 412] on div "Text Tenant shall manage and pay all utilities" at bounding box center [651, 378] width 658 height 866
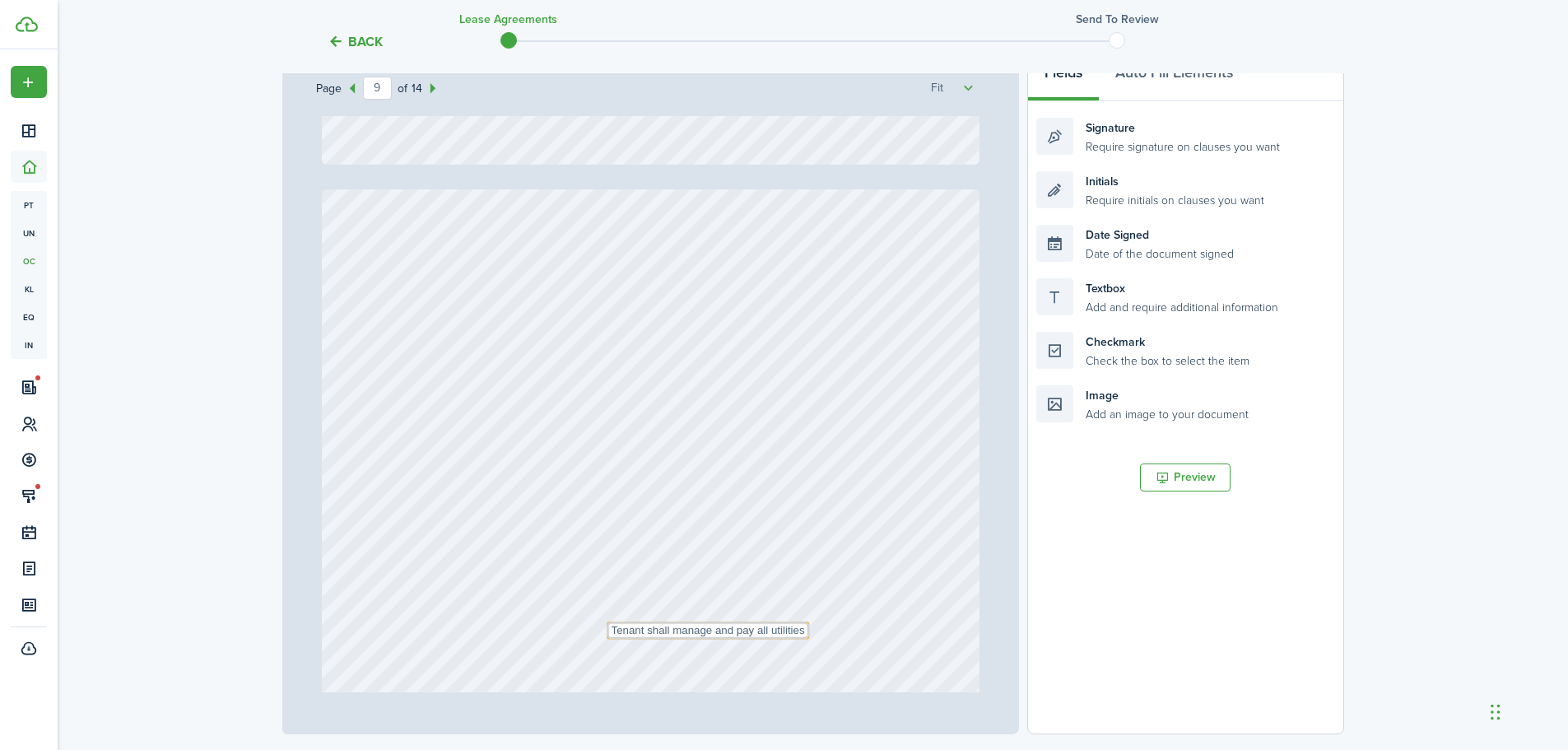
scroll to position [7057, 0]
click at [987, 448] on div "Page 9 of 14 50% 75% 100% 150% 200% Fit Text [DATE] Text 1st of each month Text…" at bounding box center [651, 393] width 738 height 683
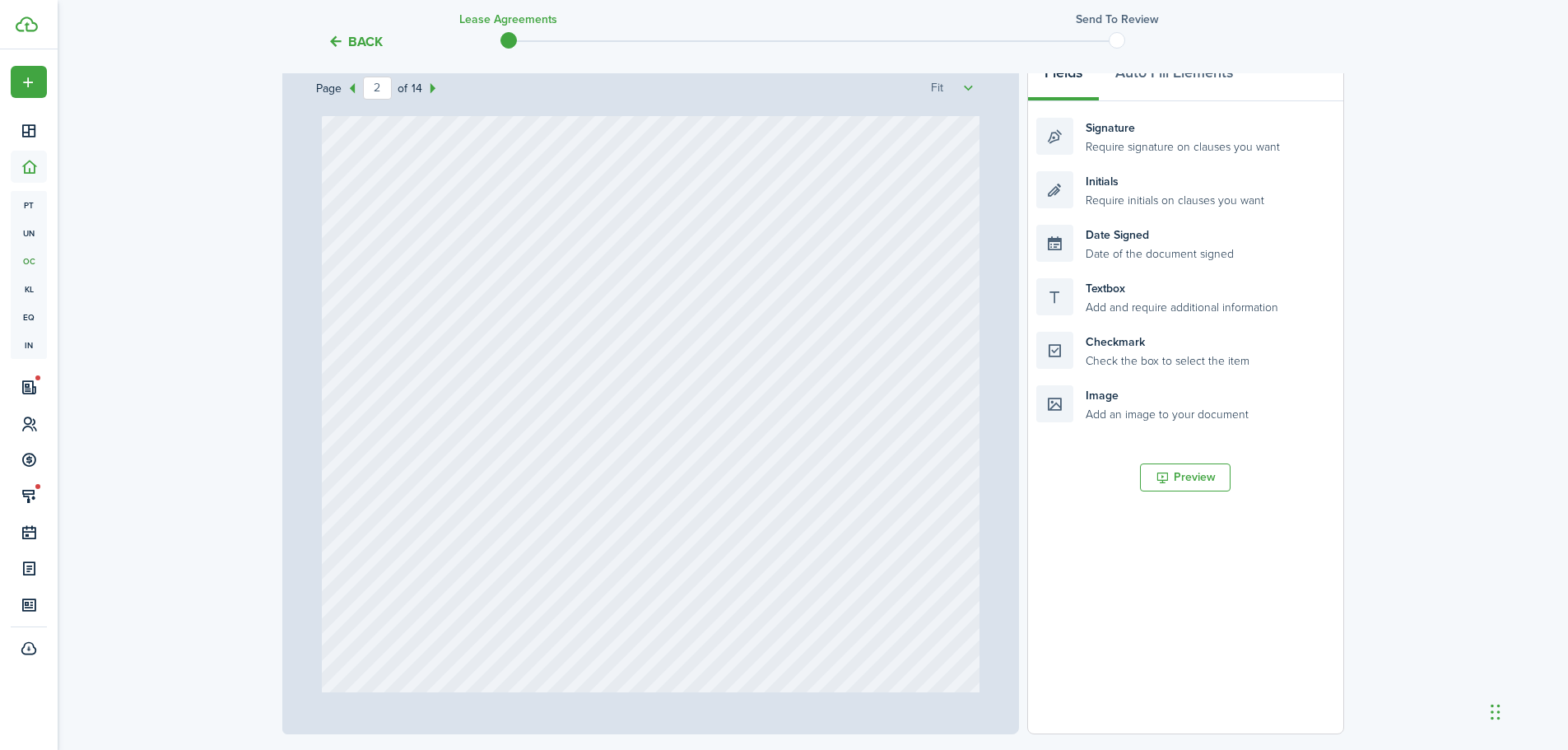
scroll to position [953, 0]
type input "1"
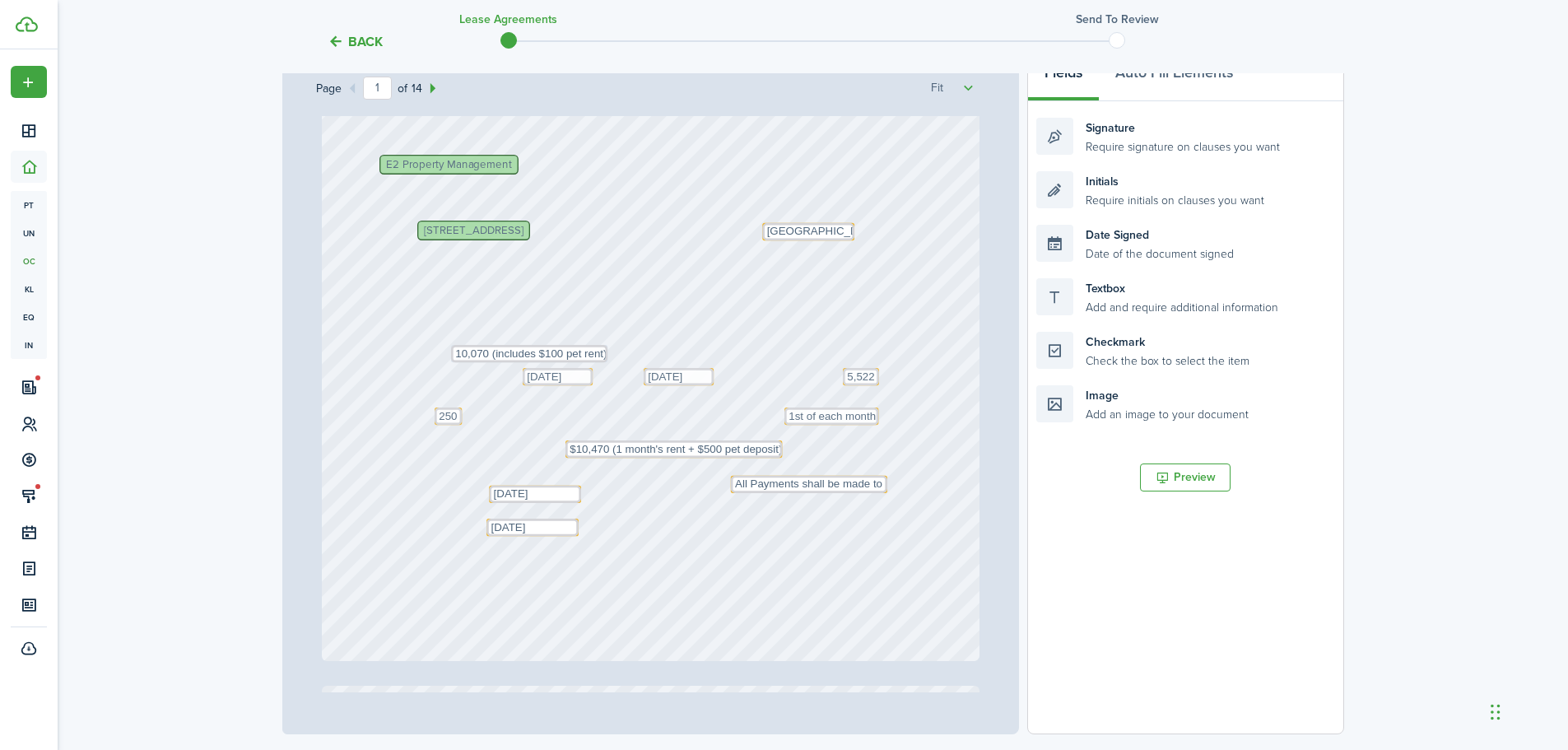
scroll to position [494, 0]
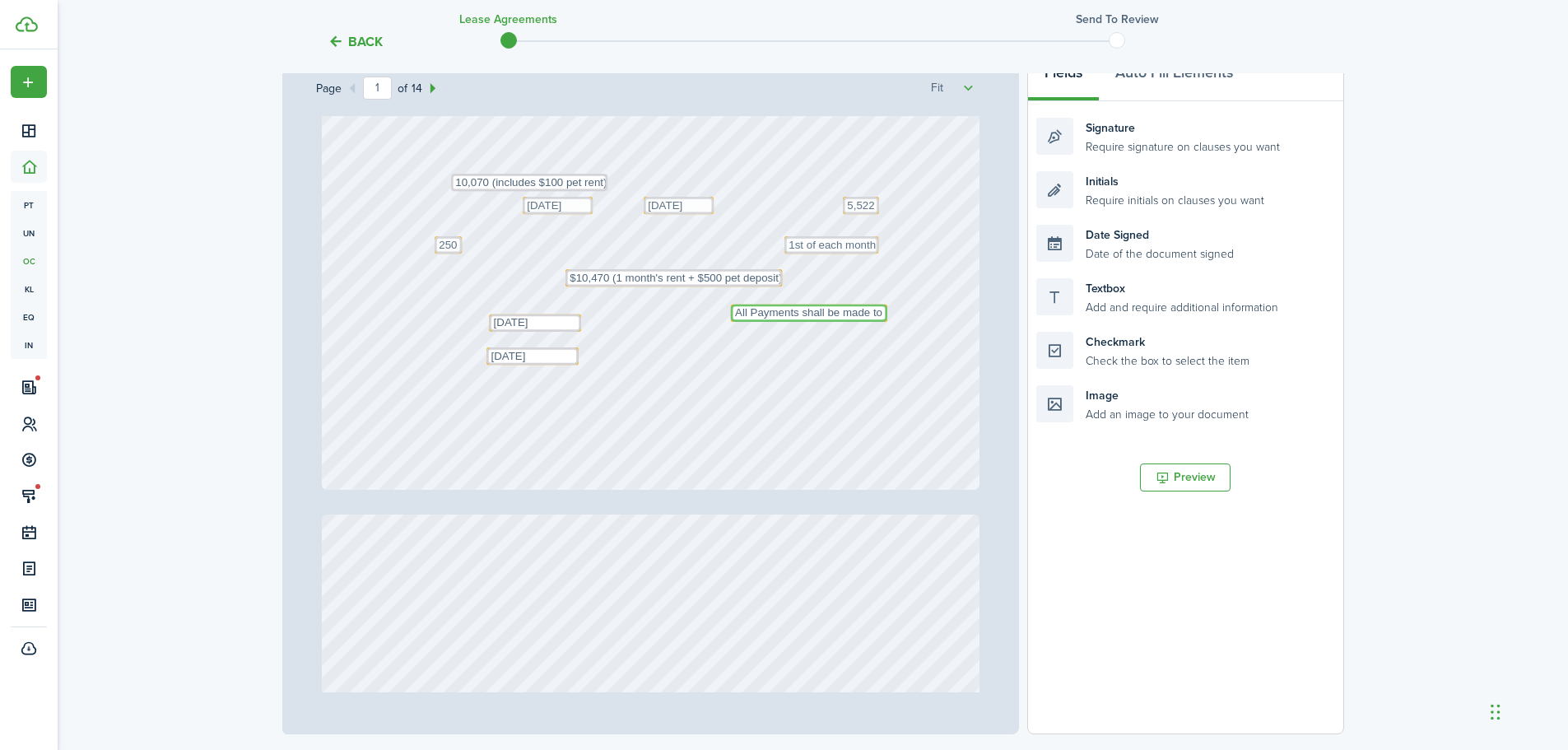
click at [869, 318] on textarea "All Payments shall be made to" at bounding box center [809, 314] width 156 height 17
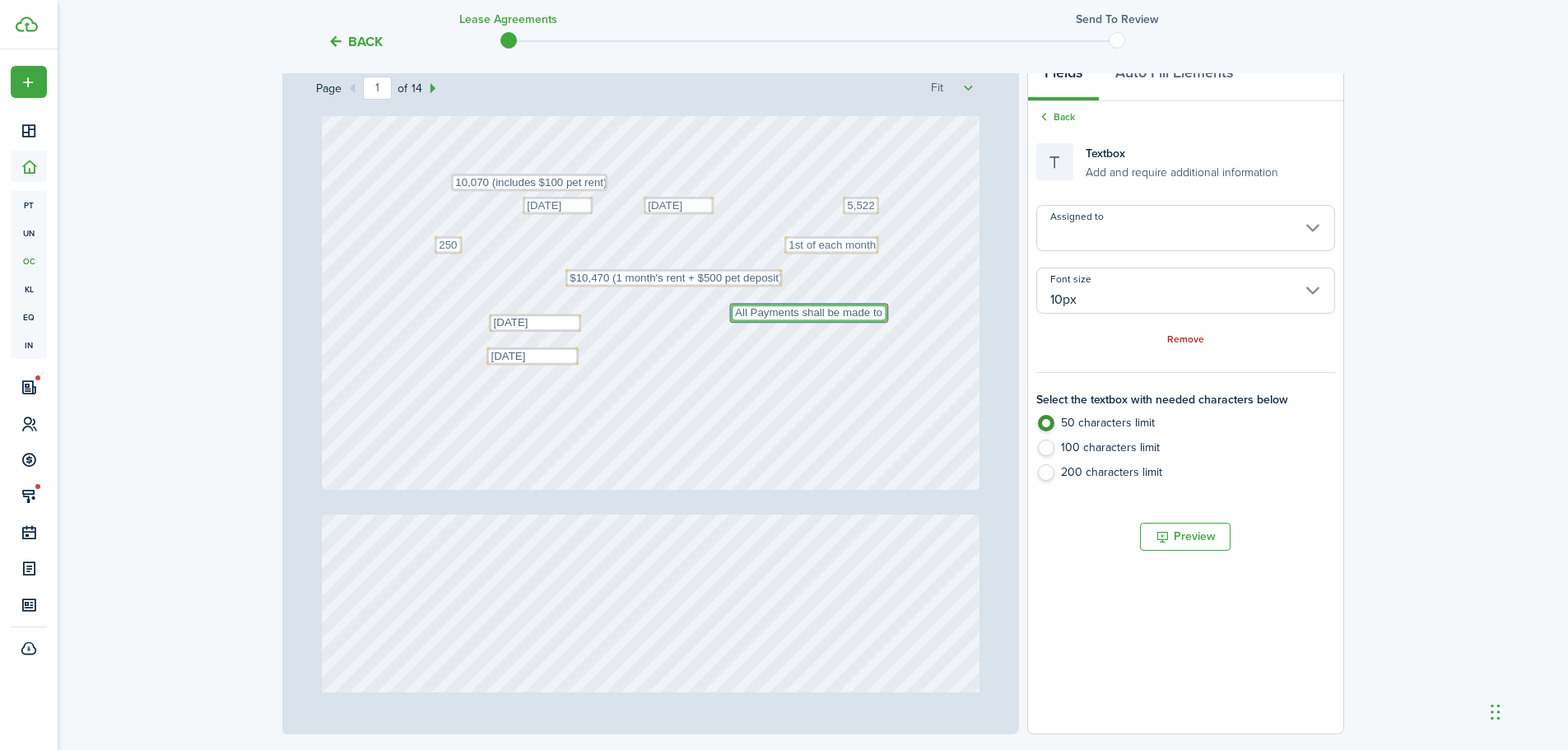
click at [873, 317] on textarea "All Payments shall be made to" at bounding box center [809, 314] width 156 height 17
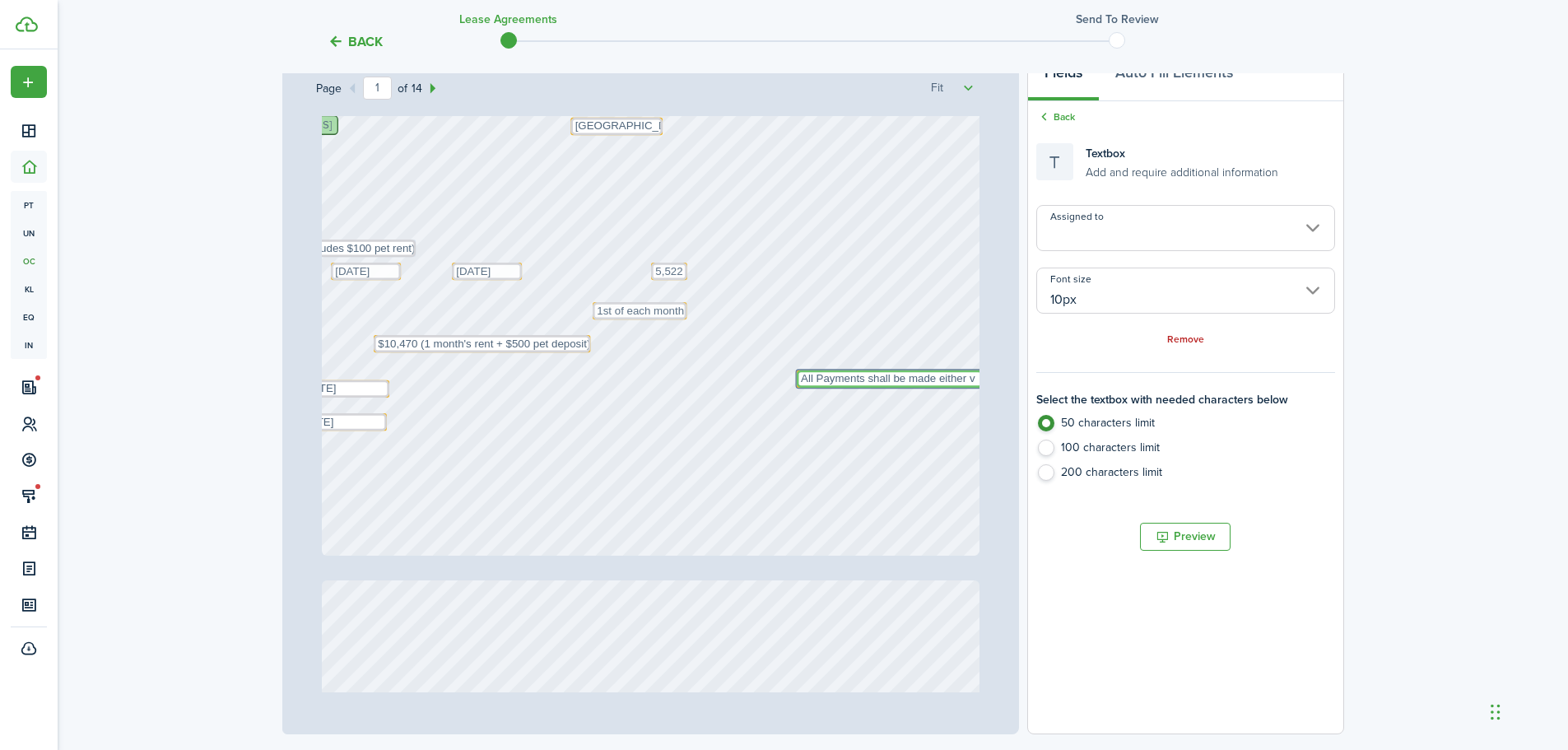
scroll to position [247, 0]
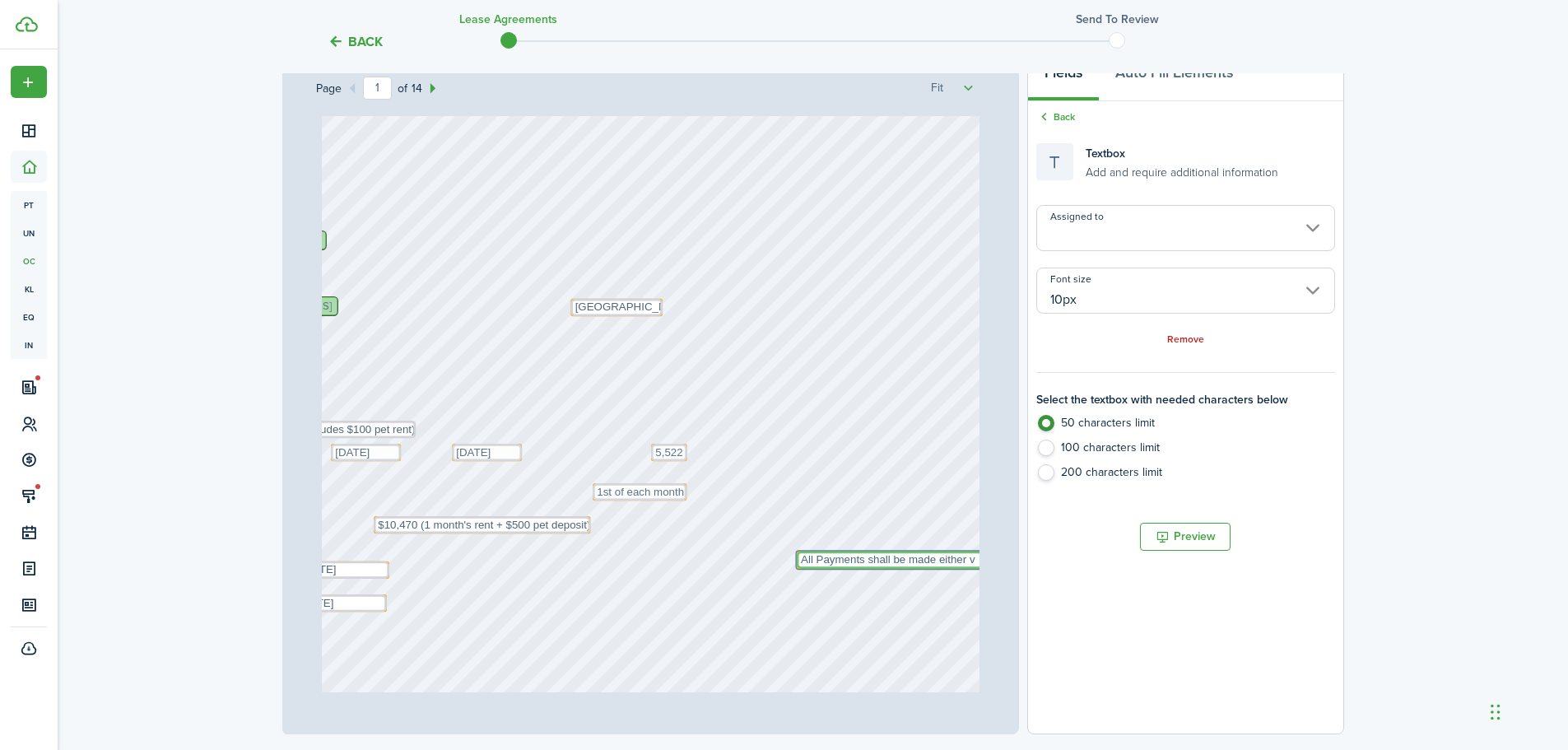
type textarea "All Payments shall be made either v"
drag, startPoint x: 508, startPoint y: 365, endPoint x: 499, endPoint y: 368, distance: 9.5
click at [503, 365] on div "Text [DATE] Text 1st of each month Text 5,522 Text [DATE] E2 Property Managemen…" at bounding box center [651, 302] width 658 height 866
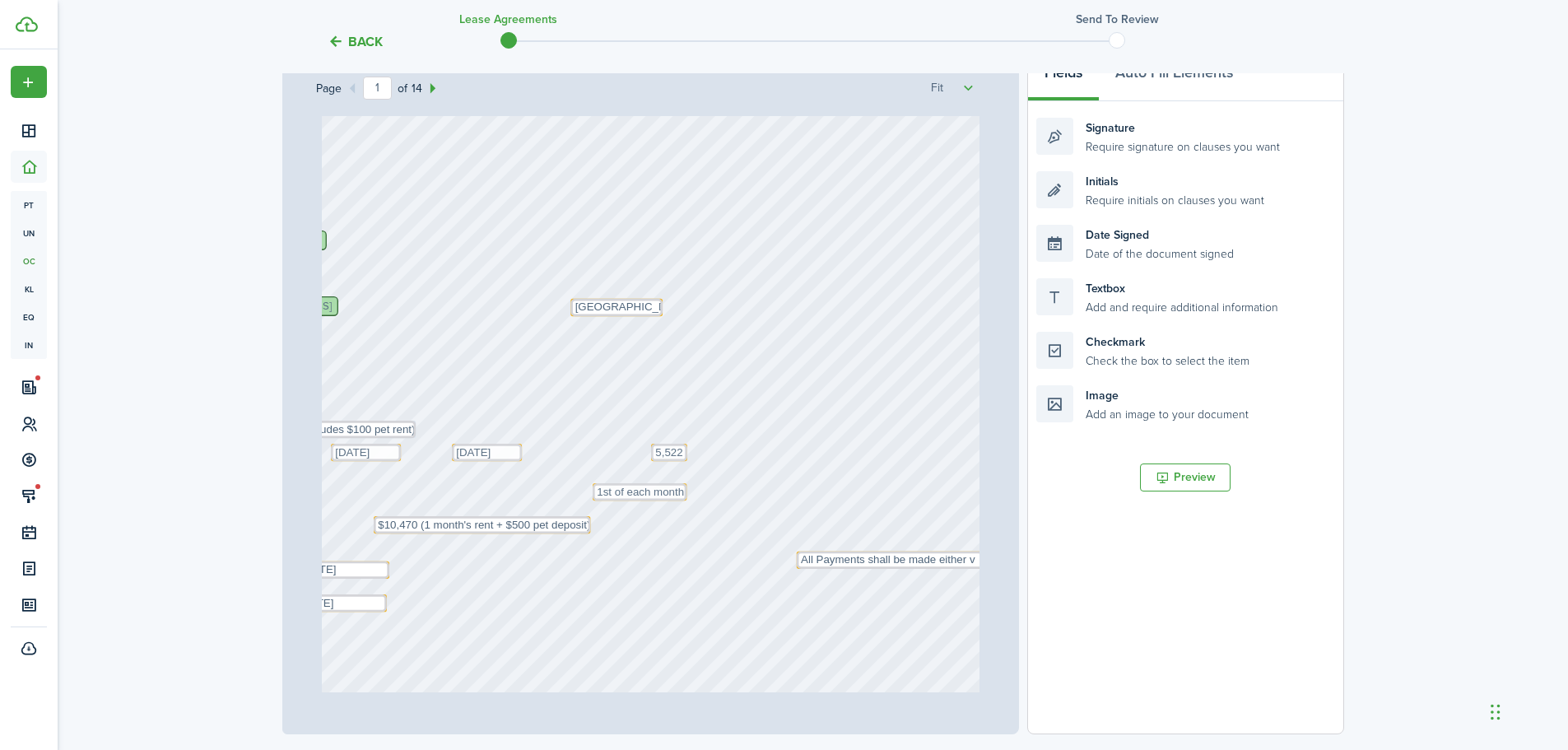
click at [455, 272] on div "Text [DATE] Text 1st of each month Text 5,522 Text [DATE] E2 Property Managemen…" at bounding box center [651, 302] width 658 height 866
click at [338, 300] on div "[STREET_ADDRESS]" at bounding box center [282, 306] width 112 height 20
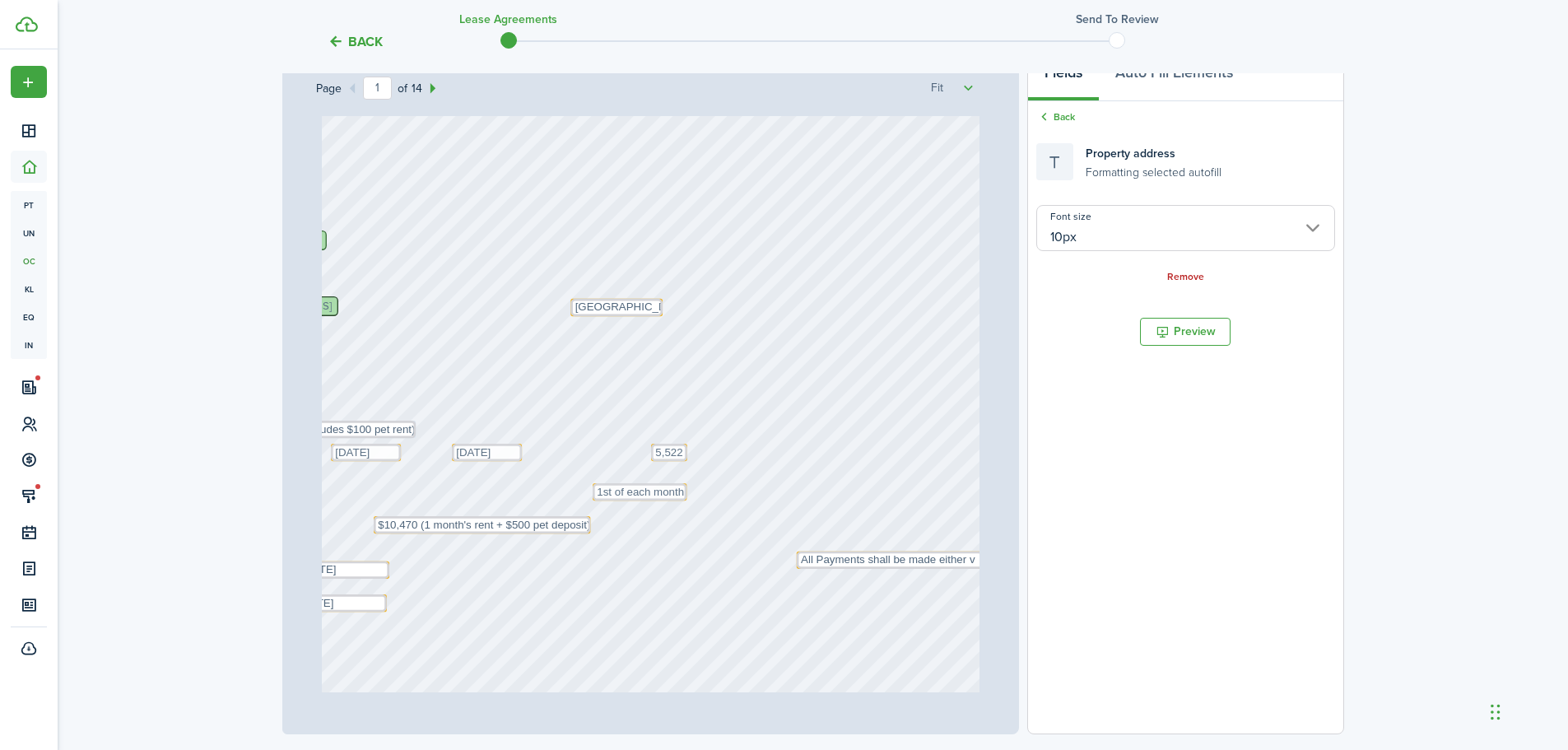
click at [502, 307] on div "Text [DATE] Text 1st of each month Text 5,522 Text [DATE] E2 Property Managemen…" at bounding box center [651, 302] width 658 height 866
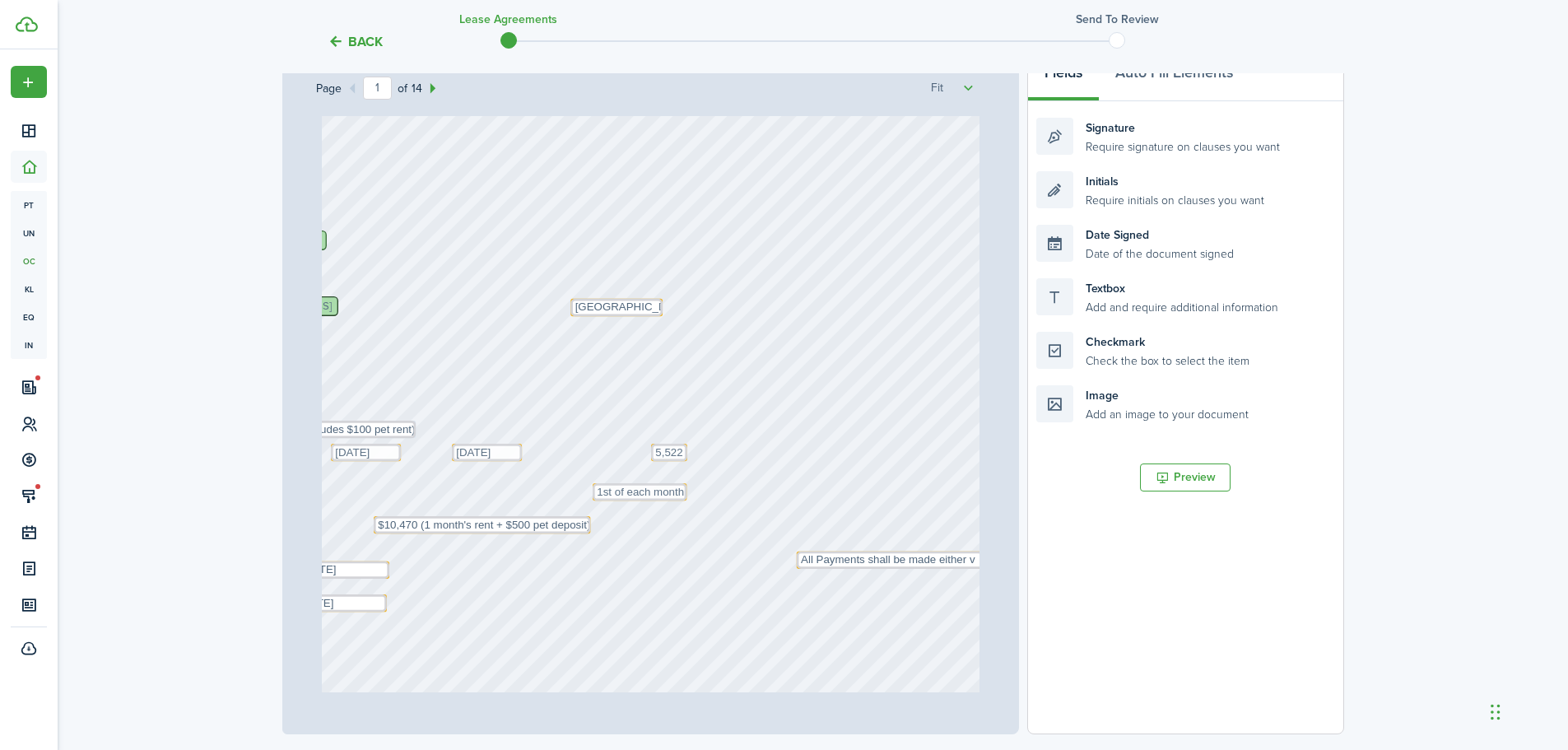
click at [338, 306] on div "[STREET_ADDRESS]" at bounding box center [282, 306] width 112 height 20
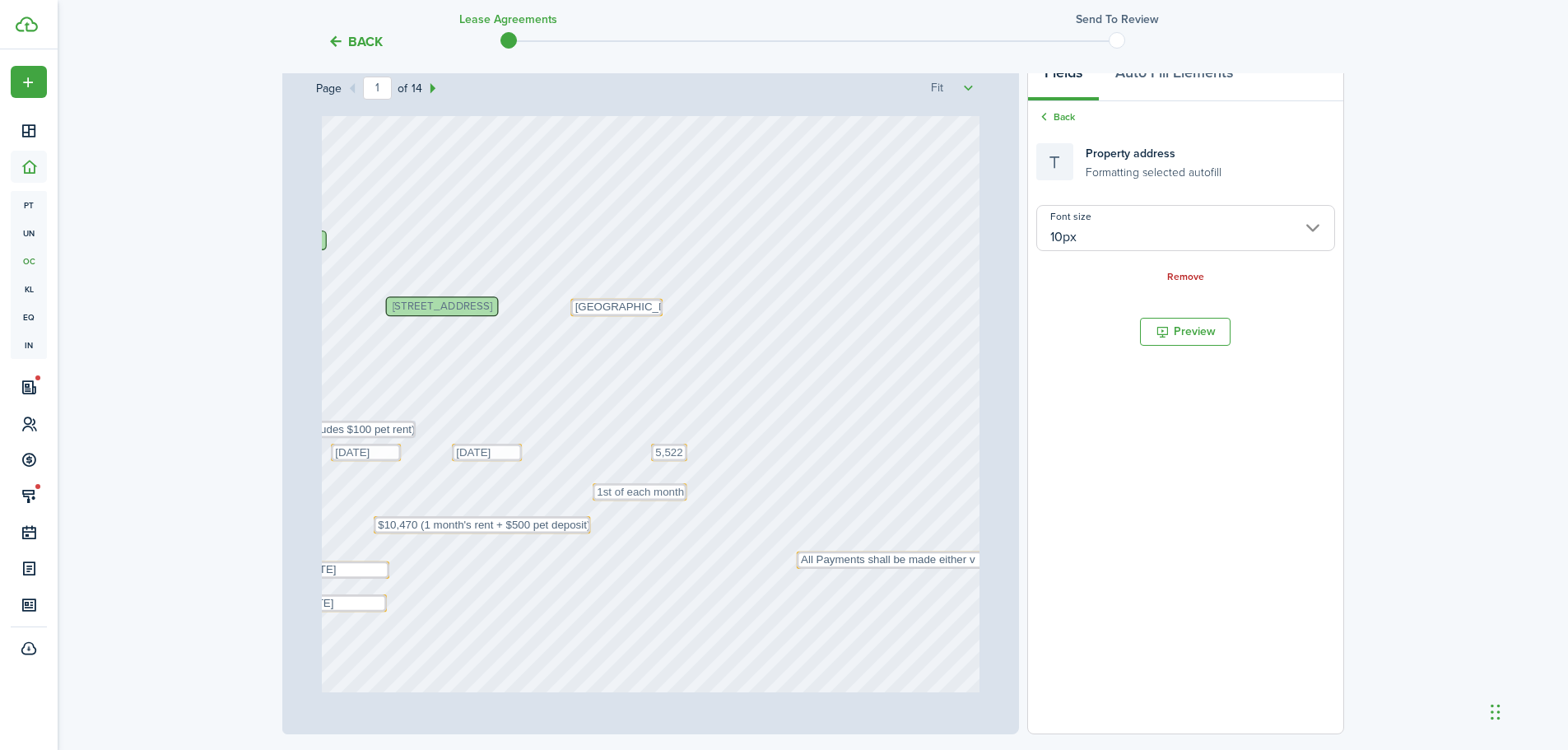
drag, startPoint x: 448, startPoint y: 306, endPoint x: 595, endPoint y: 266, distance: 152.3
click at [595, 266] on div "Text [DATE] Text 1st of each month Text 5,522 Text [DATE] E2 Property Managemen…" at bounding box center [651, 302] width 658 height 866
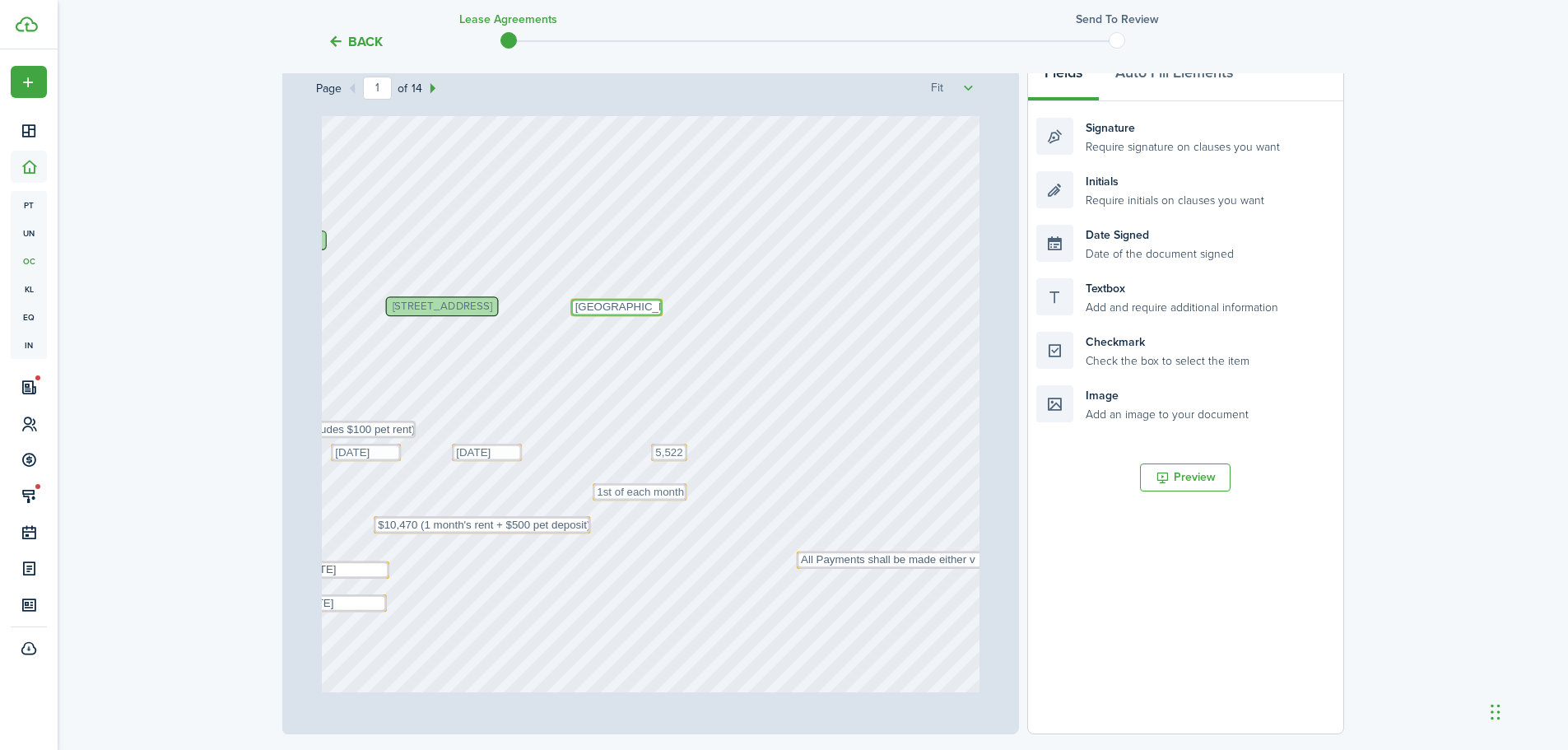
click at [649, 303] on textarea "[GEOGRAPHIC_DATA]" at bounding box center [617, 308] width 92 height 17
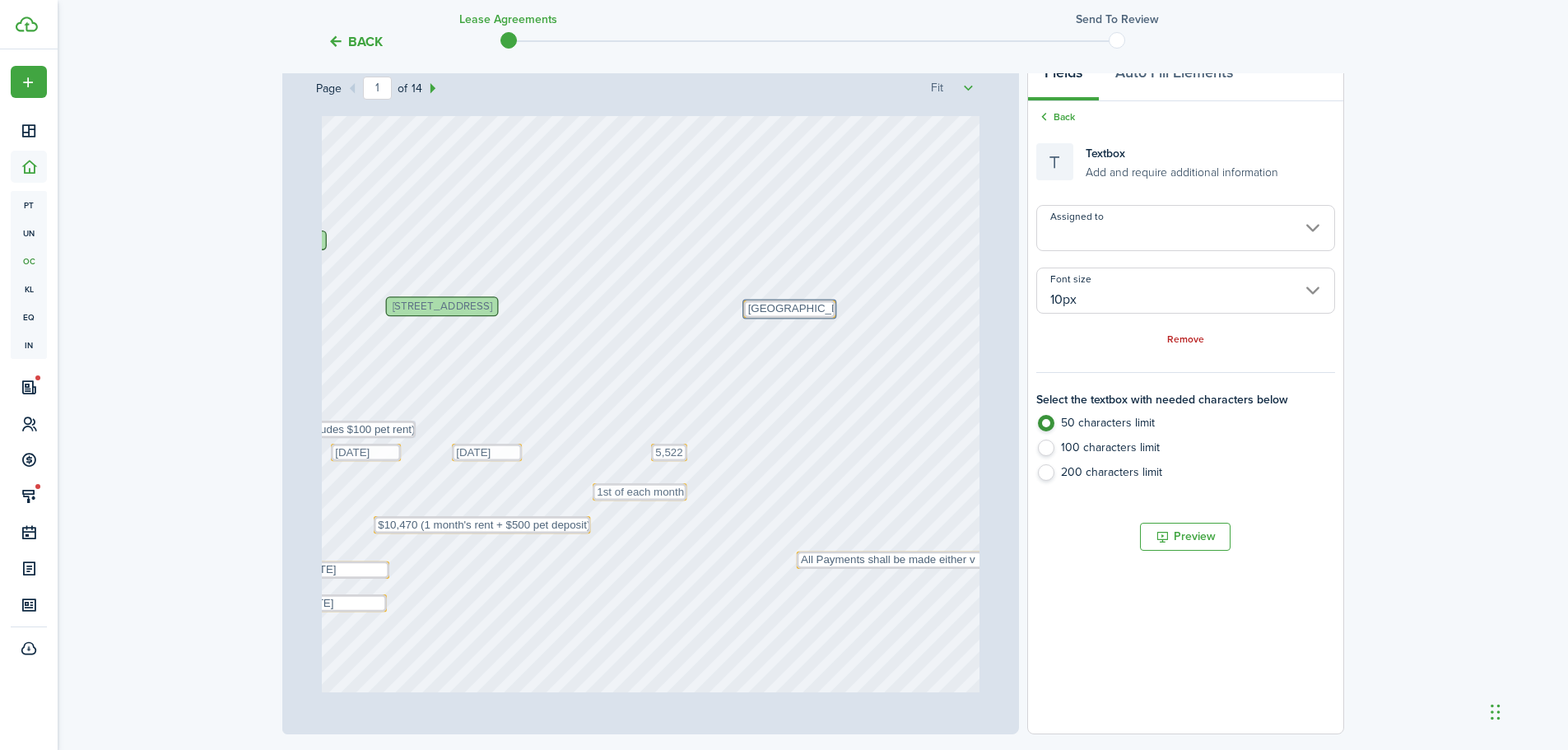
drag, startPoint x: 653, startPoint y: 316, endPoint x: 825, endPoint y: 317, distance: 172.0
click at [825, 317] on div "Text [GEOGRAPHIC_DATA]" at bounding box center [789, 309] width 92 height 17
click at [410, 434] on textarea "10,070 (includes $100 pet rent)" at bounding box center [337, 429] width 156 height 17
drag, startPoint x: 410, startPoint y: 436, endPoint x: 587, endPoint y: 383, distance: 184.8
click at [587, 383] on div "Text [DATE] Text 1st of each month Text 5,522 Text [DATE] E2 Property Managemen…" at bounding box center [651, 302] width 658 height 866
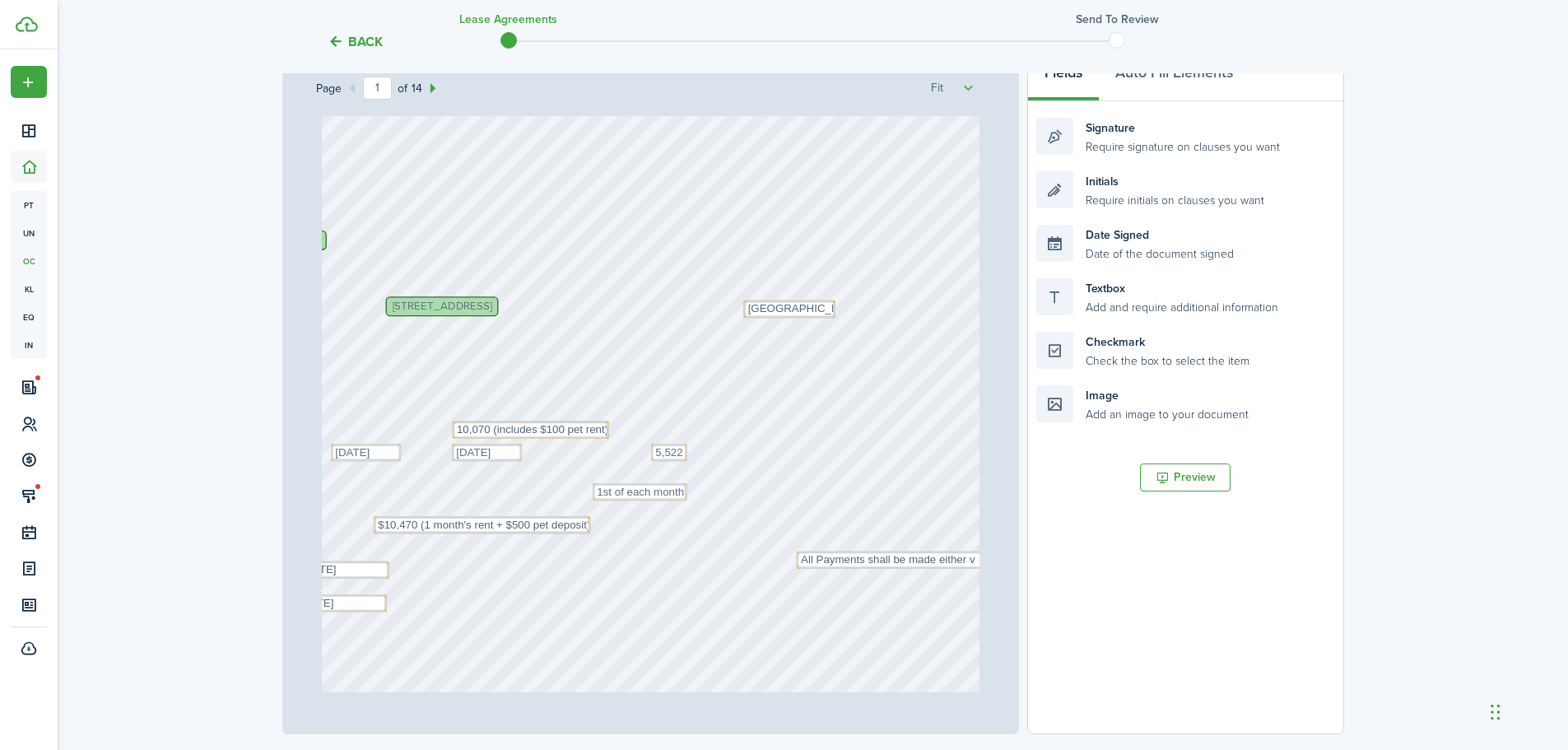
click at [520, 454] on div "Text [DATE] Text 1st of each month Text 5,522 Text [DATE] E2 Property Managemen…" at bounding box center [651, 302] width 658 height 866
click at [507, 457] on textarea "[DATE]" at bounding box center [486, 453] width 70 height 17
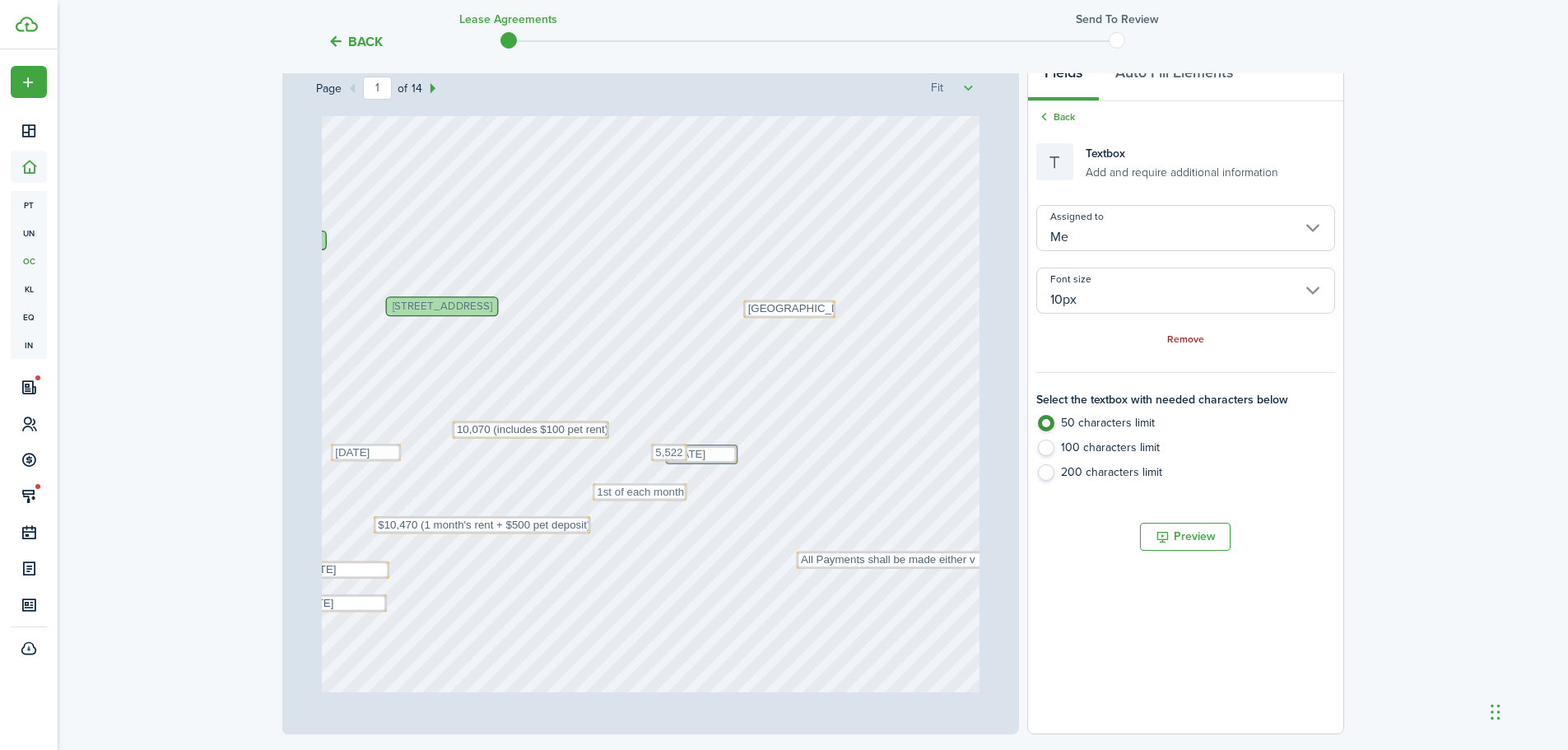
drag, startPoint x: 515, startPoint y: 460, endPoint x: 689, endPoint y: 409, distance: 181.3
click at [689, 409] on div "Text [DATE] Text 1st of each month Text 5,522 Text [DATE] E2 Property Managemen…" at bounding box center [651, 302] width 658 height 866
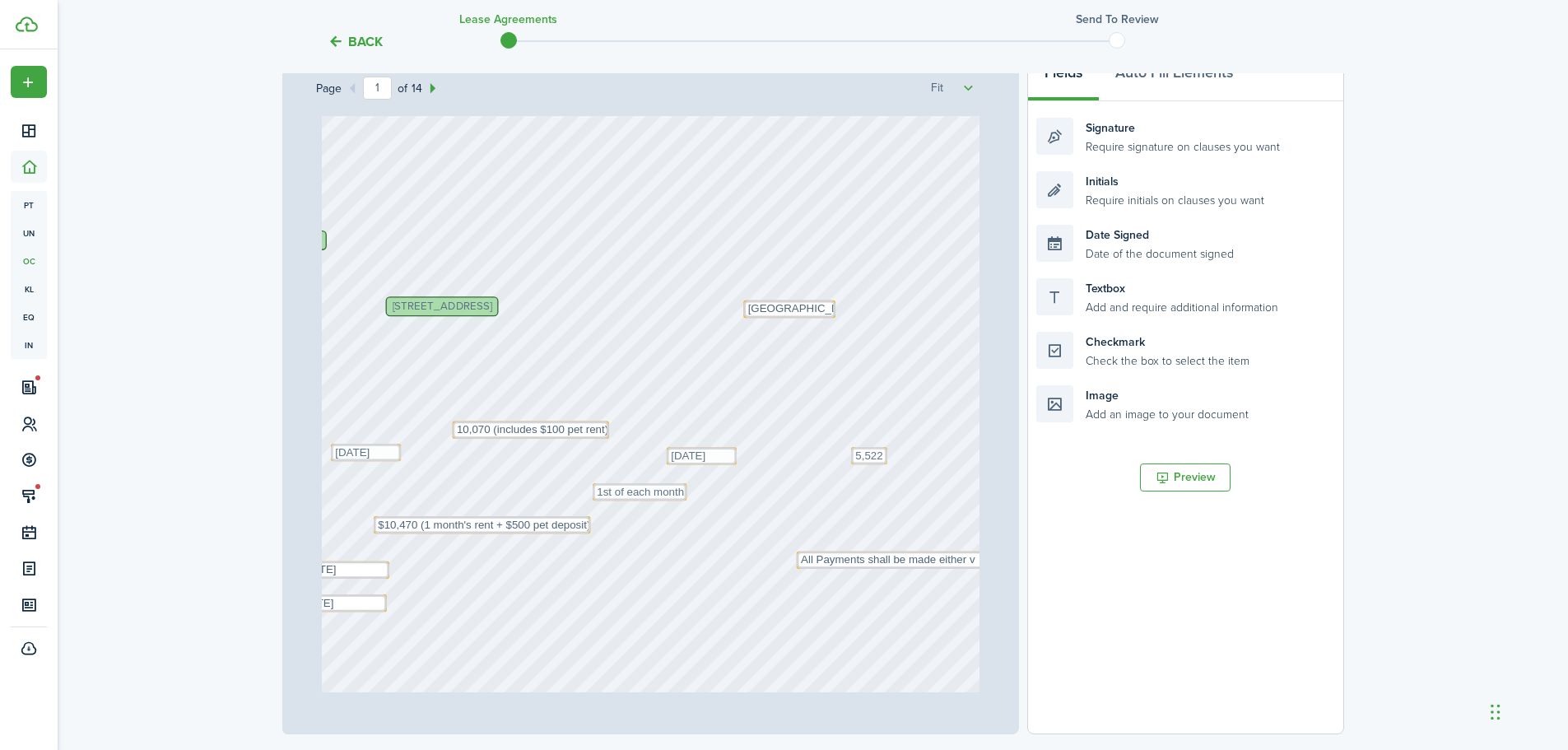
drag, startPoint x: 646, startPoint y: 461, endPoint x: 661, endPoint y: 464, distance: 15.3
click at [397, 454] on div "Text [DATE] Text 1st of each month Text [DATE] E2 Property Management [PERSON_N…" at bounding box center [651, 302] width 658 height 866
drag, startPoint x: 393, startPoint y: 461, endPoint x: 571, endPoint y: 408, distance: 185.7
click at [571, 408] on div "Text [DATE] Text 1st of each month Text [DATE] E2 Property Management [PERSON_N…" at bounding box center [651, 302] width 658 height 866
click at [712, 448] on textarea "[DATE]" at bounding box center [701, 456] width 70 height 17
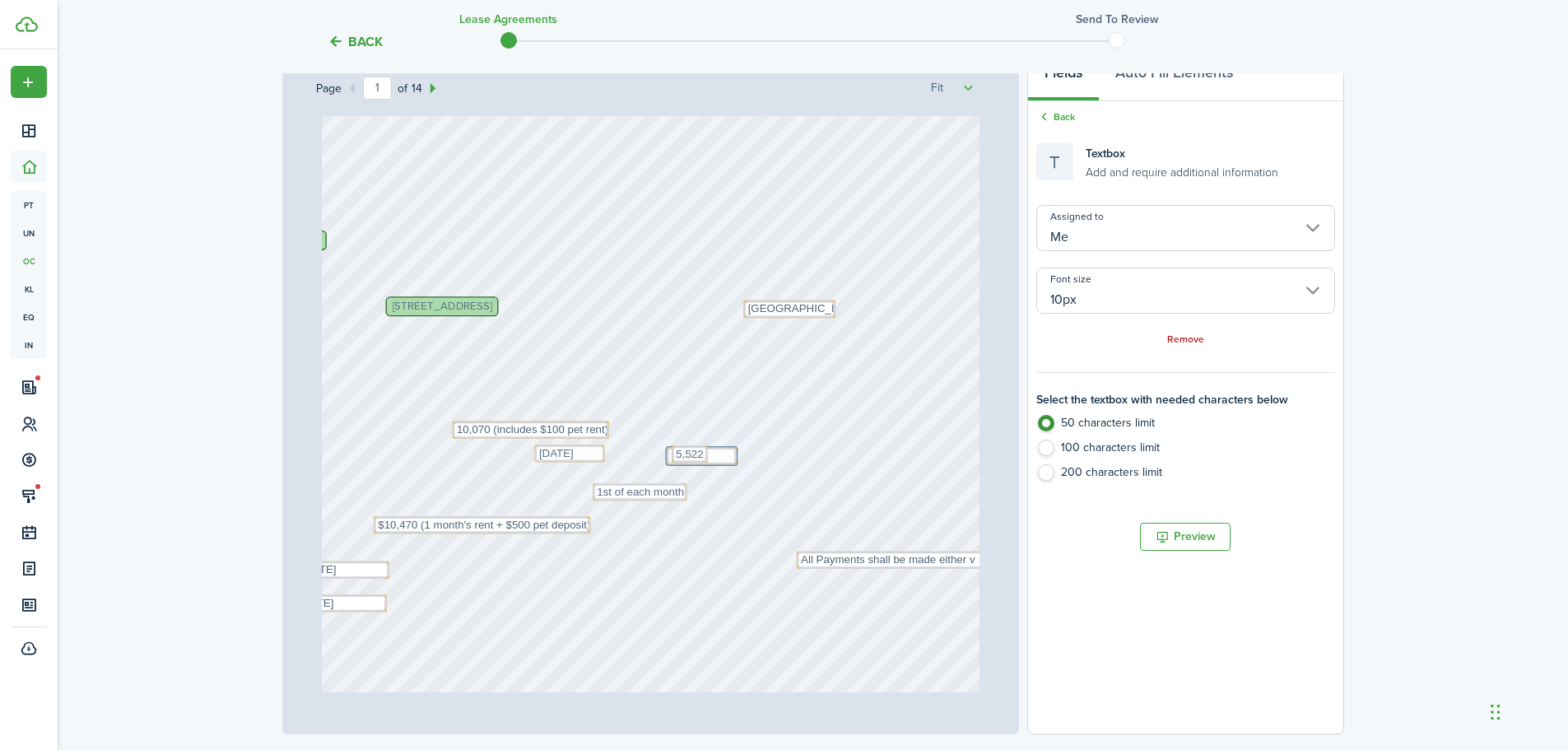
click at [680, 433] on div "Text [DATE] Text 1st of each month Text [DATE] E2 Property Management [PERSON_N…" at bounding box center [651, 302] width 658 height 866
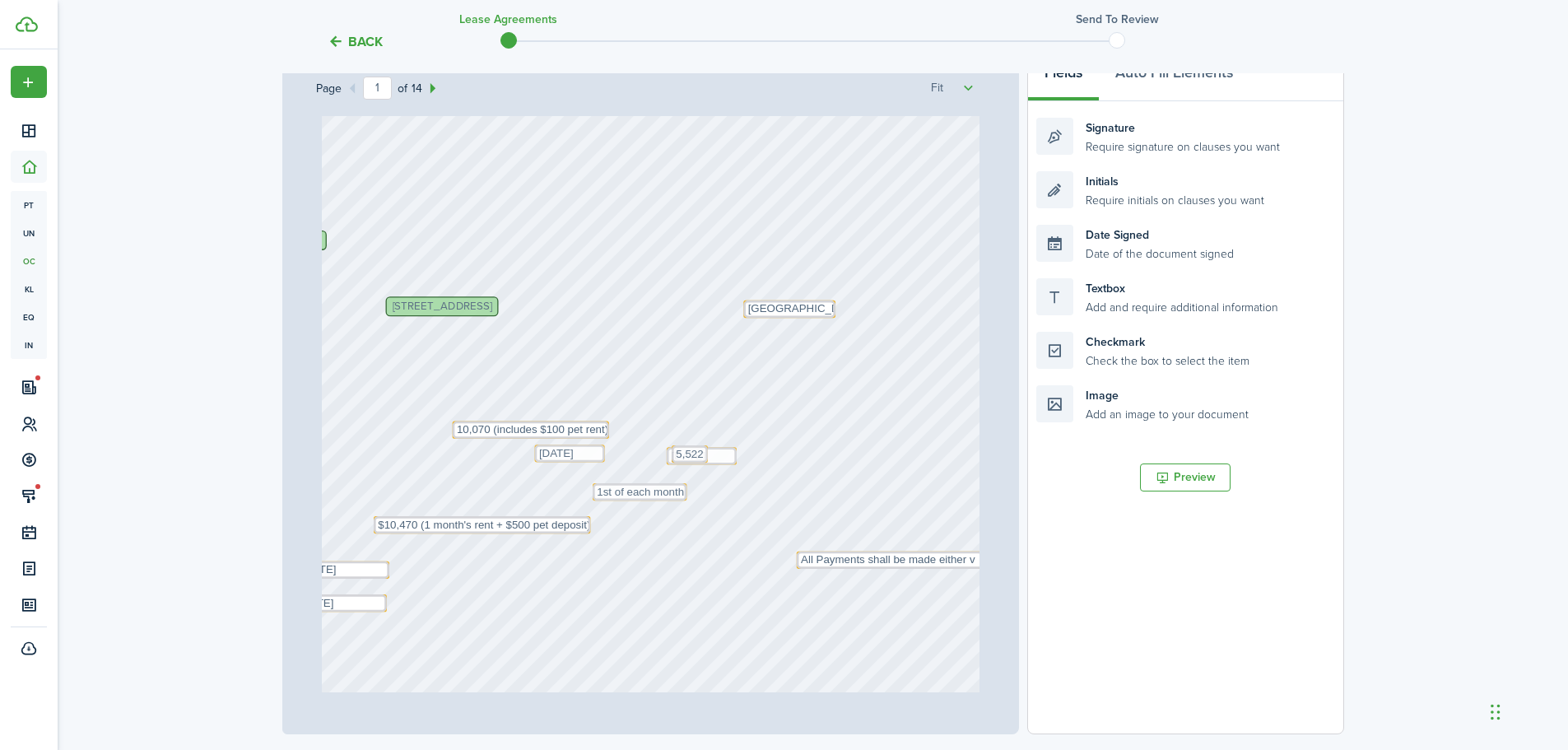
click at [714, 466] on div "Text [DATE] Text 1st of each month Text [DATE] E2 Property Management [PERSON_N…" at bounding box center [651, 302] width 658 height 866
click at [688, 455] on textarea "[DATE]" at bounding box center [701, 456] width 70 height 17
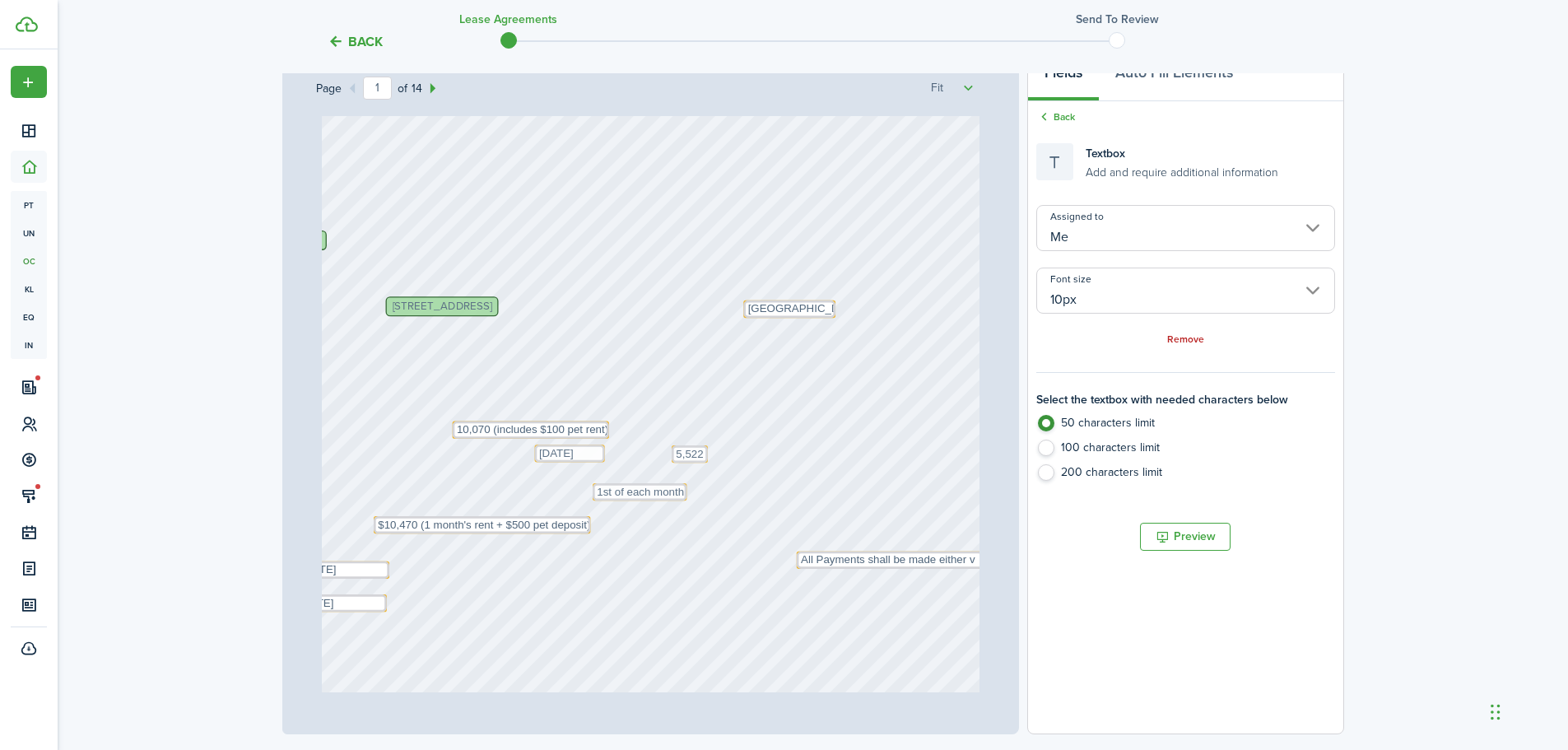
drag, startPoint x: 728, startPoint y: 464, endPoint x: 591, endPoint y: 552, distance: 162.8
click at [591, 552] on div "Text [DATE] Text 1st of each month Text [DATE] E2 Property Management [PERSON_N…" at bounding box center [651, 404] width 670 height 577
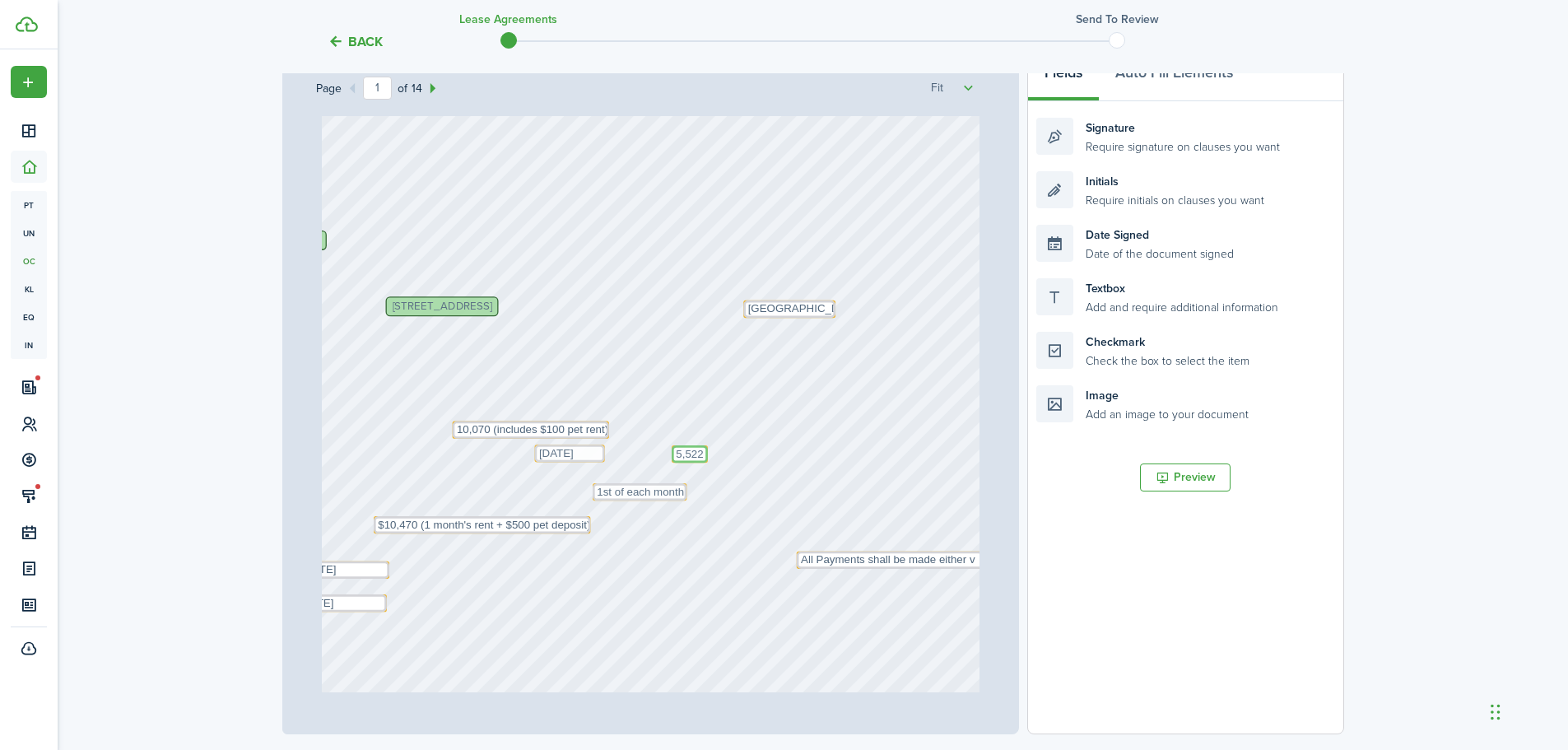
click at [673, 461] on textarea "5,522" at bounding box center [690, 454] width 36 height 17
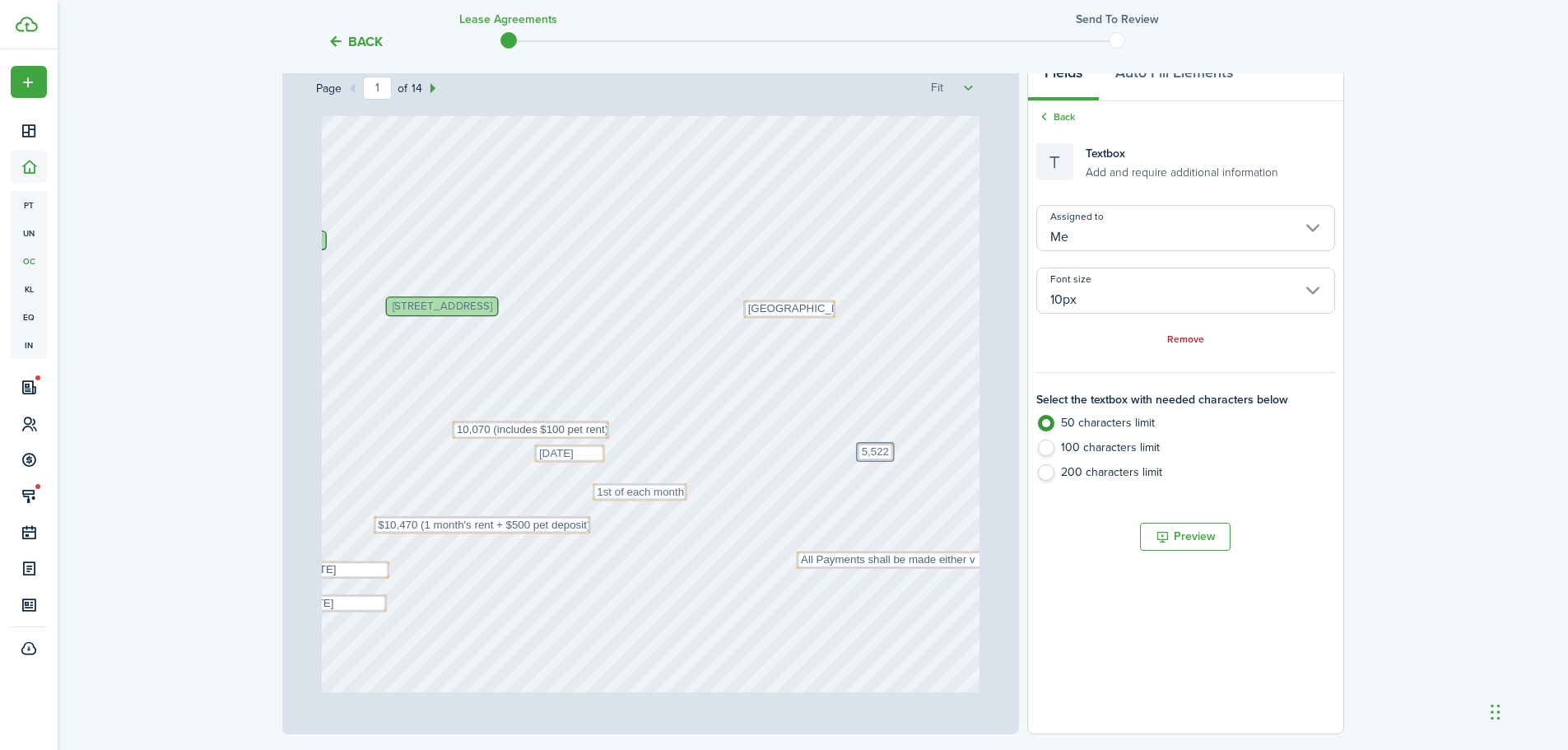
drag, startPoint x: 700, startPoint y: 462, endPoint x: 818, endPoint y: 406, distance: 130.6
click at [818, 406] on div "Text 1st of each month Text [DATE] E2 Property Management [PERSON_NAME], [PERSO…" at bounding box center [651, 302] width 658 height 866
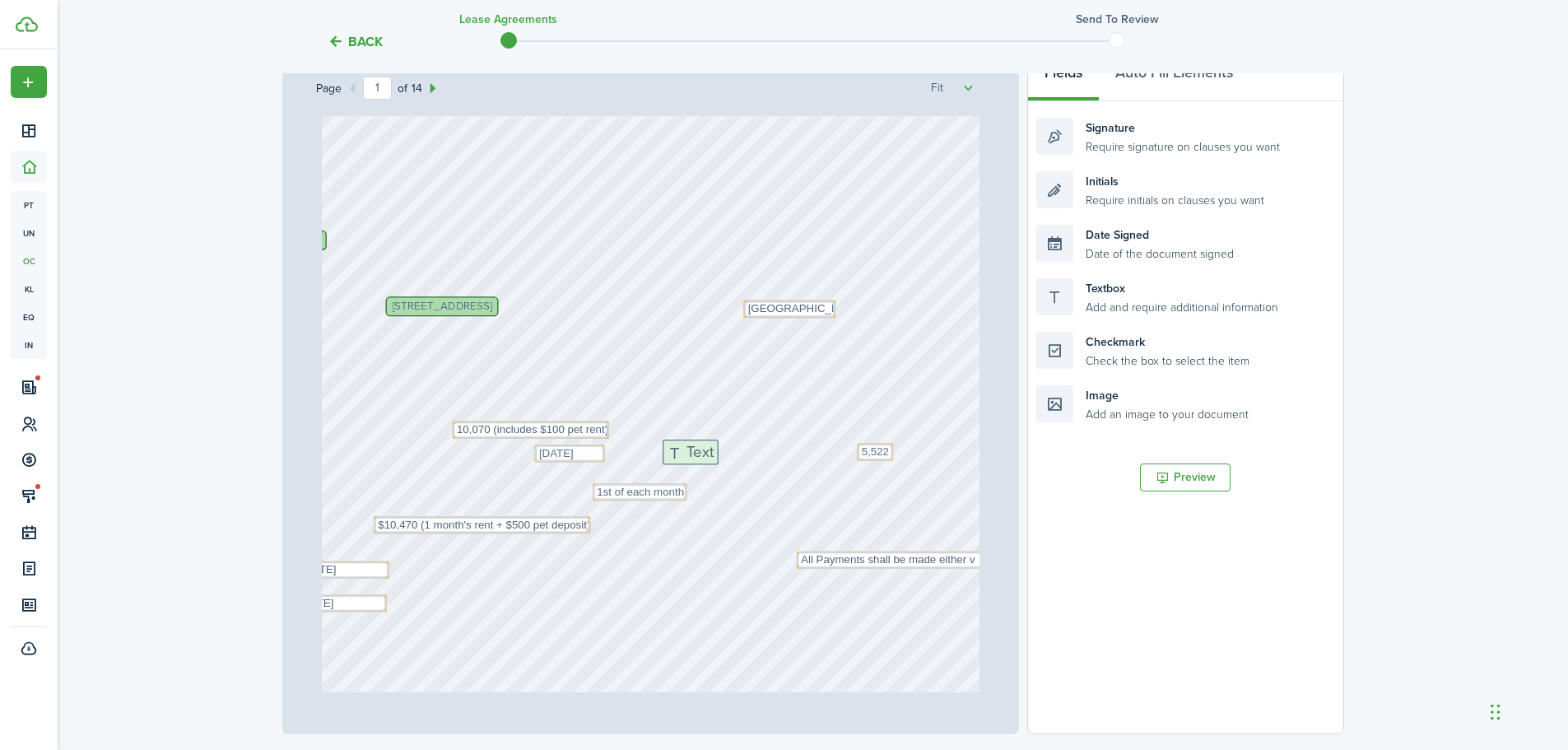
drag, startPoint x: 1064, startPoint y: 293, endPoint x: 690, endPoint y: 455, distance: 407.6
click at [690, 455] on div "Page 1 of 14 50% 75% 100% 150% 200% Fit Text 1st of each month Text [DATE] E2 P…" at bounding box center [813, 393] width 1062 height 683
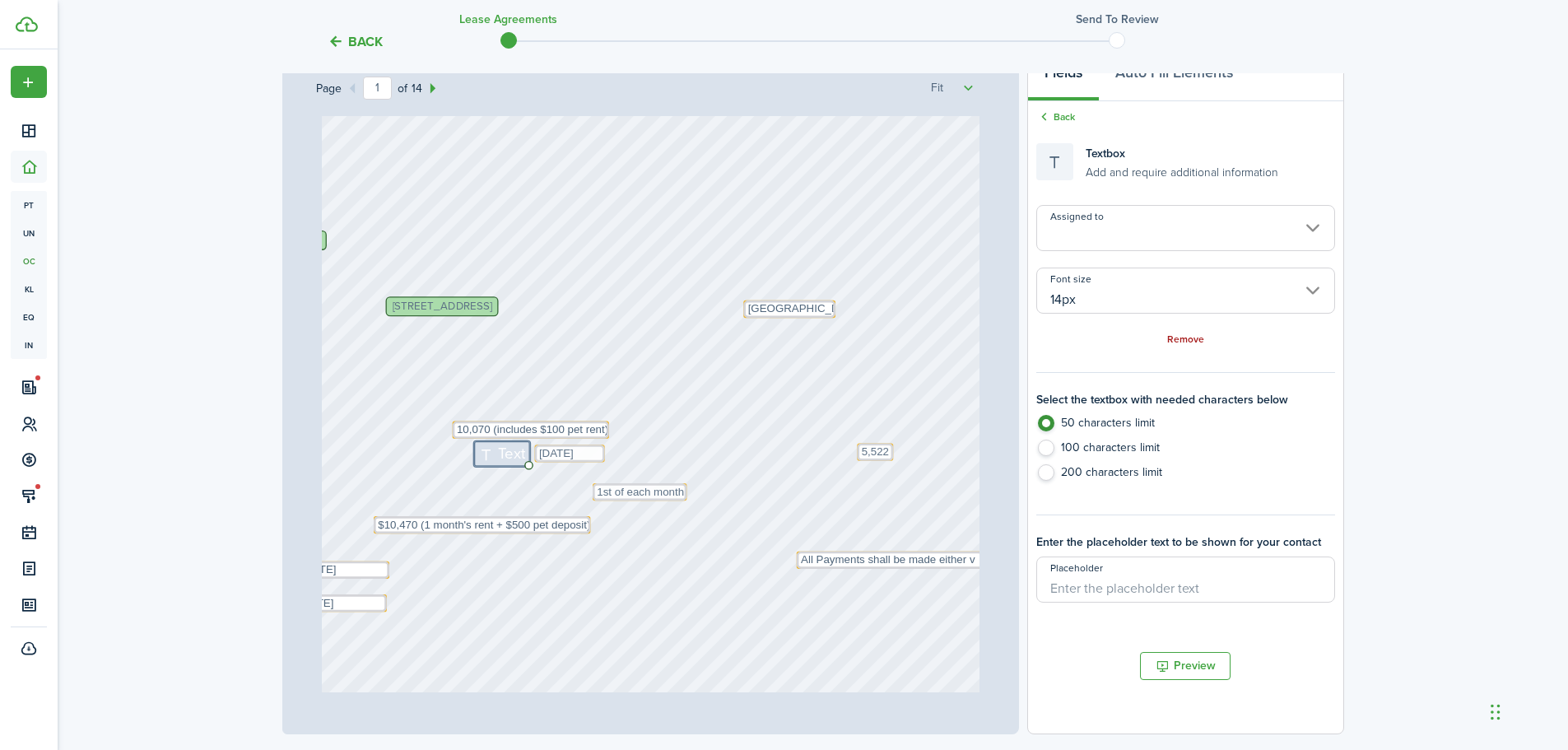
click at [1182, 338] on link "Remove" at bounding box center [1186, 340] width 37 height 11
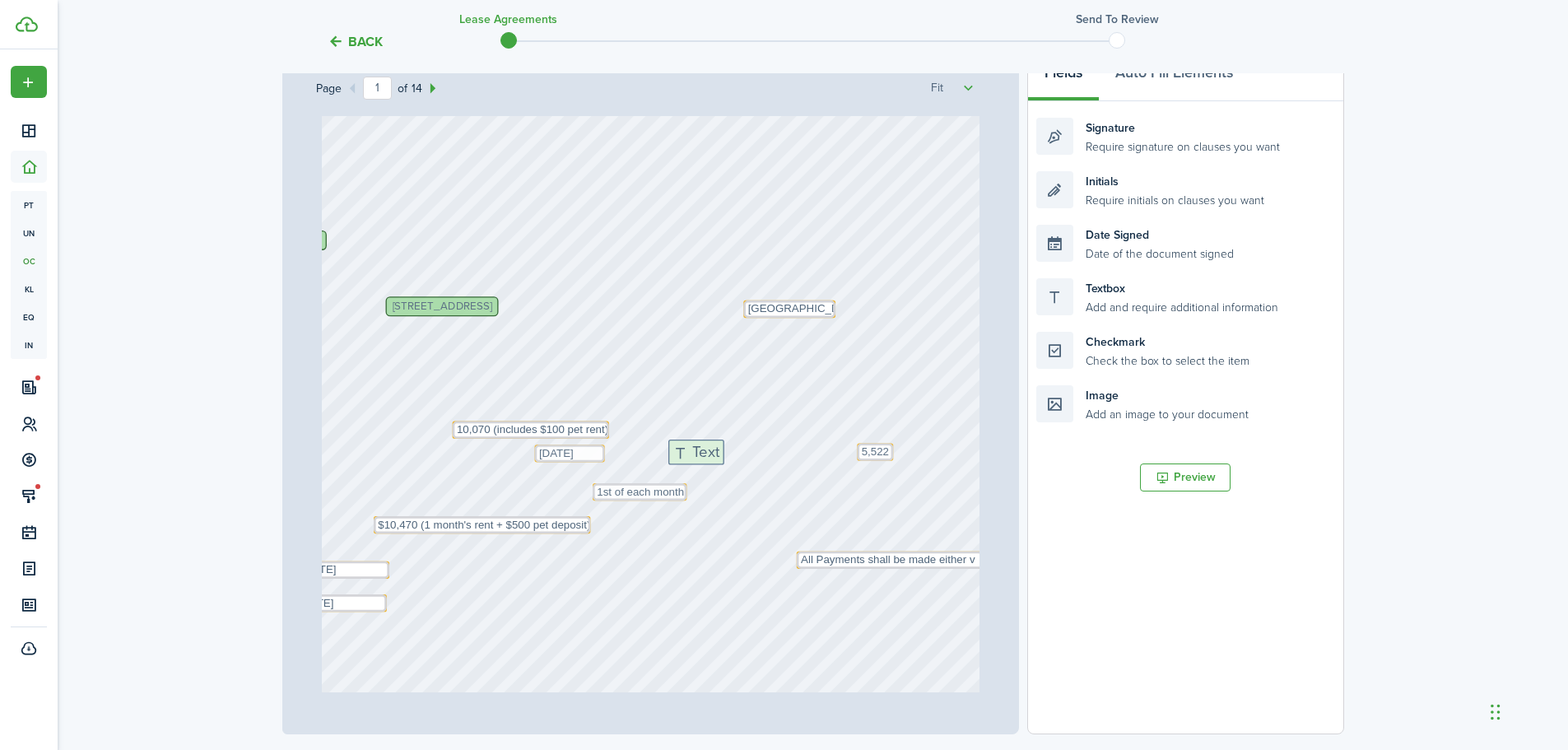
drag, startPoint x: 934, startPoint y: 330, endPoint x: 685, endPoint y: 459, distance: 280.4
click at [685, 459] on div "Page 1 of 14 50% 75% 100% 150% 200% Fit Text 1st of each month Text [DATE] E2 P…" at bounding box center [813, 393] width 1062 height 683
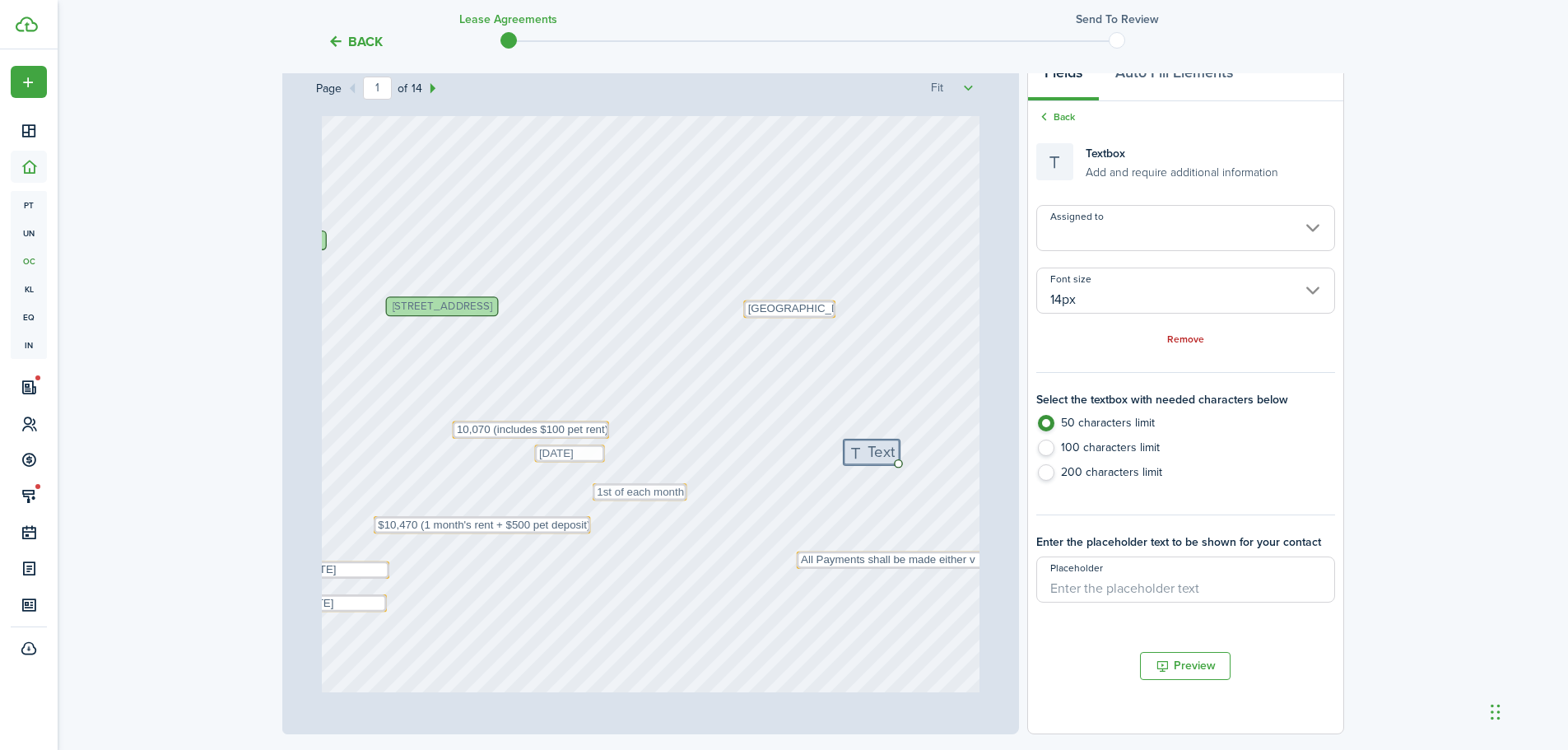
drag, startPoint x: 480, startPoint y: 444, endPoint x: 655, endPoint y: 446, distance: 175.0
click at [660, 445] on div "Text 1st of each month Text [DATE] E2 Property Management [PERSON_NAME], [PERSO…" at bounding box center [651, 302] width 658 height 866
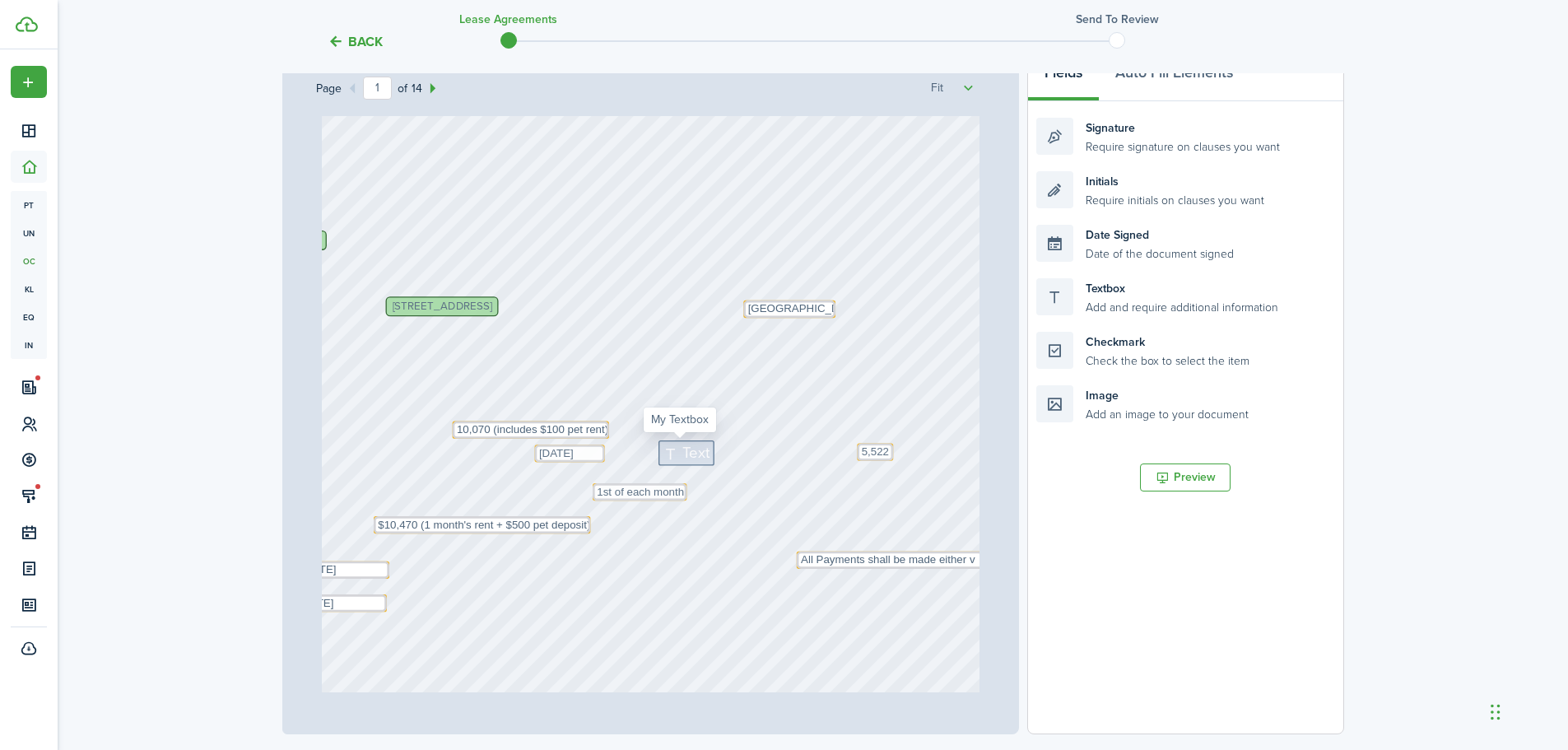
click at [659, 451] on div "Text" at bounding box center [686, 453] width 56 height 26
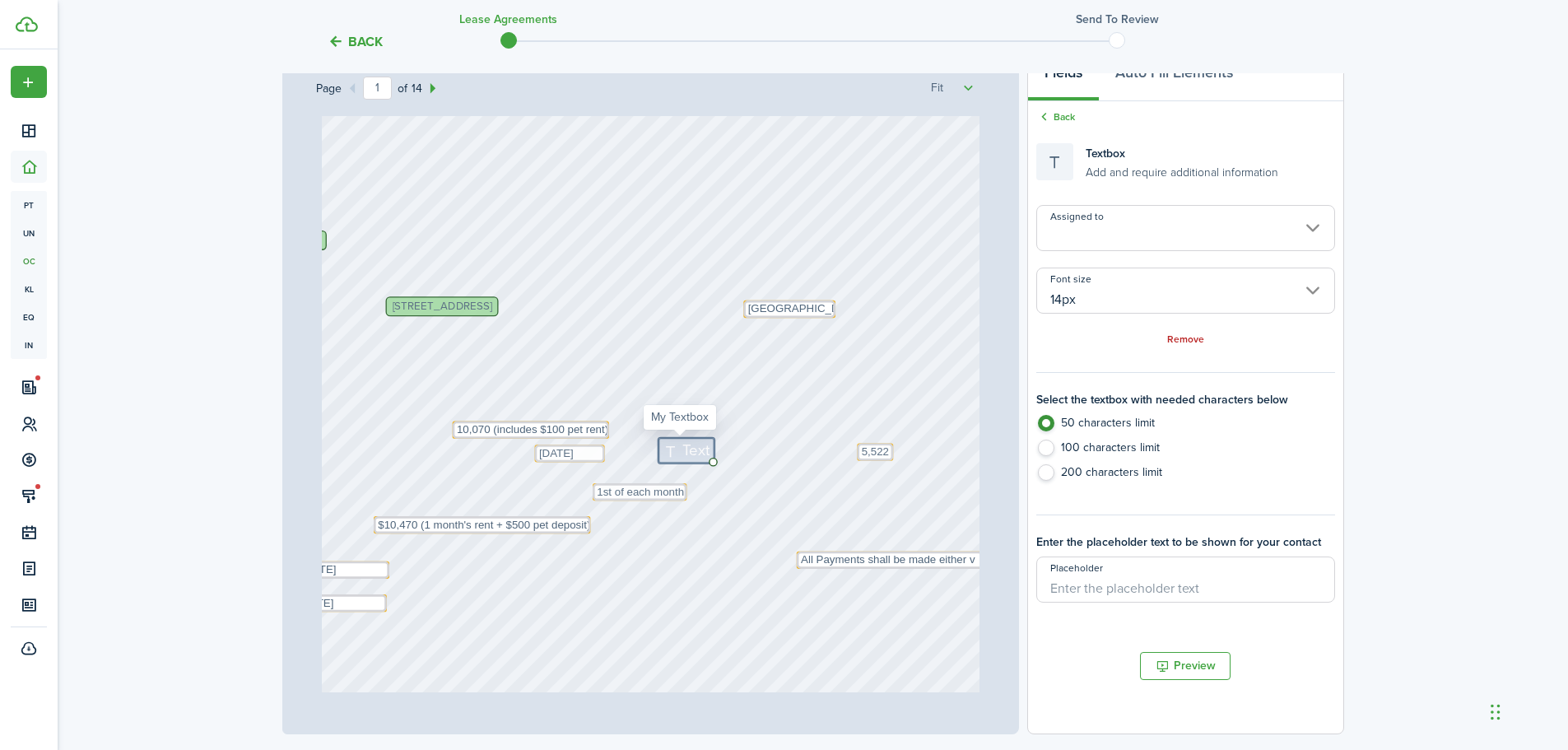
click at [670, 452] on icon at bounding box center [672, 451] width 20 height 15
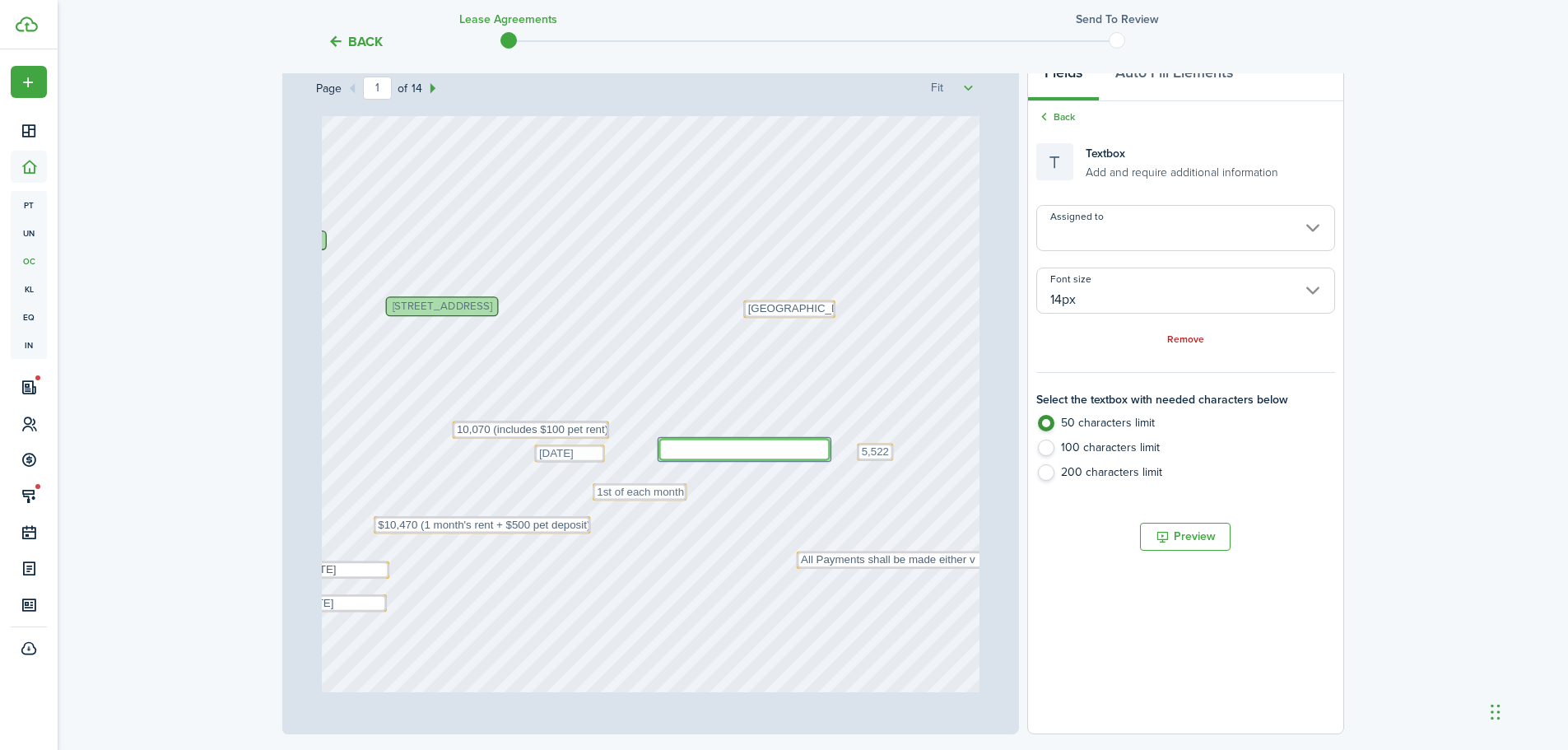
click at [1158, 312] on input "14px" at bounding box center [1185, 291] width 298 height 46
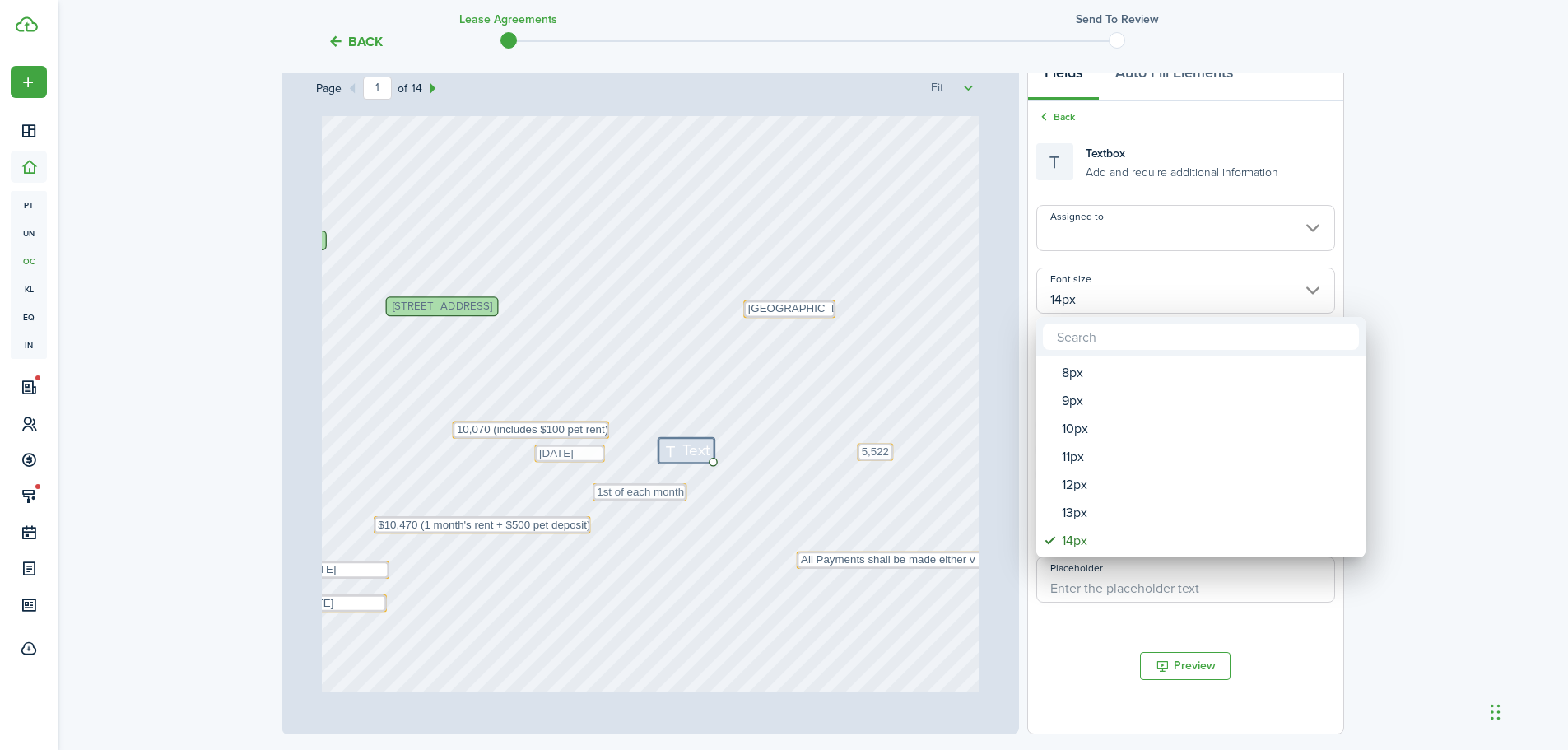
click at [1156, 307] on div at bounding box center [784, 375] width 1832 height 1013
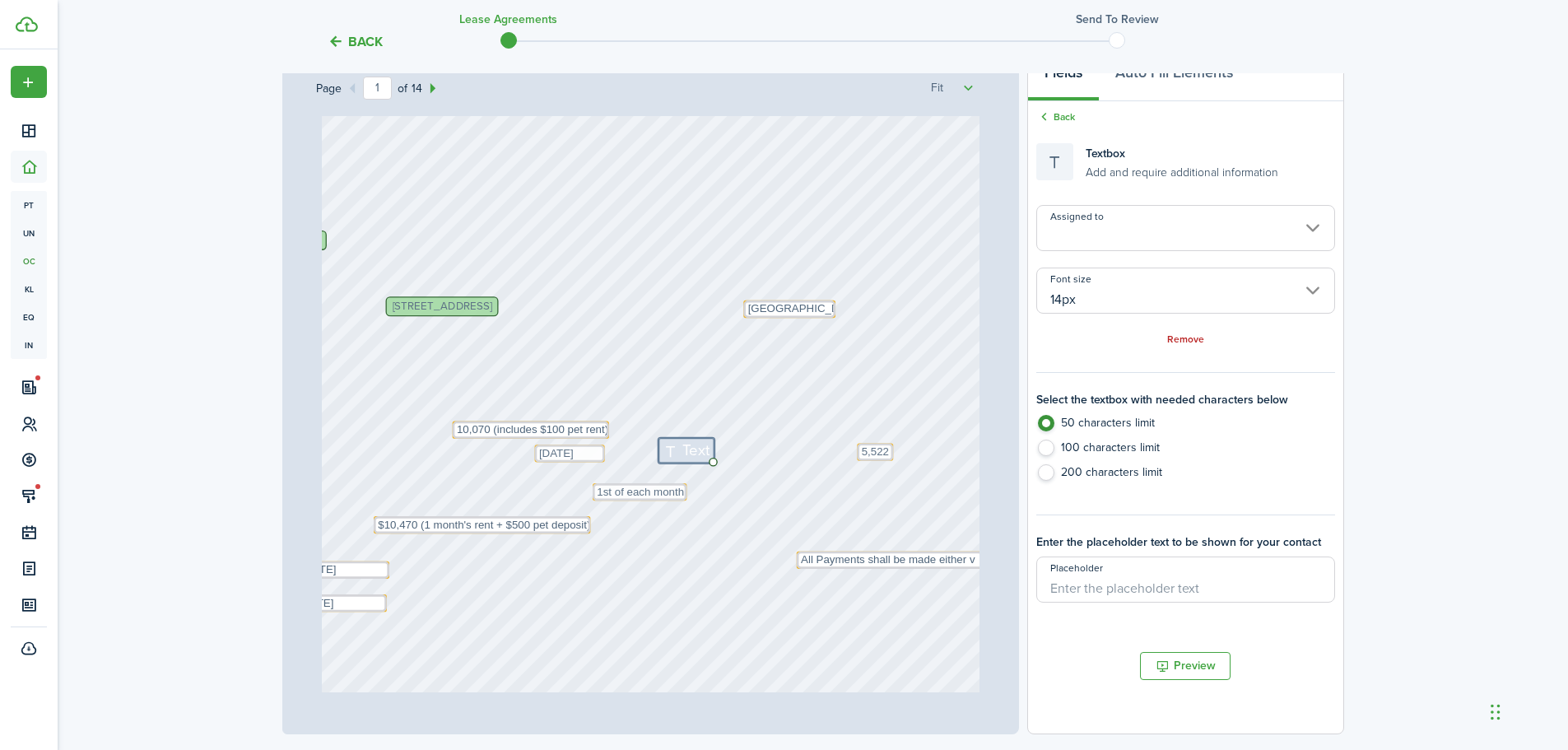
click at [1131, 301] on input "14px" at bounding box center [1185, 291] width 298 height 46
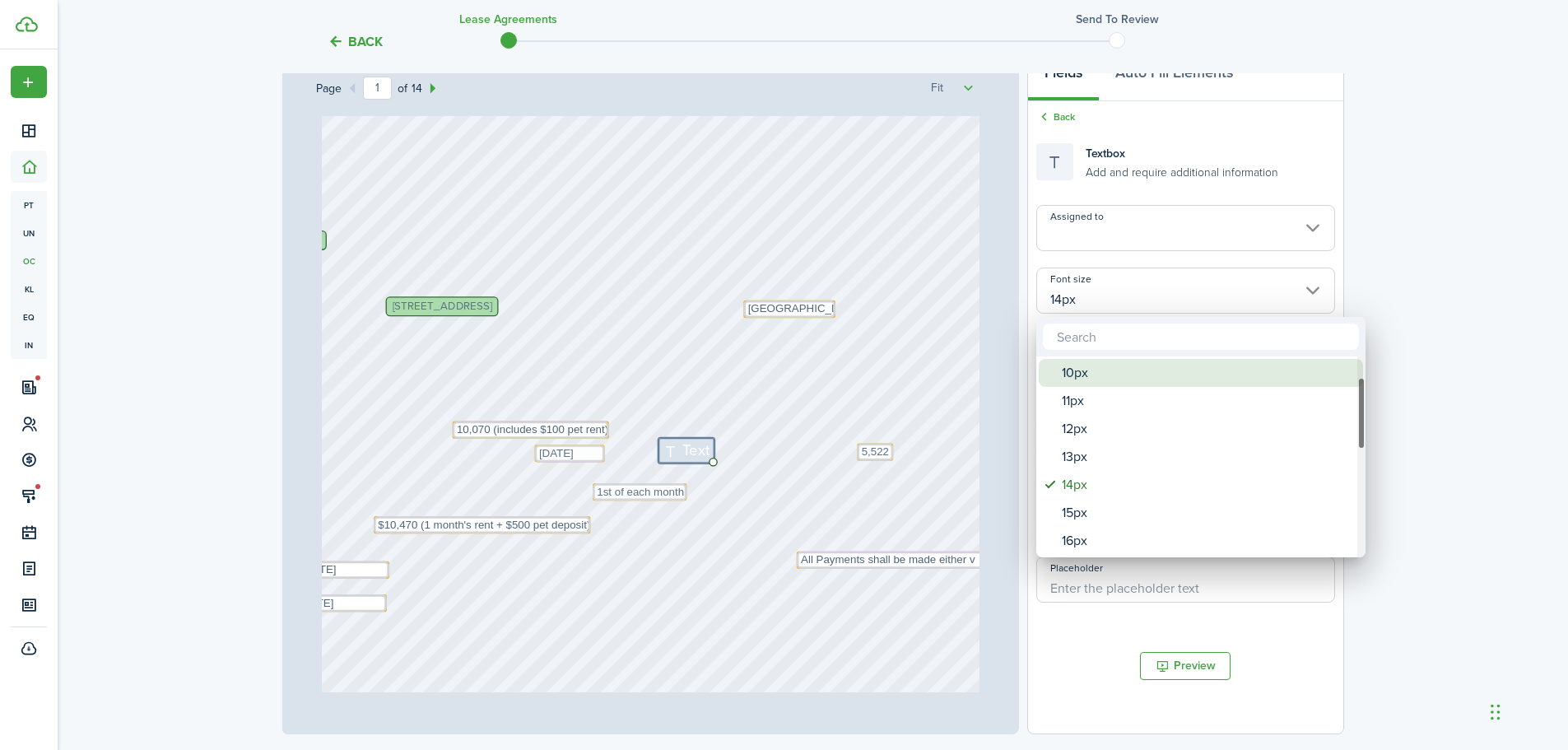
click at [1102, 379] on div "10px" at bounding box center [1208, 373] width 292 height 28
type input "10px"
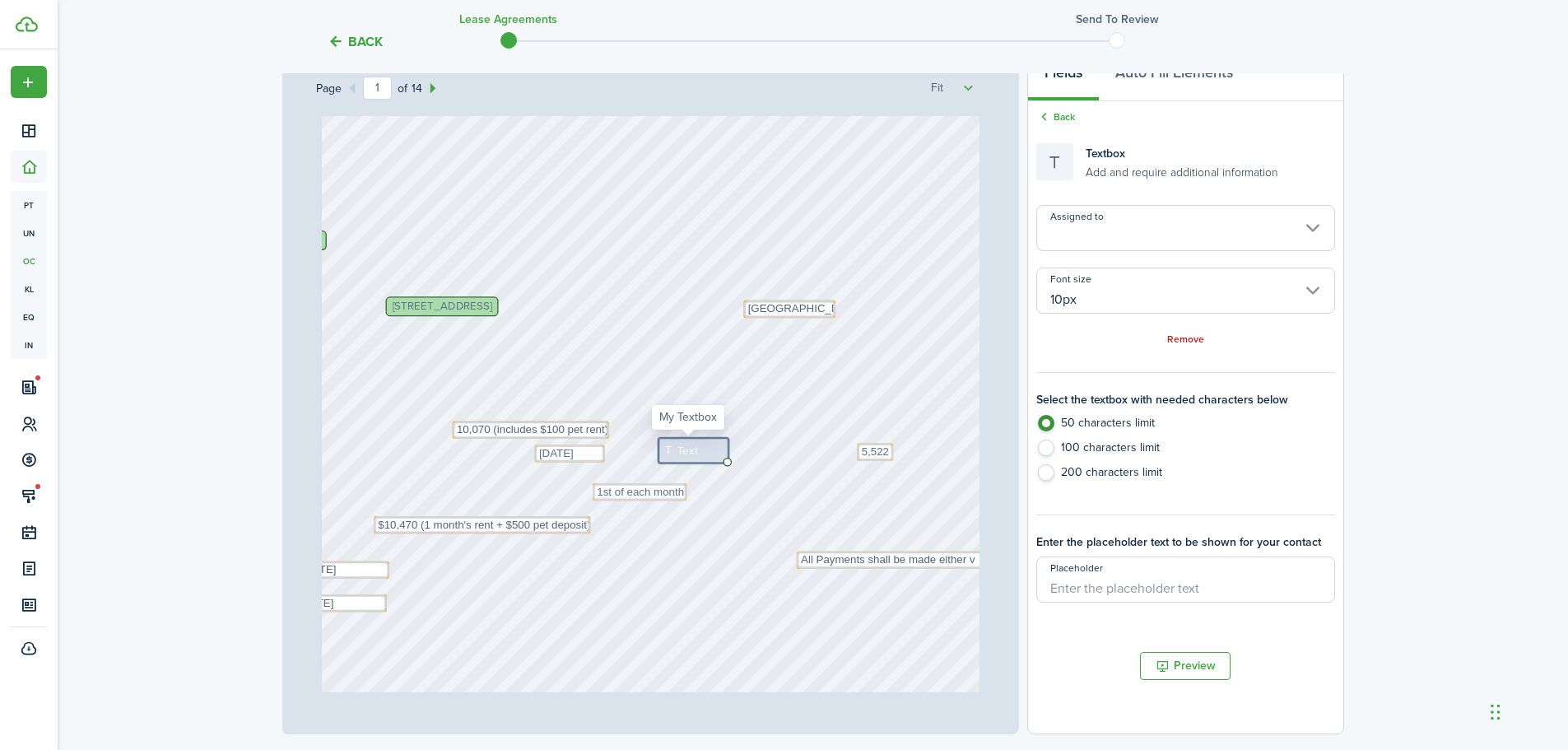
click at [701, 448] on div "Text" at bounding box center [693, 450] width 70 height 25
click at [684, 452] on span "Text" at bounding box center [688, 450] width 21 height 16
type textarea "c"
type textarea "[DATE]"
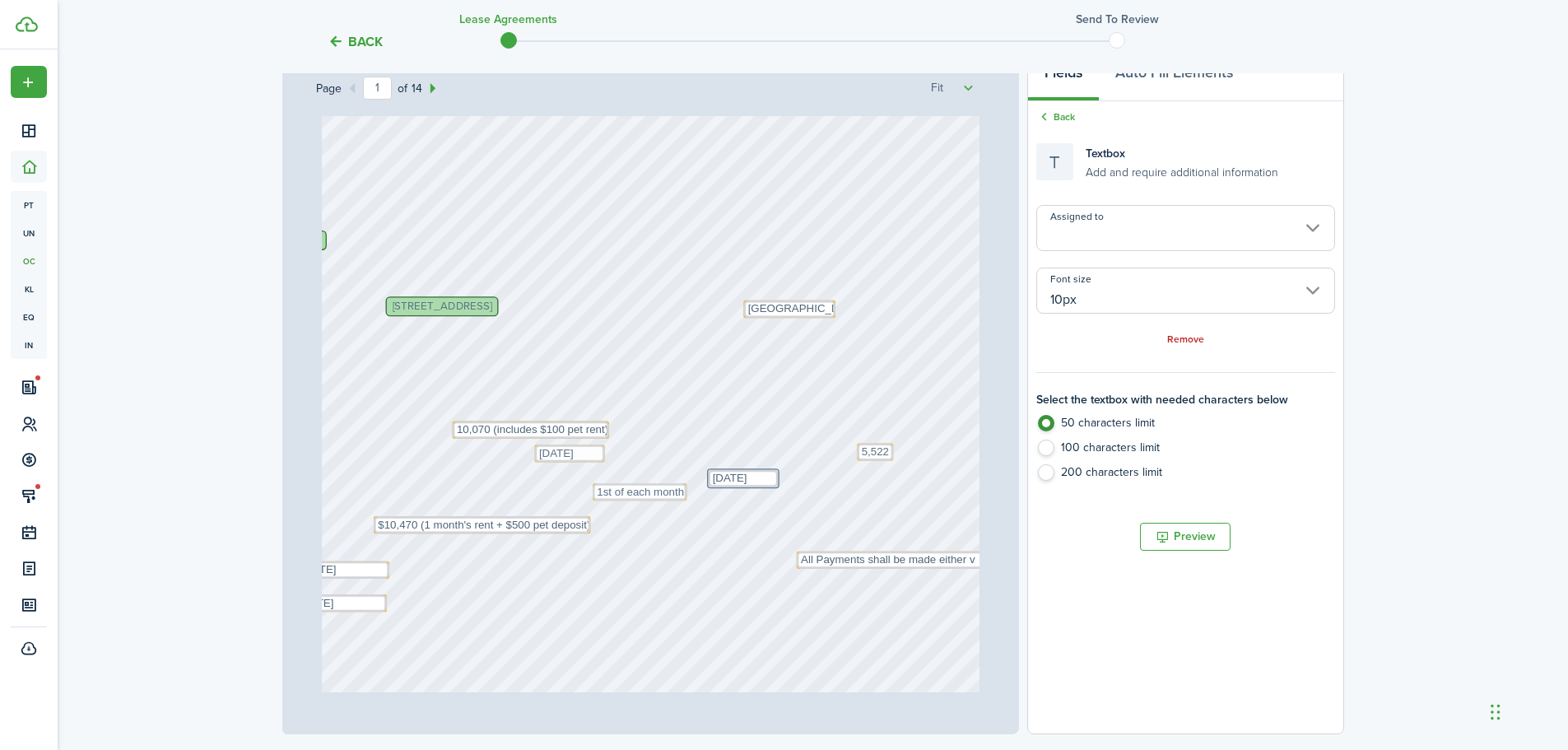
drag, startPoint x: 654, startPoint y: 456, endPoint x: 637, endPoint y: 433, distance: 28.6
click at [637, 433] on div "Text 1st of each month Text [DATE] E2 Property Management [PERSON_NAME], [PERSO…" at bounding box center [651, 302] width 658 height 866
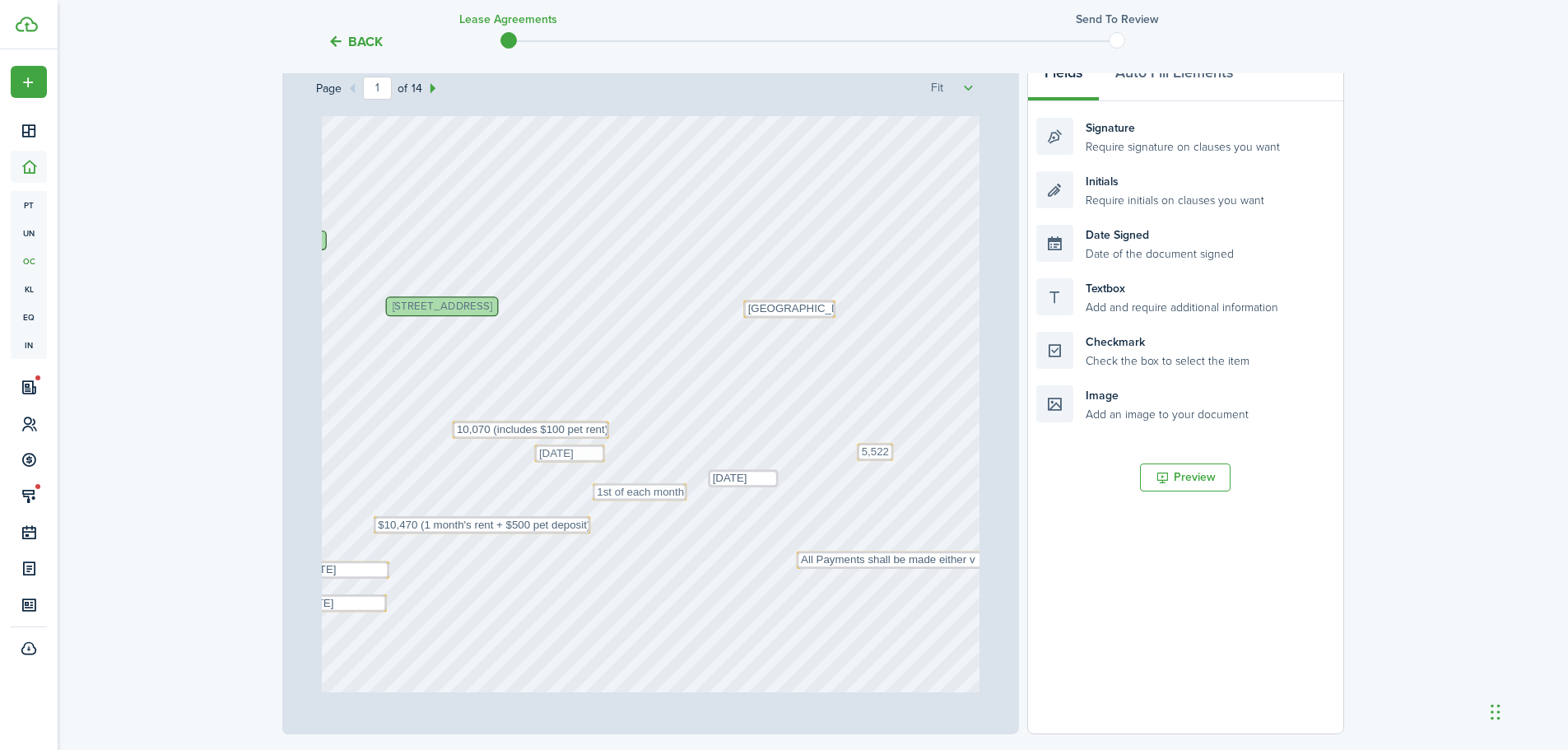
click at [702, 481] on div "Text 1st of each month Text [DATE] E2 Property Management [PERSON_NAME], [PERSO…" at bounding box center [651, 302] width 658 height 866
click at [711, 480] on textarea "[DATE]" at bounding box center [743, 478] width 70 height 17
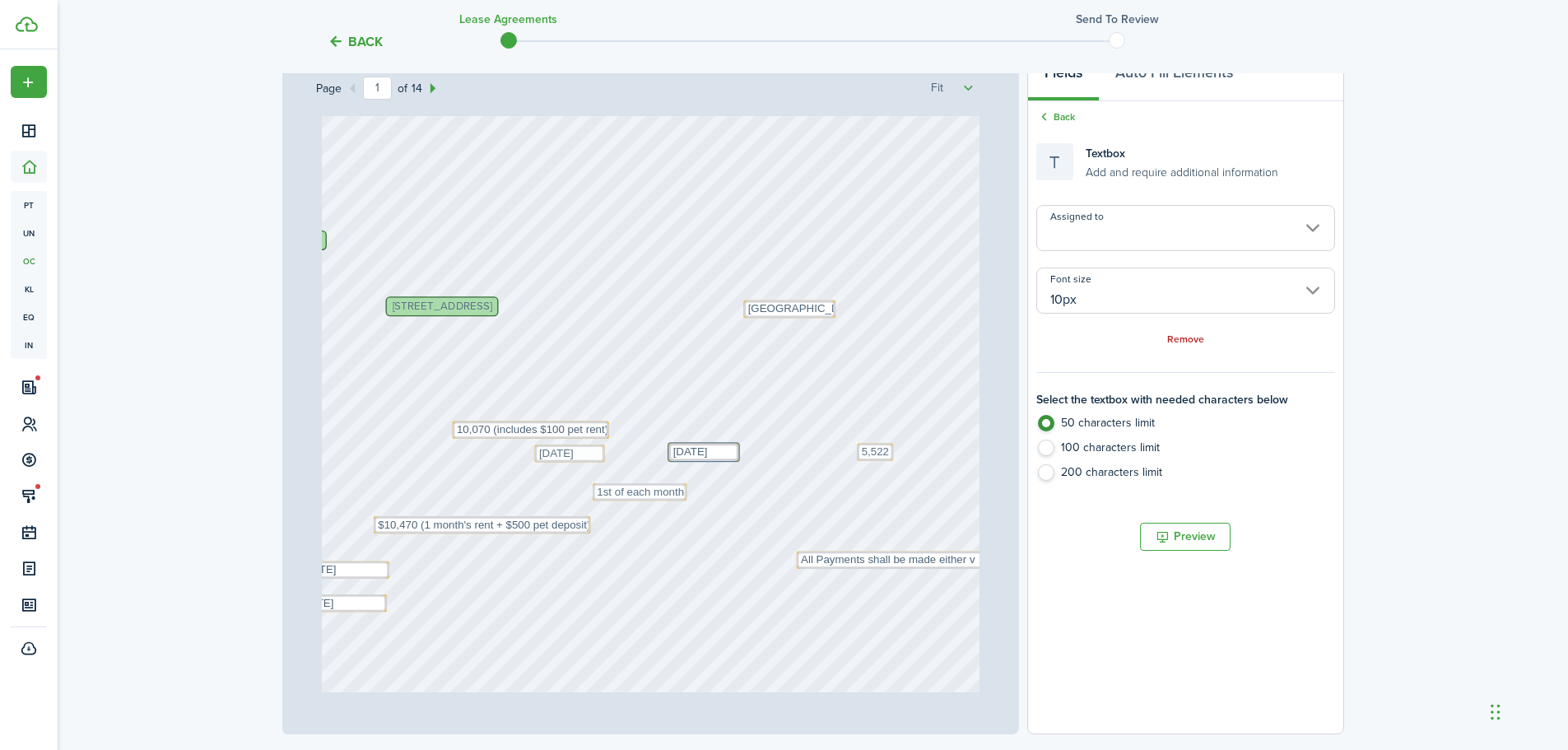
drag, startPoint x: 702, startPoint y: 486, endPoint x: 662, endPoint y: 459, distance: 48.3
click at [668, 459] on div "Text [DATE]" at bounding box center [703, 453] width 70 height 17
click at [657, 502] on div "Text 1st of each month Text [DATE] E2 Property Management [PERSON_NAME], [PERSO…" at bounding box center [651, 302] width 658 height 866
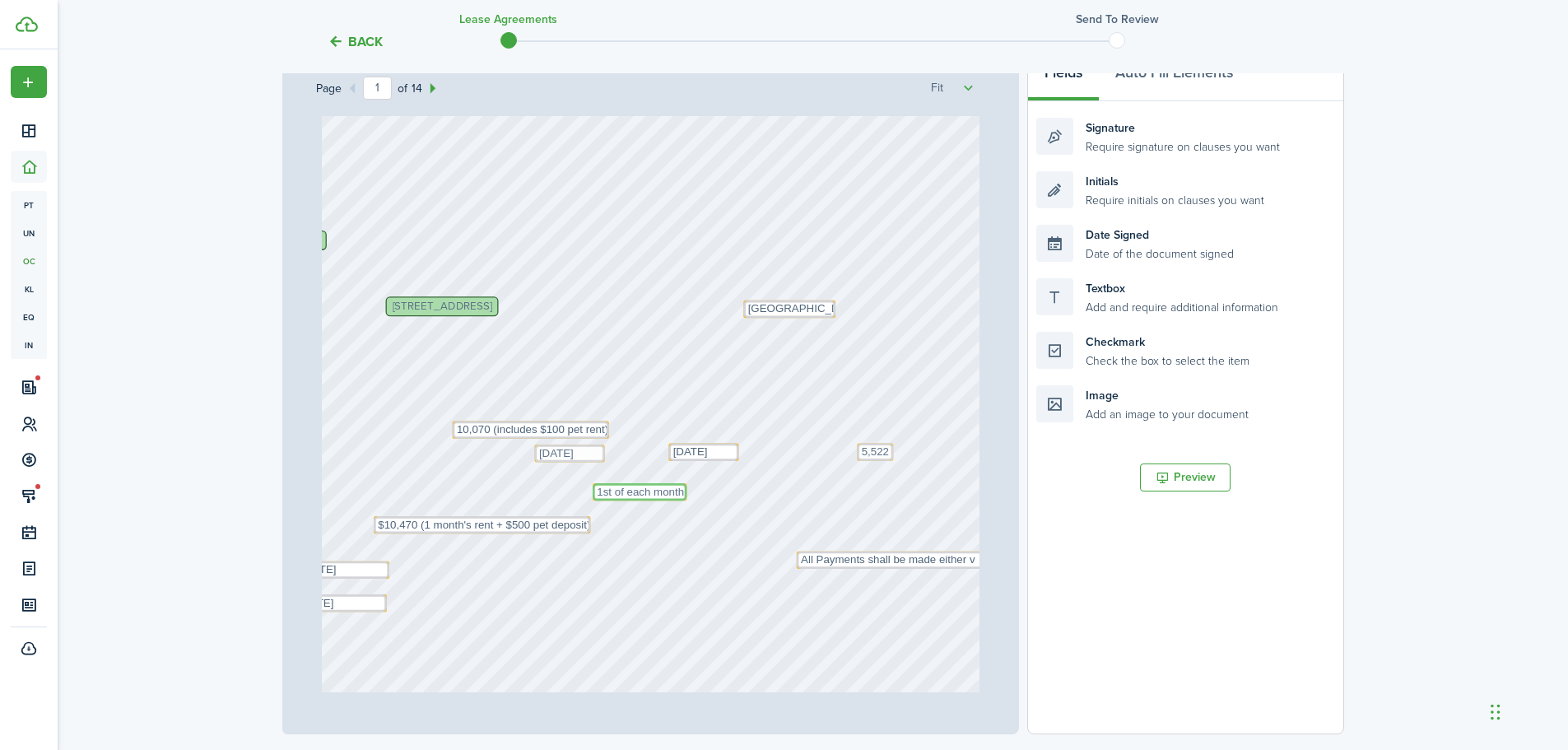
click at [662, 497] on textarea "1st of each month" at bounding box center [640, 492] width 93 height 17
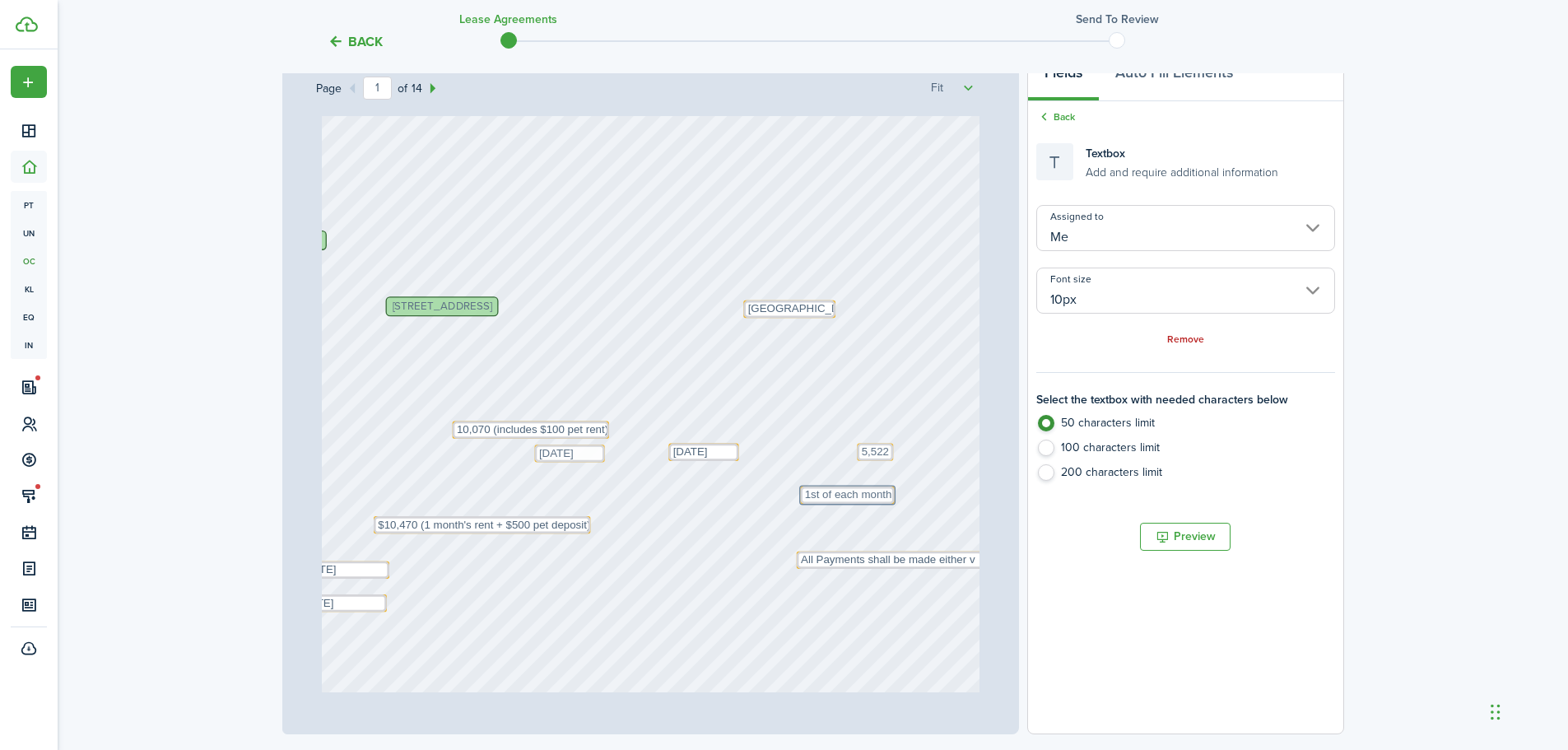
drag, startPoint x: 679, startPoint y: 500, endPoint x: 828, endPoint y: 445, distance: 158.8
click at [828, 445] on div "Text 1st of each month Text [DATE] E2 Property Management [PERSON_NAME], [PERSO…" at bounding box center [651, 302] width 658 height 866
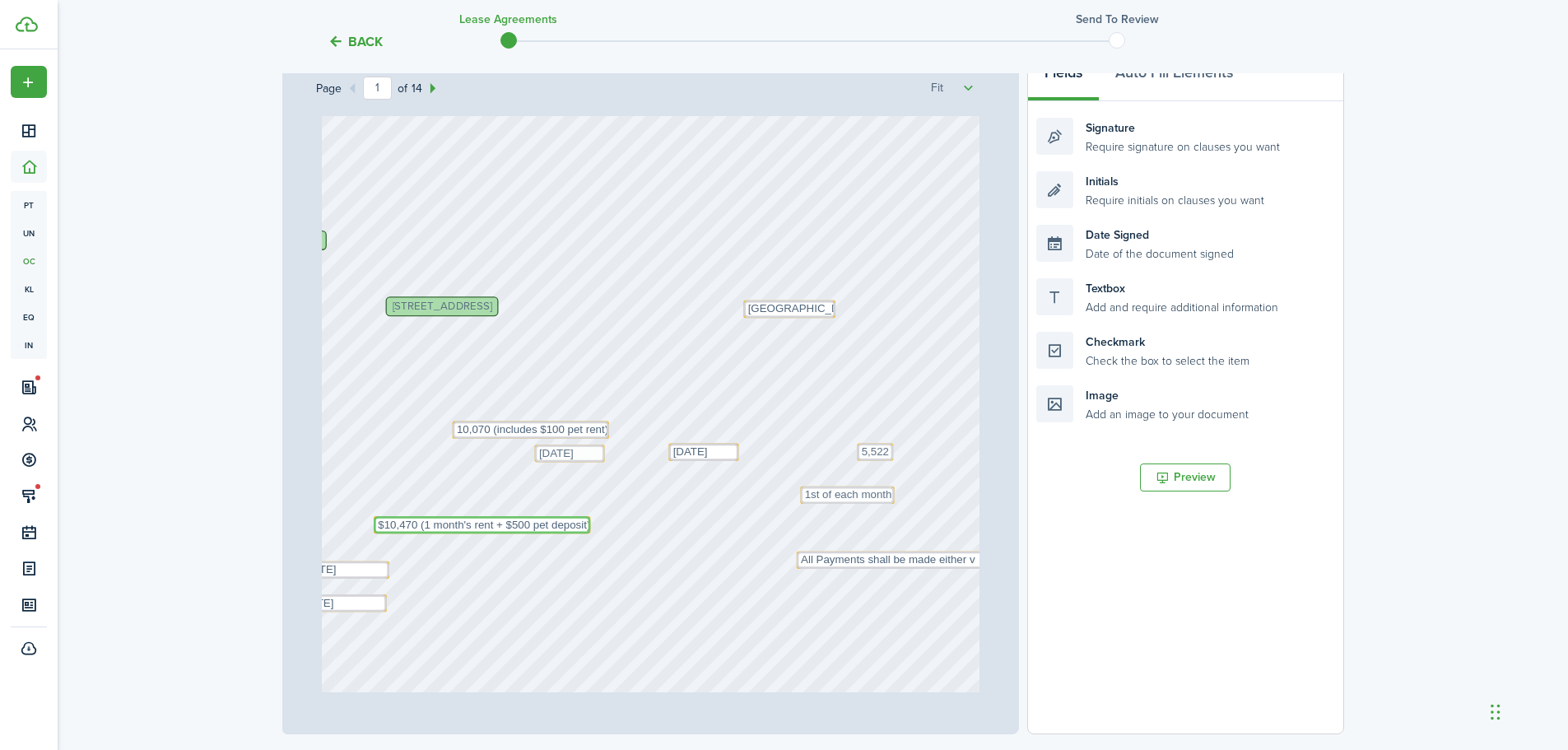
click at [498, 517] on textarea "$10,470 (1 month's rent + $500 pet deposit)" at bounding box center [481, 525] width 216 height 17
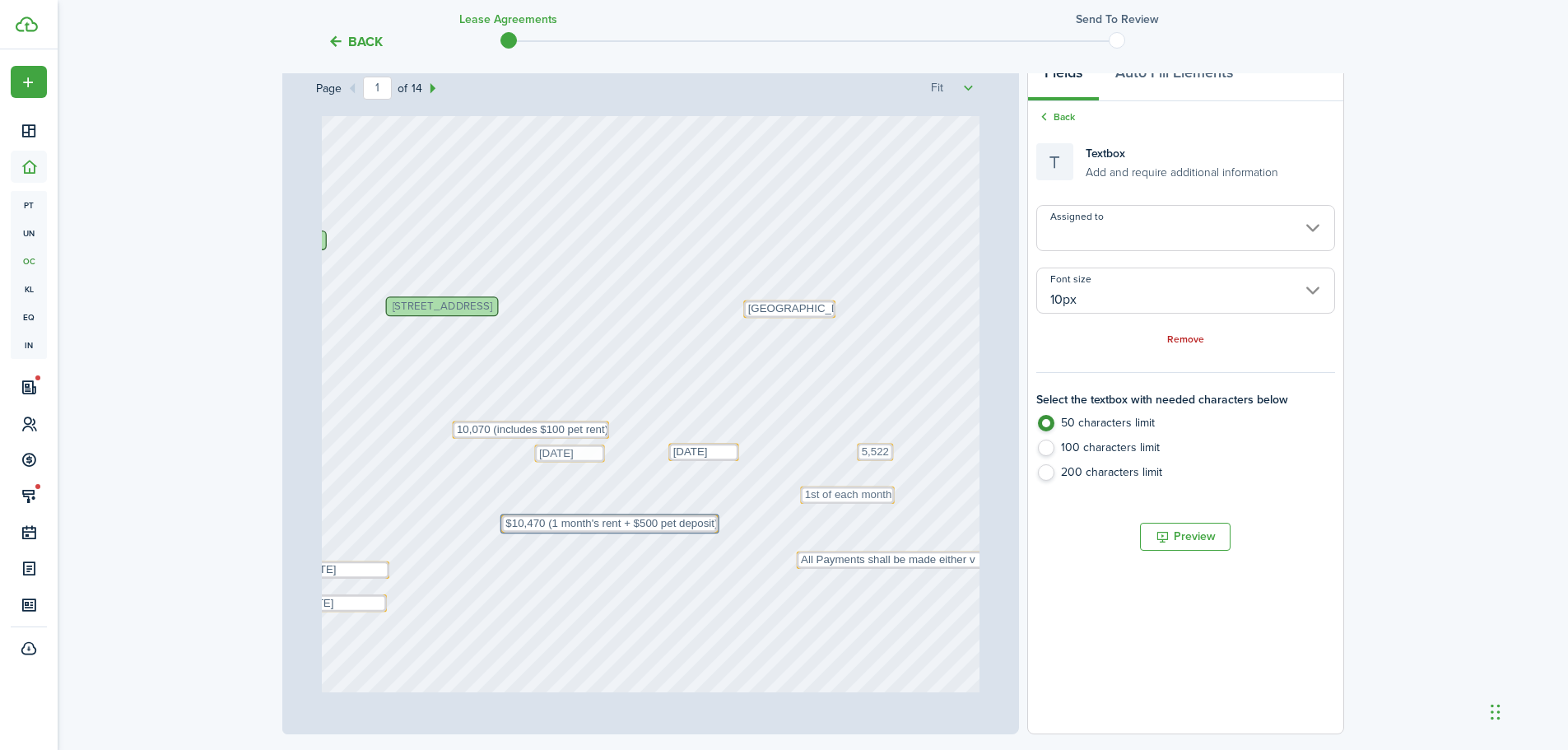
drag, startPoint x: 582, startPoint y: 534, endPoint x: 682, endPoint y: 471, distance: 118.2
click at [682, 471] on div "Text 1st of each month Text [DATE] E2 Property Management [PERSON_NAME], [PERSO…" at bounding box center [651, 302] width 658 height 866
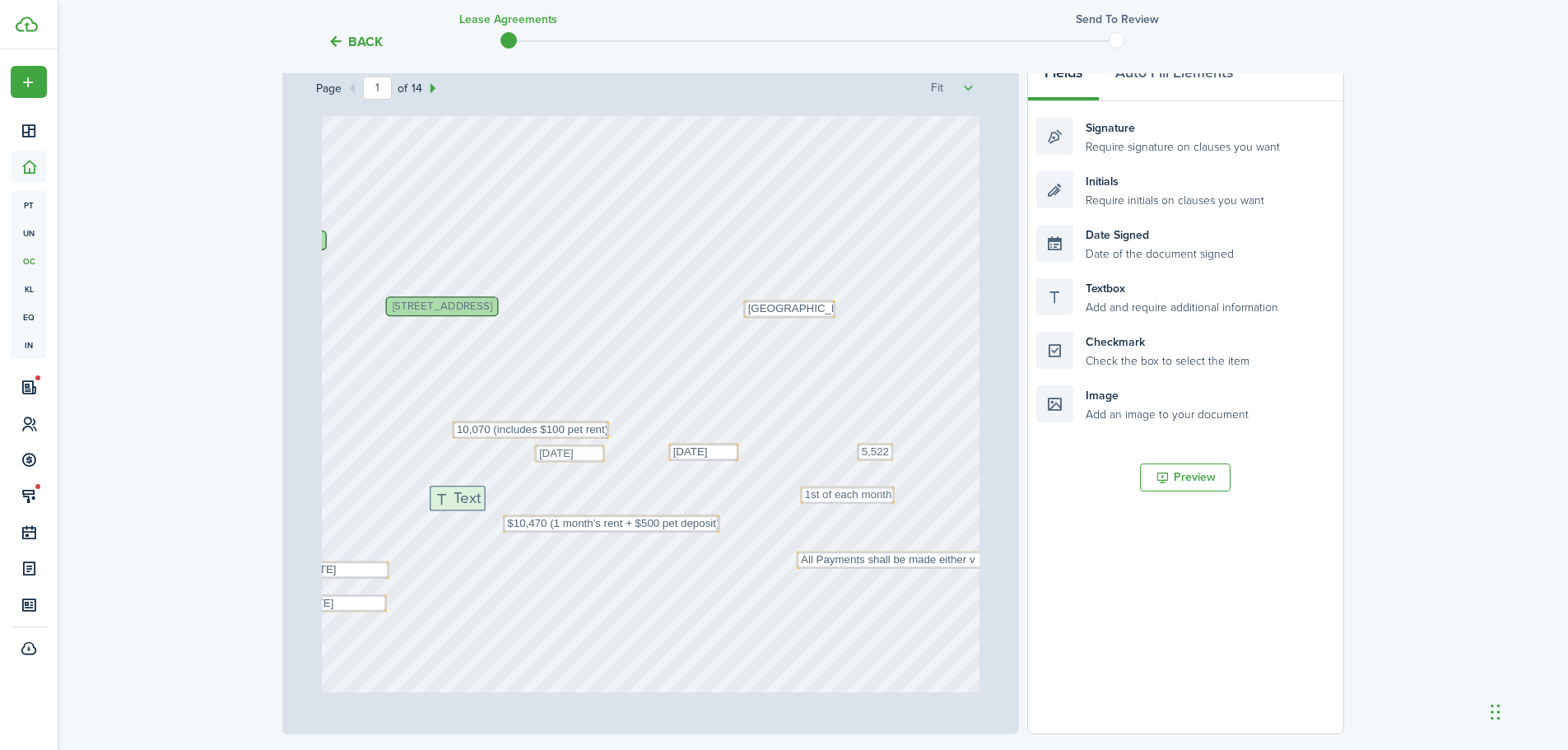
drag, startPoint x: 1081, startPoint y: 288, endPoint x: 477, endPoint y: 496, distance: 638.8
click at [477, 496] on div "Page 1 of 14 50% 75% 100% 150% 200% Fit Text 1st of each month Text [DATE] E2 P…" at bounding box center [813, 393] width 1062 height 683
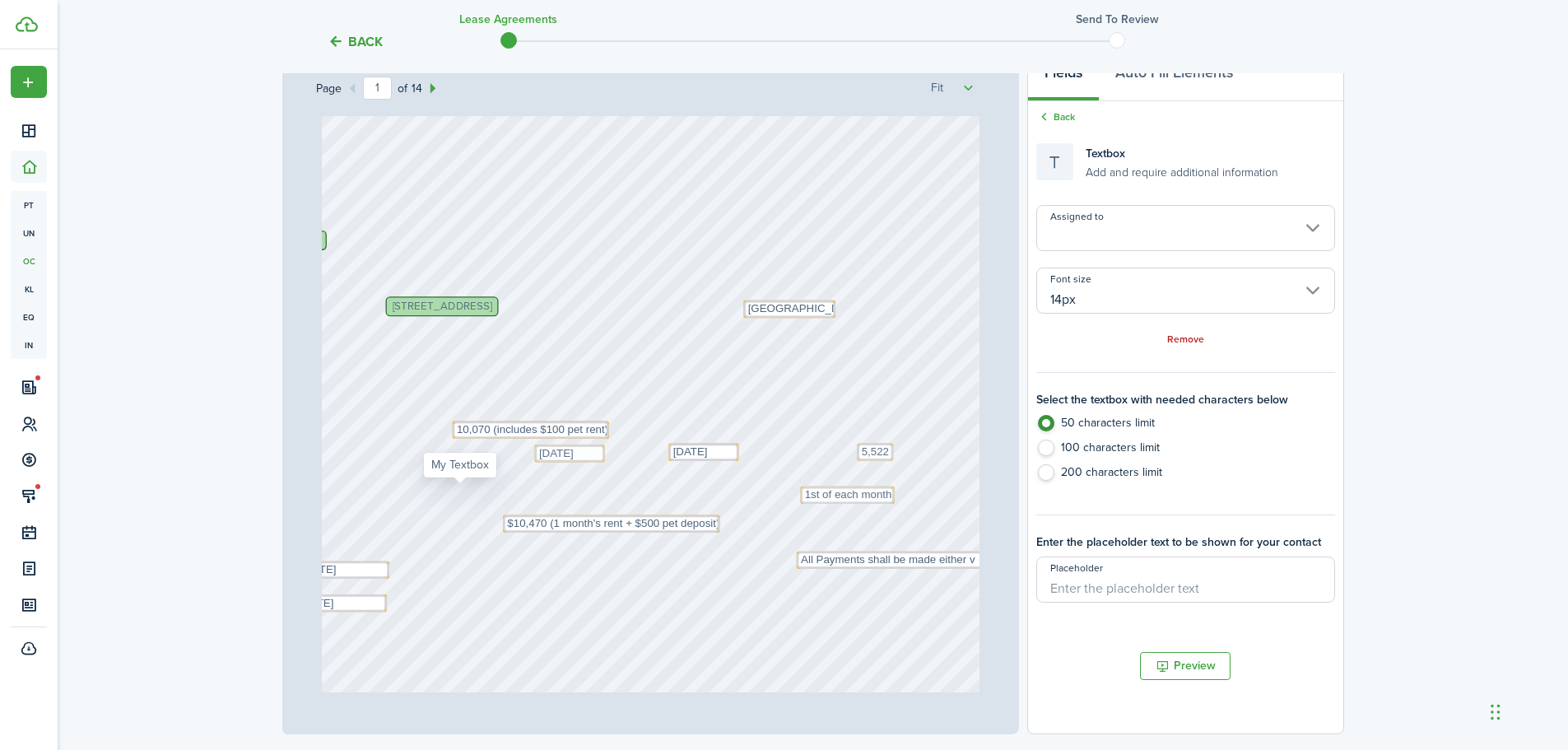
scroll to position [0, 0]
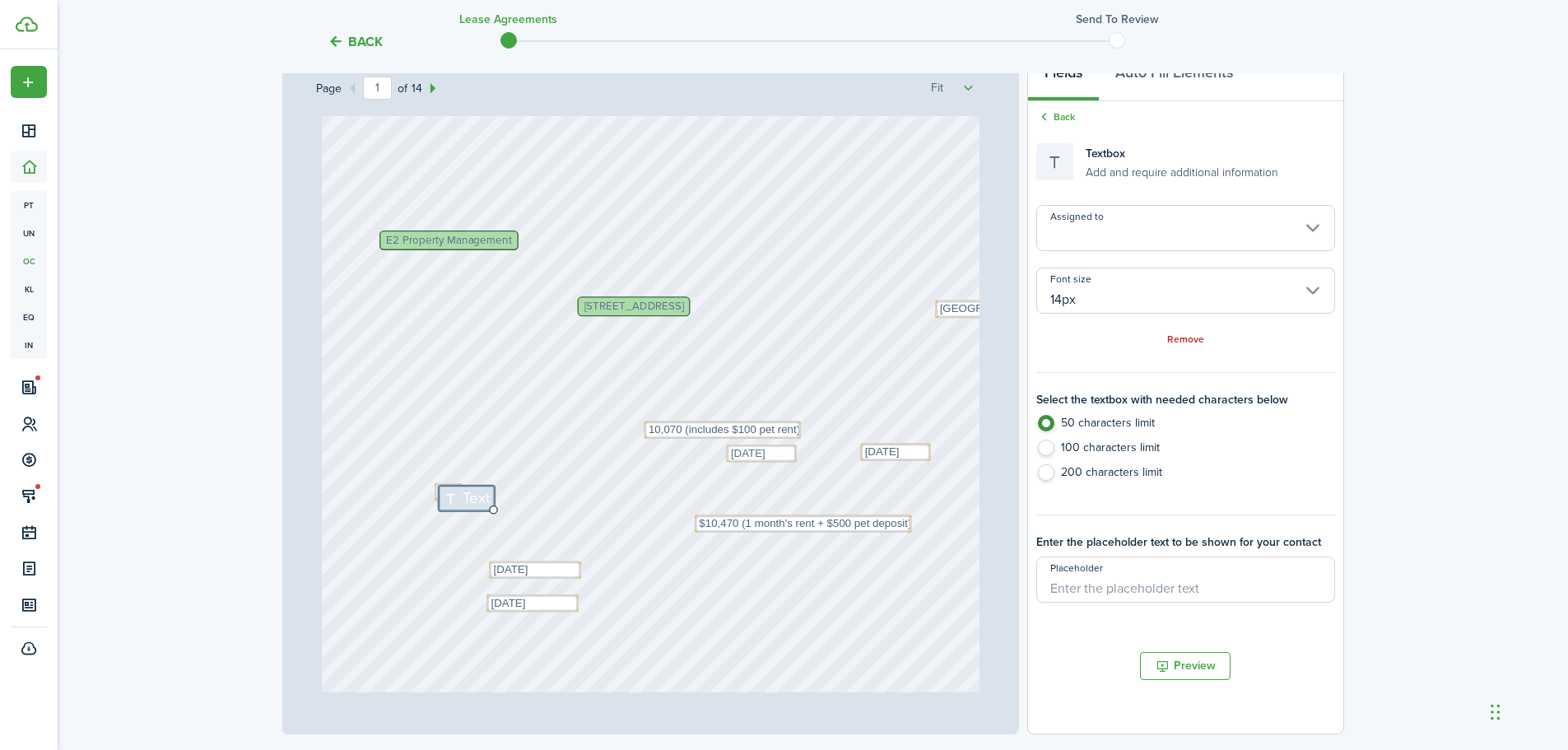
click at [1157, 307] on input "14px" at bounding box center [1185, 291] width 298 height 46
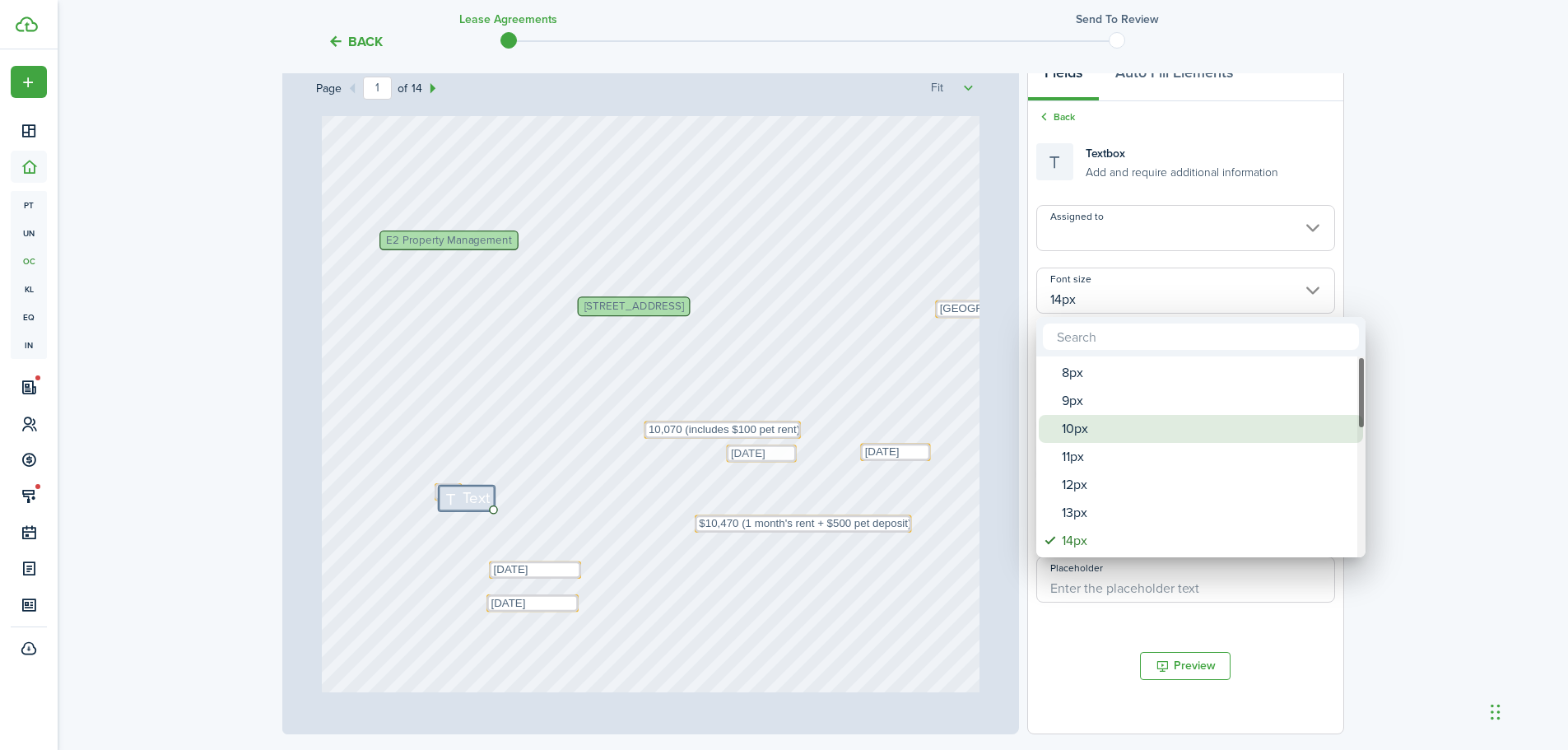
click at [1144, 424] on div "10px" at bounding box center [1208, 428] width 292 height 28
type input "10px"
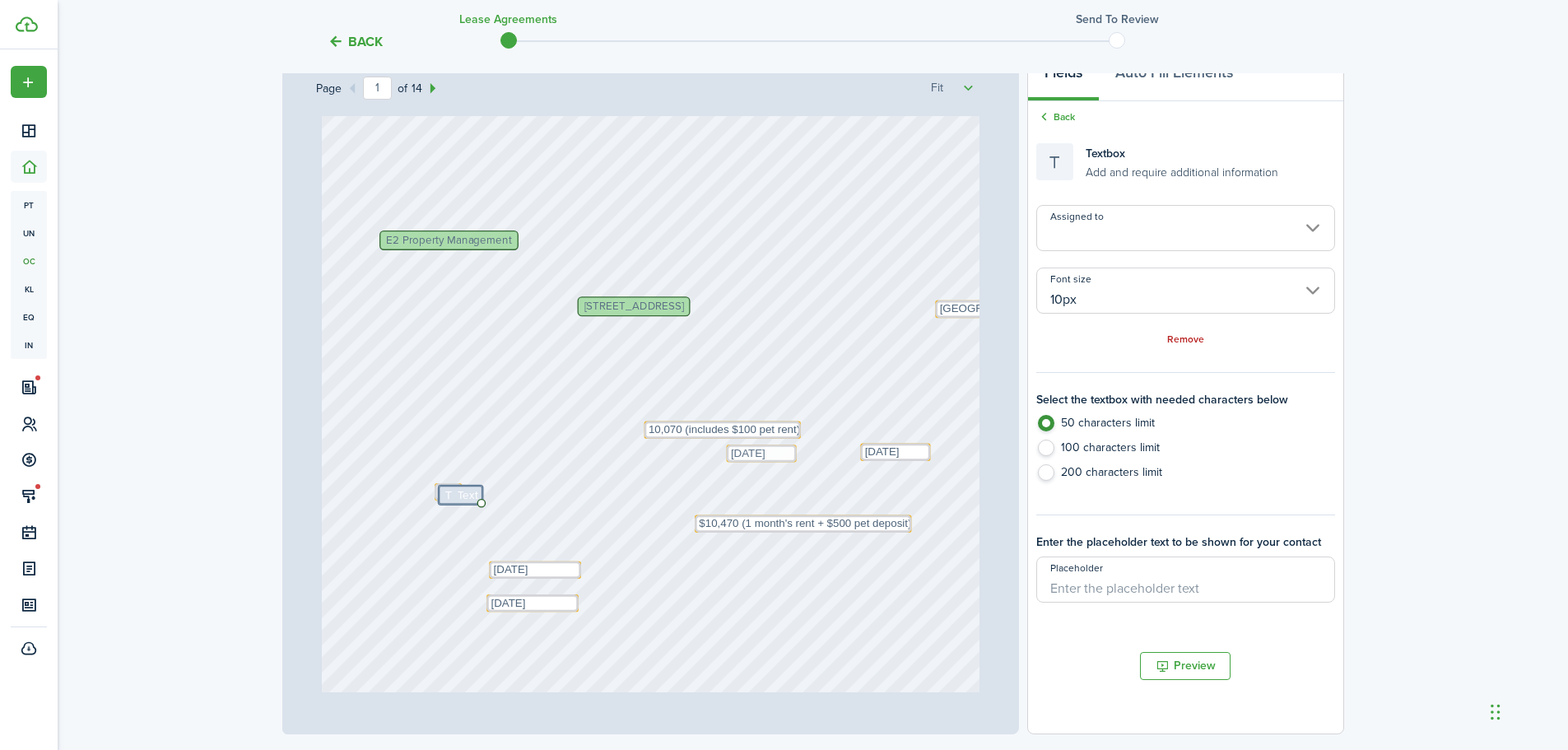
click at [1179, 350] on div "Assigned to Font size 10px Remove Select the textbox with needed characters bel…" at bounding box center [1185, 403] width 298 height 397
click at [1178, 340] on link "Remove" at bounding box center [1186, 340] width 37 height 11
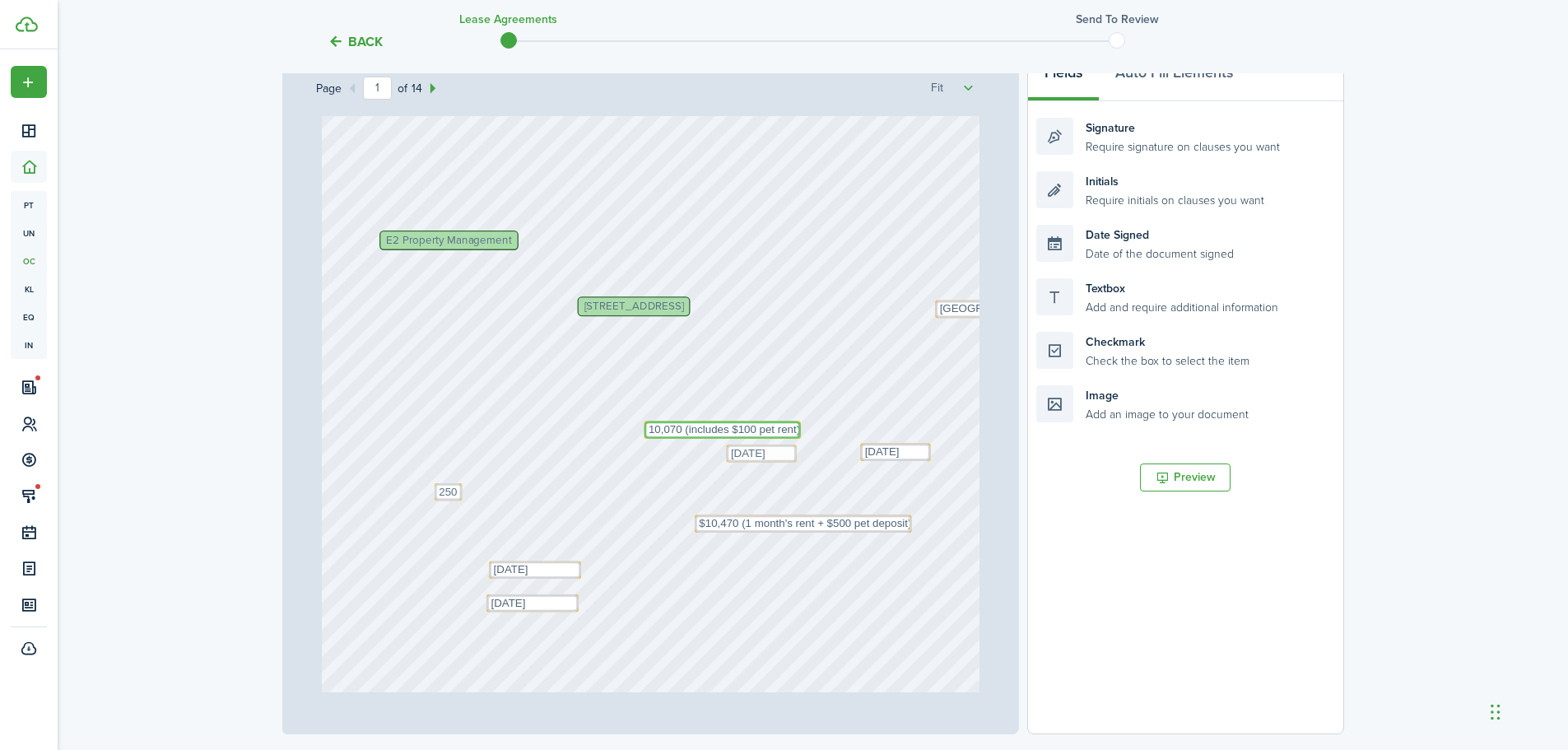
click at [691, 426] on textarea "10,070 (includes $100 pet rent)" at bounding box center [723, 430] width 156 height 17
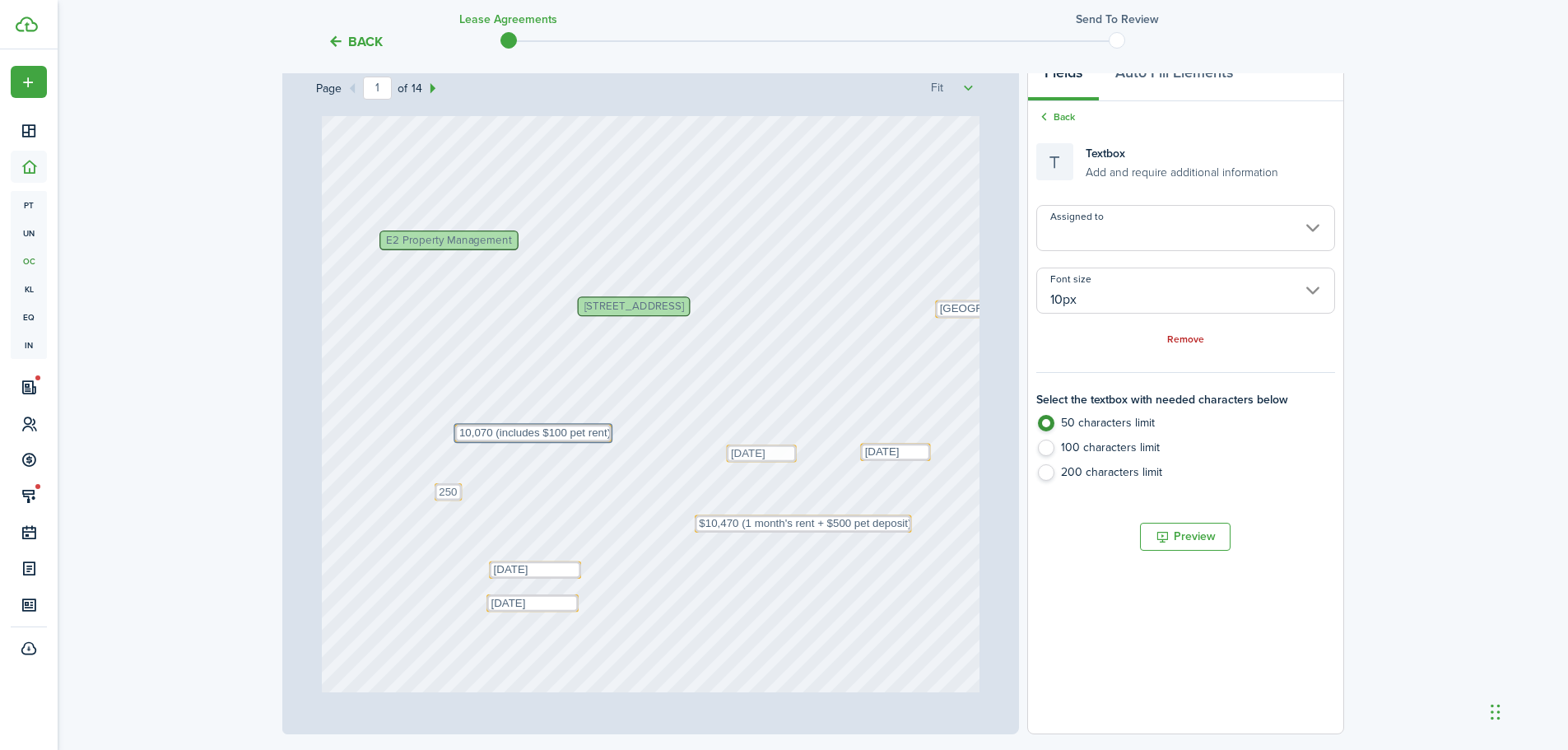
drag, startPoint x: 638, startPoint y: 437, endPoint x: 449, endPoint y: 440, distance: 189.0
click at [456, 440] on div "Text 10,070 (includes $100 pet rent)" at bounding box center [534, 434] width 156 height 17
click at [727, 453] on textarea "[DATE]" at bounding box center [762, 453] width 70 height 17
type input "Me"
drag, startPoint x: 722, startPoint y: 462, endPoint x: 538, endPoint y: 466, distance: 184.0
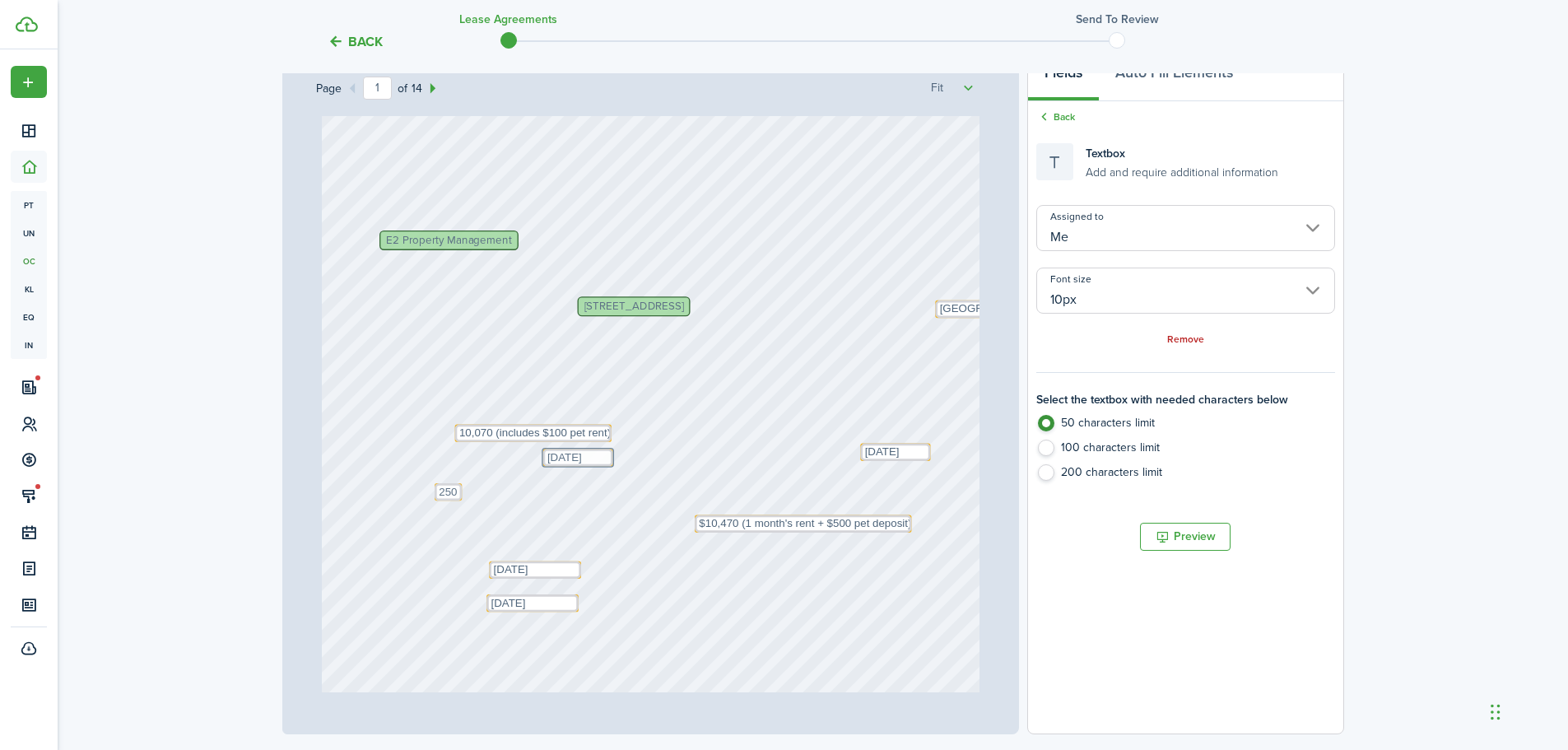
click at [543, 466] on div "Text [DATE]" at bounding box center [578, 457] width 70 height 17
click at [861, 458] on textarea "[DATE]" at bounding box center [895, 453] width 70 height 17
drag, startPoint x: 855, startPoint y: 460, endPoint x: 662, endPoint y: 465, distance: 193.1
click at [667, 465] on div "Text [DATE]" at bounding box center [702, 457] width 70 height 17
click at [956, 488] on div "Text 1st of each month Text [DATE] E2 Property Management [PERSON_NAME], [PERSO…" at bounding box center [651, 302] width 658 height 866
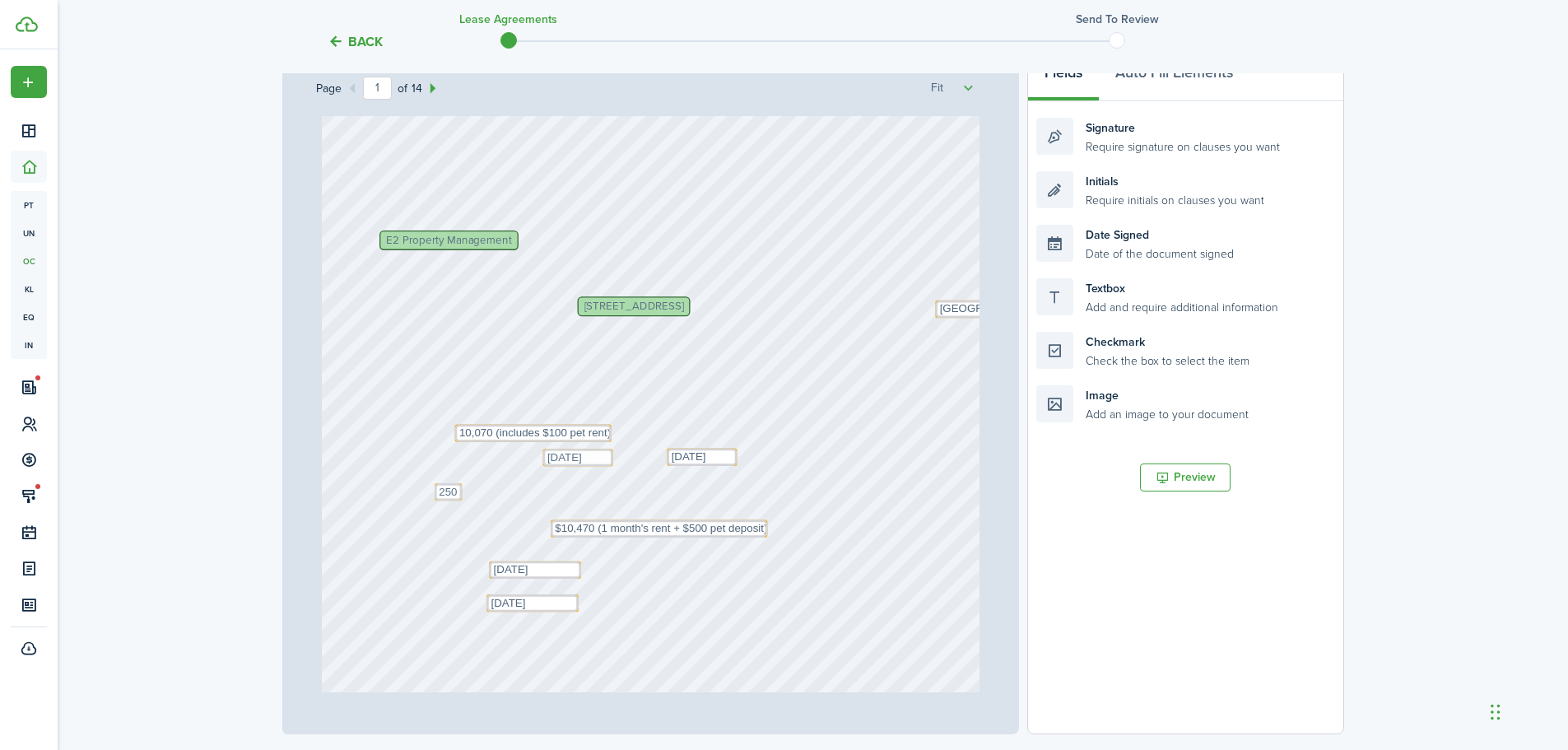
drag, startPoint x: 689, startPoint y: 531, endPoint x: 545, endPoint y: 536, distance: 144.1
click at [551, 536] on div "Text $10,470 (1 month's rent + $500 pet deposit)" at bounding box center [659, 529] width 216 height 17
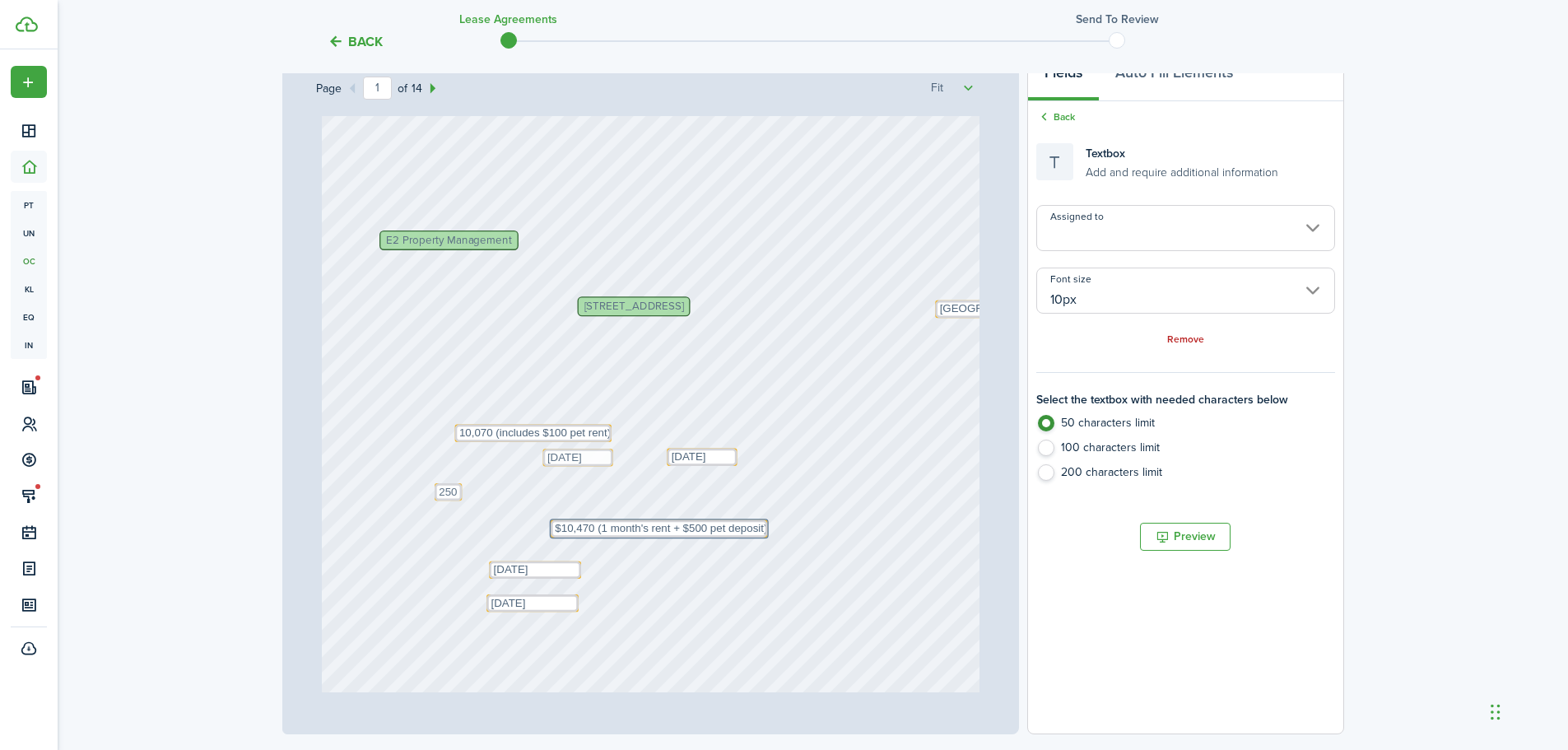
click at [992, 540] on div "Page 1 of 14 50% 75% 100% 150% 200% Fit Text 1st of each month Text [DATE] E2 P…" at bounding box center [651, 393] width 738 height 683
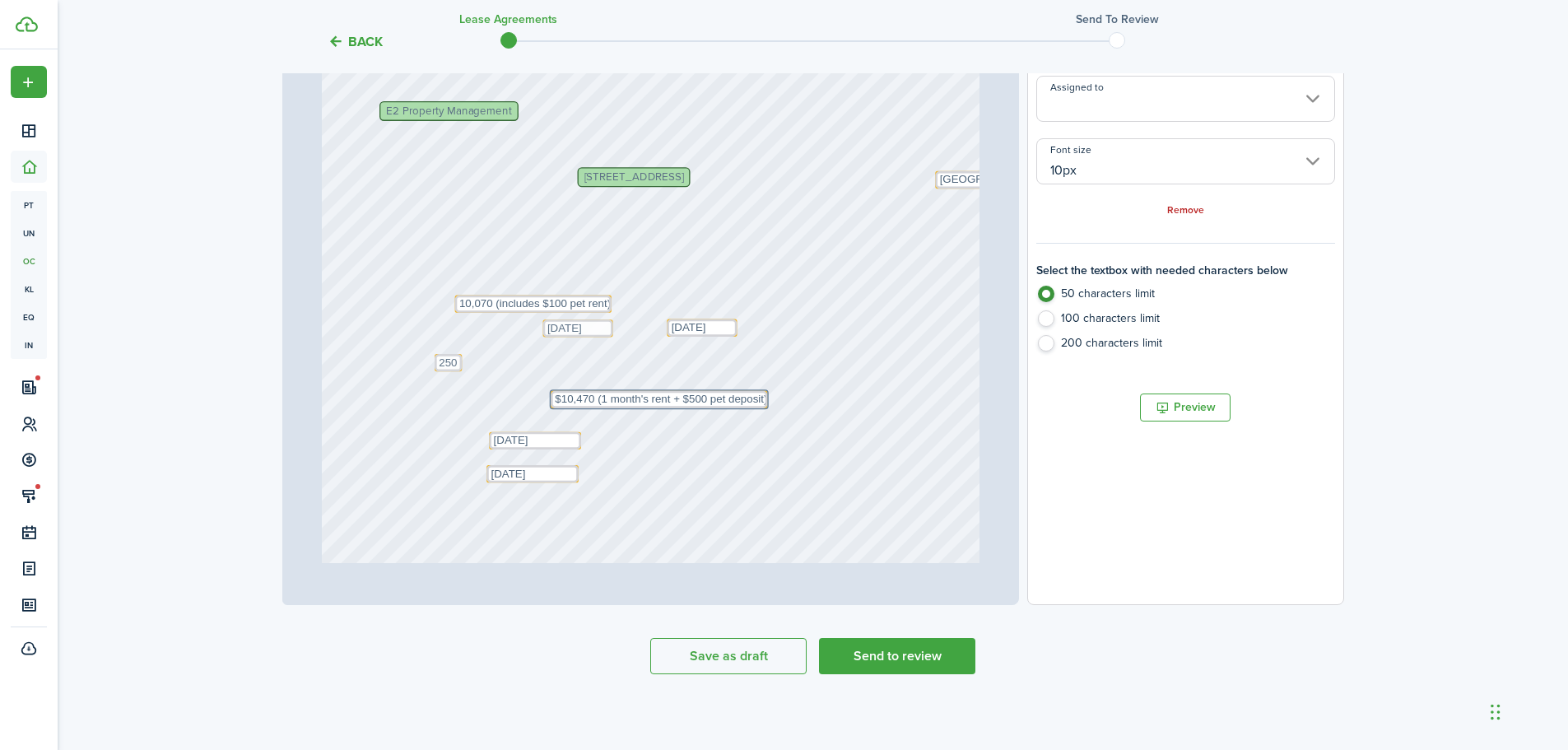
scroll to position [400, 0]
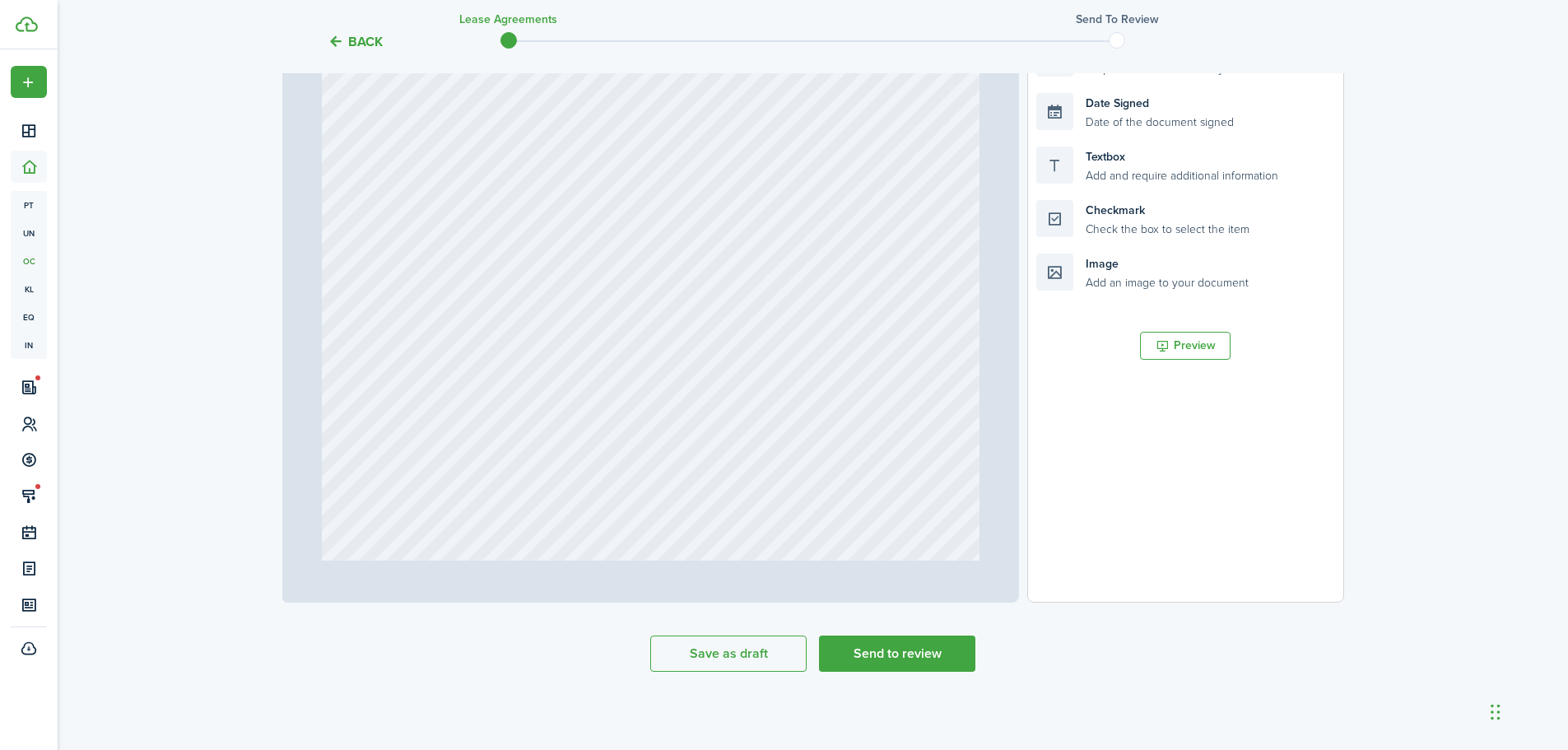
type input "1"
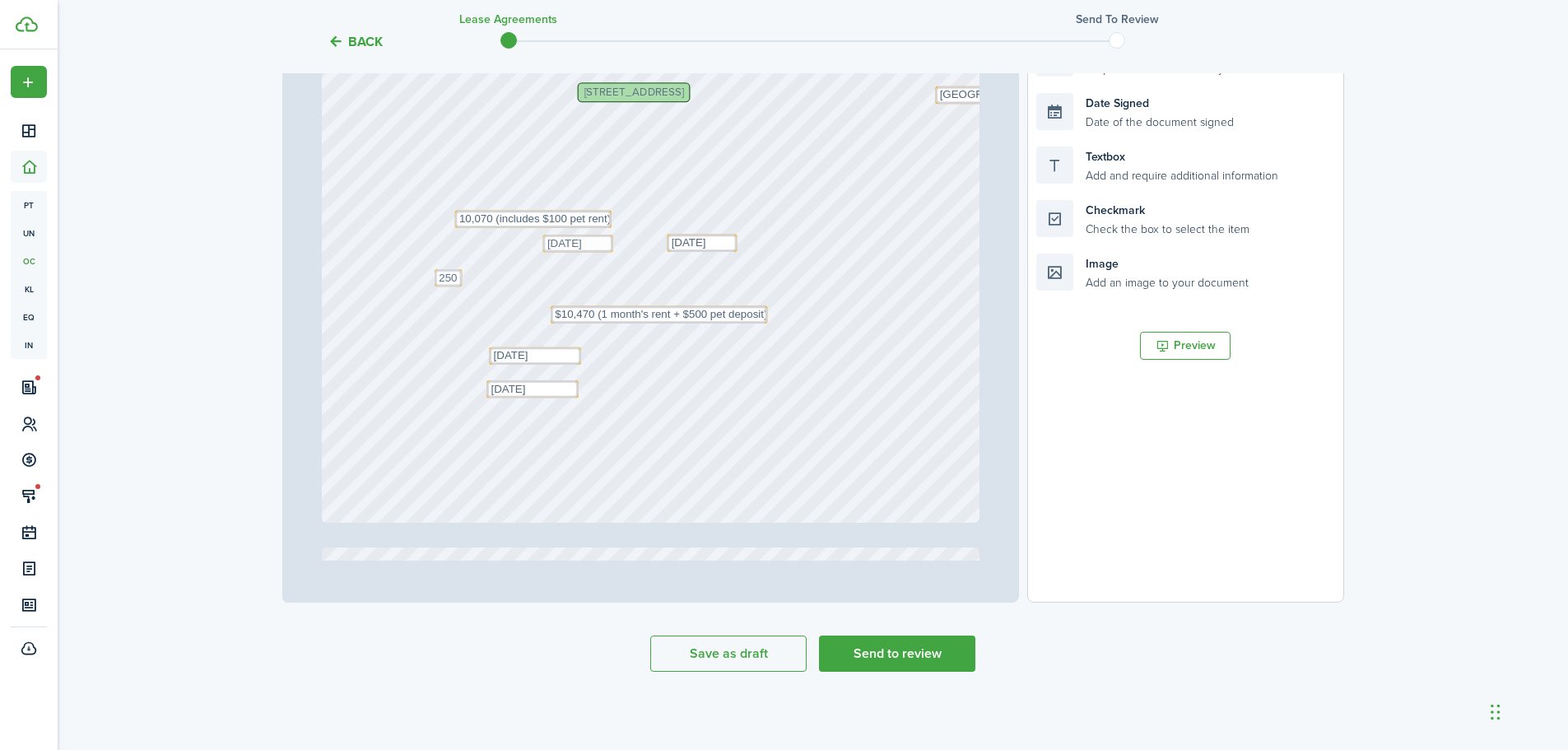
scroll to position [247, 0]
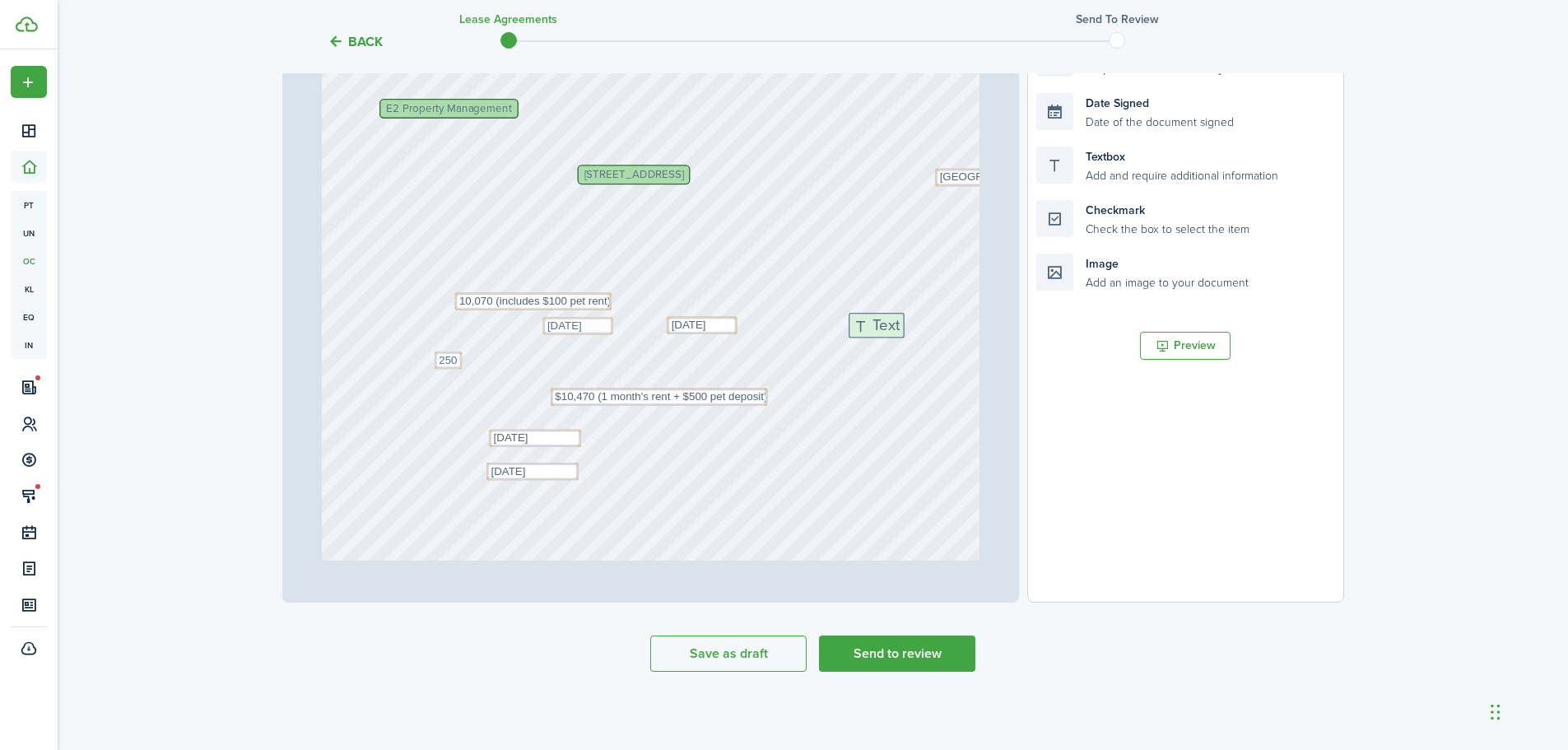
drag, startPoint x: 1051, startPoint y: 178, endPoint x: 873, endPoint y: 344, distance: 243.4
click at [873, 344] on div "Page 1 of 14 50% 75% 100% 150% 200% Fit Text 1st of each month Text [DATE] E2 P…" at bounding box center [813, 260] width 1062 height 683
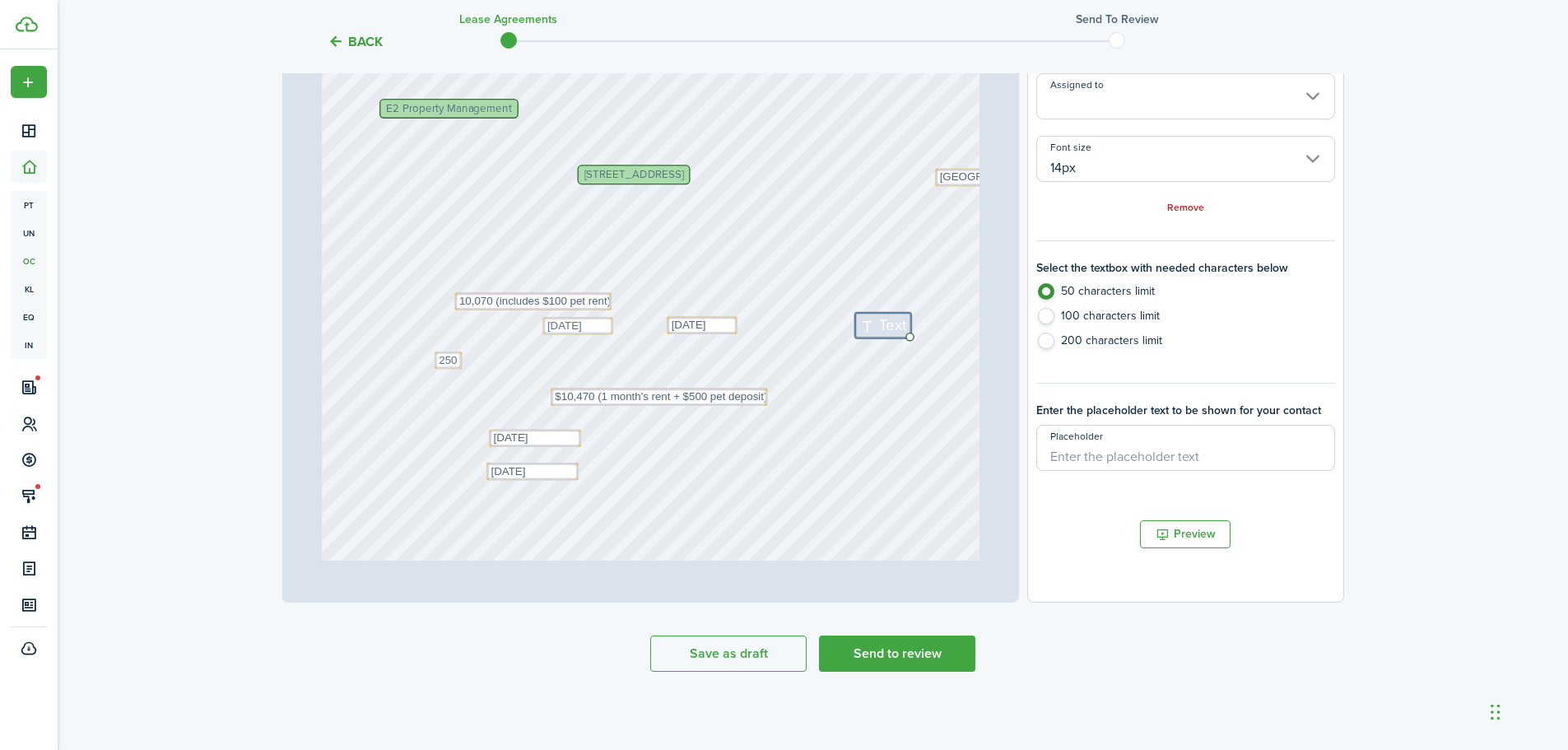
click at [1110, 171] on input "14px" at bounding box center [1185, 159] width 298 height 46
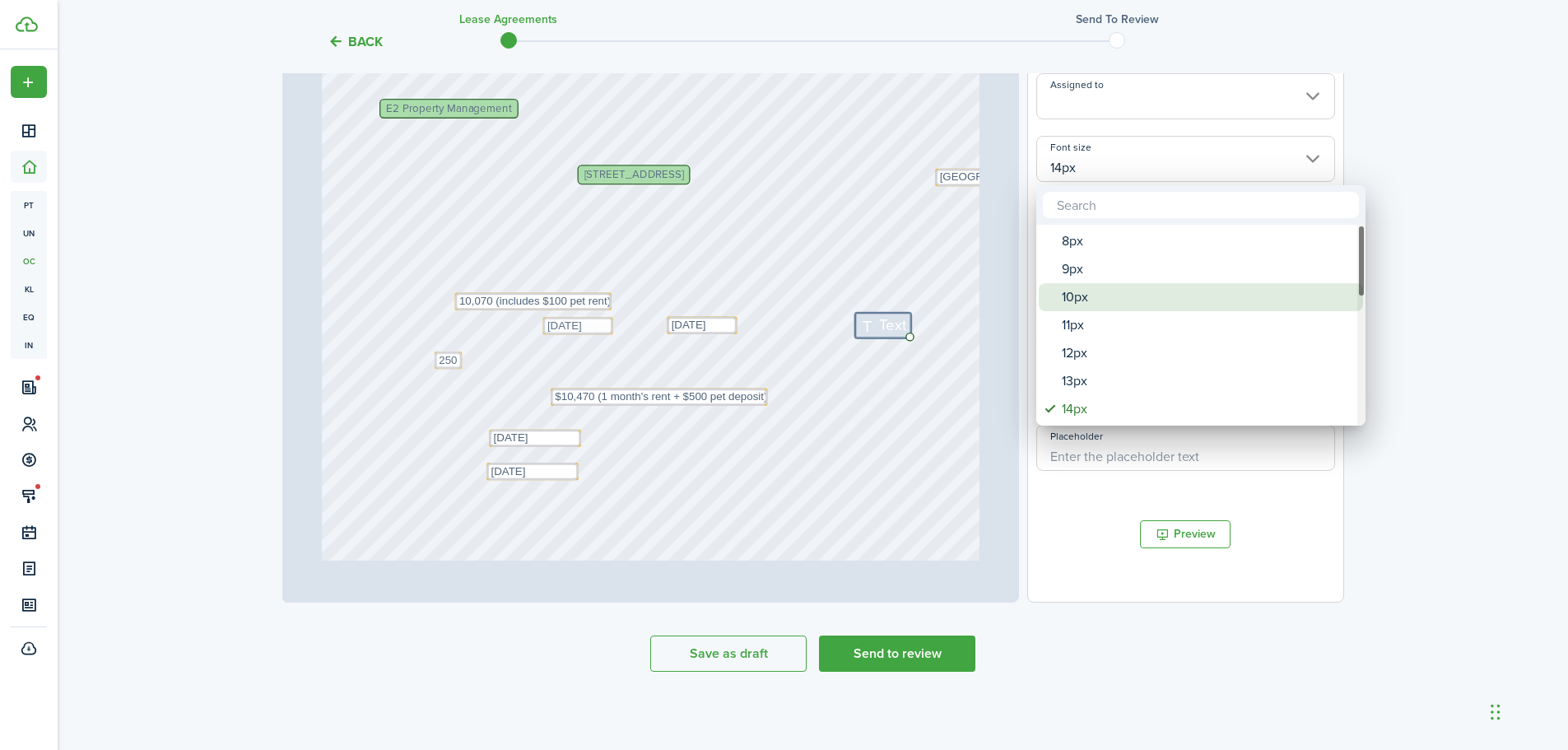
click at [1101, 300] on div "10px" at bounding box center [1208, 296] width 292 height 28
type input "10px"
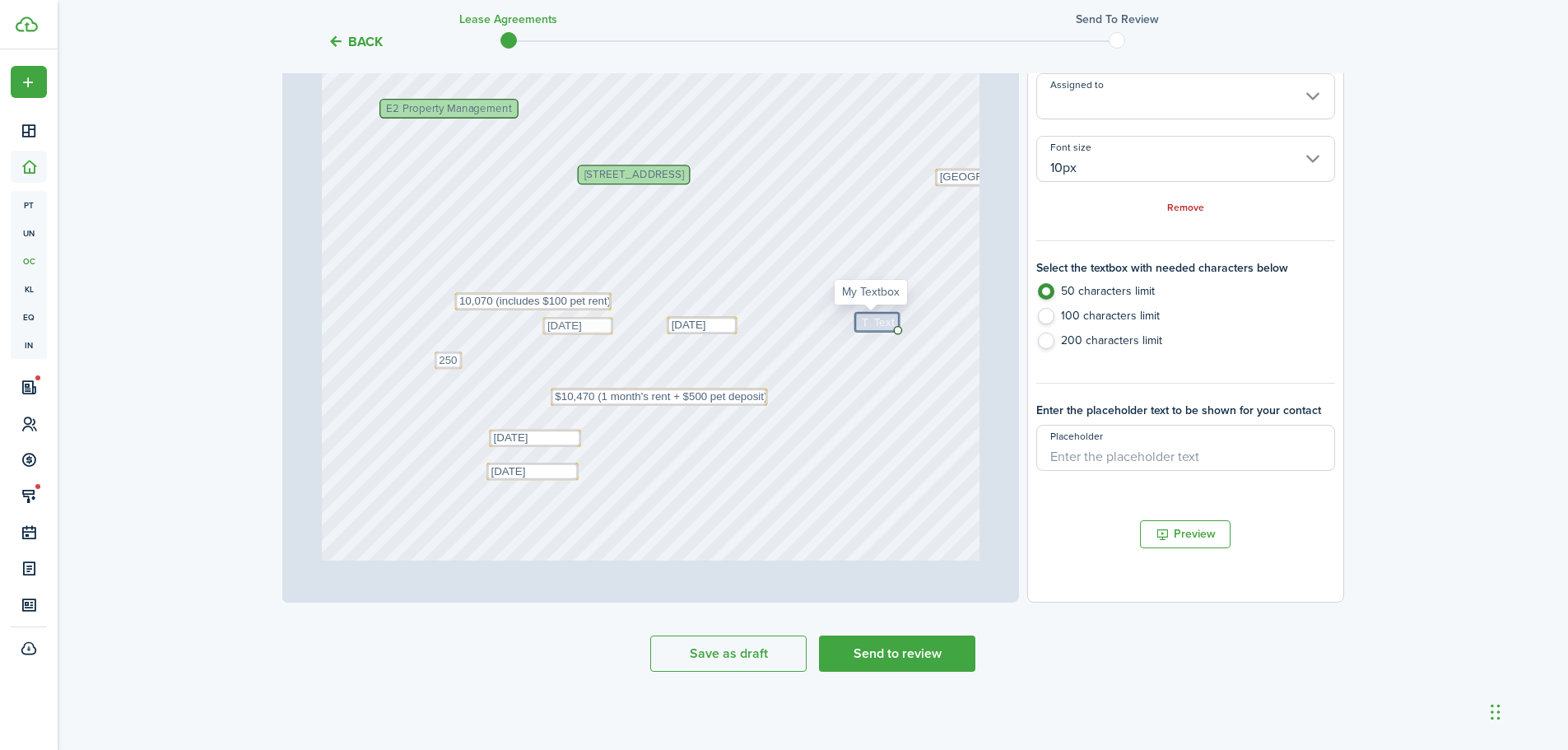
click at [874, 328] on span "Text" at bounding box center [885, 321] width 21 height 16
type textarea "5,522"
click at [963, 356] on div "Text 1st of each month Text [DATE] E2 Property Management [PERSON_NAME], [PERSO…" at bounding box center [651, 170] width 658 height 866
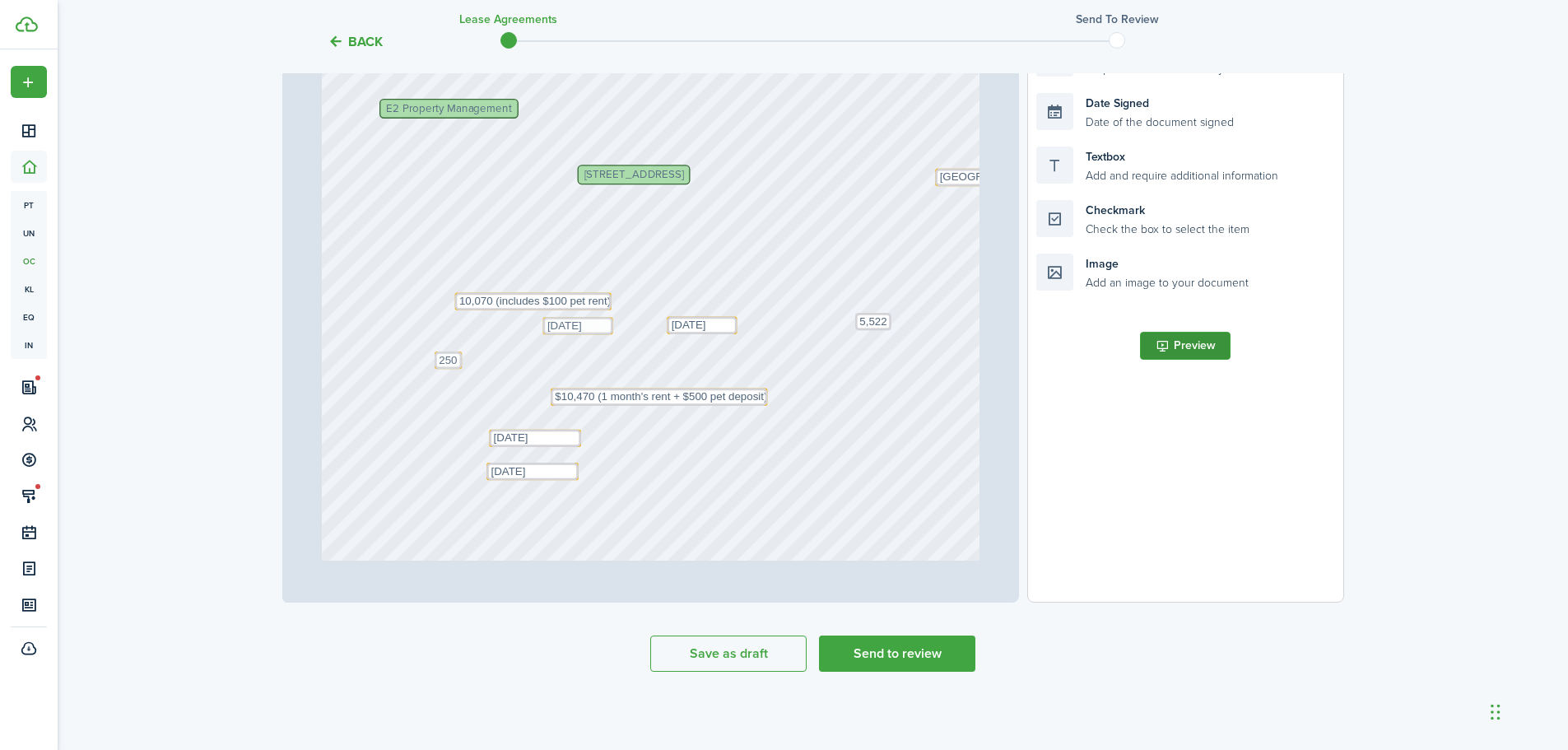
click at [1200, 339] on button "Preview" at bounding box center [1185, 345] width 91 height 28
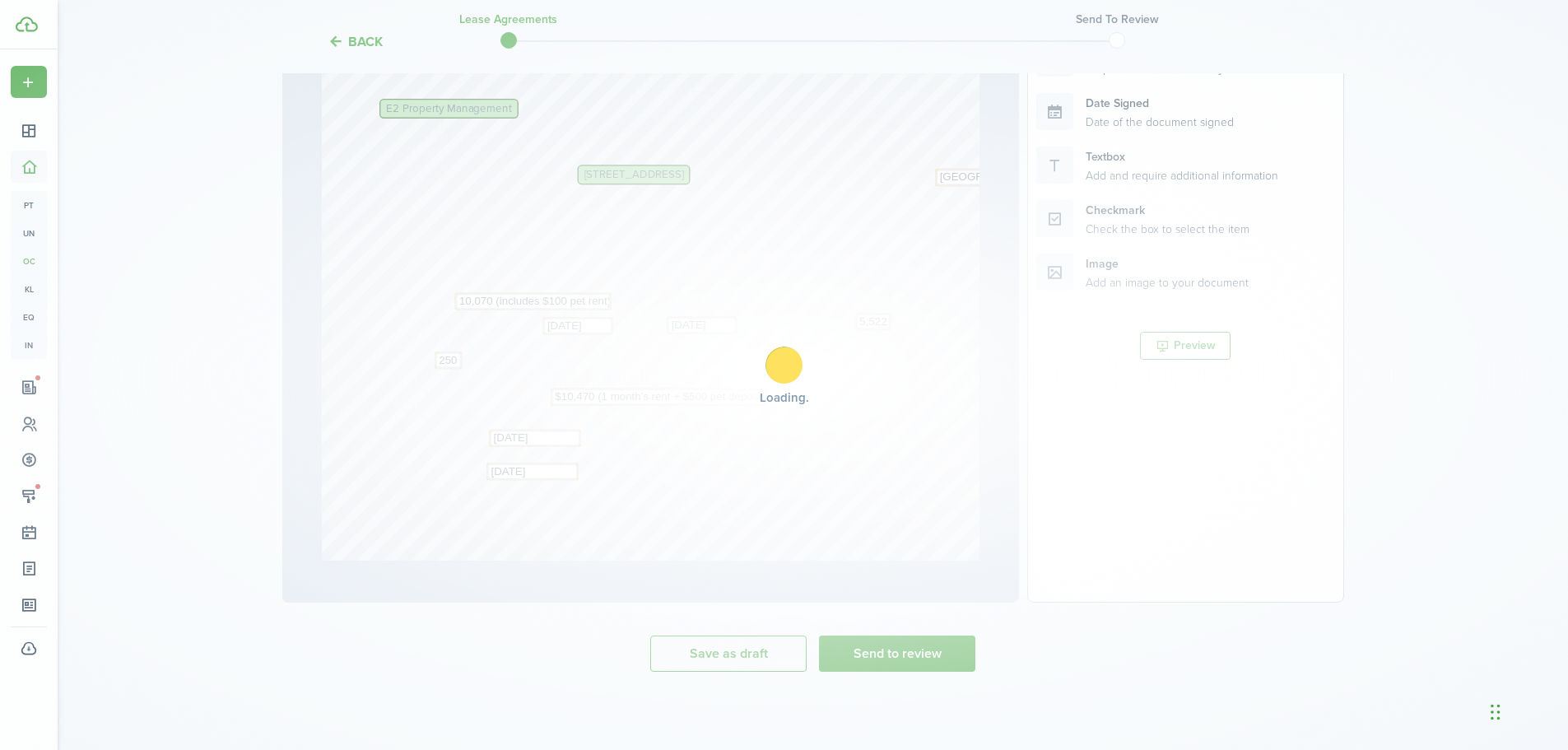
click at [896, 281] on div "Loading" at bounding box center [784, 375] width 1568 height 750
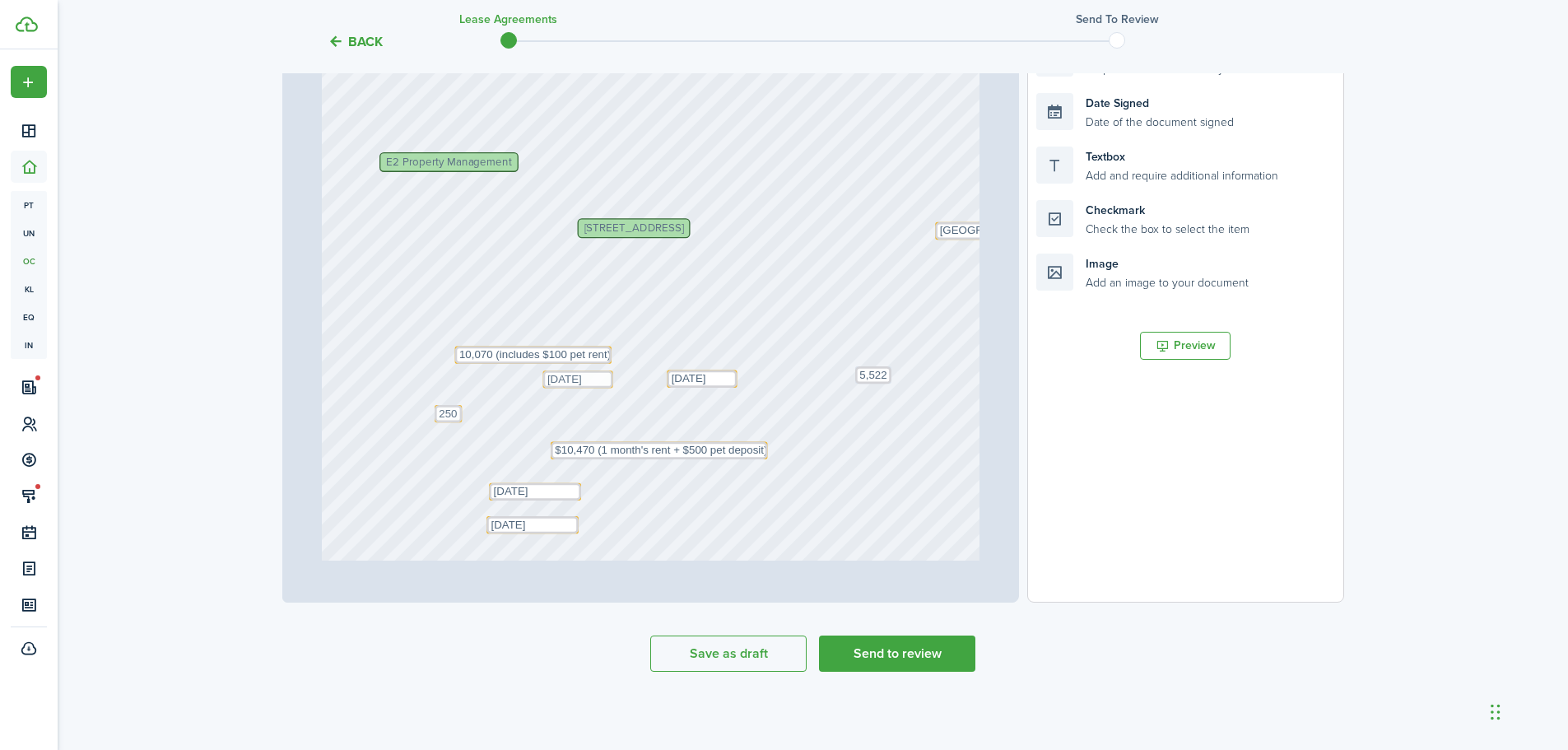
scroll to position [165, 0]
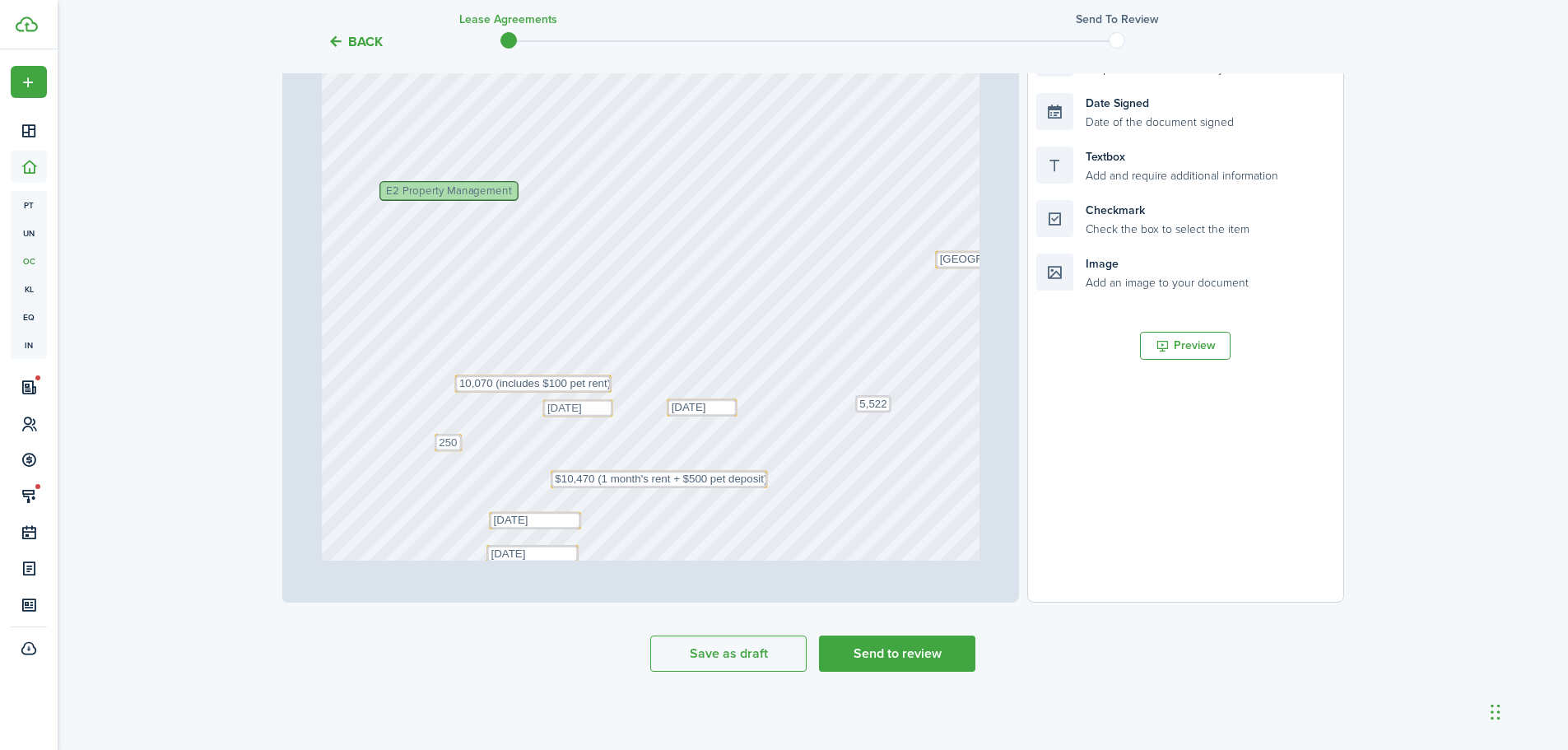
drag, startPoint x: 771, startPoint y: 264, endPoint x: 415, endPoint y: 271, distance: 356.1
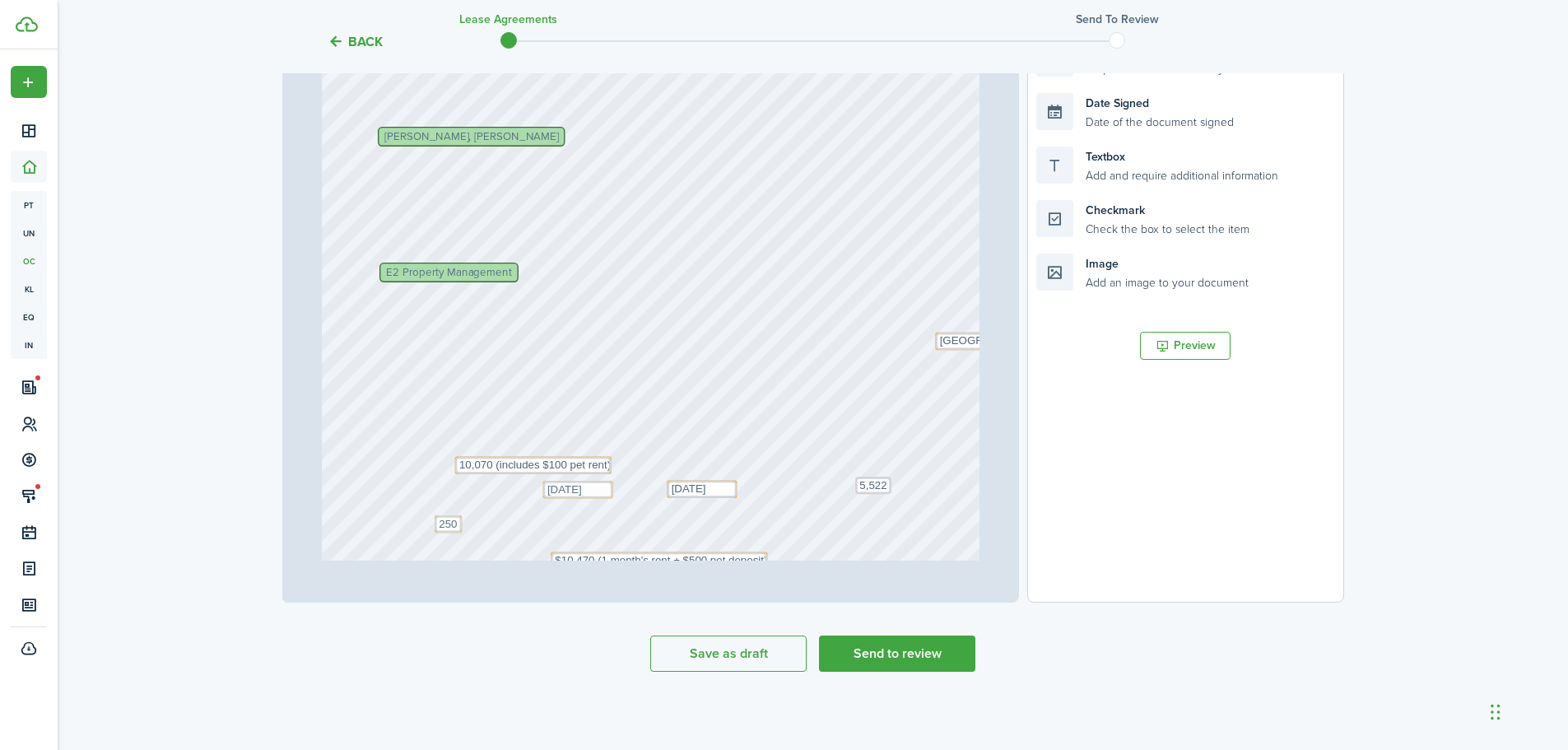
scroll to position [82, 0]
drag, startPoint x: 1416, startPoint y: 214, endPoint x: 1415, endPoint y: 223, distance: 9.1
click at [1415, 223] on div "Back Lease Agreements Send to review Template editor Add the text-boxes, signat…" at bounding box center [812, 181] width 1511 height 1047
click at [935, 342] on textarea "[GEOGRAPHIC_DATA]" at bounding box center [981, 342] width 92 height 17
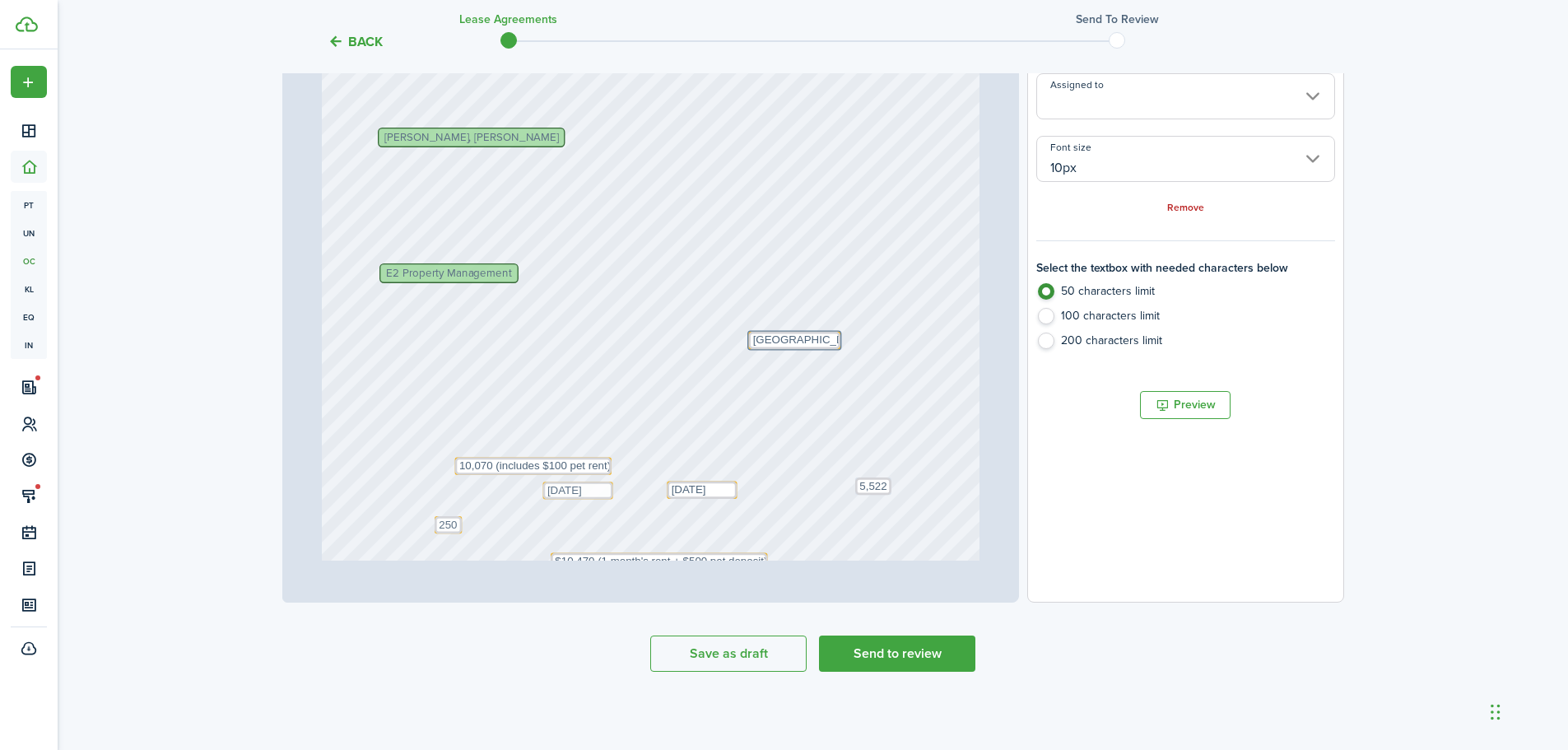
drag, startPoint x: 929, startPoint y: 350, endPoint x: 744, endPoint y: 349, distance: 185.0
click at [748, 349] on div "Text [GEOGRAPHIC_DATA]" at bounding box center [794, 340] width 92 height 17
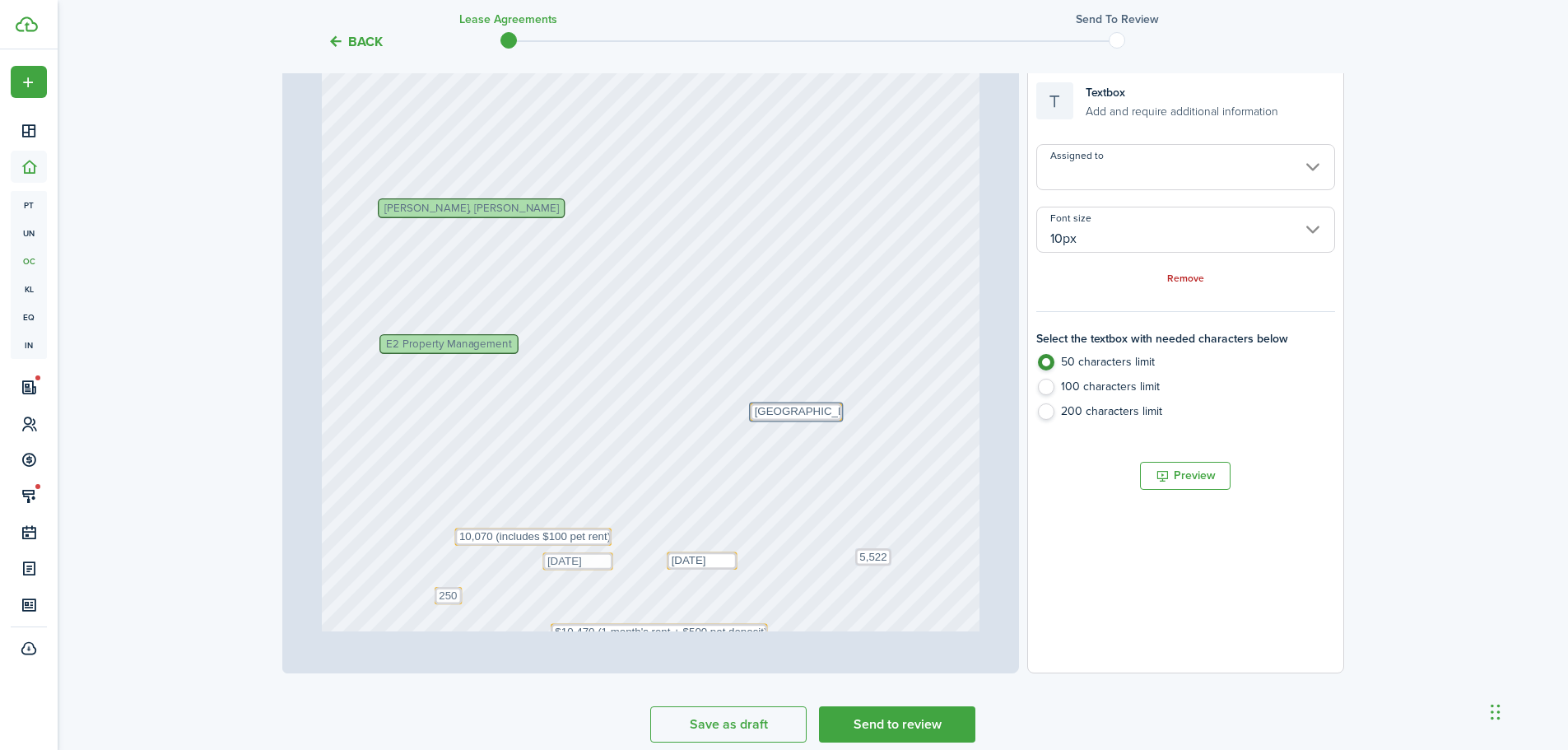
scroll to position [235, 0]
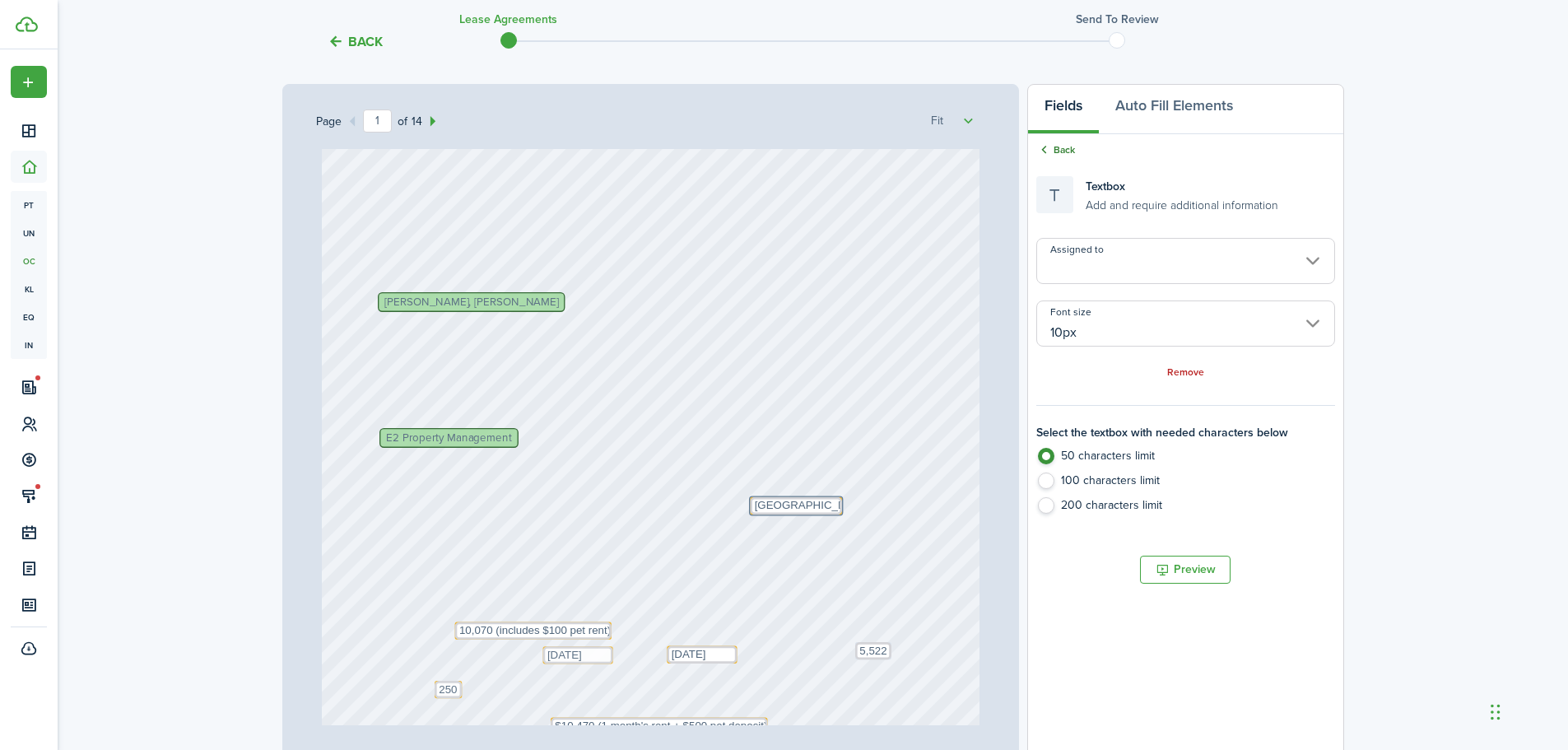
click at [1058, 146] on link "Back" at bounding box center [1055, 150] width 39 height 15
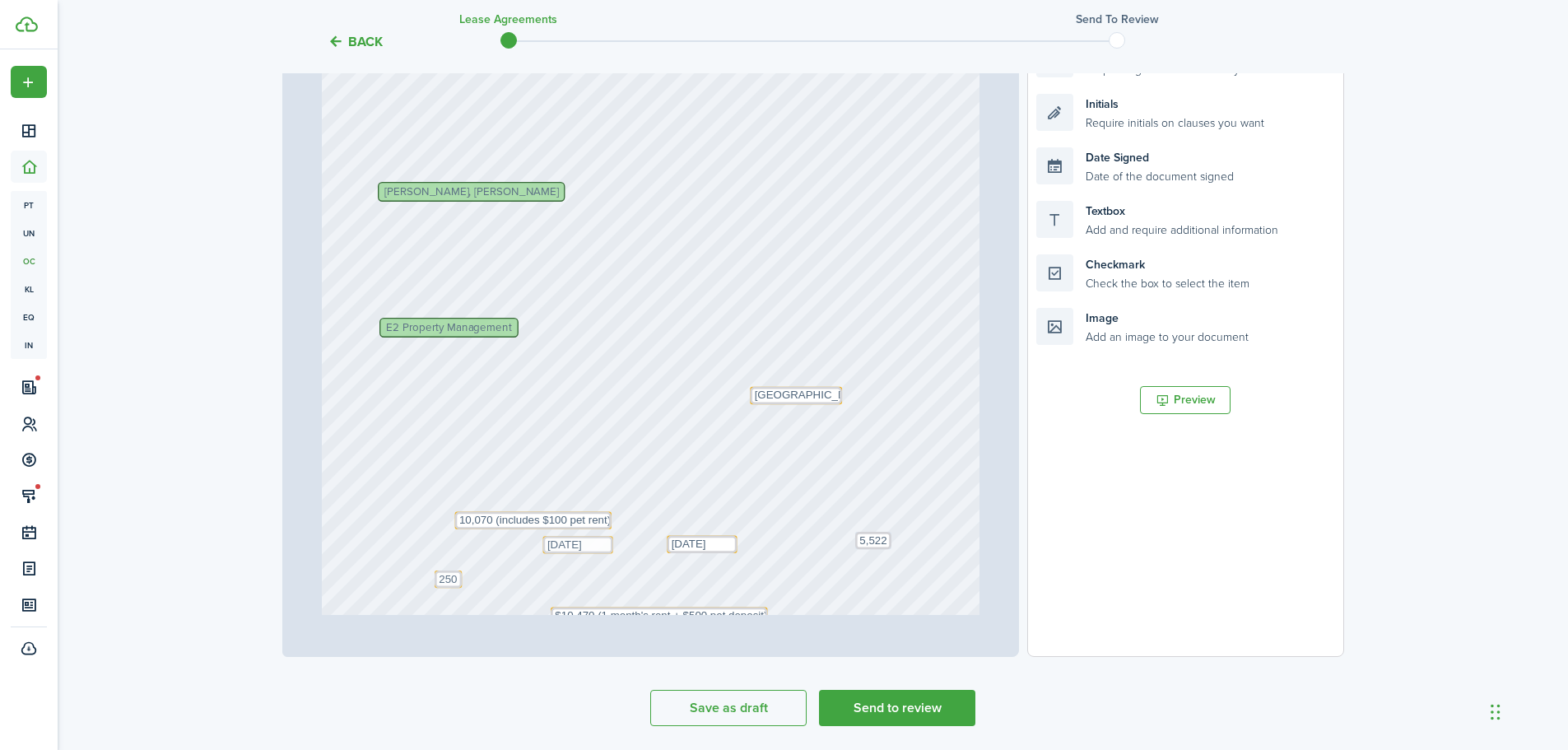
scroll to position [400, 0]
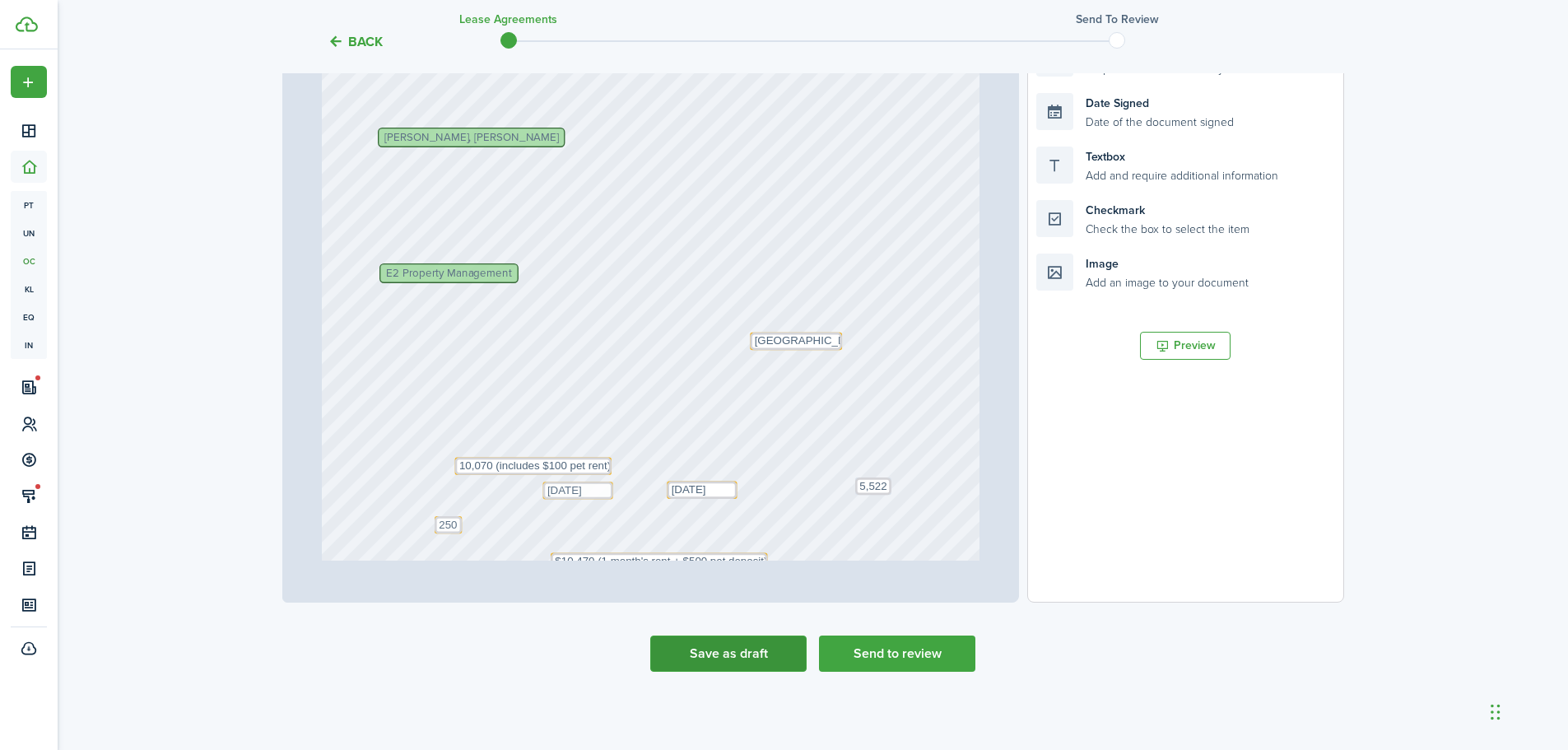
click at [758, 645] on button "Save as draft" at bounding box center [728, 654] width 156 height 36
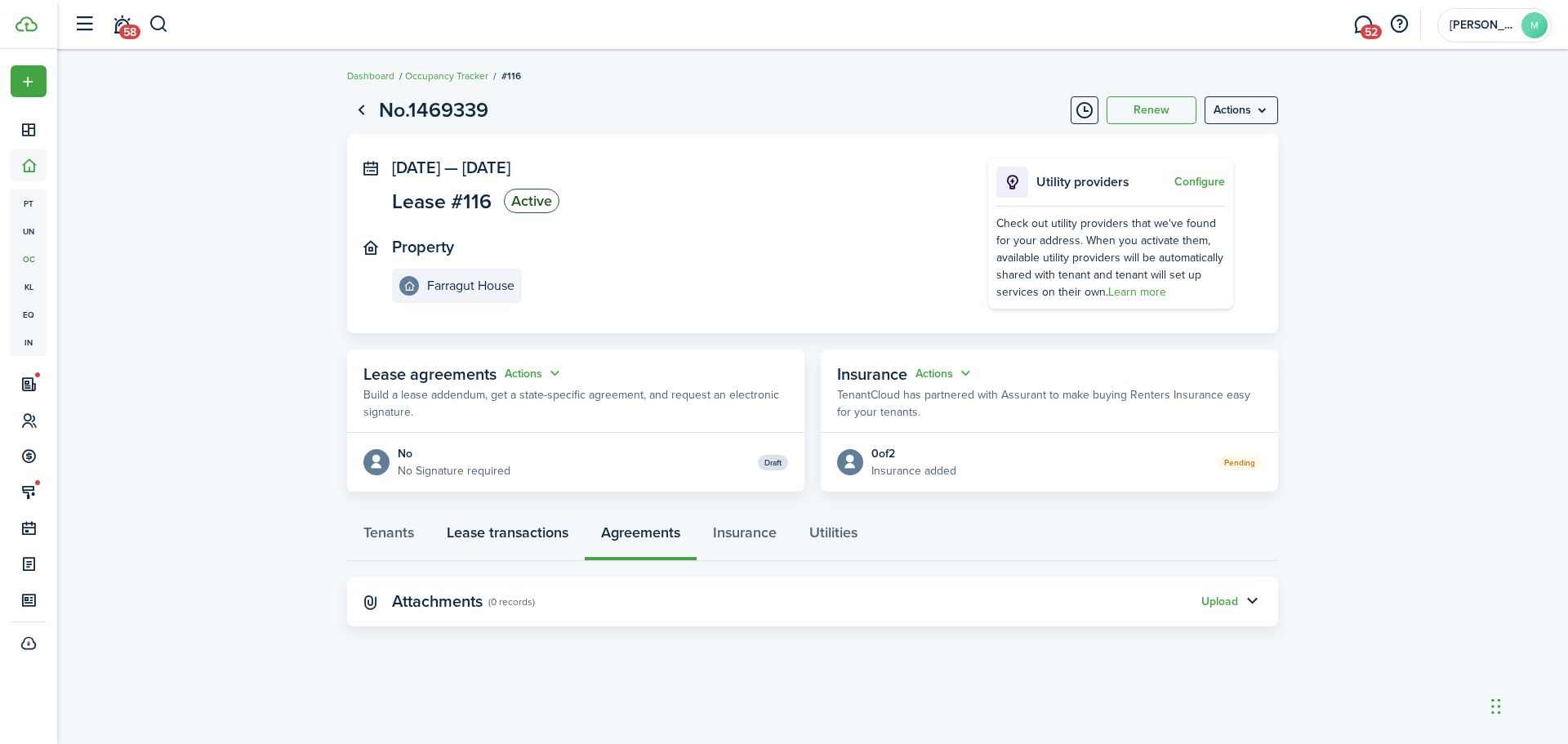
click at [524, 524] on link "Lease transactions" at bounding box center [507, 537] width 154 height 49
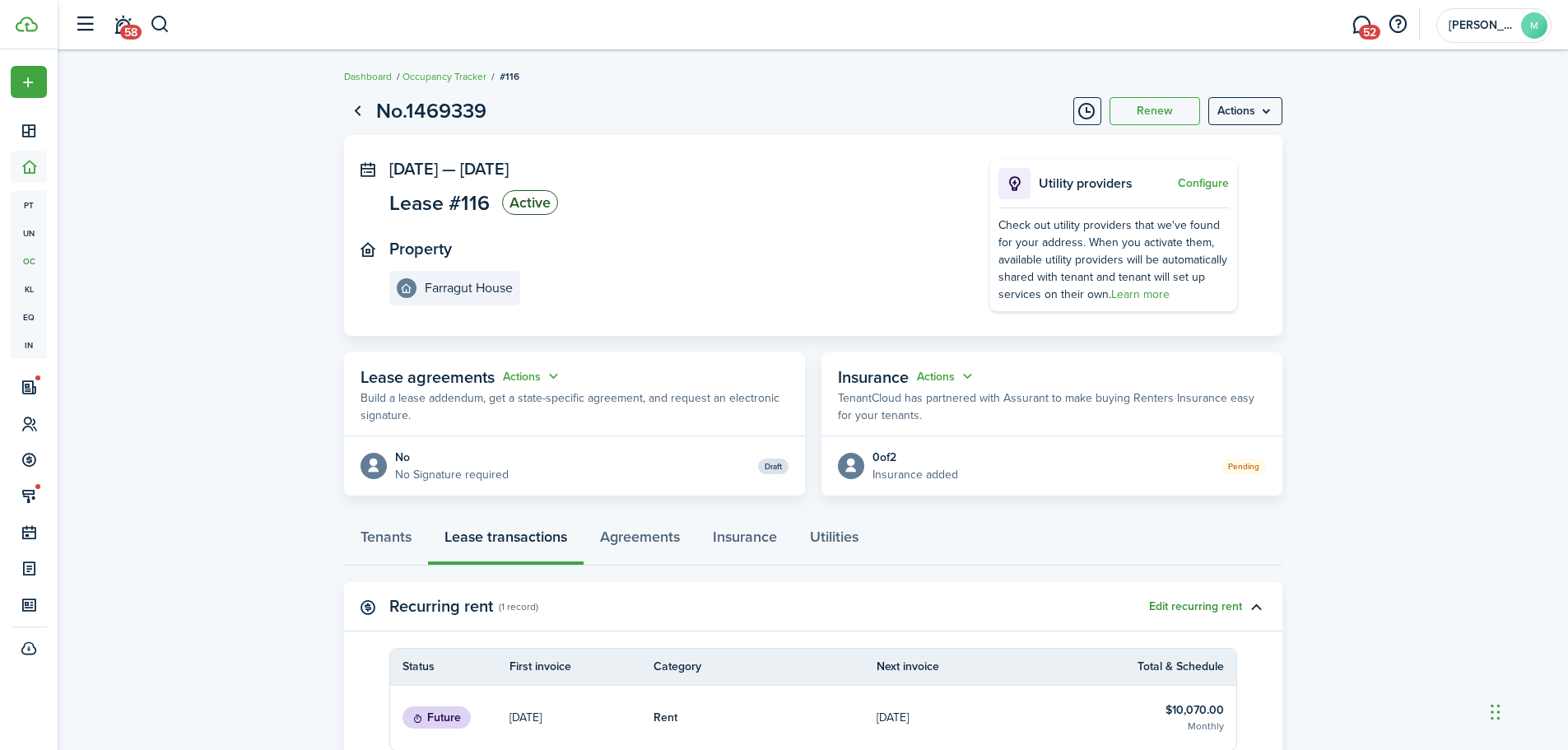
click at [1170, 600] on button "Edit recurring rent" at bounding box center [1196, 607] width 93 height 13
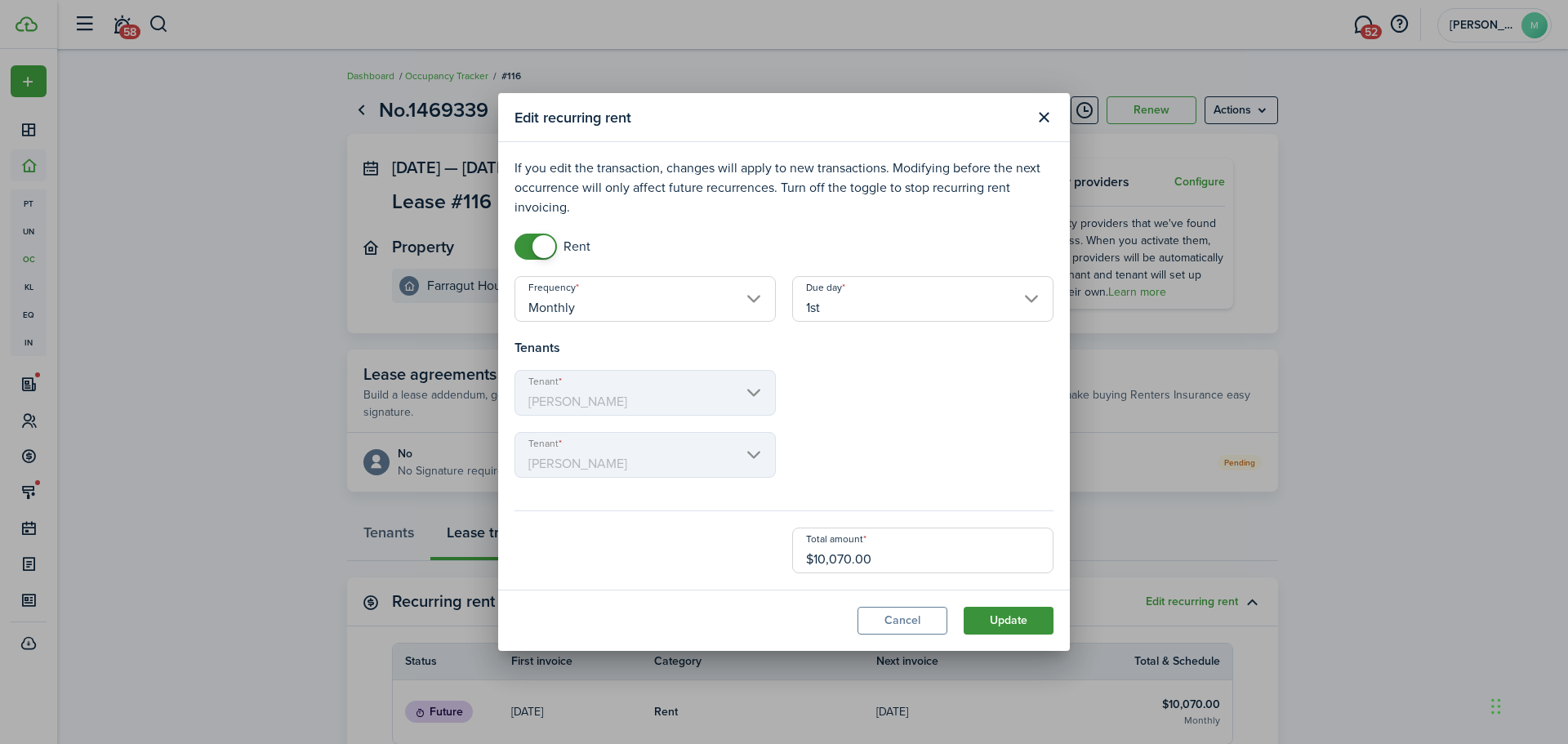
click at [1007, 627] on button "Update" at bounding box center [1008, 620] width 90 height 27
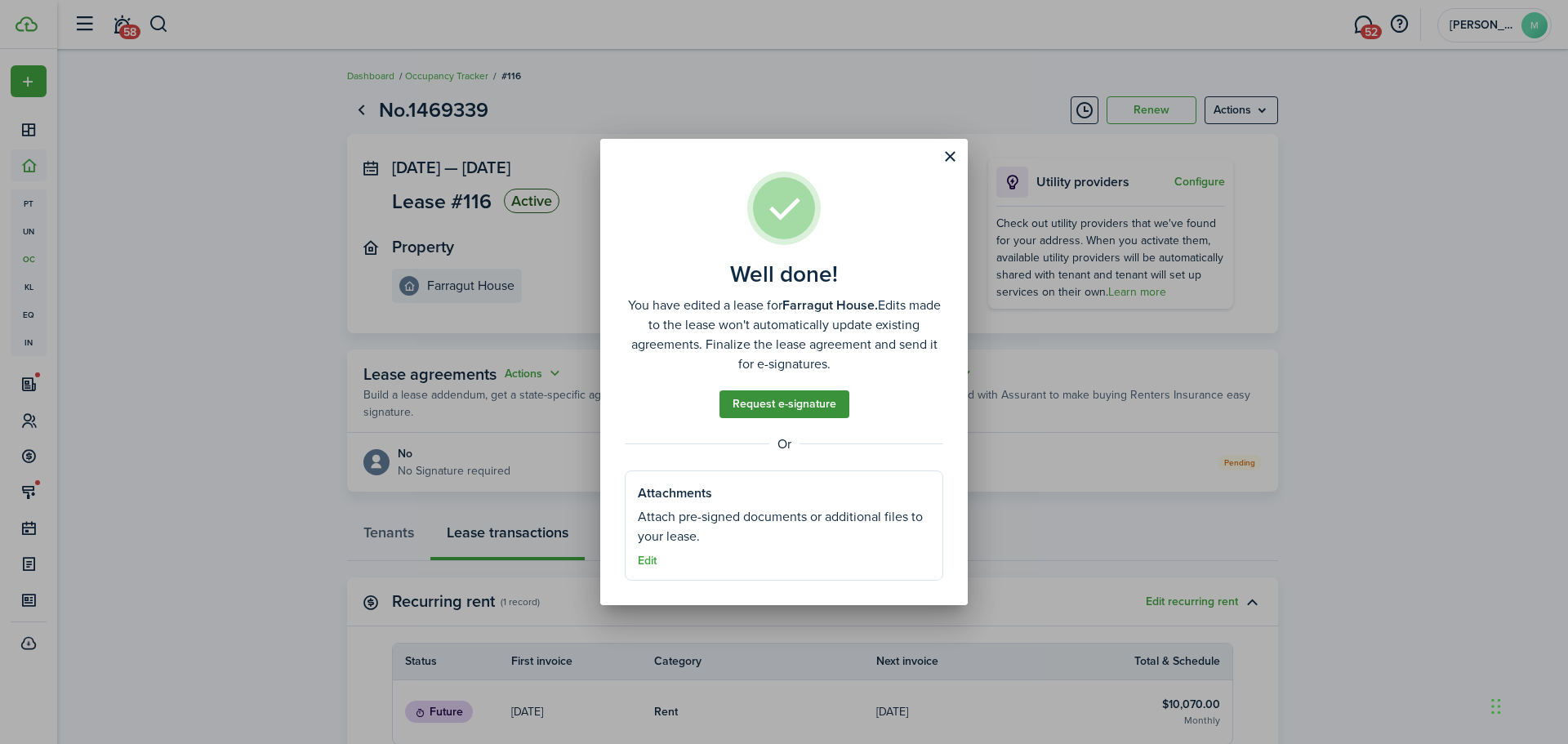
click at [808, 391] on link "Request e-signature" at bounding box center [784, 404] width 130 height 27
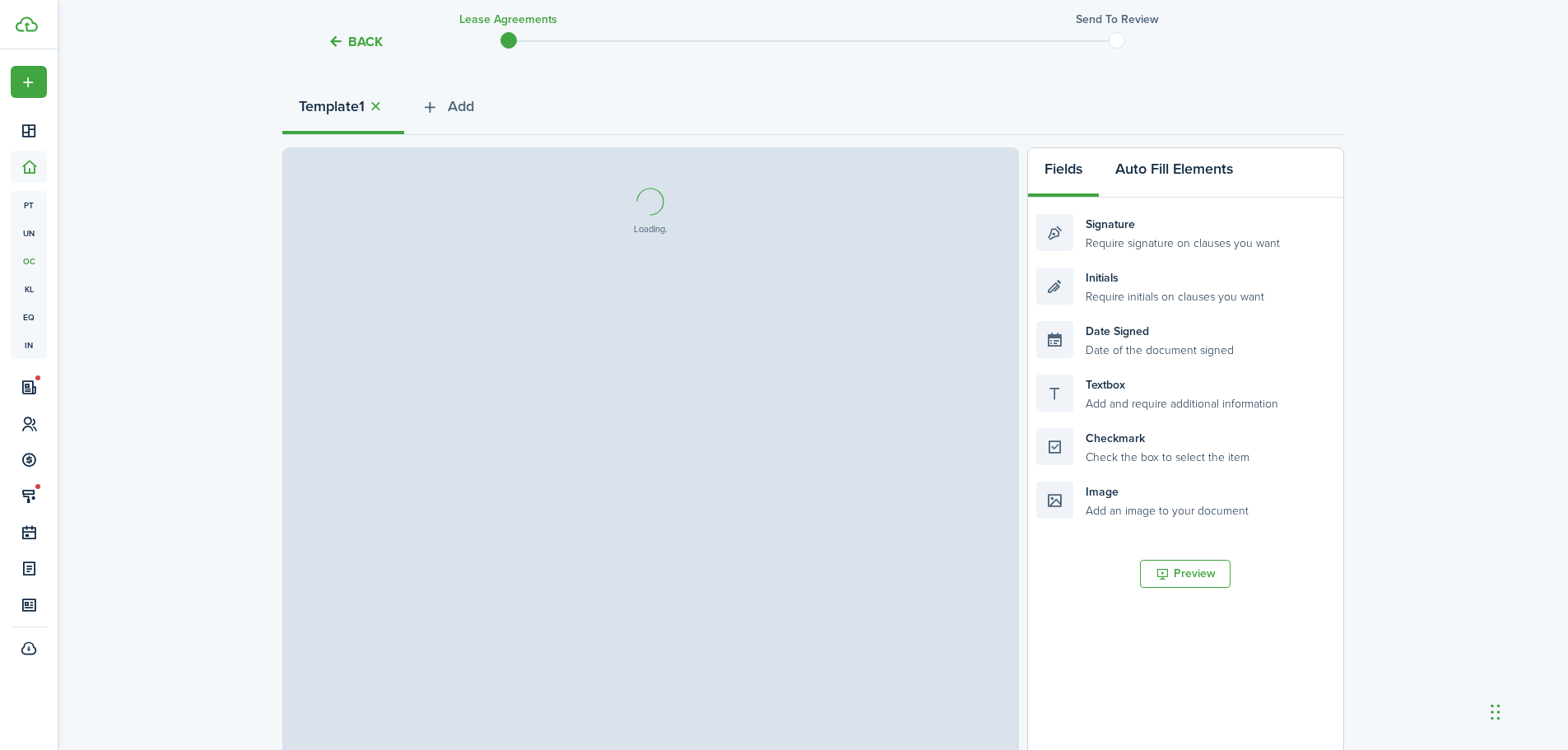
scroll to position [198, 0]
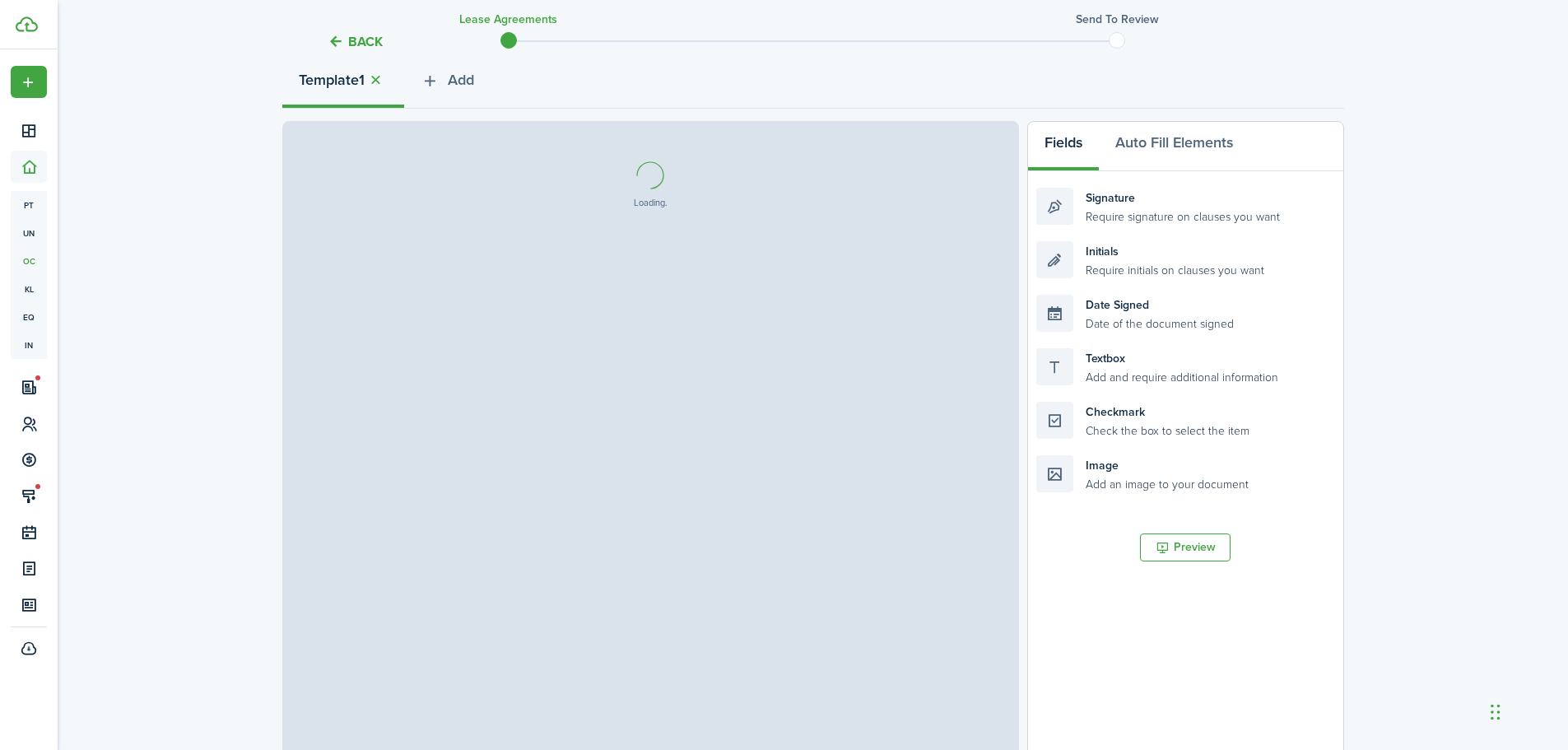
select select "fit"
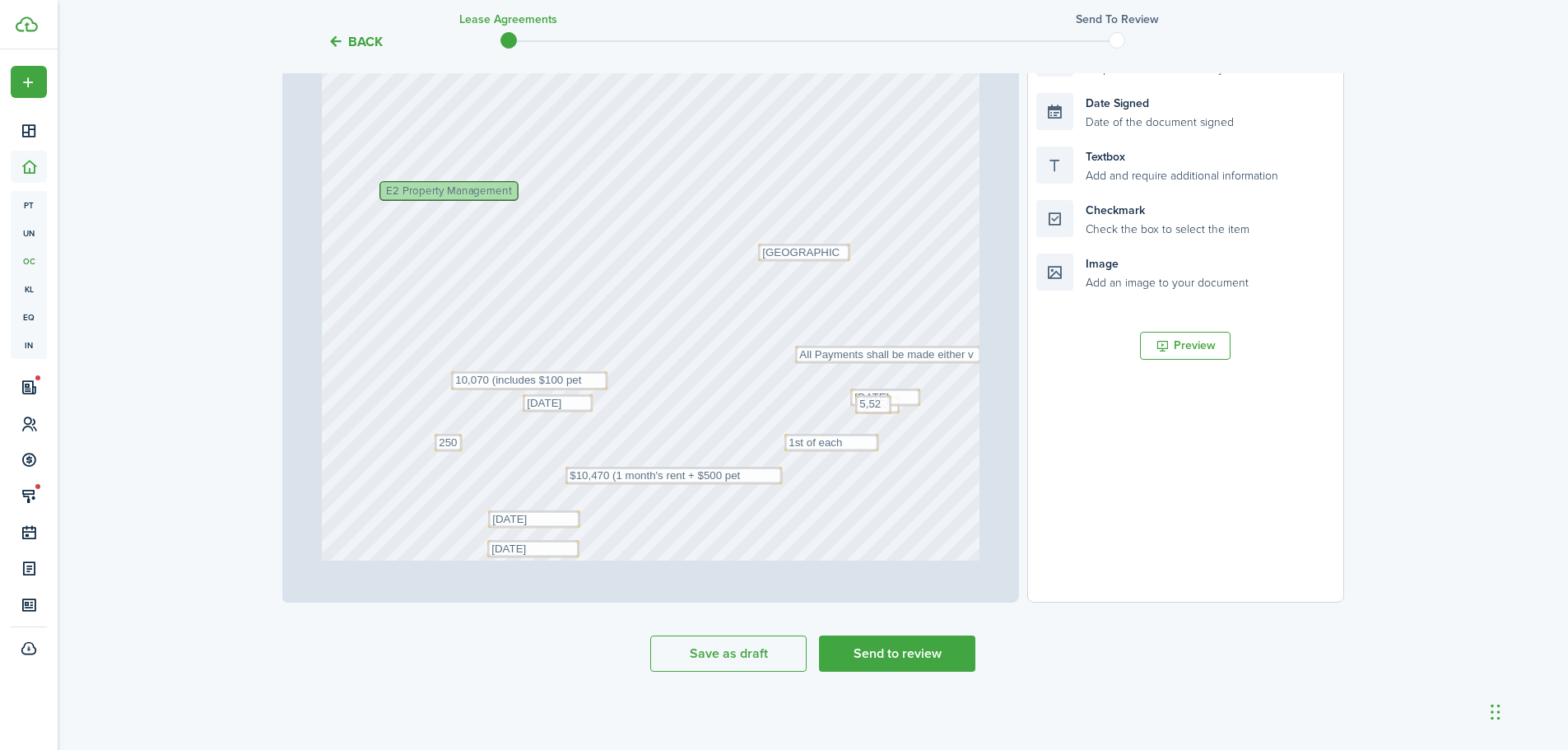
scroll to position [329, 0]
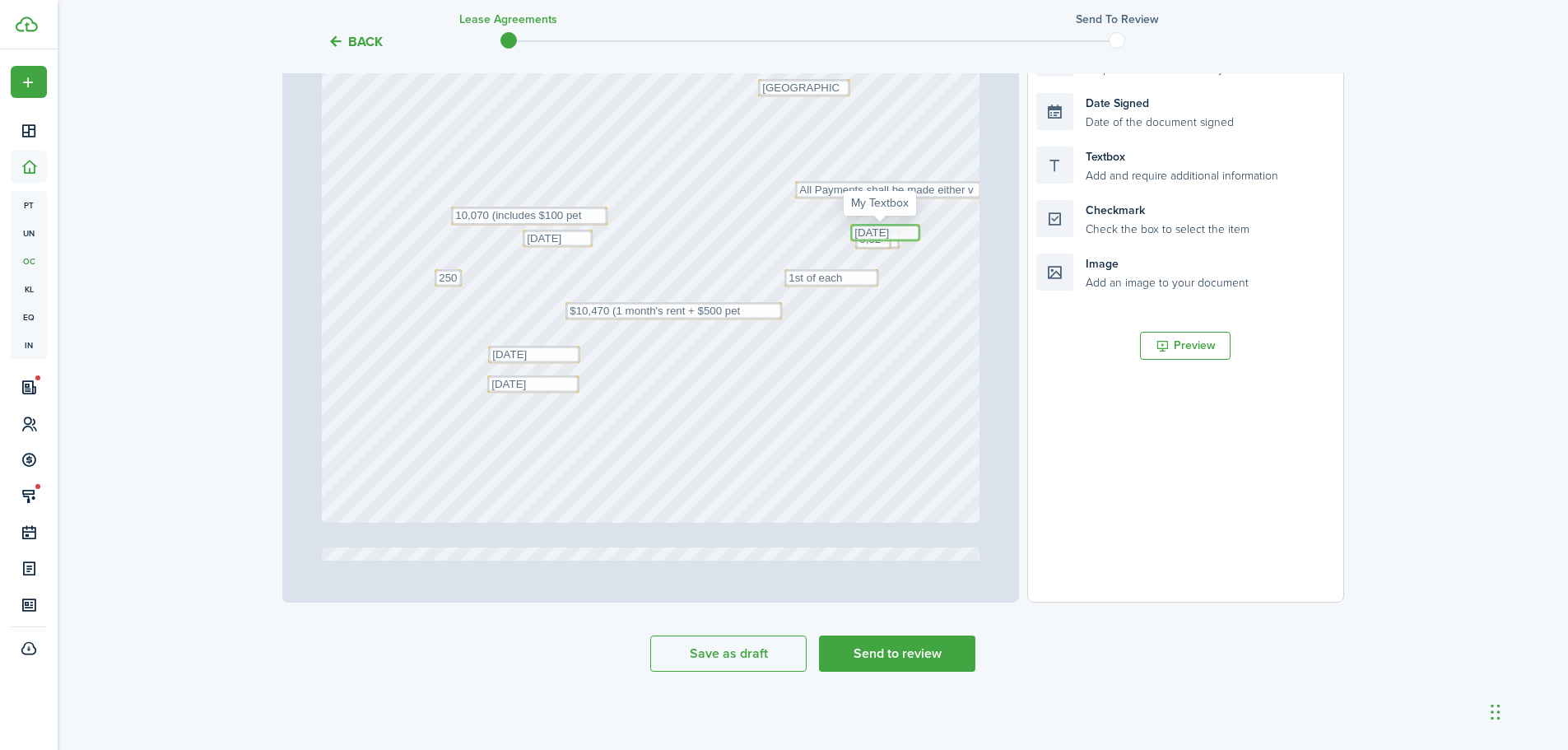
click at [850, 234] on textarea "[DATE]" at bounding box center [885, 233] width 70 height 17
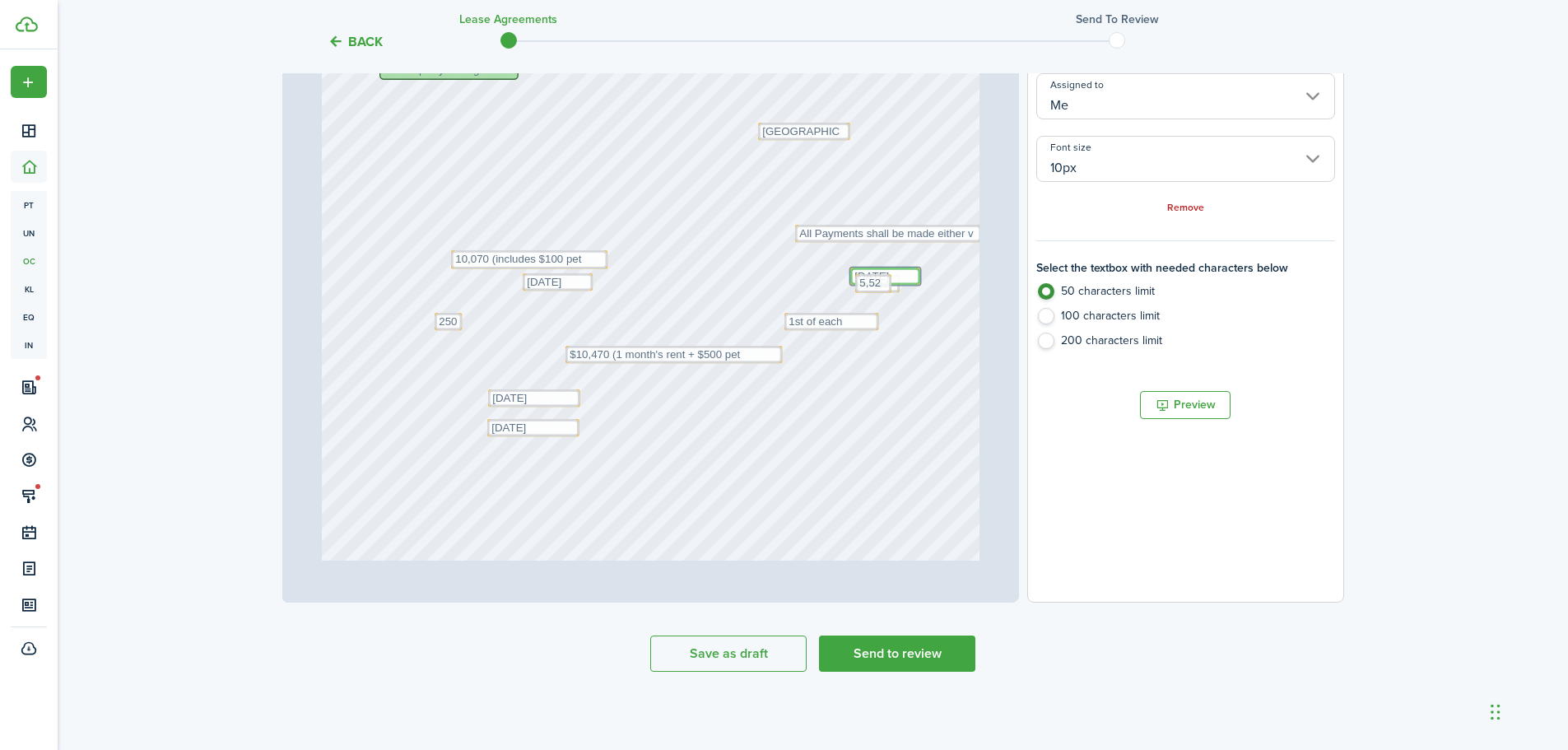
scroll to position [247, 0]
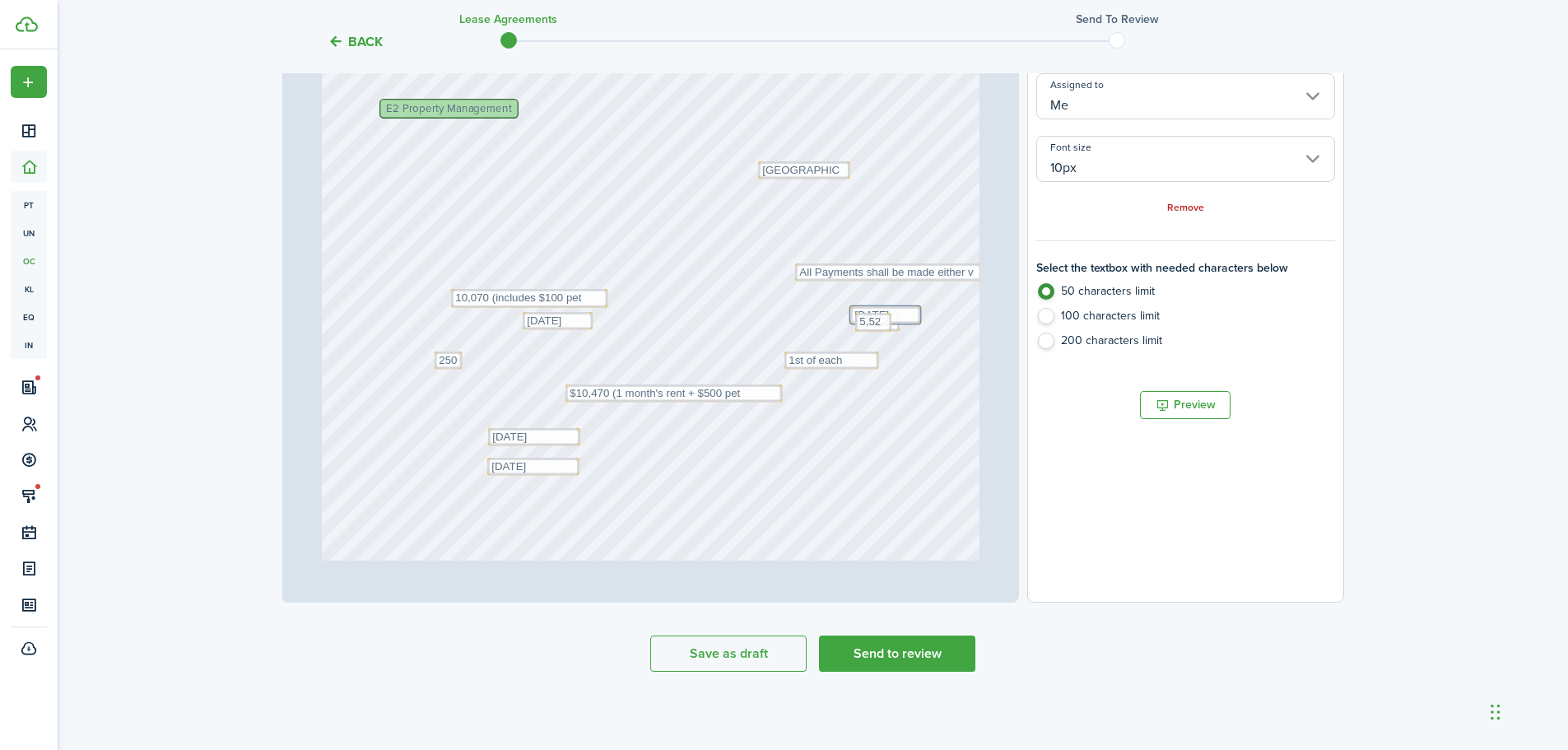
click at [1207, 643] on div "Save as draft Send to review" at bounding box center [813, 654] width 1062 height 36
click at [862, 311] on textarea "[DATE]" at bounding box center [885, 314] width 70 height 17
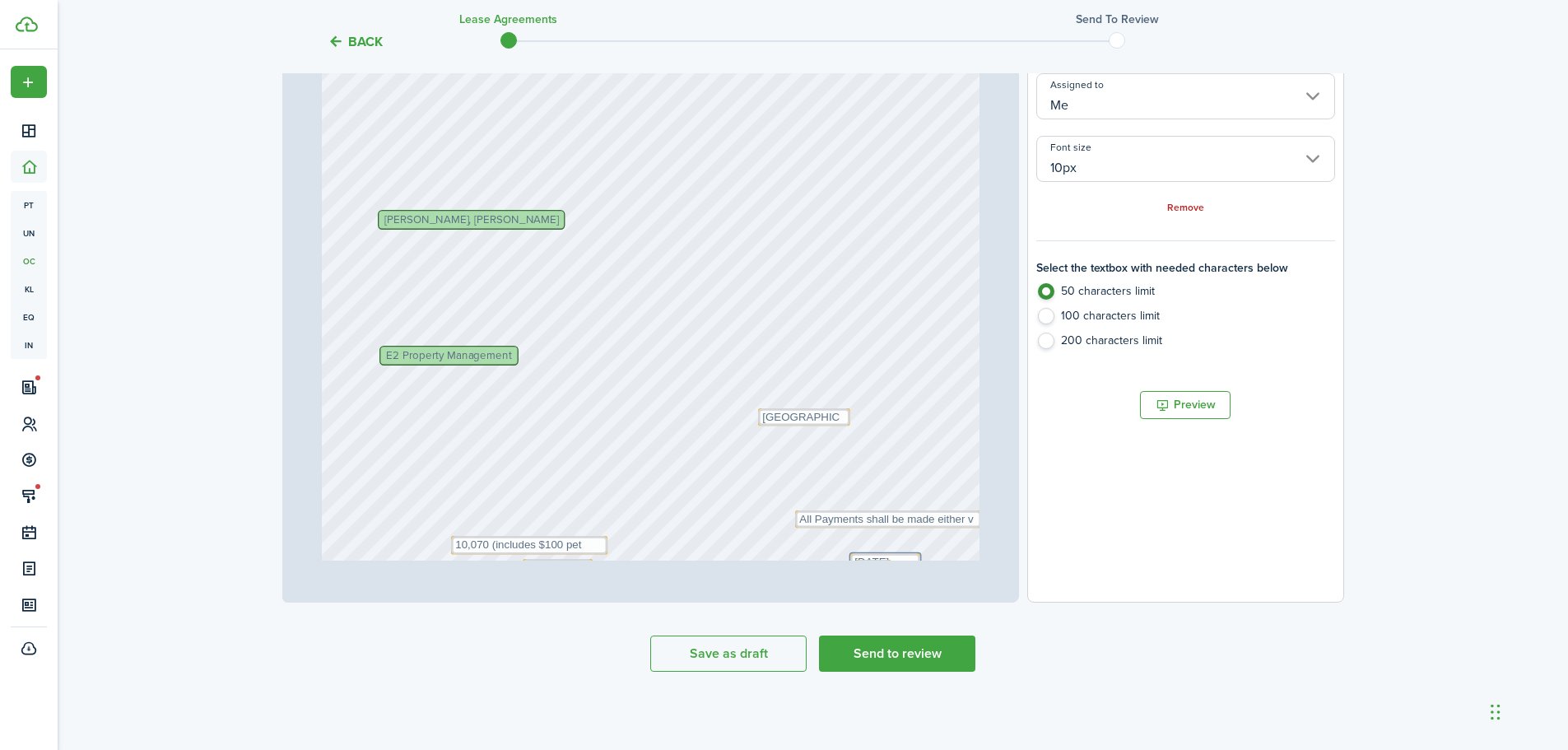
click at [1398, 127] on div "Back Lease Agreements Send to review Template editor Add the text-boxes, signat…" at bounding box center [812, 181] width 1511 height 1047
click at [704, 653] on button "Save as draft" at bounding box center [728, 654] width 156 height 36
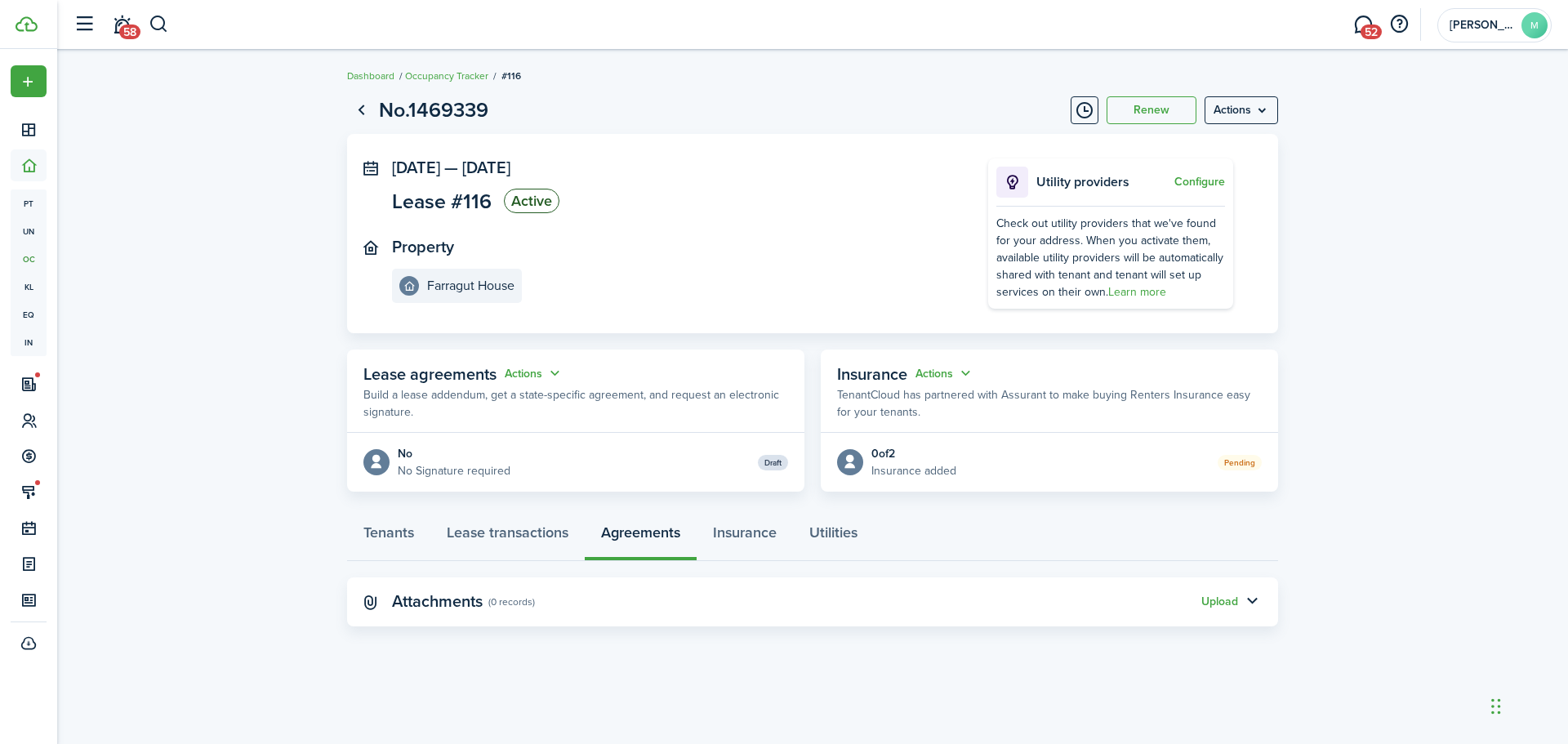
click at [1299, 103] on lease-view "No.1469339 Renew Actions [DATE] — [DATE] Lease #116 Active Property Farragut Ho…" at bounding box center [812, 361] width 1511 height 548
click at [380, 538] on link "Tenants" at bounding box center [389, 537] width 83 height 49
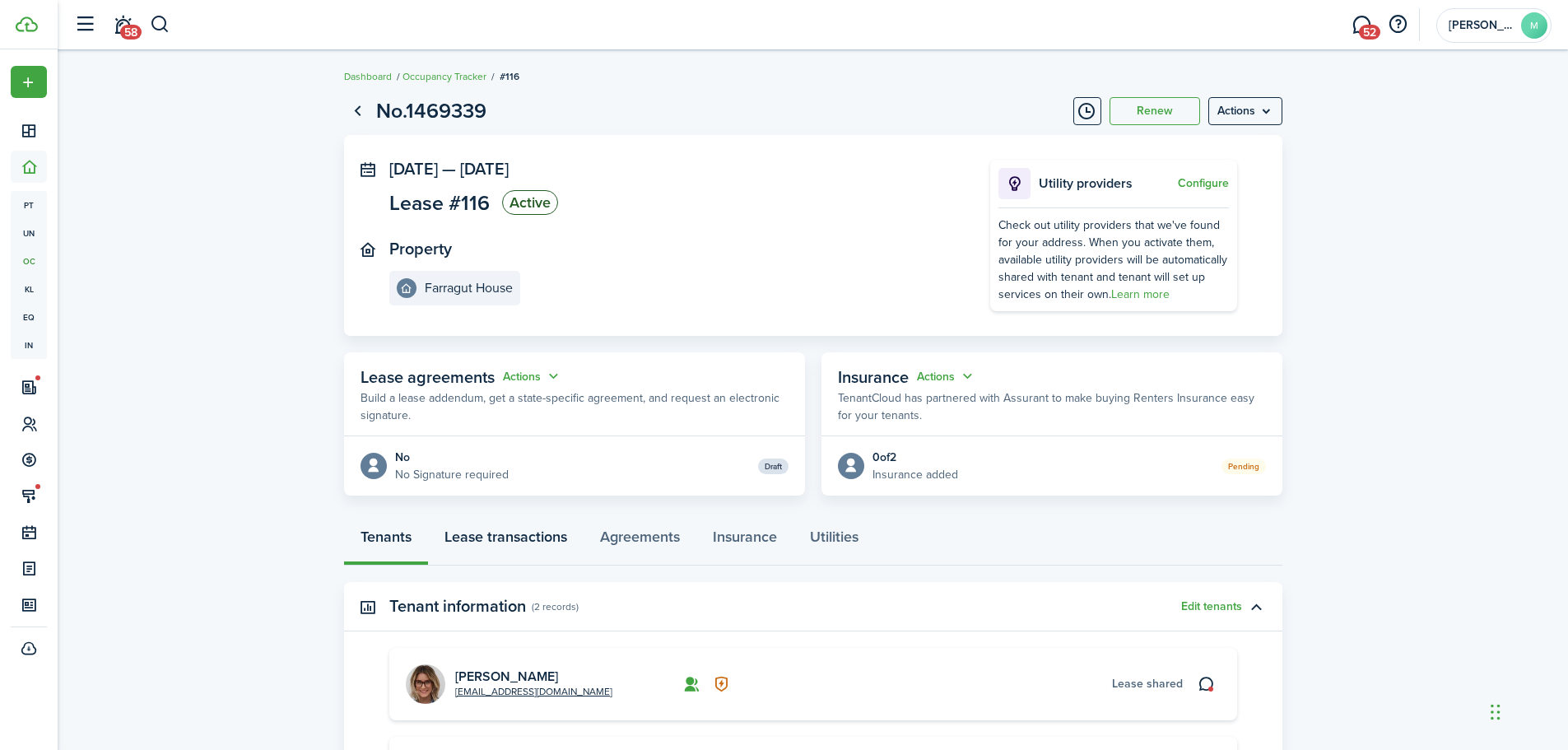
click at [542, 535] on link "Lease transactions" at bounding box center [505, 541] width 155 height 50
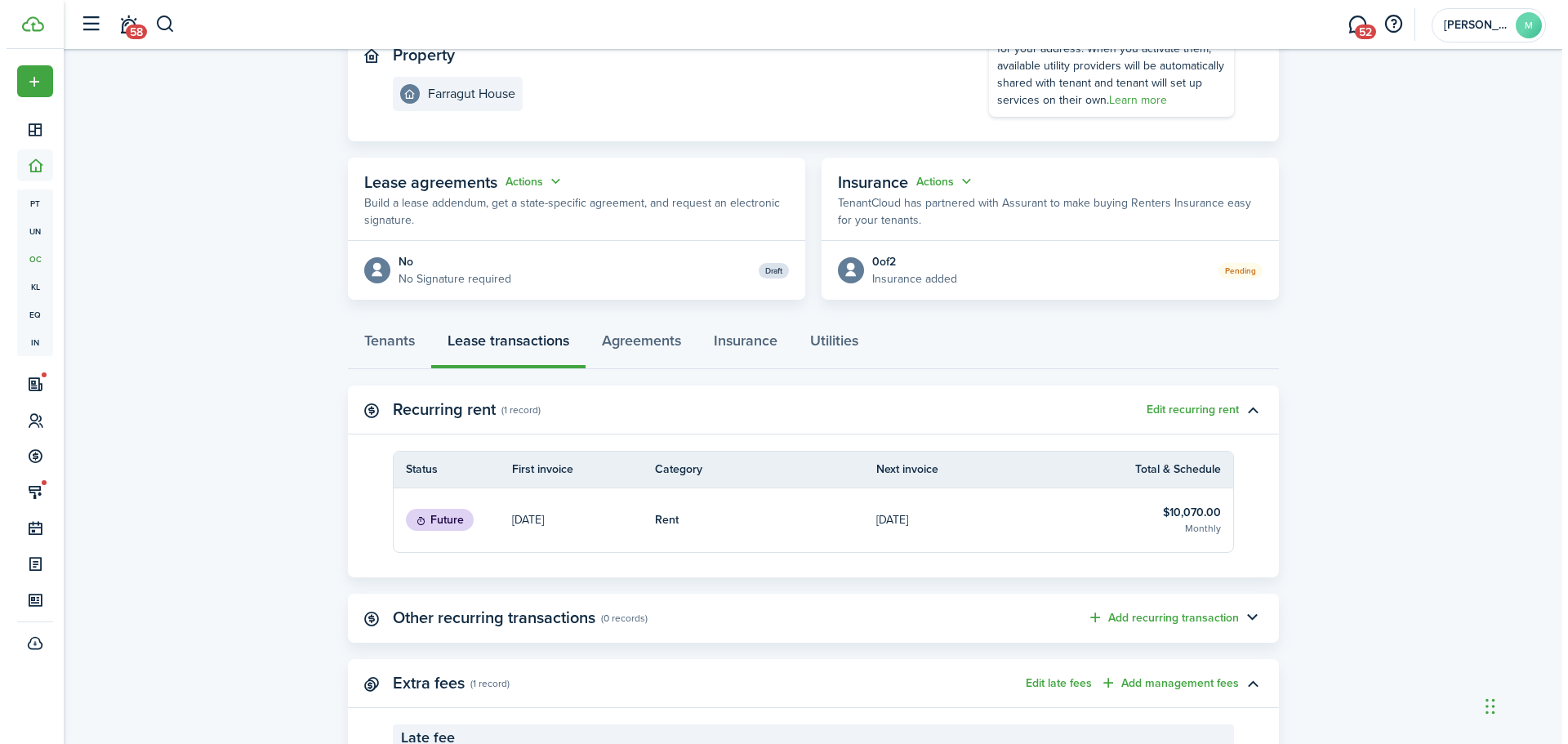
scroll to position [164, 0]
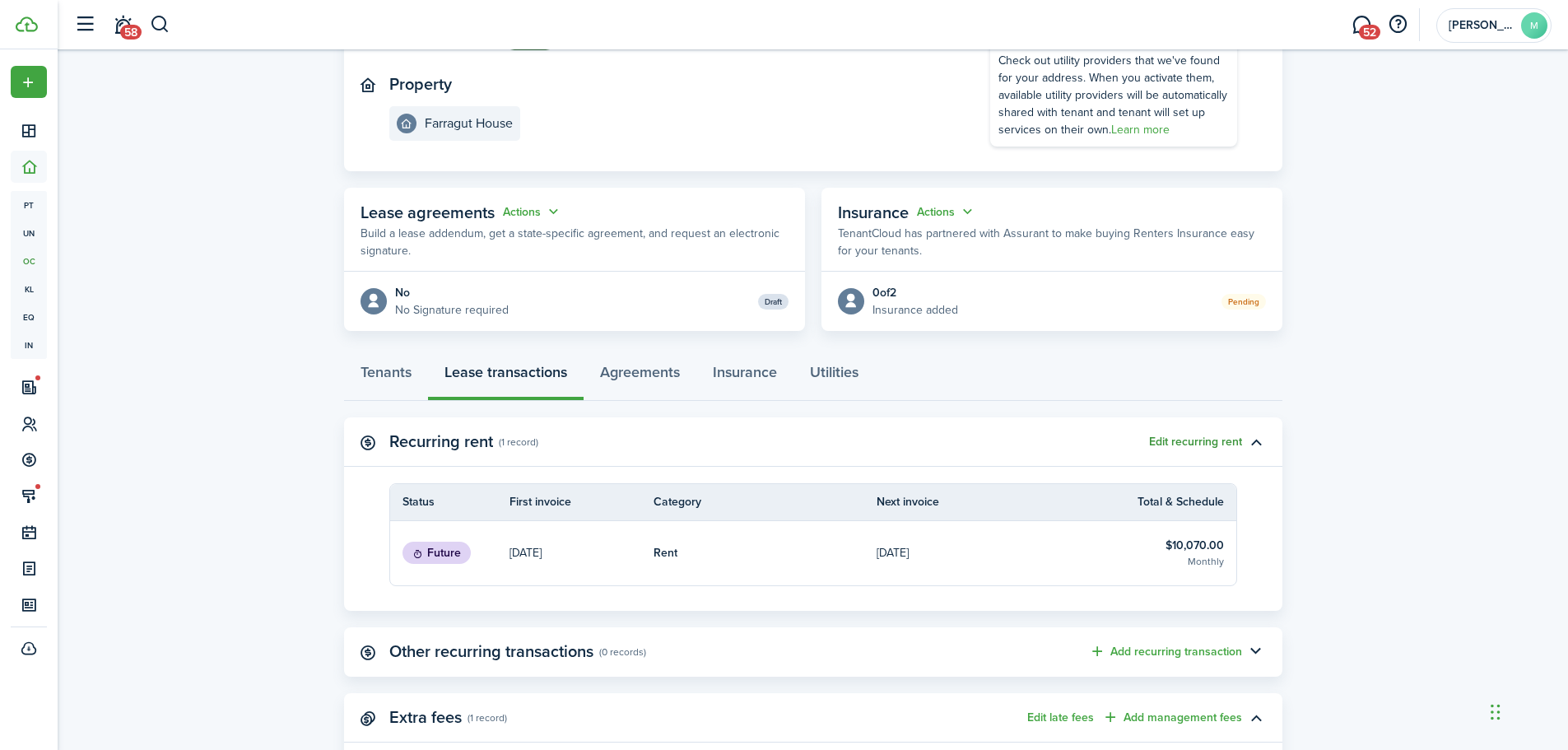
click at [1237, 442] on button "Edit recurring rent" at bounding box center [1196, 442] width 93 height 13
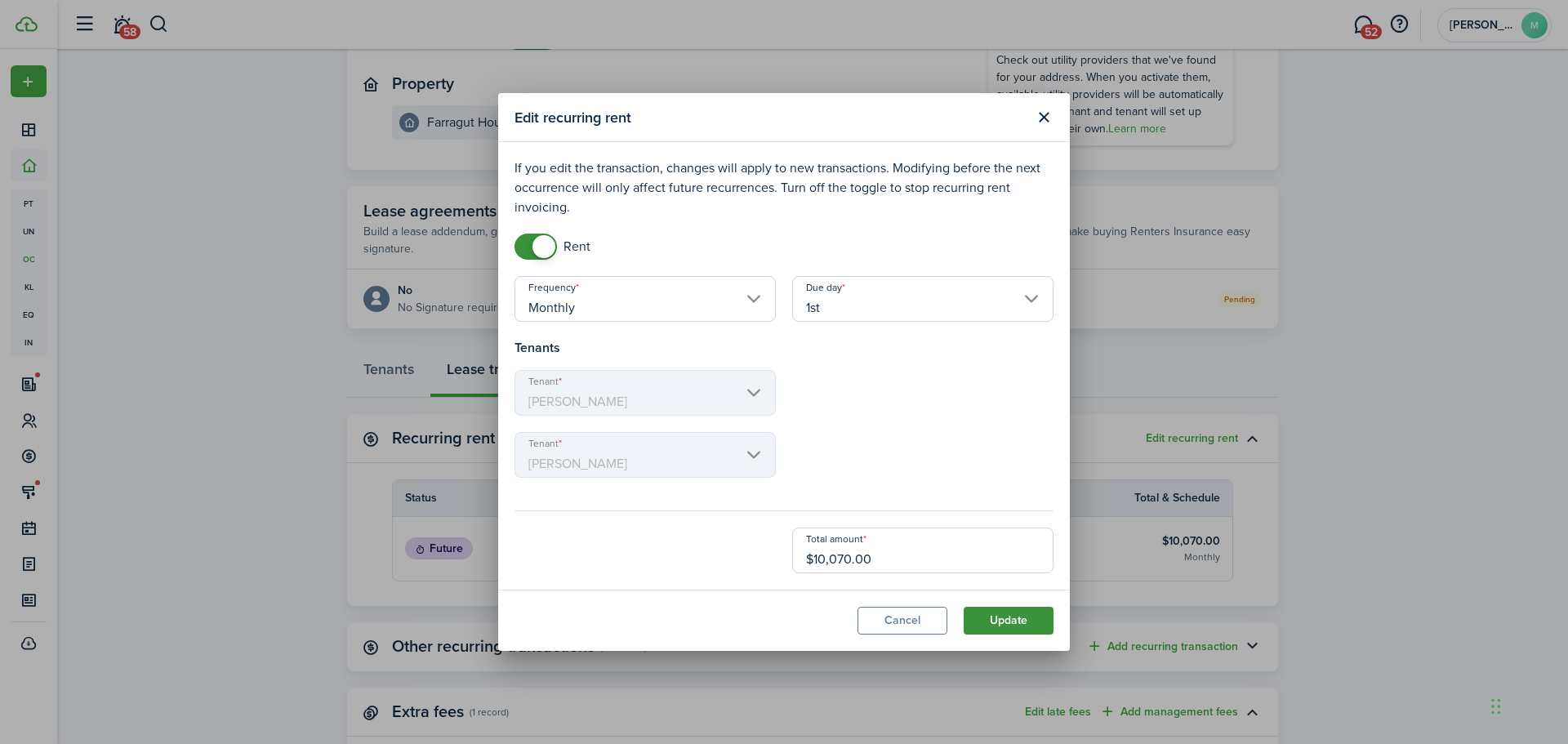
click at [1039, 615] on button "Update" at bounding box center [1008, 620] width 90 height 27
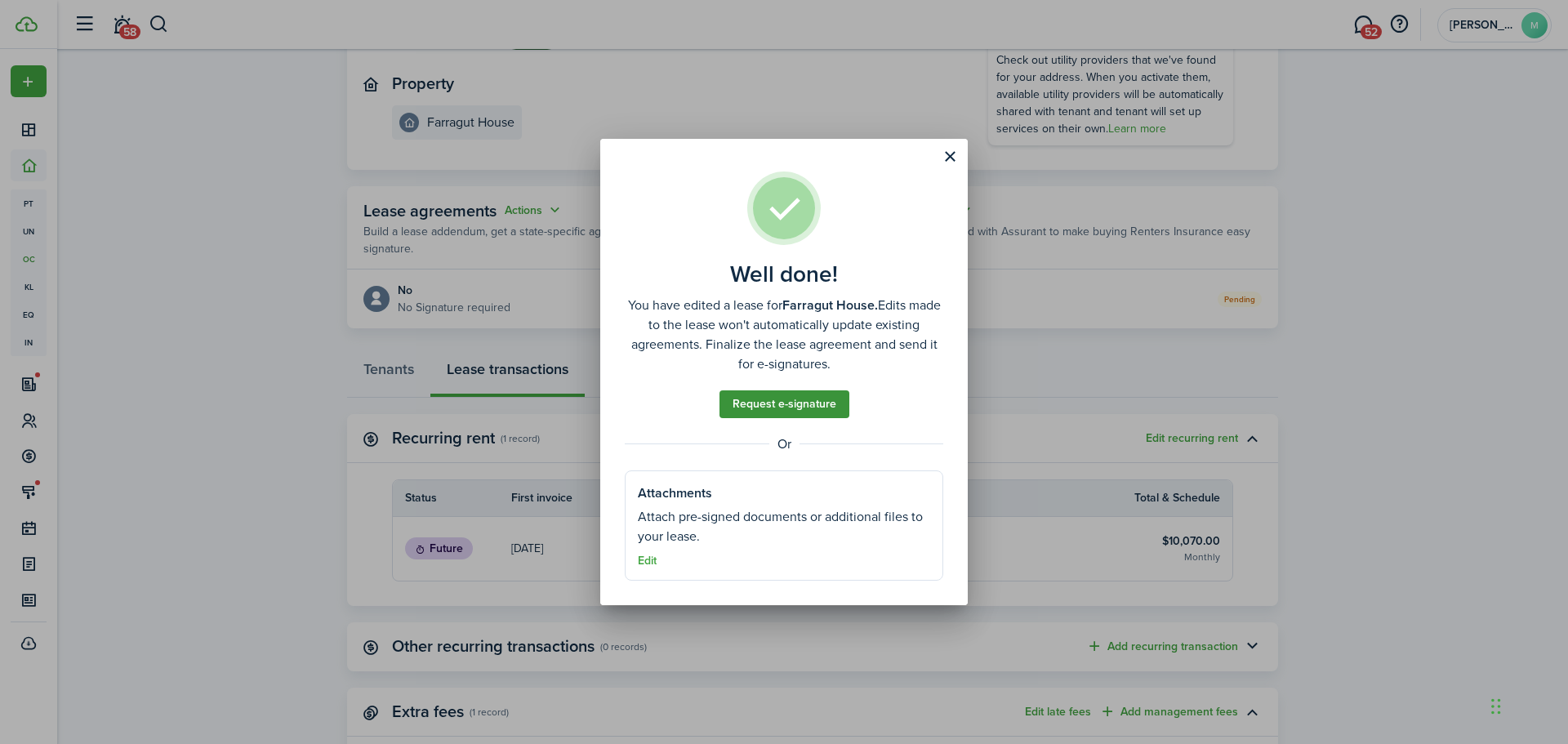
click at [833, 405] on link "Request e-signature" at bounding box center [784, 404] width 130 height 27
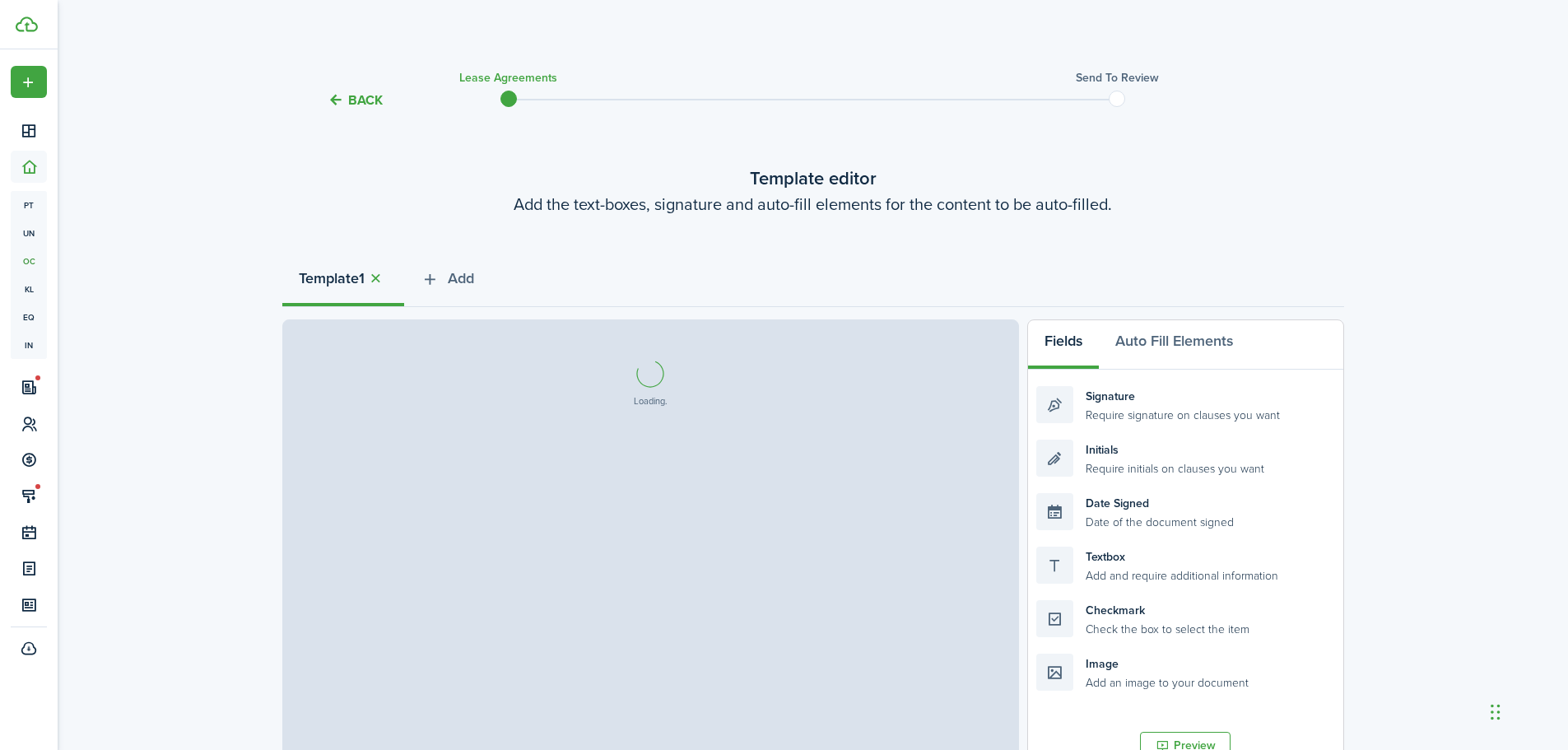
select select "fit"
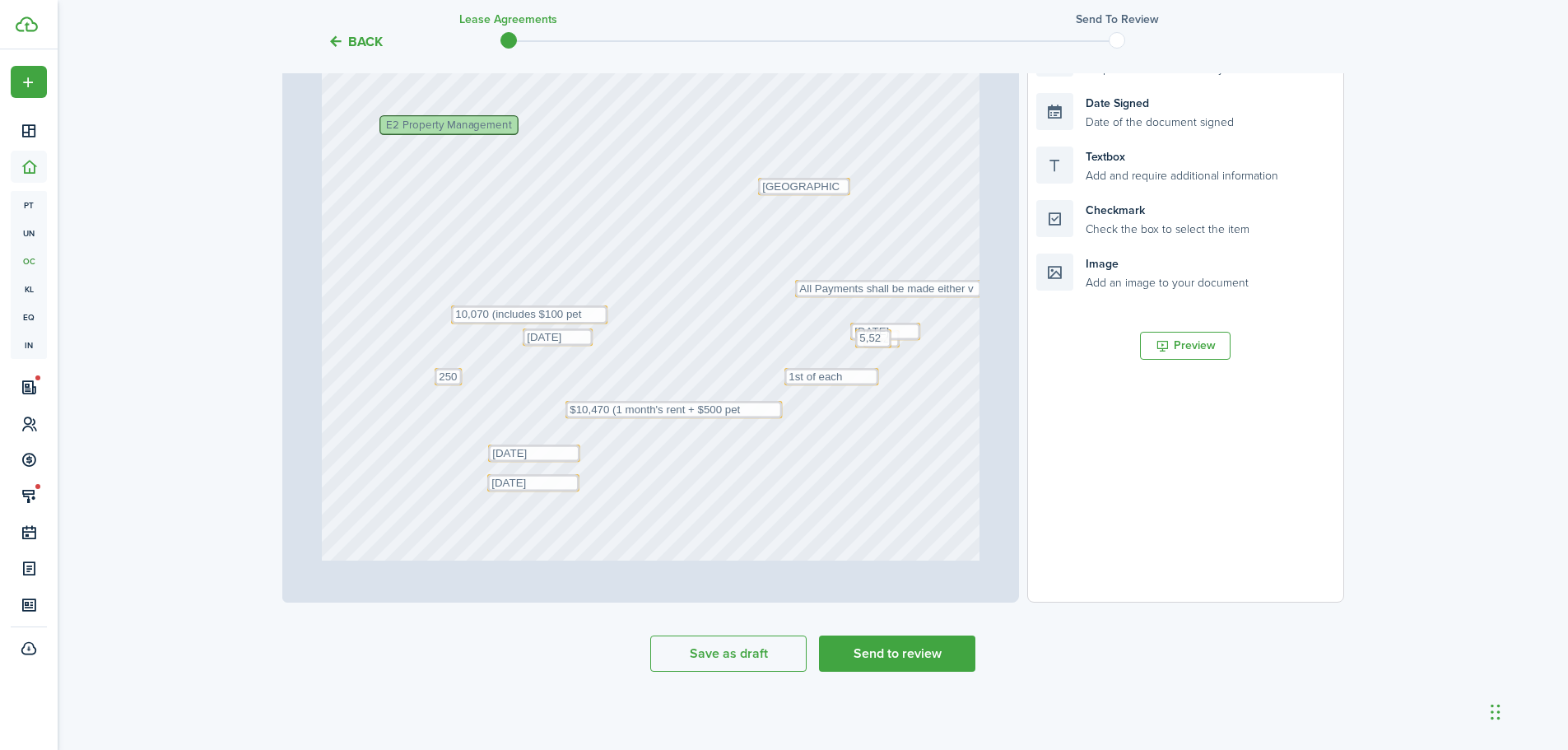
scroll to position [247, 0]
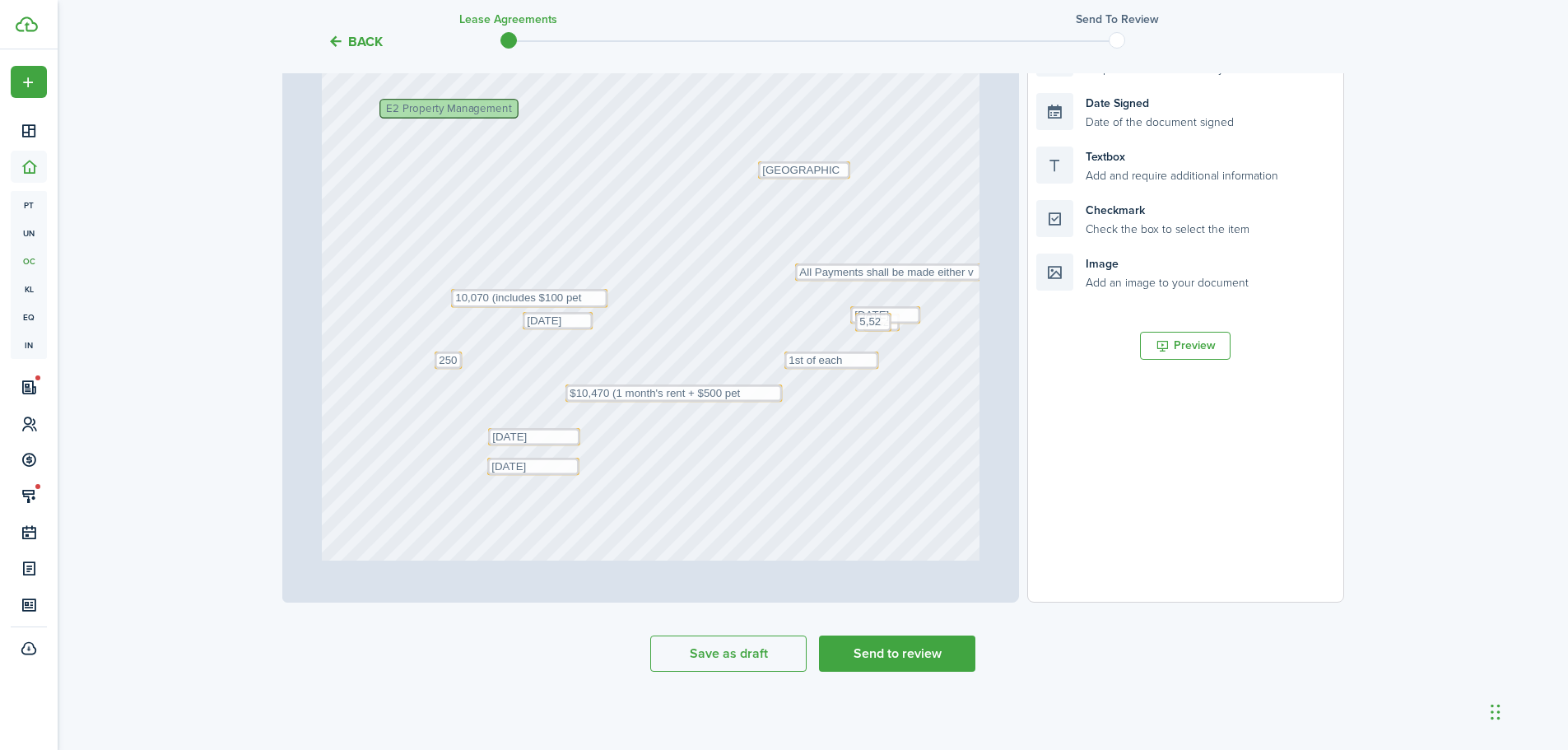
click at [791, 281] on div "Text 1st of each month Text [DATE] Text [DATE] Text 5,522 Text [DATE] Text $10,…" at bounding box center [651, 170] width 658 height 866
click at [799, 285] on div "Text 1st of each month Text [DATE] Text [DATE] Text 5,522 Text [DATE] Text $10,…" at bounding box center [651, 170] width 658 height 866
click at [795, 281] on div "Text All Payments shall be made either v" at bounding box center [887, 272] width 186 height 17
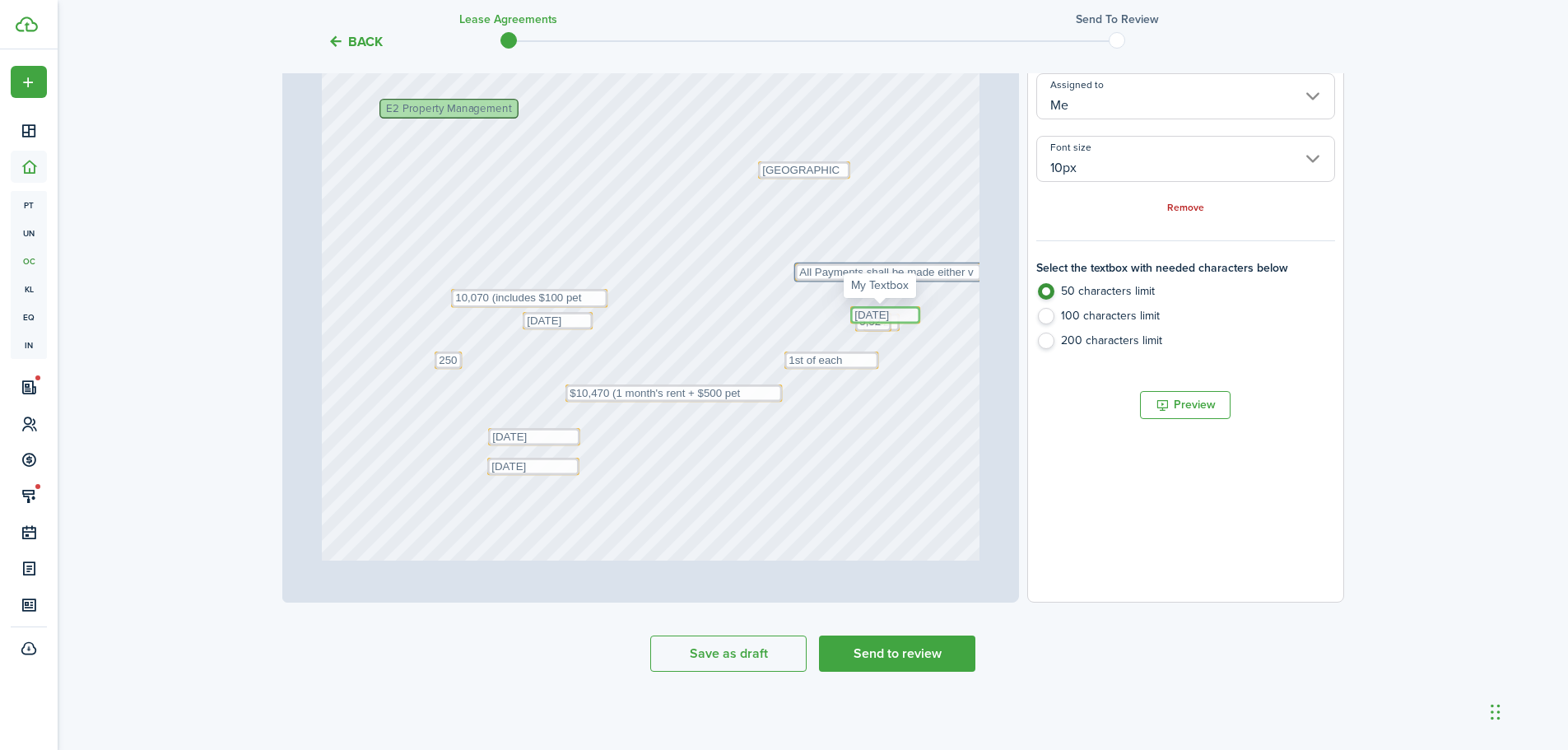
click at [850, 318] on textarea "[DATE]" at bounding box center [885, 314] width 70 height 17
click at [879, 324] on textarea "5,522" at bounding box center [873, 322] width 36 height 19
click at [1166, 209] on div "Remove" at bounding box center [1185, 207] width 298 height 17
click at [1187, 200] on div "Remove" at bounding box center [1185, 207] width 298 height 17
click at [882, 322] on textarea "[DATE]" at bounding box center [885, 314] width 70 height 17
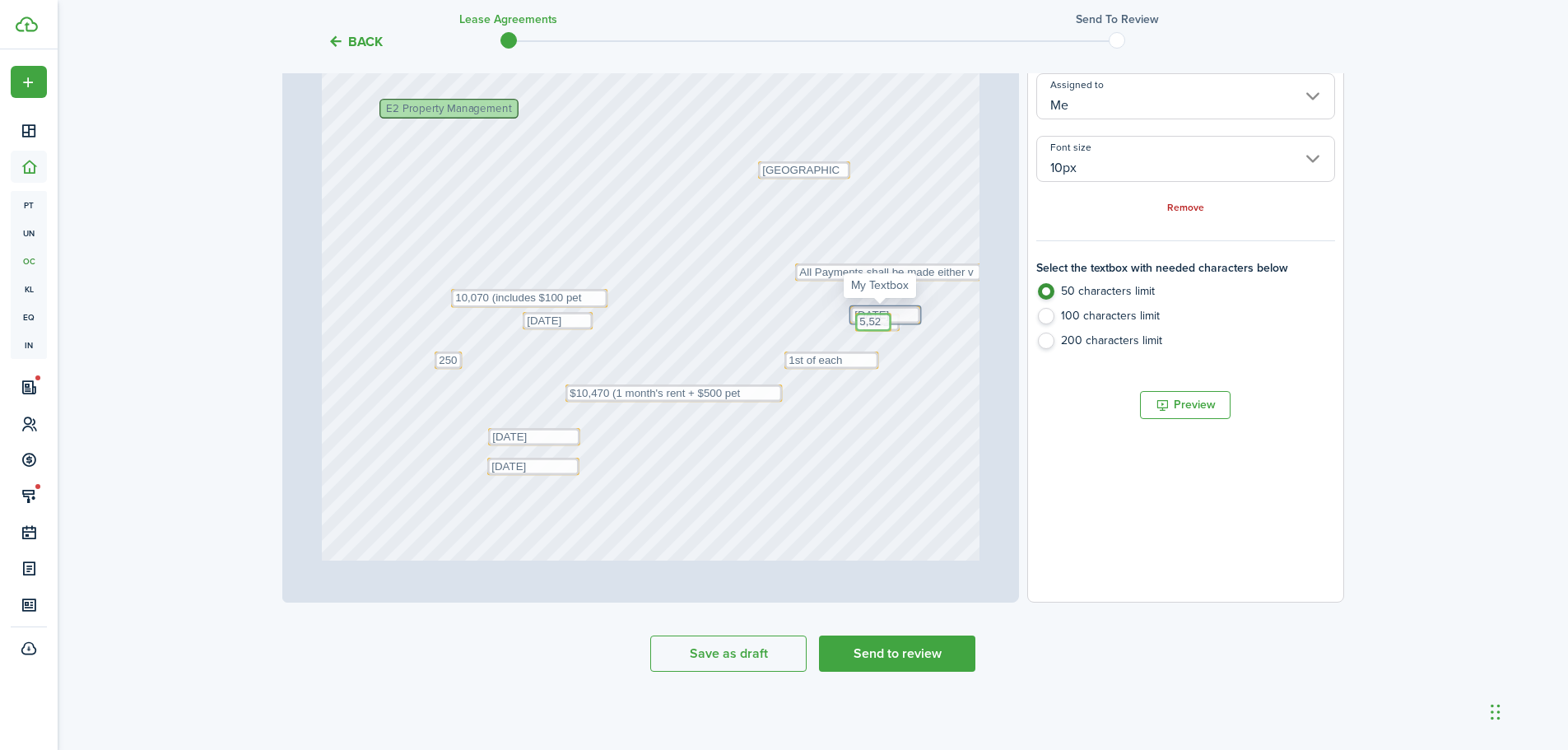
click at [866, 330] on textarea "5,522" at bounding box center [873, 322] width 36 height 19
click at [1177, 212] on link "Remove" at bounding box center [1186, 208] width 37 height 11
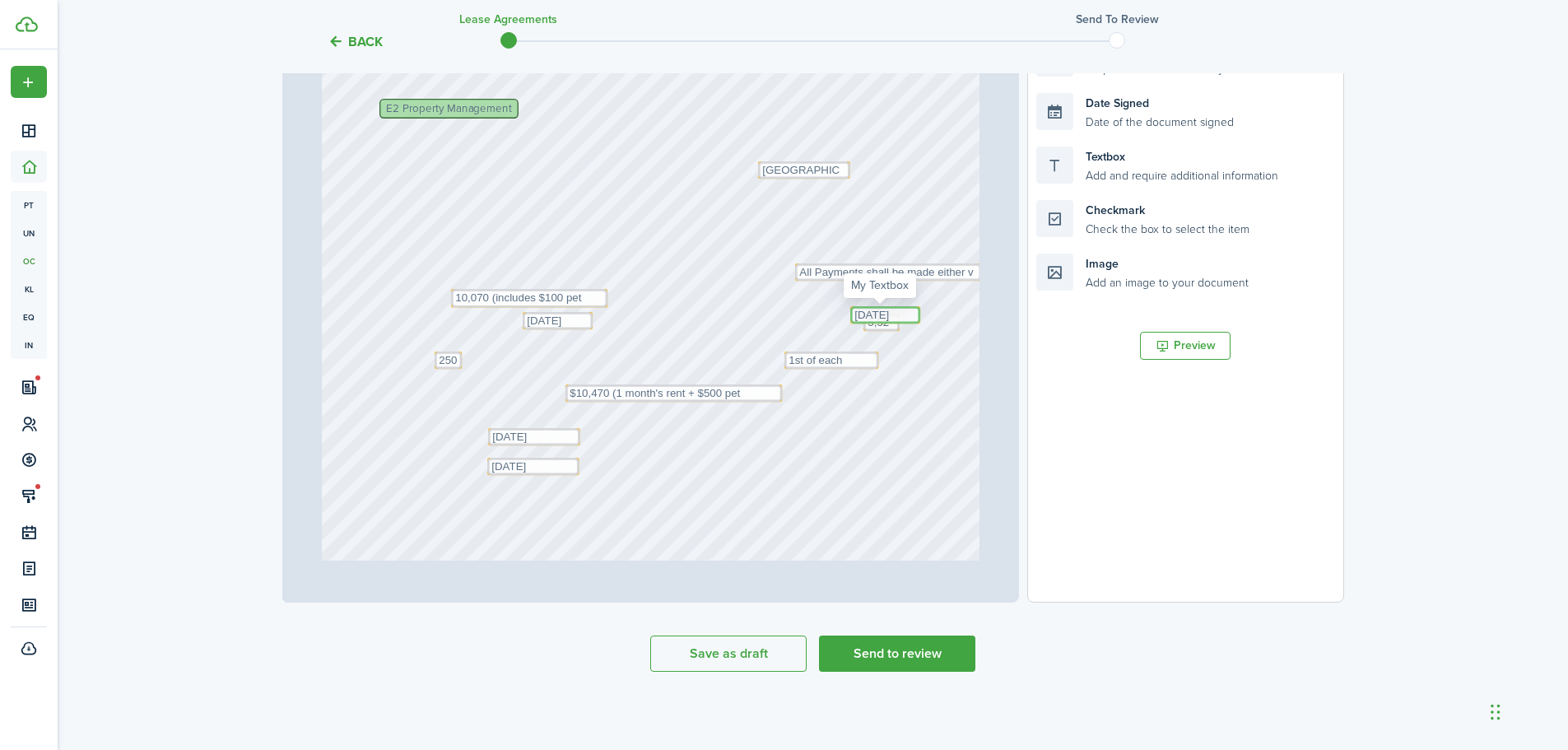
click at [910, 320] on textarea "[DATE]" at bounding box center [885, 314] width 70 height 17
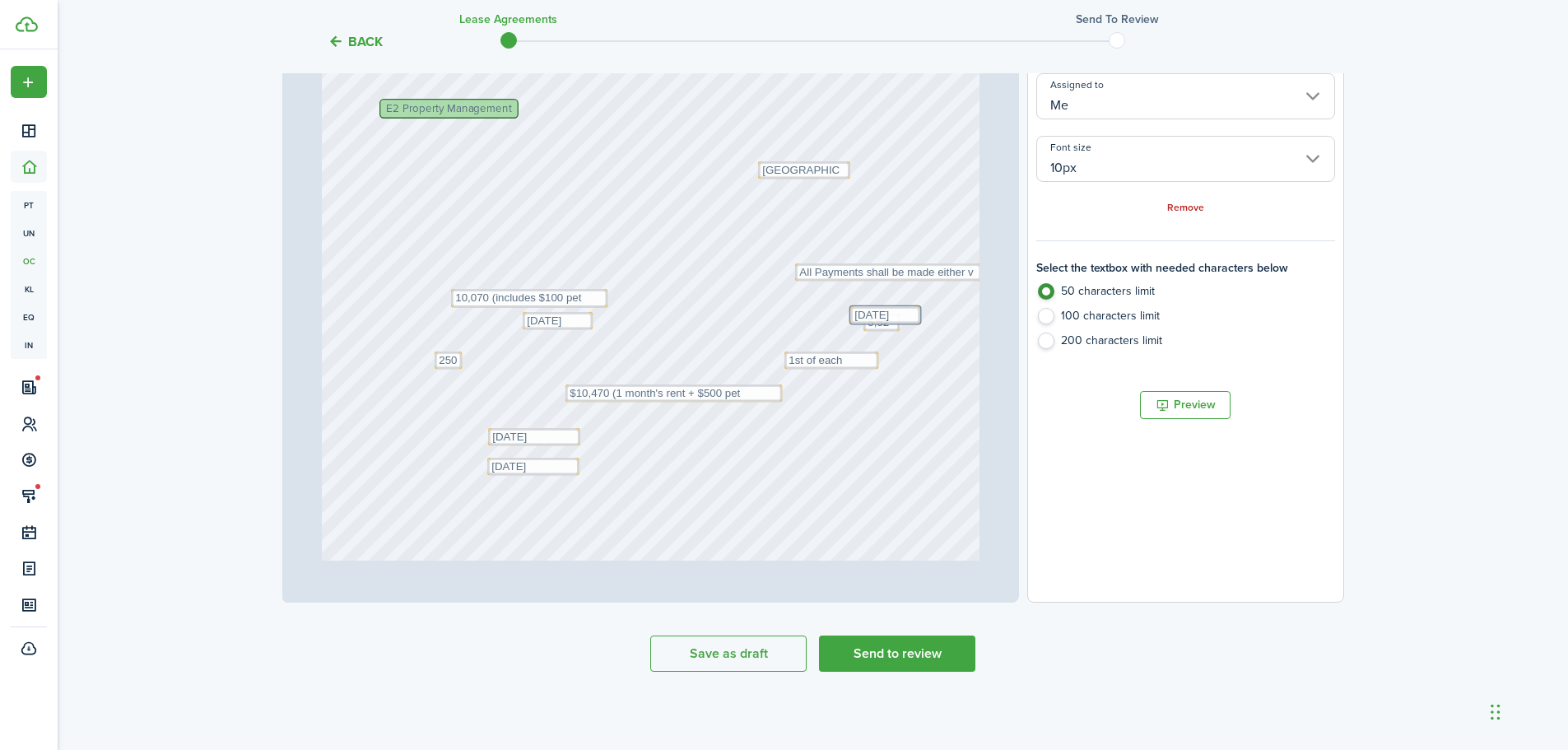
click at [843, 322] on div "Text 1st of each month Text [DATE] Text [DATE] Text 5,522 Text [DATE] Text $10,…" at bounding box center [651, 170] width 658 height 866
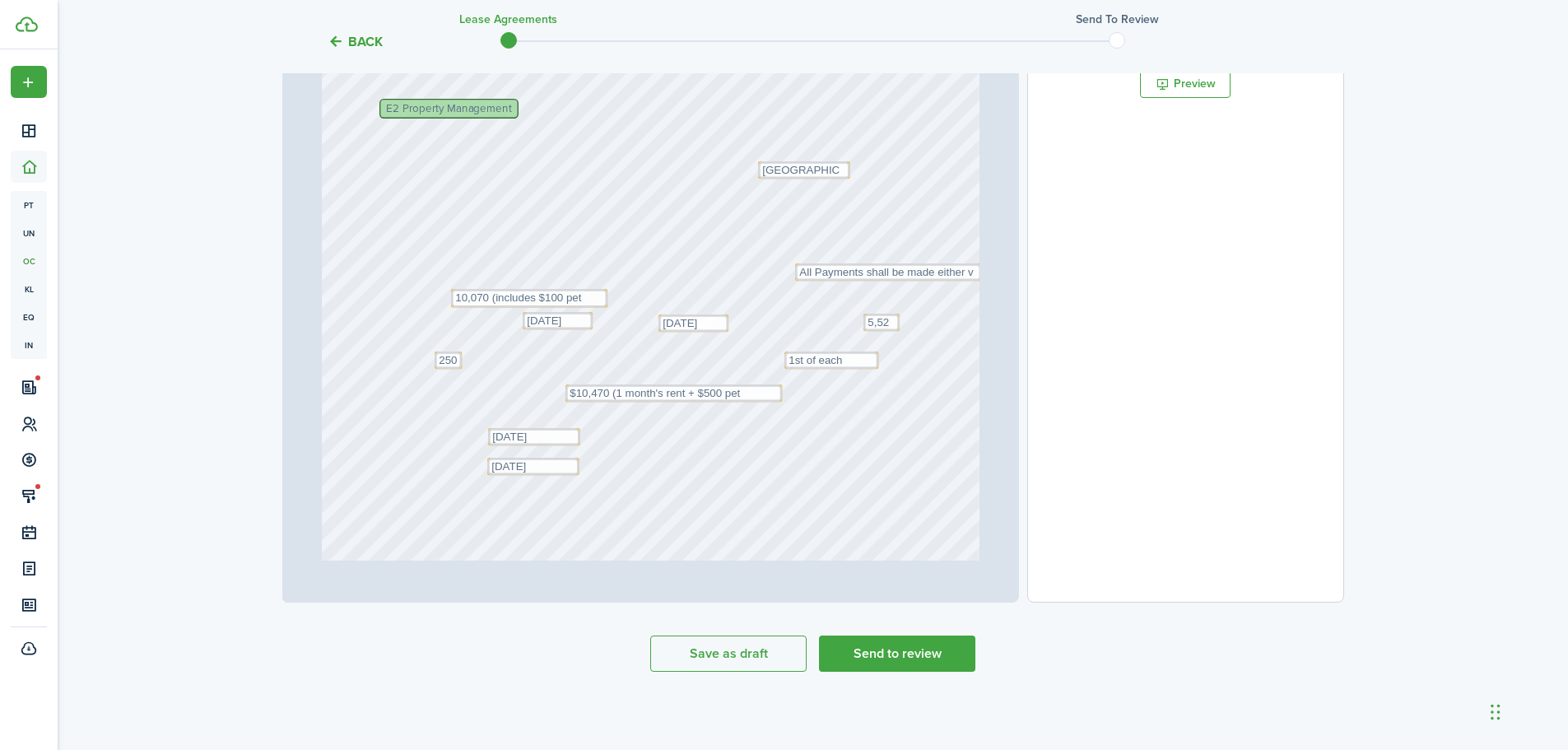
drag, startPoint x: 845, startPoint y: 314, endPoint x: 675, endPoint y: 322, distance: 170.2
drag, startPoint x: 861, startPoint y: 317, endPoint x: 848, endPoint y: 317, distance: 13.0
click at [869, 312] on div "Text 1st of each month Text [DATE] Text [DATE] Text [DATE] Text $10,470 (1 mont…" at bounding box center [651, 170] width 658 height 866
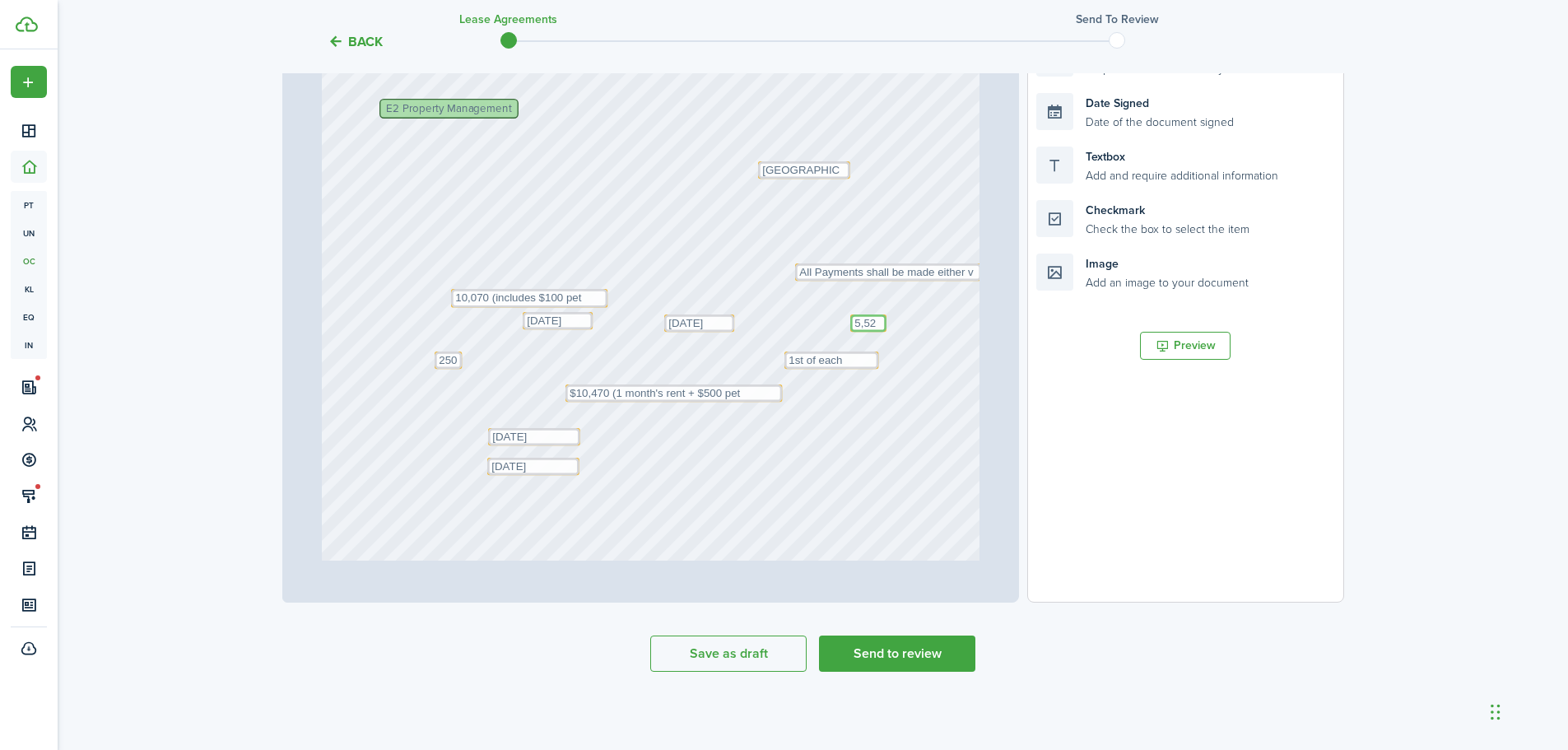
click at [870, 318] on textarea "5,522" at bounding box center [868, 323] width 36 height 17
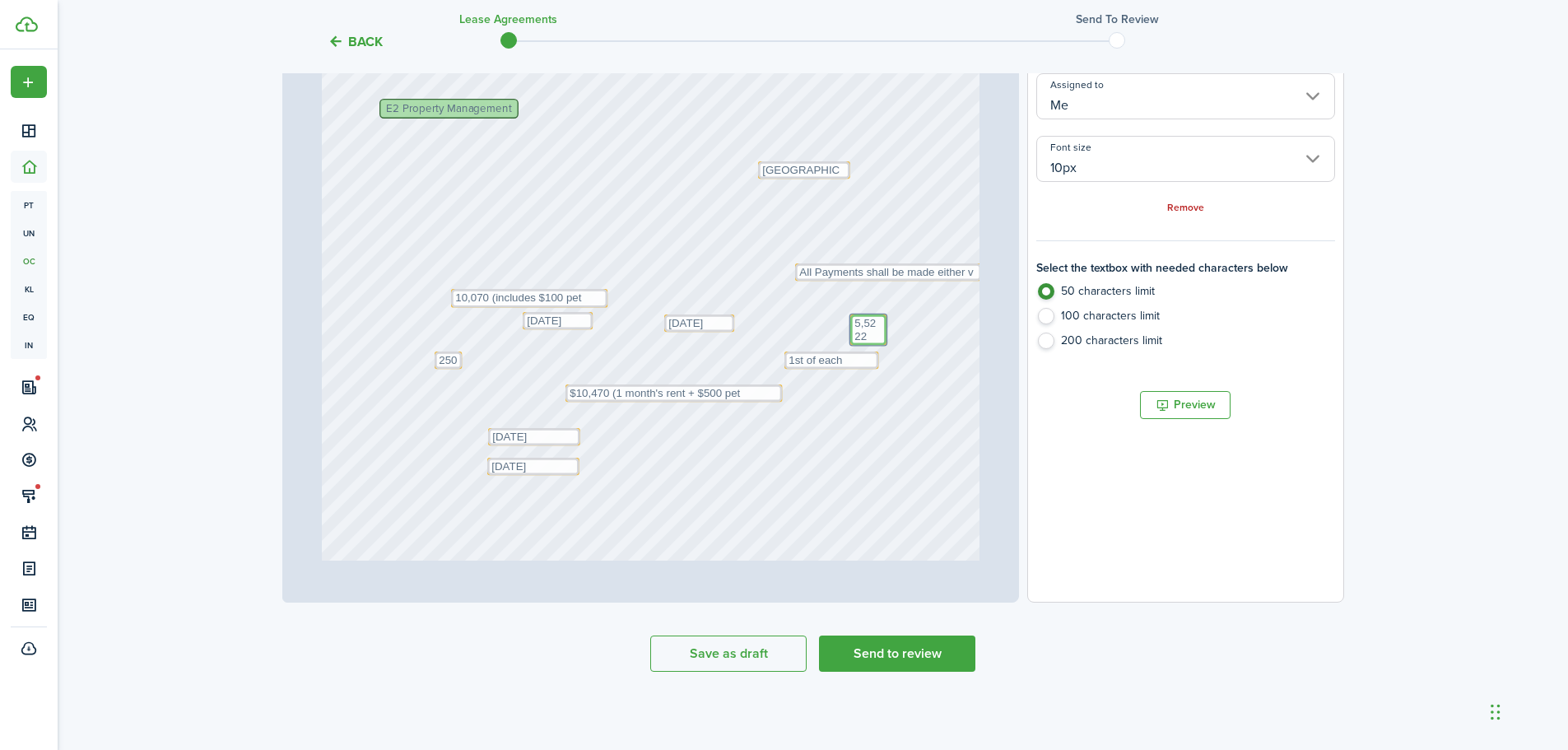
type textarea "5,522"
click at [941, 324] on div "Text 1st of each month Text [DATE] Text [DATE] Text [DATE] Text $10,470 (1 mont…" at bounding box center [651, 170] width 658 height 866
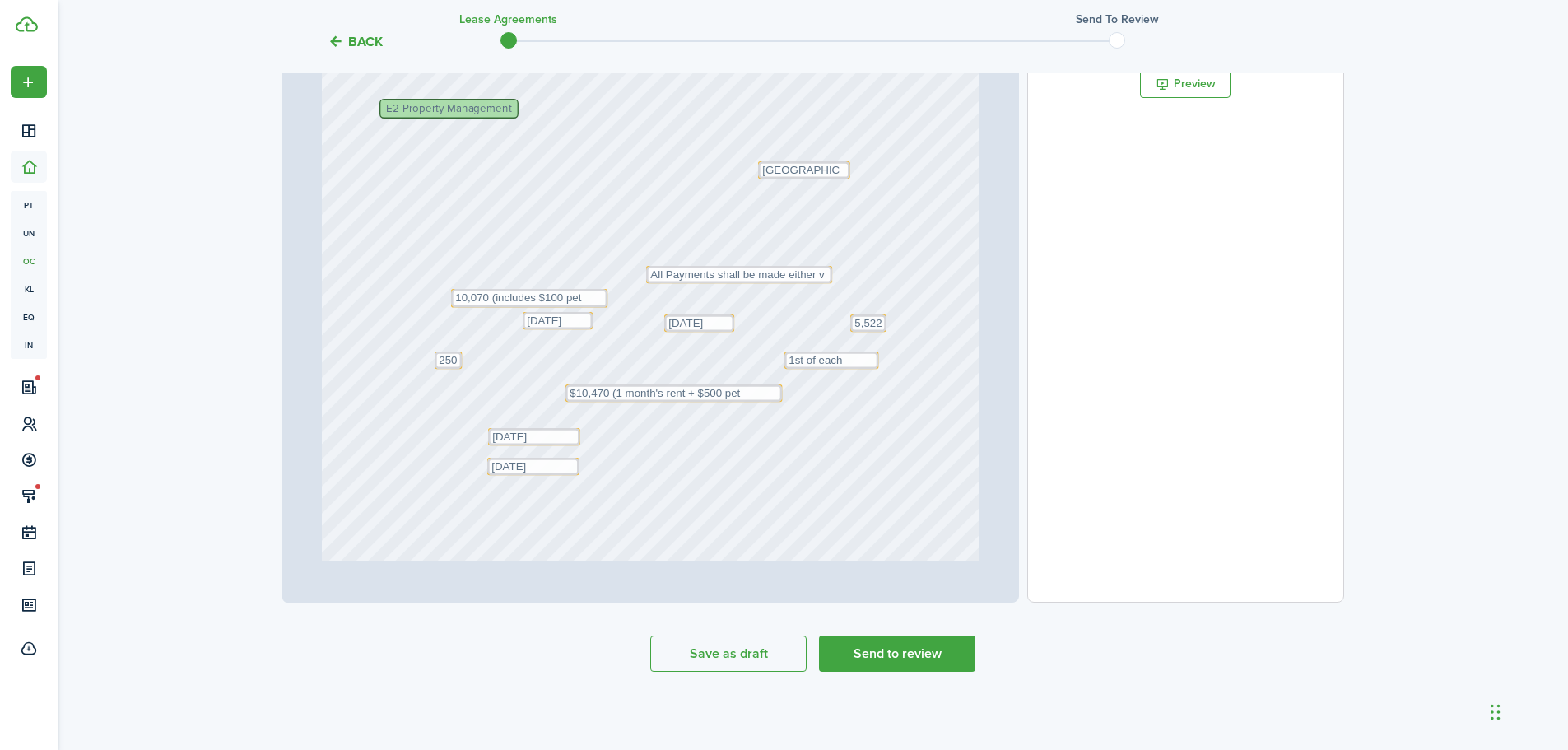
drag, startPoint x: 810, startPoint y: 270, endPoint x: 662, endPoint y: 272, distance: 148.0
click at [812, 269] on textarea "All Payments shall be made either v" at bounding box center [741, 274] width 186 height 17
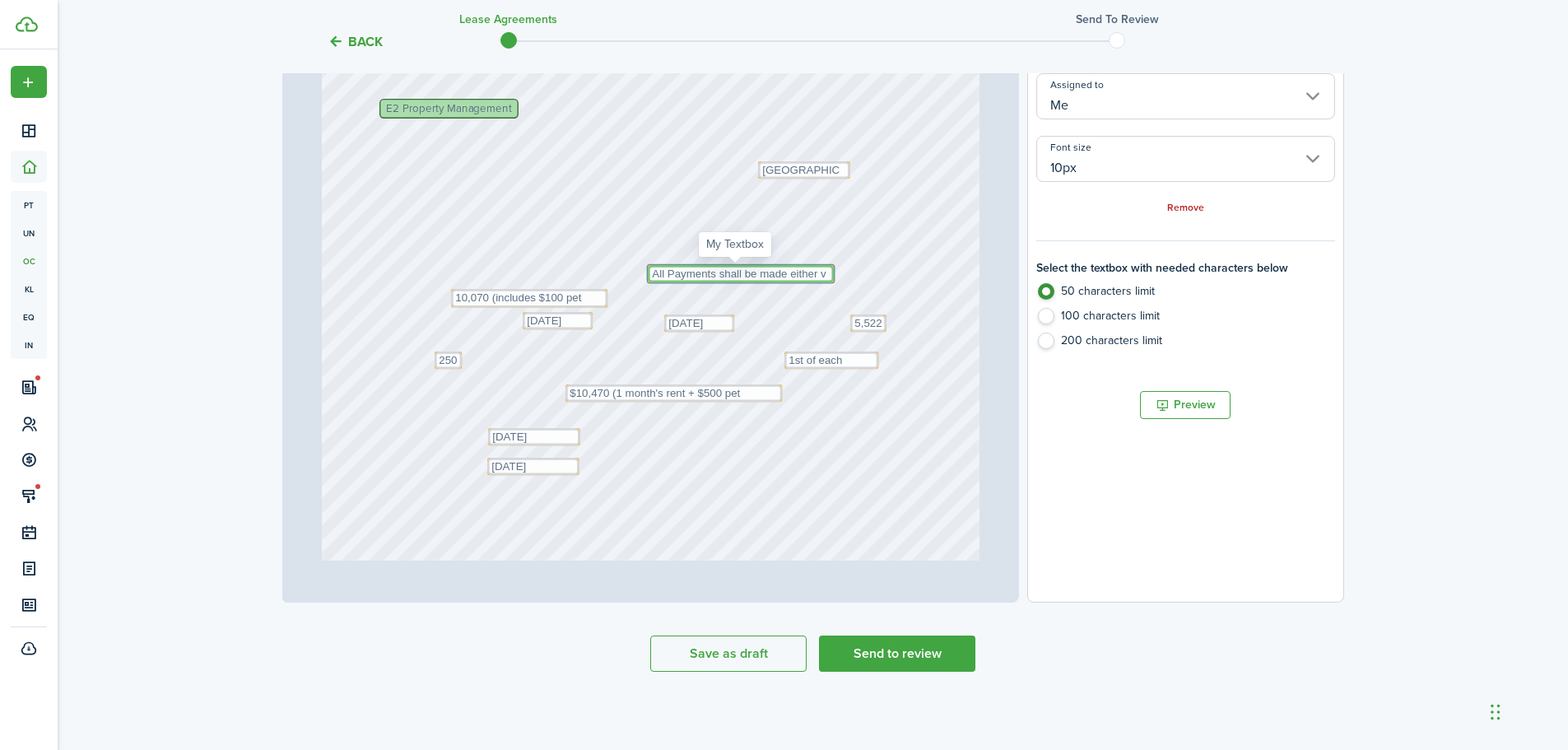
click at [817, 272] on textarea "All Payments shall be made either v" at bounding box center [741, 274] width 186 height 17
click at [824, 270] on textarea "All Payments shall be made either v" at bounding box center [741, 274] width 186 height 17
click at [832, 274] on div "Text 1st of each month Text [DATE] Text [DATE] Text [DATE] Text $10,470 (1 mont…" at bounding box center [651, 170] width 658 height 866
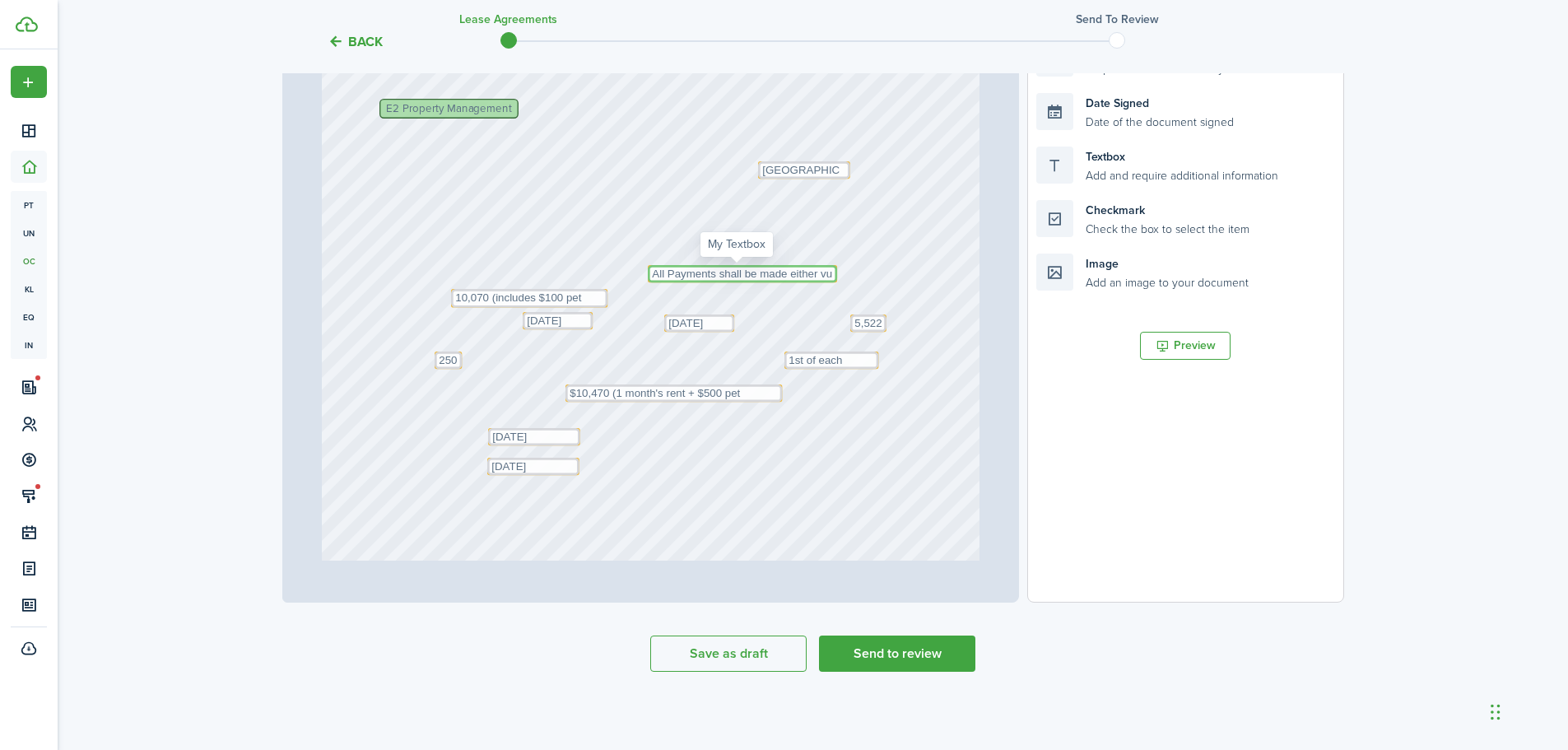
click at [826, 274] on textarea "All Payments shall be made either v" at bounding box center [743, 274] width 190 height 17
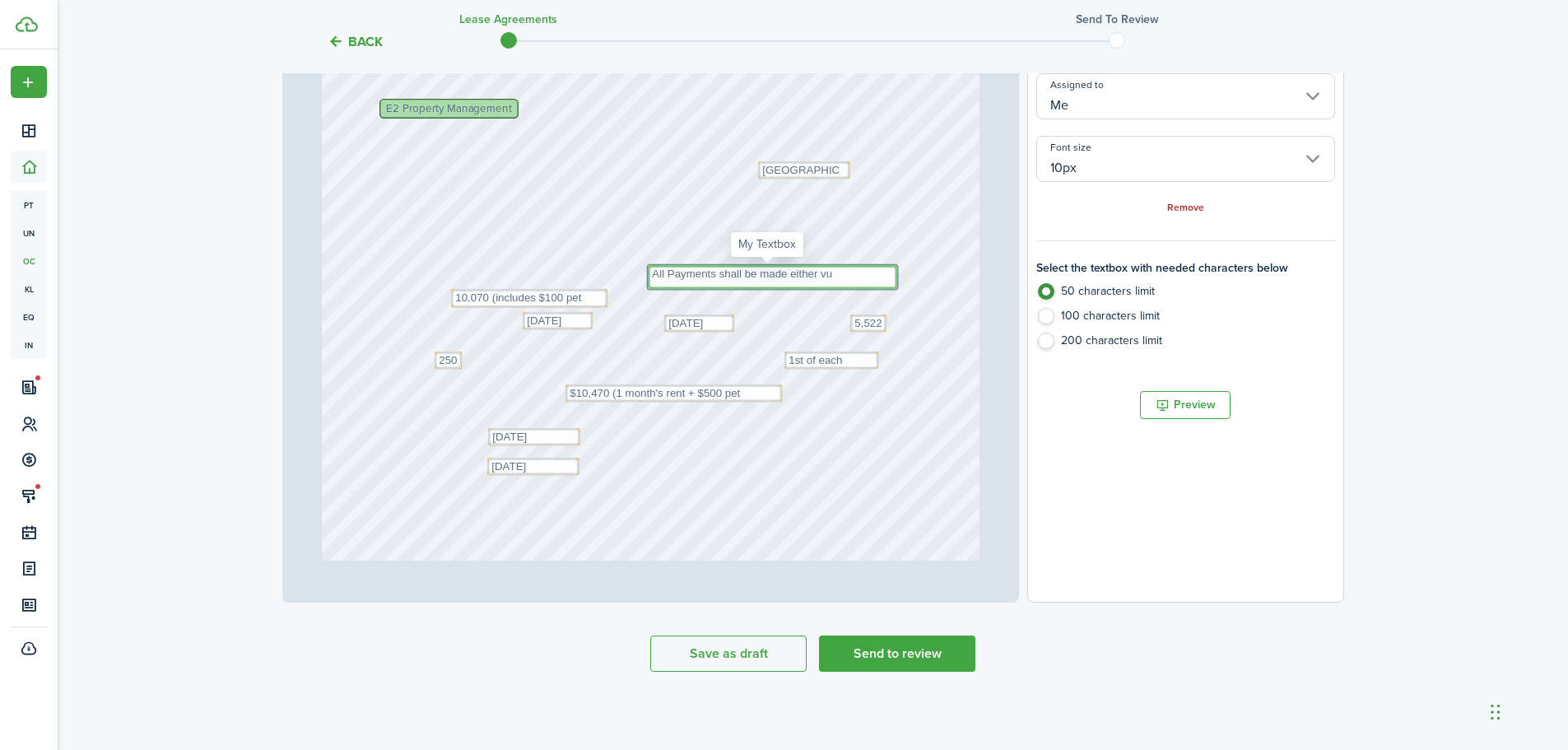
click at [851, 271] on textarea "All Payments shall be made either v" at bounding box center [773, 276] width 250 height 24
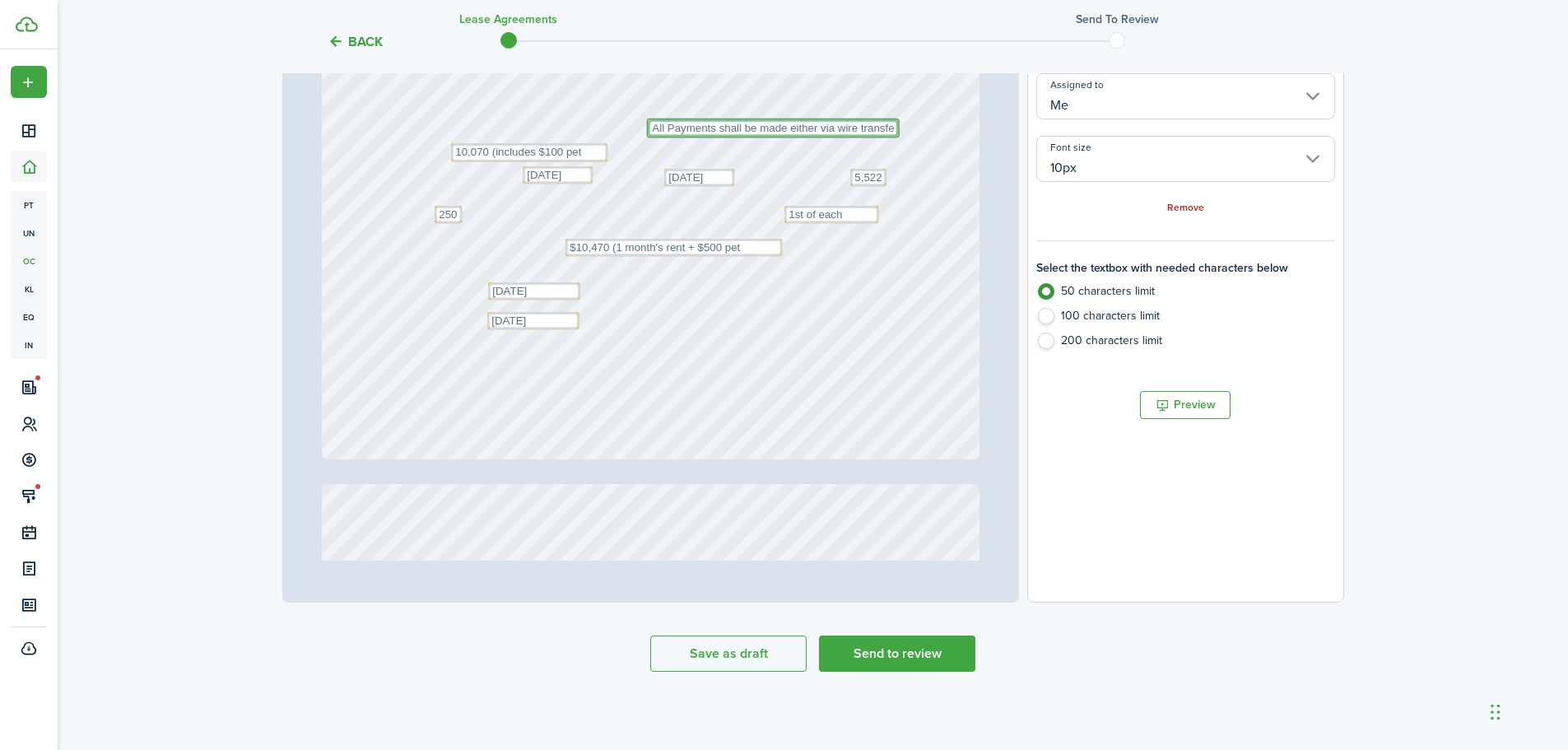
scroll to position [412, 0]
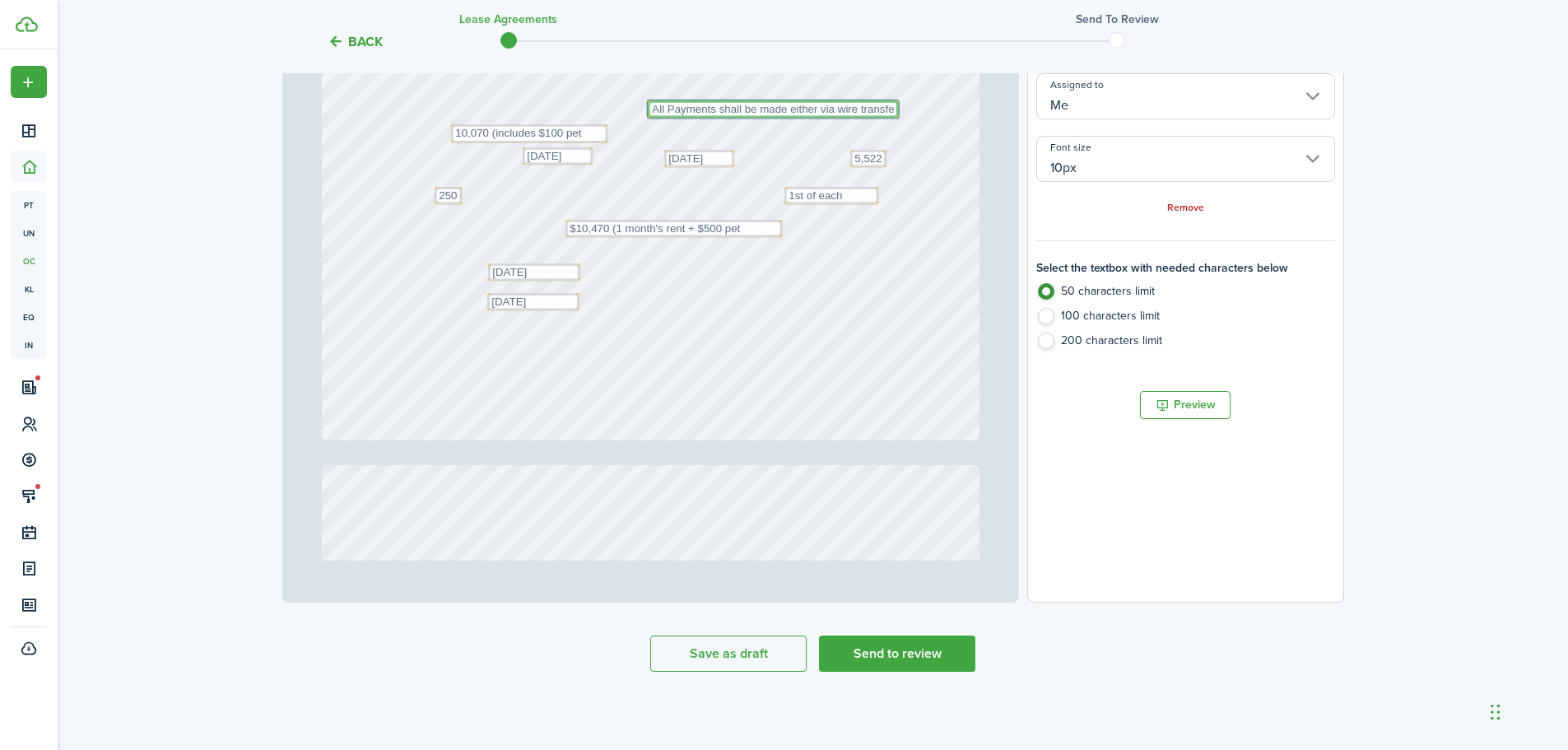
type textarea "All Payments shall be made either via wire transfe"
drag, startPoint x: 772, startPoint y: 201, endPoint x: 647, endPoint y: 310, distance: 165.8
click at [647, 310] on div "Text 1st of each month Text [DATE] Text [DATE] Text [DATE] Text $10,470 (1 mont…" at bounding box center [651, 6] width 658 height 866
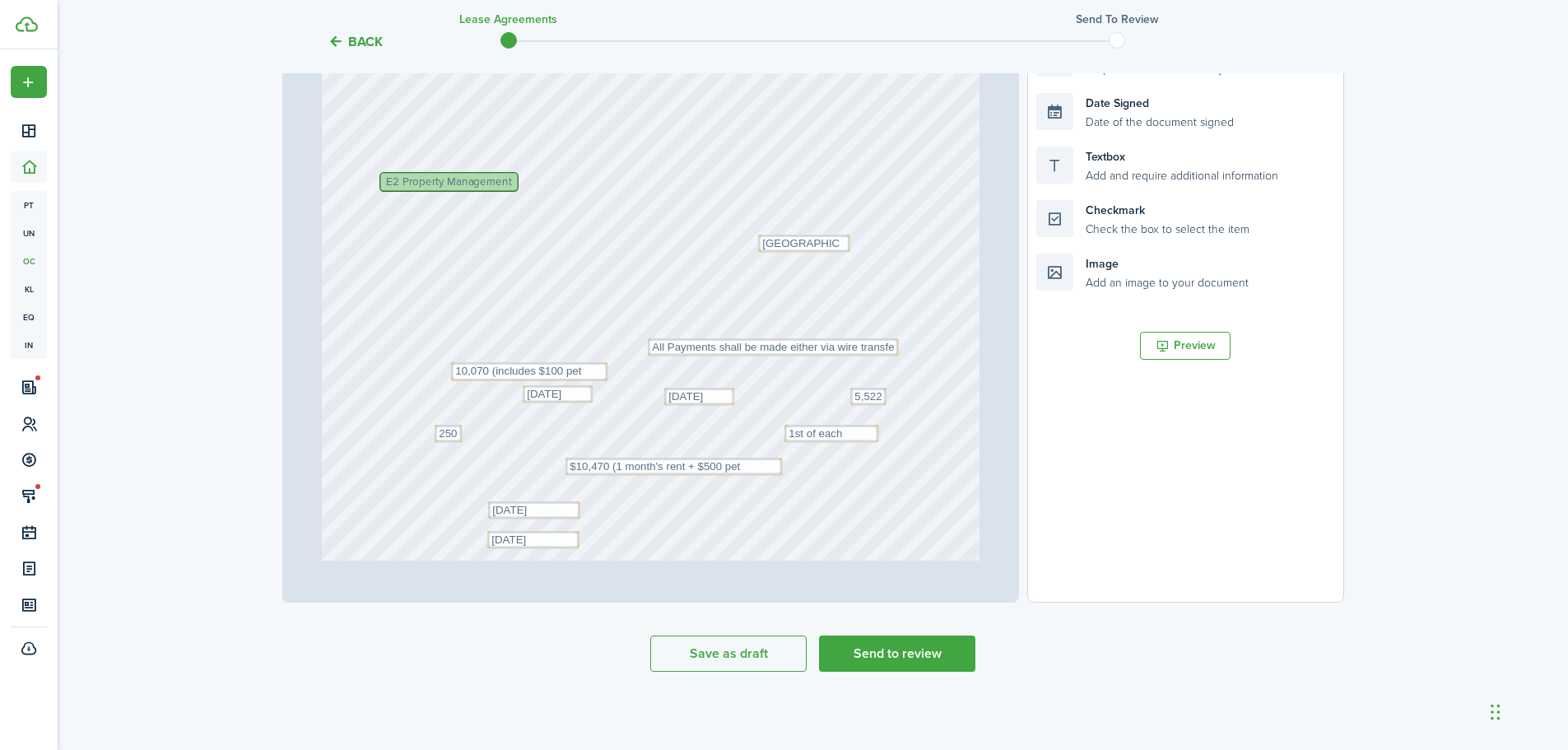
scroll to position [165, 0]
click at [806, 358] on textarea "All Payments shall be made either v" at bounding box center [773, 355] width 251 height 17
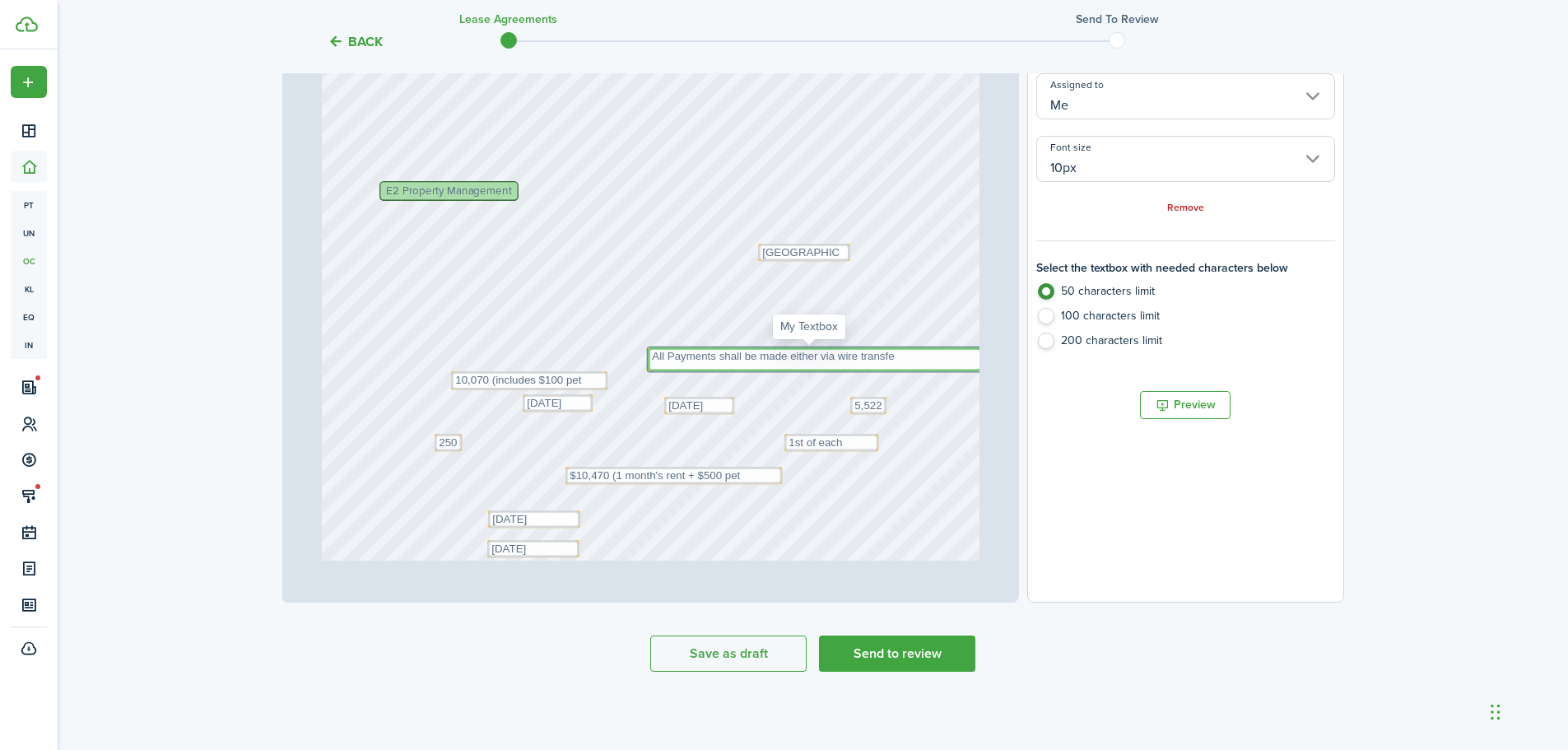
drag, startPoint x: 804, startPoint y: 358, endPoint x: 752, endPoint y: 357, distance: 52.0
click at [752, 357] on textarea "All Payments shall be made either v" at bounding box center [815, 358] width 334 height 24
click at [724, 358] on textarea "All Payments shall be made either v" at bounding box center [815, 358] width 334 height 24
click at [905, 356] on textarea "All Payments shall be made either v" at bounding box center [815, 358] width 334 height 24
click at [889, 350] on textarea "All Payments shall be made either v" at bounding box center [778, 354] width 334 height 24
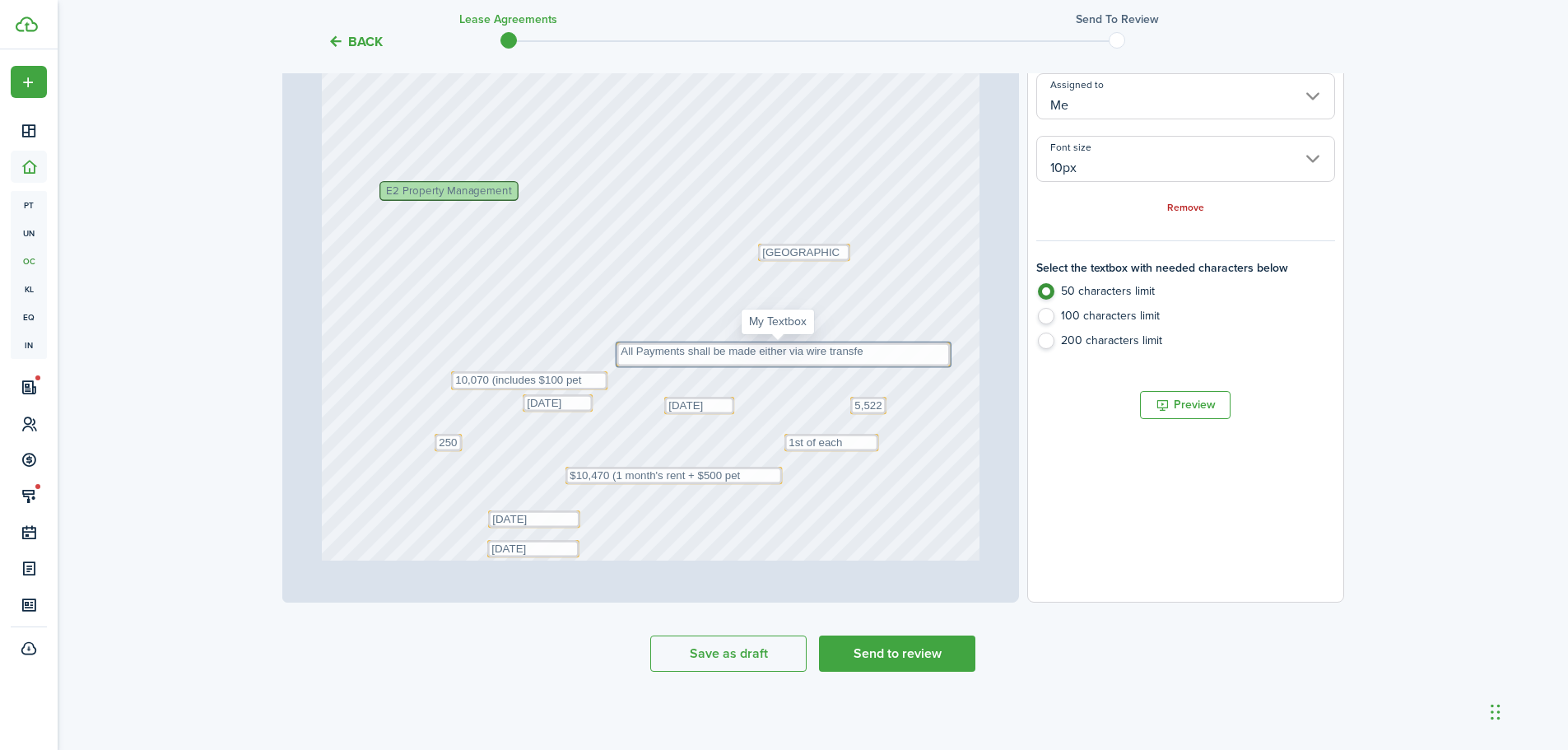
drag, startPoint x: 889, startPoint y: 350, endPoint x: 193, endPoint y: 346, distance: 696.0
click at [193, 346] on div "Back Lease Agreements Send to review Template editor Add the text-boxes, signat…" at bounding box center [812, 181] width 1511 height 1047
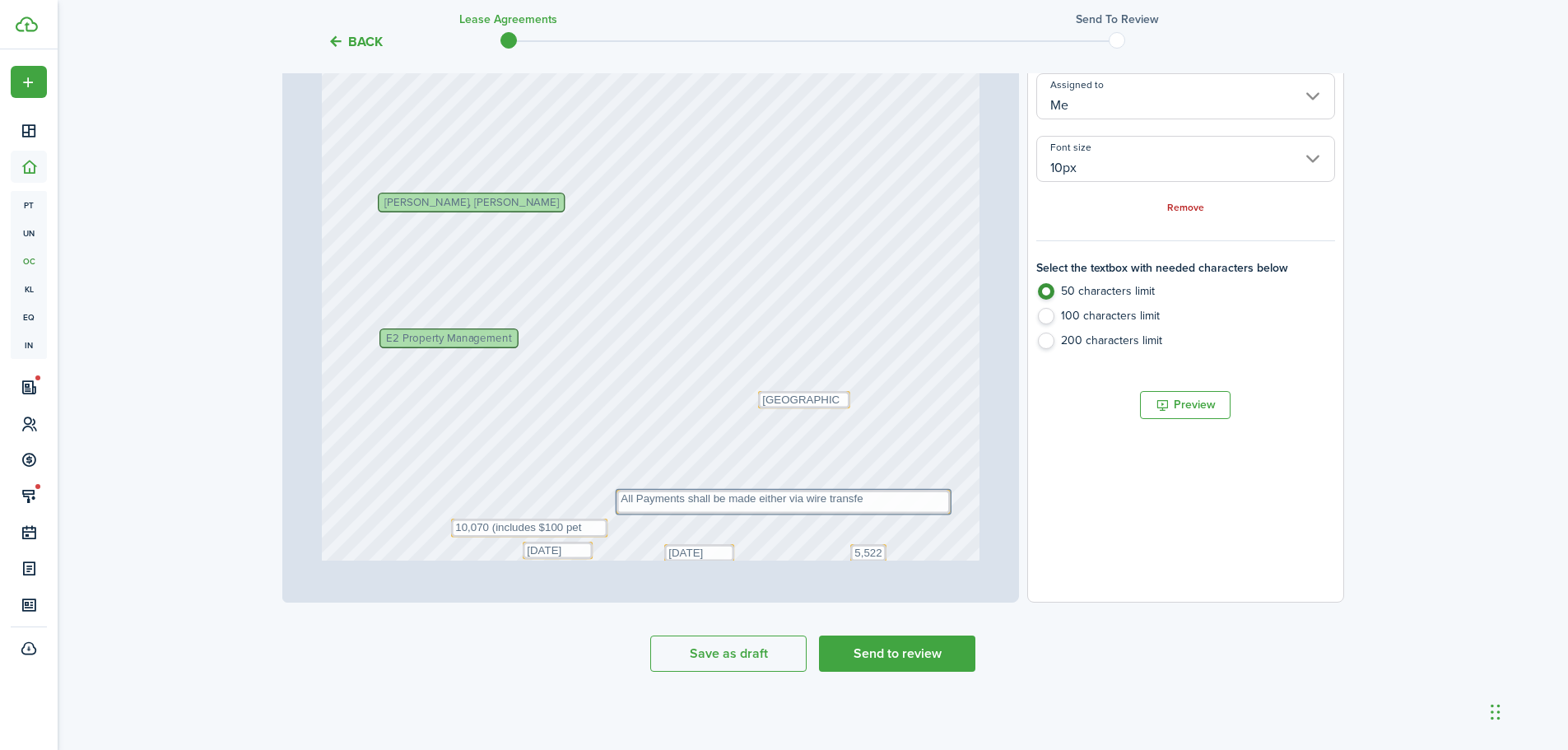
scroll to position [0, 0]
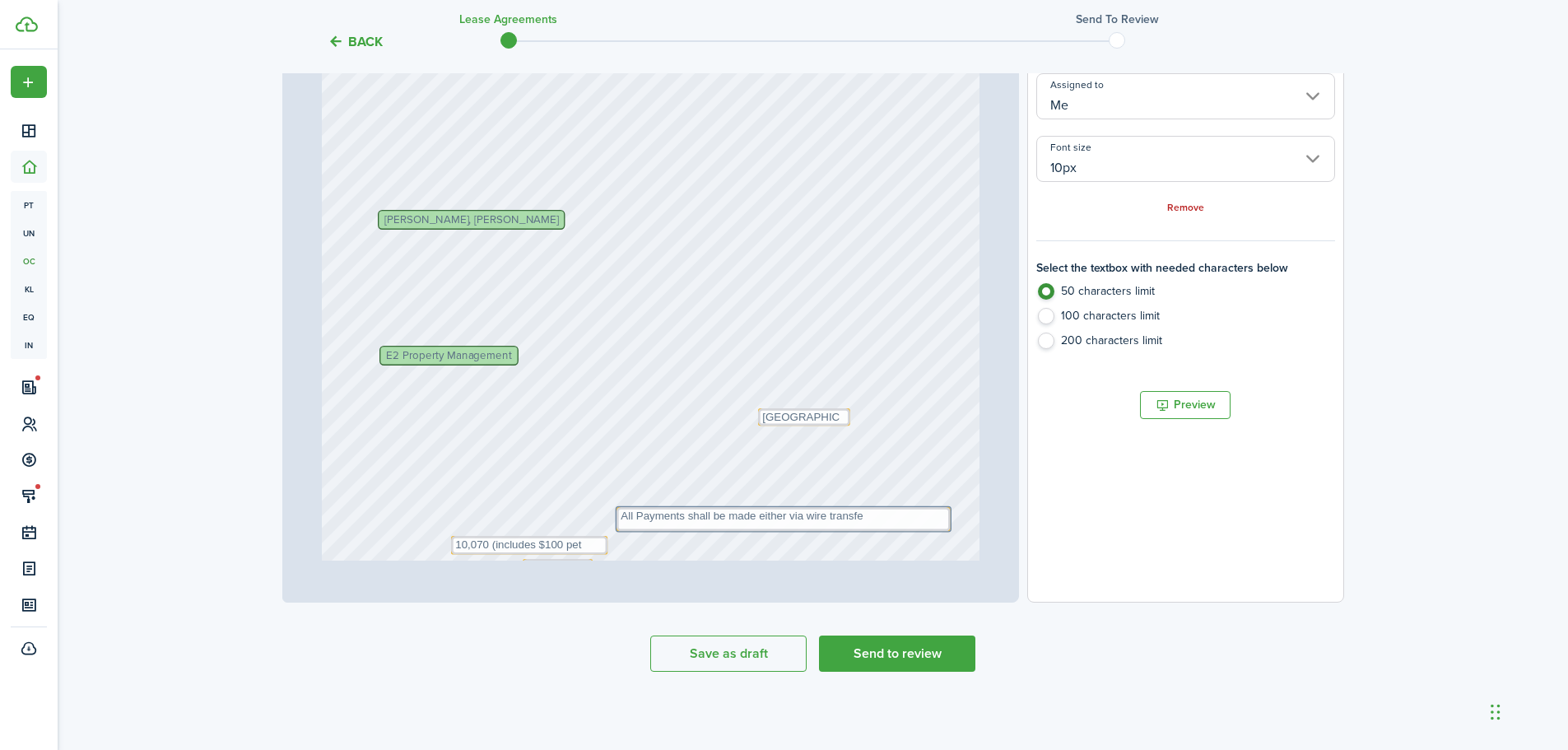
click at [528, 358] on div "Text 1st of each month Text [DATE] Text [DATE] Text [DATE] Text $10,470 (1 mont…" at bounding box center [651, 417] width 658 height 866
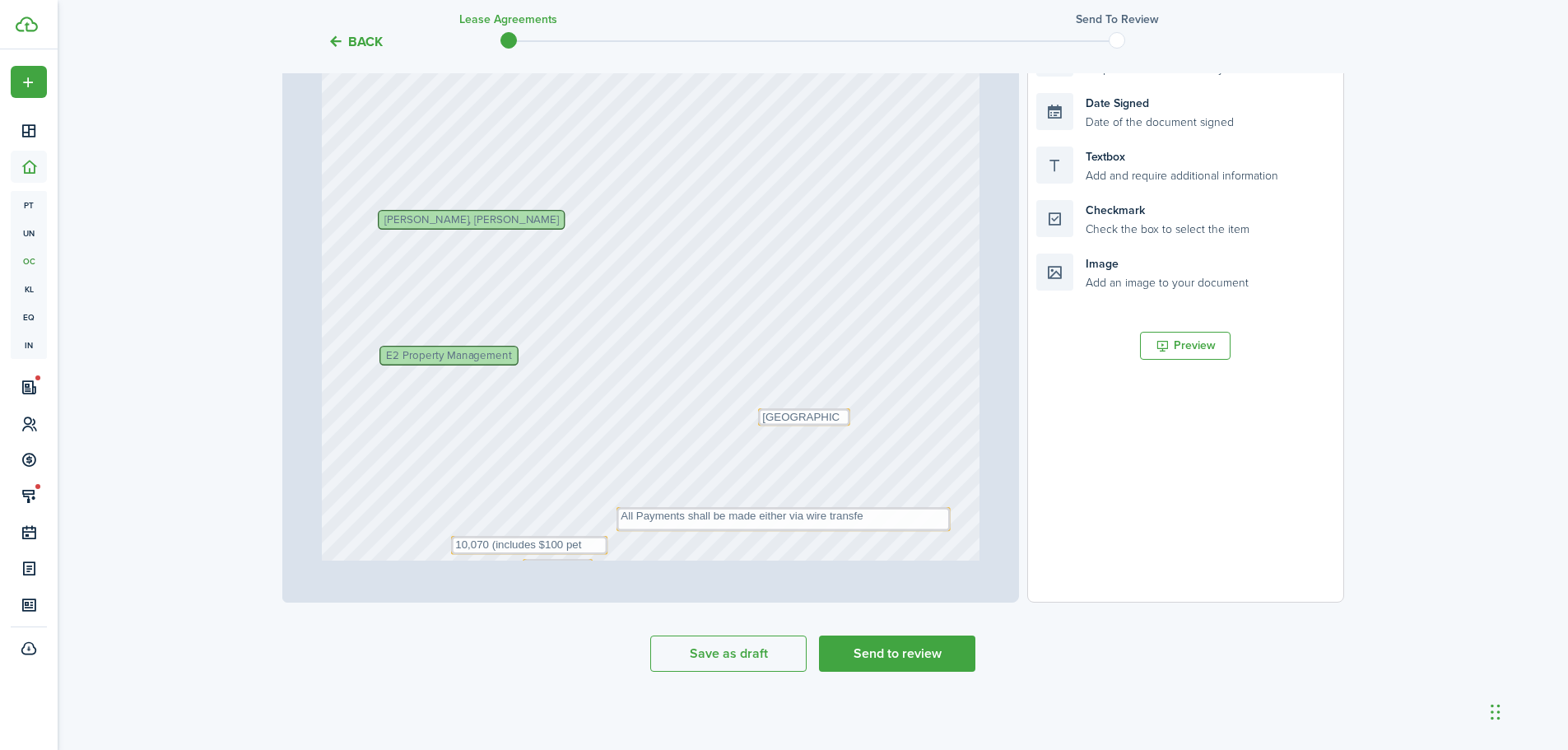
click at [636, 380] on div "Text 1st of each month Text [DATE] Text [DATE] Text [DATE] Text $10,470 (1 mont…" at bounding box center [651, 417] width 658 height 866
click at [1464, 111] on div "Back Lease Agreements Send to review Template editor Add the text-boxes, signat…" at bounding box center [812, 181] width 1511 height 1047
click at [739, 634] on lease-agreement-wizard-select-templates "Template editor Add the text-boxes, signature and auto-fill elements for the co…" at bounding box center [813, 218] width 1062 height 907
click at [752, 641] on button "Save as draft" at bounding box center [728, 654] width 156 height 36
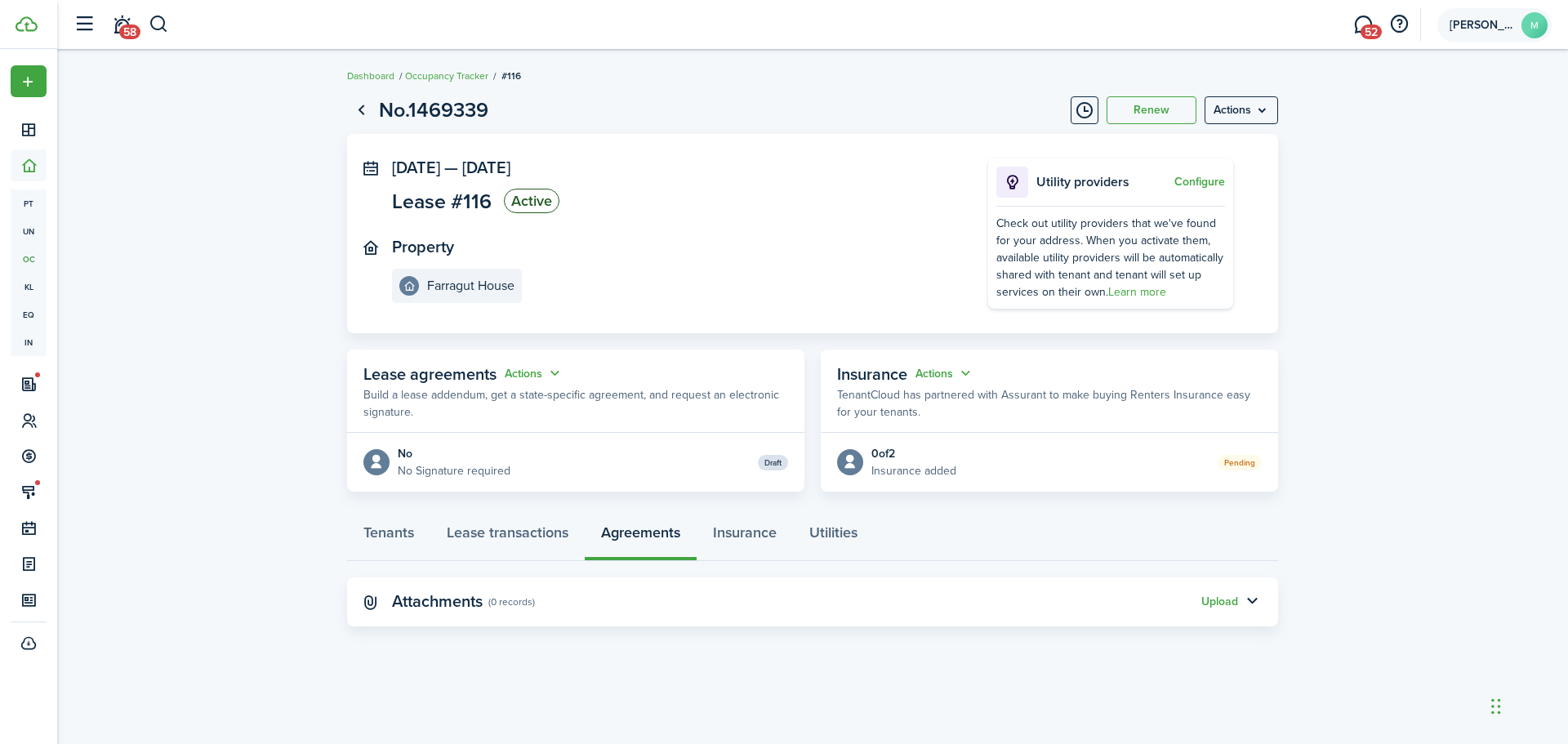
click at [1516, 27] on account-user-avatar "[PERSON_NAME]" at bounding box center [1494, 26] width 114 height 34
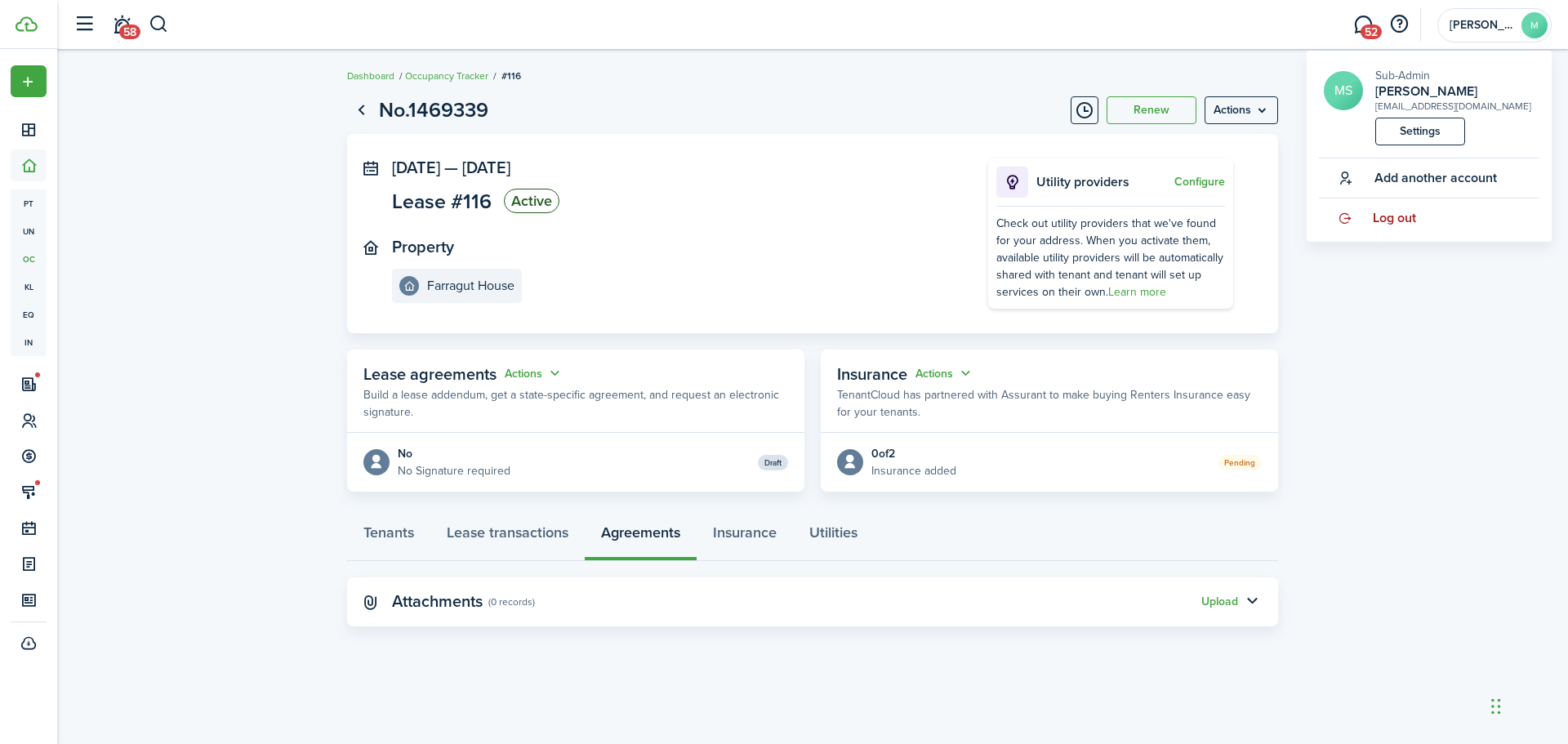
click at [1412, 225] on span "Log out" at bounding box center [1395, 218] width 44 height 15
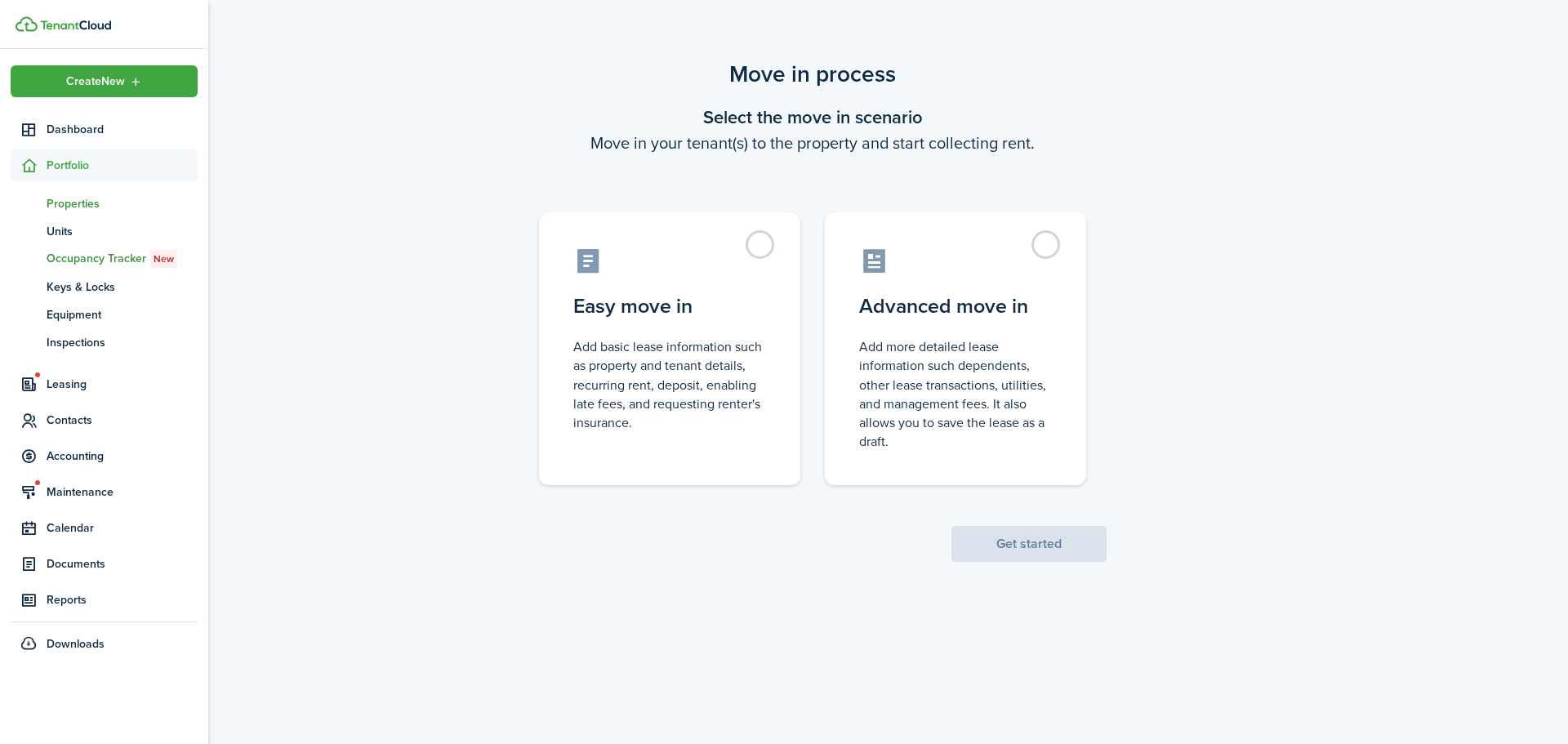
click at [87, 199] on span "Properties" at bounding box center [122, 203] width 151 height 17
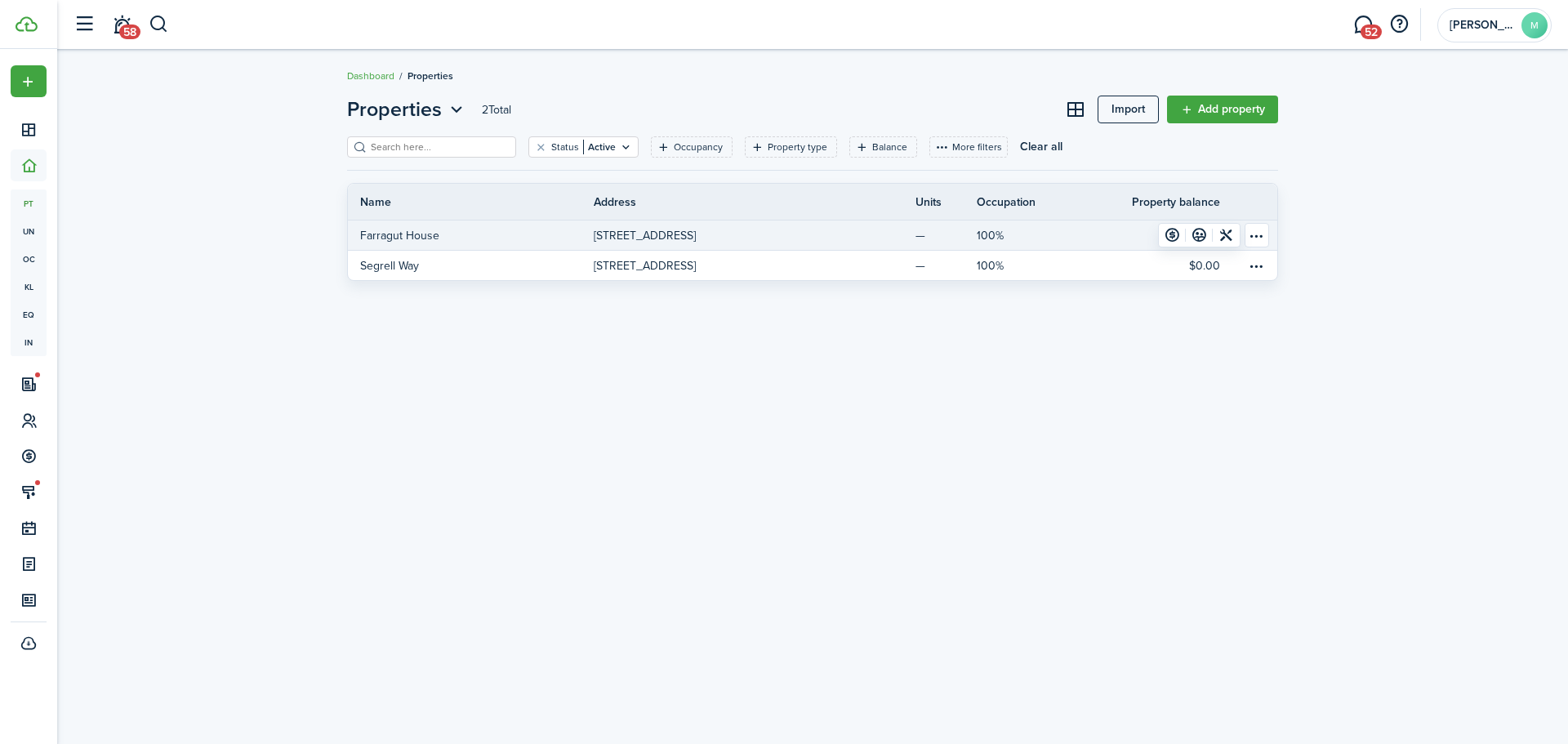
click at [648, 231] on p "[STREET_ADDRESS]" at bounding box center [645, 235] width 102 height 17
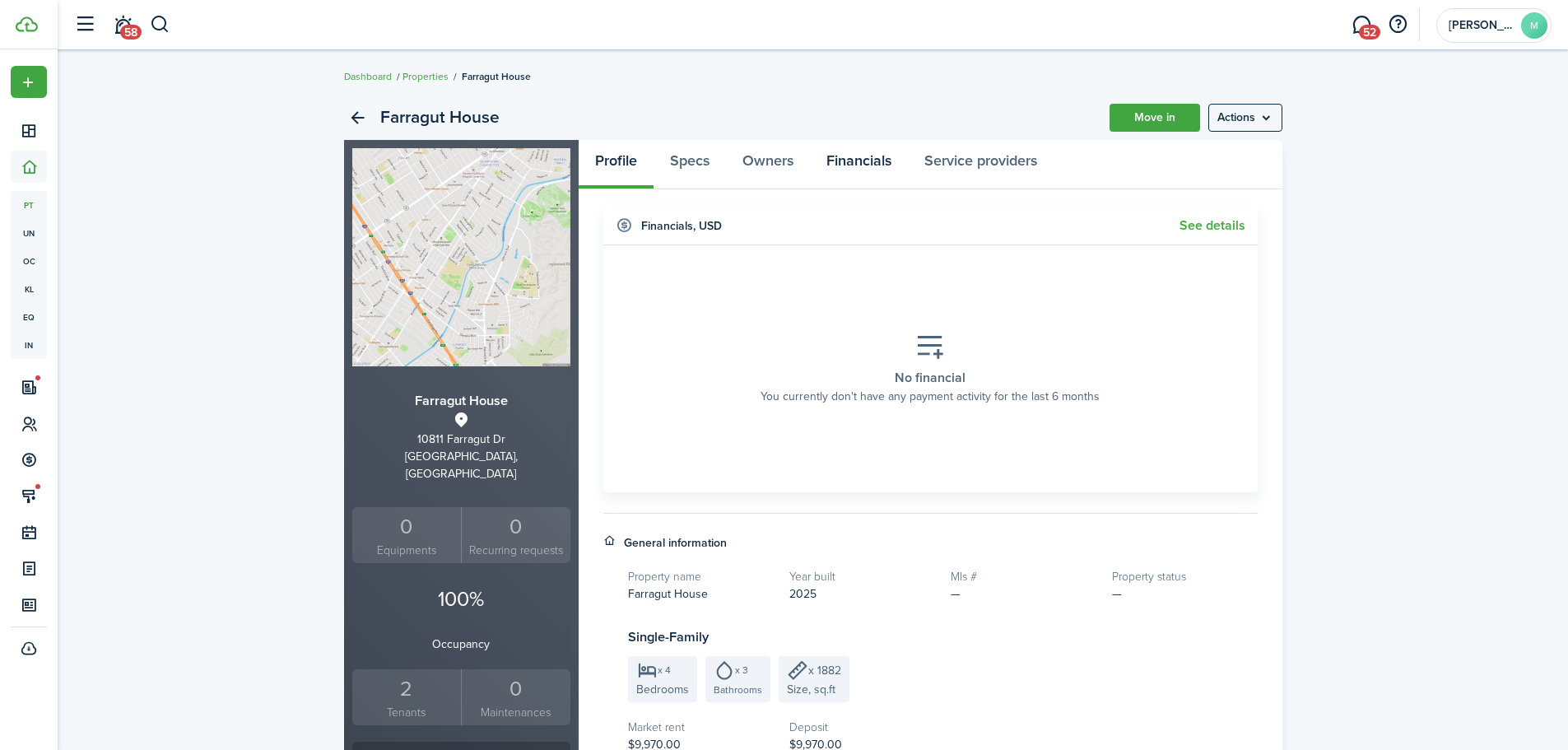
click at [854, 170] on link "Financials" at bounding box center [859, 165] width 98 height 50
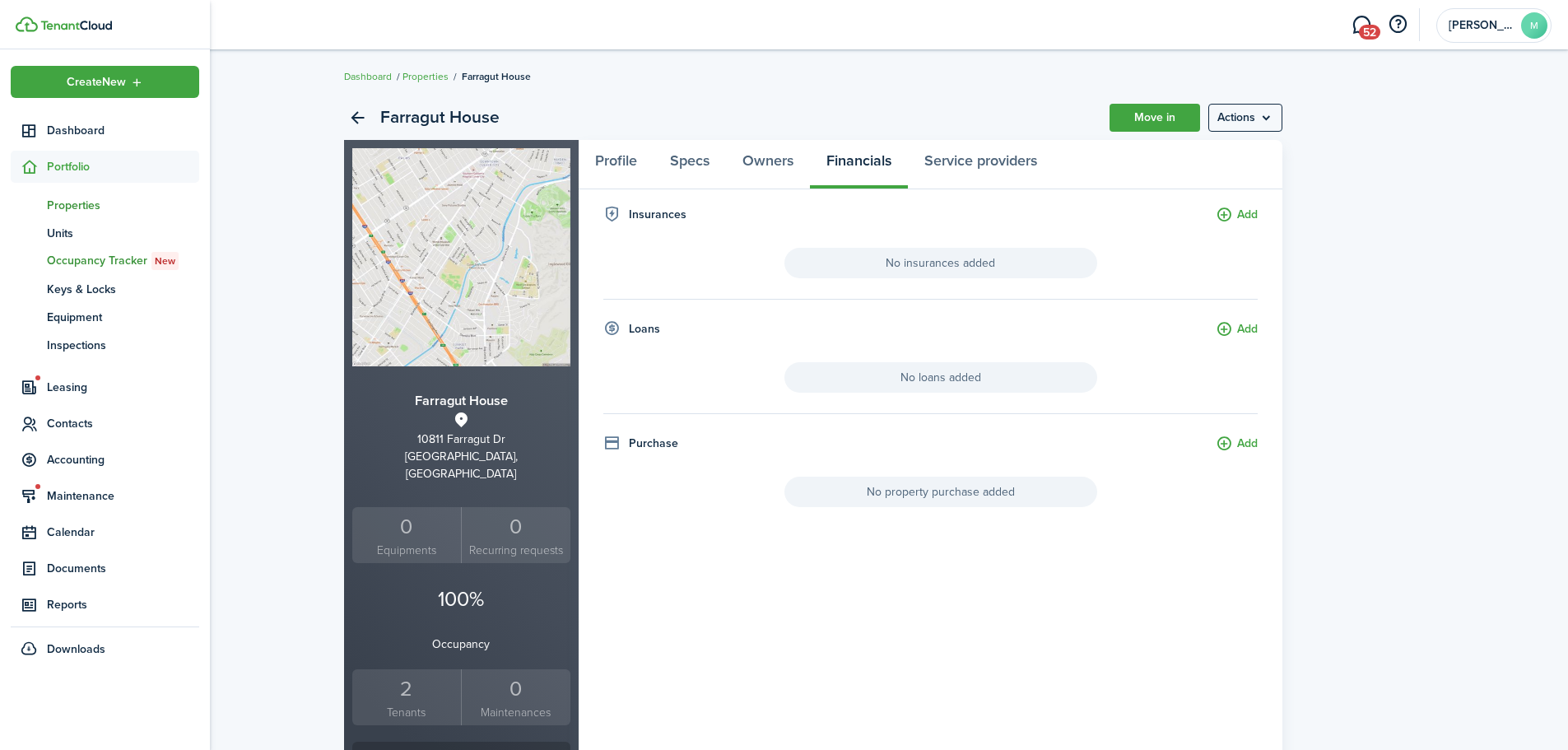
click at [106, 264] on span "Occupancy Tracker New" at bounding box center [123, 260] width 153 height 18
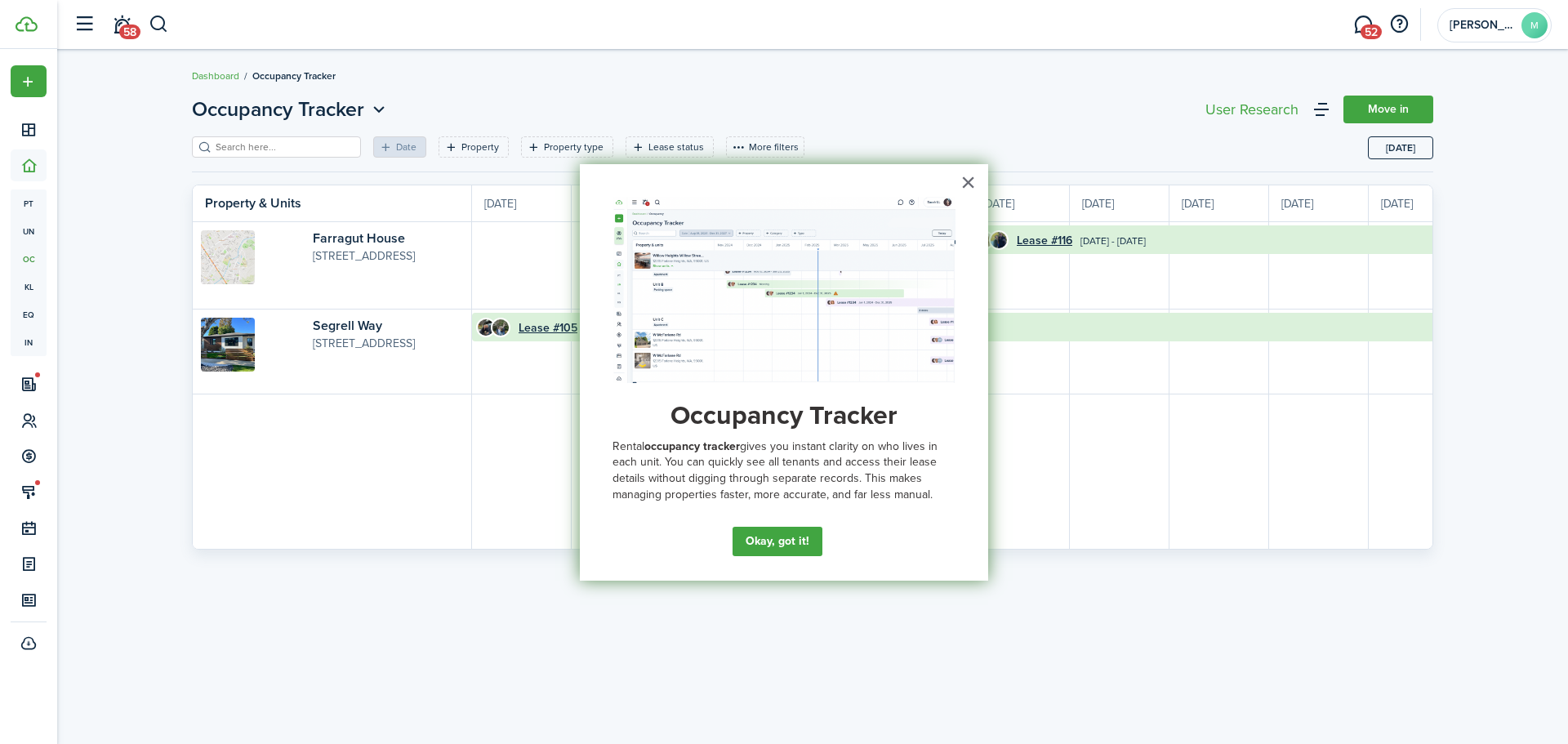
scroll to position [0, 299]
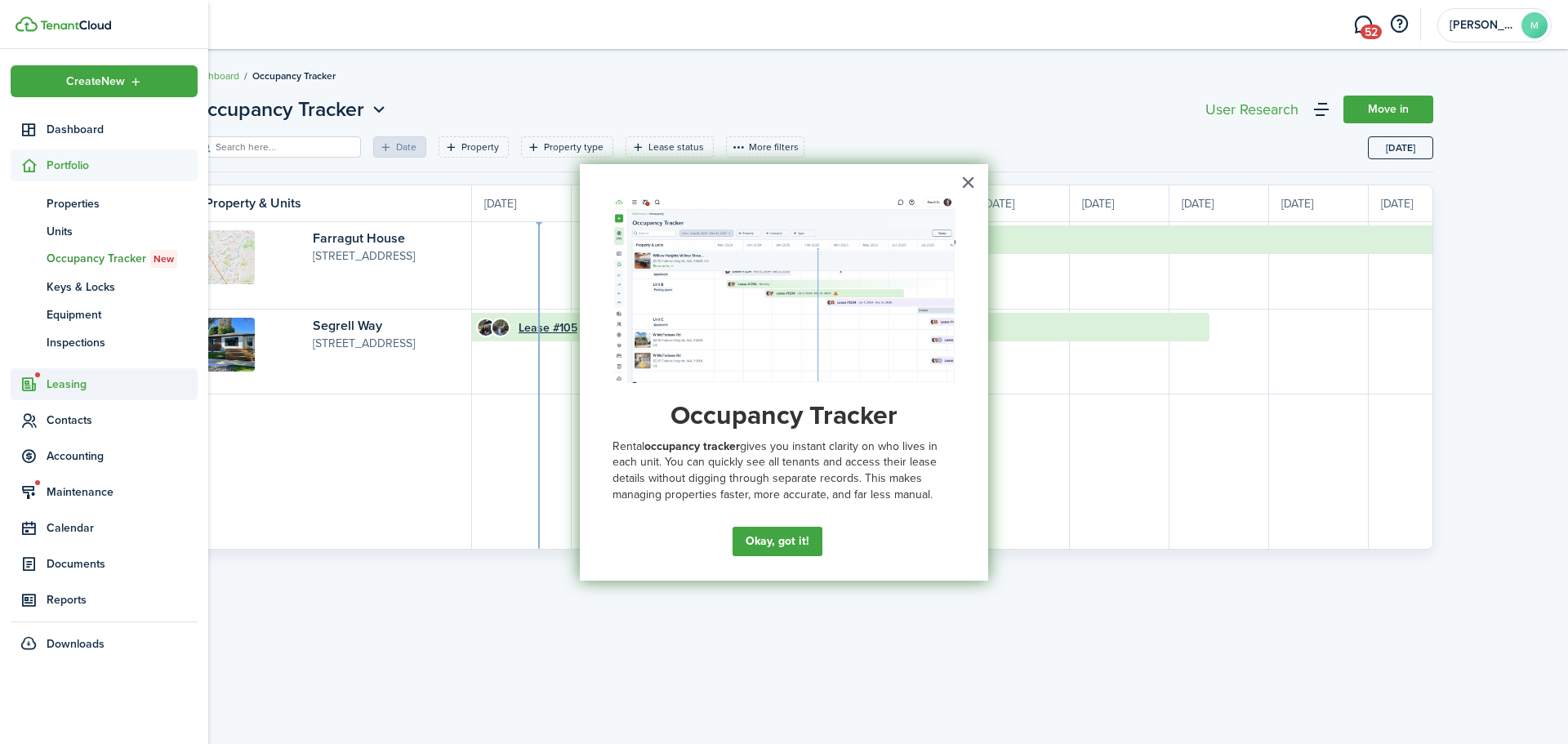
click at [77, 392] on span "Leasing" at bounding box center [122, 384] width 151 height 17
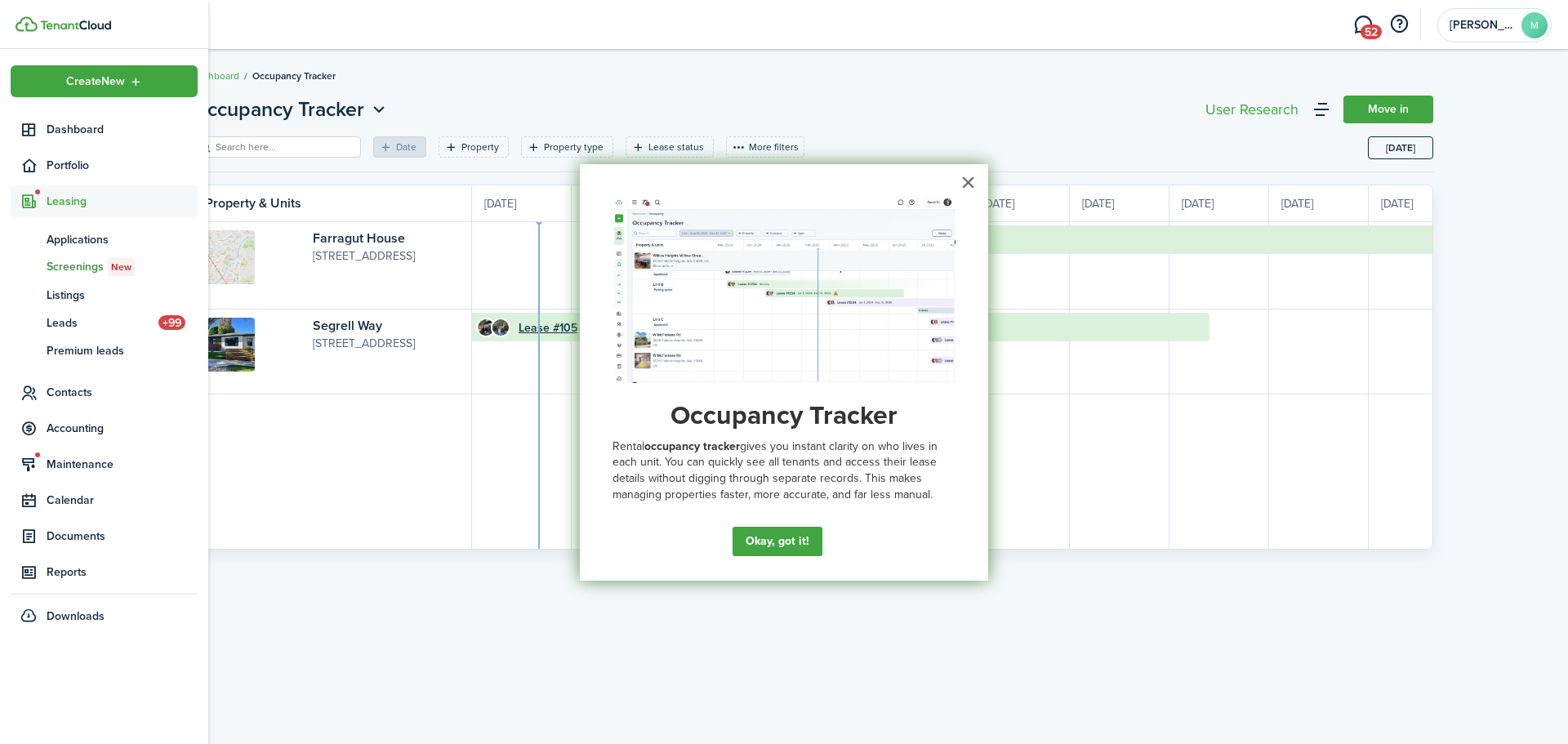
click at [76, 261] on span "Screenings New" at bounding box center [122, 267] width 151 height 18
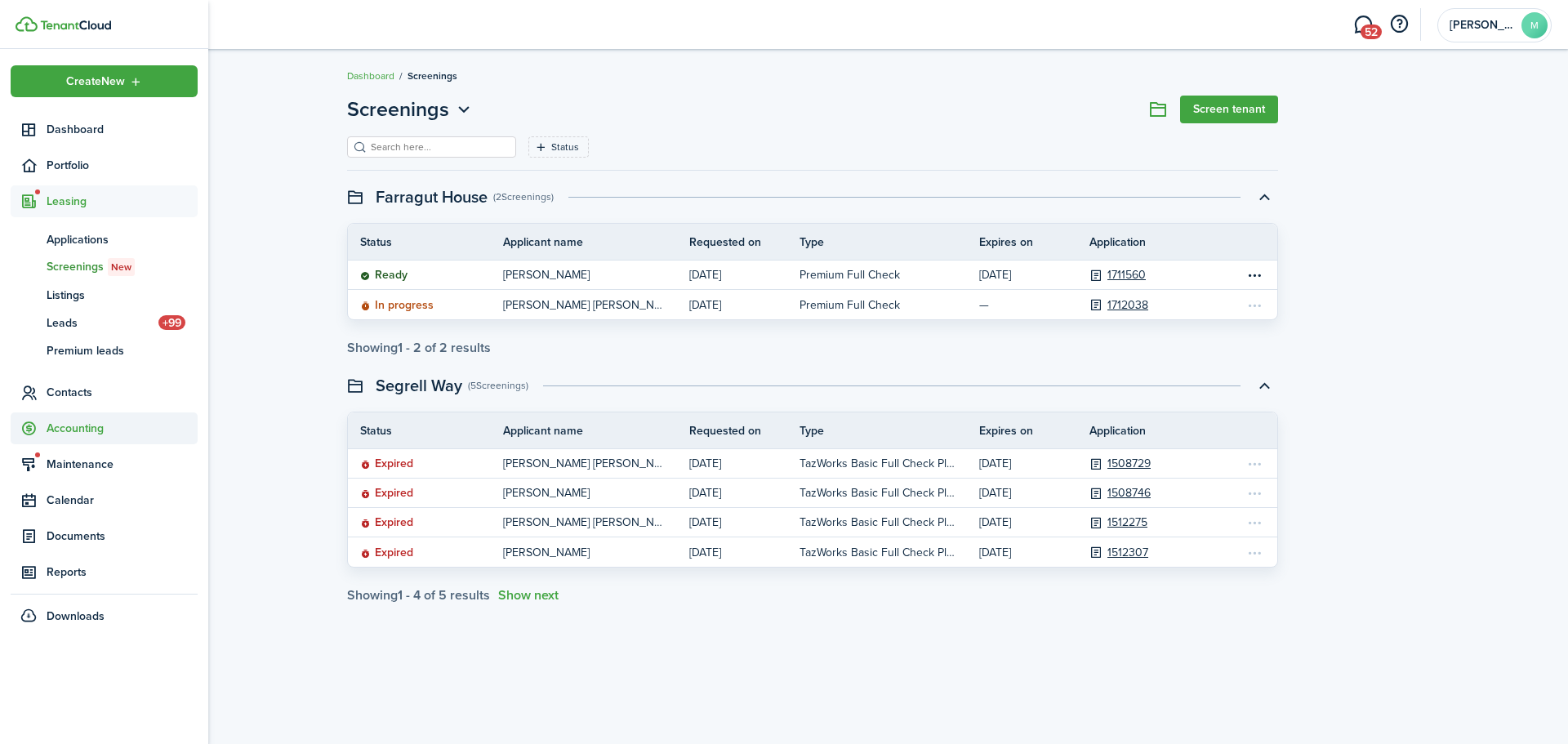
click at [87, 423] on span "Accounting" at bounding box center [122, 428] width 151 height 17
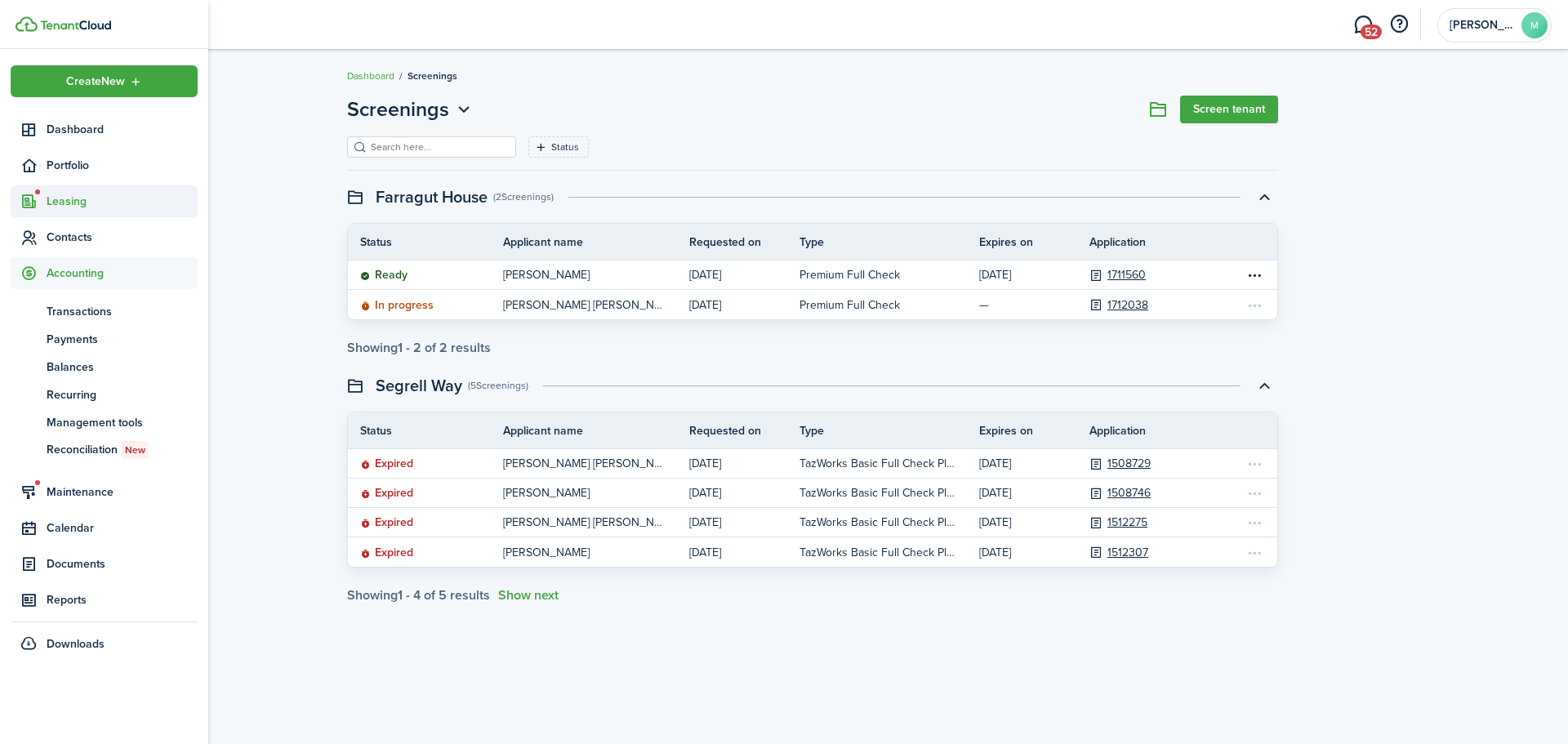
click at [98, 196] on span "Leasing" at bounding box center [122, 201] width 151 height 17
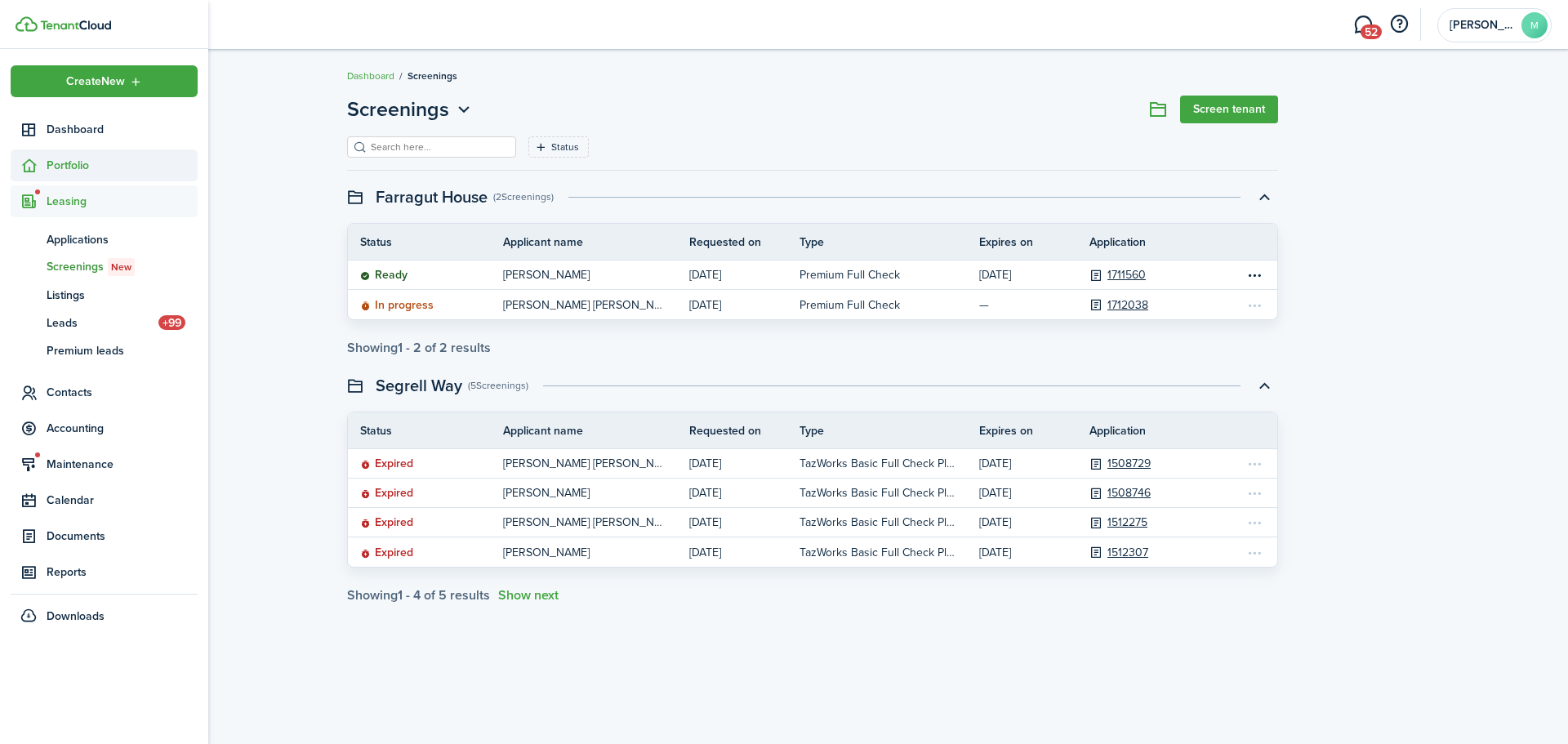
click at [84, 174] on span "Portfolio" at bounding box center [104, 165] width 187 height 32
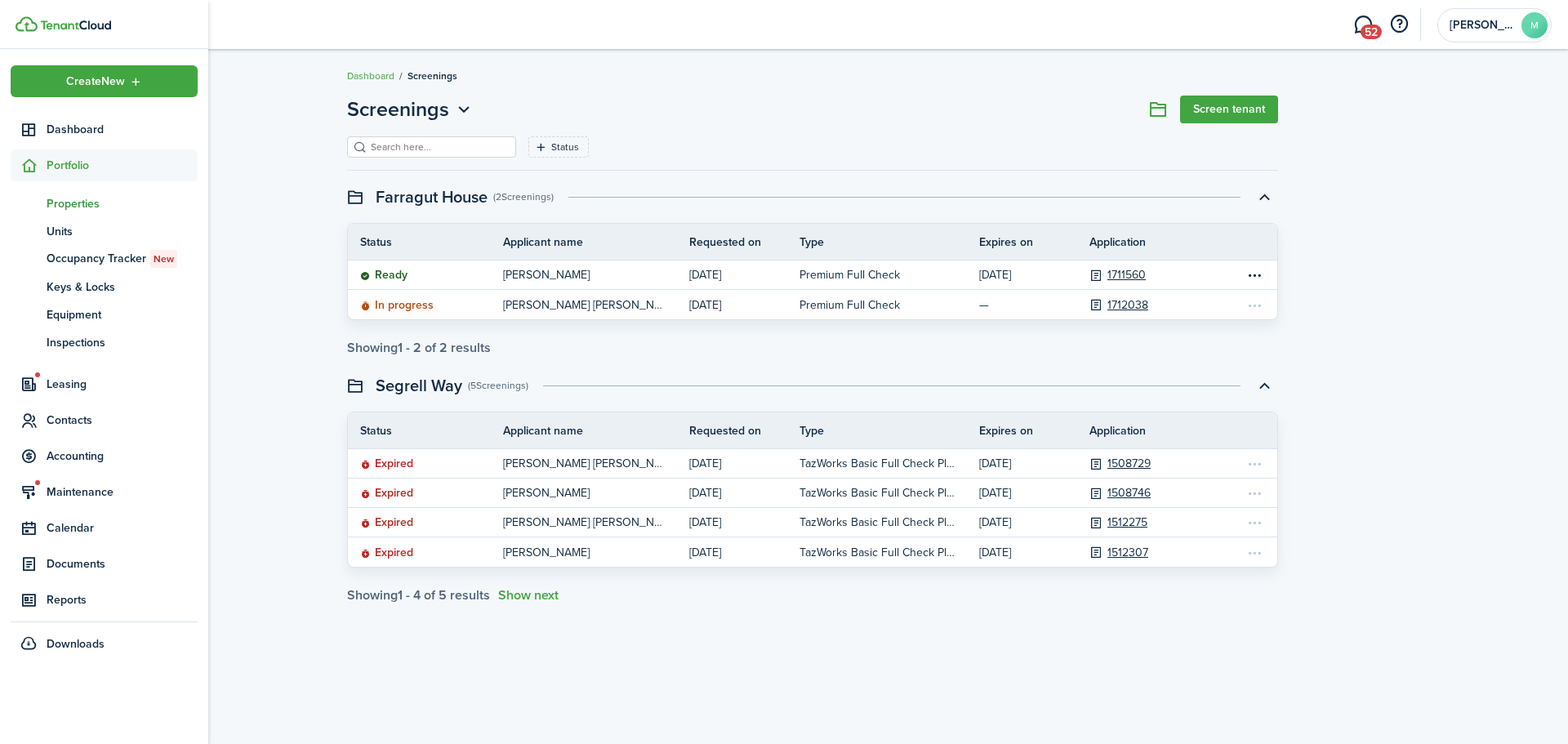
click at [76, 210] on span "Properties" at bounding box center [122, 203] width 151 height 17
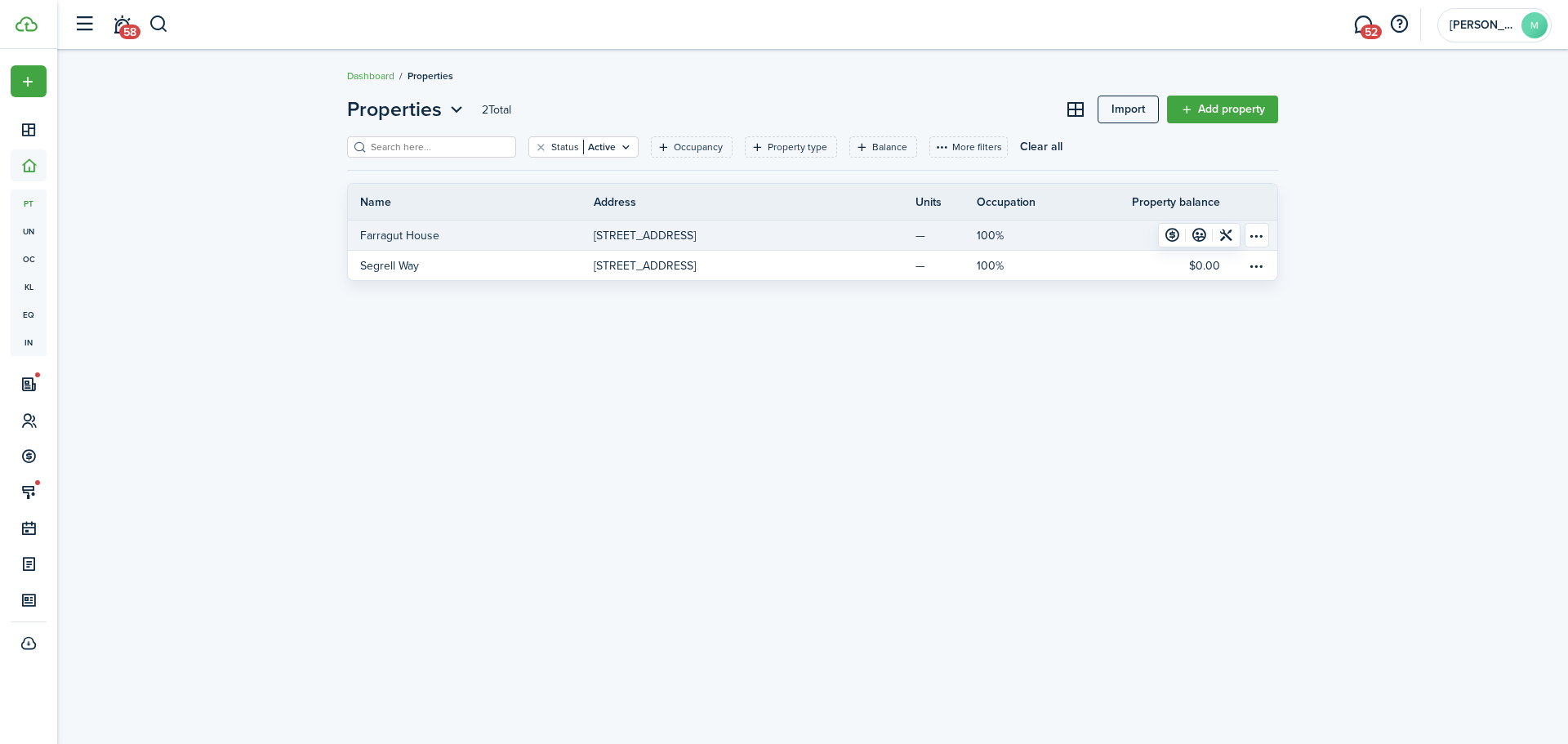
click at [392, 225] on link "Farragut House" at bounding box center [471, 234] width 246 height 29
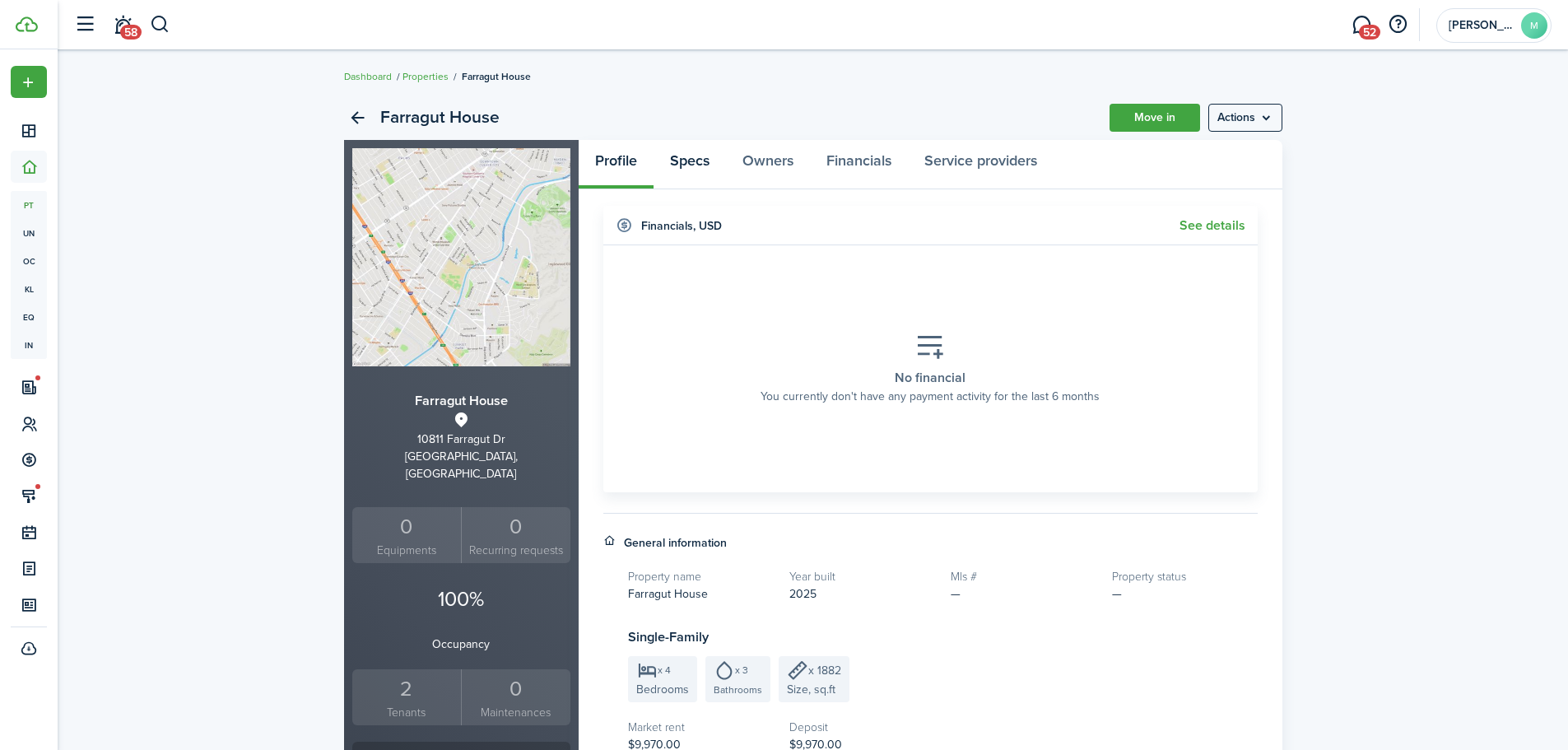
click at [669, 166] on link "Specs" at bounding box center [690, 165] width 72 height 50
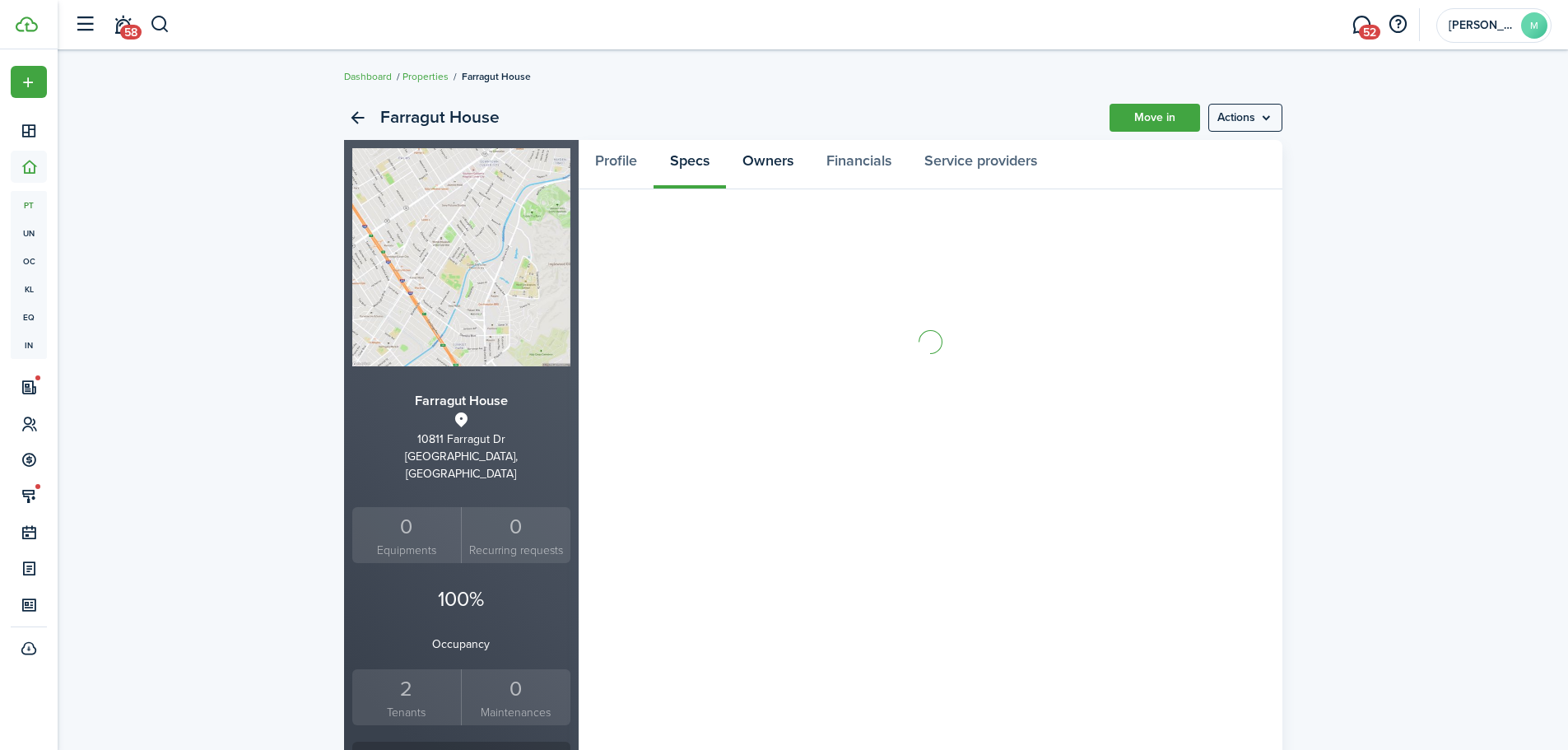
click at [735, 164] on link "Owners" at bounding box center [768, 165] width 84 height 50
click at [869, 152] on link "Financials" at bounding box center [859, 165] width 98 height 50
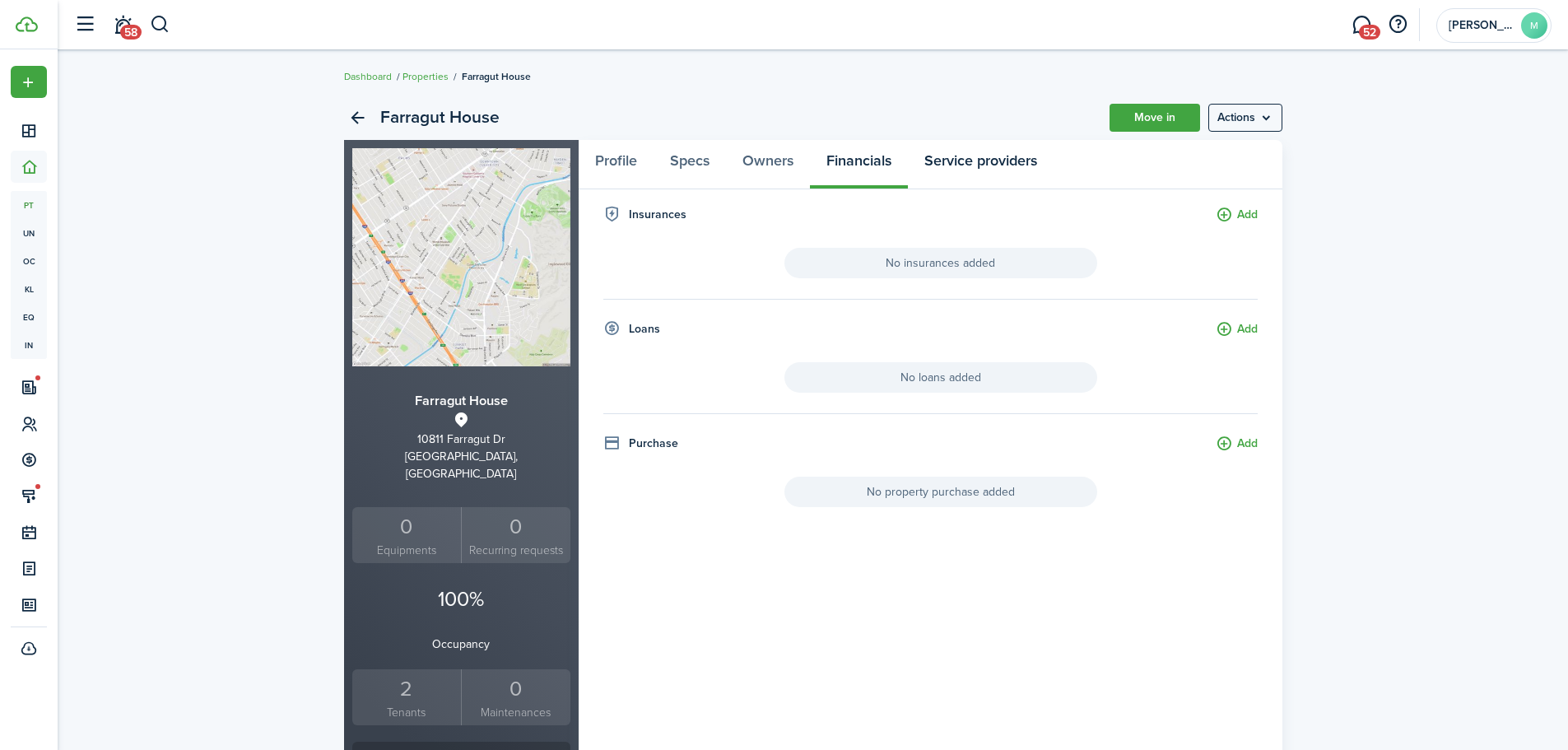
click at [979, 151] on link "Service providers" at bounding box center [981, 165] width 146 height 50
click at [1272, 118] on menu-btn "Actions" at bounding box center [1246, 117] width 74 height 28
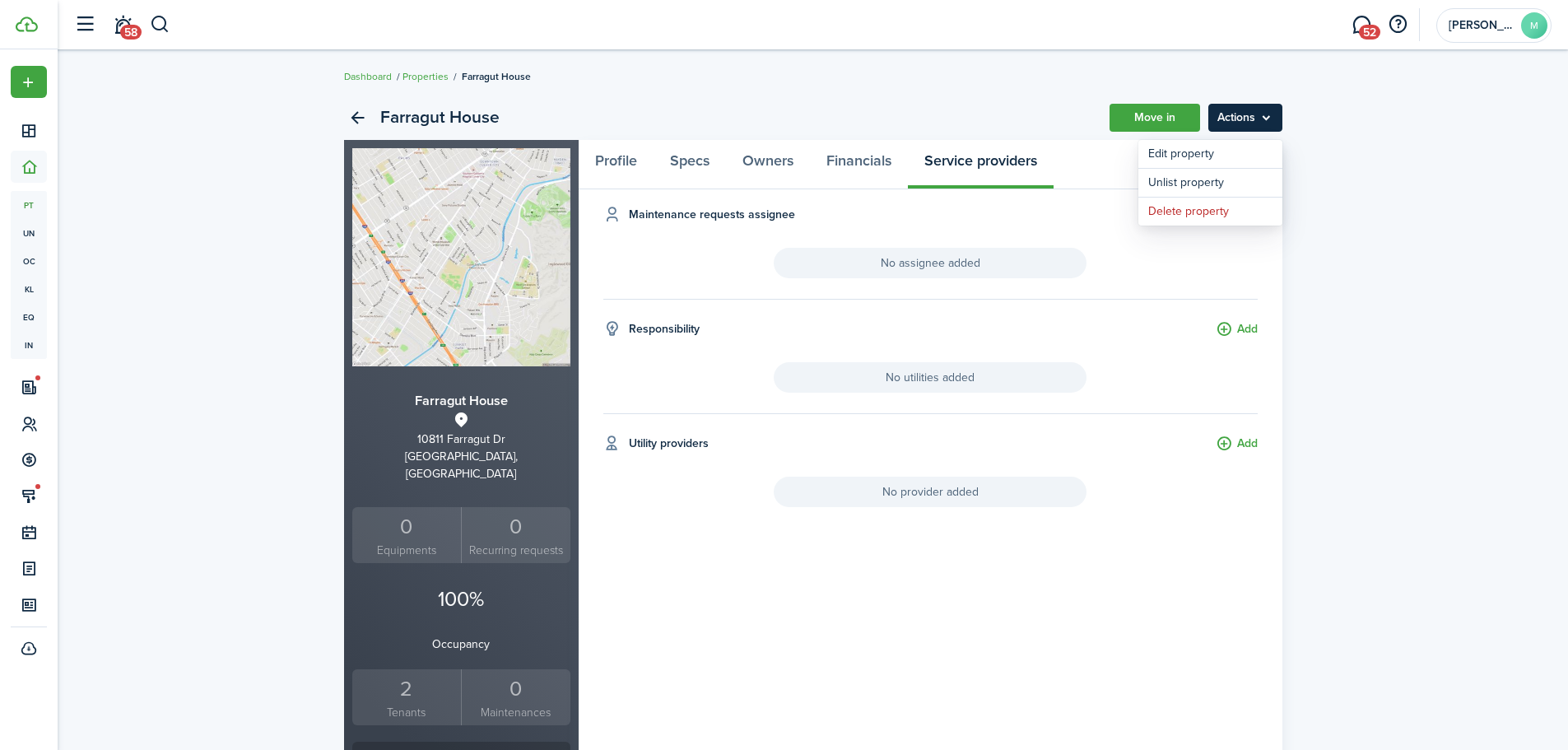
click at [1269, 118] on menu-btn "Actions" at bounding box center [1246, 117] width 74 height 28
click at [1161, 107] on link "Move in" at bounding box center [1154, 117] width 91 height 28
